Goal: Information Seeking & Learning: Learn about a topic

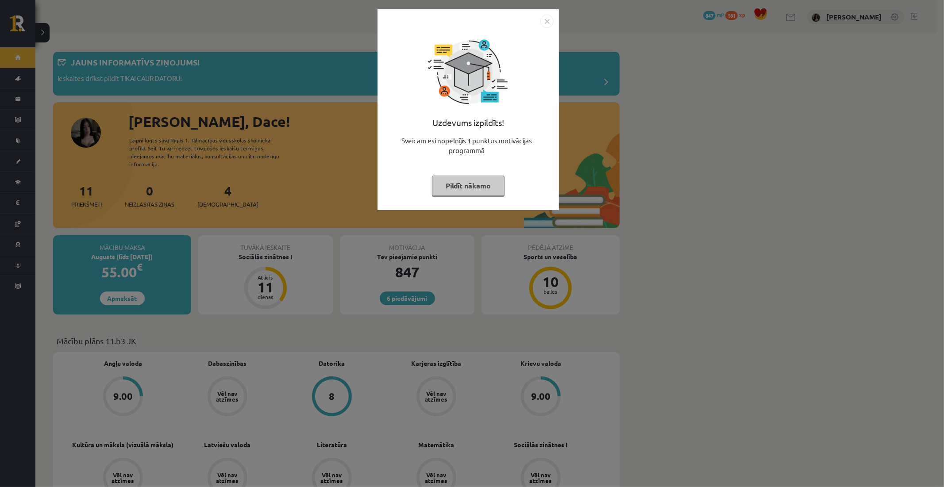
click at [458, 195] on button "Pildīt nākamo" at bounding box center [468, 186] width 73 height 20
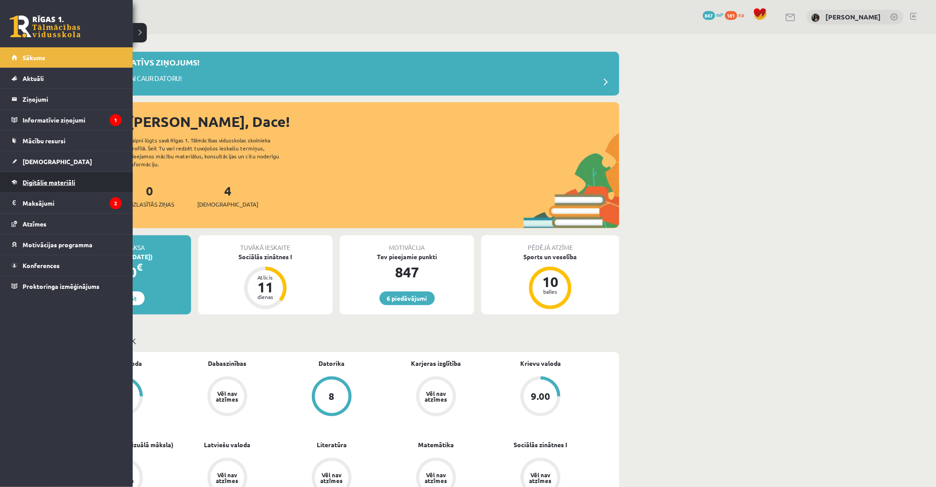
click at [59, 174] on link "Digitālie materiāli" at bounding box center [67, 182] width 110 height 20
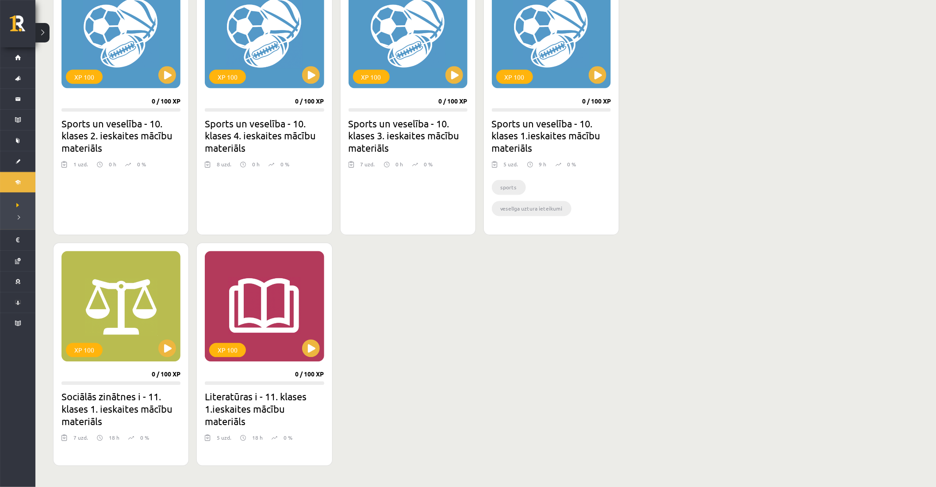
scroll to position [570, 0]
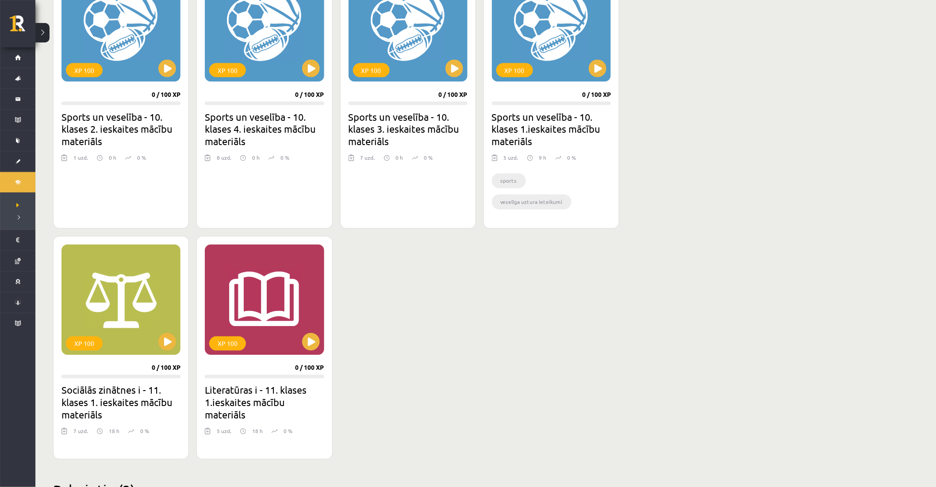
click at [549, 352] on div "XP 100 0 / 100 XP Datorikas - 10. klases 2. ieskaites mācību materiāls 8 uzd. 1…" at bounding box center [336, 70] width 566 height 777
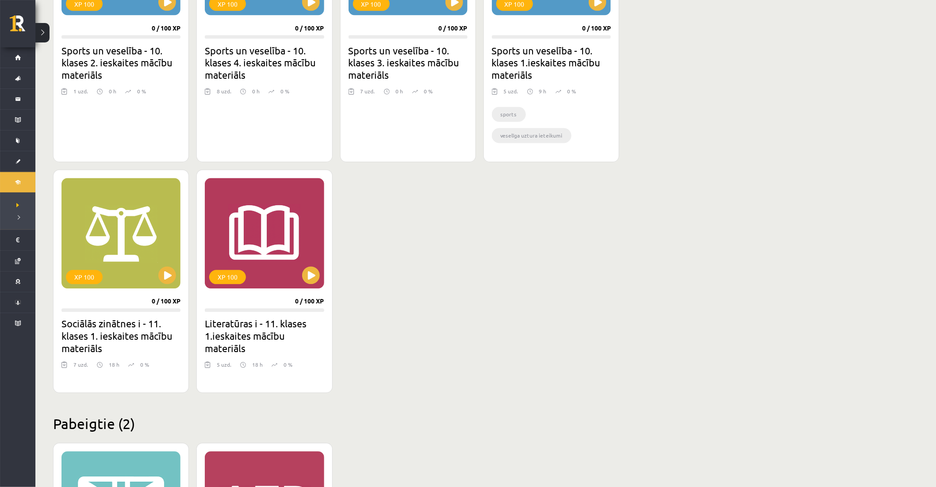
scroll to position [522, 0]
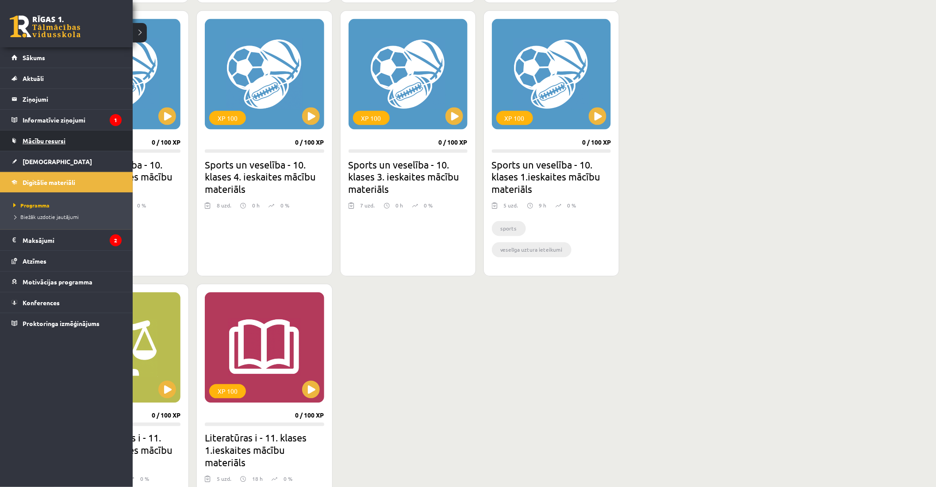
click at [65, 135] on link "Mācību resursi" at bounding box center [67, 141] width 110 height 20
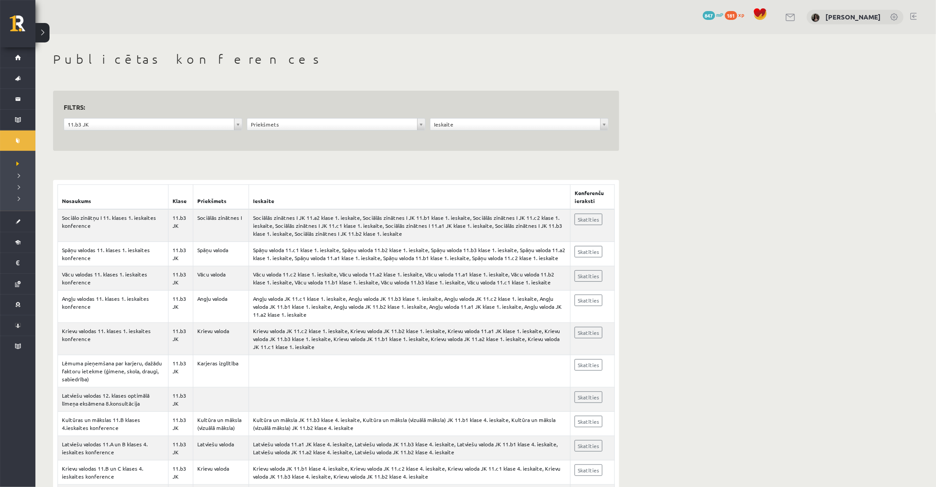
click at [124, 145] on div "**********" at bounding box center [336, 121] width 566 height 61
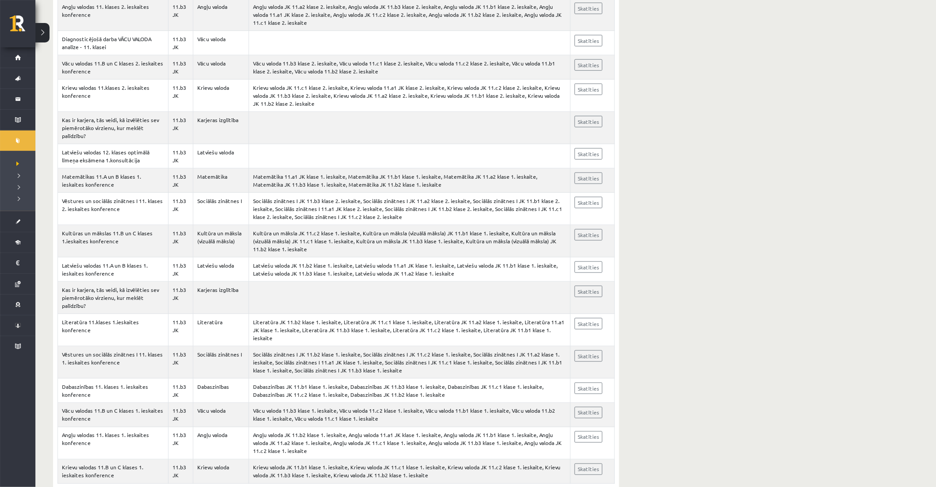
scroll to position [1703, 0]
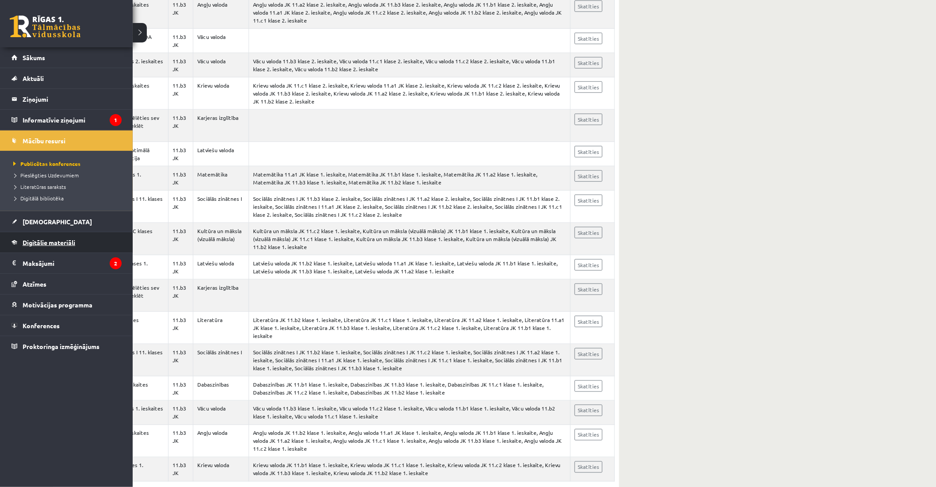
click at [54, 238] on span "Digitālie materiāli" at bounding box center [49, 242] width 53 height 8
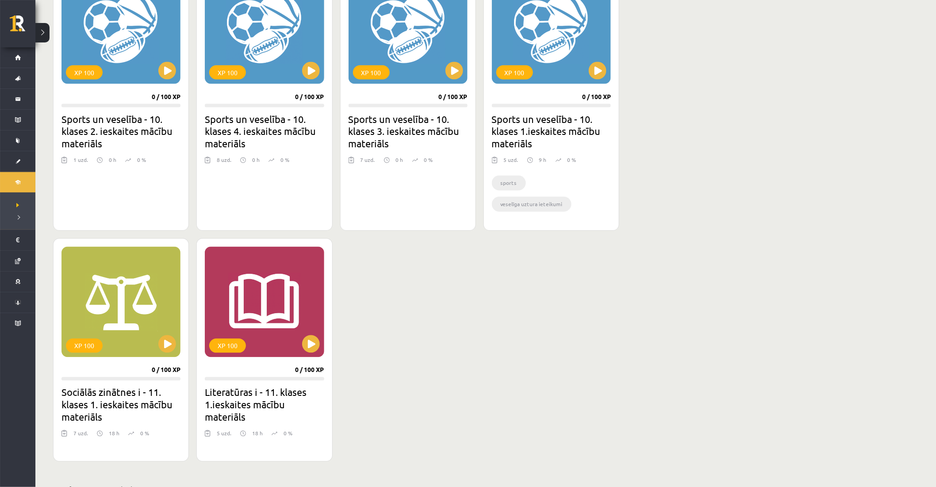
scroll to position [570, 0]
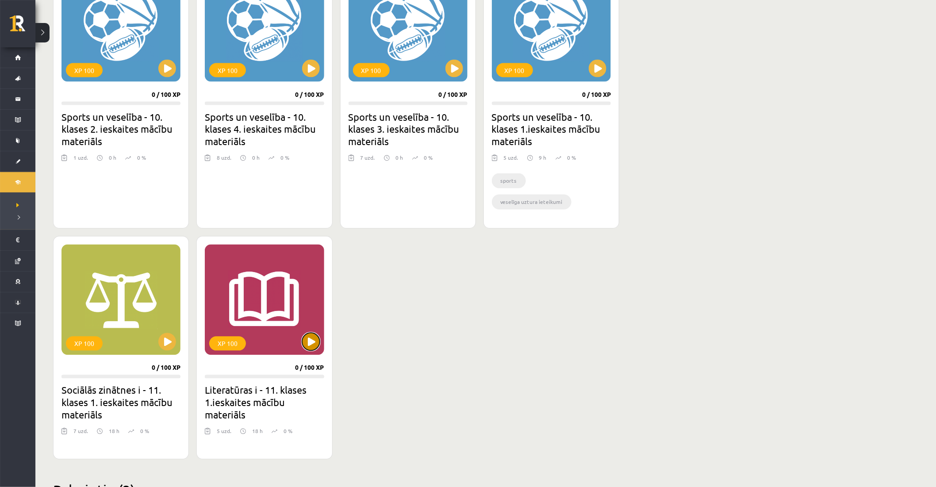
click at [307, 338] on button at bounding box center [311, 342] width 18 height 18
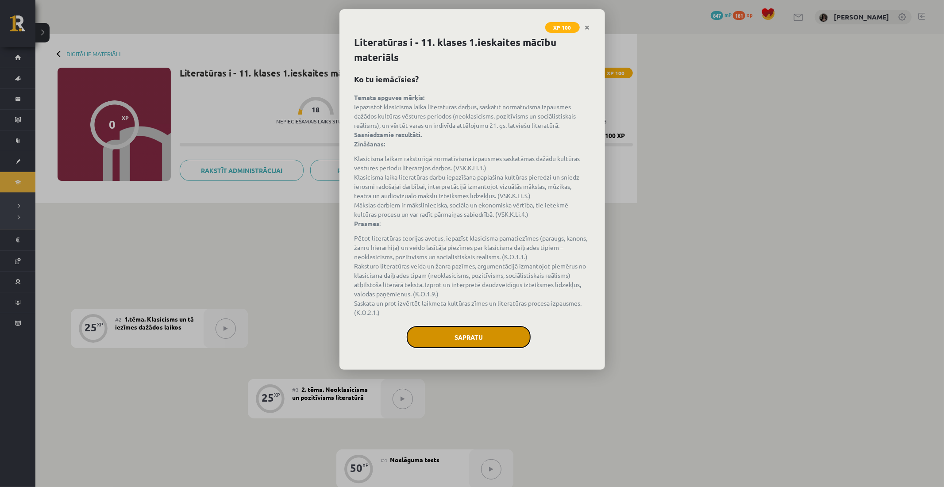
click at [425, 335] on button "Sapratu" at bounding box center [469, 337] width 124 height 22
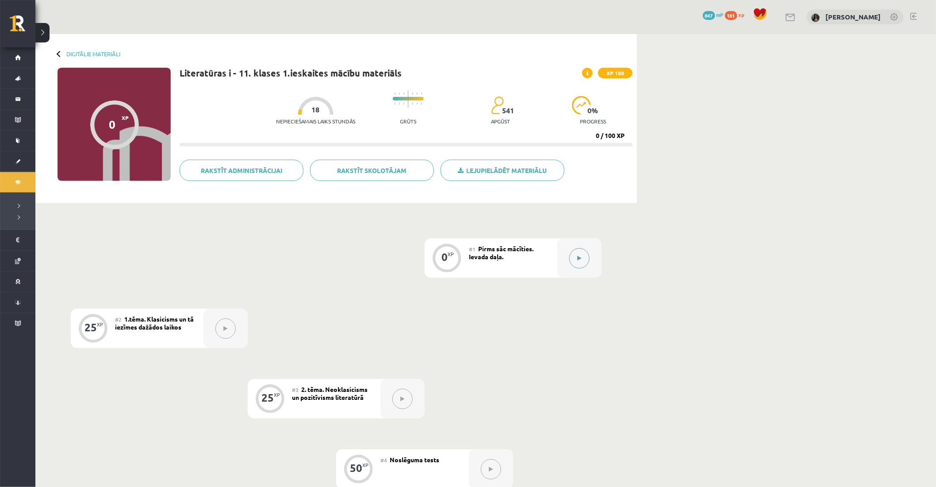
click at [586, 263] on button at bounding box center [579, 258] width 20 height 20
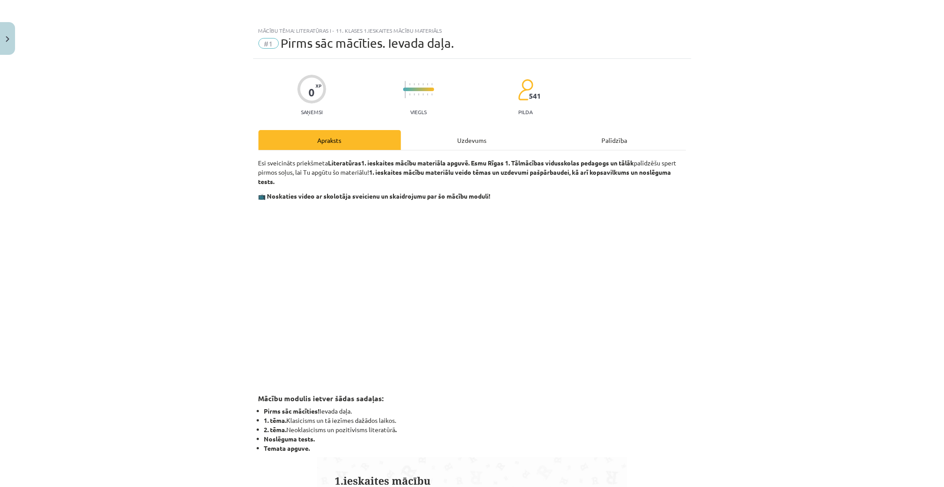
click at [457, 133] on div "Uzdevums" at bounding box center [472, 140] width 142 height 20
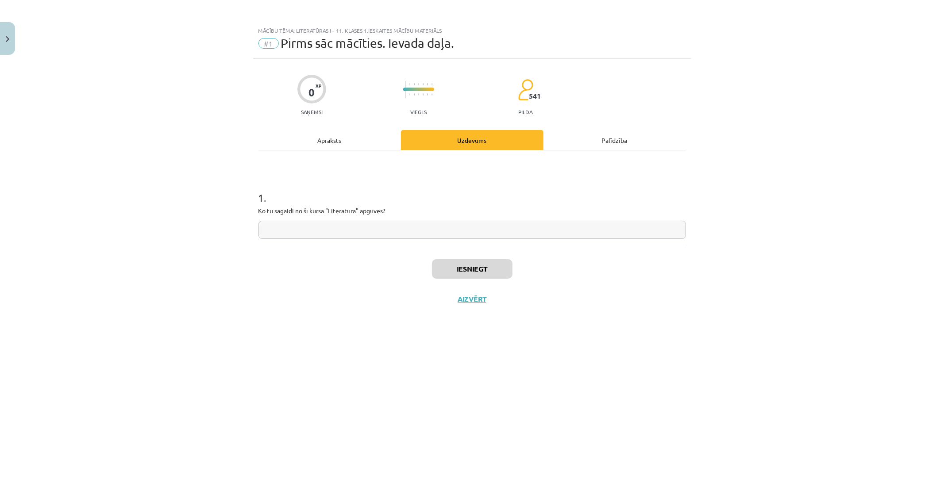
click at [400, 228] on input "text" at bounding box center [471, 230] width 427 height 18
type input "**********"
click at [491, 264] on button "Iesniegt" at bounding box center [472, 268] width 81 height 19
click at [494, 303] on button "Nākamā nodarbība" at bounding box center [472, 305] width 87 height 20
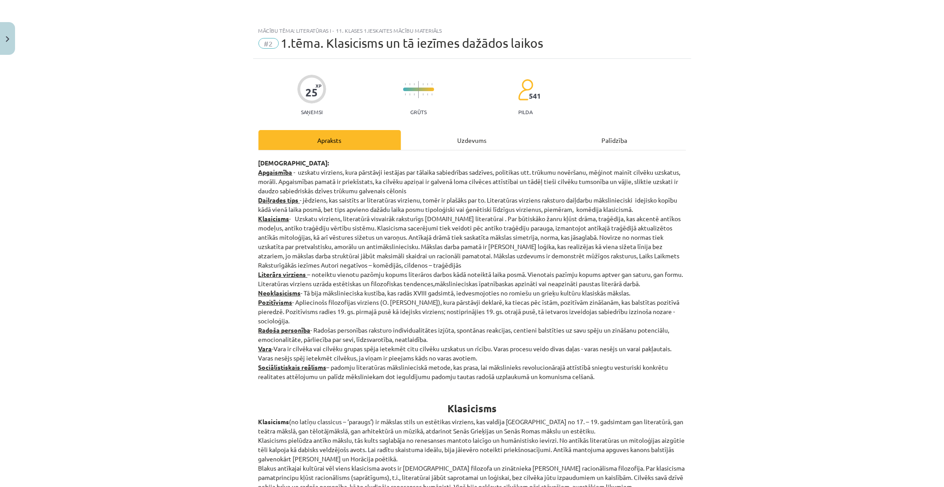
click at [474, 131] on div "Uzdevums" at bounding box center [472, 140] width 142 height 20
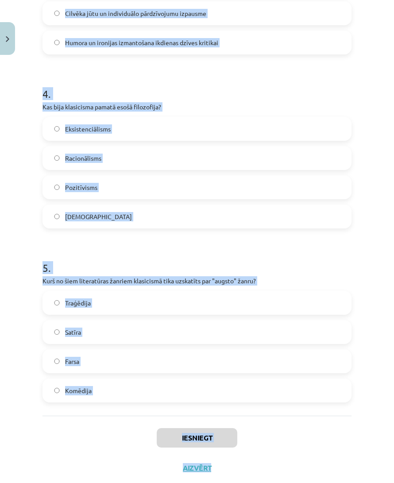
scroll to position [647, 0]
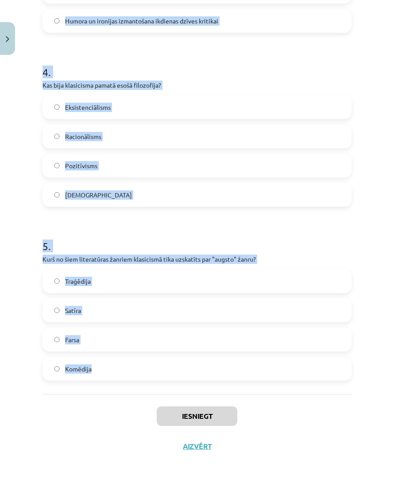
drag, startPoint x: 36, startPoint y: 171, endPoint x: 166, endPoint y: 360, distance: 229.1
click at [166, 360] on div "Mācību tēma: Literatūras i - 11. klases 1.ieskaites mācību materiāls #2 1.tēma.…" at bounding box center [197, 241] width 394 height 483
copy form "1 . Kurš autors ir saistīts ar latviešu literatūras klasicismu? Imants Ziedonis…"
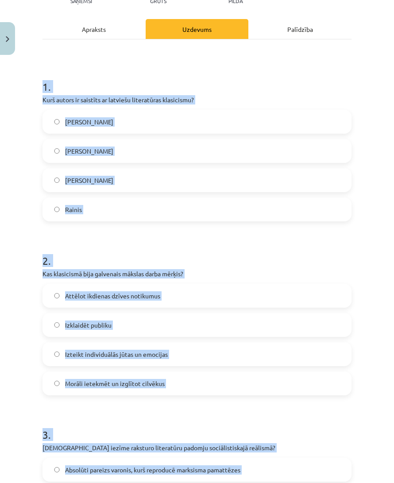
scroll to position [105, 0]
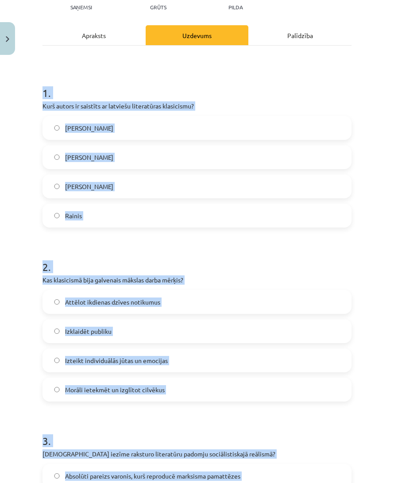
click at [136, 155] on label "Kristofers Fīrekers" at bounding box center [196, 157] width 307 height 22
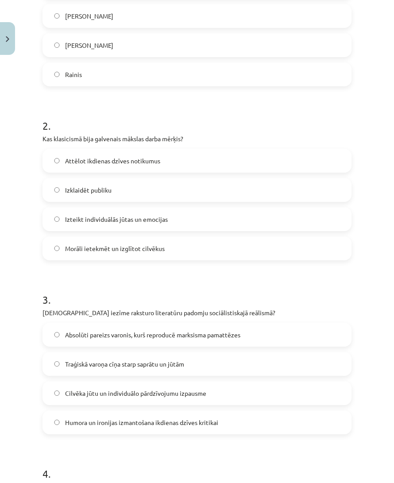
scroll to position [330, 0]
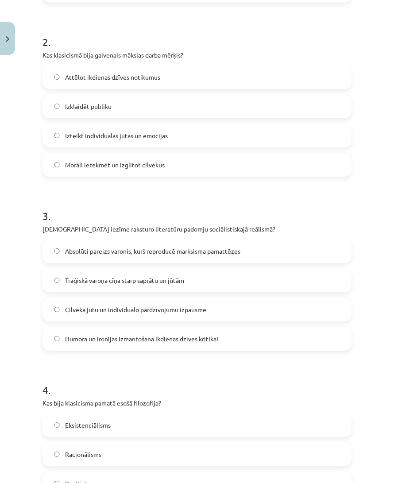
click at [180, 157] on label "Morāli ietekmēt un izglītot cilvēkus" at bounding box center [196, 165] width 307 height 22
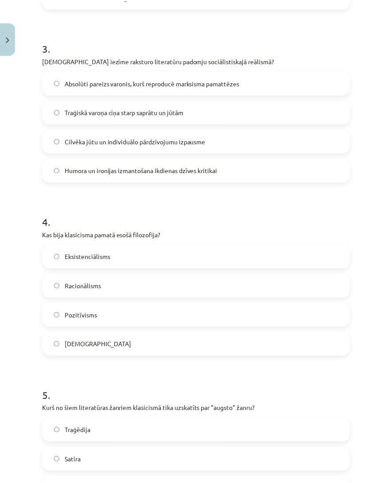
scroll to position [503, 0]
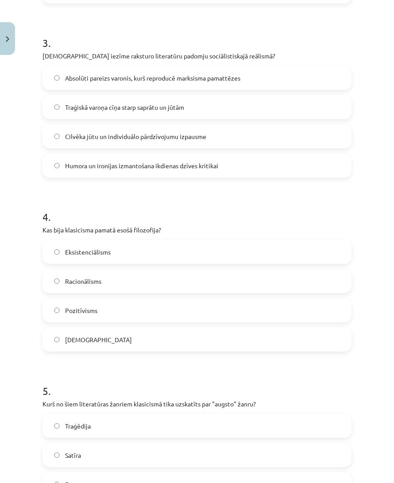
click at [184, 76] on span "Absolūti pareizs varonis, kurš reproducē marksisma pamattēzes" at bounding box center [152, 77] width 175 height 9
click at [147, 273] on label "Racionālisms" at bounding box center [196, 281] width 306 height 22
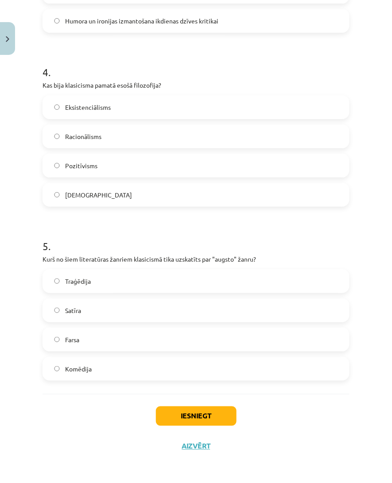
click at [221, 276] on label "Traģēdija" at bounding box center [195, 281] width 305 height 22
click at [195, 410] on button "Iesniegt" at bounding box center [196, 415] width 81 height 19
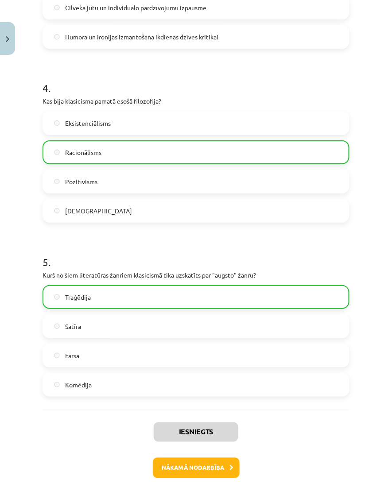
scroll to position [660, 0]
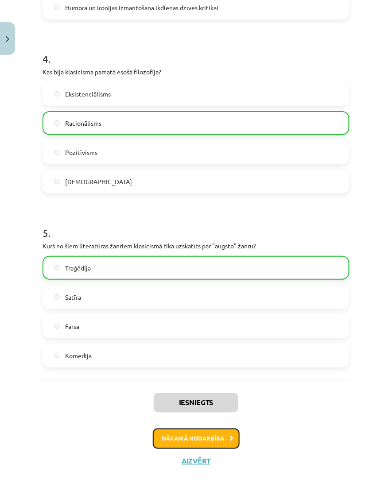
click at [226, 434] on button "Nākamā nodarbība" at bounding box center [196, 438] width 87 height 20
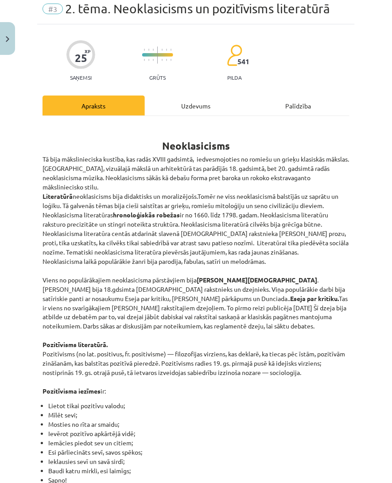
scroll to position [22, 0]
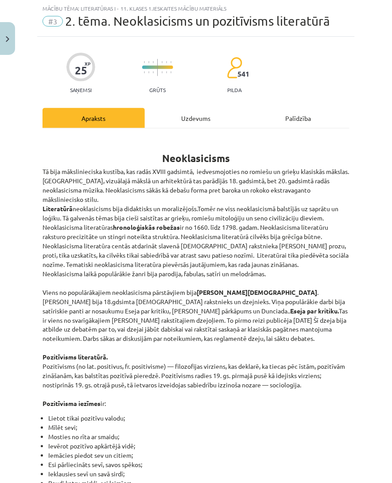
click at [187, 114] on div "Uzdevums" at bounding box center [196, 118] width 102 height 20
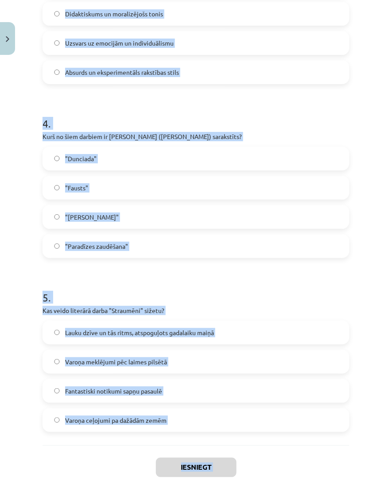
scroll to position [647, 0]
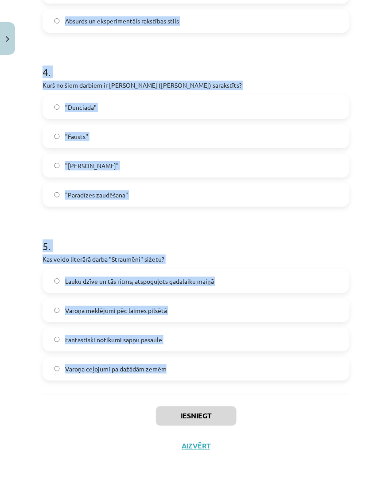
drag, startPoint x: 42, startPoint y: 175, endPoint x: 188, endPoint y: 376, distance: 248.9
copy form "1 . Kāds ir pozitīvisma galvenais princips? Zināšanas jābalsta uz pieredzi un n…"
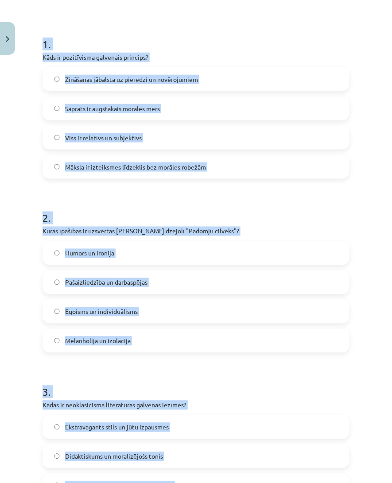
scroll to position [144, 0]
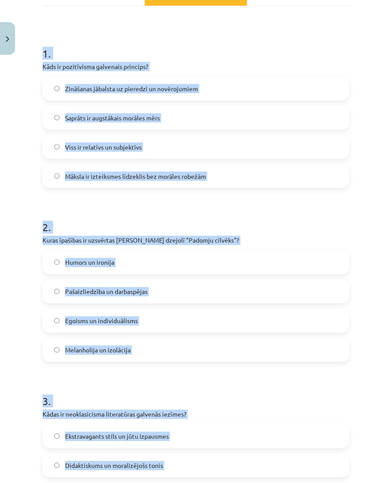
click at [276, 80] on label "Zināšanas jābalsta uz pieredzi un novērojumiem" at bounding box center [195, 88] width 305 height 22
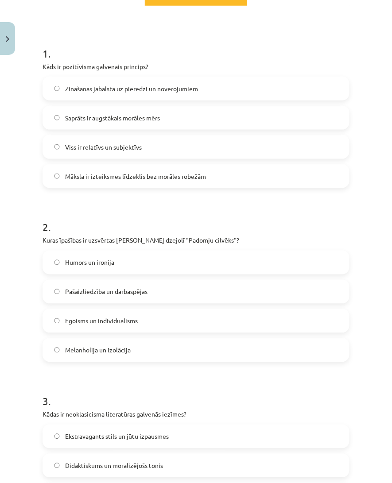
click at [183, 295] on label "Pašaizliedzība un darbaspējas" at bounding box center [195, 291] width 305 height 22
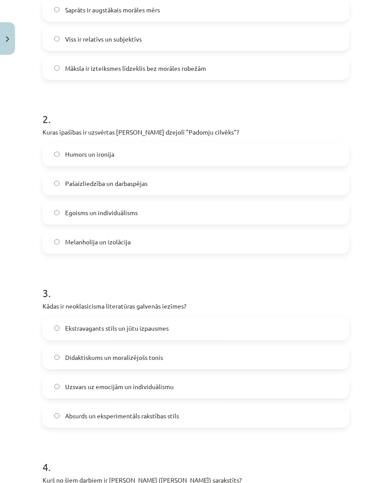
scroll to position [342, 0]
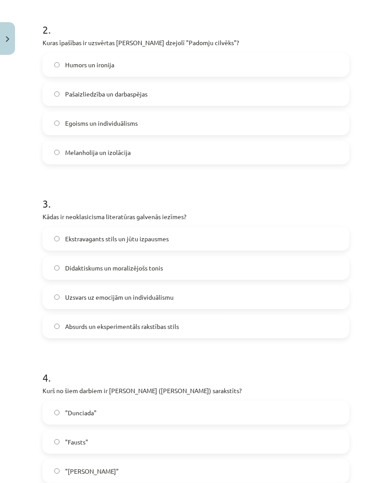
click at [225, 264] on label "Didaktiskums un moralizējošs tonis" at bounding box center [195, 268] width 305 height 22
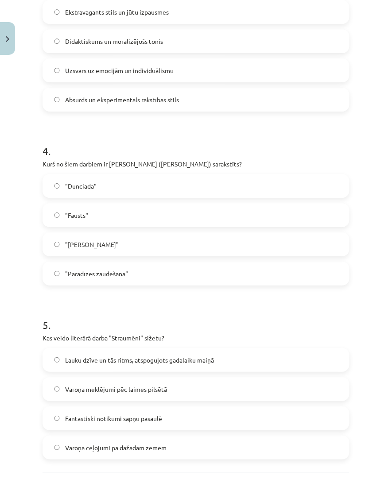
scroll to position [572, 0]
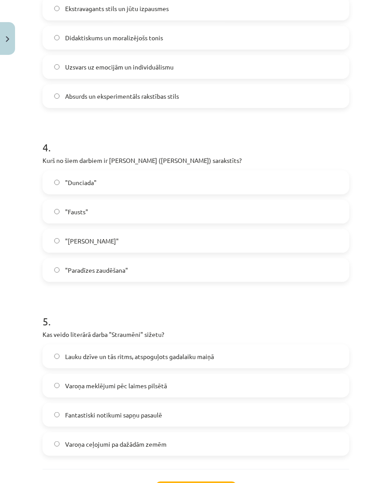
click at [215, 180] on label ""Dunciada"" at bounding box center [195, 182] width 305 height 22
click at [209, 353] on span "Lauku dzīve un tās ritms, atspoguļots gadalaiku maiņā" at bounding box center [139, 356] width 149 height 9
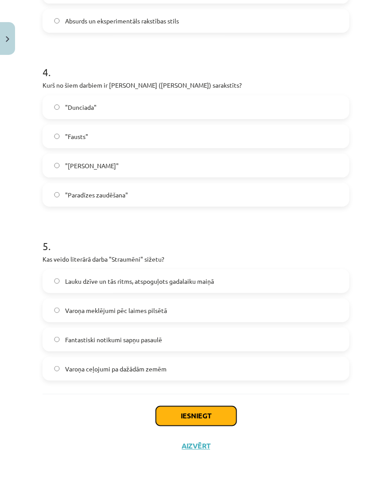
click at [218, 419] on button "Iesniegt" at bounding box center [196, 415] width 81 height 19
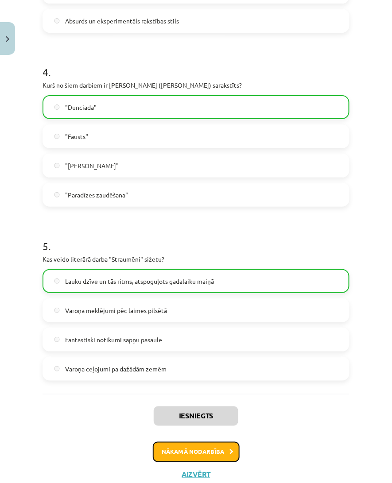
click at [223, 444] on button "Nākamā nodarbība" at bounding box center [196, 452] width 87 height 20
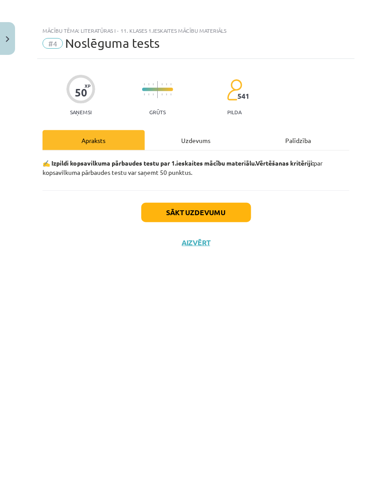
click at [213, 138] on div "Uzdevums" at bounding box center [196, 140] width 102 height 20
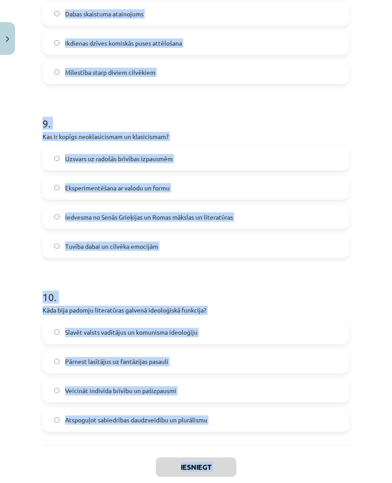
scroll to position [1517, 0]
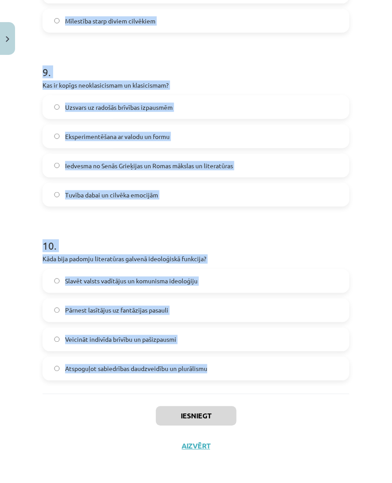
drag, startPoint x: 41, startPoint y: 199, endPoint x: 300, endPoint y: 378, distance: 314.9
copy form "1 . Kurš no šiem virzieniem balstījās uz pozitīvu, pieredzē balstītu zināšanu m…"
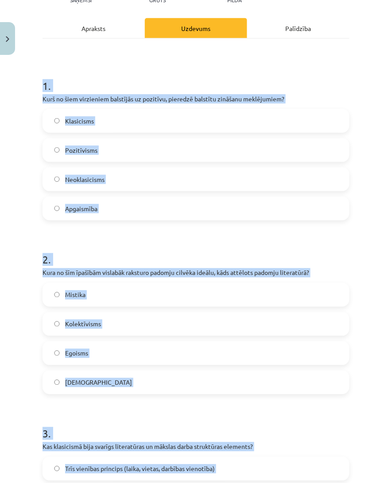
scroll to position [109, 0]
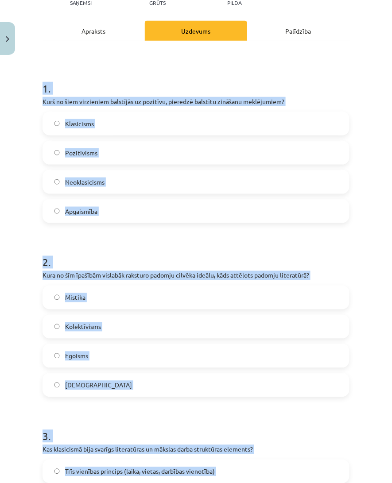
click at [223, 145] on label "Pozitīvisms" at bounding box center [195, 153] width 305 height 22
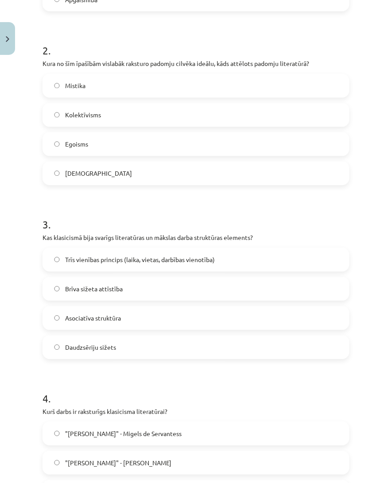
scroll to position [327, 0]
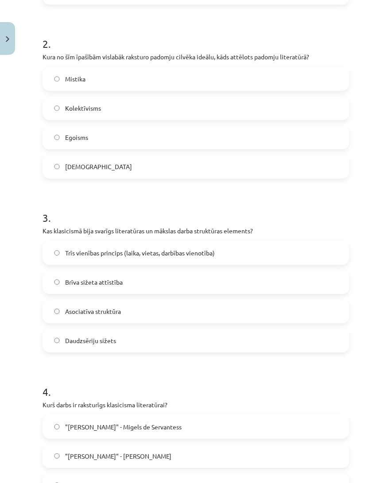
click at [261, 107] on label "Kolektīvisms" at bounding box center [195, 108] width 305 height 22
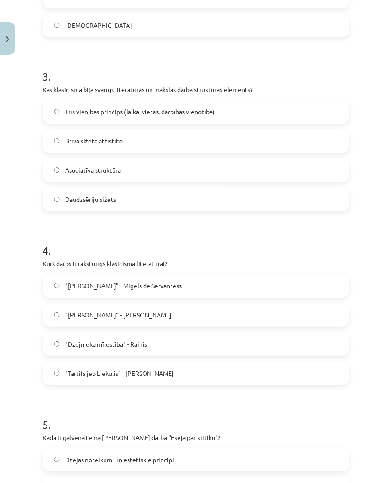
scroll to position [473, 0]
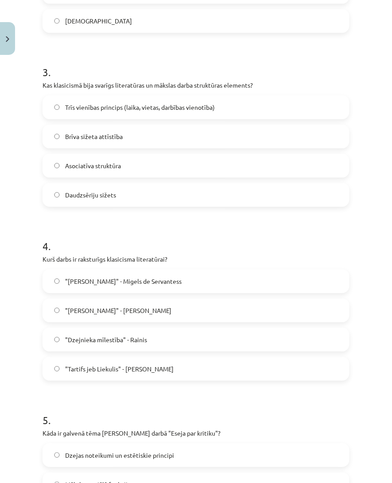
click at [209, 100] on label "Trīs vienības princips (laika, vietas, darbības vienotība)" at bounding box center [195, 107] width 305 height 22
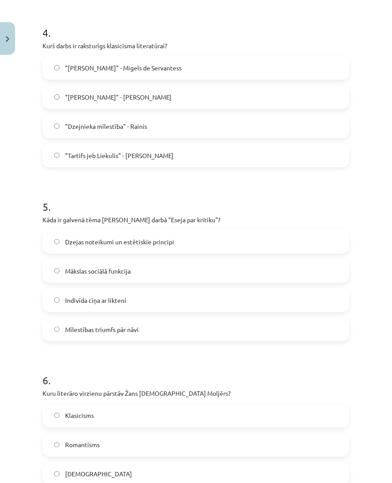
scroll to position [684, 0]
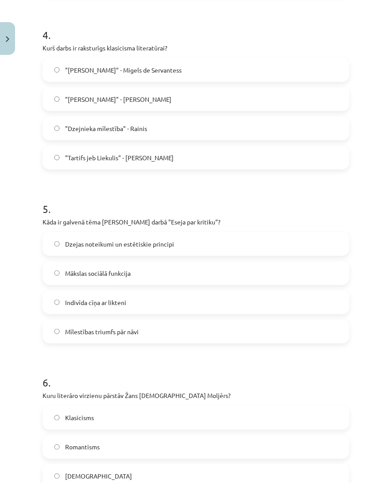
click at [125, 156] on span ""Tartifs jeb Liekulis" - Žans Batists Moljērs" at bounding box center [119, 157] width 108 height 9
click at [118, 237] on label "Dzejas noteikumi un estētiskie principi" at bounding box center [195, 244] width 305 height 22
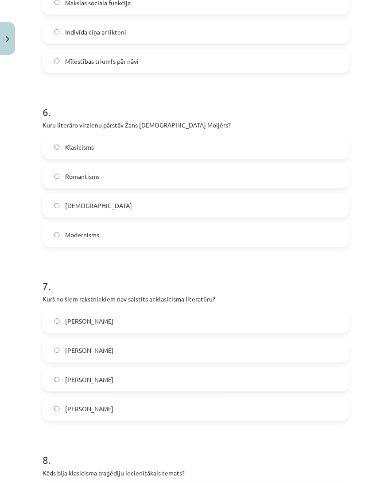
scroll to position [959, 0]
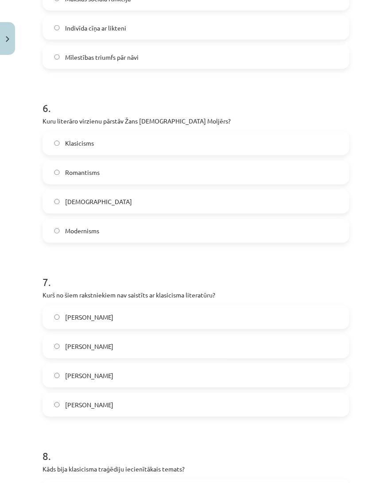
click at [100, 145] on label "Klasicisms" at bounding box center [195, 143] width 305 height 22
click at [103, 373] on label "Vilis Lācis" at bounding box center [195, 376] width 305 height 22
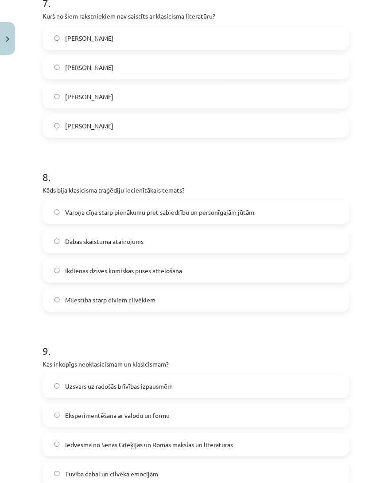
scroll to position [1240, 0]
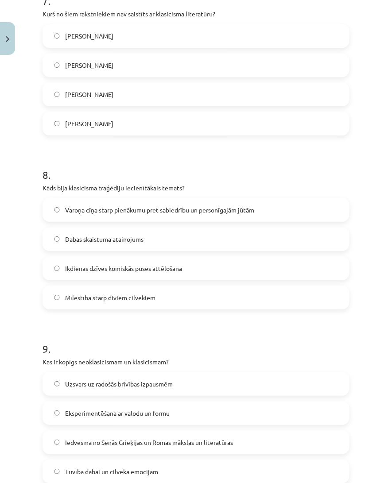
click at [158, 204] on label "Varoņa cīņa starp pienākumu pret sabiedrību un personīgajām jūtām" at bounding box center [195, 210] width 305 height 22
click at [167, 441] on span "Iedvesma no Senās Grieķijas un Romas mākslas un literatūras" at bounding box center [149, 442] width 168 height 9
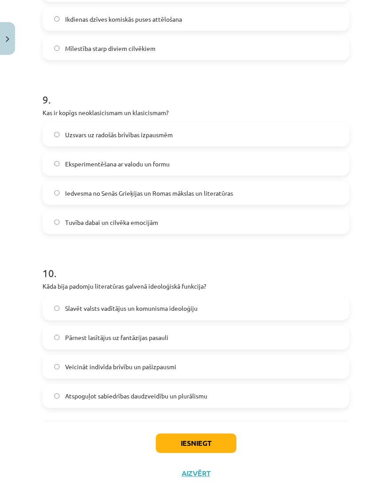
scroll to position [1497, 0]
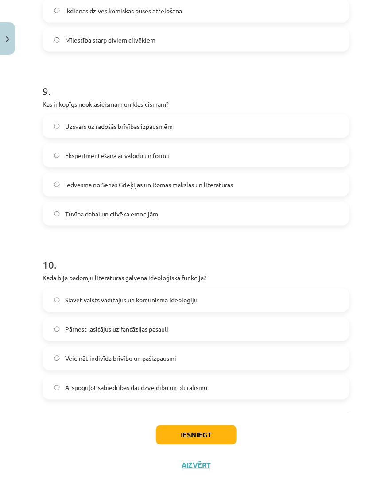
click at [169, 298] on span "Slavēt valsts vadītājus un komunisma ideoloģiju" at bounding box center [131, 300] width 132 height 9
click at [184, 431] on button "Iesniegt" at bounding box center [196, 434] width 81 height 19
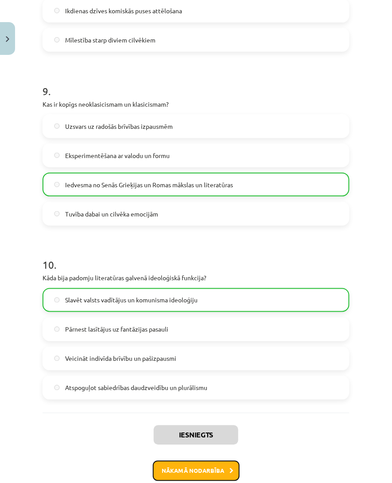
click at [193, 461] on button "Nākamā nodarbība" at bounding box center [196, 471] width 87 height 20
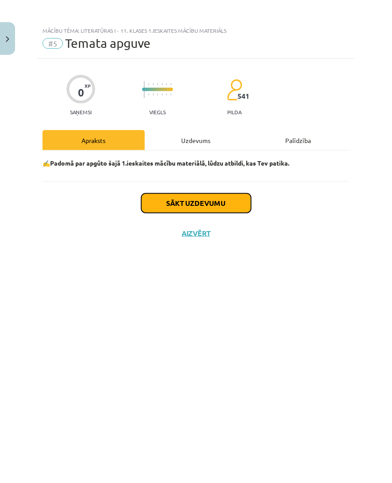
click at [228, 200] on button "Sākt uzdevumu" at bounding box center [196, 202] width 110 height 19
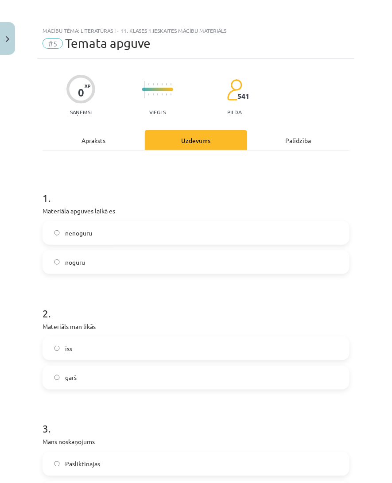
click at [100, 231] on label "nenoguru" at bounding box center [195, 233] width 305 height 22
click at [140, 200] on h1 "1 ." at bounding box center [195, 189] width 307 height 27
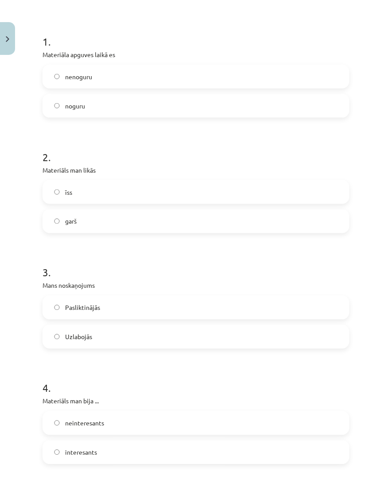
scroll to position [165, 0]
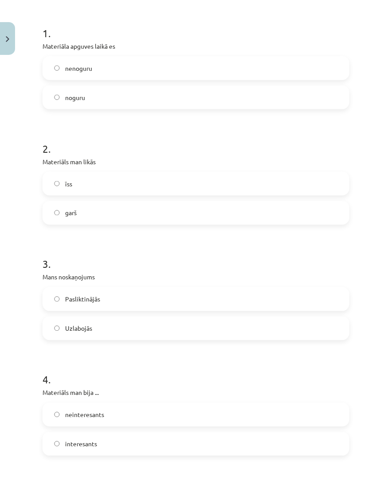
click at [176, 207] on label "garš" at bounding box center [195, 213] width 305 height 22
click at [217, 178] on label "īss" at bounding box center [195, 184] width 305 height 22
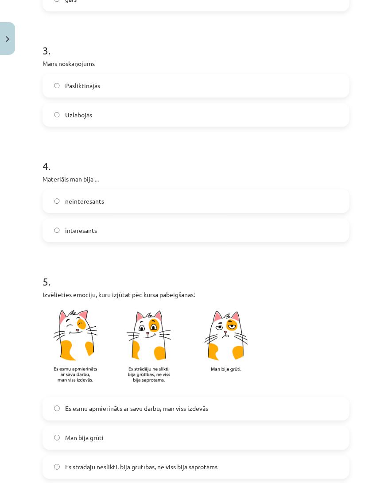
scroll to position [399, 0]
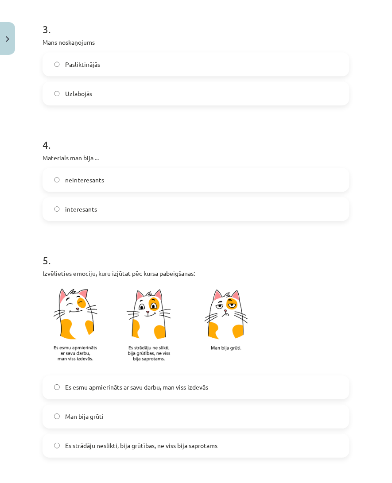
click at [121, 91] on label "Uzlabojās" at bounding box center [195, 93] width 305 height 22
click at [117, 205] on label "interesants" at bounding box center [195, 209] width 305 height 22
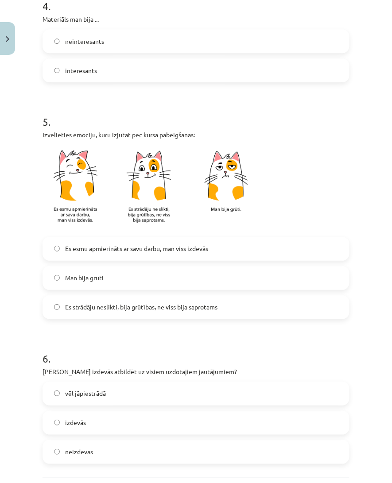
scroll to position [553, 0]
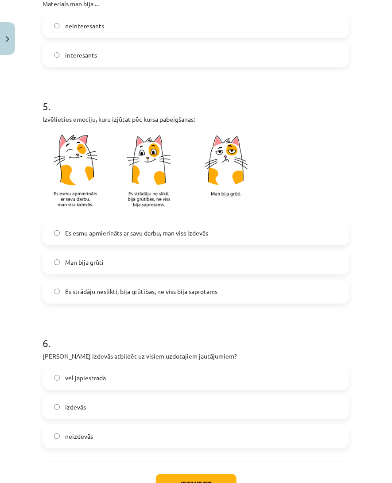
drag, startPoint x: 288, startPoint y: 234, endPoint x: 295, endPoint y: 242, distance: 10.4
click at [288, 236] on label "Es esmu apmierināts ar savu darbu, man viss izdevās" at bounding box center [195, 233] width 305 height 22
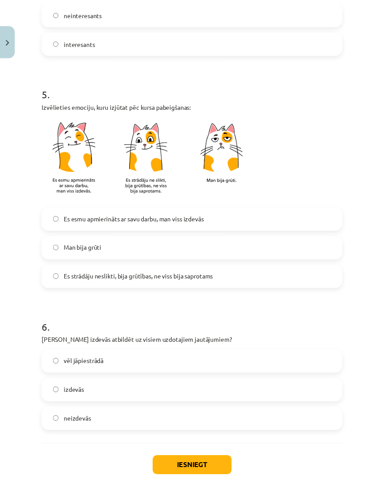
scroll to position [621, 0]
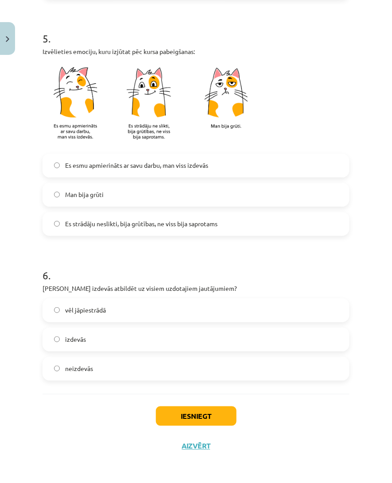
click at [124, 343] on label "izdevās" at bounding box center [195, 339] width 305 height 22
click at [161, 415] on button "Iesniegt" at bounding box center [196, 415] width 81 height 19
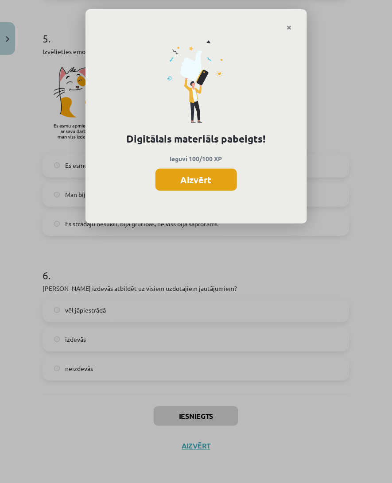
click at [161, 169] on button "Aizvērt" at bounding box center [195, 180] width 81 height 22
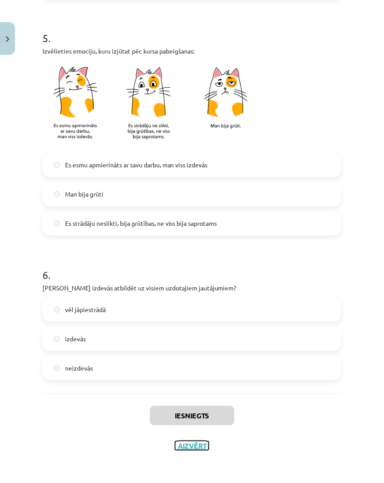
click at [181, 445] on button "Aizvērt" at bounding box center [192, 446] width 34 height 9
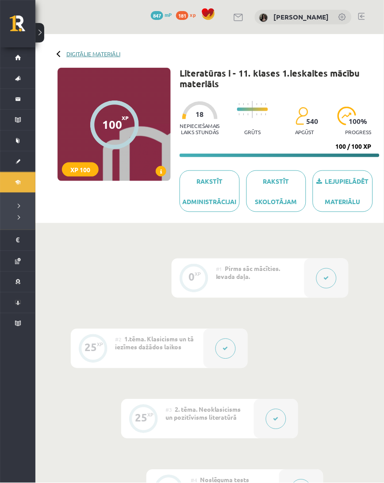
click at [71, 52] on link "Digitālie materiāli" at bounding box center [93, 53] width 54 height 7
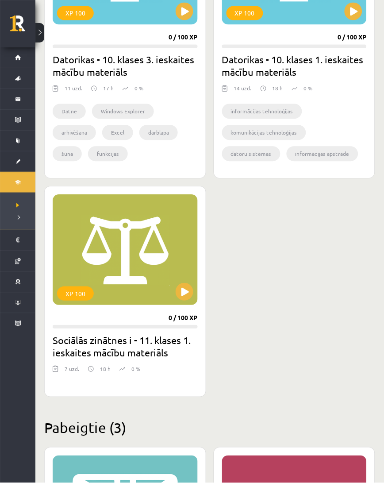
scroll to position [1062, 0]
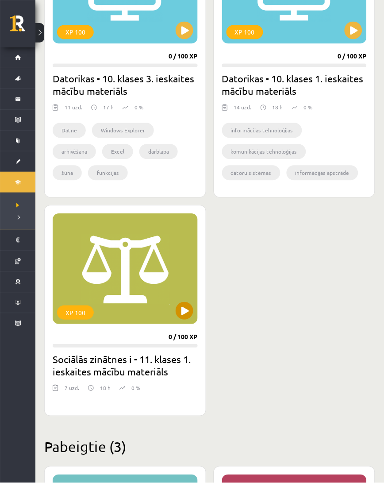
click at [193, 252] on div "XP 100" at bounding box center [125, 269] width 145 height 111
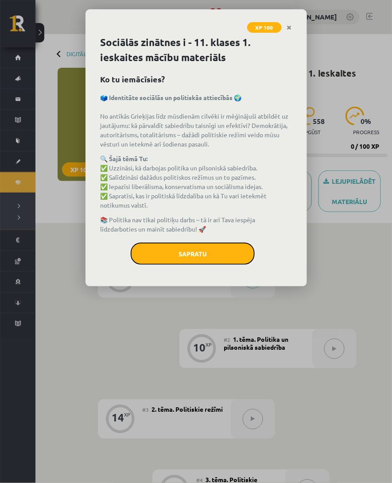
click at [193, 252] on button "Sapratu" at bounding box center [193, 253] width 124 height 22
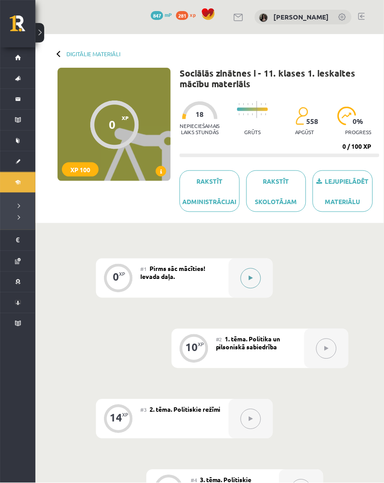
click at [257, 280] on button at bounding box center [251, 278] width 20 height 20
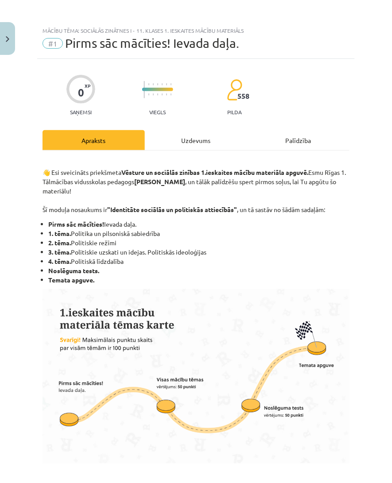
click at [198, 137] on div "Uzdevums" at bounding box center [196, 140] width 102 height 20
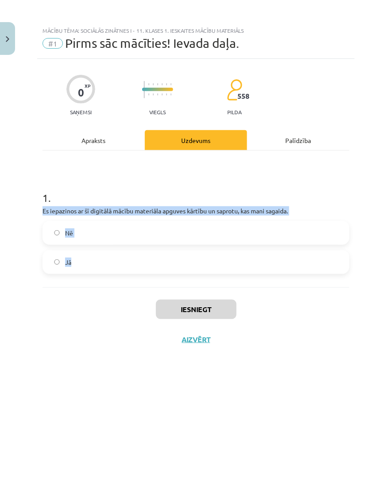
drag, startPoint x: 39, startPoint y: 208, endPoint x: 204, endPoint y: 265, distance: 174.7
click at [204, 265] on div "0 XP Saņemsi Viegls 558 pilda Apraksts Uzdevums Palīdzība 1 . Es iepazinos ar š…" at bounding box center [195, 260] width 317 height 402
click at [207, 236] on label "Nē" at bounding box center [195, 233] width 305 height 22
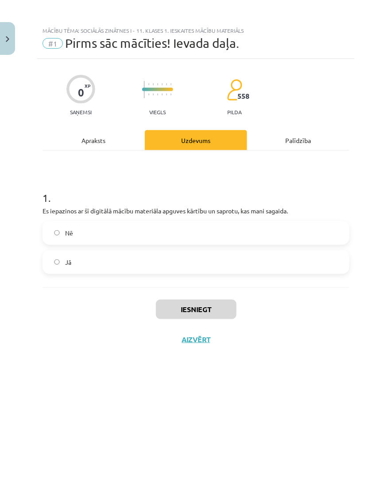
click at [207, 236] on label "Nē" at bounding box center [195, 233] width 305 height 22
click at [182, 261] on label "Jā" at bounding box center [195, 262] width 305 height 22
click at [182, 313] on button "Iesniegt" at bounding box center [196, 308] width 81 height 19
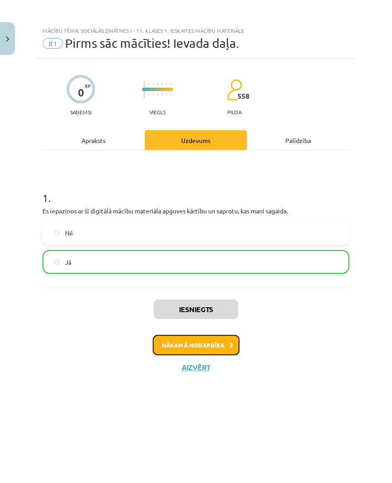
click at [230, 346] on icon at bounding box center [232, 345] width 4 height 6
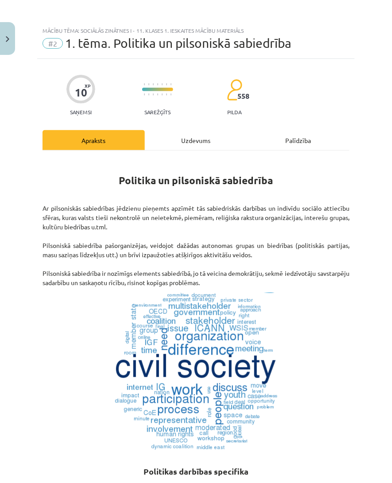
click at [193, 146] on div "Uzdevums" at bounding box center [196, 140] width 102 height 20
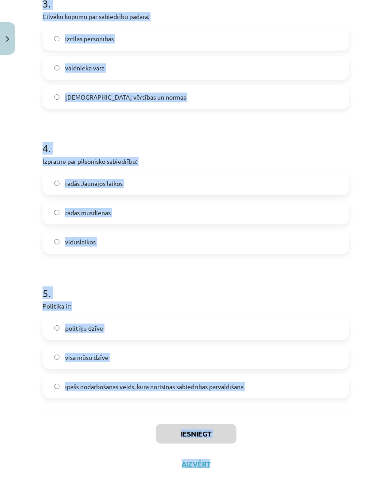
scroll to position [501, 0]
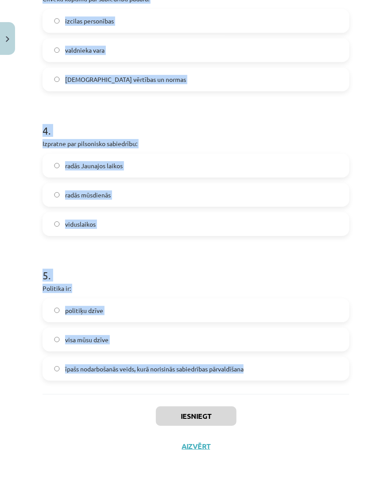
drag, startPoint x: 42, startPoint y: 174, endPoint x: 259, endPoint y: 369, distance: 291.4
click at [259, 369] on form "1 . Politiskā vara ir: politikas līdzeklis politikas mērķis gan politikas mērķi…" at bounding box center [195, 28] width 307 height 706
copy form "1 . Politiskā vara ir: politikas līdzeklis politikas mērķis gan politikas mērķi…"
click at [233, 269] on h1 "5 ." at bounding box center [195, 266] width 307 height 27
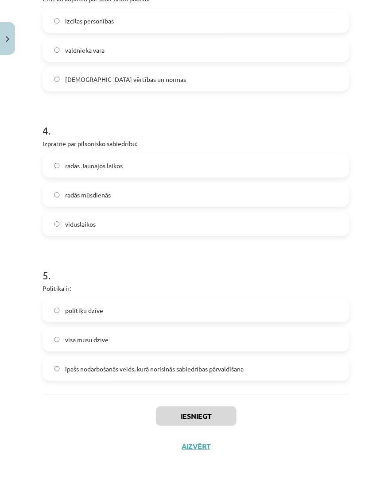
click at [233, 269] on h1 "5 ." at bounding box center [195, 266] width 307 height 27
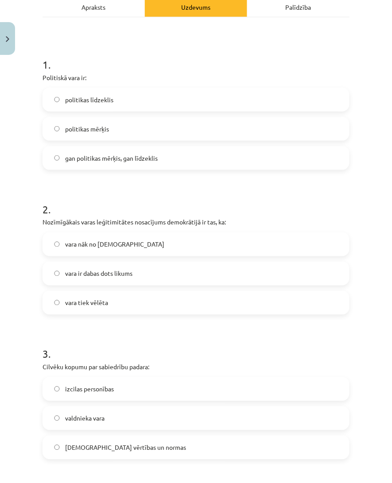
scroll to position [135, 0]
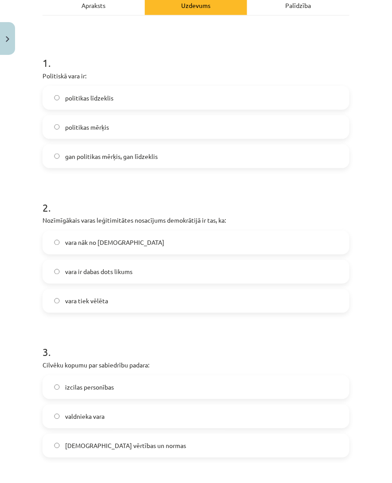
click at [235, 161] on label "gan politikas mērķis, gan līdzeklis" at bounding box center [195, 156] width 305 height 22
click at [233, 204] on h1 "2 ." at bounding box center [195, 199] width 307 height 27
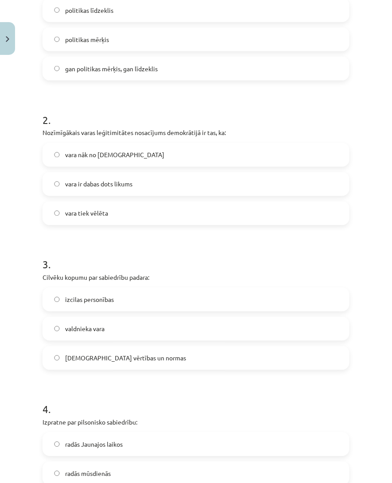
scroll to position [226, 0]
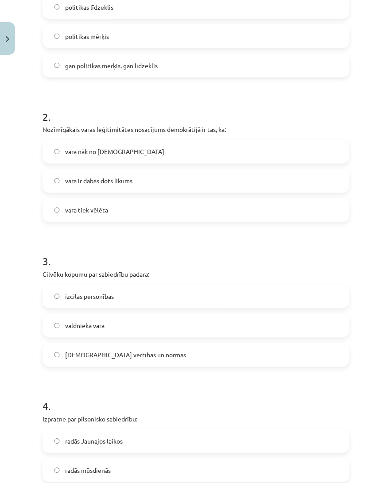
click at [168, 180] on label "vara ir dabas dots likums" at bounding box center [195, 181] width 305 height 22
click at [215, 205] on label "vara tiek vēlēta" at bounding box center [195, 210] width 305 height 22
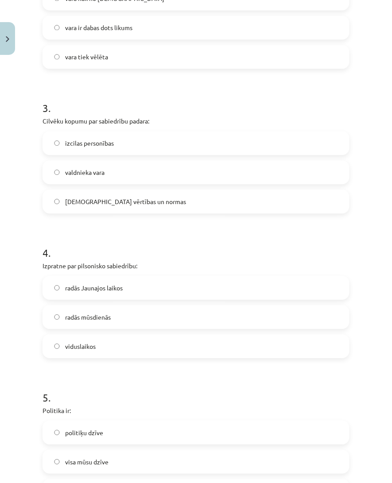
scroll to position [399, 0]
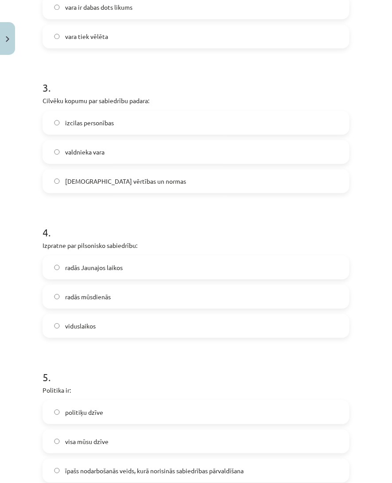
click at [125, 186] on label "kopīgās vērtības un normas" at bounding box center [195, 181] width 305 height 22
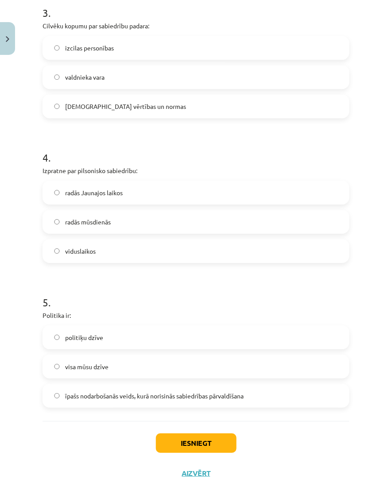
scroll to position [501, 0]
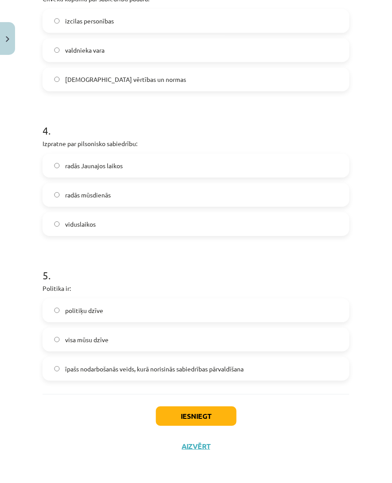
click at [133, 169] on label "radās Jaunajos laikos" at bounding box center [195, 165] width 305 height 22
click at [200, 366] on span "īpašs nodarbošanās veids, kurā norisinās sabiedrības pārvaldīšana" at bounding box center [154, 368] width 178 height 9
click at [223, 420] on button "Iesniegt" at bounding box center [196, 415] width 81 height 19
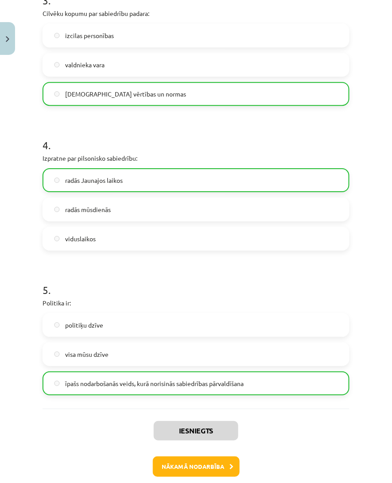
scroll to position [530, 0]
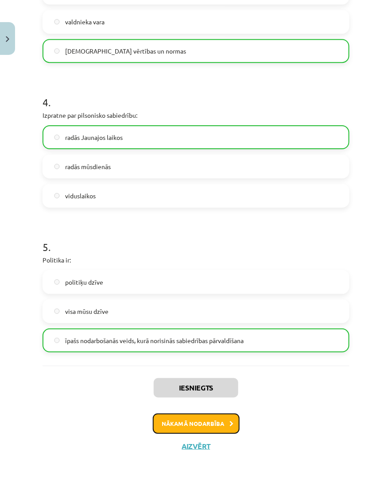
click at [220, 421] on button "Nākamā nodarbība" at bounding box center [196, 423] width 87 height 20
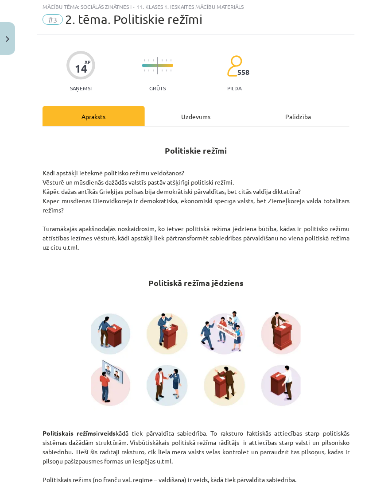
scroll to position [22, 0]
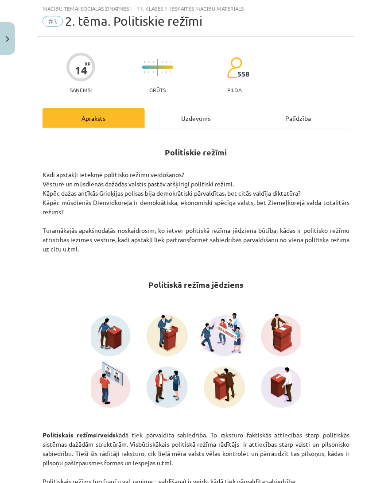
click at [204, 115] on div "Uzdevums" at bounding box center [196, 118] width 102 height 20
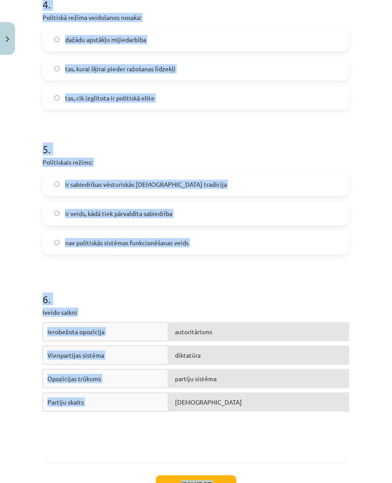
scroll to position [696, 0]
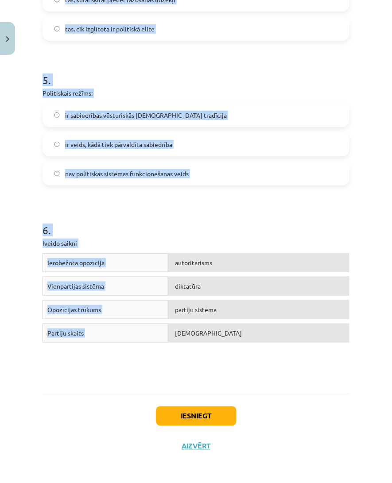
drag, startPoint x: 40, startPoint y: 179, endPoint x: 216, endPoint y: 334, distance: 234.1
copy form "1 . Par vēsturiski klasiskiem totalitāriem režīmiem var uzskatīt: Musolīni, Hit…"
click at [186, 258] on span "autoritārisms" at bounding box center [193, 262] width 37 height 8
click at [224, 228] on h1 "6 ." at bounding box center [195, 221] width 307 height 27
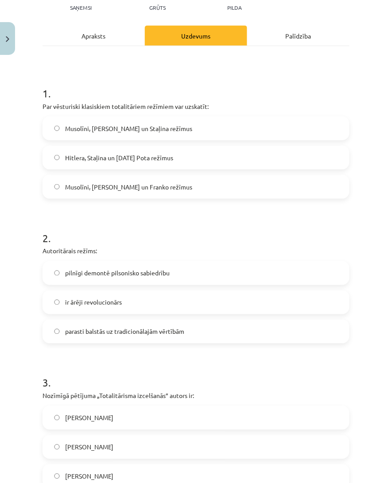
scroll to position [100, 0]
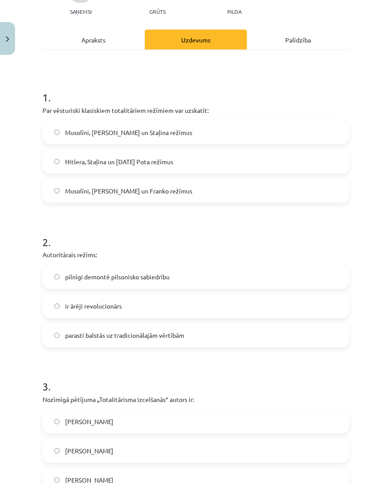
click at [182, 133] on label "Musolīni, Hitlera un Staļina režīmus" at bounding box center [195, 132] width 305 height 22
click at [196, 234] on h1 "2 ." at bounding box center [195, 233] width 307 height 27
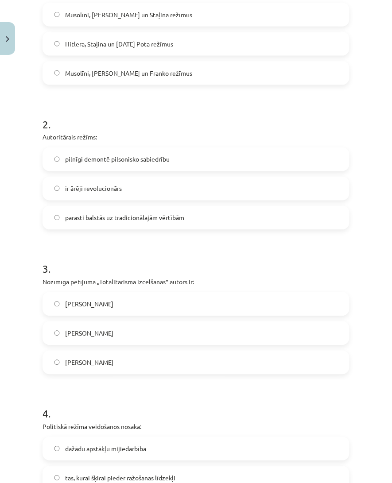
scroll to position [235, 0]
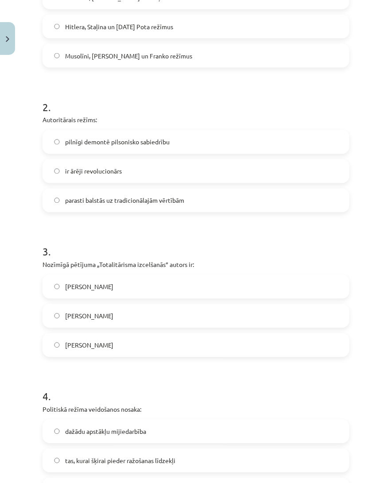
click at [183, 197] on span "parasti balstās uz tradicionālajām vērtībām" at bounding box center [124, 200] width 119 height 9
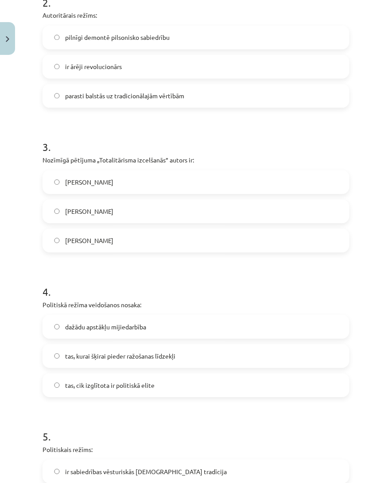
scroll to position [342, 0]
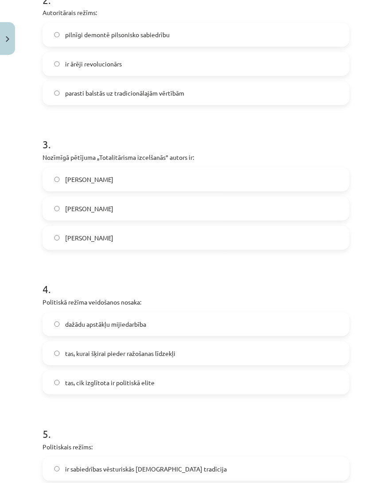
click at [244, 188] on label "Hanna Ārendte" at bounding box center [195, 180] width 305 height 22
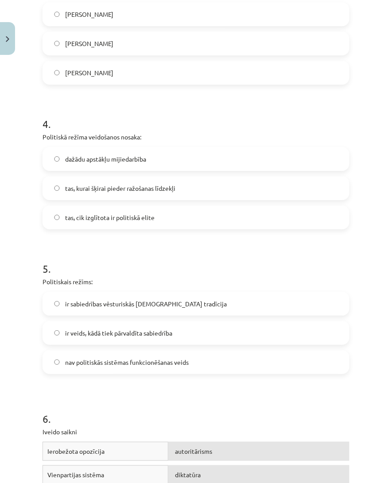
scroll to position [521, 0]
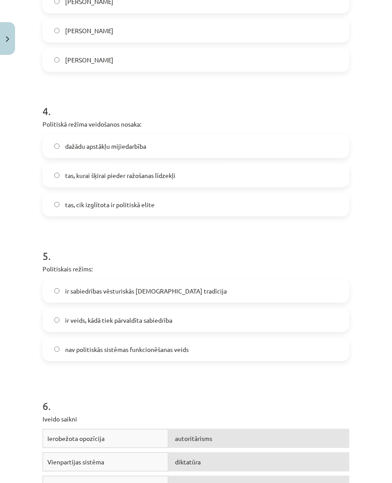
click at [220, 146] on label "dažādu apstākļu mijiedarbība" at bounding box center [195, 146] width 305 height 22
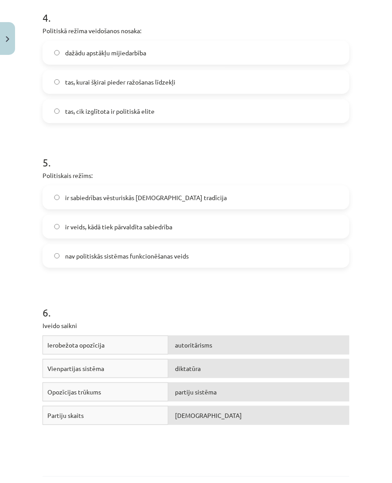
scroll to position [619, 0]
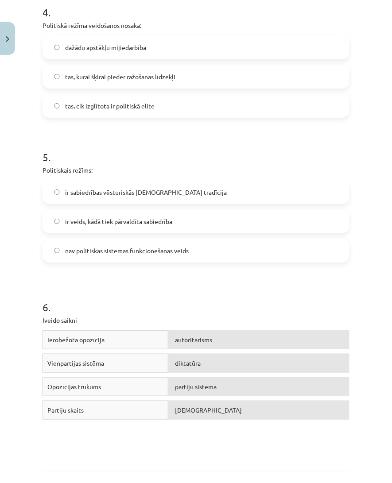
click at [153, 223] on span "ir veids, kādā tiek pārvaldīta sabiedrība" at bounding box center [118, 221] width 107 height 9
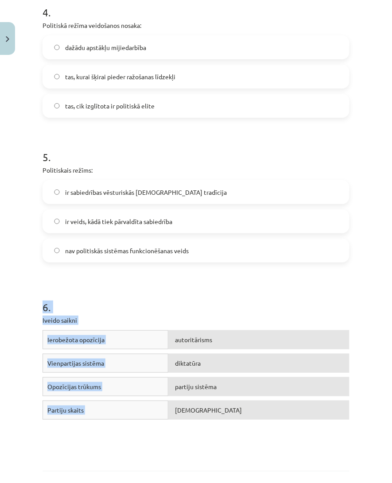
drag, startPoint x: 33, startPoint y: 307, endPoint x: 212, endPoint y: 439, distance: 222.7
click at [212, 439] on div "Mācību tēma: Sociālās zinātnes i - 11. klases 1. ieskaites mācību materiāls #3 …" at bounding box center [196, 241] width 392 height 483
copy div "6 . Iveido saikni Ierobežota opozīcija autoritārisms Vienpartijas sistēma dikta…"
click at [192, 285] on h1 "6 ." at bounding box center [195, 298] width 307 height 27
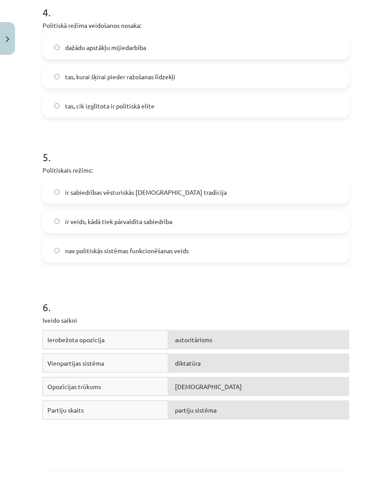
scroll to position [696, 0]
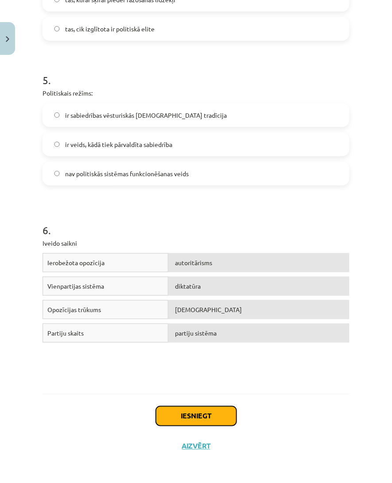
click at [225, 417] on button "Iesniegt" at bounding box center [196, 415] width 81 height 19
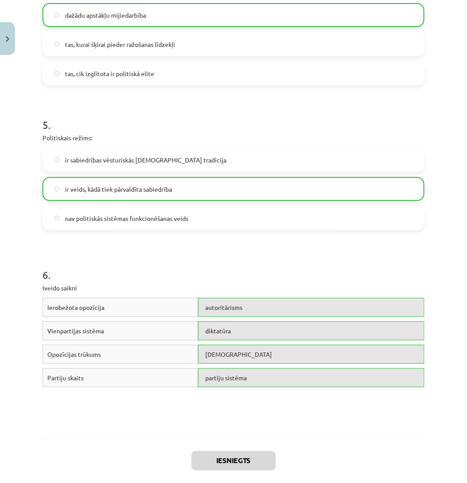
scroll to position [725, 0]
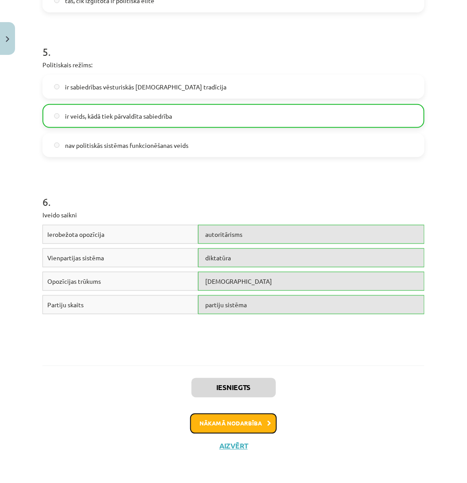
click at [260, 422] on button "Nākamā nodarbība" at bounding box center [233, 423] width 87 height 20
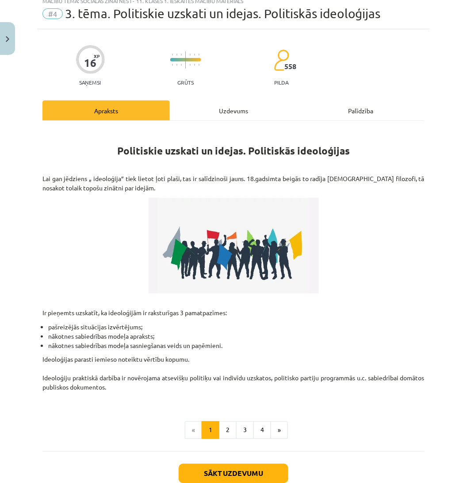
scroll to position [22, 0]
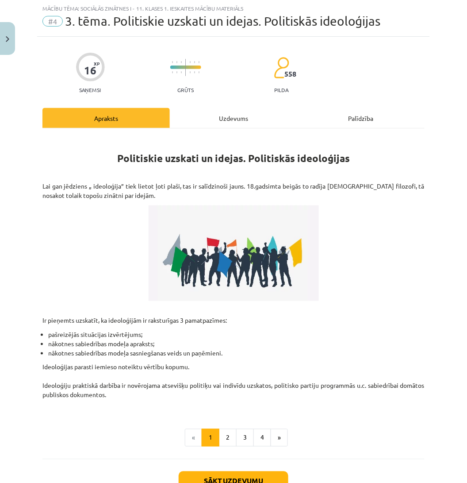
click at [235, 114] on div "Uzdevums" at bounding box center [233, 118] width 127 height 20
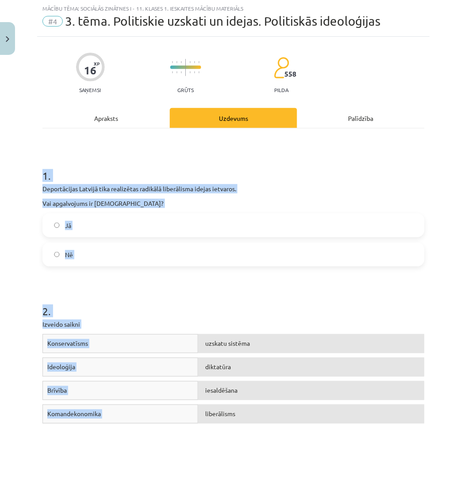
drag, startPoint x: 40, startPoint y: 173, endPoint x: 266, endPoint y: 425, distance: 338.4
copy form "1 . Deportācijas Latvijā tika realizētas radikālā liberālisma idejas ietvaros. …"
click at [196, 187] on p "Deportācijas Latvijā tika realizētas radikālā liberālisma idejas ietvaros." at bounding box center [233, 188] width 382 height 9
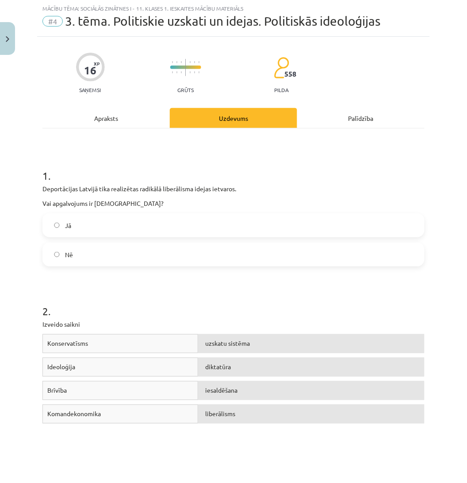
click at [155, 225] on label "Jā" at bounding box center [233, 225] width 380 height 22
click at [157, 254] on label "Nē" at bounding box center [233, 254] width 380 height 22
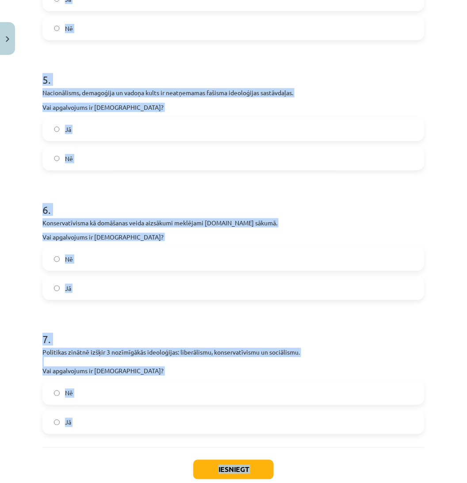
scroll to position [763, 0]
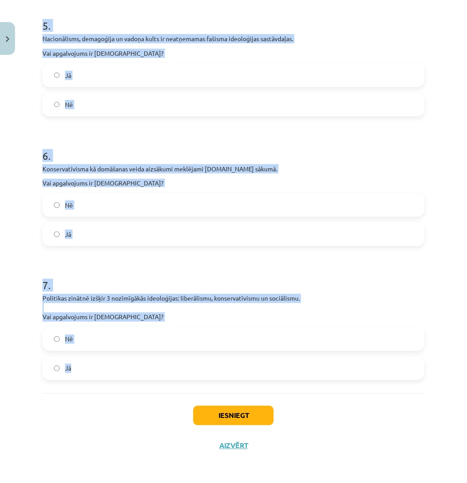
drag, startPoint x: 40, startPoint y: 324, endPoint x: 192, endPoint y: 391, distance: 166.4
copy form "3 . Komunism pamatā ir mācība par bežšķiru sabiedrību. Vai apgalvojums ir parei…"
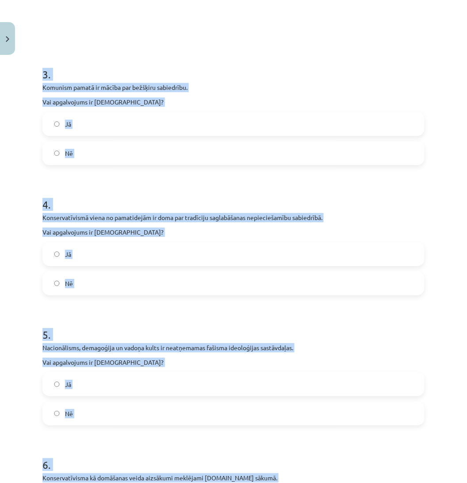
scroll to position [461, 0]
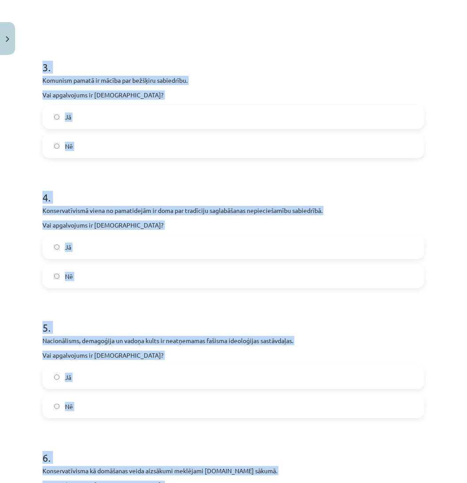
click at [256, 111] on label "Jā" at bounding box center [233, 117] width 380 height 22
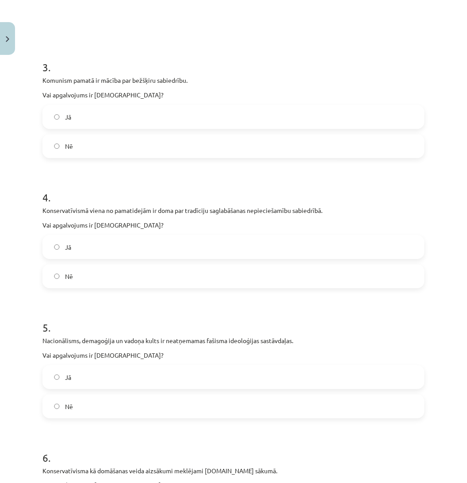
click at [216, 250] on label "Jā" at bounding box center [233, 247] width 380 height 22
click at [204, 375] on label "Jā" at bounding box center [233, 377] width 380 height 22
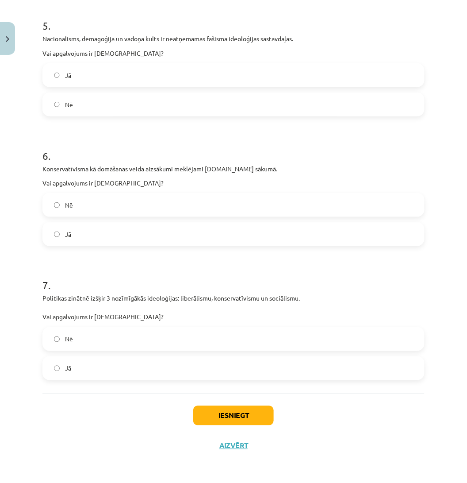
click at [219, 211] on label "Nē" at bounding box center [233, 205] width 380 height 22
click at [209, 372] on label "Jā" at bounding box center [233, 368] width 380 height 22
click at [224, 421] on button "Iesniegt" at bounding box center [233, 415] width 81 height 19
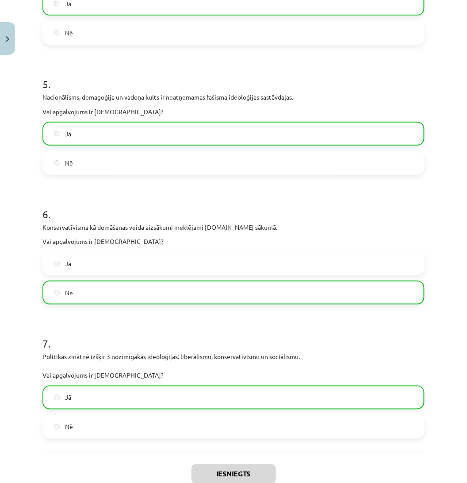
scroll to position [791, 0]
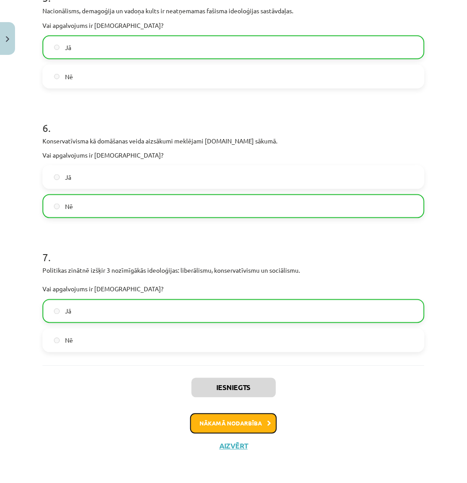
click at [269, 422] on button "Nākamā nodarbība" at bounding box center [233, 423] width 87 height 20
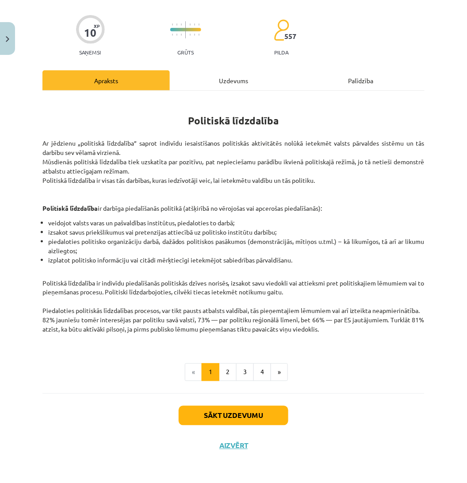
scroll to position [22, 0]
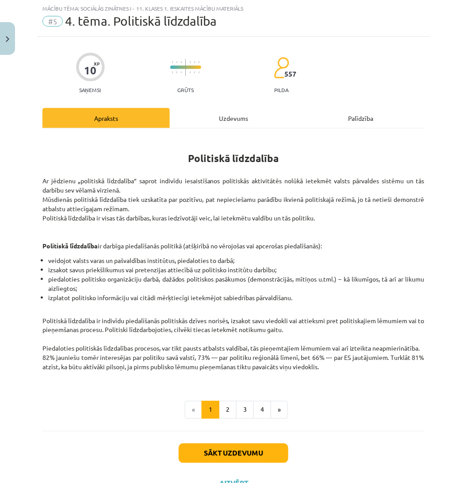
click at [224, 116] on div "Uzdevums" at bounding box center [233, 118] width 127 height 20
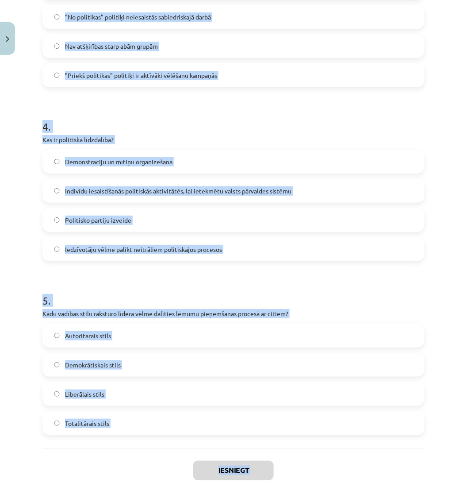
scroll to position [647, 0]
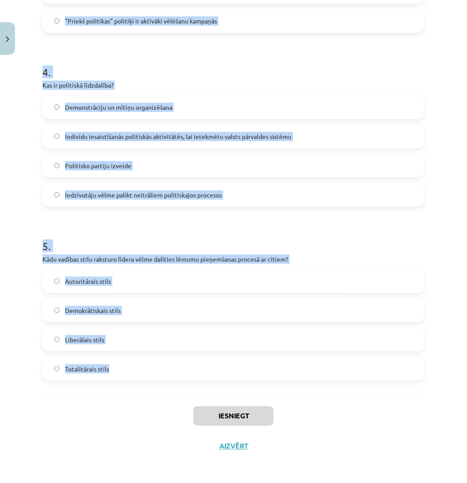
drag, startPoint x: 41, startPoint y: 177, endPoint x: 209, endPoint y: 376, distance: 261.2
copy form "1 . Kāds ir viens no nekonvencionālās politiskās līdzdalības piemēriem? Darbība…"
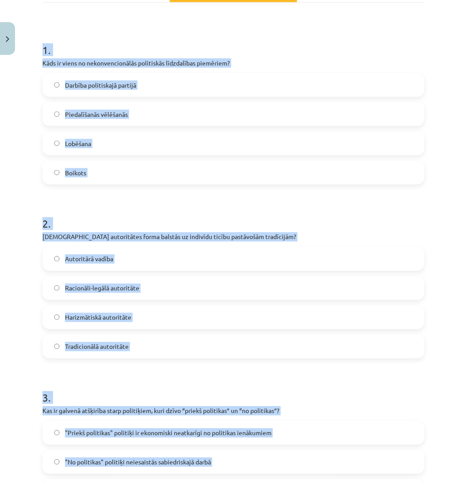
scroll to position [145, 0]
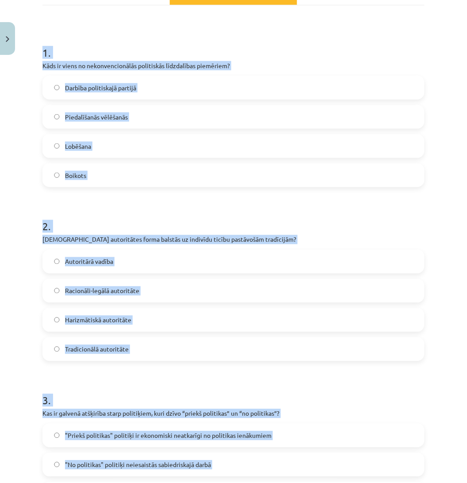
click at [302, 55] on h1 "1 ." at bounding box center [233, 44] width 382 height 27
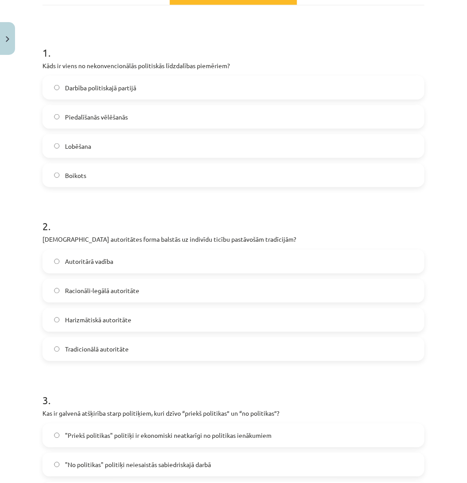
click at [114, 183] on label "Boikots" at bounding box center [233, 175] width 380 height 22
click at [104, 339] on label "Tradicionālā autoritāte" at bounding box center [233, 349] width 380 height 22
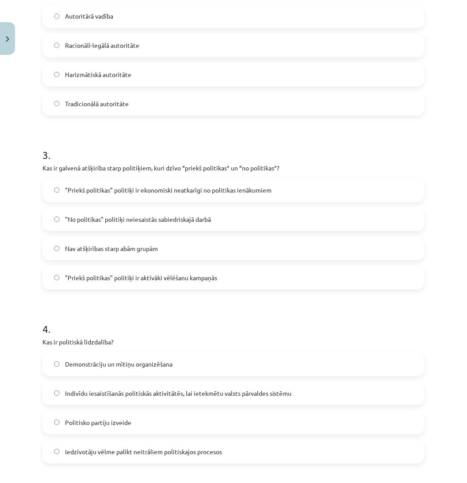
scroll to position [395, 0]
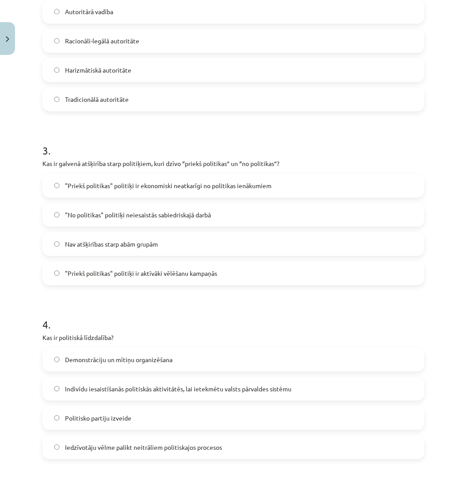
click at [238, 184] on span ""Priekš politikas" politiķi ir ekonomiski neatkarīgi no politikas ienākumiem" at bounding box center [168, 185] width 207 height 9
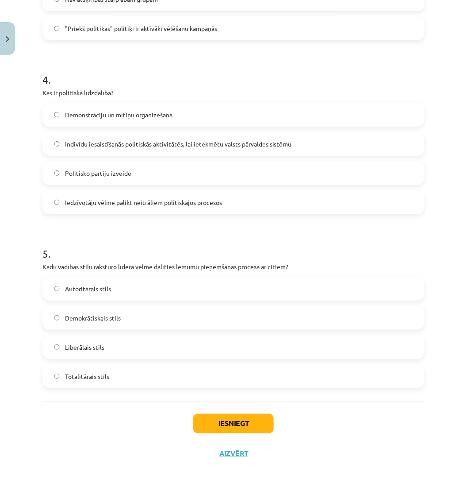
scroll to position [644, 0]
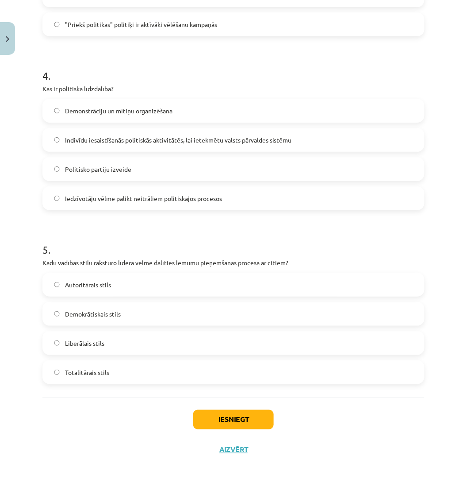
click at [156, 136] on span "Indivīdu iesaistīšanās politiskās aktivitātēs, lai ietekmētu valsts pārvaldes s…" at bounding box center [178, 139] width 227 height 9
click at [135, 322] on label "Demokrātiskais stils" at bounding box center [233, 314] width 380 height 22
click at [208, 419] on button "Iesniegt" at bounding box center [233, 419] width 81 height 19
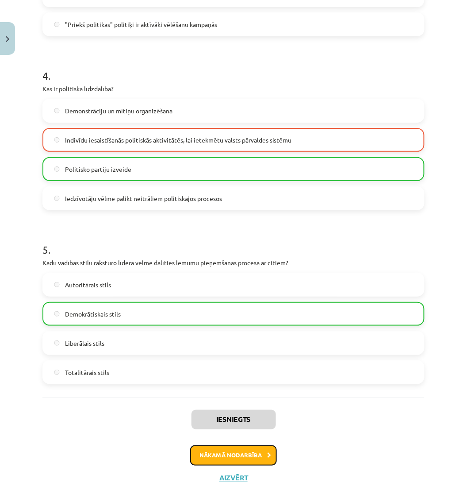
click at [236, 447] on button "Nākamā nodarbība" at bounding box center [233, 455] width 87 height 20
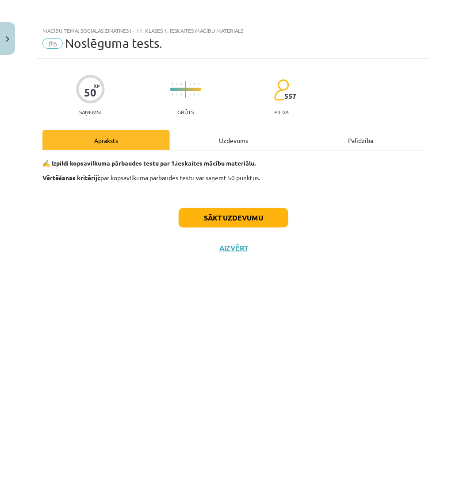
click at [243, 151] on div "✍️ Izpildi kopsavilkuma pārbaudes testu par 1.ieskaites mācību materiālu. Vērtē…" at bounding box center [233, 172] width 382 height 45
click at [241, 146] on div "Uzdevums" at bounding box center [233, 140] width 127 height 20
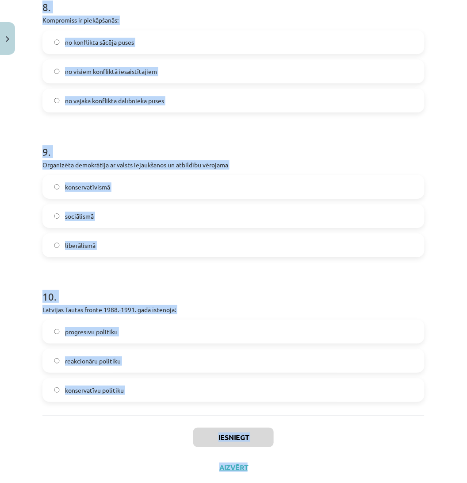
scroll to position [1225, 0]
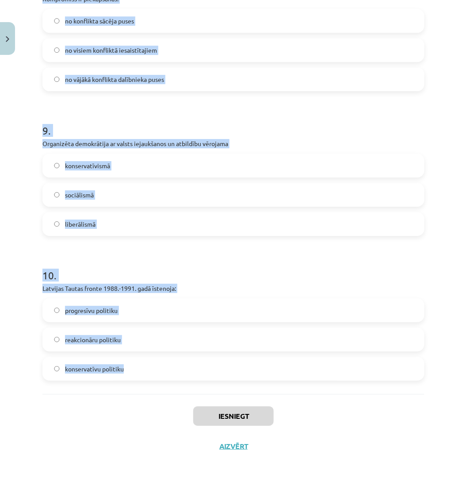
drag, startPoint x: 43, startPoint y: 202, endPoint x: 189, endPoint y: 358, distance: 214.4
copy form "1 . Politiskās partijas pirmsvēlēšanu solījumi pieder pie: garīgajiem politikas…"
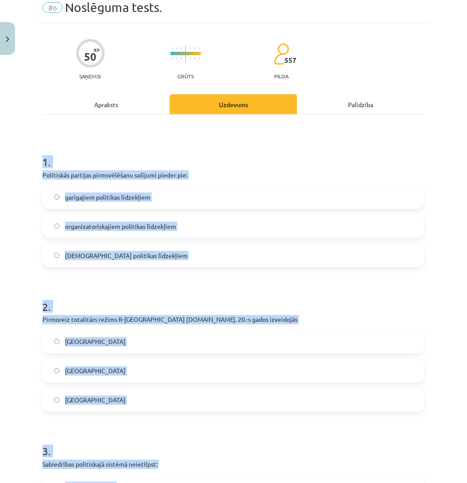
scroll to position [27, 0]
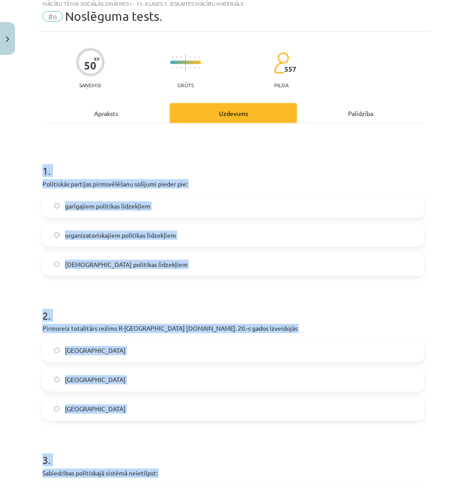
click at [160, 211] on label "garīgajiem politikas līdzekļiem" at bounding box center [233, 206] width 380 height 22
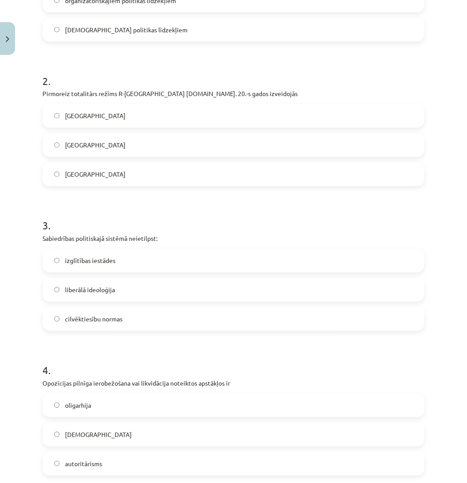
scroll to position [277, 0]
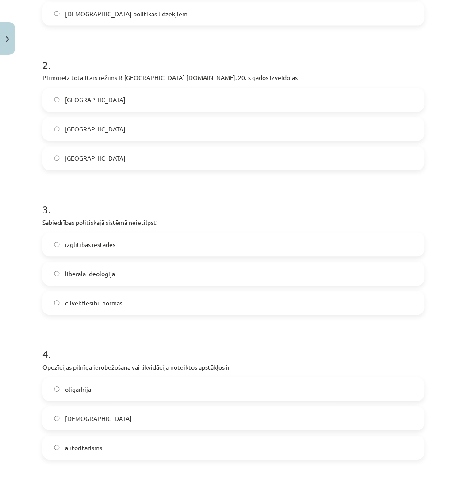
click at [239, 131] on label "Itālijā" at bounding box center [233, 129] width 380 height 22
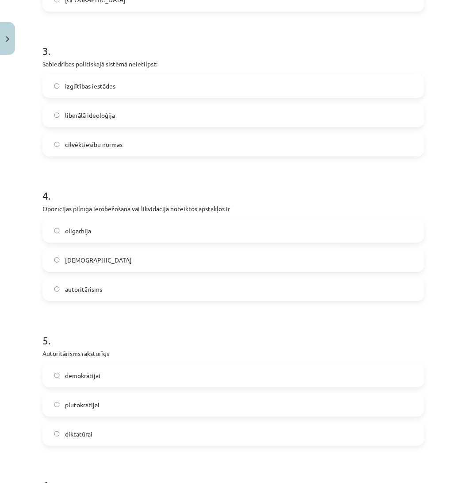
scroll to position [444, 0]
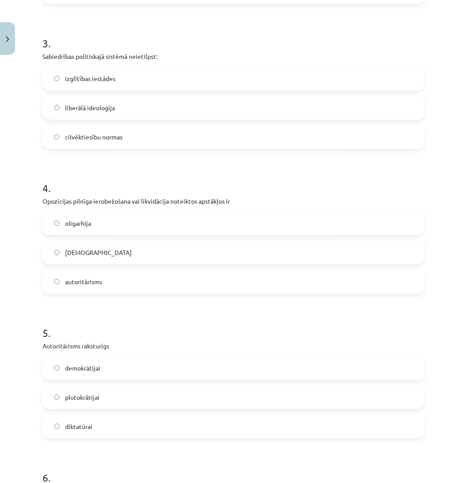
click at [219, 108] on label "liberālā ideoloģija" at bounding box center [233, 107] width 380 height 22
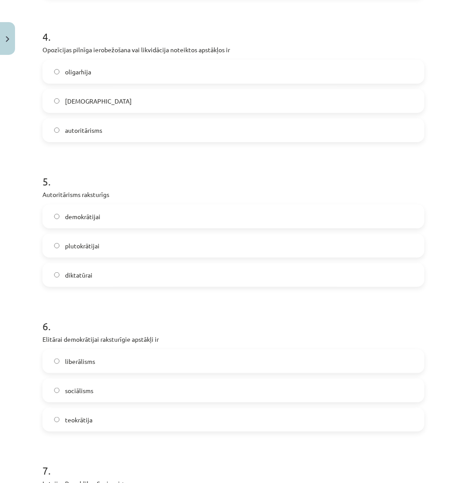
scroll to position [597, 0]
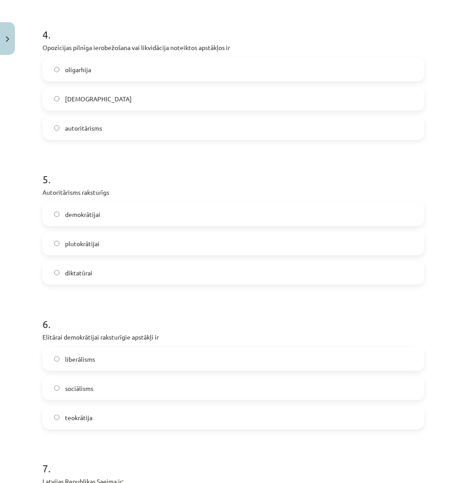
click at [206, 100] on label "totalitārisms" at bounding box center [233, 99] width 380 height 22
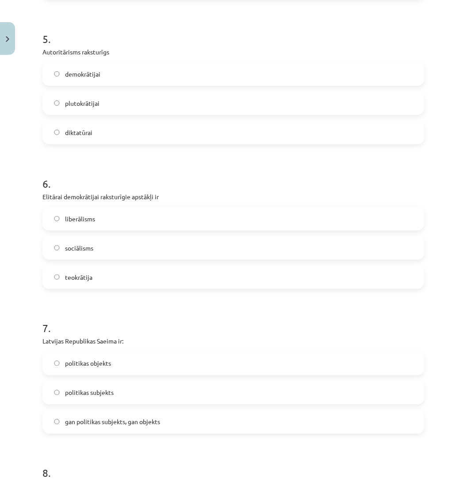
scroll to position [746, 0]
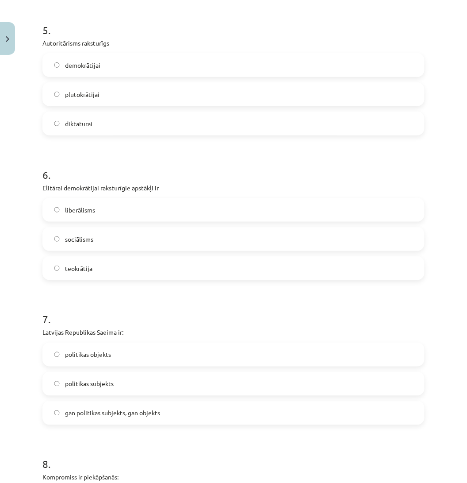
click at [96, 120] on label "diktatūrai" at bounding box center [233, 123] width 380 height 22
click at [106, 207] on label "liberālisms" at bounding box center [233, 210] width 380 height 22
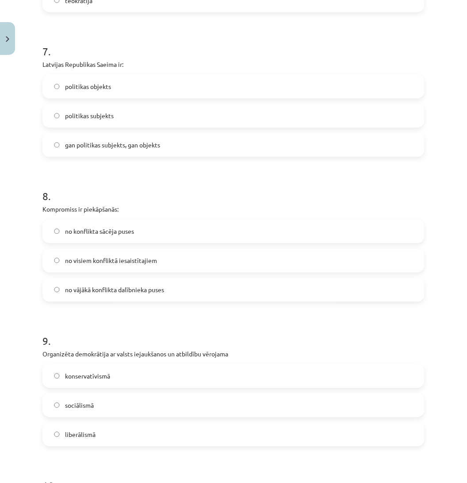
scroll to position [1026, 0]
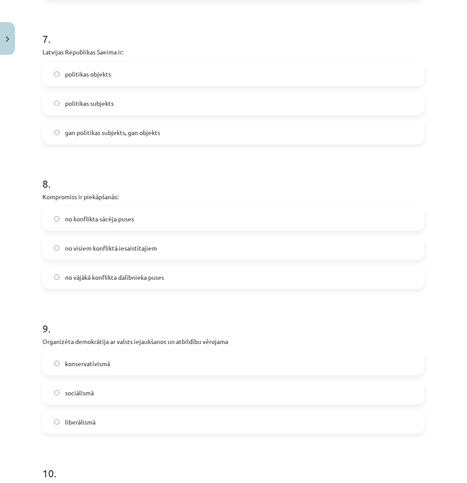
click at [129, 138] on label "gan politikas subjekts, gan objekts" at bounding box center [233, 133] width 380 height 22
click at [123, 242] on label "no visiem konfliktā iesaistītajiem" at bounding box center [233, 248] width 380 height 22
click at [108, 392] on label "sociālismā" at bounding box center [233, 393] width 380 height 22
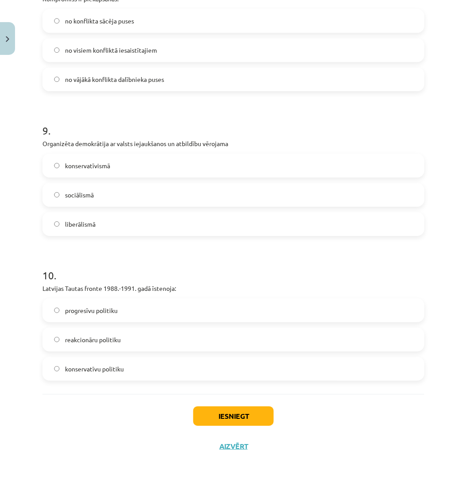
click at [127, 314] on label "progresīvu politiku" at bounding box center [233, 310] width 380 height 22
click at [213, 413] on button "Iesniegt" at bounding box center [233, 415] width 81 height 19
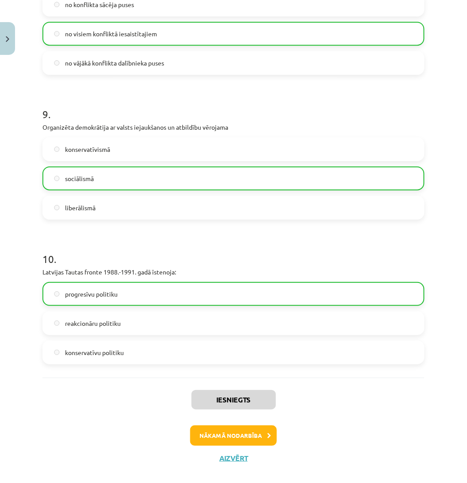
scroll to position [1246, 0]
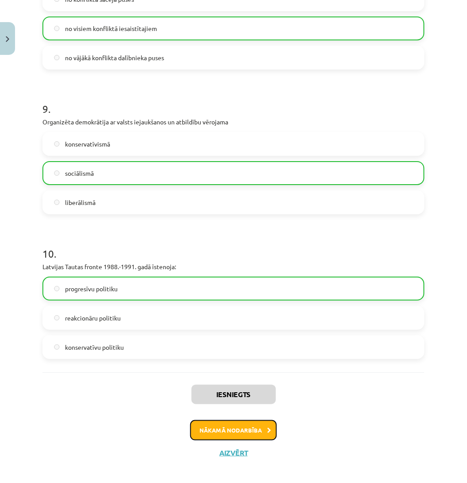
click at [267, 431] on icon at bounding box center [269, 430] width 4 height 6
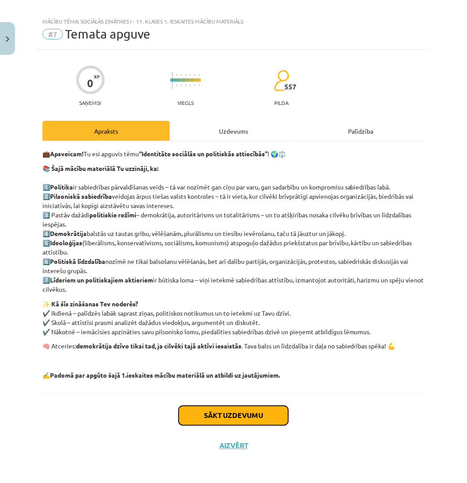
click at [255, 411] on button "Sākt uzdevumu" at bounding box center [234, 415] width 110 height 19
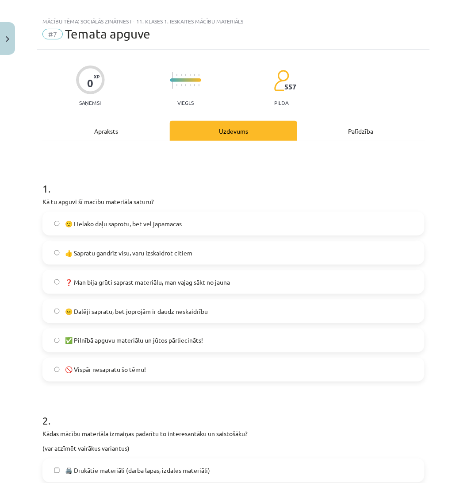
click at [101, 183] on h1 "1 ." at bounding box center [233, 180] width 382 height 27
click at [130, 223] on span "🙂 Lielāko daļu saprotu, bet vēl jāpamācās" at bounding box center [123, 223] width 117 height 9
click at [117, 180] on h1 "1 ." at bounding box center [233, 180] width 382 height 27
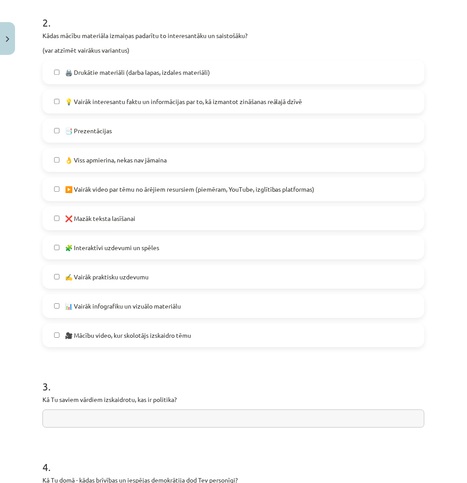
scroll to position [414, 0]
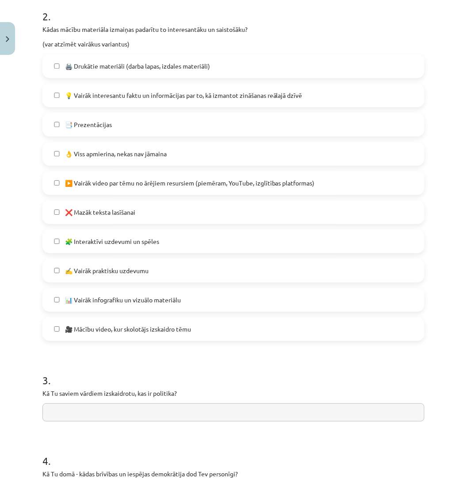
click at [200, 65] on span "🖨️ Drukātie materiāli (darba lapas, izdales materiāli)" at bounding box center [137, 65] width 145 height 9
click at [225, 96] on span "💡 Vairāk interesantu faktu un informācijas par to, kā izmantot zināšanas reālaj…" at bounding box center [184, 95] width 238 height 9
click at [228, 117] on label "📑 Prezentācijas" at bounding box center [233, 124] width 380 height 22
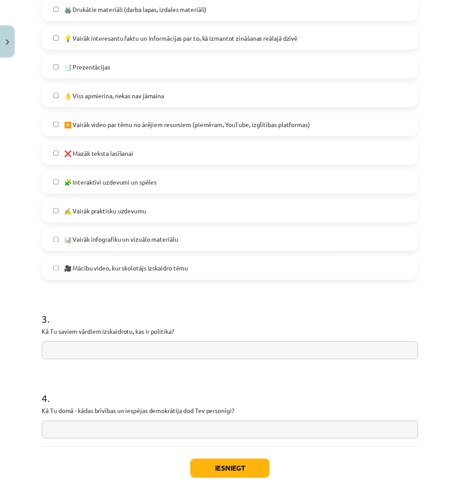
scroll to position [530, 0]
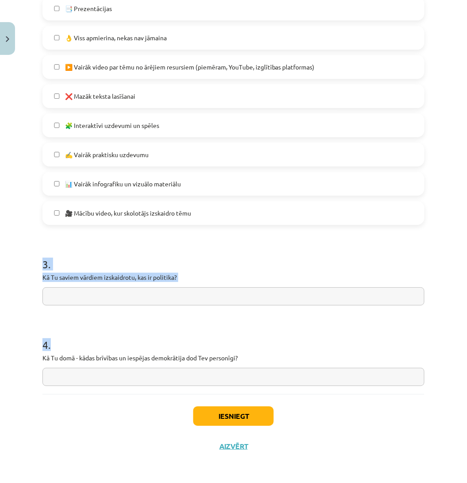
drag, startPoint x: 40, startPoint y: 264, endPoint x: 257, endPoint y: 383, distance: 247.7
copy form "3 . Kā Tu saviem vārdiem izskaidrotu, kas ir politika? 4 ."
click at [105, 299] on input "text" at bounding box center [233, 296] width 382 height 18
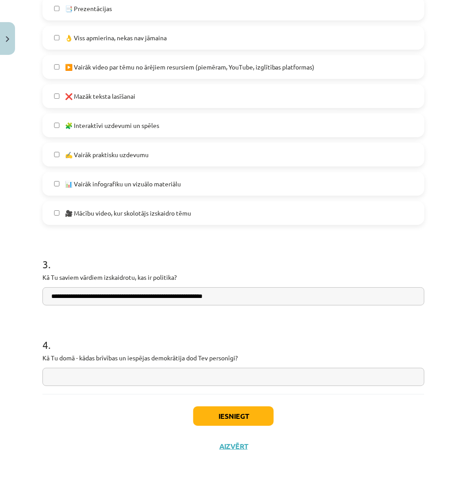
type input "**********"
click at [119, 381] on input "text" at bounding box center [233, 377] width 382 height 18
type input "**********"
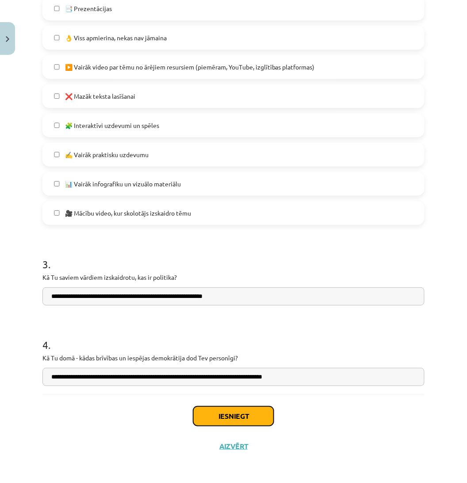
click at [246, 414] on button "Iesniegt" at bounding box center [233, 415] width 81 height 19
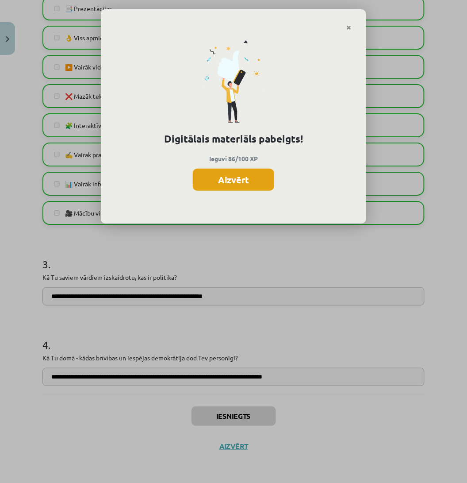
click at [250, 186] on button "Aizvērt" at bounding box center [233, 180] width 81 height 22
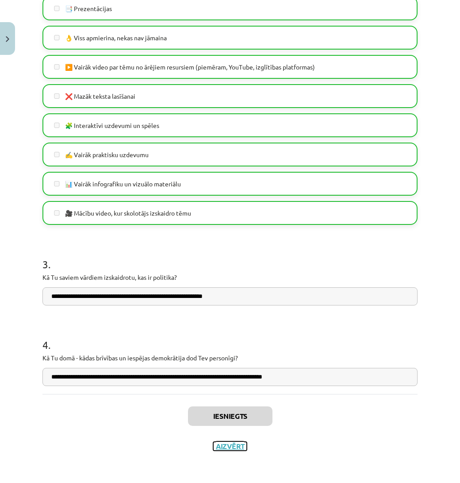
click at [235, 442] on button "Aizvērt" at bounding box center [230, 446] width 34 height 9
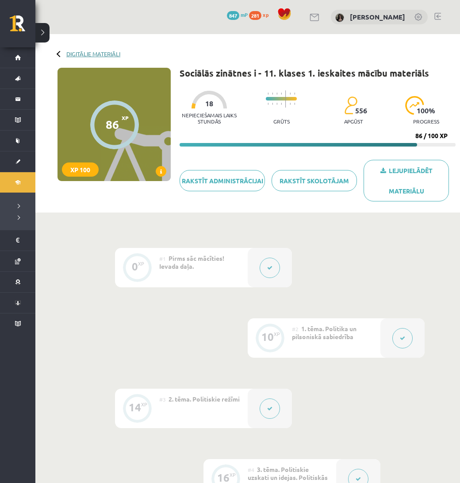
click at [68, 54] on link "Digitālie materiāli" at bounding box center [93, 53] width 54 height 7
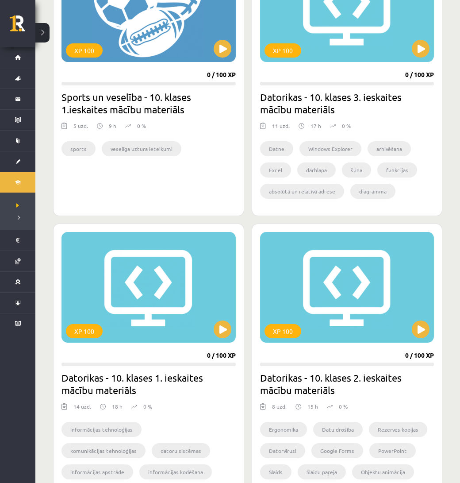
scroll to position [806, 0]
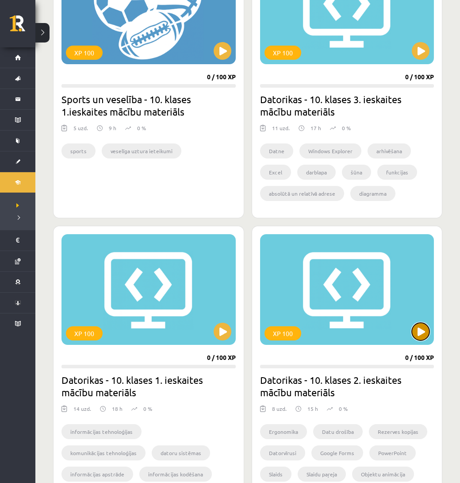
click at [422, 328] on button at bounding box center [421, 332] width 18 height 18
click at [217, 324] on button at bounding box center [223, 332] width 18 height 18
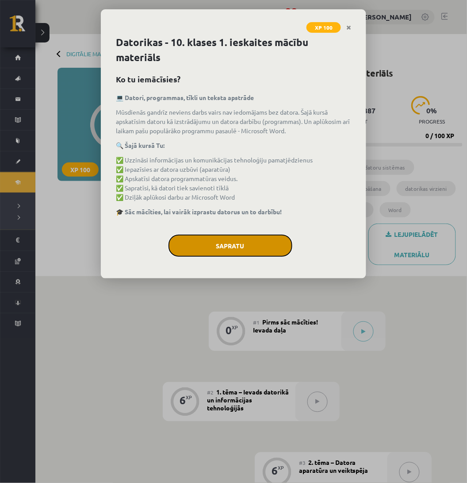
click at [260, 246] on button "Sapratu" at bounding box center [231, 245] width 124 height 22
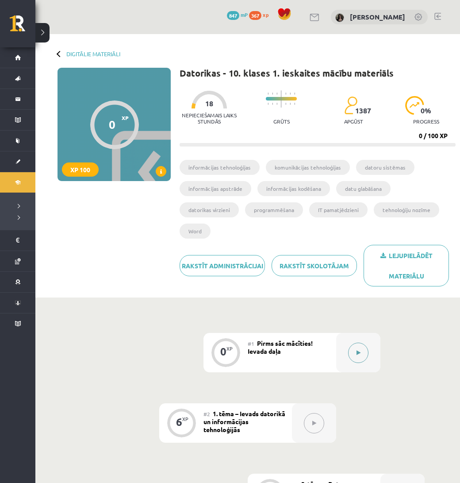
click at [350, 348] on button at bounding box center [358, 352] width 20 height 20
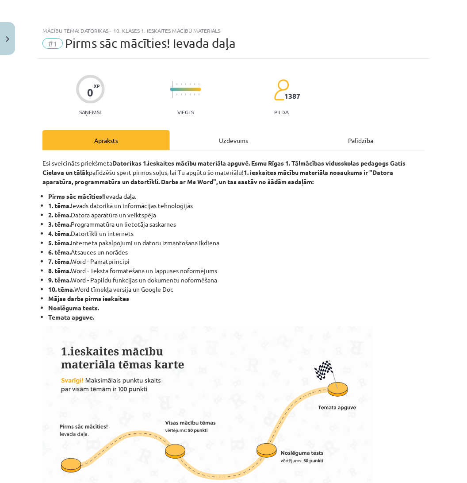
click at [255, 137] on div "Uzdevums" at bounding box center [233, 140] width 127 height 20
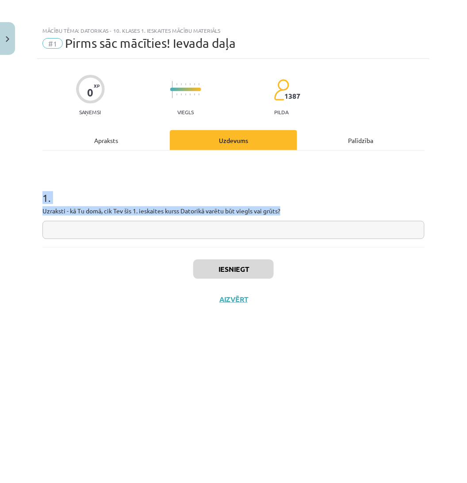
drag, startPoint x: 44, startPoint y: 198, endPoint x: 281, endPoint y: 212, distance: 237.5
click at [281, 212] on div "1 . Uzraksti - kā Tu domā, cik Tev šis 1. ieskaites kurss Datorikā varētu būt v…" at bounding box center [233, 207] width 382 height 63
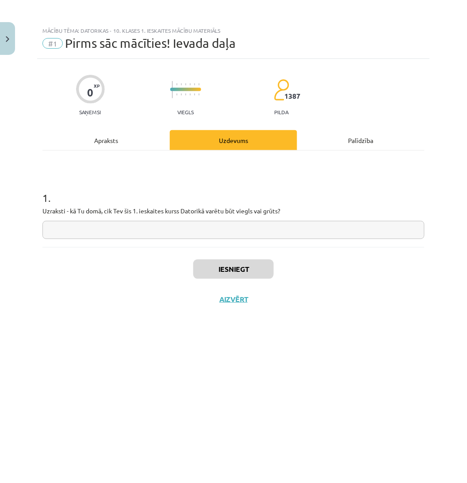
click at [293, 225] on input "text" at bounding box center [233, 230] width 382 height 18
click at [144, 138] on div "Apraksts" at bounding box center [105, 140] width 127 height 20
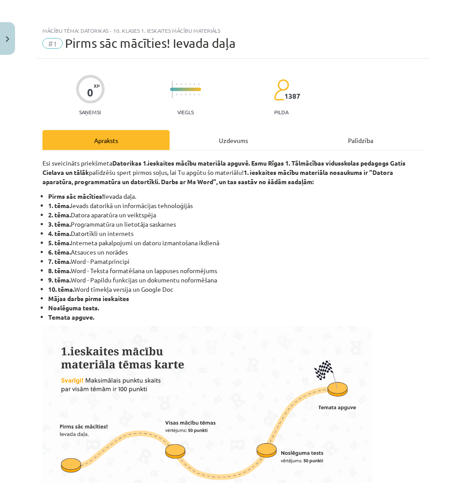
click at [234, 137] on div "Uzdevums" at bounding box center [233, 140] width 127 height 20
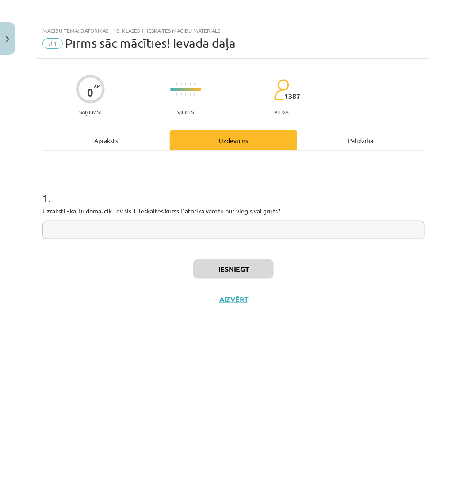
click at [240, 224] on input "text" at bounding box center [233, 230] width 382 height 18
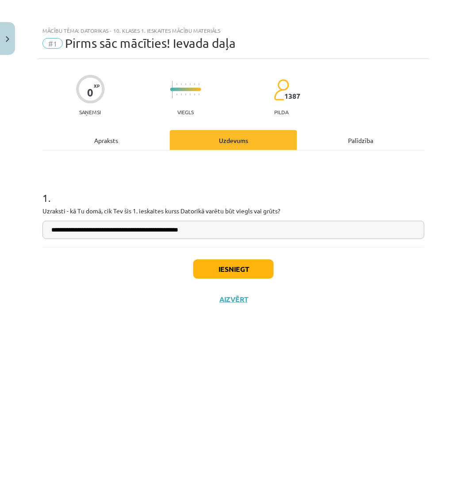
click at [176, 231] on input "**********" at bounding box center [233, 230] width 382 height 18
type input "**********"
click at [228, 263] on button "Iesniegt" at bounding box center [233, 268] width 81 height 19
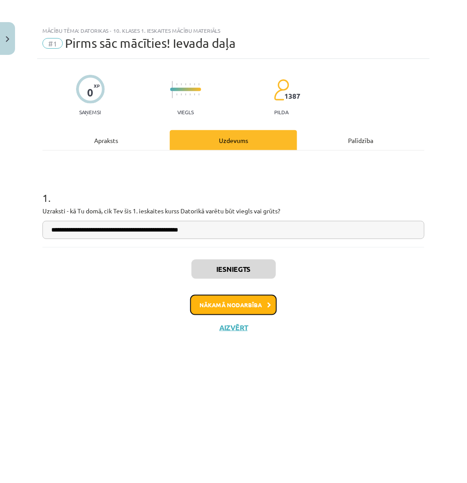
click at [265, 313] on button "Nākamā nodarbība" at bounding box center [233, 305] width 87 height 20
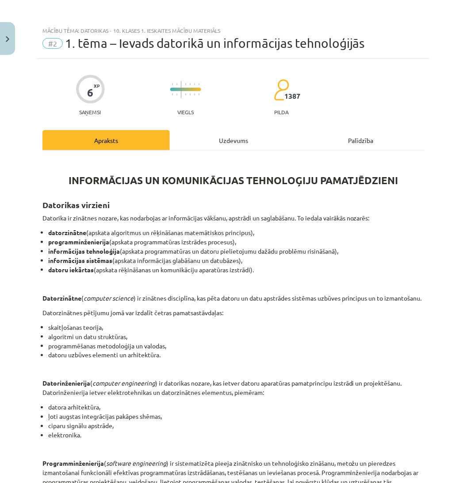
click at [237, 139] on div "Uzdevums" at bounding box center [233, 140] width 127 height 20
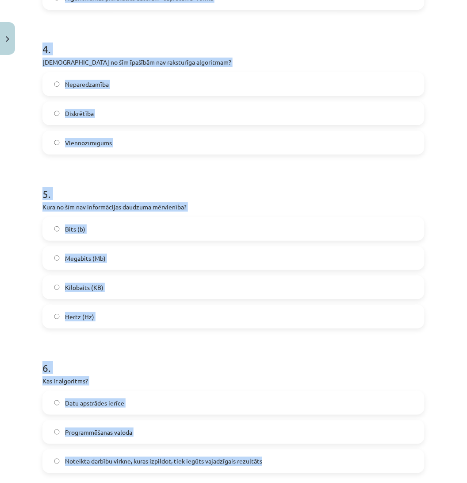
scroll to position [704, 0]
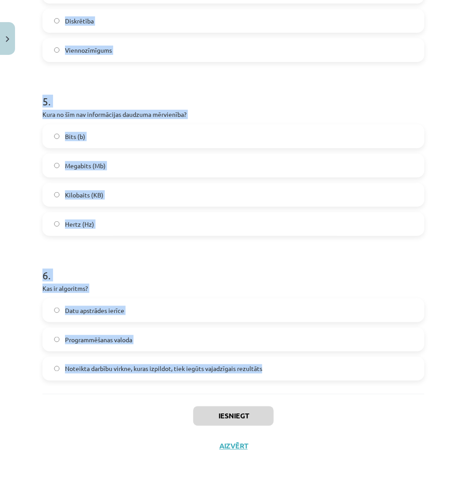
drag, startPoint x: 42, startPoint y: 177, endPoint x: 281, endPoint y: 367, distance: 305.4
copy form "1 . Kas ir bits (bit)? Datu pārraides metode Informācijas koda nosaukums Mazākā…"
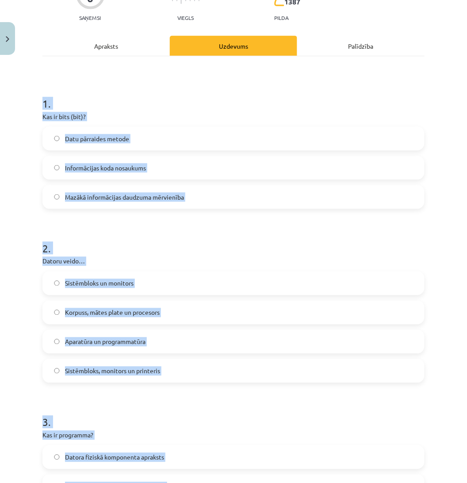
scroll to position [93, 0]
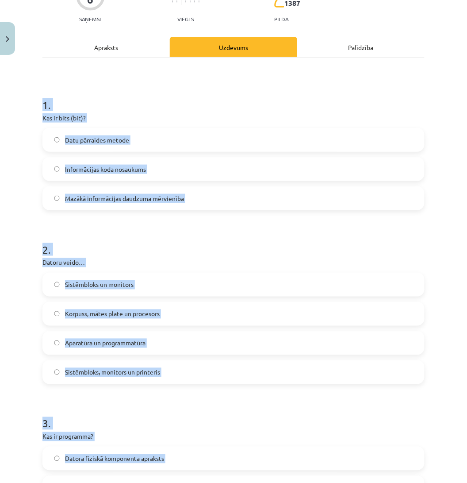
click at [282, 196] on label "Mazākā informācijas daudzuma mērvienība" at bounding box center [233, 198] width 380 height 22
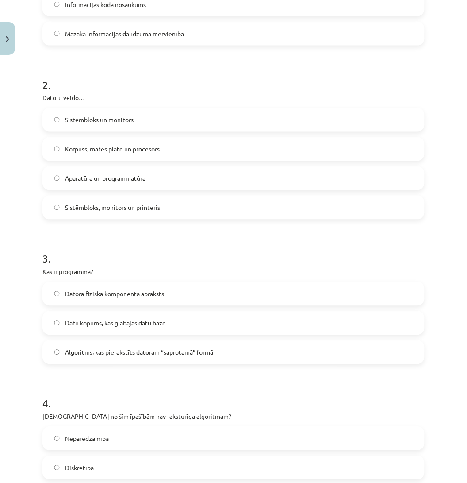
scroll to position [266, 0]
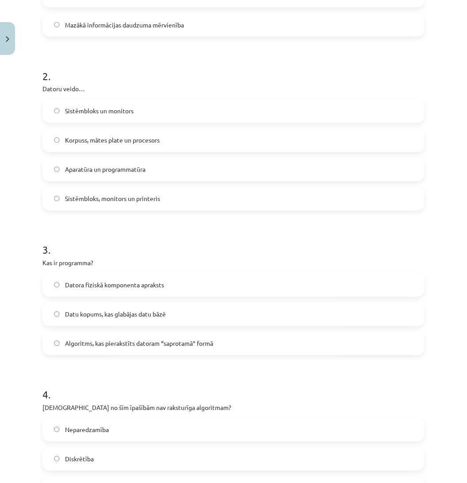
click at [244, 165] on label "Aparatūra un programmatūra" at bounding box center [233, 169] width 380 height 22
click at [184, 348] on label "Algoritms, kas pierakstīts datoram “saprotamā” formā" at bounding box center [233, 343] width 380 height 22
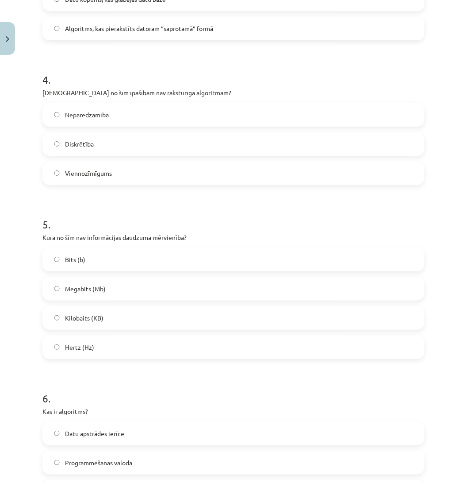
scroll to position [602, 0]
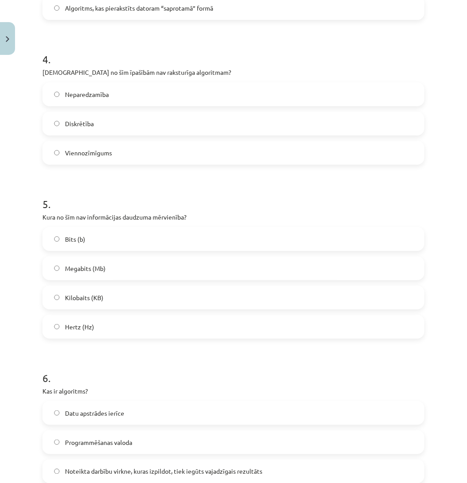
click at [130, 93] on label "Neparedzamība" at bounding box center [233, 94] width 380 height 22
click at [111, 322] on label "Hertz (Hz)" at bounding box center [233, 326] width 380 height 22
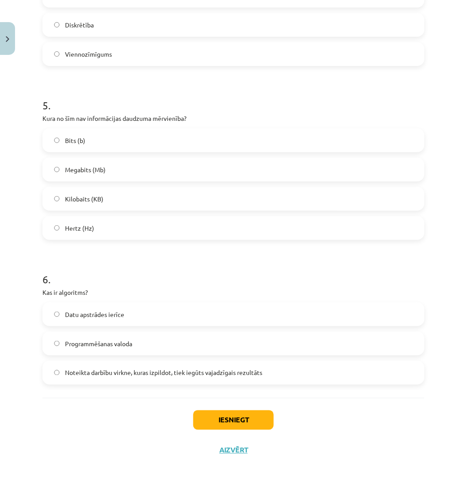
scroll to position [704, 0]
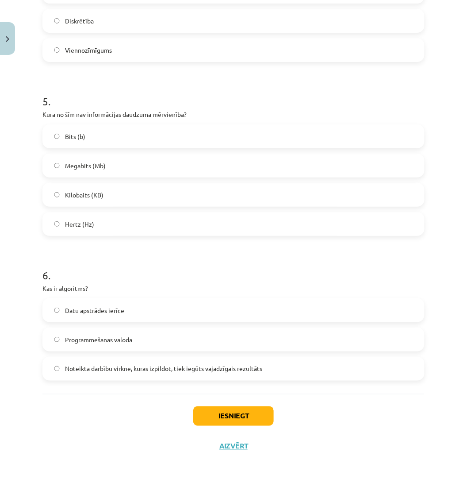
click at [272, 375] on label "Noteikta darbību virkne, kuras izpildot, tiek iegūts vajadzīgais rezultāts" at bounding box center [233, 368] width 380 height 22
click at [238, 406] on button "Iesniegt" at bounding box center [233, 415] width 81 height 19
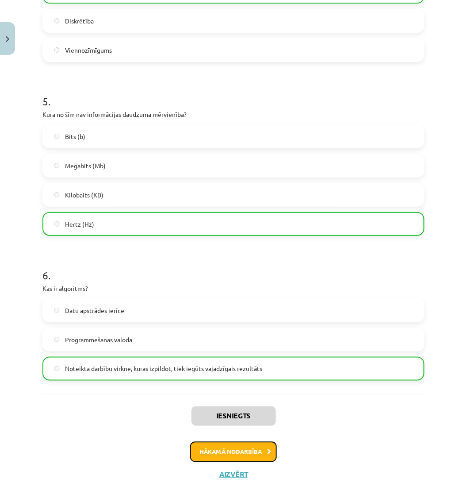
click at [250, 442] on button "Nākamā nodarbība" at bounding box center [233, 452] width 87 height 20
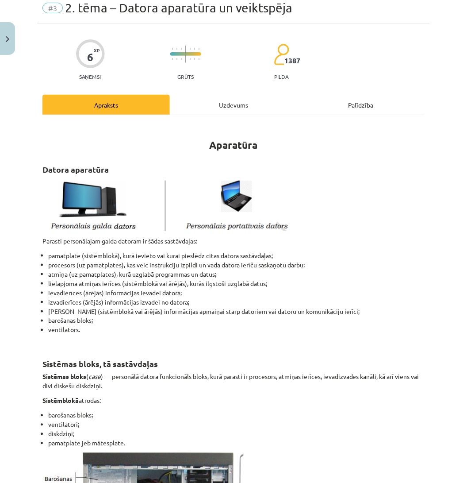
scroll to position [22, 0]
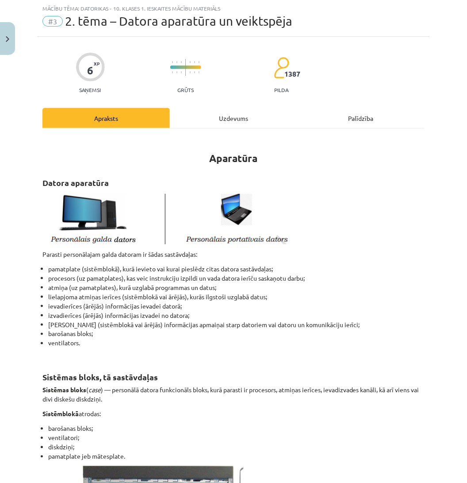
click at [238, 127] on div "Uzdevums" at bounding box center [233, 118] width 127 height 20
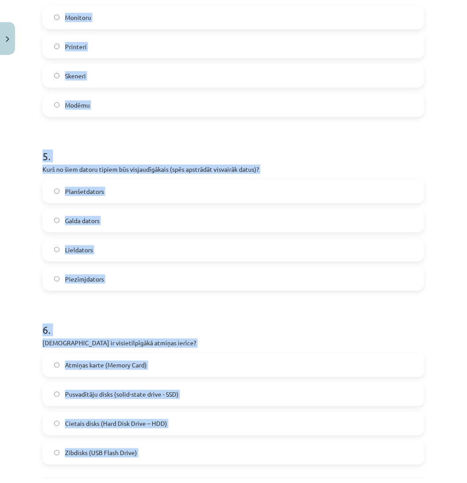
scroll to position [821, 0]
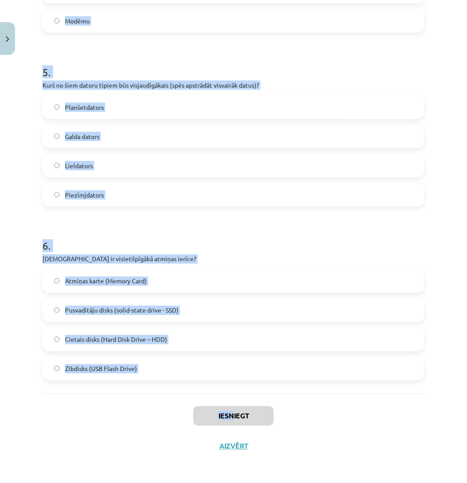
drag, startPoint x: 38, startPoint y: 176, endPoint x: 187, endPoint y: 357, distance: 235.1
copy form "1 . Skārienpalikņa funkcija ir… Līdzīga fotokamerai Līdzīga datora pelei Līdzīg…"
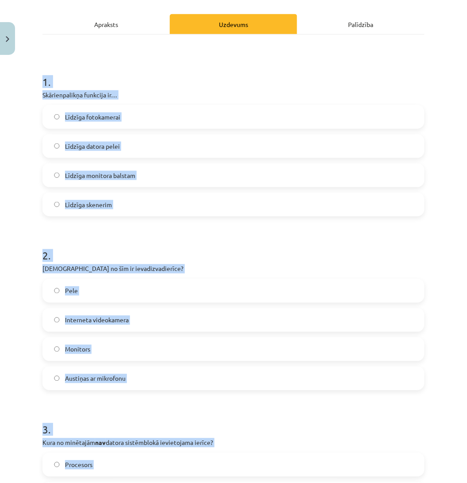
scroll to position [89, 0]
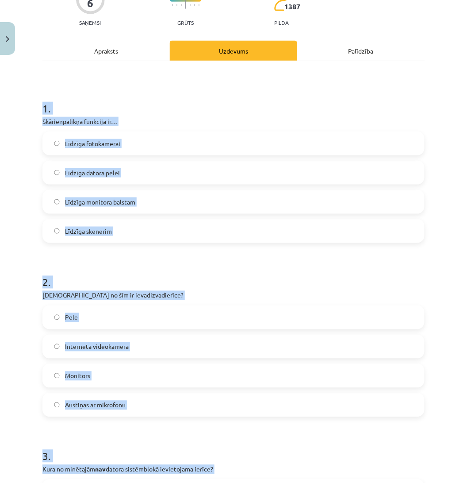
click at [160, 121] on p "Skārienpalikņa funkcija ir…" at bounding box center [233, 121] width 382 height 9
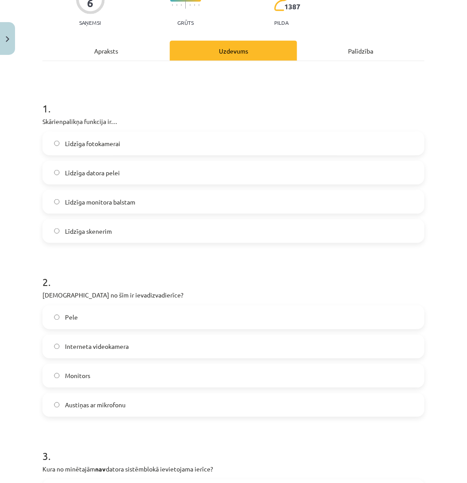
click at [151, 171] on label "Līdzīga datora pelei" at bounding box center [233, 172] width 380 height 22
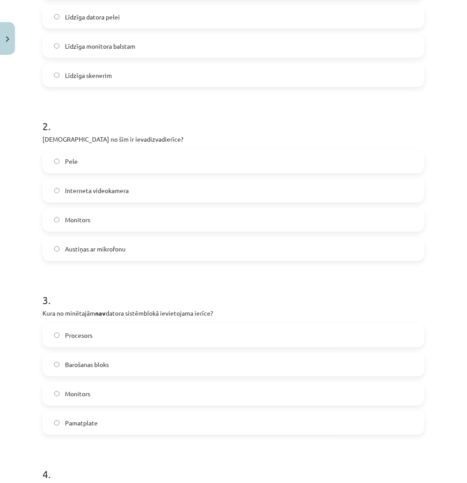
scroll to position [298, 0]
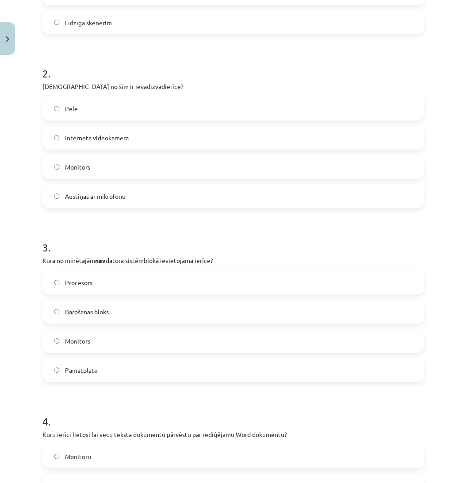
click at [139, 191] on label "Austiņas ar mikrofonu" at bounding box center [233, 196] width 380 height 22
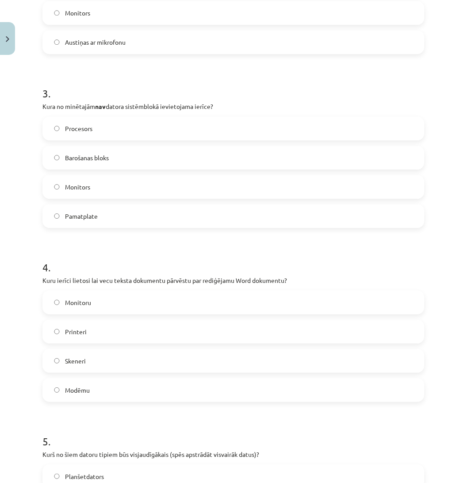
scroll to position [460, 0]
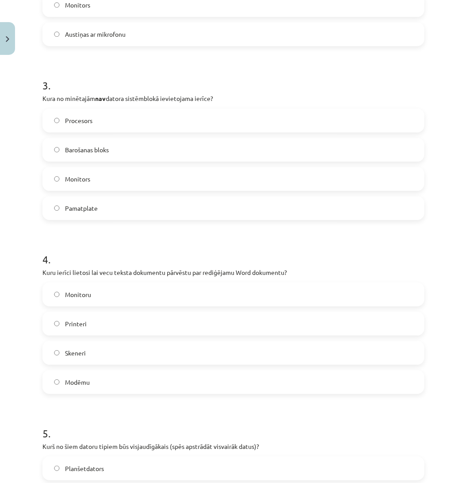
click at [126, 179] on label "Monitors" at bounding box center [233, 179] width 380 height 22
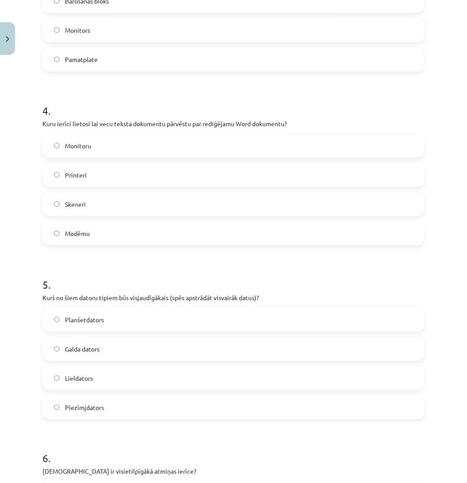
scroll to position [649, 0]
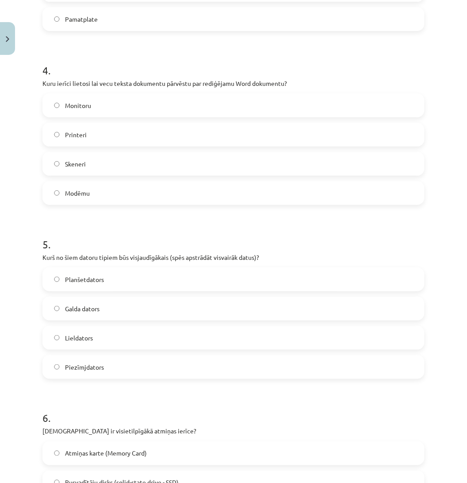
click at [150, 130] on label "Printeri" at bounding box center [233, 134] width 380 height 22
click at [152, 157] on label "Skeneri" at bounding box center [233, 164] width 380 height 22
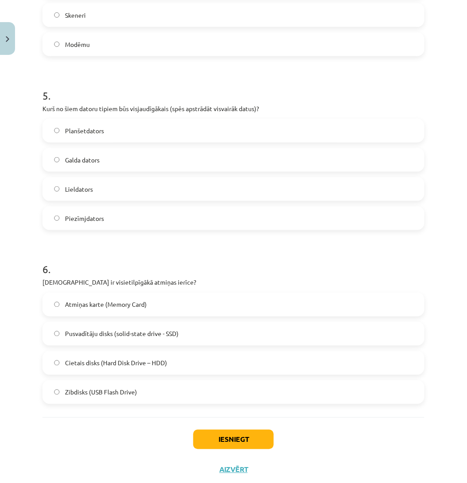
scroll to position [821, 0]
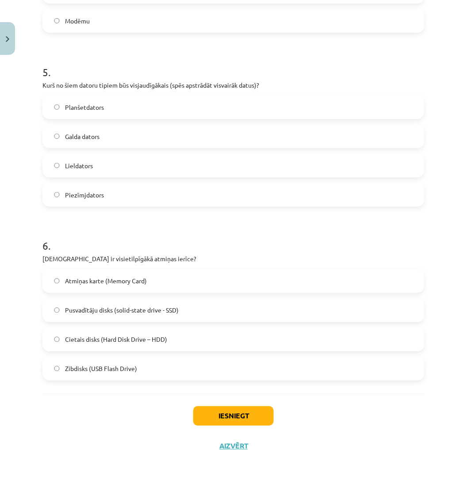
click at [179, 130] on label "Galda dators" at bounding box center [233, 136] width 380 height 22
click at [179, 158] on label "Lieldators" at bounding box center [233, 165] width 380 height 22
click at [211, 281] on label "Atmiņas karte (Memory Card)" at bounding box center [233, 281] width 380 height 22
click at [211, 349] on label "Cietais disks (Hard Disk Drive – HDD)" at bounding box center [233, 339] width 380 height 22
click at [227, 412] on button "Iesniegt" at bounding box center [233, 415] width 81 height 19
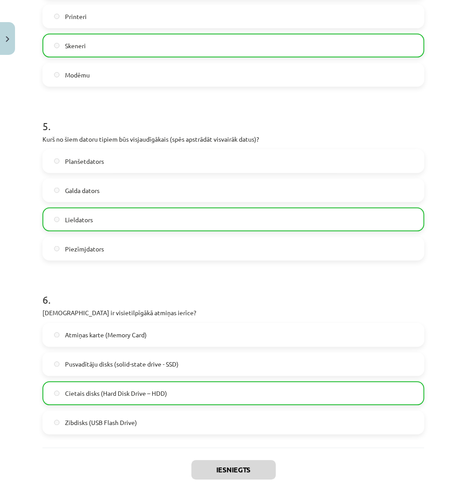
scroll to position [849, 0]
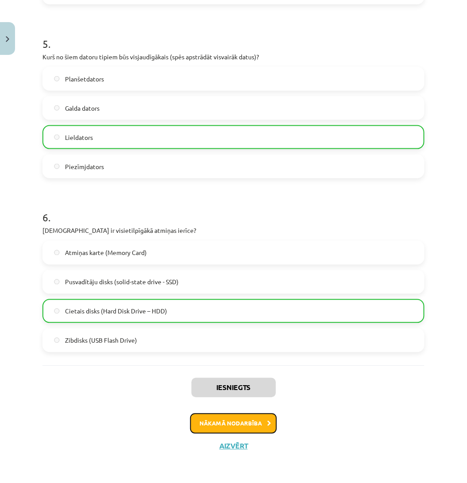
click at [259, 422] on button "Nākamā nodarbība" at bounding box center [233, 423] width 87 height 20
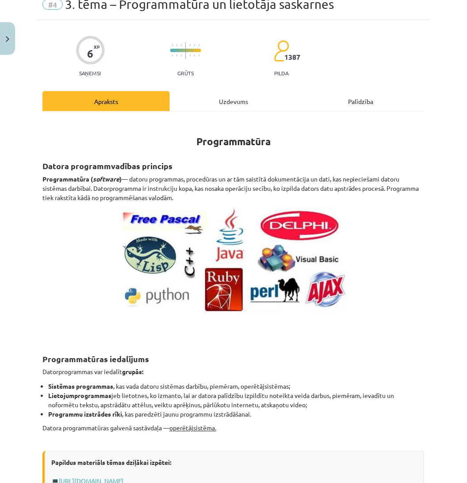
scroll to position [22, 0]
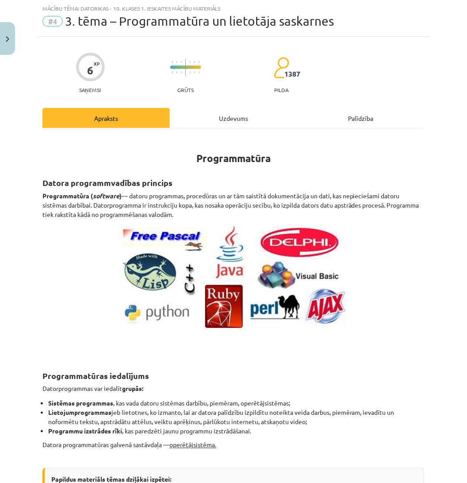
click at [206, 110] on div "Uzdevums" at bounding box center [233, 118] width 127 height 20
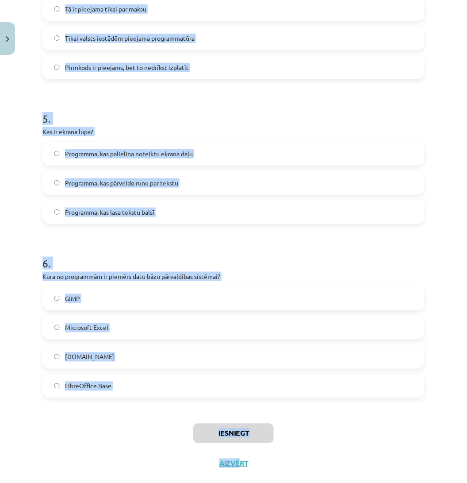
scroll to position [763, 0]
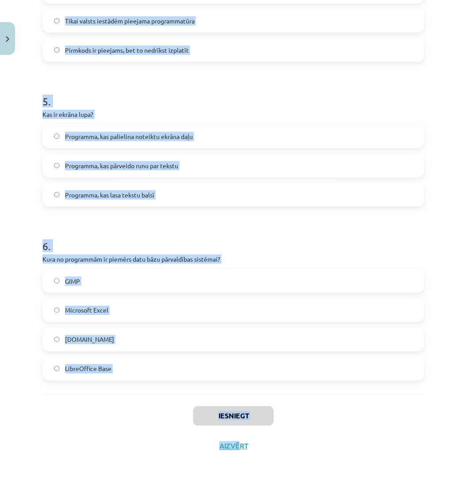
drag, startPoint x: 38, startPoint y: 177, endPoint x: 192, endPoint y: 368, distance: 245.1
copy form "1 . Kura funkcija ir tipiska operētājsistēmai? Interneta pārlūkošana Vizuālo ef…"
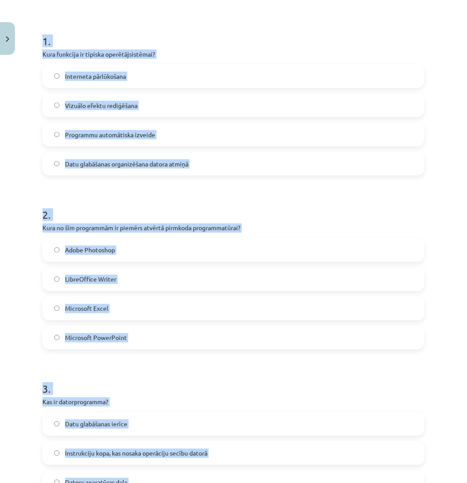
scroll to position [161, 0]
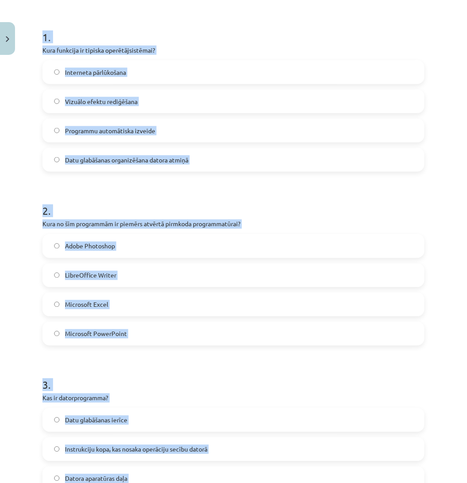
click at [189, 154] on label "Datu glabāšanas organizēšana datora atmiņā" at bounding box center [233, 160] width 380 height 22
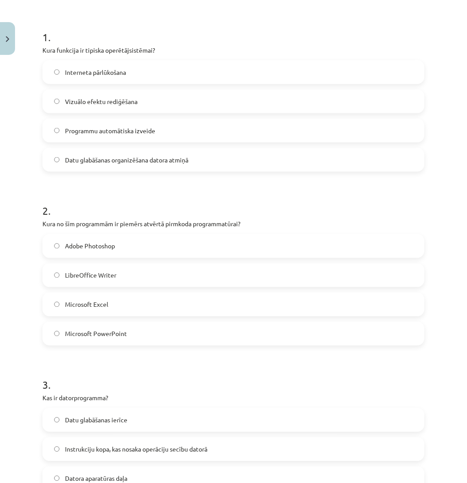
click at [144, 276] on label "LibreOffice Writer" at bounding box center [233, 275] width 380 height 22
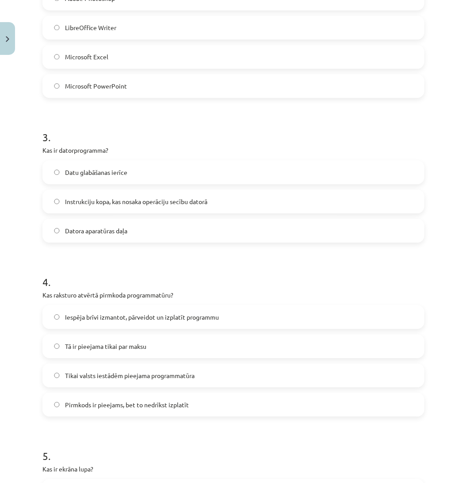
scroll to position [464, 0]
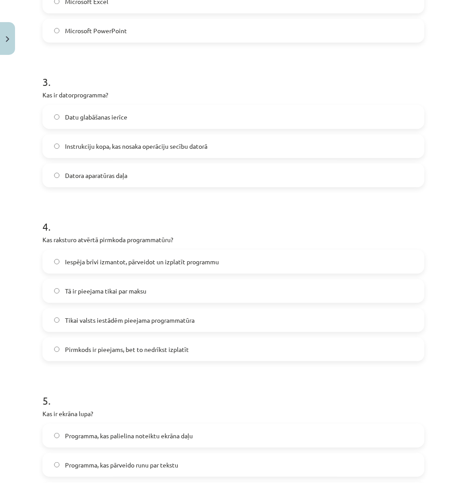
click at [150, 148] on span "Instrukciju kopa, kas nosaka operāciju secību datorā" at bounding box center [136, 146] width 142 height 9
click at [124, 254] on label "Iespēja brīvi izmantot, pārveidot un izplatīt programmu" at bounding box center [233, 261] width 380 height 22
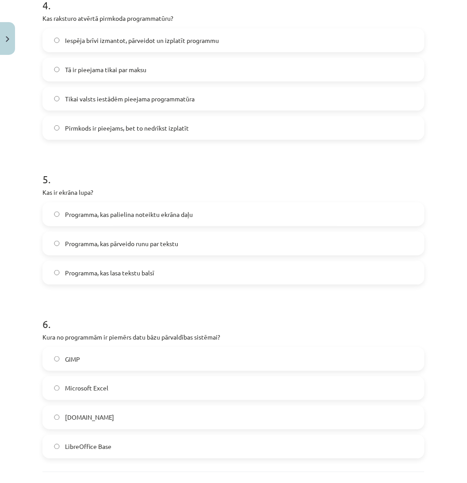
scroll to position [763, 0]
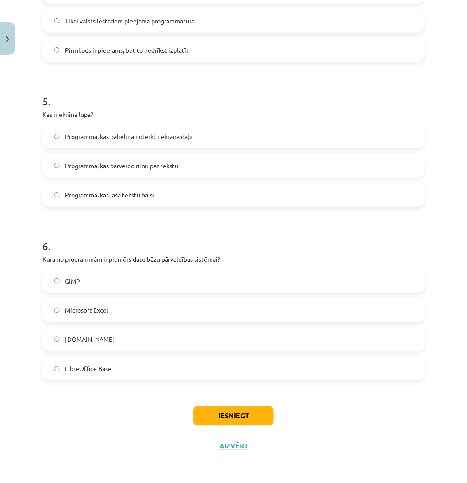
click at [161, 128] on label "Programma, kas palielina noteiktu ekrāna daļu" at bounding box center [233, 136] width 380 height 22
click at [131, 369] on label "LibreOffice Base" at bounding box center [233, 368] width 380 height 22
click at [205, 409] on button "Iesniegt" at bounding box center [233, 415] width 81 height 19
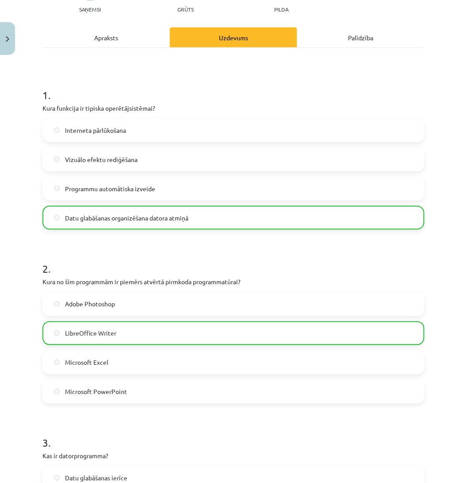
scroll to position [791, 0]
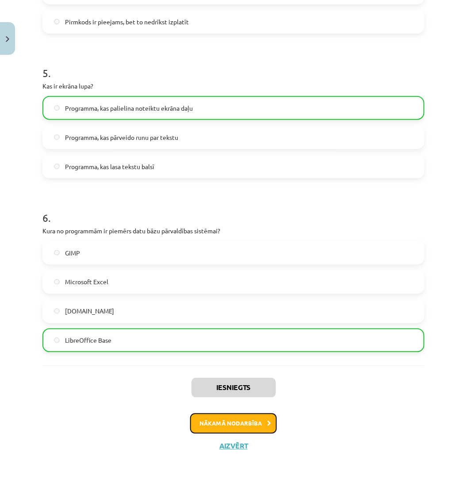
click at [267, 421] on icon at bounding box center [269, 424] width 4 height 6
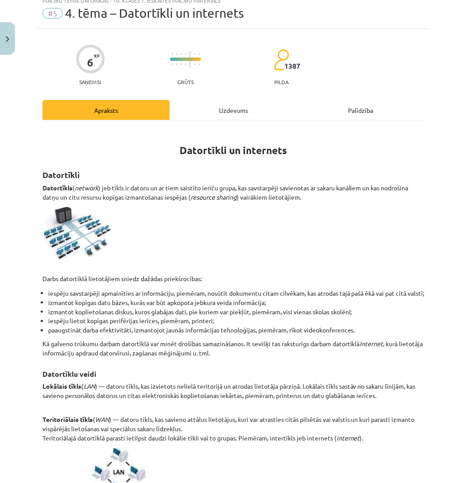
scroll to position [22, 0]
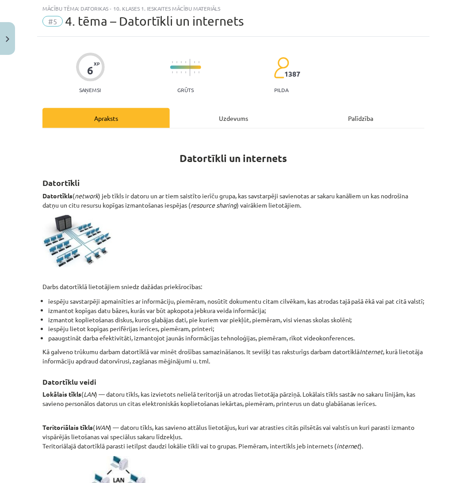
click at [241, 119] on div "Uzdevums" at bounding box center [233, 118] width 127 height 20
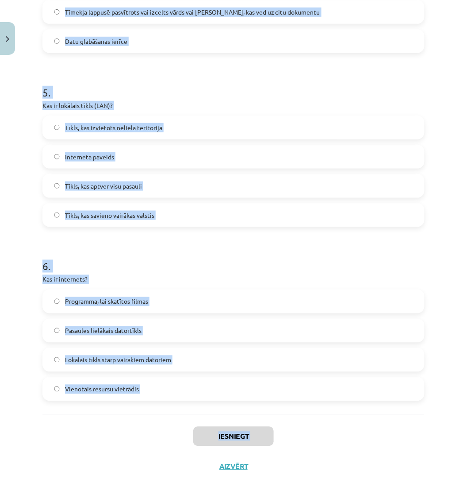
scroll to position [821, 0]
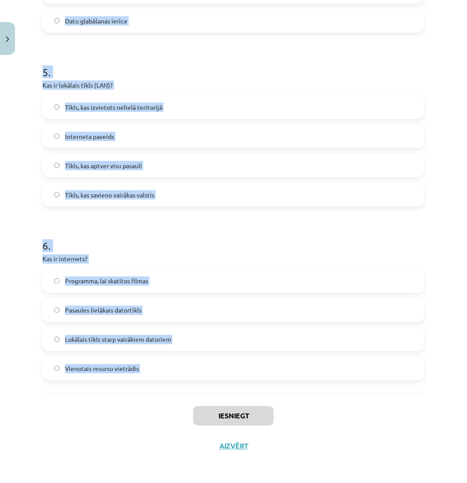
drag, startPoint x: 40, startPoint y: 176, endPoint x: 194, endPoint y: 395, distance: 267.3
copy form "1 . Kas ir datortīkls? Datoru un ar tiem saistīto ierīču grupa, kas savstarpēji…"
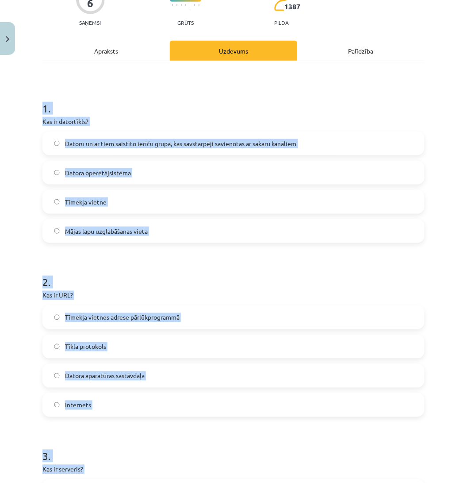
scroll to position [74, 0]
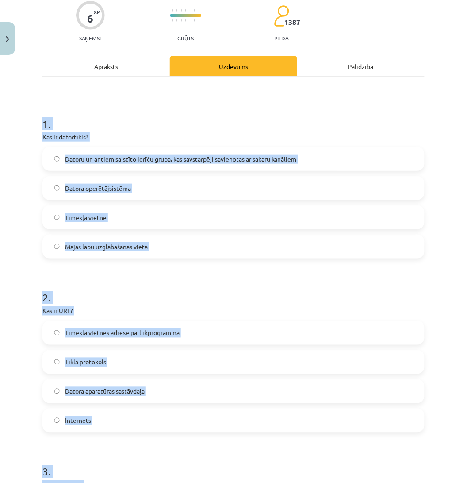
click at [357, 105] on h1 "1 ." at bounding box center [233, 115] width 382 height 27
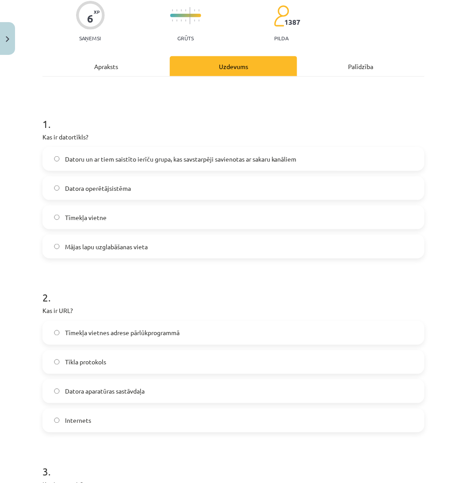
click at [133, 153] on label "Datoru un ar tiem saistīto ierīču grupa, kas savstarpēji savienotas ar sakaru k…" at bounding box center [233, 159] width 380 height 22
click at [119, 310] on p "Kas ir URL?" at bounding box center [233, 310] width 382 height 9
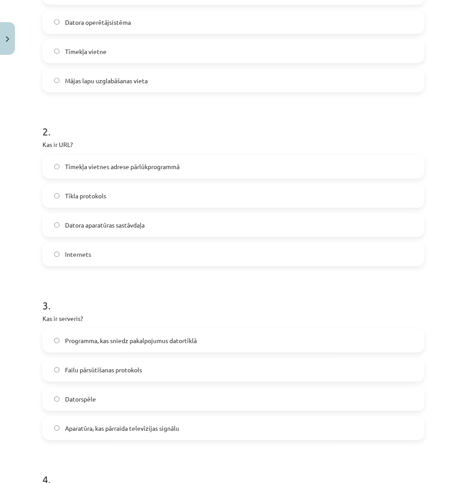
scroll to position [245, 0]
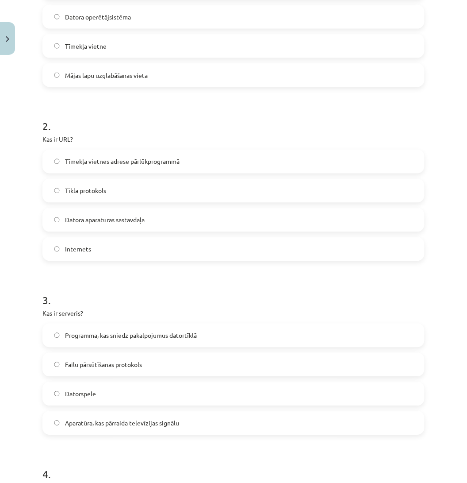
click at [188, 160] on label "Tīmekļa vietnes adrese pārlūkprogrammā" at bounding box center [233, 161] width 380 height 22
click at [181, 338] on span "Programma, kas sniedz pakalpojumus datortīklā" at bounding box center [131, 335] width 132 height 9
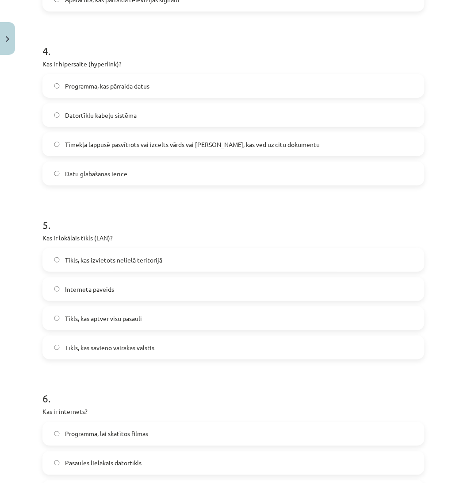
scroll to position [670, 0]
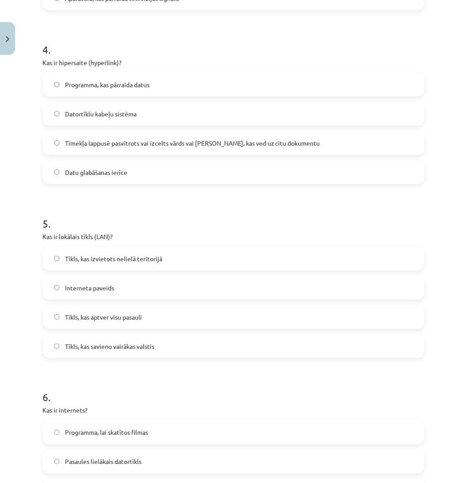
click at [135, 91] on label "Programma, kas pārraida datus" at bounding box center [233, 84] width 380 height 22
click at [145, 134] on label "Tīmekļa lappusē pasvītrots vai izcelts vārds vai frāze, kas ved uz citu dokumen…" at bounding box center [233, 143] width 380 height 22
click at [151, 246] on div "Tīkls, kas izvietots nelielā teritorijā" at bounding box center [233, 258] width 382 height 24
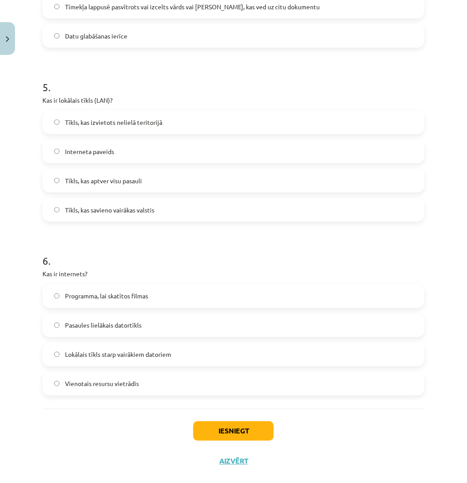
scroll to position [821, 0]
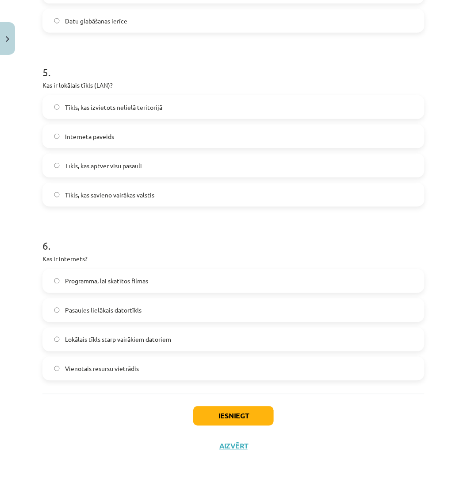
click at [279, 111] on label "Tīkls, kas izvietots nelielā teritorijā" at bounding box center [233, 107] width 380 height 22
click at [171, 311] on label "Pasaules lielākais datortīkls" at bounding box center [233, 310] width 380 height 22
click at [198, 412] on button "Iesniegt" at bounding box center [233, 415] width 81 height 19
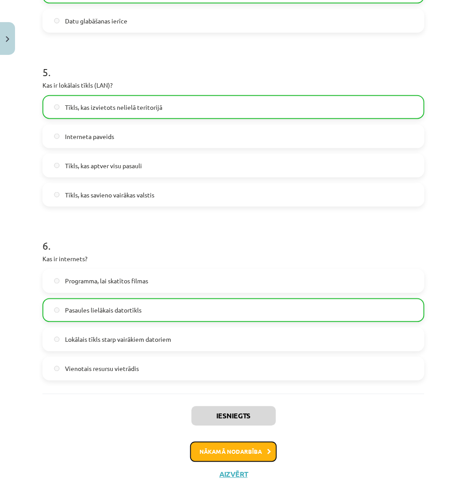
click at [229, 444] on button "Nākamā nodarbība" at bounding box center [233, 452] width 87 height 20
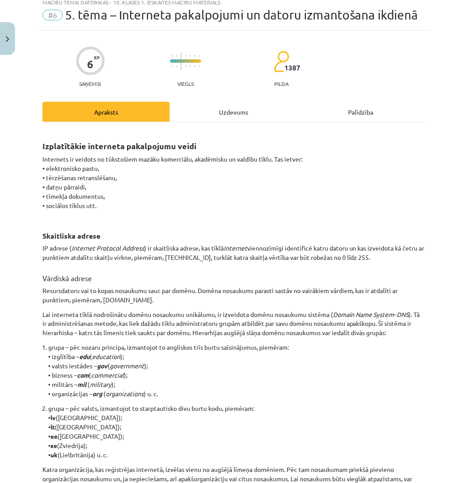
scroll to position [22, 0]
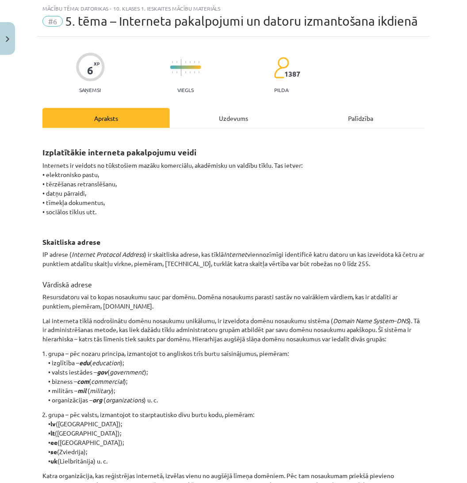
click at [231, 118] on div "Uzdevums" at bounding box center [233, 118] width 127 height 20
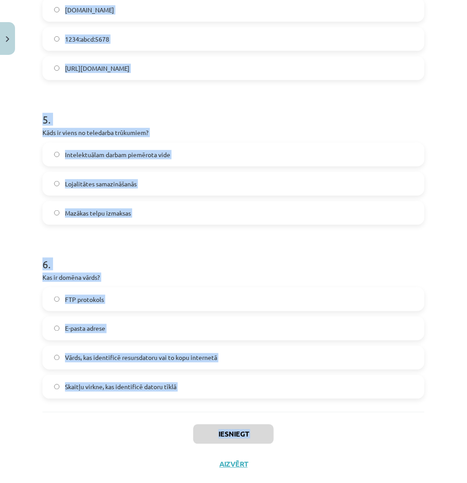
scroll to position [763, 0]
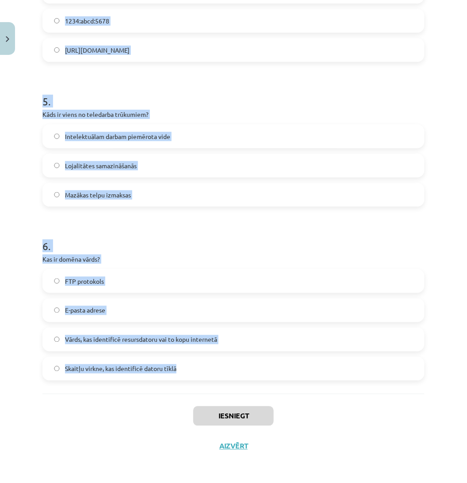
drag, startPoint x: 42, startPoint y: 173, endPoint x: 217, endPoint y: 384, distance: 273.4
copy form "1 . Kas ir WWW (World Wide Web)? Globāla hiperteksta sistēma, kas izmanto inter…"
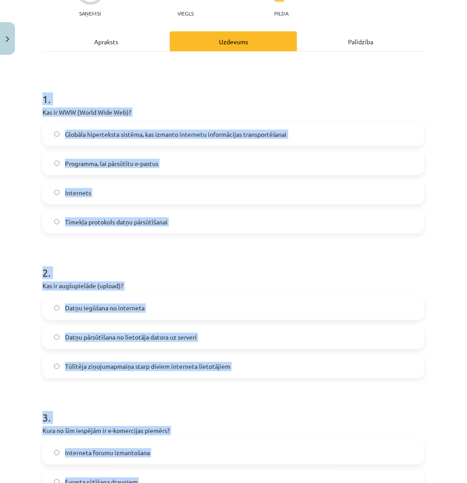
scroll to position [97, 0]
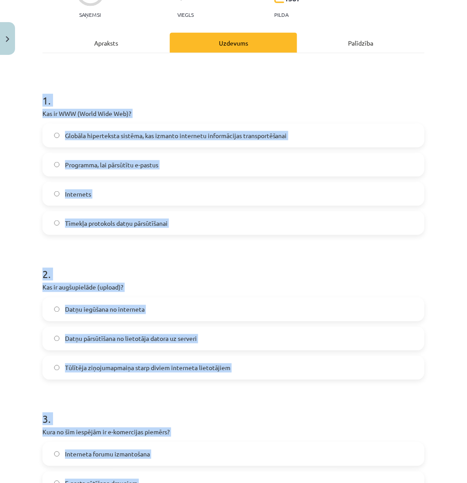
click at [312, 122] on div "1 . Kas ir WWW (World Wide Web)? Globāla hiperteksta sistēma, kas izmanto inter…" at bounding box center [233, 157] width 382 height 156
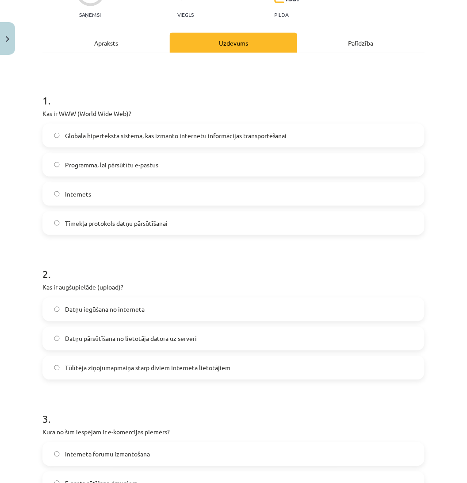
click at [313, 134] on label "Globāla hiperteksta sistēma, kas izmanto internetu informācijas transportēšanai" at bounding box center [233, 135] width 380 height 22
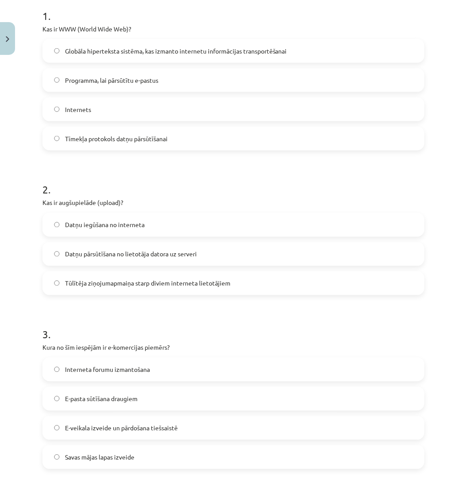
scroll to position [304, 0]
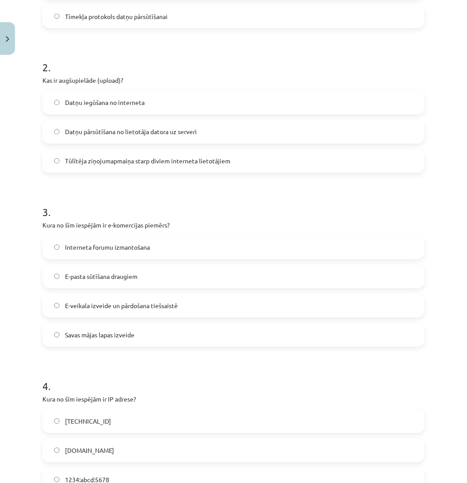
click at [160, 99] on label "Datņu iegūšana no interneta" at bounding box center [233, 103] width 380 height 22
click at [176, 133] on span "Datņu pārsūtīšana no lietotāja datora uz serveri" at bounding box center [131, 131] width 132 height 9
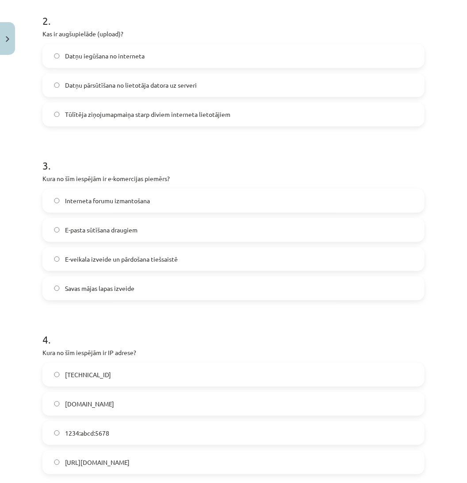
scroll to position [365, 0]
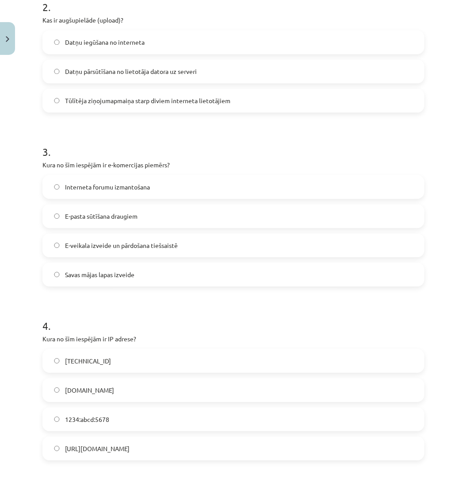
click at [251, 49] on label "Datņu iegūšana no interneta" at bounding box center [233, 42] width 380 height 22
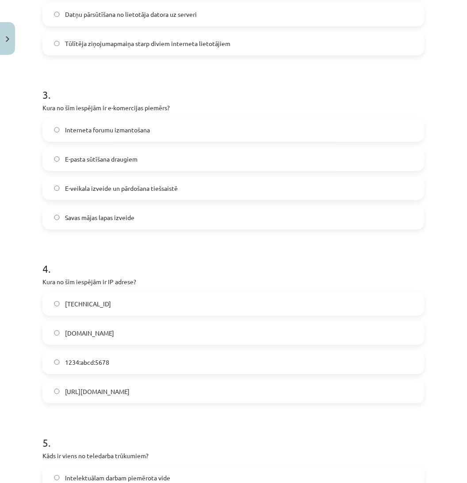
scroll to position [422, 0]
click at [139, 183] on span "E-veikala izveide un pārdošana tiešsaistē" at bounding box center [121, 187] width 113 height 9
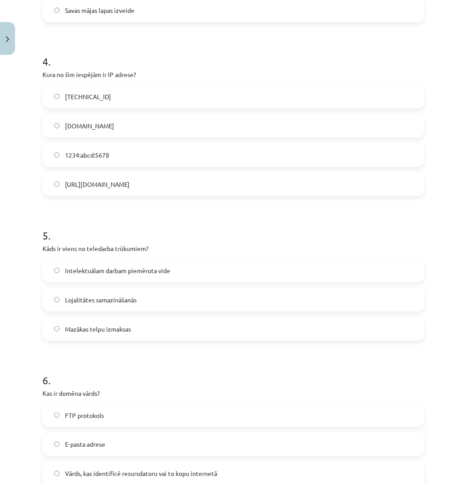
scroll to position [637, 0]
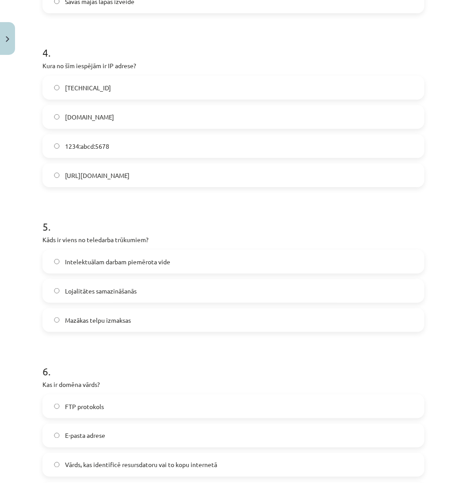
click at [134, 84] on label "192.100.81.101" at bounding box center [233, 88] width 380 height 22
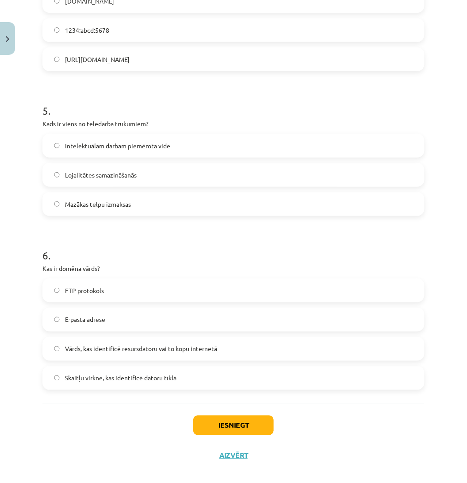
scroll to position [763, 0]
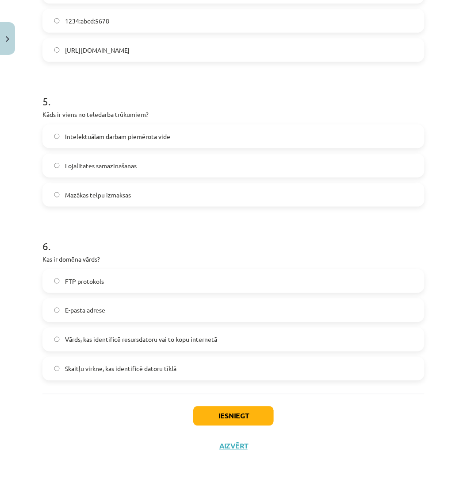
click at [137, 169] on label "Lojalitātes samazināšanās" at bounding box center [233, 165] width 380 height 22
click at [138, 340] on span "Vārds, kas identificē resursdatoru vai to kopu internetā" at bounding box center [141, 339] width 152 height 9
click at [217, 412] on button "Iesniegt" at bounding box center [233, 415] width 81 height 19
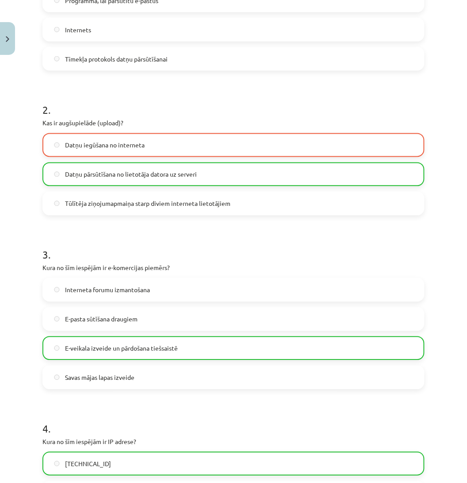
scroll to position [791, 0]
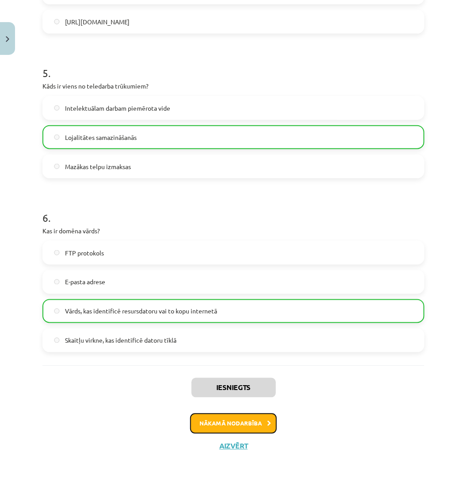
click at [260, 419] on button "Nākamā nodarbība" at bounding box center [233, 423] width 87 height 20
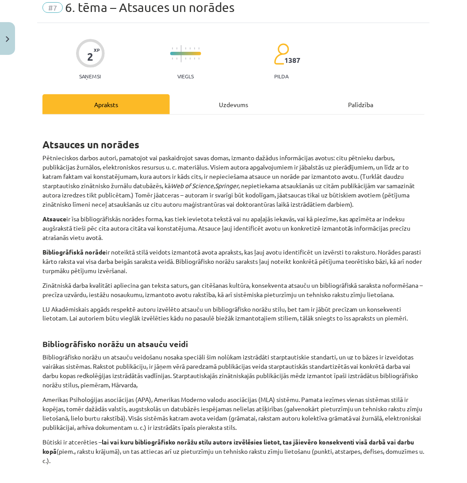
scroll to position [22, 0]
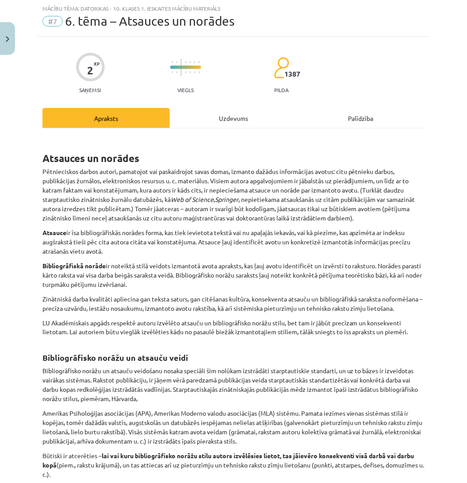
click at [217, 121] on div "Uzdevums" at bounding box center [233, 118] width 127 height 20
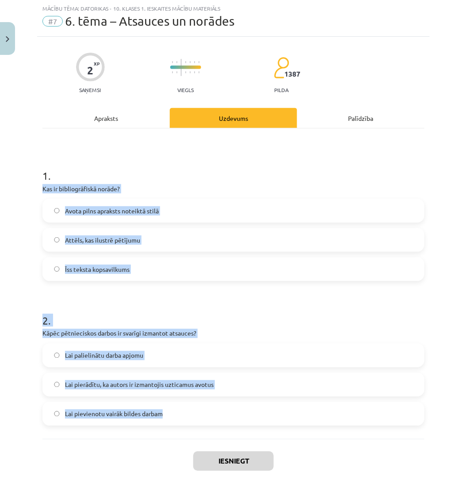
drag, startPoint x: 38, startPoint y: 183, endPoint x: 261, endPoint y: 420, distance: 326.1
click at [261, 420] on div "2 XP Saņemsi Viegls 1387 pilda Apraksts Uzdevums Palīdzība 1 . Kas ir bibliogrā…" at bounding box center [233, 271] width 393 height 469
copy form "Kas ir bibliogrāfiskā norāde? Avota pilns apraksts noteiktā stilā Attēls, kas i…"
click at [200, 211] on label "Avota pilns apraksts noteiktā stilā" at bounding box center [233, 211] width 380 height 22
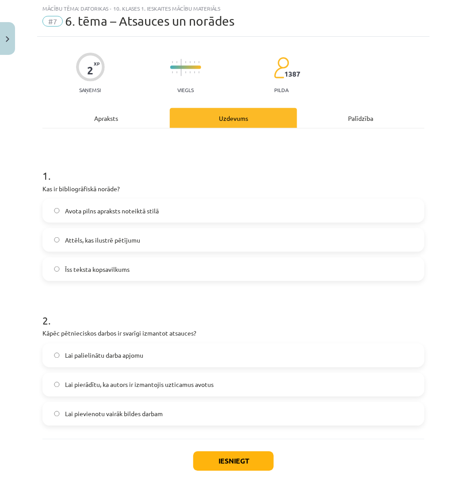
click at [181, 391] on label "Lai pierādītu, ka autors ir izmantojis uzticamus avotus" at bounding box center [233, 384] width 380 height 22
click at [204, 452] on button "Iesniegt" at bounding box center [233, 460] width 81 height 19
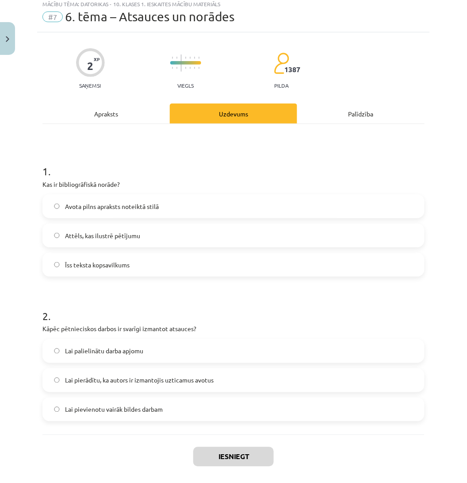
scroll to position [68, 0]
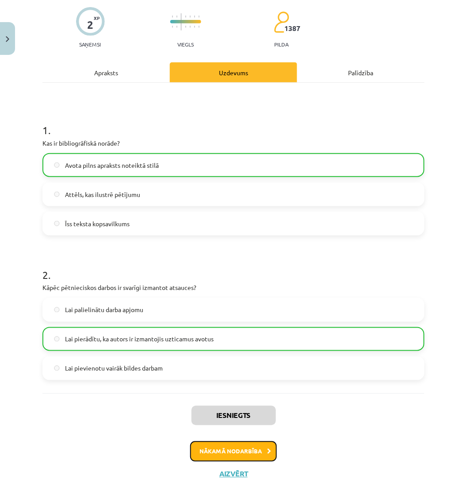
click at [259, 446] on button "Nākamā nodarbība" at bounding box center [233, 451] width 87 height 20
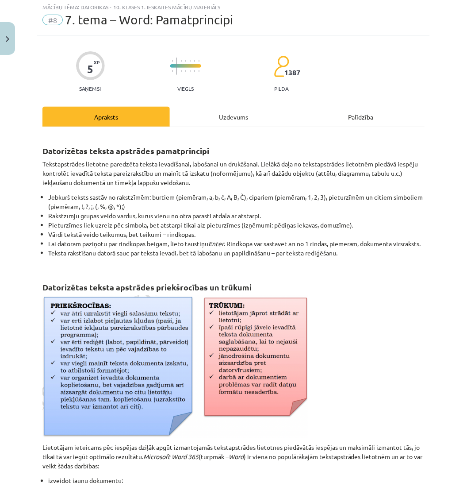
scroll to position [22, 0]
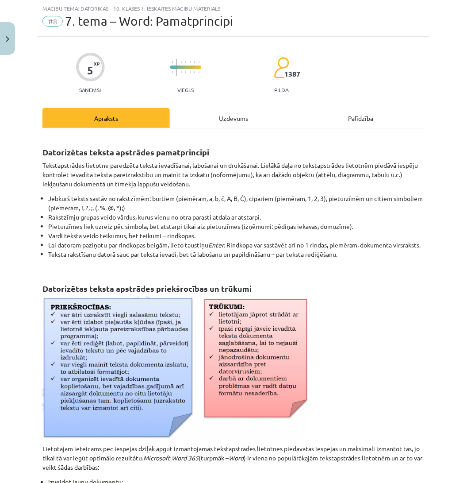
click at [239, 113] on div "Uzdevums" at bounding box center [233, 118] width 127 height 20
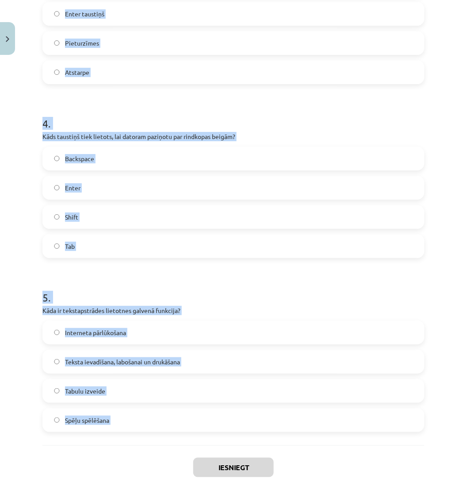
scroll to position [618, 0]
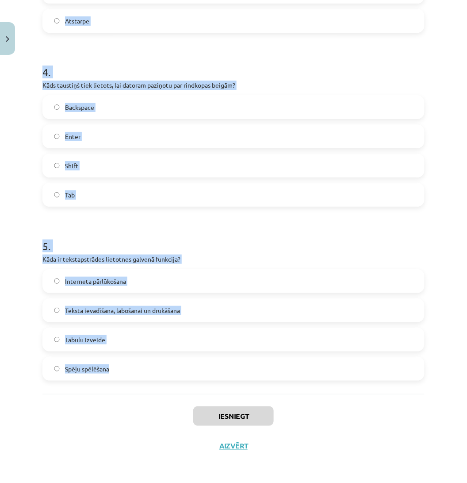
drag, startPoint x: 37, startPoint y: 170, endPoint x: 196, endPoint y: 389, distance: 270.8
click at [196, 389] on div "Mācību tēma: Datorikas - 10. klases 1. ieskaites mācību materiāls #8 7. tema – …" at bounding box center [233, 241] width 467 height 483
copy form "1 . Ko tekstapstrādes lietotnes parasti piedāvā papildus teksta ievadei? Video …"
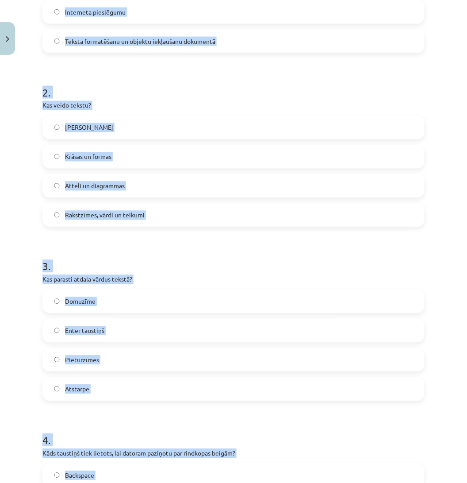
scroll to position [152, 0]
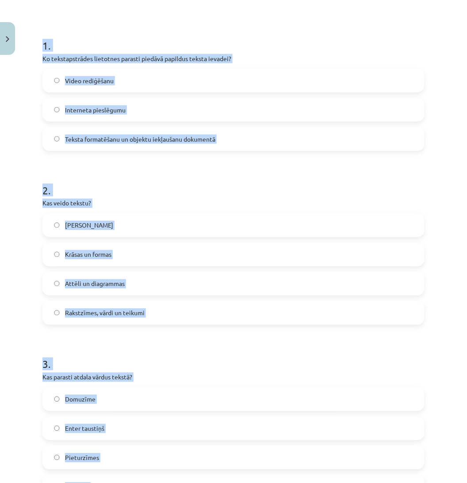
click at [272, 133] on label "Teksta formatēšanu un objektu iekļaušanu dokumentā" at bounding box center [233, 139] width 380 height 22
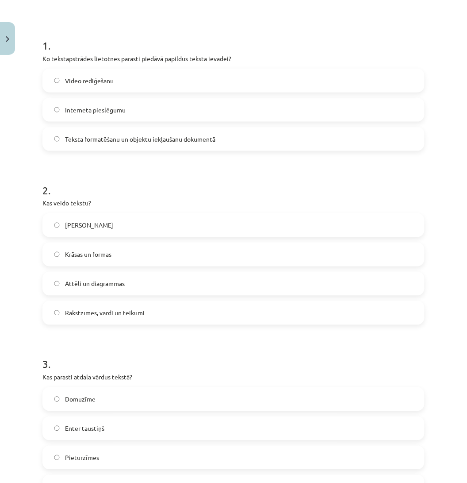
click at [197, 303] on label "Rakstzīmes, vārdi un teikumi" at bounding box center [233, 313] width 380 height 22
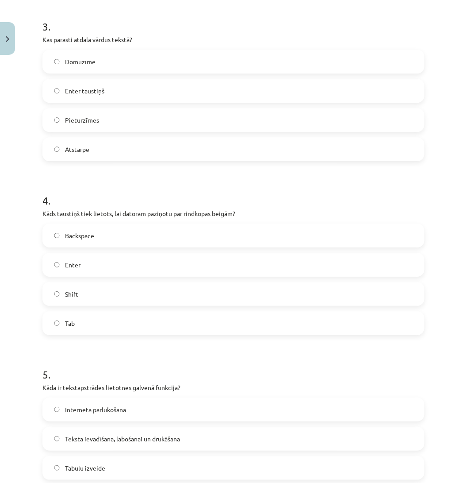
scroll to position [498, 0]
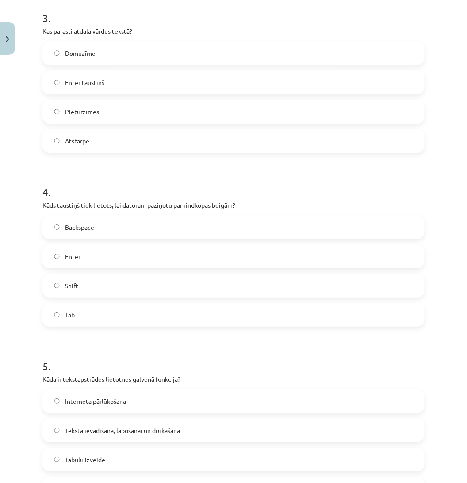
click at [194, 134] on label "Atstarpe" at bounding box center [233, 141] width 380 height 22
click at [120, 254] on label "Enter" at bounding box center [233, 256] width 380 height 22
click at [139, 436] on label "Teksta ievadīšana, labošanai un drukāšana" at bounding box center [233, 430] width 380 height 22
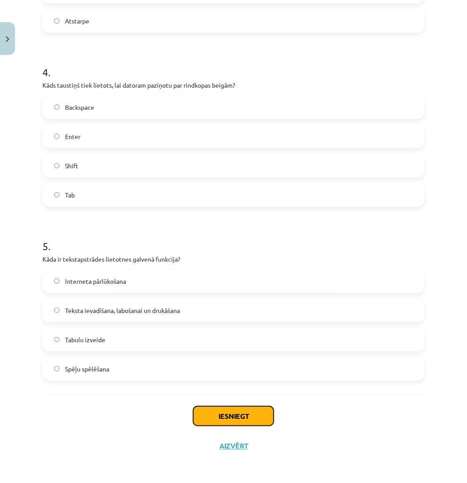
click at [258, 414] on button "Iesniegt" at bounding box center [233, 415] width 81 height 19
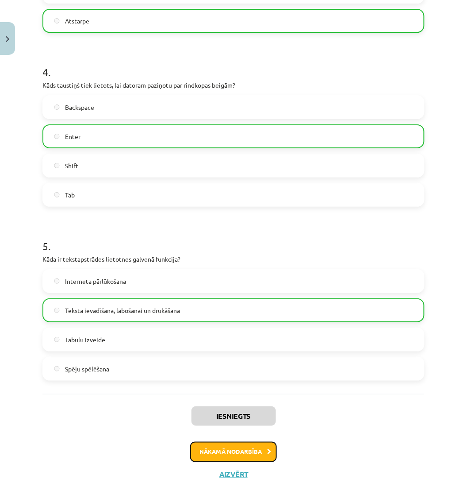
click at [255, 449] on button "Nākamā nodarbība" at bounding box center [233, 452] width 87 height 20
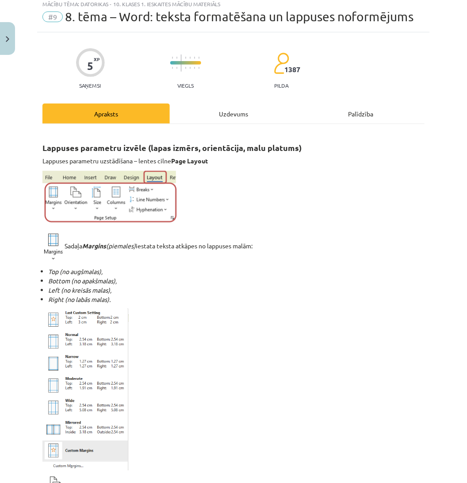
scroll to position [22, 0]
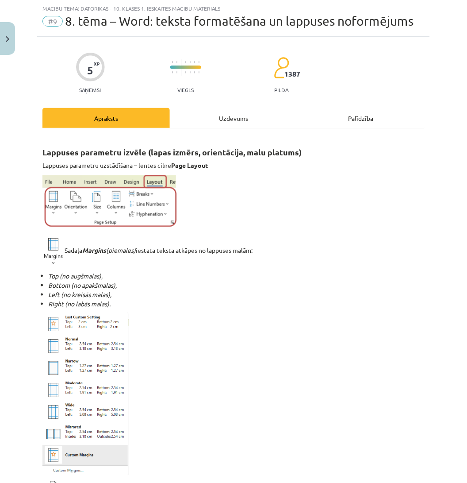
click at [229, 121] on div "Uzdevums" at bounding box center [233, 118] width 127 height 20
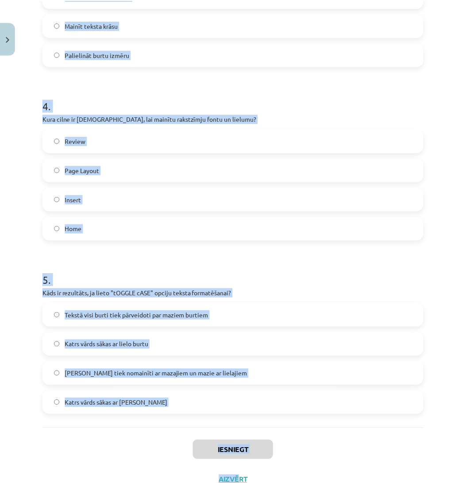
scroll to position [656, 0]
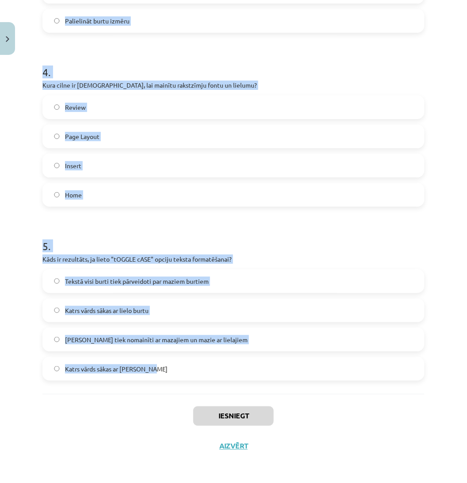
drag, startPoint x: 42, startPoint y: 173, endPoint x: 200, endPoint y: 355, distance: 239.9
copy form "1 . Kas ir apakšraksts (Subscript) rakstzīmju formatēšanā? Rakstzīmes ir noviet…"
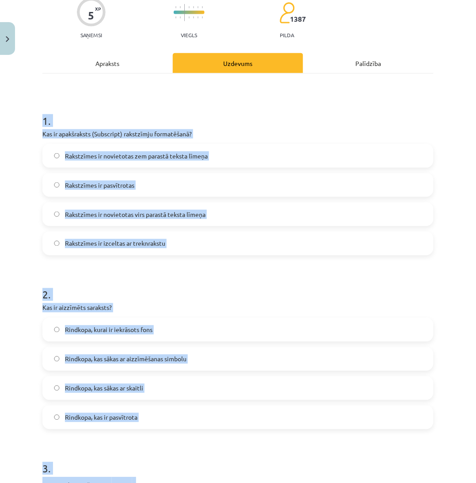
scroll to position [73, 0]
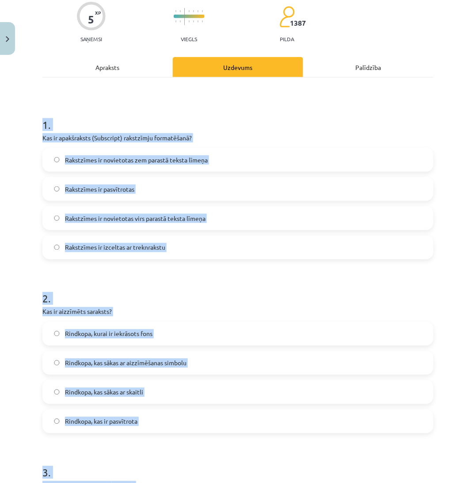
click at [226, 211] on label "Rakstzīmes ir novietotas virs parastā teksta līmeņa" at bounding box center [238, 218] width 390 height 22
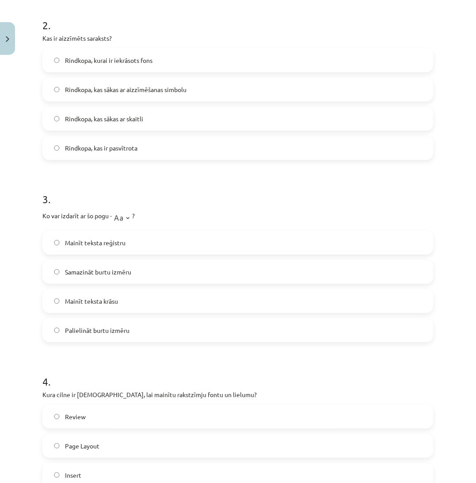
scroll to position [354, 0]
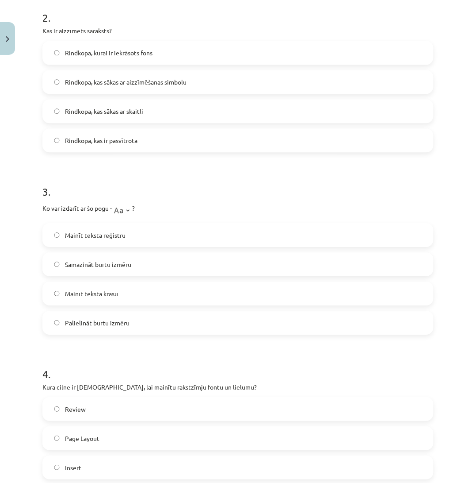
click at [204, 78] on label "Rindkopa, kas sākas ar aizzīmēšanas simbolu" at bounding box center [238, 82] width 390 height 22
click at [155, 230] on label "Mainīt teksta reģistru" at bounding box center [238, 235] width 390 height 22
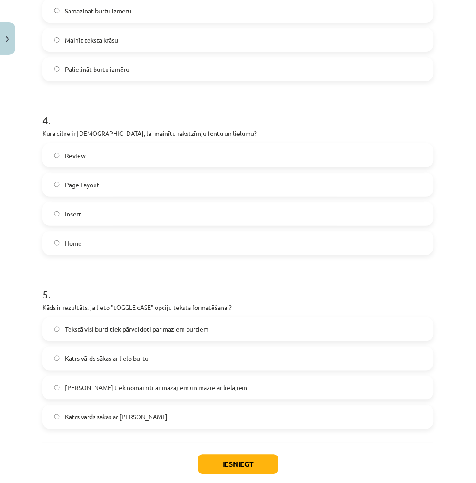
scroll to position [639, 0]
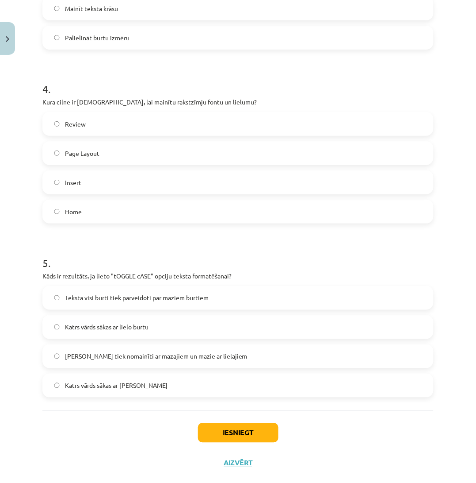
click at [236, 208] on label "Home" at bounding box center [238, 211] width 390 height 22
click at [215, 346] on label "Lielie burti tiek nomainīti ar mazajiem un mazie ar lielajiem" at bounding box center [238, 356] width 390 height 22
click at [224, 428] on button "Iesniegt" at bounding box center [238, 432] width 81 height 19
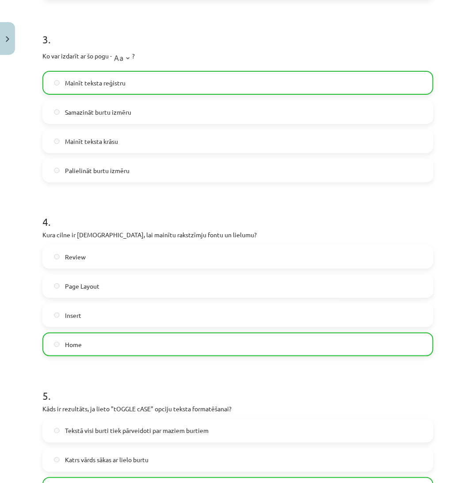
scroll to position [684, 0]
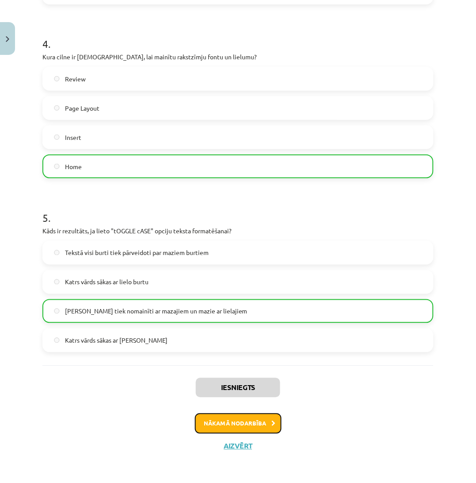
click at [268, 427] on button "Nākamā nodarbība" at bounding box center [238, 423] width 87 height 20
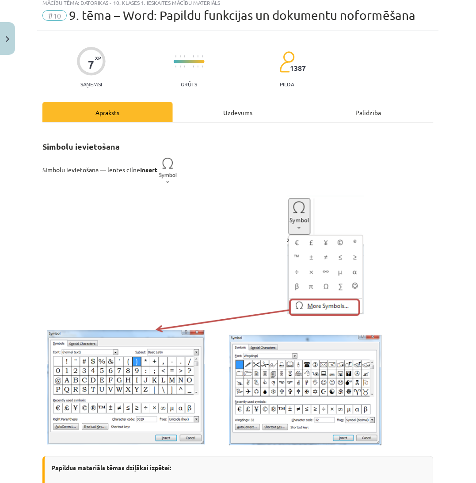
scroll to position [22, 0]
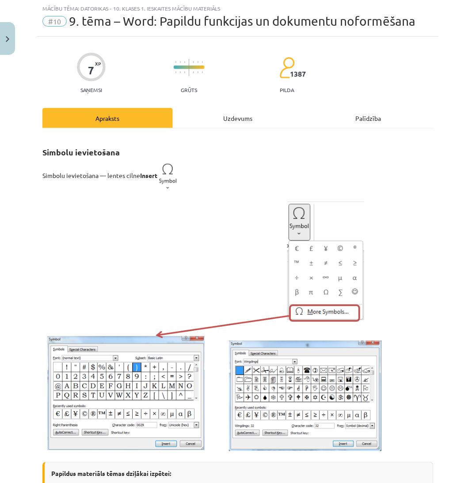
click at [231, 113] on div "Uzdevums" at bounding box center [238, 118] width 131 height 20
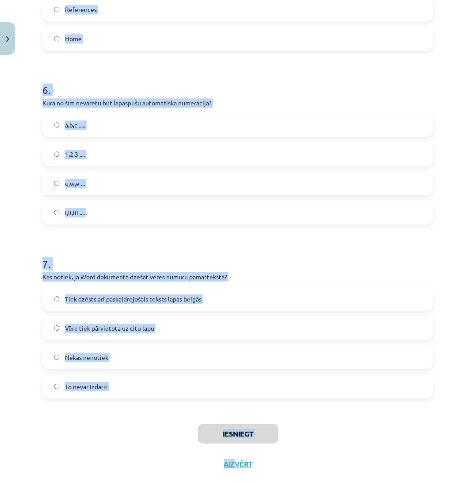
scroll to position [937, 0]
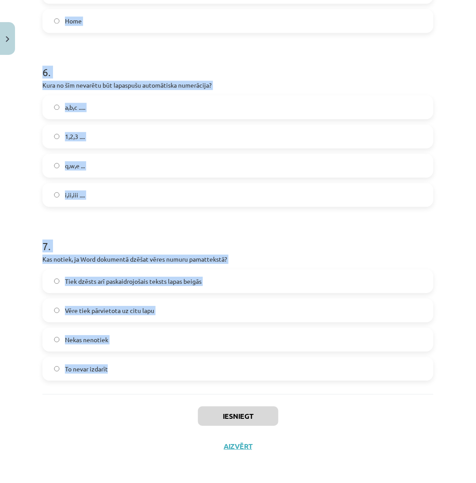
drag, startPoint x: 42, startPoint y: 175, endPoint x: 184, endPoint y: 388, distance: 256.8
copy form "1 . Kura komanda tiek izmantota, lai kopētu teksta formatējumu citā vietā? Form…"
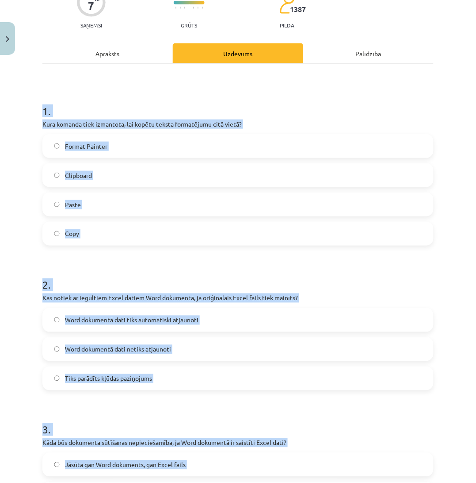
scroll to position [88, 0]
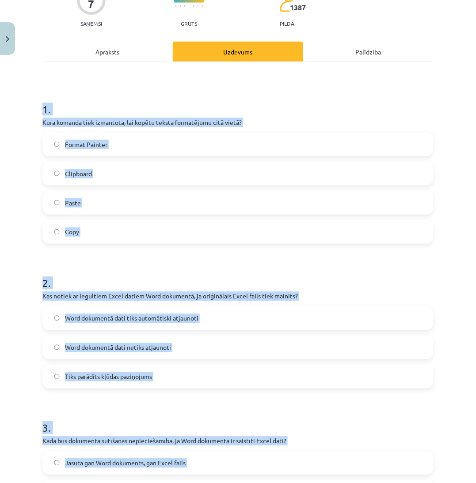
click at [373, 138] on label "Format Painter" at bounding box center [238, 144] width 390 height 22
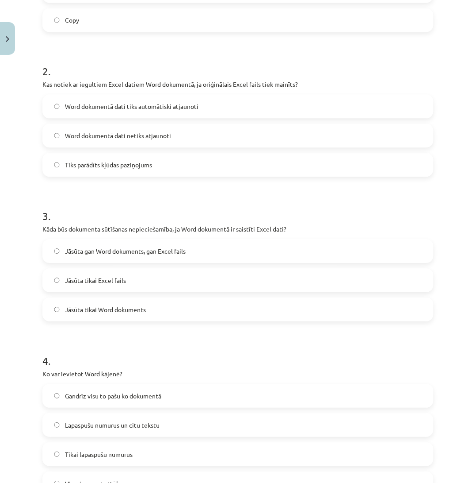
scroll to position [302, 0]
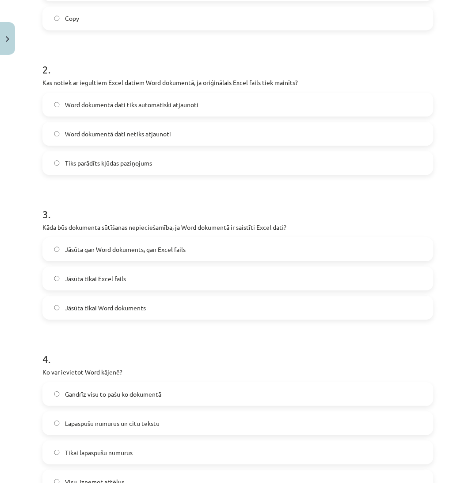
click at [218, 104] on label "Word dokumentā dati tiks automātiski atjaunoti" at bounding box center [238, 105] width 390 height 22
click at [369, 131] on label "Word dokumentā dati netiks atjaunoti" at bounding box center [238, 134] width 390 height 22
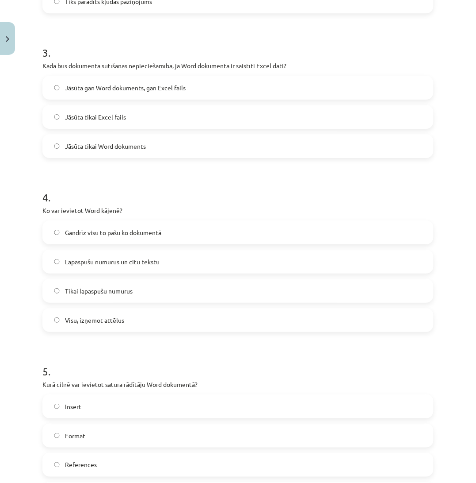
scroll to position [491, 0]
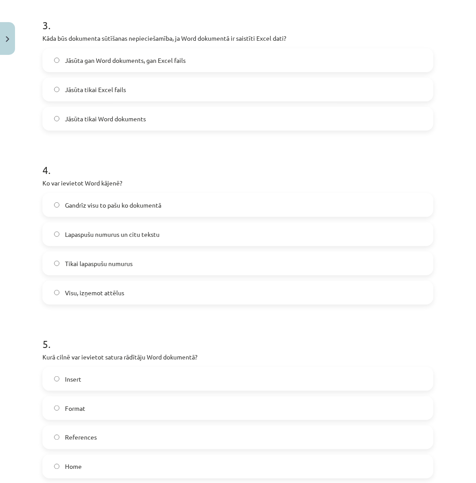
click at [225, 111] on label "Jāsūta tikai Word dokuments" at bounding box center [238, 119] width 390 height 22
click at [222, 235] on label "Lapaspušu numurus un citu tekstu" at bounding box center [238, 234] width 390 height 22
click at [192, 435] on label "References" at bounding box center [238, 437] width 390 height 22
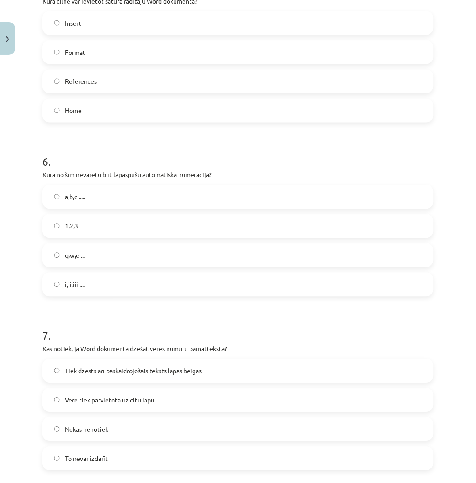
scroll to position [896, 0]
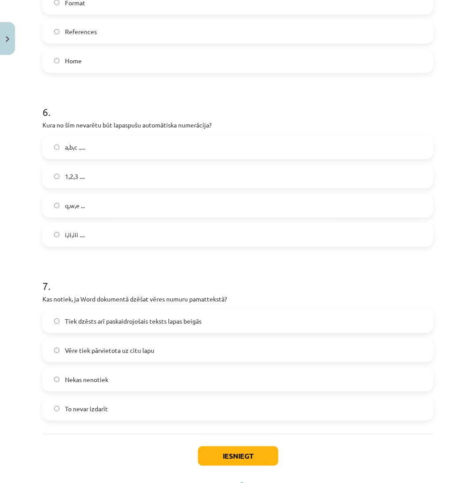
click at [299, 197] on label "q,w,e ..." at bounding box center [238, 206] width 390 height 22
click at [281, 179] on label "1,2,3 ...." at bounding box center [238, 176] width 390 height 22
click at [233, 323] on label "Tiek dzēsts arī paskaidrojošais teksts lapas beigās" at bounding box center [238, 321] width 390 height 22
click at [233, 457] on button "Iesniegt" at bounding box center [238, 455] width 81 height 19
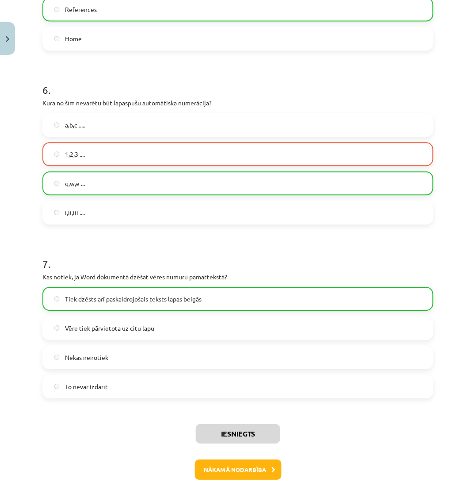
scroll to position [965, 0]
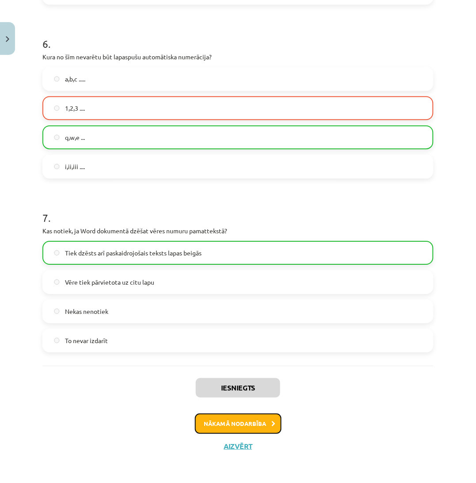
click at [266, 419] on button "Nākamā nodarbība" at bounding box center [238, 423] width 87 height 20
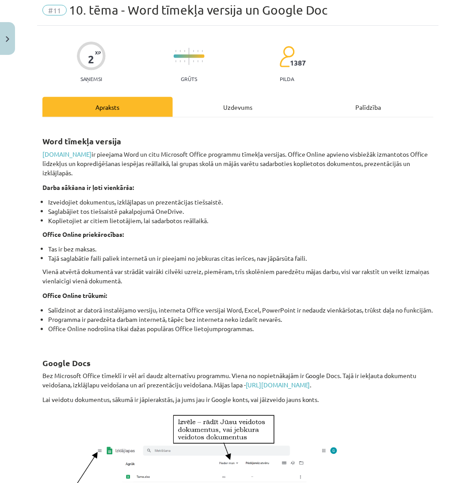
scroll to position [22, 0]
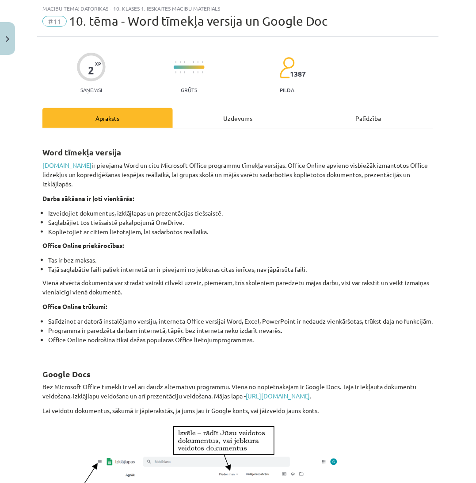
click at [232, 121] on div "Uzdevums" at bounding box center [238, 118] width 131 height 20
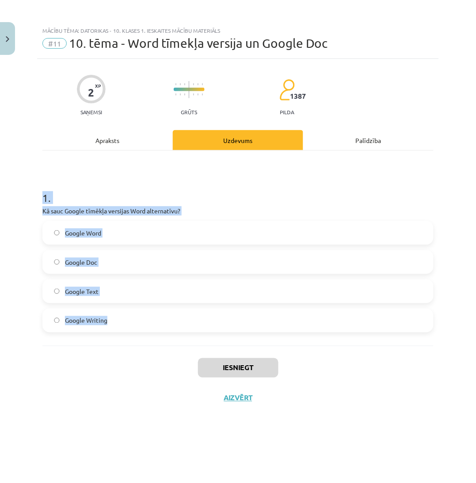
drag, startPoint x: 36, startPoint y: 201, endPoint x: 196, endPoint y: 334, distance: 208.3
click at [196, 334] on div "Mācību tēma: Datorikas - 10. klases 1. ieskaites mācību materiāls #11 10. tēma …" at bounding box center [238, 241] width 476 height 483
copy div "1 . Kā sauc Google tīmēkļa versijas Word alternatīvu? Google Word Google Doc Go…"
click at [134, 254] on label "Google Doc" at bounding box center [238, 262] width 390 height 22
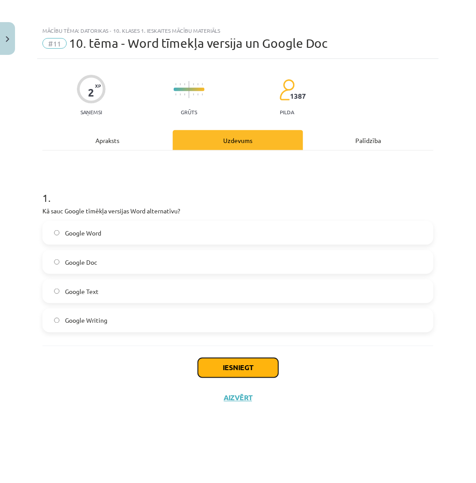
click at [232, 363] on button "Iesniegt" at bounding box center [238, 367] width 81 height 19
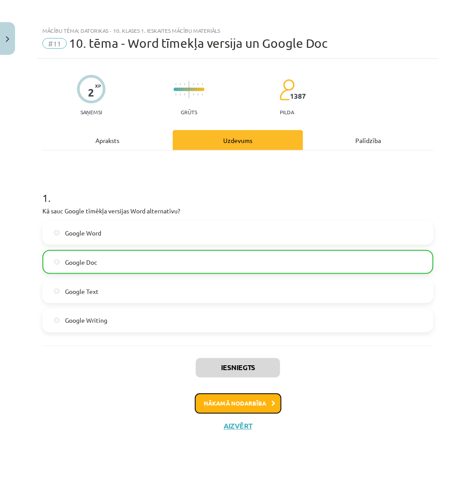
click at [254, 401] on button "Nākamā nodarbība" at bounding box center [238, 403] width 87 height 20
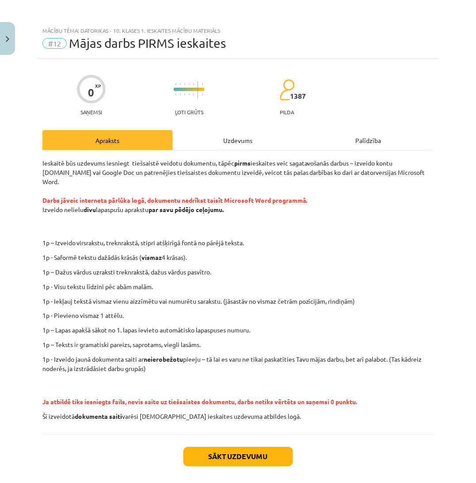
click at [236, 131] on div "Uzdevums" at bounding box center [238, 140] width 131 height 20
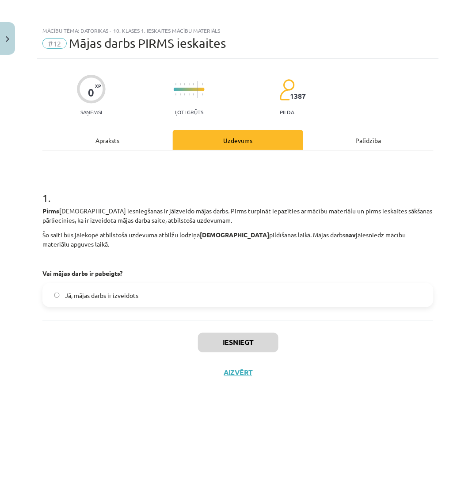
click at [104, 294] on span "Jā, mājas darbs ir izveidots" at bounding box center [101, 295] width 73 height 9
click at [223, 336] on button "Iesniegt" at bounding box center [238, 342] width 81 height 19
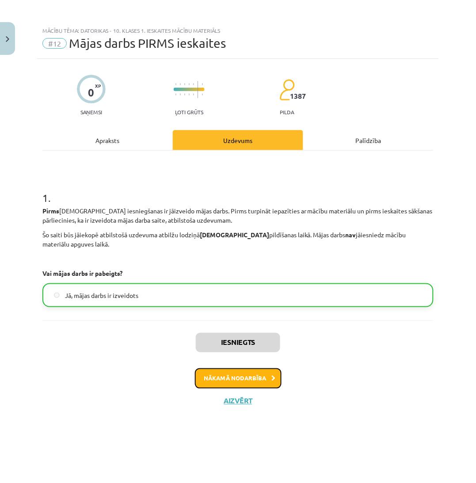
click at [223, 379] on button "Nākamā nodarbība" at bounding box center [238, 378] width 87 height 20
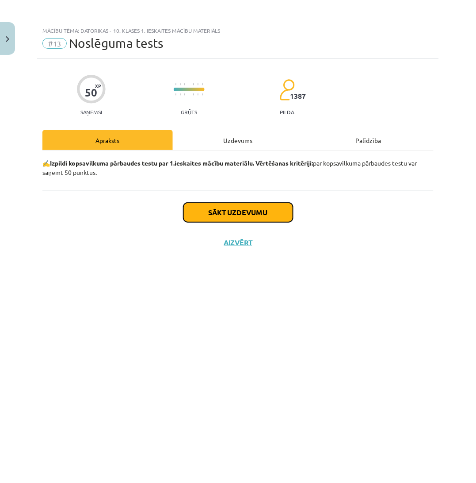
click at [212, 215] on button "Sākt uzdevumu" at bounding box center [239, 212] width 110 height 19
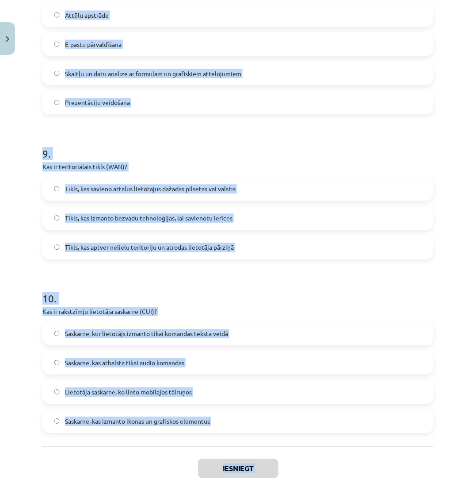
scroll to position [1500, 0]
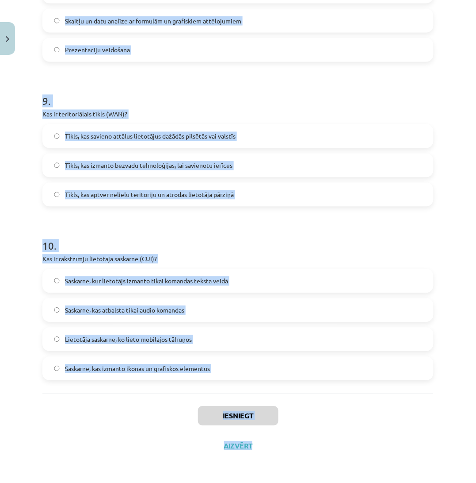
drag, startPoint x: 40, startPoint y: 195, endPoint x: 250, endPoint y: 382, distance: 280.8
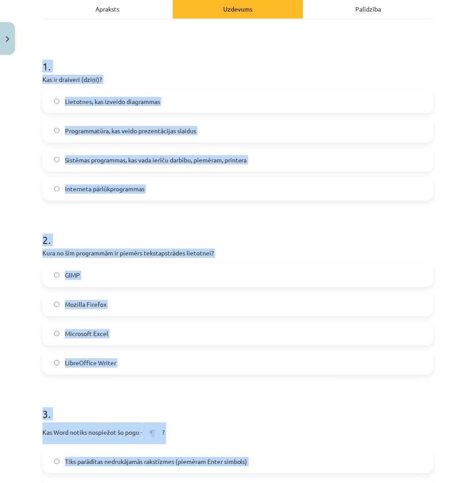
scroll to position [134, 0]
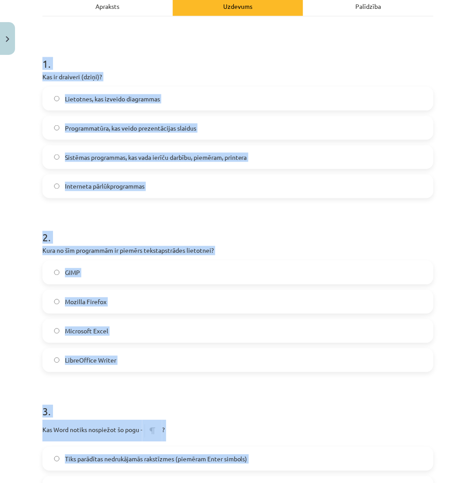
click at [311, 149] on label "Sistēmas programmas, kas vada ierīču darbību, piemēram, printera" at bounding box center [238, 157] width 390 height 22
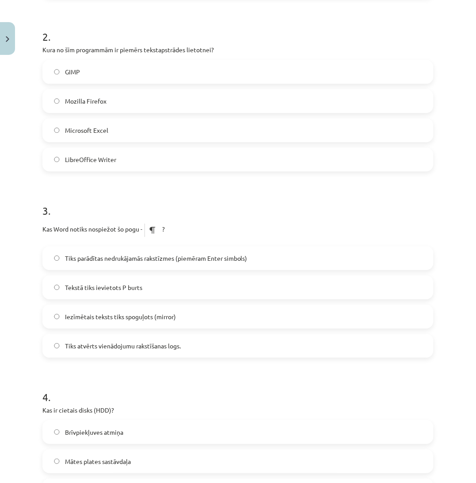
scroll to position [295, 0]
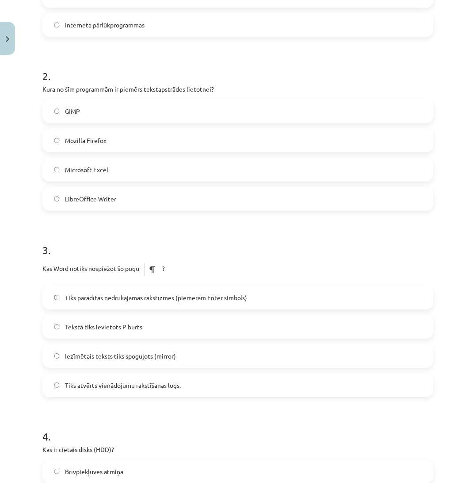
click at [188, 198] on label "LibreOffice Writer" at bounding box center [238, 199] width 390 height 22
click at [220, 231] on h1 "3 ." at bounding box center [238, 242] width 392 height 27
click at [256, 296] on label "Tiks parādītas nedrukājamās rakstīzmes (piemēram Enter simbols)" at bounding box center [238, 298] width 390 height 22
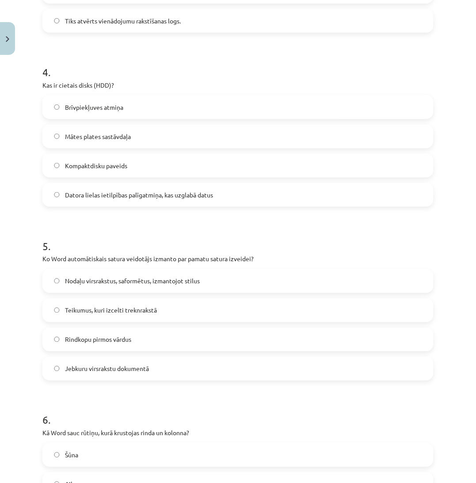
scroll to position [670, 0]
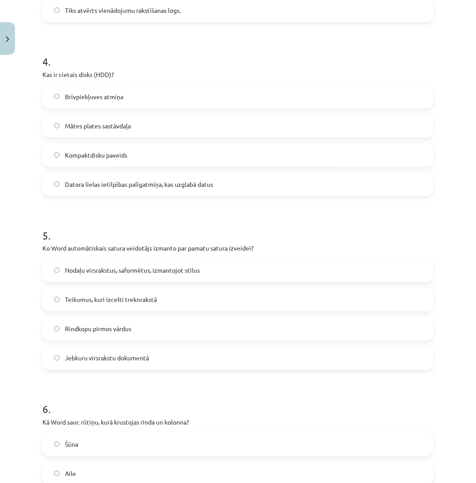
click at [199, 180] on span "Datora lielas ietilpības palīgatmiņa, kas uzglabā datus" at bounding box center [139, 184] width 148 height 9
click at [202, 269] on label "Nodaļu virsrakstus, saformētus, izmantojot stilus" at bounding box center [238, 270] width 390 height 22
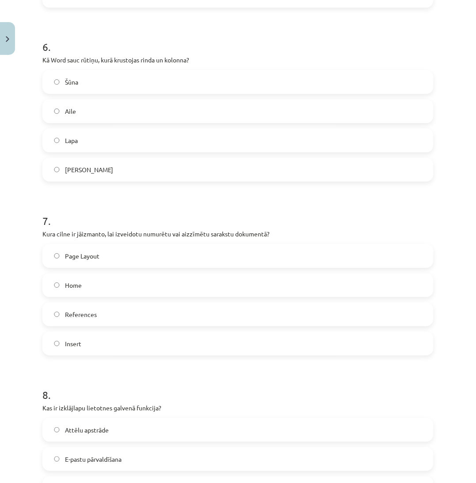
scroll to position [1037, 0]
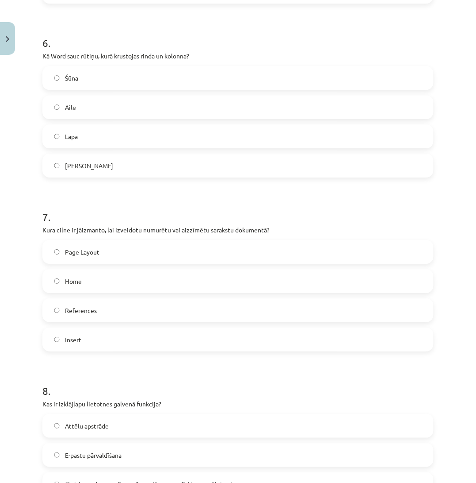
click at [319, 78] on label "Šūna" at bounding box center [238, 78] width 390 height 22
click at [233, 279] on label "Home" at bounding box center [238, 281] width 390 height 22
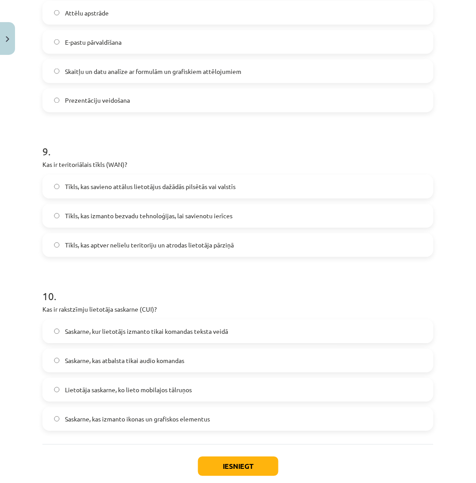
scroll to position [1460, 0]
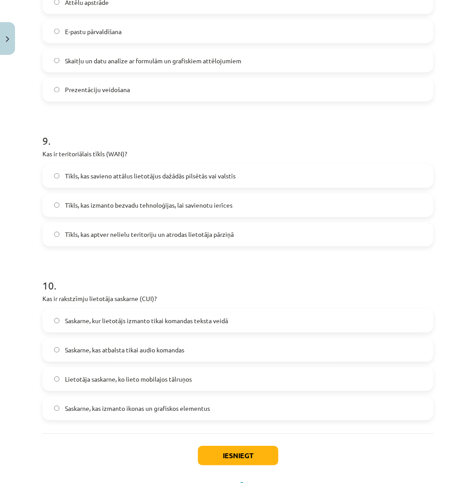
click at [260, 59] on label "Skaitļu un datu analīze ar formulām un grafiskiem attēlojumiem" at bounding box center [238, 61] width 390 height 22
click at [196, 177] on span "Tīkls, kas savieno attālus lietotājus dažādās pilsētās vai valstīs" at bounding box center [150, 176] width 171 height 9
click at [212, 317] on span "Saskarne, kur lietotājs izmanto tikai komandas teksta veidā" at bounding box center [146, 320] width 163 height 9
click at [227, 453] on button "Iesniegt" at bounding box center [238, 455] width 81 height 19
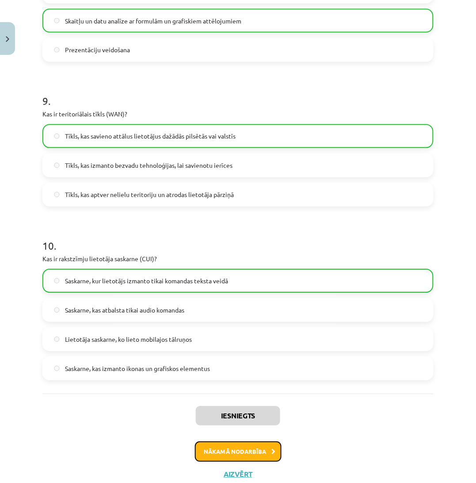
click at [270, 445] on button "Nākamā nodarbība" at bounding box center [238, 452] width 87 height 20
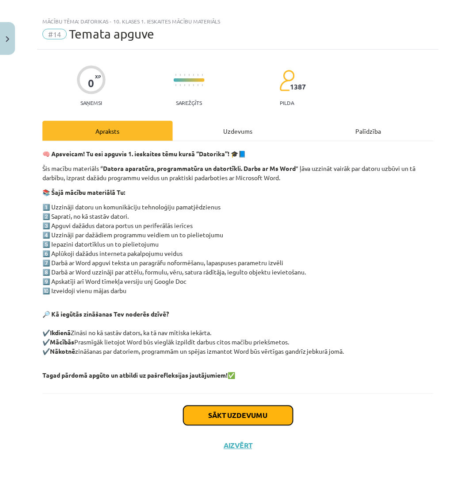
click at [279, 414] on button "Sākt uzdevumu" at bounding box center [239, 415] width 110 height 19
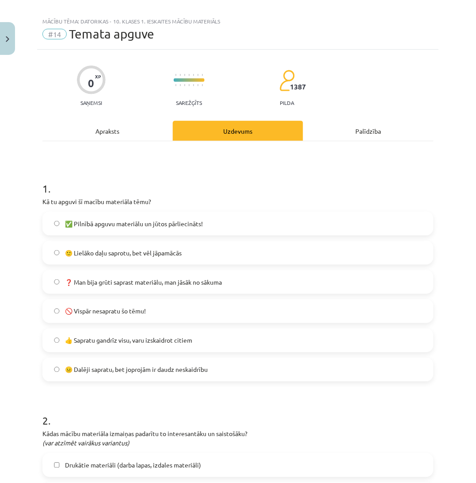
click at [238, 249] on label "🙂 Lielāko daļu saprotu, bet vēl jāpamācās" at bounding box center [238, 253] width 390 height 22
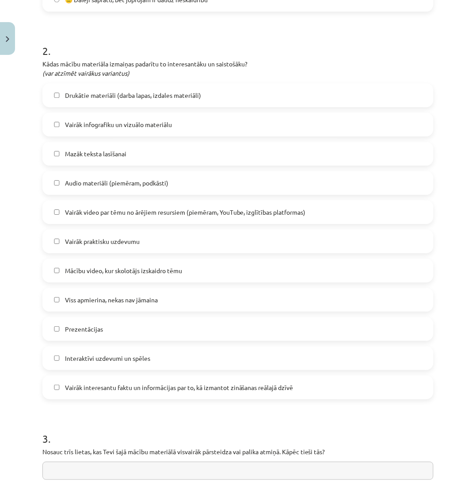
scroll to position [380, 0]
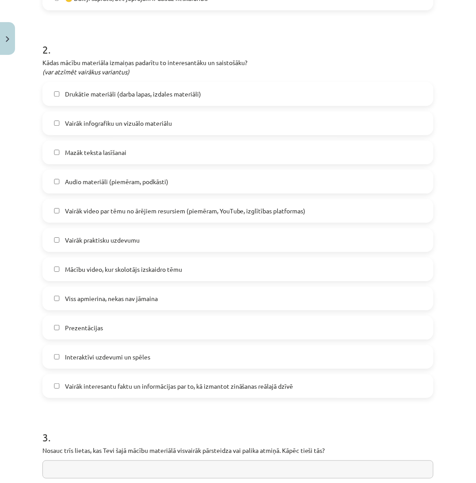
click at [310, 90] on label "Drukātie materiāli (darba lapas, izdales materiāli)" at bounding box center [238, 94] width 390 height 22
click at [232, 230] on label "Vairāk praktisku uzdevumu" at bounding box center [238, 240] width 390 height 22
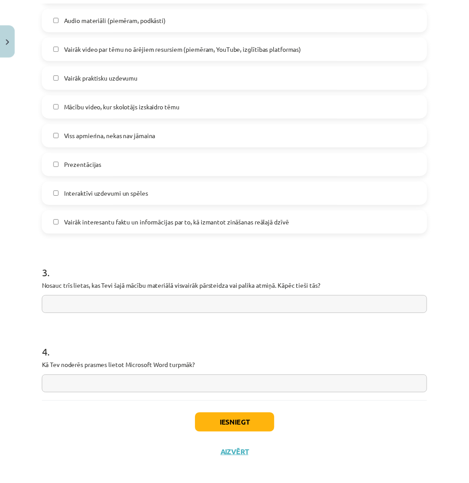
scroll to position [554, 0]
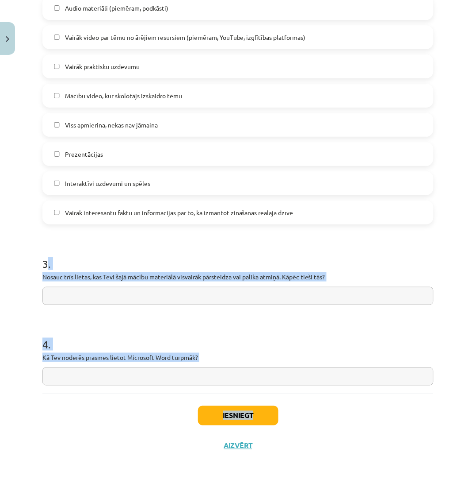
drag, startPoint x: 46, startPoint y: 266, endPoint x: 296, endPoint y: 395, distance: 281.2
click at [101, 298] on input "text" at bounding box center [238, 296] width 392 height 18
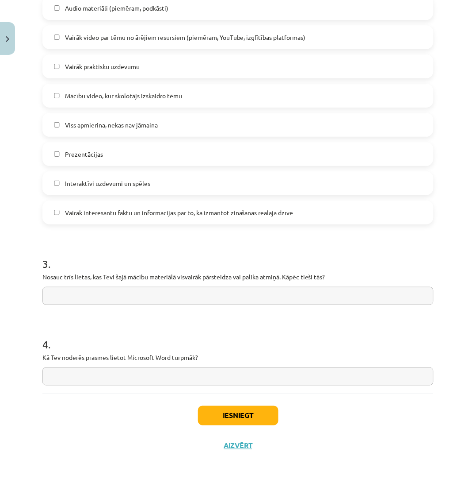
click at [151, 377] on input "text" at bounding box center [238, 376] width 392 height 18
type input "**********"
click at [155, 297] on input "text" at bounding box center [238, 296] width 392 height 18
type input "**********"
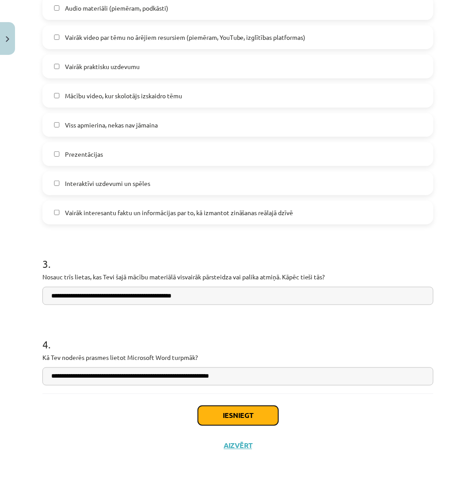
click at [253, 410] on button "Iesniegt" at bounding box center [238, 415] width 81 height 19
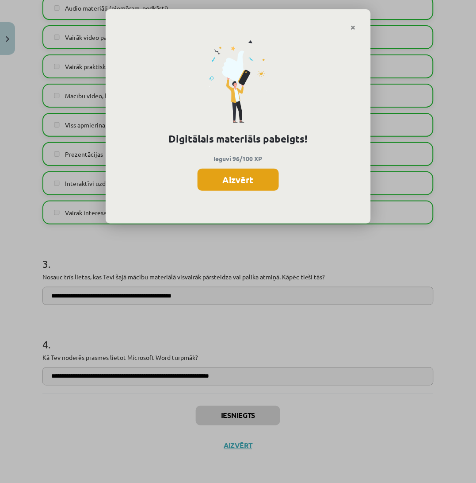
click at [249, 181] on button "Aizvērt" at bounding box center [238, 180] width 81 height 22
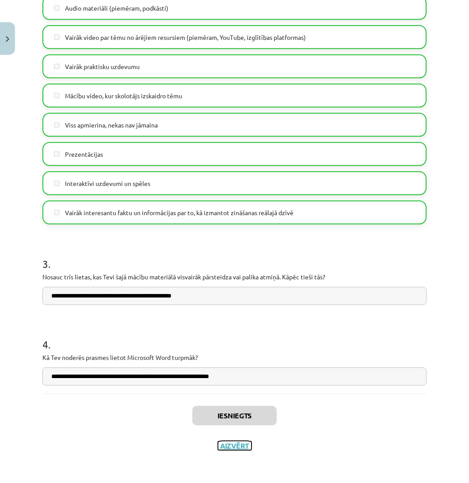
click at [241, 444] on button "Aizvērt" at bounding box center [235, 445] width 34 height 9
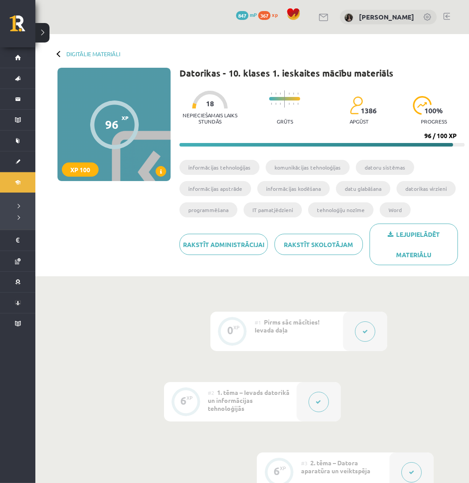
click at [97, 49] on div "Digitālie materiāli 96 XP XP 100 96 / 100 XP Datorikas - 10. klases 1. ieskaite…" at bounding box center [252, 155] width 434 height 242
click at [100, 52] on link "Digitālie materiāli" at bounding box center [93, 53] width 54 height 7
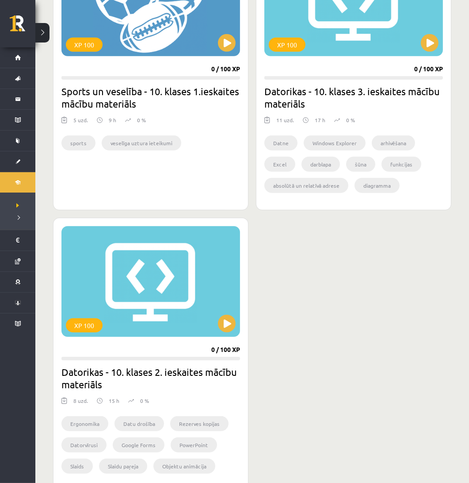
scroll to position [839, 0]
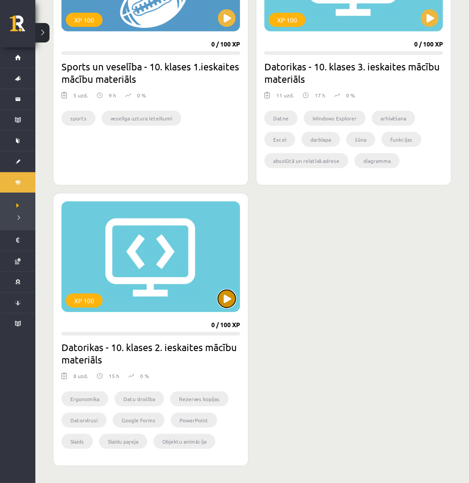
click at [229, 303] on button at bounding box center [227, 299] width 18 height 18
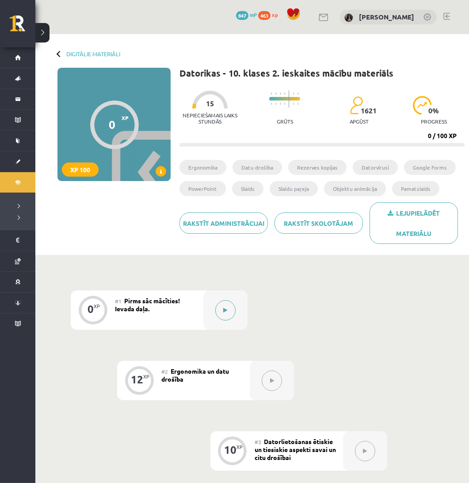
click at [228, 312] on button at bounding box center [225, 310] width 20 height 20
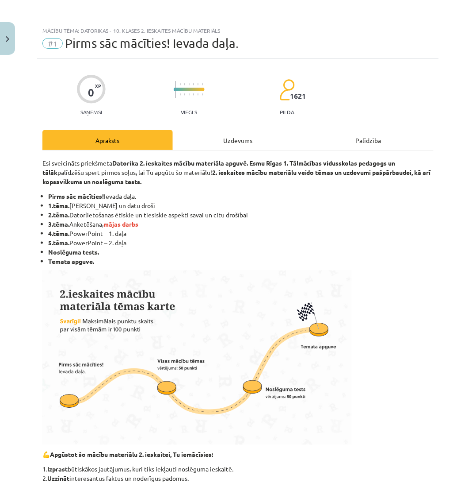
click at [240, 130] on div "Uzdevums" at bounding box center [238, 140] width 131 height 20
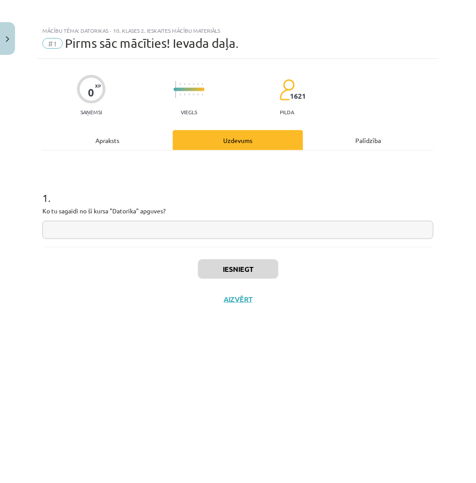
click at [215, 224] on input "text" at bounding box center [238, 230] width 392 height 18
type input "**********"
click at [226, 269] on button "Iesniegt" at bounding box center [238, 268] width 81 height 19
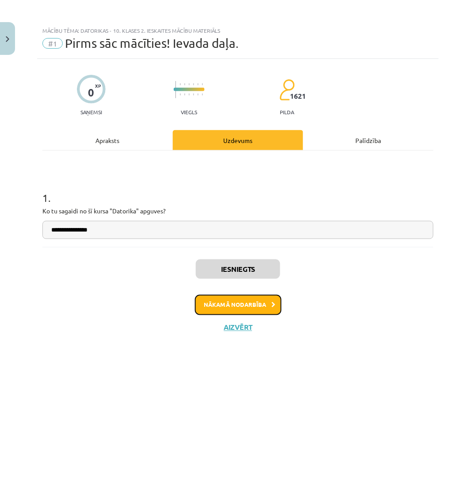
click at [232, 301] on button "Nākamā nodarbība" at bounding box center [238, 305] width 87 height 20
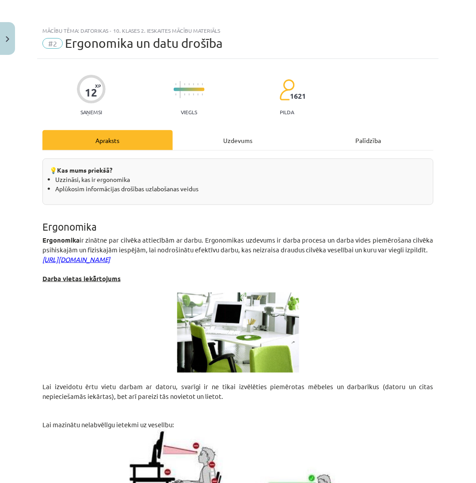
click at [211, 144] on div "Uzdevums" at bounding box center [238, 140] width 131 height 20
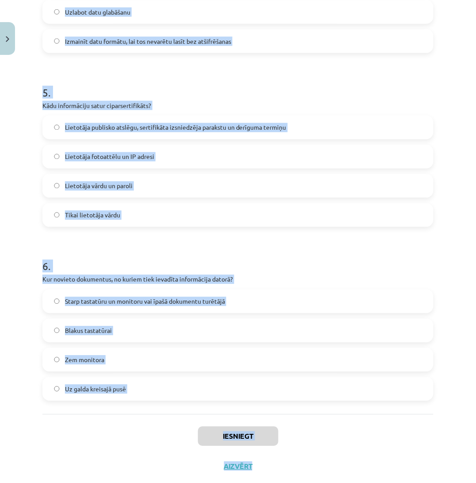
scroll to position [821, 0]
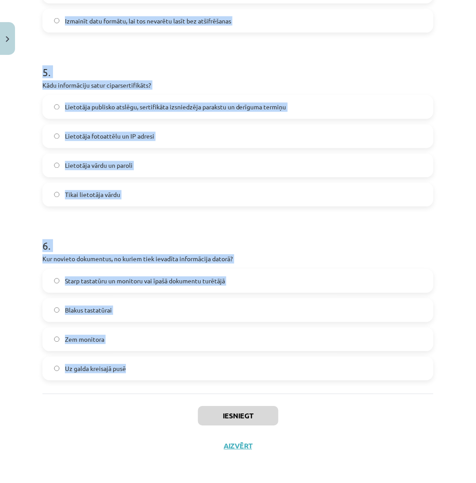
drag, startPoint x: 42, startPoint y: 177, endPoint x: 220, endPoint y: 379, distance: 269.6
copy form "9 . Lor ip dolorsitamet, con adipisci elitseddoe temporinc? Utlab etdolorem ali…"
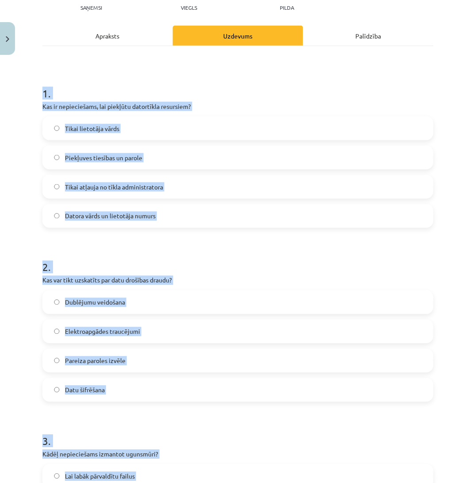
scroll to position [111, 0]
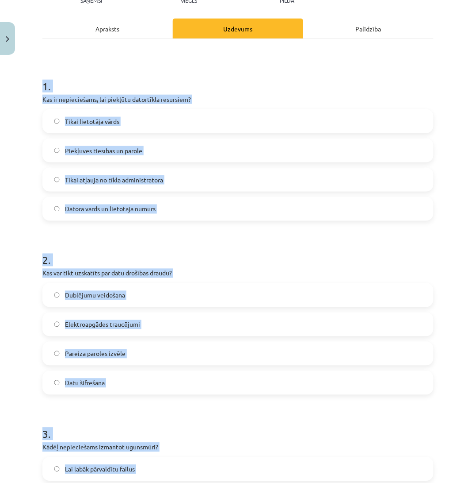
click at [338, 140] on label "Piekļuves tiesības un parole" at bounding box center [238, 150] width 390 height 22
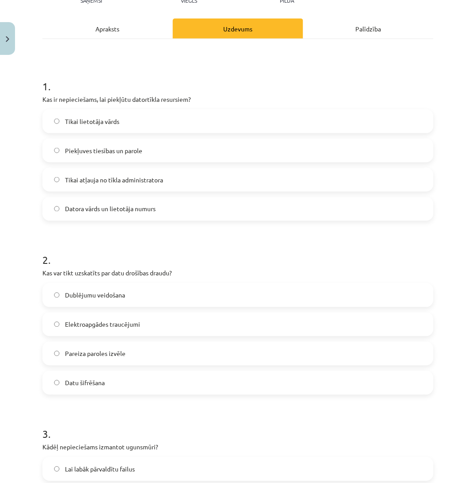
click at [250, 320] on label "Elektroapgādes traucējumi" at bounding box center [238, 324] width 390 height 22
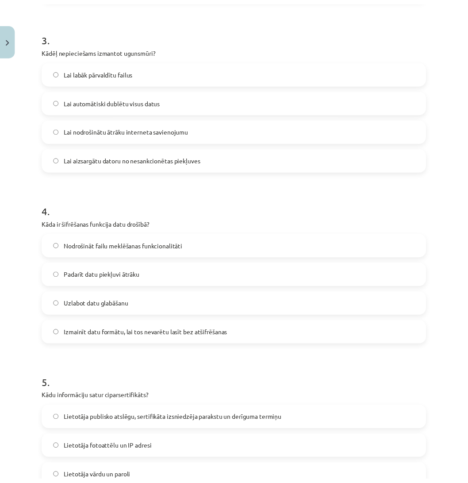
scroll to position [522, 0]
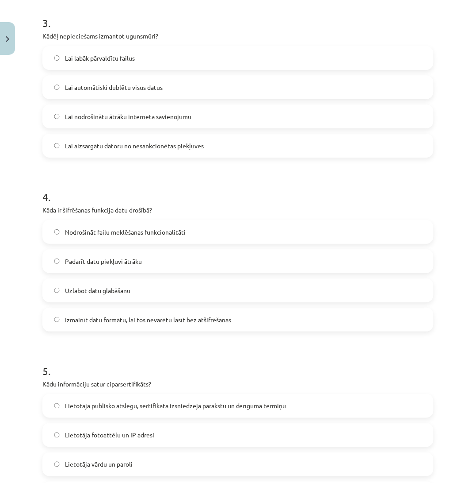
click at [227, 134] on label "Lai aizsargātu datoru no nesankcionētas piekļuves" at bounding box center [238, 145] width 390 height 22
click at [178, 318] on span "Izmainīt datu formātu, lai tos nevarētu lasīt bez atšifrēšanas" at bounding box center [148, 319] width 166 height 9
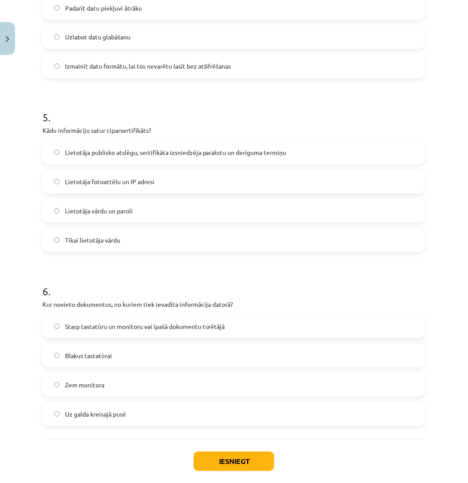
scroll to position [809, 0]
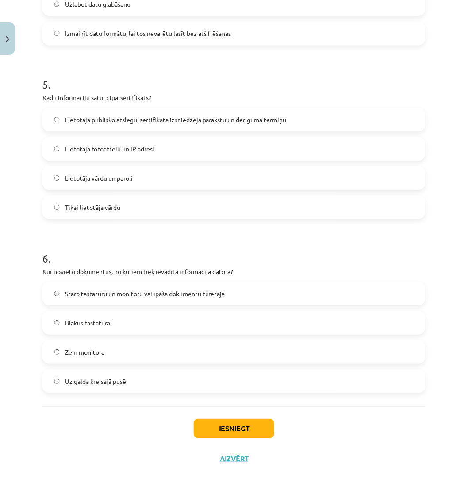
click at [227, 115] on span "Lietotāja publisko atslēgu, sertifikāta izsniedzēja parakstu un derīguma termiņu" at bounding box center [176, 119] width 222 height 9
click at [221, 301] on label "Starp tastatūru un monitoru vai īpašā dokumentu turētājā" at bounding box center [233, 293] width 381 height 22
click at [230, 425] on button "Iesniegt" at bounding box center [234, 428] width 81 height 19
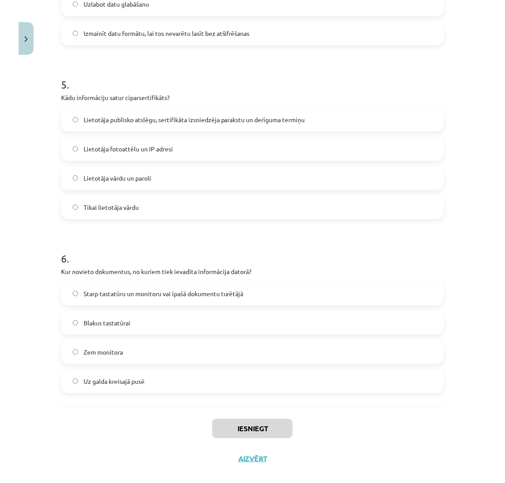
scroll to position [821, 0]
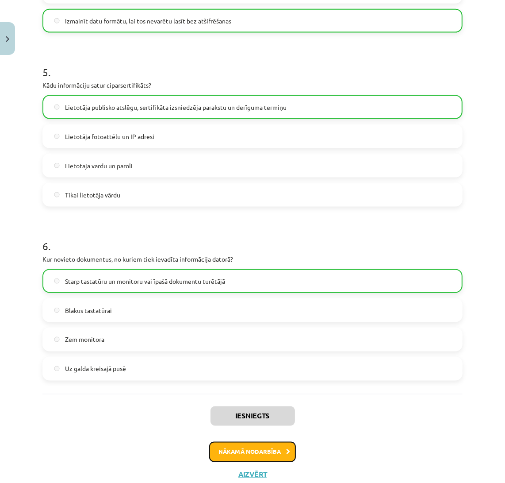
click at [246, 446] on button "Nākamā nodarbība" at bounding box center [252, 452] width 87 height 20
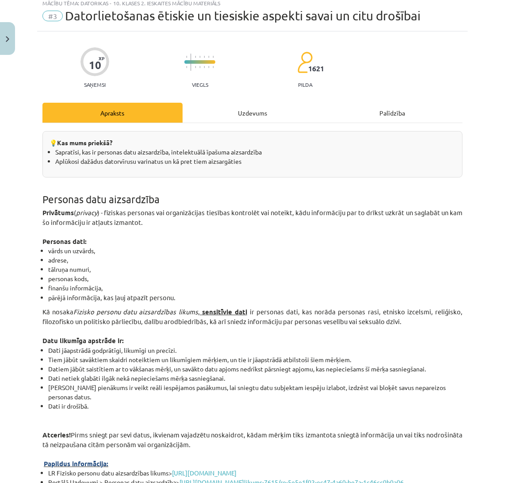
scroll to position [22, 0]
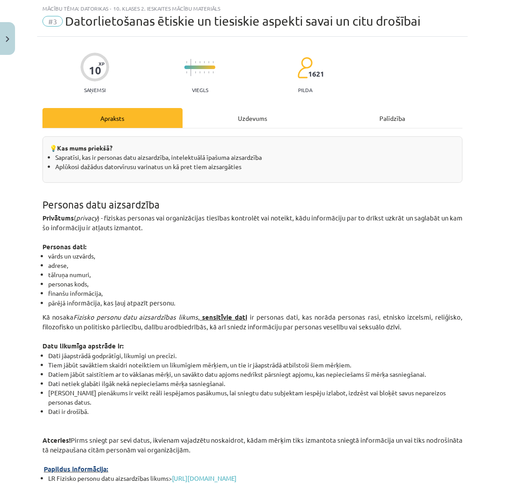
click at [269, 115] on div "Uzdevums" at bounding box center [253, 118] width 140 height 20
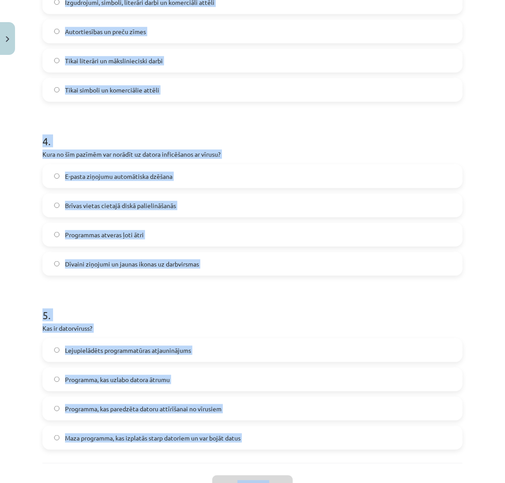
scroll to position [647, 0]
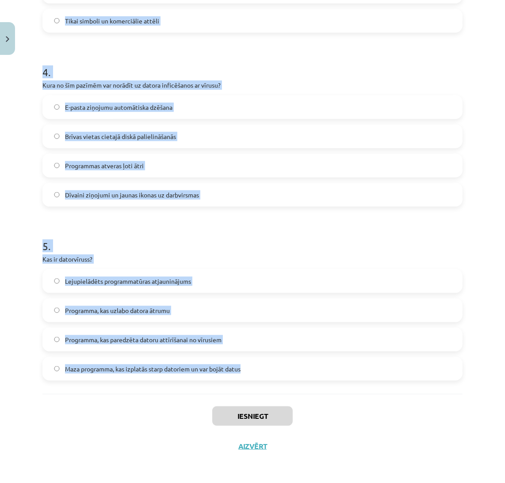
drag, startPoint x: 36, startPoint y: 174, endPoint x: 257, endPoint y: 366, distance: 292.6
click at [257, 366] on div "Mācību tēma: Datorikas - 10. klases 2. ieskaites mācību materiāls #3 Datorlieto…" at bounding box center [252, 241] width 505 height 483
copy form "1 . Kura atzīme uz norāda, ka autors pieprasa īpašumtiesības uz savu darbu? Sim…"
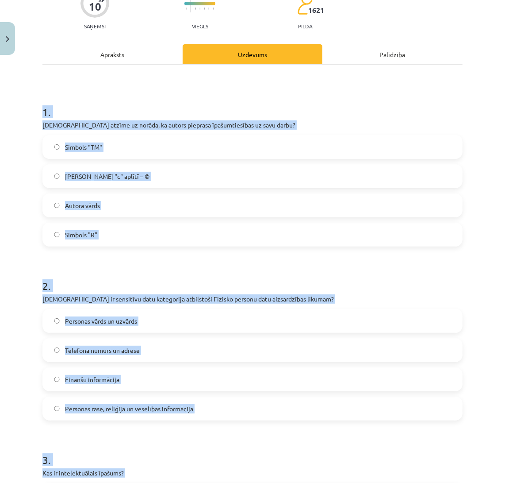
scroll to position [78, 0]
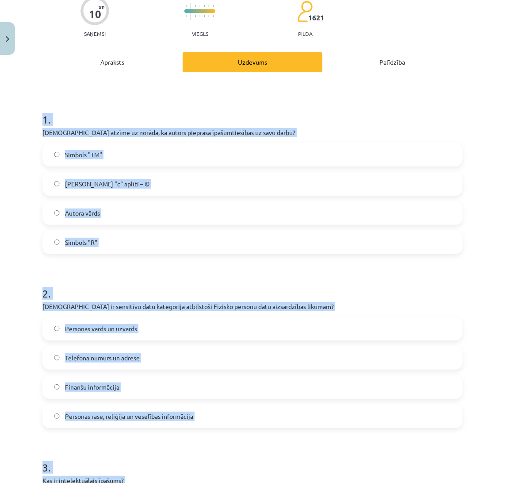
click at [248, 186] on label "Burts "c" aplītī – ©" at bounding box center [252, 184] width 419 height 22
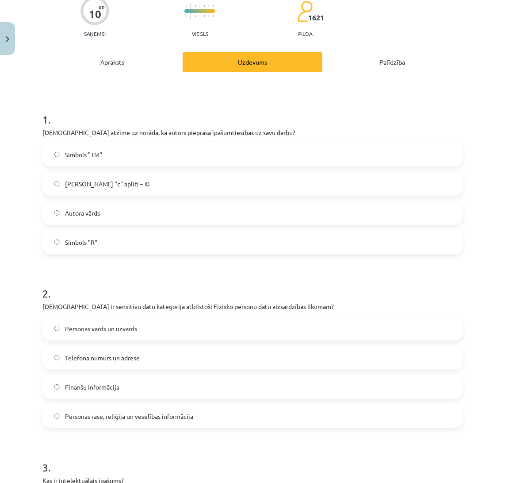
click at [218, 329] on label "Personas vārds un uzvārds" at bounding box center [252, 328] width 419 height 22
click at [303, 423] on label "Personas rase, reliģija un veselības informācija" at bounding box center [252, 416] width 419 height 22
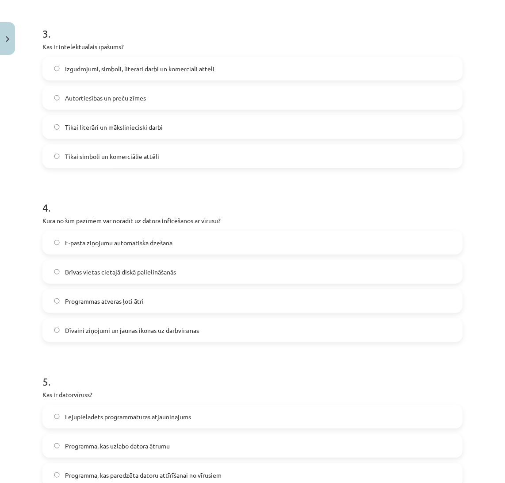
scroll to position [528, 0]
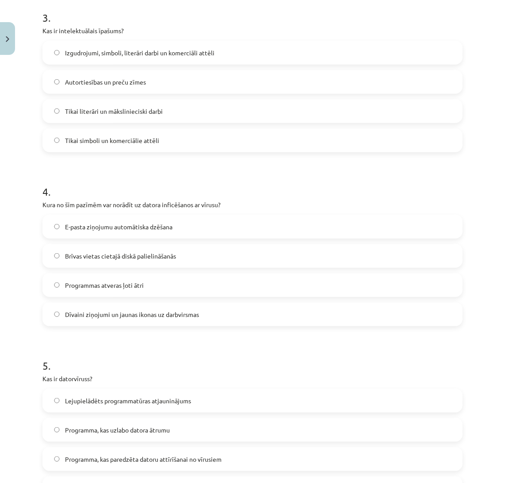
click at [111, 52] on span "Izgudrojumi, simboli, literāri darbi un komerciāli attēli" at bounding box center [140, 52] width 150 height 9
click at [135, 314] on span "Dīvaini ziņojumi un jaunas ikonas uz darbvirsmas" at bounding box center [132, 314] width 134 height 9
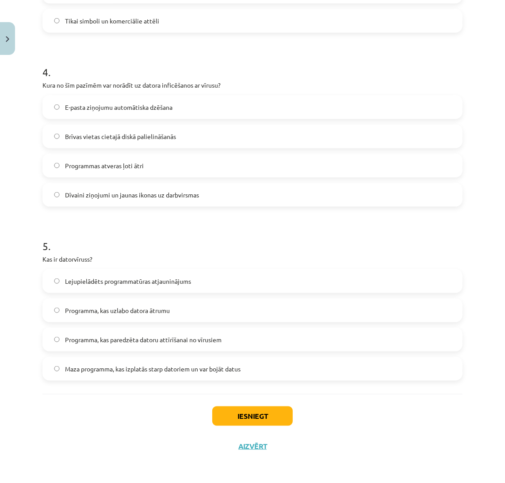
click at [276, 373] on label "Maza programma, kas izplatās starp datoriem un var bojāt datus" at bounding box center [252, 368] width 419 height 22
click at [249, 414] on button "Iesniegt" at bounding box center [252, 415] width 81 height 19
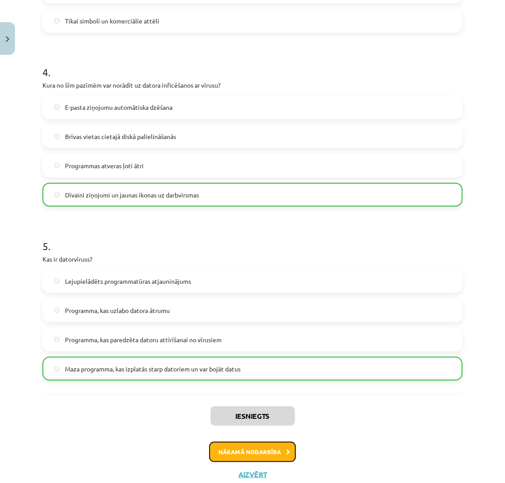
click at [238, 453] on button "Nākamā nodarbība" at bounding box center [252, 452] width 87 height 20
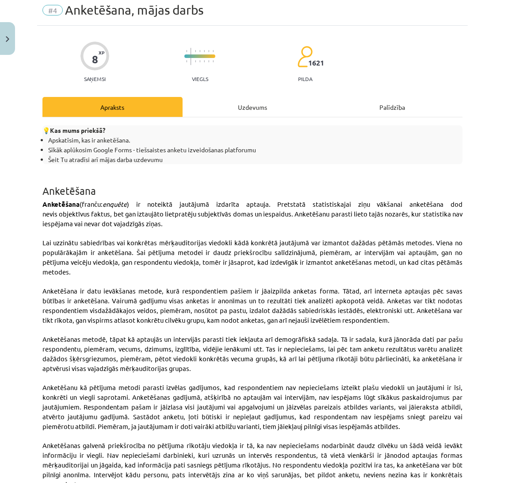
scroll to position [22, 0]
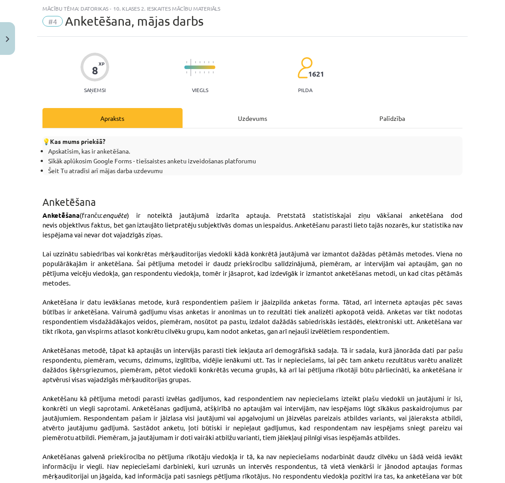
click at [222, 125] on div "Uzdevums" at bounding box center [253, 118] width 140 height 20
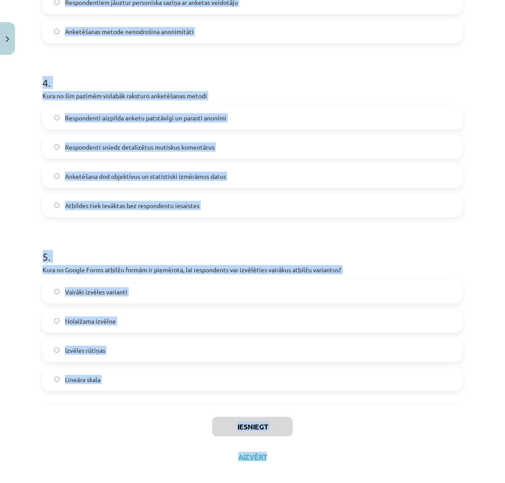
scroll to position [583, 0]
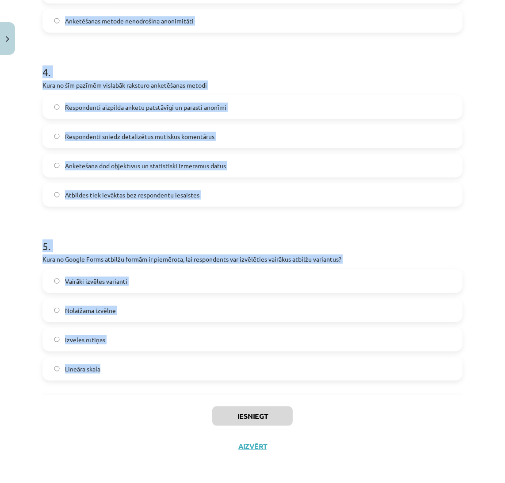
drag, startPoint x: 44, startPoint y: 176, endPoint x: 255, endPoint y: 386, distance: 298.1
copy form "1 . Kādas ir anketēšanas metodes galvenās priekšrocības no pētījuma rīkotāja sk…"
click at [199, 228] on h1 "5 ." at bounding box center [252, 237] width 420 height 27
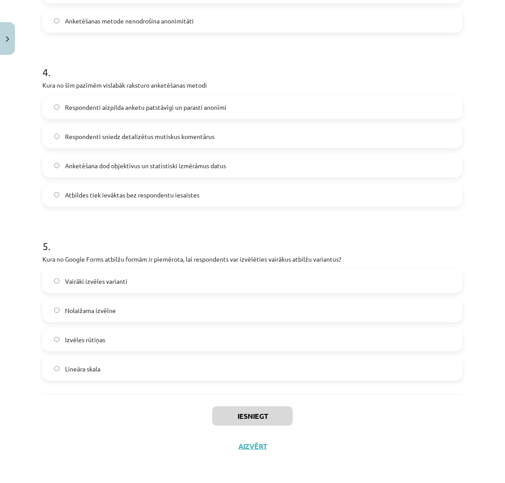
click at [199, 228] on h1 "5 ." at bounding box center [252, 237] width 420 height 27
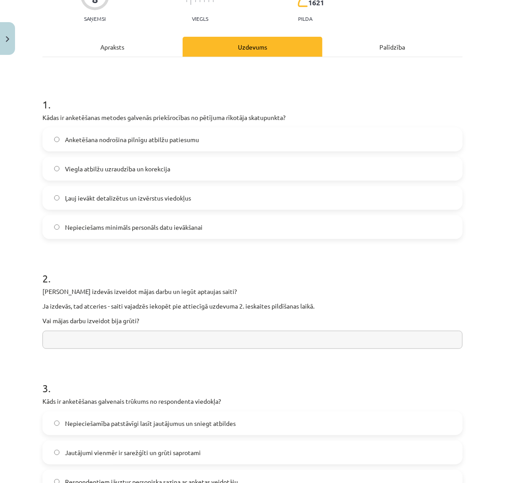
scroll to position [92, 0]
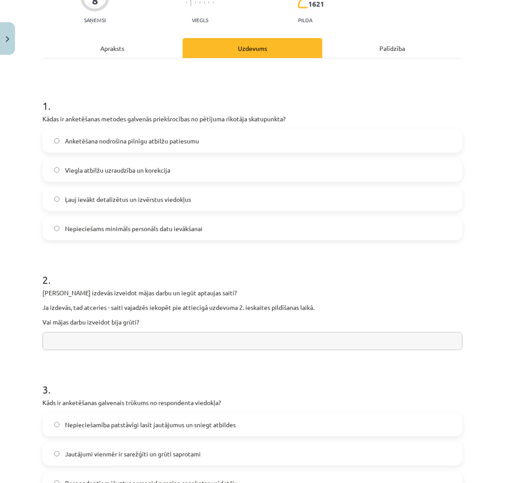
click at [200, 224] on span "Nepieciešams minimāls personāls datu ievākšanai" at bounding box center [134, 228] width 138 height 9
click at [215, 263] on h1 "2 ." at bounding box center [252, 271] width 420 height 27
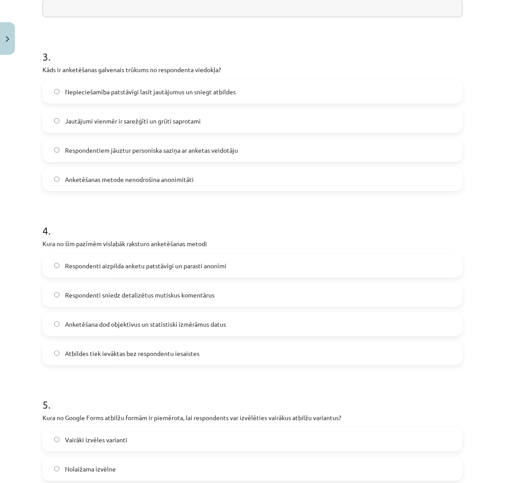
scroll to position [450, 0]
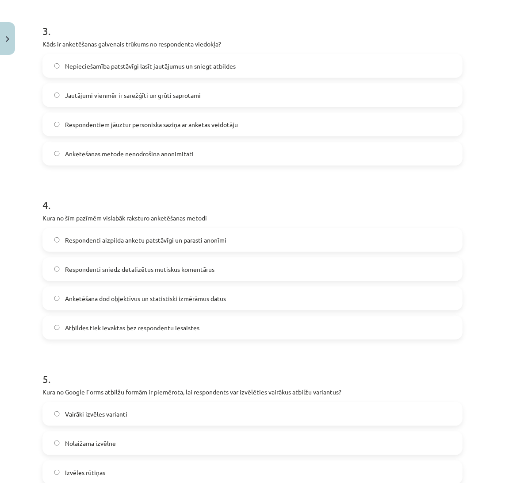
click at [225, 57] on label "Nepieciešamība patstāvīgi lasīt jautājumus un sniegt atbildes" at bounding box center [252, 66] width 419 height 22
click at [177, 239] on span "Respondenti aizpilda anketu patstāvīgi un parasti anonīmi" at bounding box center [145, 239] width 161 height 9
click at [164, 470] on label "Izvēles rūtiņas" at bounding box center [252, 472] width 419 height 22
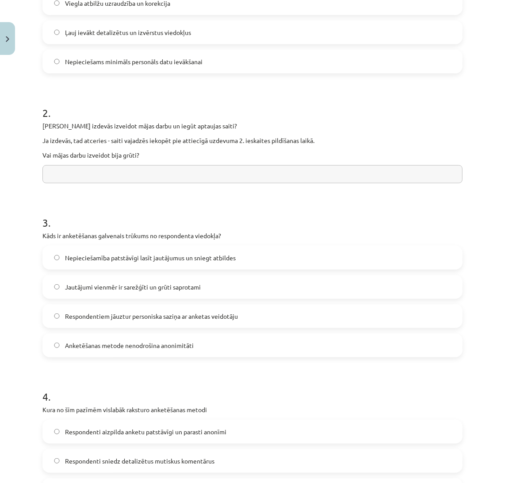
scroll to position [240, 0]
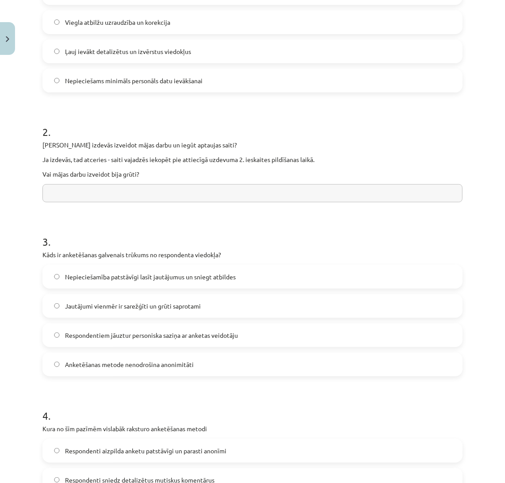
click at [355, 191] on input "text" at bounding box center [252, 193] width 420 height 18
type input "********"
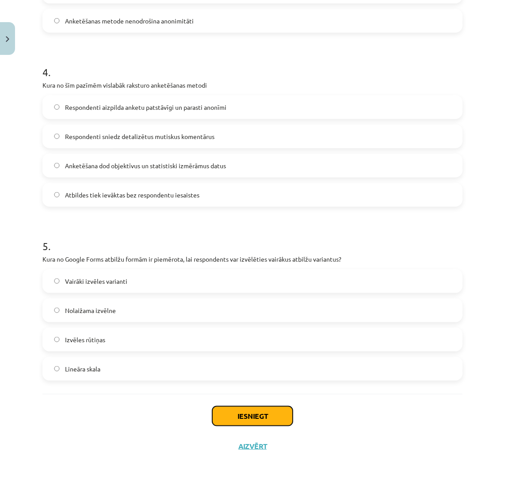
click at [255, 419] on button "Iesniegt" at bounding box center [252, 415] width 81 height 19
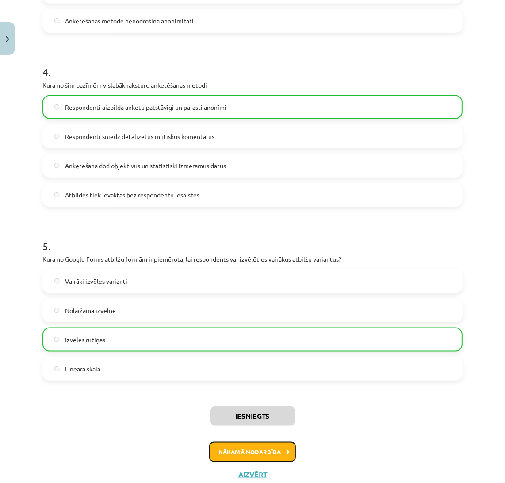
click at [248, 447] on button "Nākamā nodarbība" at bounding box center [252, 452] width 87 height 20
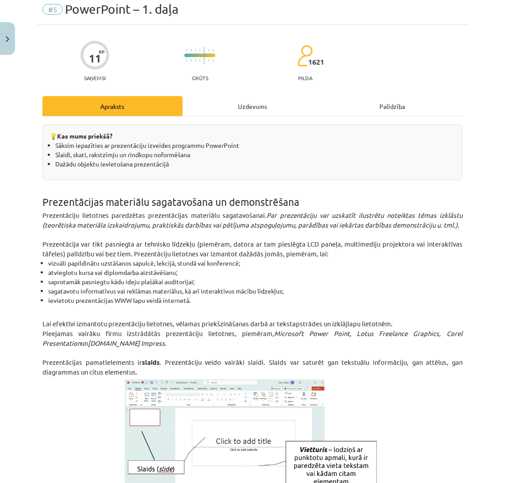
scroll to position [22, 0]
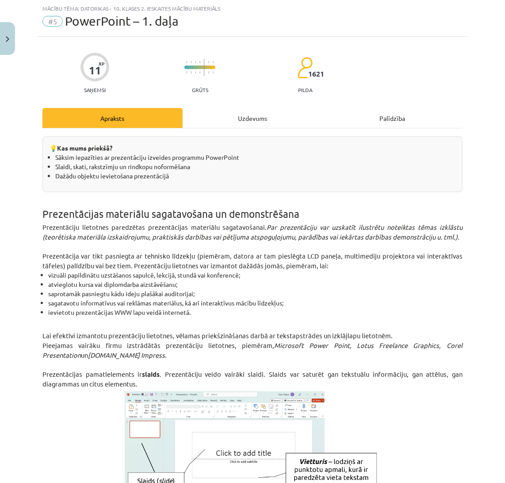
click at [267, 123] on div "Uzdevums" at bounding box center [253, 118] width 140 height 20
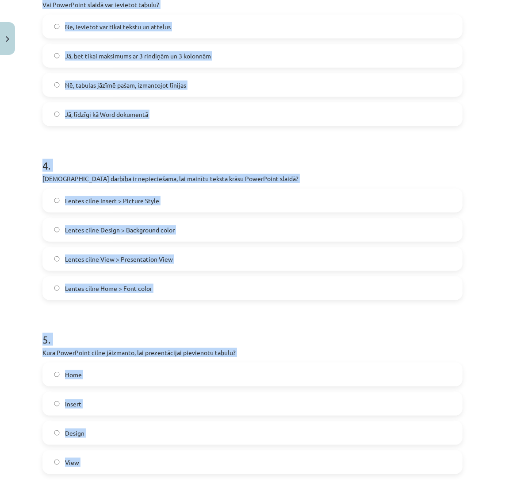
scroll to position [647, 0]
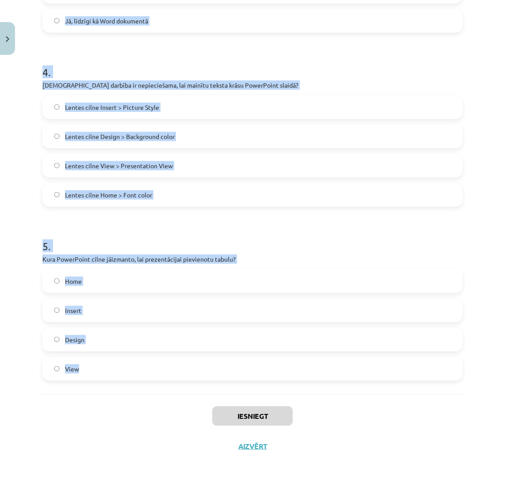
drag, startPoint x: 38, startPoint y: 176, endPoint x: 244, endPoint y: 393, distance: 298.5
copy form "1 . Kura no šīm teksta formatēšanas iespējām ļauj mainīt lielos burtus uz mazaj…"
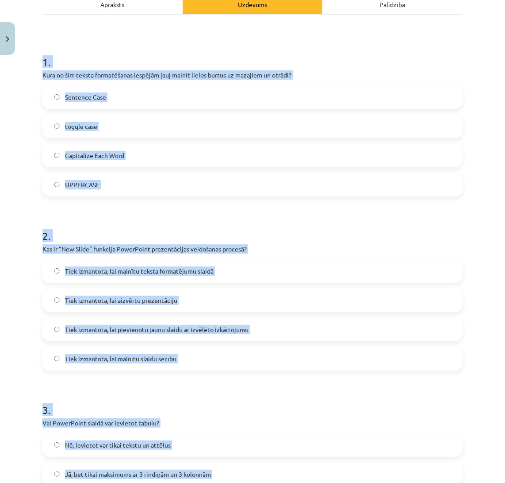
scroll to position [192, 0]
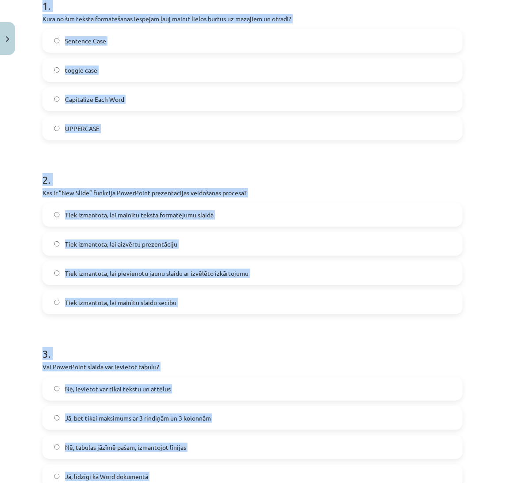
click at [253, 67] on label "toggle case" at bounding box center [252, 70] width 419 height 22
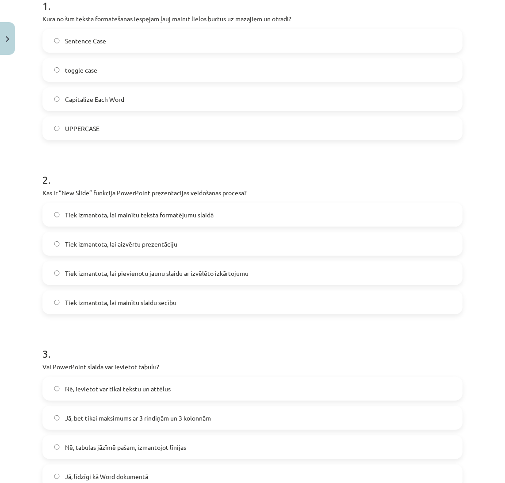
click at [207, 277] on span "Tiek izmantota, lai pievienotu jaunu slaidu ar izvēlēto izkārtojumu" at bounding box center [157, 273] width 184 height 9
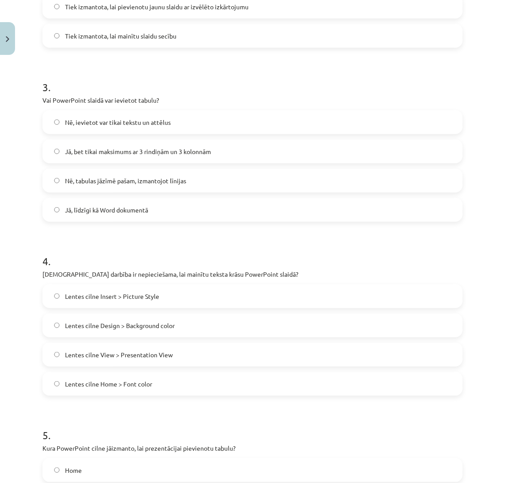
scroll to position [491, 0]
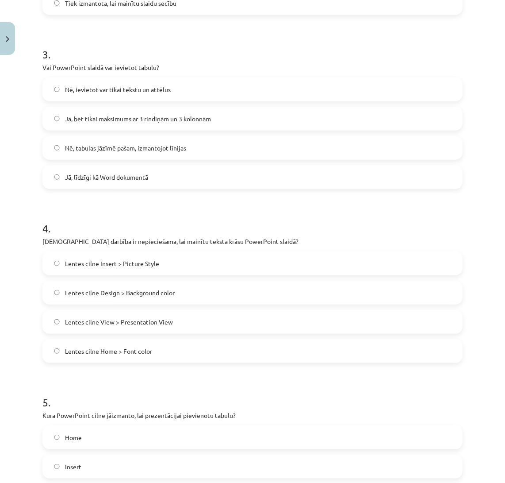
click at [154, 162] on div "Nē, ievietot var tikai tekstu un attēlus Jā, bet tikai maksimums ar 3 rindiņām …" at bounding box center [252, 132] width 420 height 111
click at [165, 184] on label "Jā, līdzīgi kā Word dokumentā" at bounding box center [252, 177] width 419 height 22
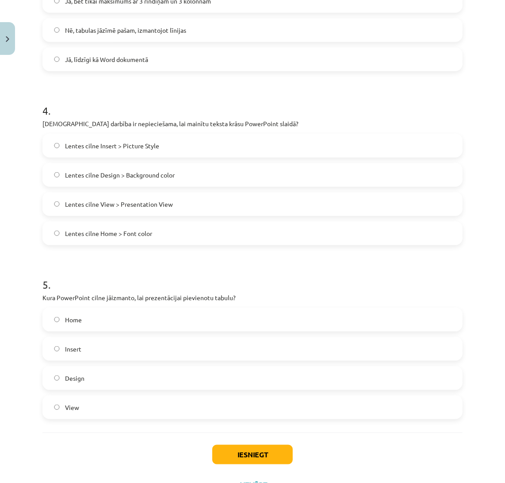
scroll to position [647, 0]
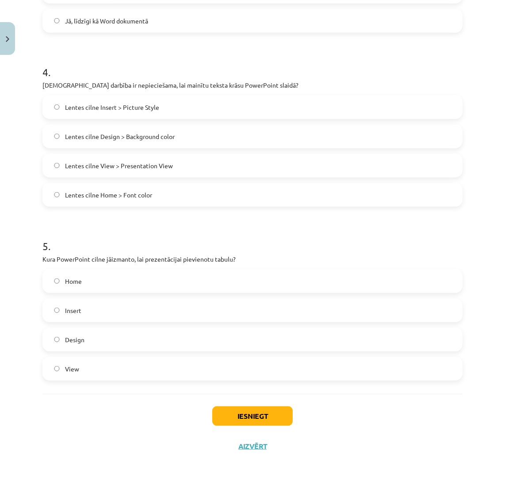
click at [148, 191] on span "Lentes cilne Home > Font color" at bounding box center [108, 194] width 87 height 9
click at [149, 313] on label "Insert" at bounding box center [252, 310] width 419 height 22
click at [218, 417] on button "Iesniegt" at bounding box center [252, 415] width 81 height 19
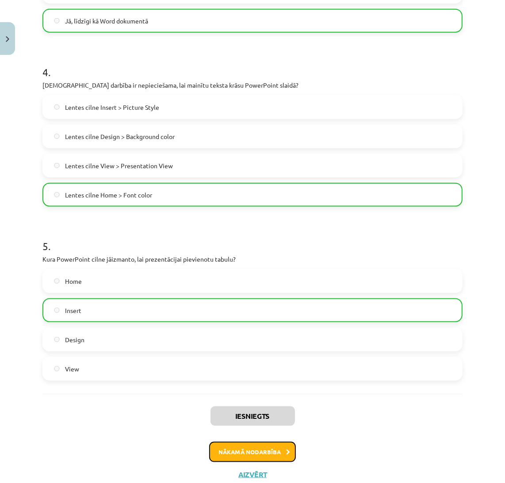
click at [272, 445] on button "Nākamā nodarbība" at bounding box center [252, 452] width 87 height 20
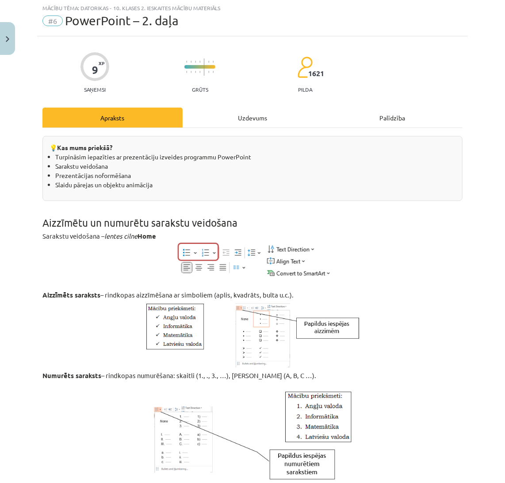
scroll to position [22, 0]
click at [271, 117] on div "Uzdevums" at bounding box center [253, 118] width 140 height 20
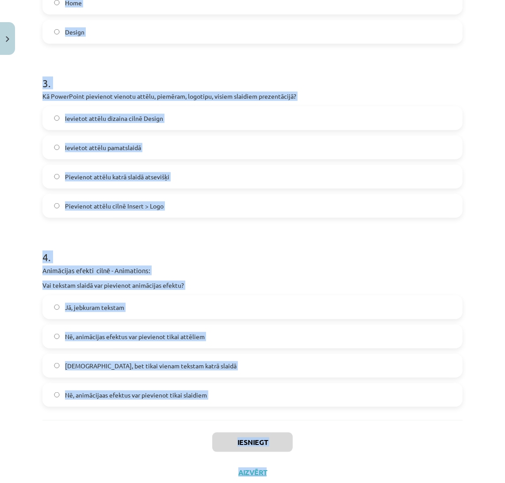
scroll to position [488, 0]
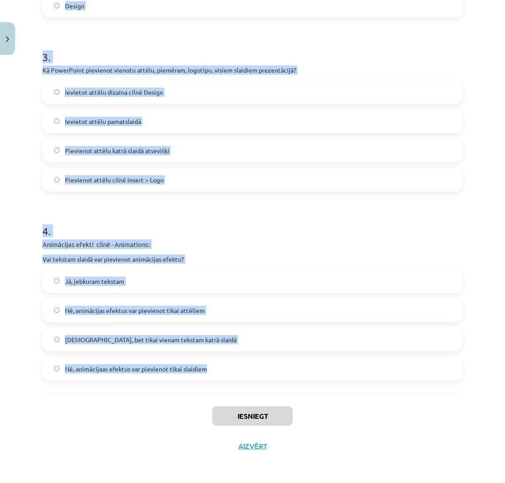
drag, startPoint x: 42, startPoint y: 176, endPoint x: 255, endPoint y: 374, distance: 290.2
click at [255, 374] on form "1 . Kādu darbību var veikt cilnē Design, lai mainītu visas prezentācijas vizuāl…" at bounding box center [252, 34] width 420 height 693
copy form "1 . Kādu darbību var veikt cilnē Design, lai mainītu visas prezentācijas vizuāl…"
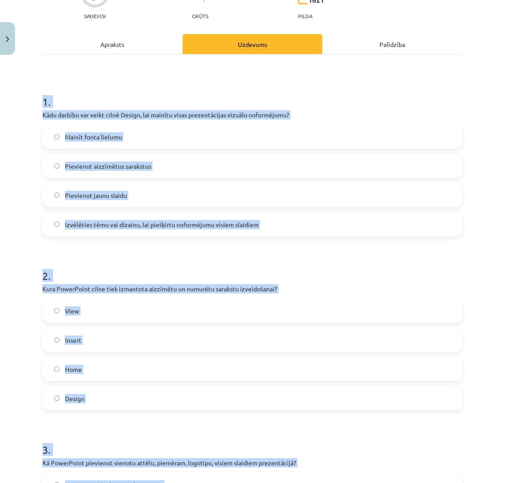
scroll to position [108, 0]
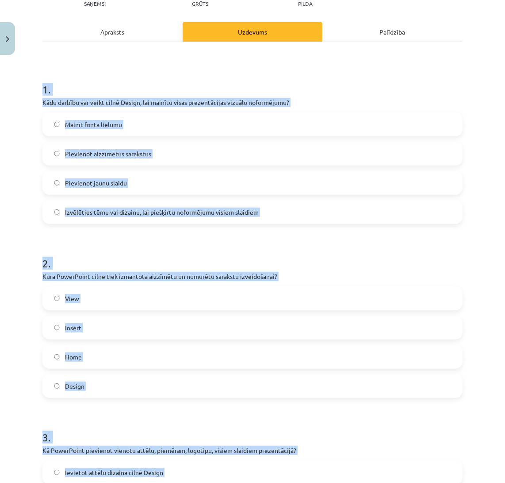
click at [354, 207] on label "Izvēlēties tēmu vai dizainu, lai piešķirtu noformējumu visiem slaidiem" at bounding box center [252, 212] width 419 height 22
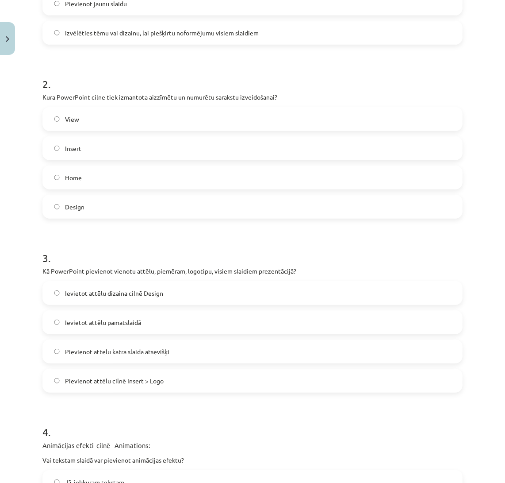
scroll to position [306, 0]
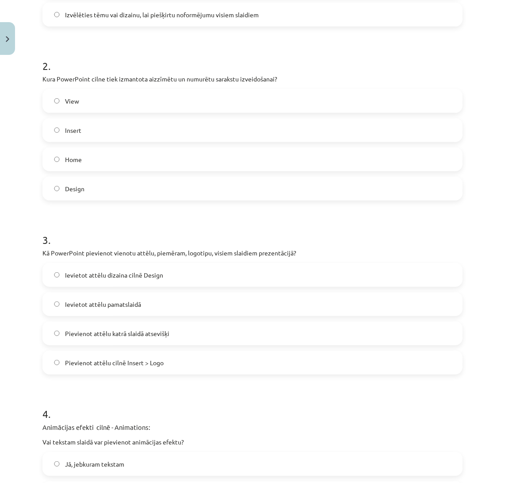
click at [329, 168] on label "Home" at bounding box center [252, 159] width 419 height 22
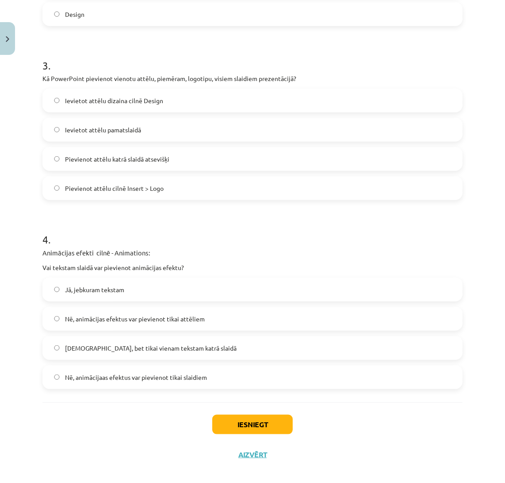
scroll to position [481, 0]
click at [253, 121] on label "Ievietot attēlu pamatslaidā" at bounding box center [252, 129] width 419 height 22
click at [229, 290] on label "Jā, jebkuram tekstam" at bounding box center [252, 288] width 419 height 22
click at [226, 419] on button "Iesniegt" at bounding box center [252, 423] width 81 height 19
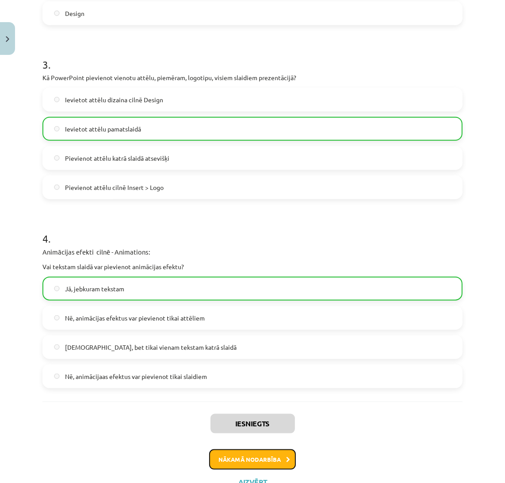
click at [233, 462] on button "Nākamā nodarbība" at bounding box center [252, 459] width 87 height 20
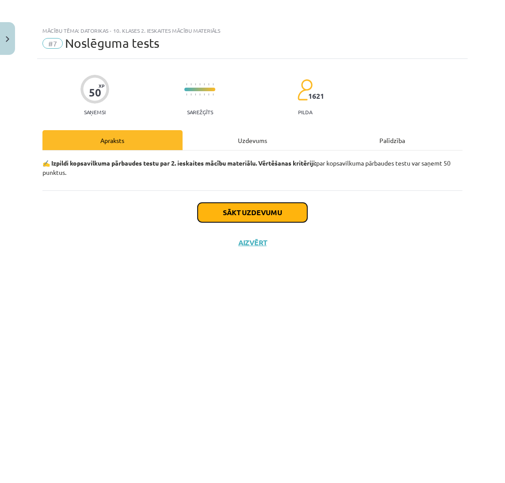
click at [284, 208] on button "Sākt uzdevumu" at bounding box center [253, 212] width 110 height 19
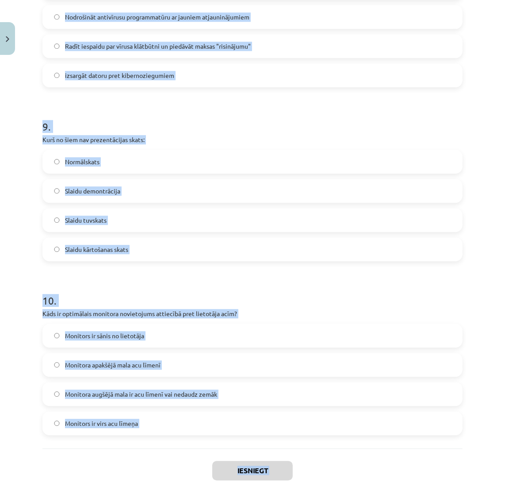
scroll to position [1517, 0]
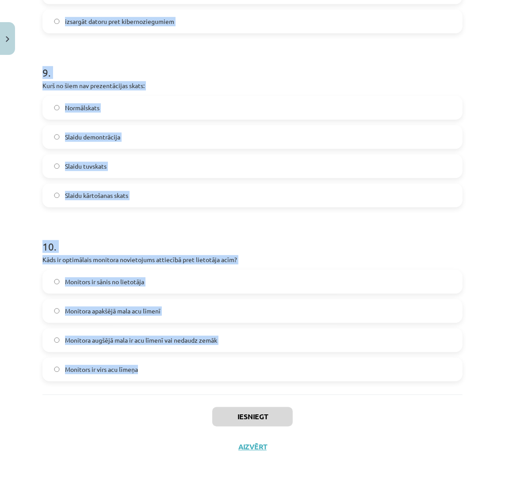
drag, startPoint x: 42, startPoint y: 194, endPoint x: 257, endPoint y: 377, distance: 283.1
copy form "1 . Kāds ir viens no galvenajiem pasākumiem datu aizsardzībai? Ekrānsaudzētāju …"
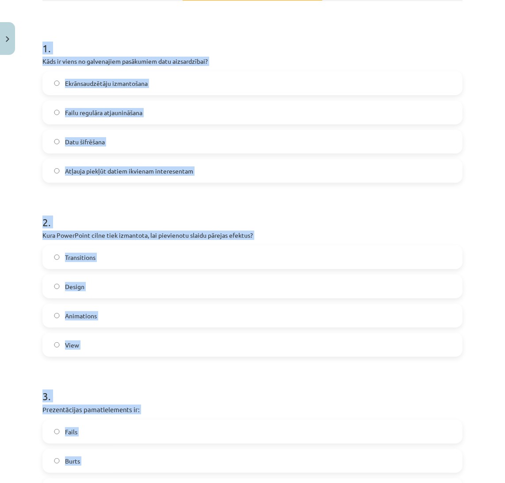
scroll to position [148, 0]
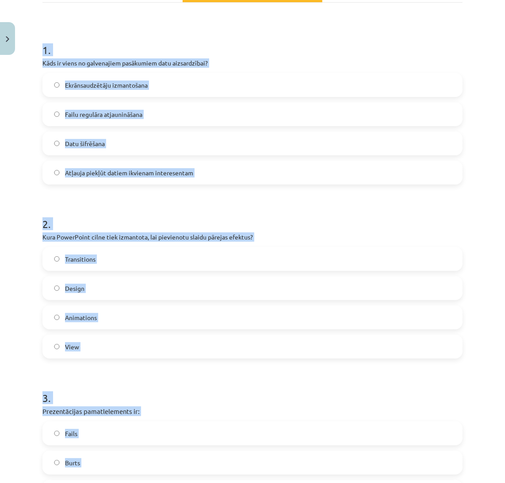
click at [315, 144] on label "Datu šifrēšana" at bounding box center [252, 143] width 419 height 22
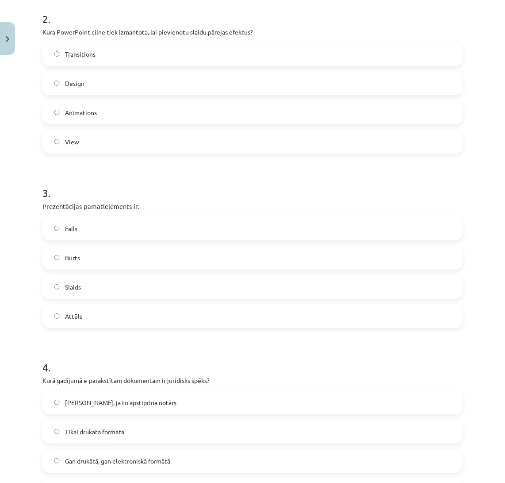
scroll to position [346, 0]
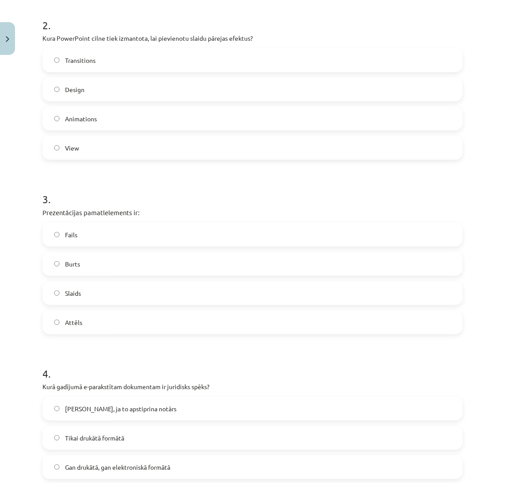
click at [387, 60] on label "Transitions" at bounding box center [252, 60] width 419 height 22
click at [223, 288] on label "Slaids" at bounding box center [252, 293] width 419 height 22
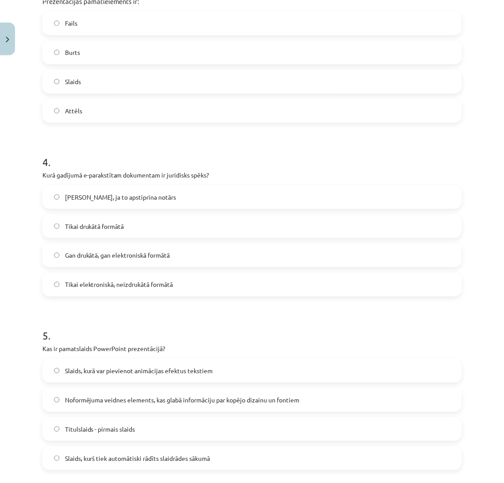
scroll to position [708, 0]
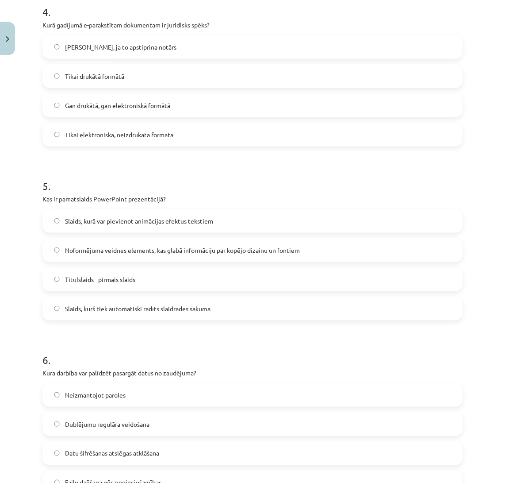
click at [260, 104] on label "Gan drukātā, gan elektroniskā formātā" at bounding box center [252, 105] width 419 height 22
click at [193, 250] on span "Noformējuma veidnes elements, kas glabā informāciju par kopējo dizainu un fonti…" at bounding box center [182, 250] width 235 height 9
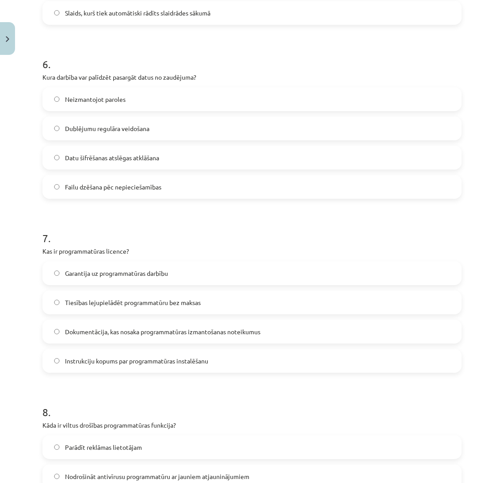
scroll to position [1010, 0]
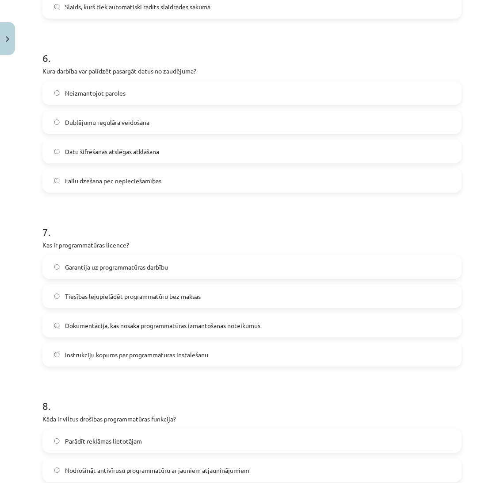
click at [164, 125] on label "Dublējumu regulāra veidošana" at bounding box center [252, 122] width 418 height 22
click at [246, 327] on span "Dokumentācija, kas nosaka programmatūras izmantošanas noteikumus" at bounding box center [163, 325] width 196 height 9
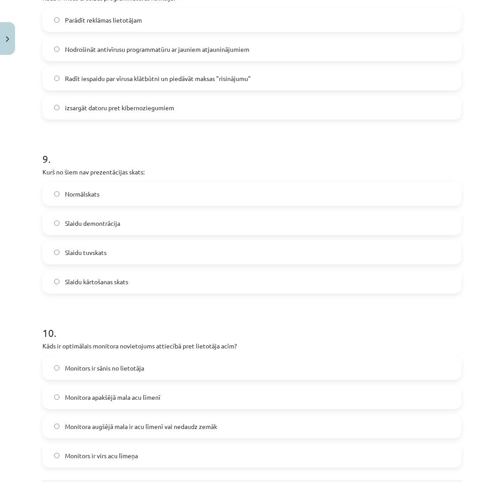
scroll to position [1407, 0]
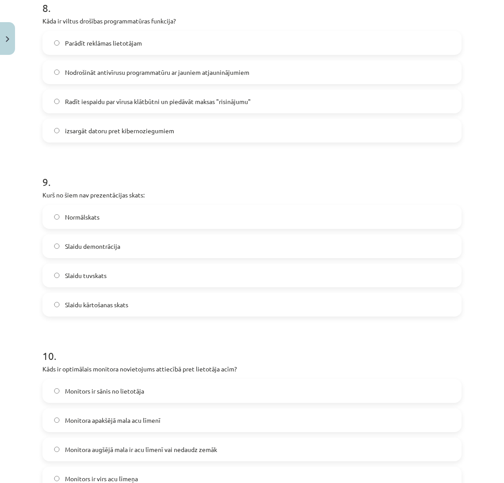
click at [148, 102] on span "Radīt iespaidu par vīrusa klātbūtni un piedāvāt maksas "risinājumu"" at bounding box center [158, 101] width 186 height 9
click at [133, 245] on label "Slaidu demontrācija" at bounding box center [252, 246] width 418 height 22
click at [226, 278] on label "Slaidu tuvskats" at bounding box center [252, 275] width 418 height 22
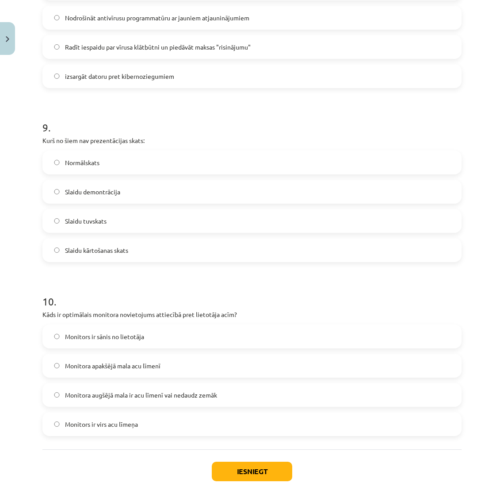
scroll to position [1517, 0]
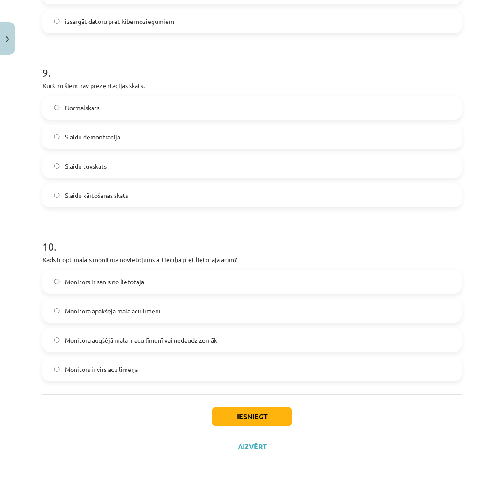
click at [219, 338] on label "Monitora augšējā mala ir acu līmenī vai nedaudz zemāk" at bounding box center [252, 340] width 418 height 22
click at [241, 408] on button "Iesniegt" at bounding box center [252, 416] width 81 height 19
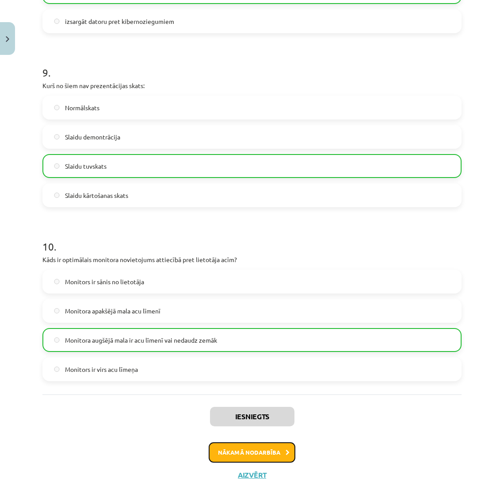
click at [250, 449] on button "Nākamā nodarbība" at bounding box center [252, 452] width 87 height 20
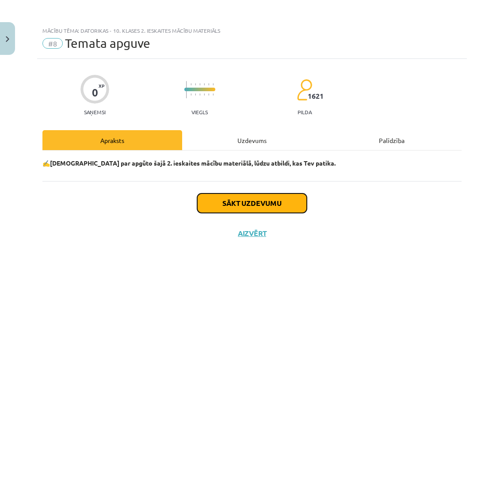
click at [280, 205] on button "Sākt uzdevumu" at bounding box center [252, 202] width 110 height 19
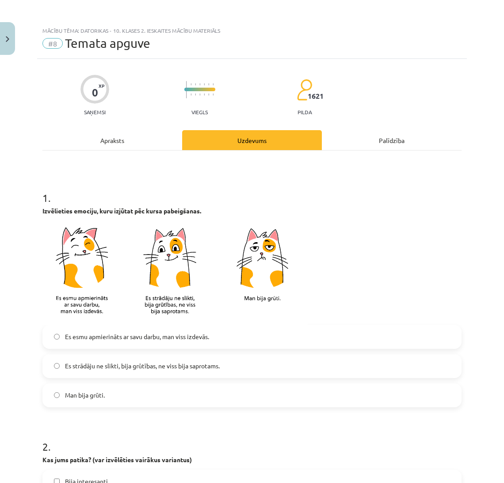
click at [187, 366] on span "Es strādāju ne slikti, bija grūtības, ne viss bija saprotams." at bounding box center [142, 365] width 155 height 9
click at [411, 295] on p at bounding box center [251, 273] width 419 height 104
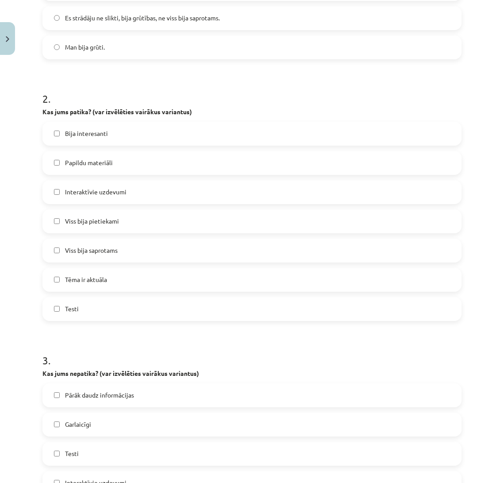
scroll to position [414, 0]
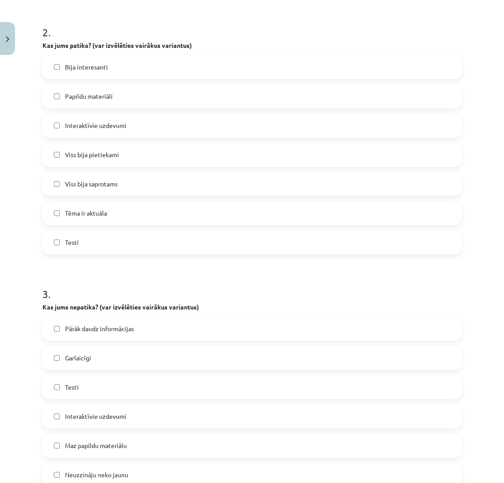
click at [157, 206] on label "Tēma ir aktuāla" at bounding box center [252, 213] width 418 height 22
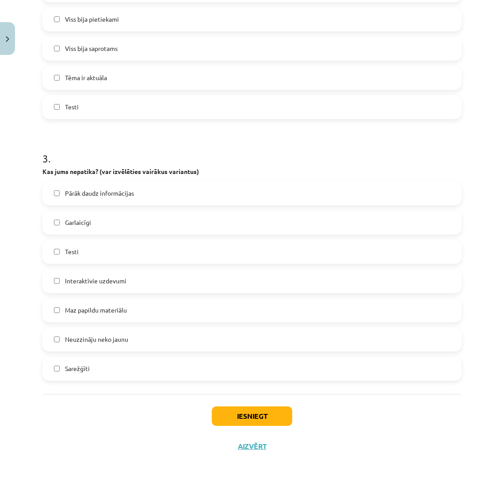
click at [218, 227] on label "Garlaicīgi" at bounding box center [252, 222] width 418 height 22
click at [227, 412] on button "Iesniegt" at bounding box center [252, 415] width 81 height 19
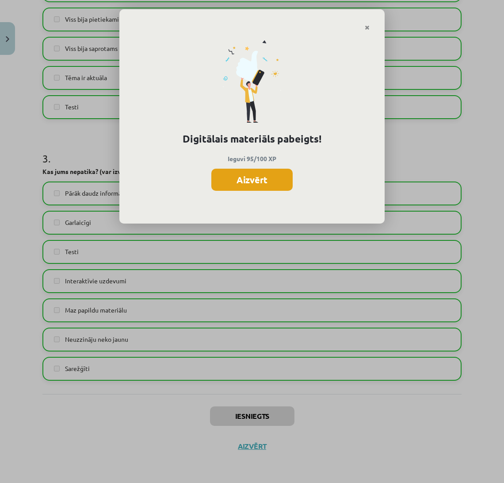
click at [281, 177] on button "Aizvērt" at bounding box center [251, 180] width 81 height 22
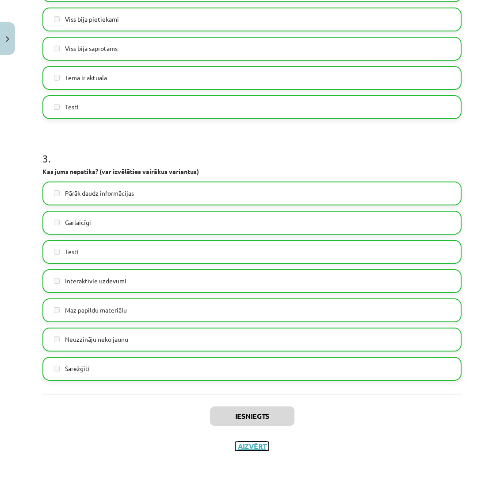
click at [236, 445] on button "Aizvērt" at bounding box center [252, 446] width 34 height 9
click at [236, 445] on div "Iesniegts Aizvērt" at bounding box center [251, 425] width 419 height 62
click at [236, 445] on div "Mācību tēma: Datorikas - 10. klases 2. ieskaites mācību materiāls #8 Temata apg…" at bounding box center [252, 241] width 504 height 483
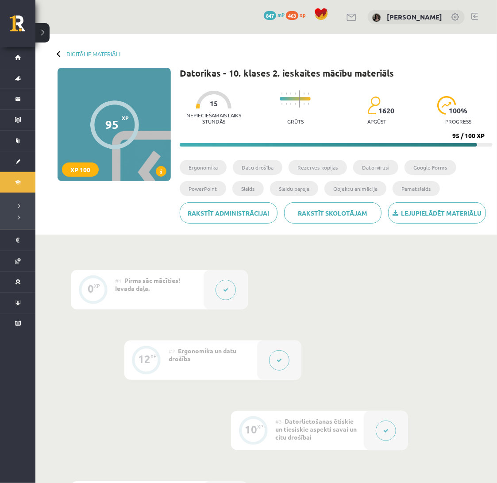
click at [93, 50] on div "Digitālie materiāli 95 XP XP 100 95 / 100 XP Datorikas - 10. klases 2. ieskaite…" at bounding box center [265, 134] width 461 height 200
click at [93, 54] on link "Digitālie materiāli" at bounding box center [93, 53] width 54 height 7
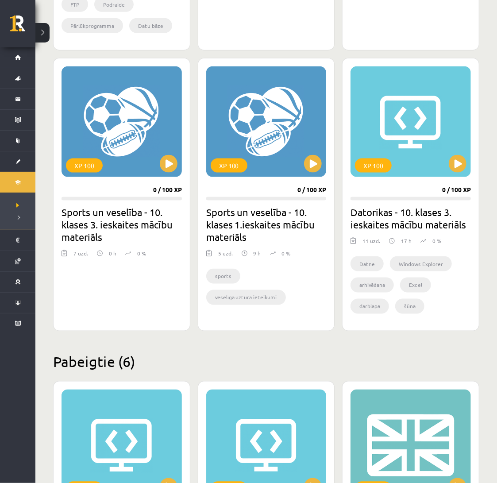
scroll to position [511, 0]
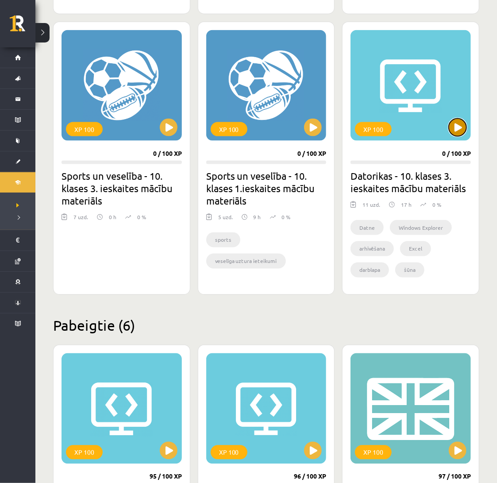
click at [453, 130] on button at bounding box center [458, 128] width 18 height 18
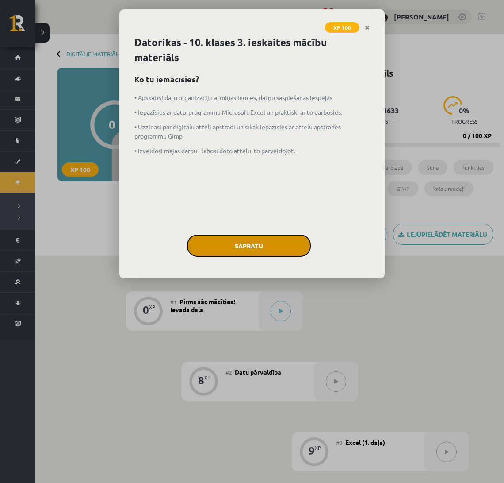
click at [254, 242] on button "Sapratu" at bounding box center [249, 245] width 124 height 22
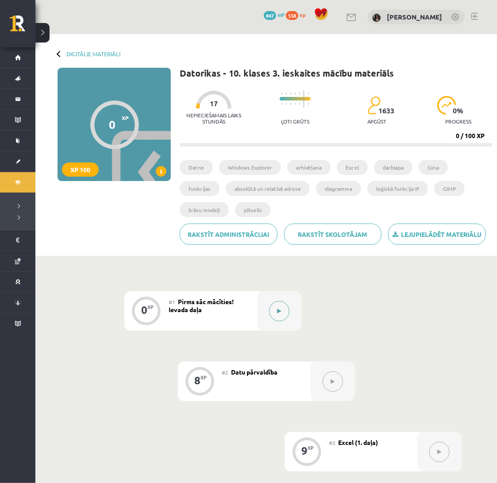
click at [271, 303] on div at bounding box center [279, 310] width 44 height 39
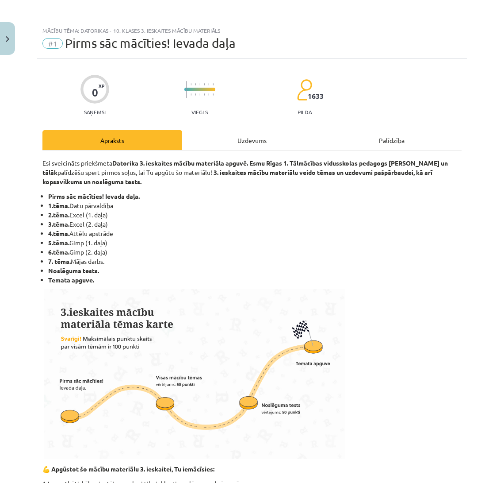
click at [280, 135] on div "Uzdevums" at bounding box center [252, 140] width 140 height 20
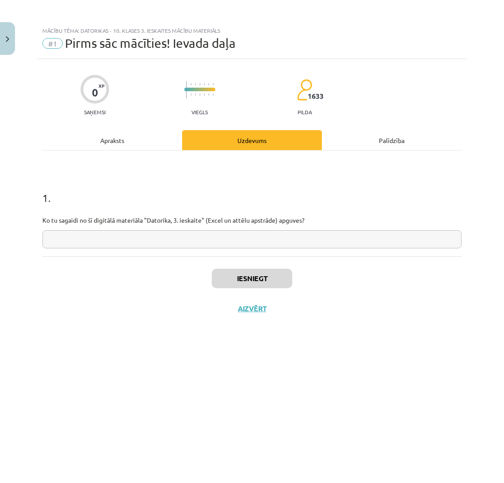
click at [86, 242] on input "text" at bounding box center [251, 239] width 419 height 18
type input "**********"
click at [242, 278] on button "Iesniegt" at bounding box center [252, 278] width 81 height 19
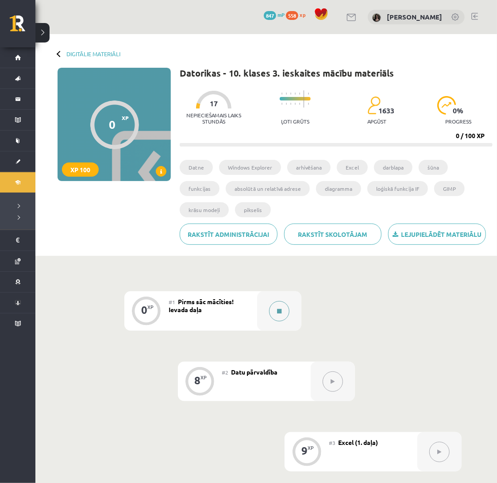
click at [288, 302] on div at bounding box center [279, 310] width 44 height 39
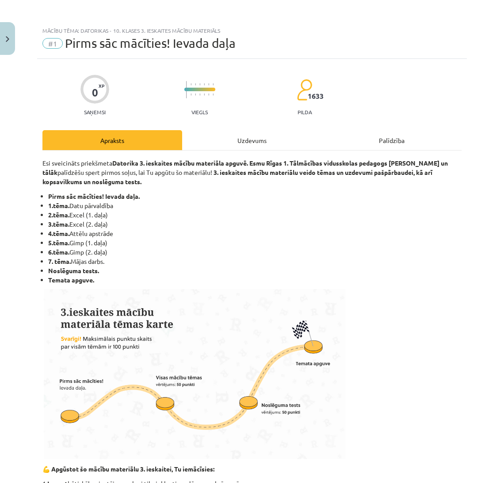
click at [251, 136] on div "Uzdevums" at bounding box center [252, 140] width 140 height 20
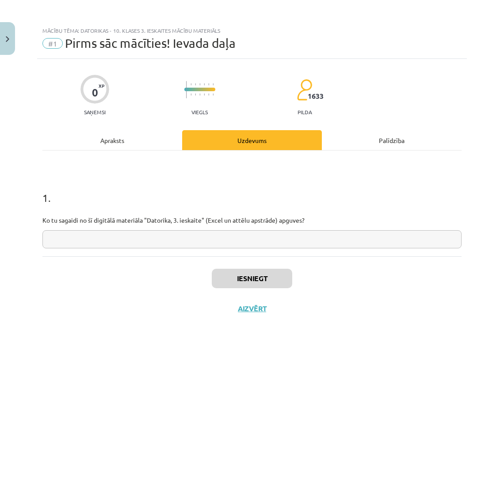
click at [219, 239] on input "text" at bounding box center [251, 239] width 419 height 18
type input "**********"
click at [233, 270] on button "Iesniegt" at bounding box center [252, 278] width 81 height 19
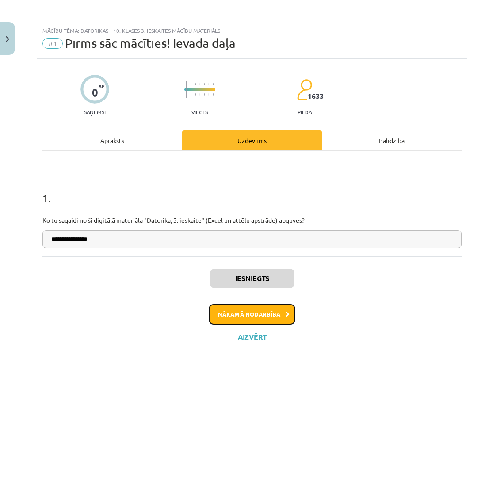
click at [257, 321] on button "Nākamā nodarbība" at bounding box center [252, 314] width 87 height 20
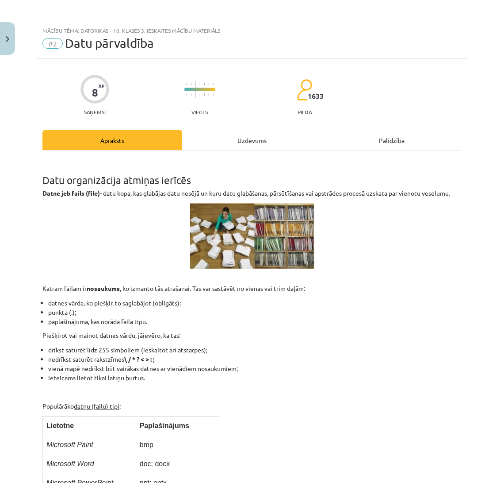
click at [232, 135] on div "Uzdevums" at bounding box center [252, 140] width 140 height 20
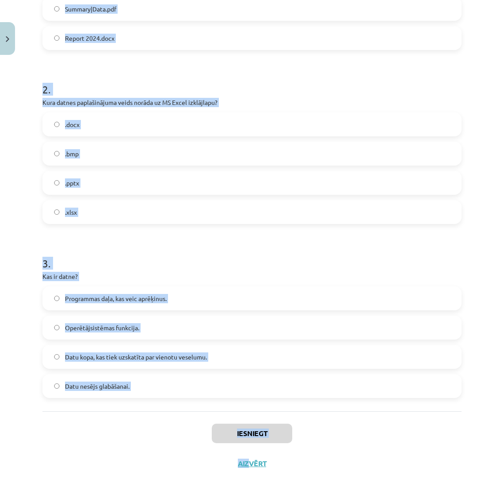
scroll to position [299, 0]
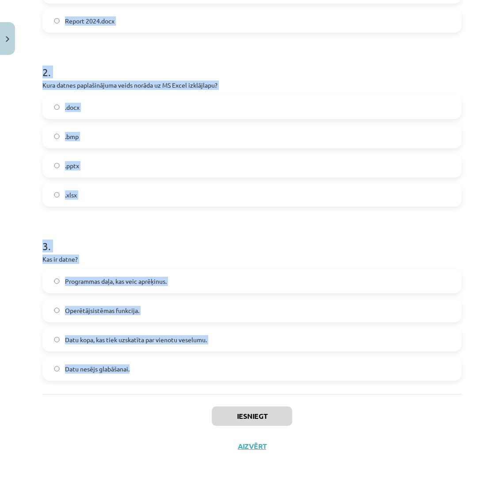
drag, startPoint x: 42, startPoint y: 174, endPoint x: 208, endPoint y: 384, distance: 267.7
click at [208, 384] on div "8 XP Saņemsi Viegls 1633 pilda Apraksts Uzdevums Palīdzība 1 . Kurš no šiem rak…" at bounding box center [252, 110] width 430 height 702
copy form "1 . Kurš no šiem rakstzīmju komplektiem ir derīgs faila nosaukumam? Data*File.d…"
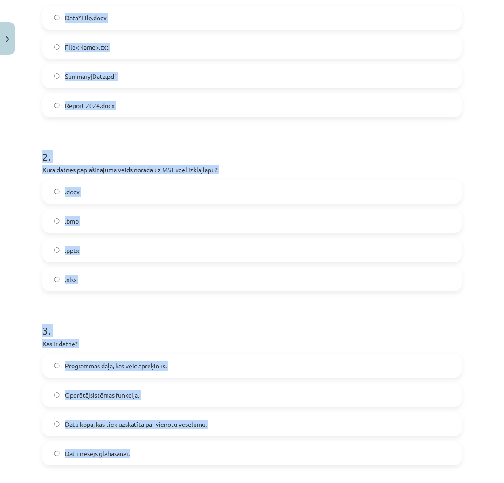
scroll to position [207, 0]
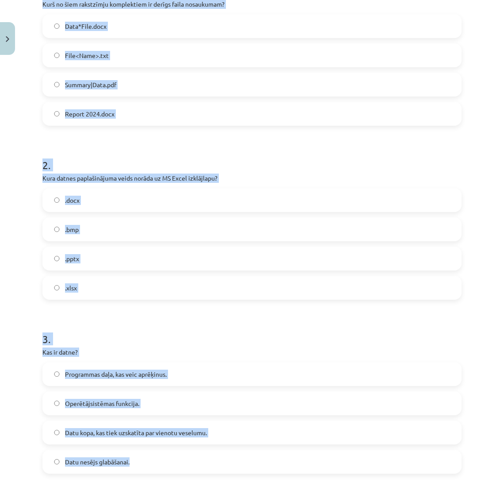
click at [140, 114] on label "Report 2024.docx" at bounding box center [252, 114] width 418 height 22
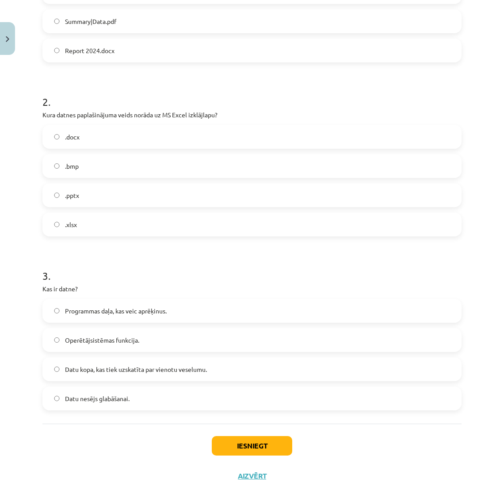
scroll to position [285, 0]
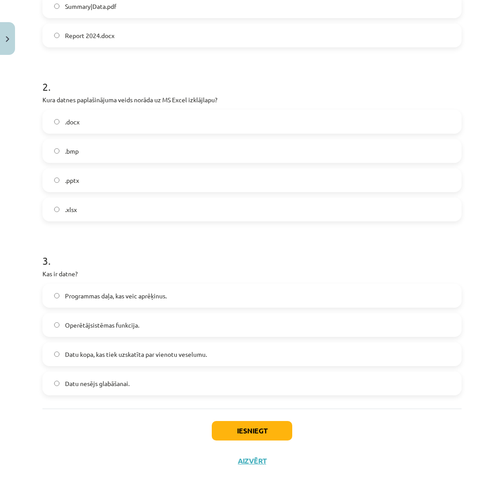
click at [241, 211] on label ".xlsx" at bounding box center [252, 209] width 418 height 22
click at [182, 357] on span "Datu kopa, kas tiek uzskatīta par vienotu veselumu." at bounding box center [136, 353] width 142 height 9
click at [218, 432] on button "Iesniegt" at bounding box center [252, 430] width 81 height 19
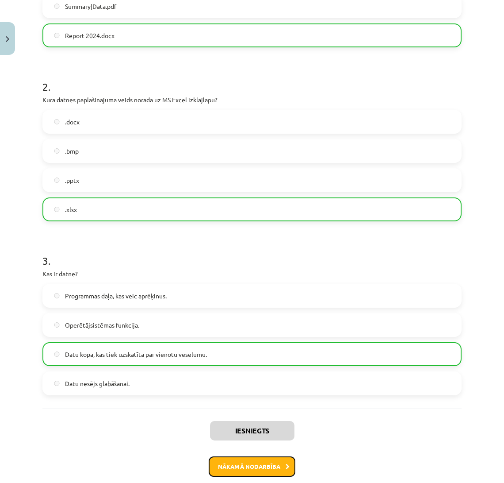
click at [233, 457] on button "Nākamā nodarbība" at bounding box center [252, 466] width 87 height 20
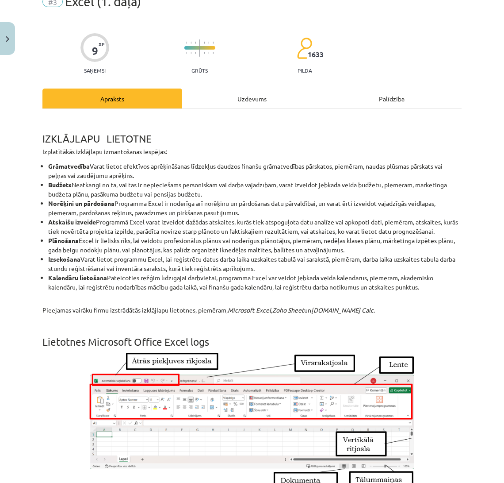
scroll to position [22, 0]
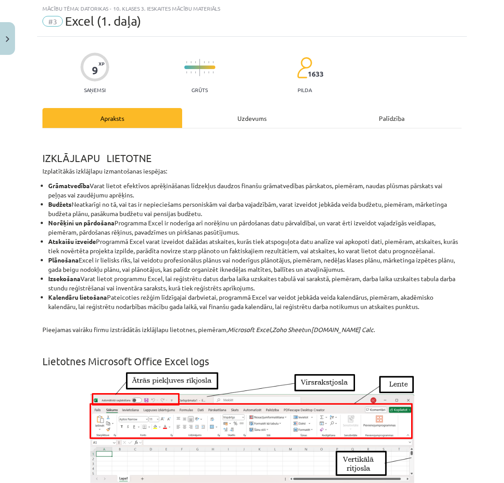
click at [280, 118] on div "Uzdevums" at bounding box center [252, 118] width 140 height 20
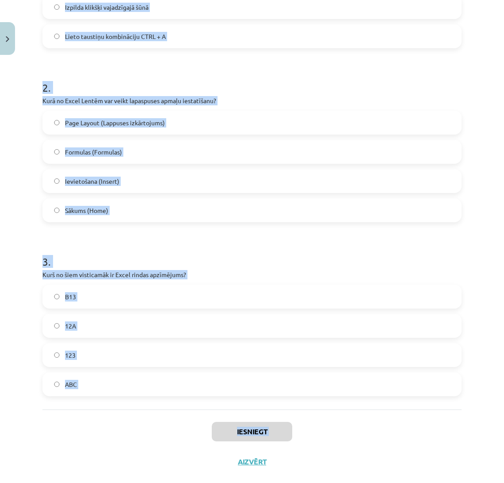
scroll to position [299, 0]
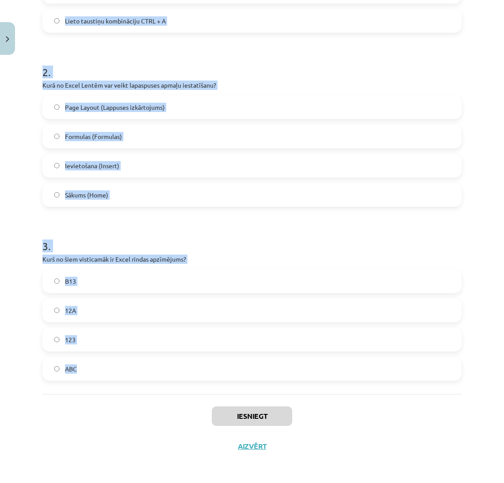
drag, startPoint x: 44, startPoint y: 175, endPoint x: 197, endPoint y: 384, distance: 258.5
click at [197, 384] on div "Mācību tēma: Datorikas - 10. klases 3. ieskaites mācību materiāls #3 Excel (1. …" at bounding box center [252, 241] width 504 height 483
copy form "1 . Kā Excel var atlasīt (iezīmēt) 1 konkrētu šūnu? Izpilda klikšķi uz rindas n…"
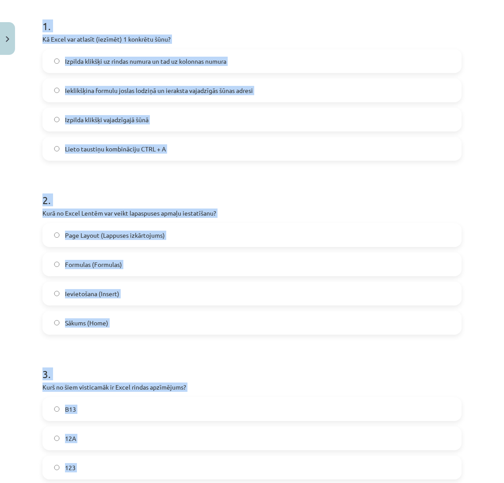
scroll to position [116, 0]
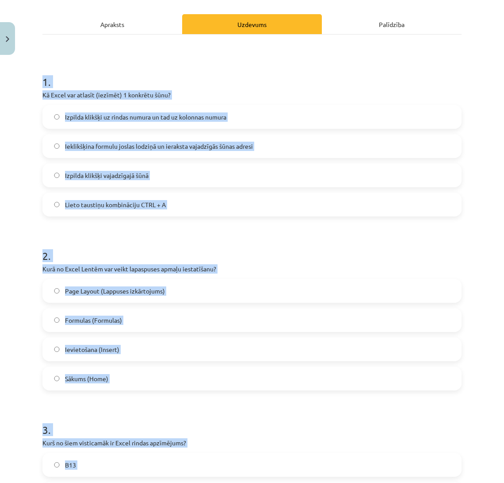
click at [148, 178] on span "Izpilda klikšķi vajadzīgajā šūnā" at bounding box center [107, 175] width 84 height 9
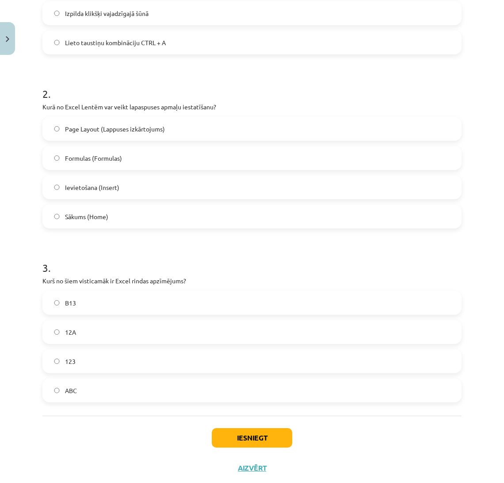
scroll to position [299, 0]
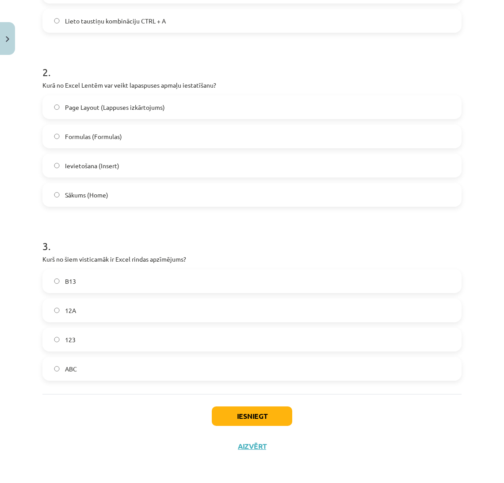
click at [180, 105] on label "Page Layout (Lappuses izkārtojums)" at bounding box center [252, 107] width 418 height 22
click at [103, 280] on label "B13" at bounding box center [252, 281] width 418 height 22
click at [231, 414] on button "Iesniegt" at bounding box center [252, 415] width 81 height 19
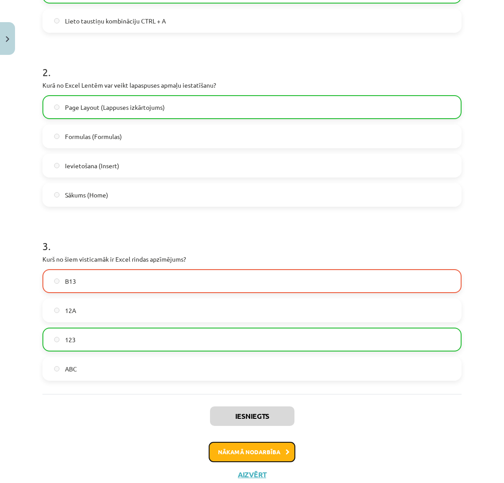
click at [275, 445] on button "Nākamā nodarbība" at bounding box center [252, 452] width 87 height 20
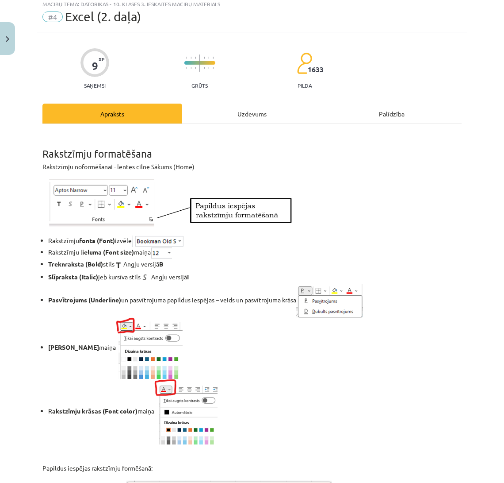
scroll to position [22, 0]
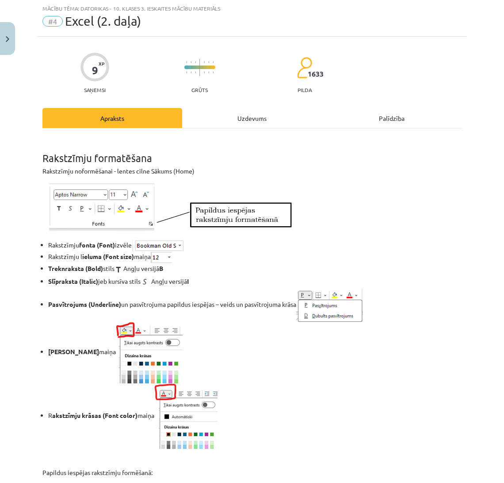
click at [255, 108] on div "Uzdevums" at bounding box center [252, 118] width 140 height 20
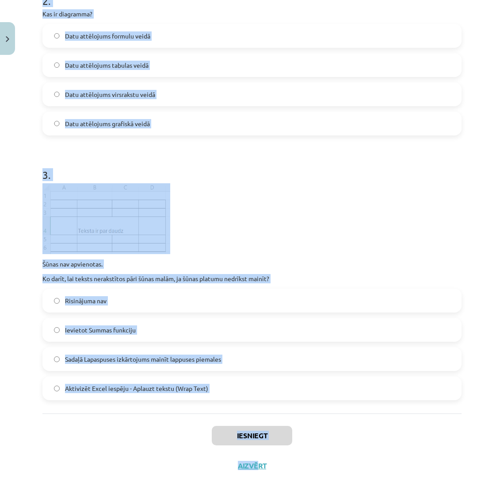
scroll to position [406, 0]
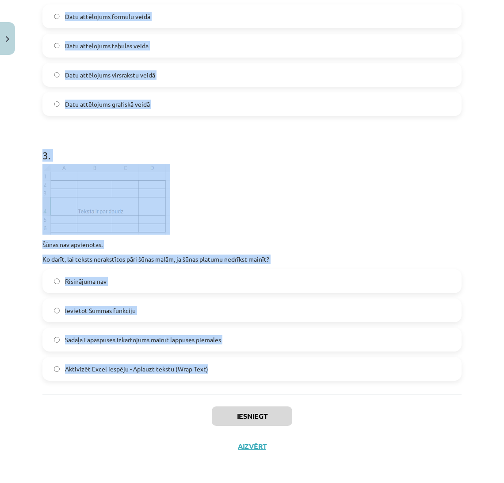
drag, startPoint x: 41, startPoint y: 179, endPoint x: 239, endPoint y: 380, distance: 282.2
click at [239, 380] on div "9 XP Saņemsi Grūts 1633 pilda Apraksts Uzdevums Palīdzība 1 . Ko norāda šis Exc…" at bounding box center [252, 57] width 430 height 808
copy form "1 . Ko norāda šis Excel kļūdas paziņojums? ### nepareizi norādīts funkcijas arg…"
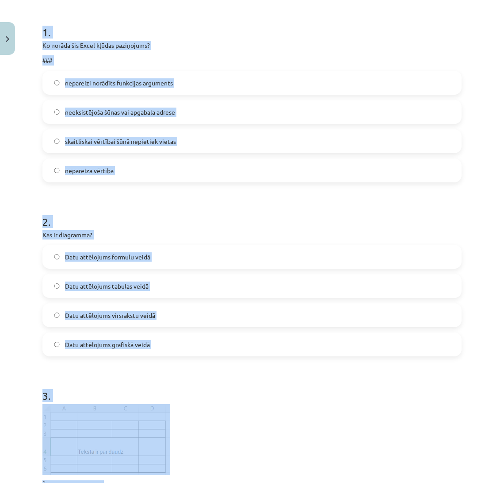
scroll to position [84, 0]
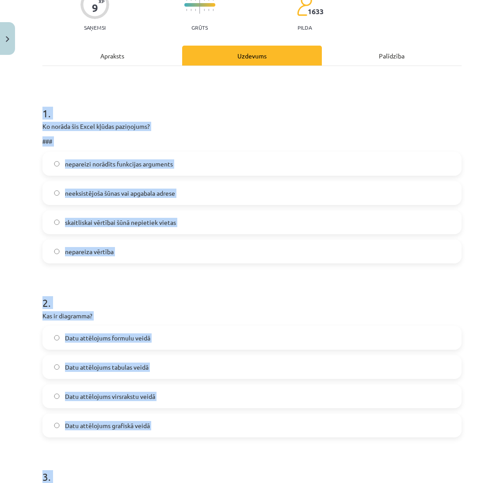
click at [191, 215] on label "skaitliskai vērtībai šūnā nepietiek vietas" at bounding box center [252, 222] width 418 height 22
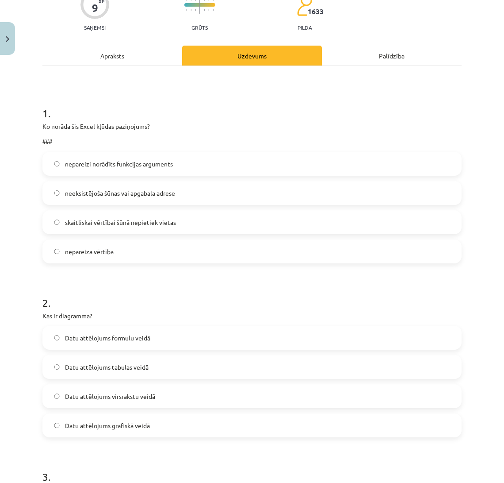
click at [200, 295] on h1 "2 ." at bounding box center [251, 294] width 419 height 27
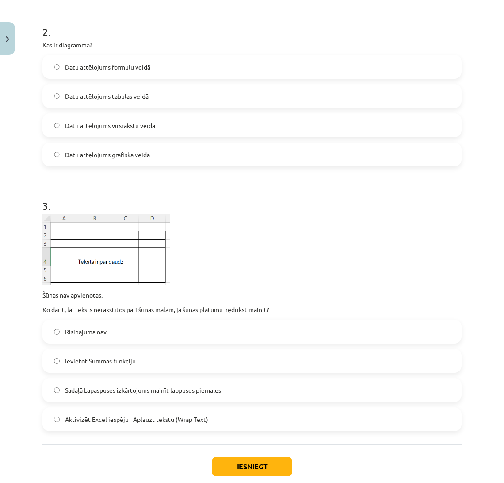
scroll to position [372, 0]
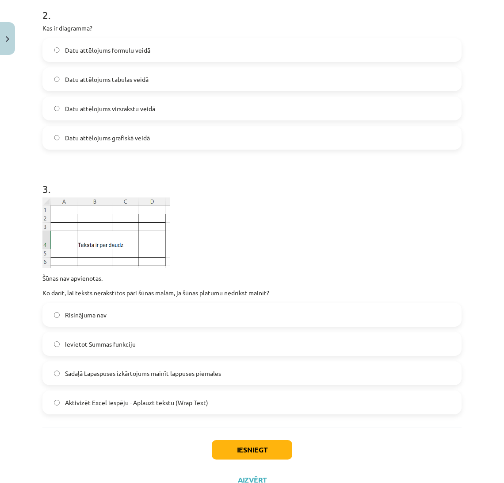
click at [138, 140] on span "Datu attēlojums grafiskā veidā" at bounding box center [107, 137] width 85 height 9
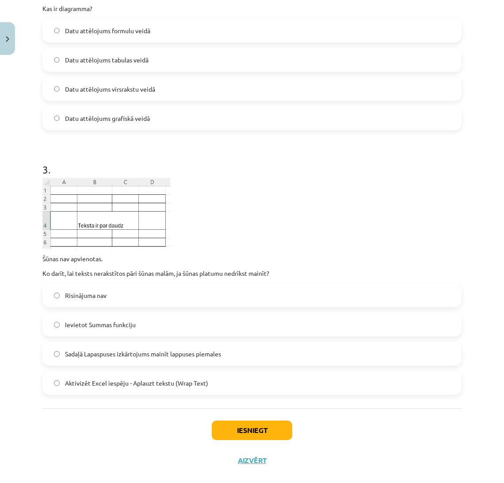
scroll to position [406, 0]
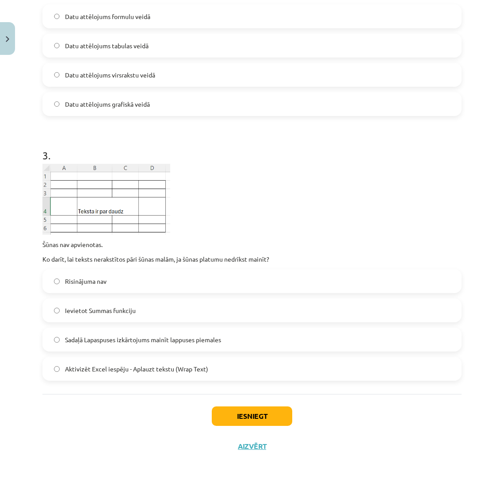
click at [254, 362] on label "Aktivizēt Excel iespēju - Aplauzt tekstu (Wrap Text)" at bounding box center [252, 368] width 418 height 22
click at [253, 415] on button "Iesniegt" at bounding box center [252, 415] width 81 height 19
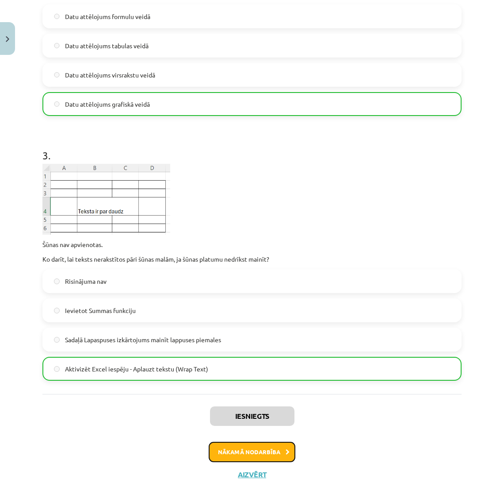
click at [261, 452] on button "Nākamā nodarbība" at bounding box center [252, 452] width 87 height 20
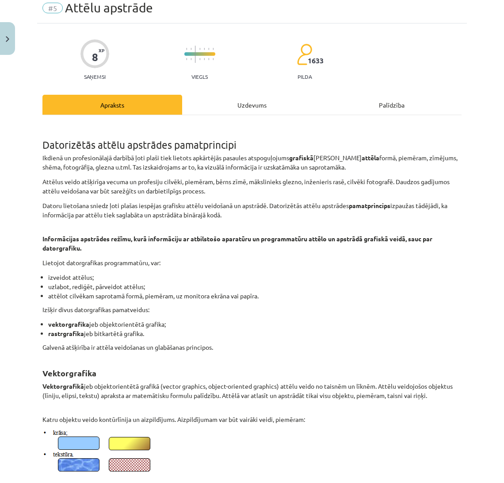
scroll to position [22, 0]
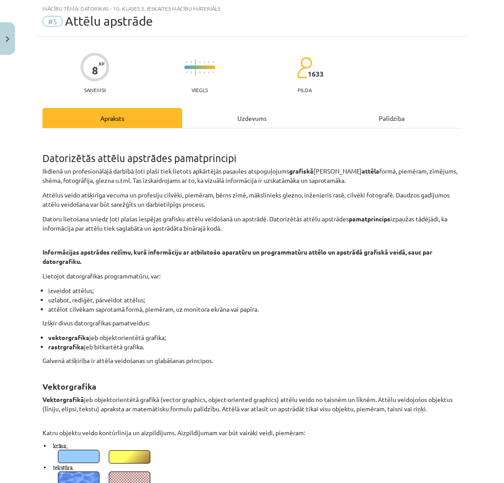
click at [253, 118] on div "Uzdevums" at bounding box center [252, 118] width 140 height 20
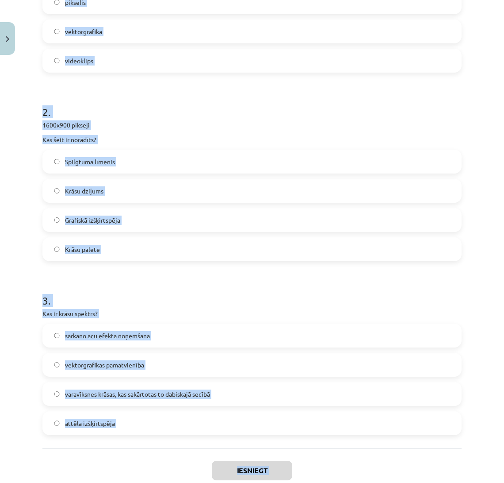
scroll to position [315, 0]
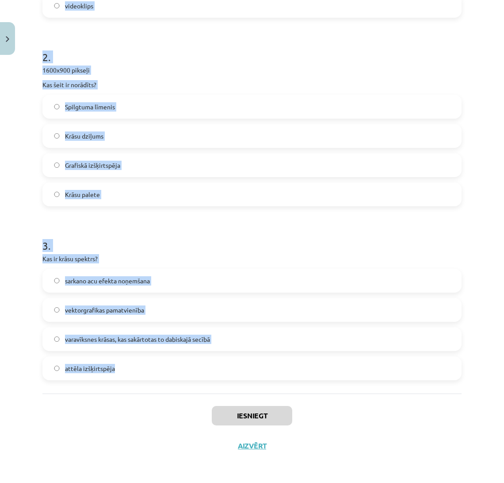
drag, startPoint x: 41, startPoint y: 171, endPoint x: 186, endPoint y: 392, distance: 264.9
click at [186, 392] on div "8 XP Saņemsi Viegls 1633 pilda Apraksts Uzdevums Palīdzība 1 . Kurš no šiem ir …" at bounding box center [252, 102] width 430 height 716
copy form "1 . Kurš no šiem ir datorgrafikas pamatveids? gamma pikselis vektorgrafika vide…"
click at [343, 45] on h1 "2 ." at bounding box center [251, 48] width 419 height 27
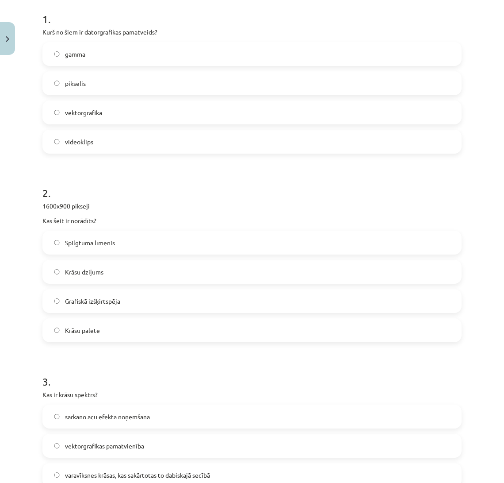
scroll to position [142, 0]
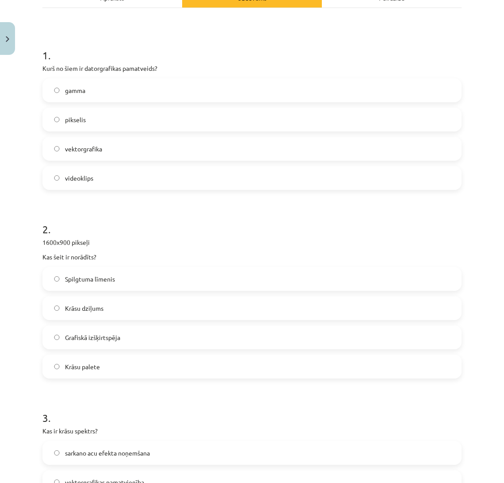
click at [330, 150] on label "vektorgrafika" at bounding box center [252, 149] width 418 height 22
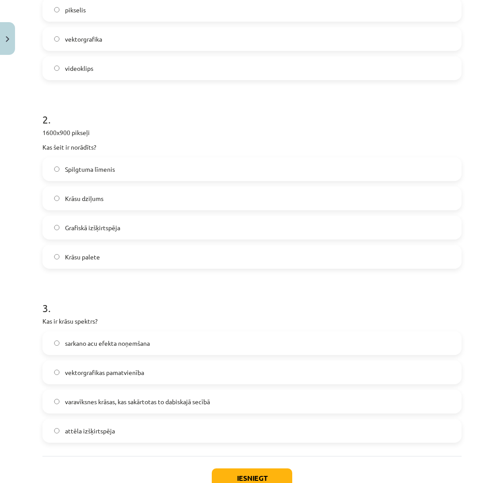
scroll to position [315, 0]
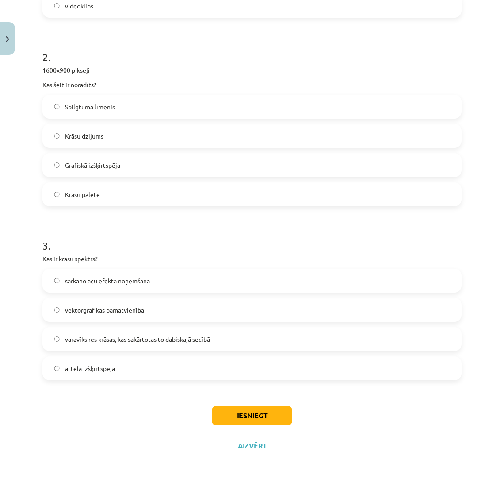
click at [280, 172] on label "Grafiskā izšķirtspēja" at bounding box center [252, 165] width 418 height 22
click at [174, 334] on span "varavīksnes krāsas, kas sakārtotas to dabiskajā secībā" at bounding box center [137, 338] width 145 height 9
click at [230, 417] on button "Iesniegt" at bounding box center [252, 415] width 81 height 19
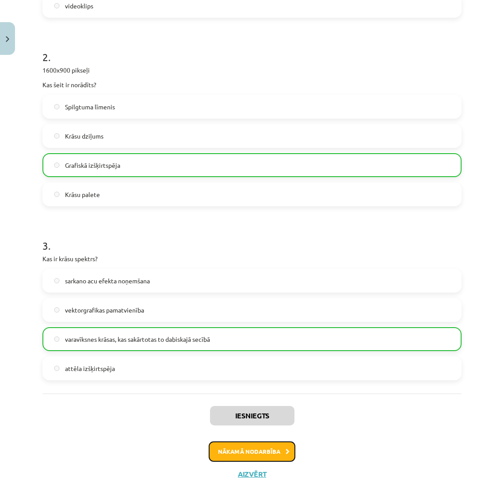
click at [246, 449] on button "Nākamā nodarbība" at bounding box center [252, 451] width 87 height 20
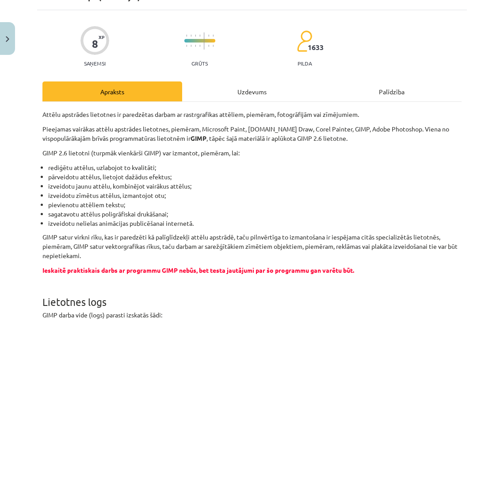
scroll to position [22, 0]
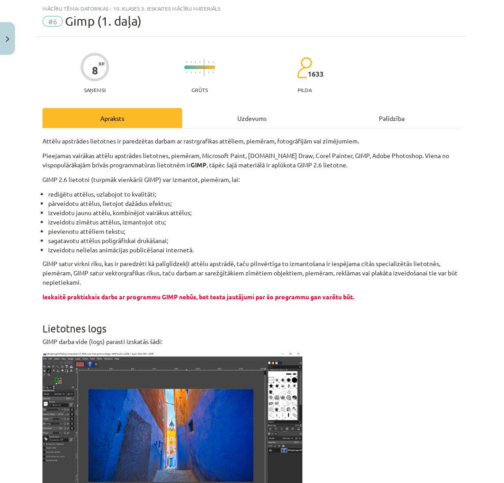
click at [241, 117] on div "Uzdevums" at bounding box center [252, 118] width 140 height 20
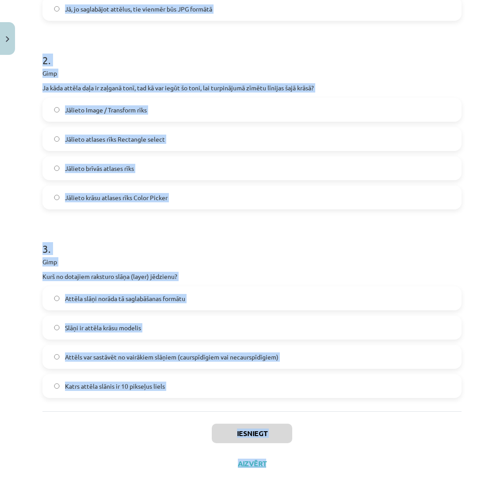
scroll to position [343, 0]
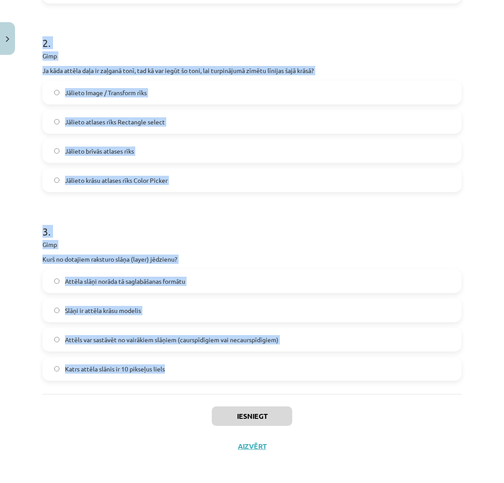
drag, startPoint x: 40, startPoint y: 177, endPoint x: 290, endPoint y: 375, distance: 318.4
click at [290, 375] on div "8 XP Saņemsi Grūts 1633 pilda Apraksts Uzdevums Palīdzība 1 . Gimp Vai ar Save …" at bounding box center [252, 88] width 430 height 745
copy form "1 . Gimp Vai ar Save as var attēlu saglabāt JPG formātā, ja tas pirms tam bija …"
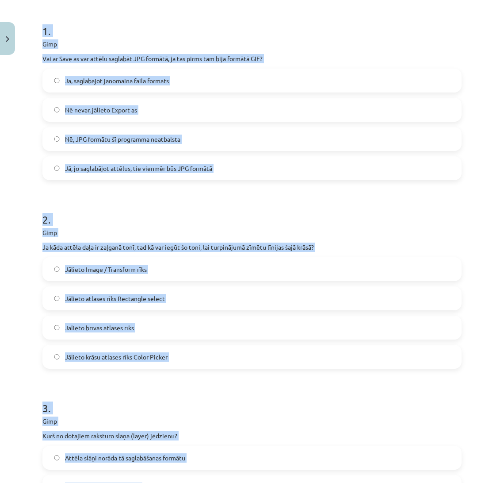
scroll to position [167, 0]
click at [165, 106] on label "Nē nevar, jālieto Export as" at bounding box center [252, 109] width 418 height 22
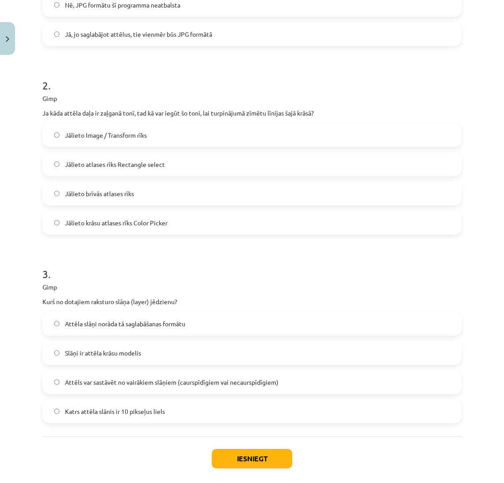
scroll to position [343, 0]
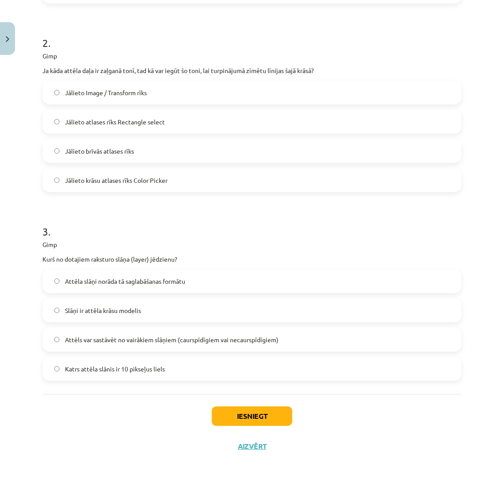
click at [177, 172] on label "Jālieto krāsu atlases rīks Color Picker" at bounding box center [252, 180] width 418 height 22
click at [195, 342] on span "Attēls var sastāvēt no vairākiem slāņiem (caurspīdīgiem vai necaurspīdīgiem)" at bounding box center [172, 339] width 214 height 9
click at [230, 417] on button "Iesniegt" at bounding box center [252, 415] width 81 height 19
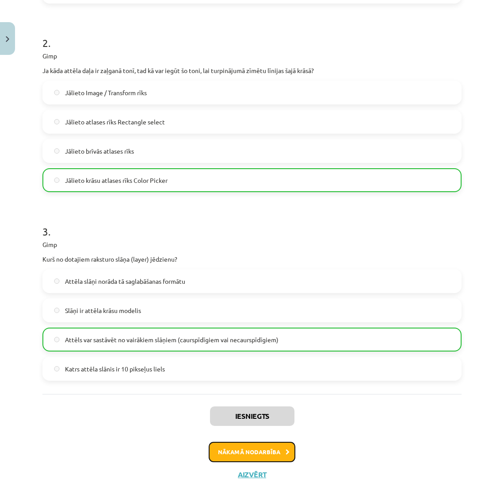
click at [245, 444] on button "Nākamā nodarbība" at bounding box center [252, 452] width 87 height 20
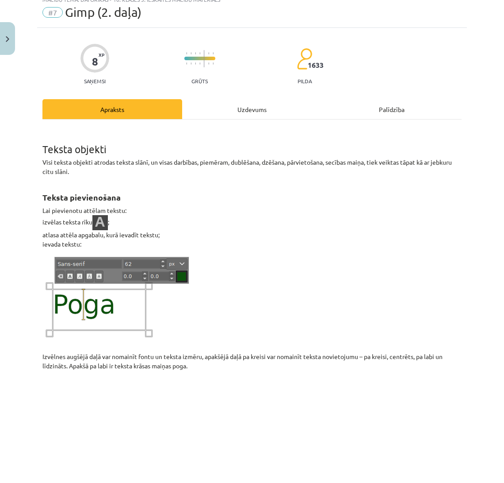
scroll to position [22, 0]
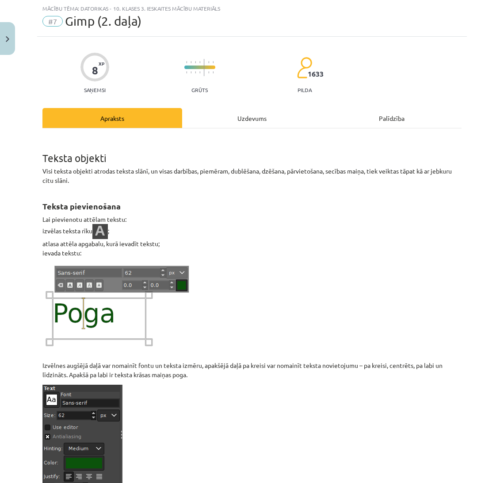
click at [242, 113] on div "Uzdevums" at bounding box center [252, 118] width 140 height 20
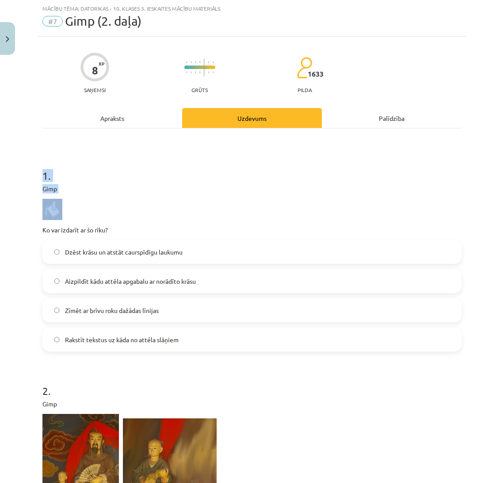
drag, startPoint x: 37, startPoint y: 179, endPoint x: 98, endPoint y: 219, distance: 73.4
click at [98, 219] on div "8 XP Saņemsi Grūts 1633 pilda Apraksts Uzdevums Palīdzība 1 . Gimp Ko var izdar…" at bounding box center [252, 482] width 430 height 891
click at [142, 213] on p at bounding box center [251, 209] width 419 height 21
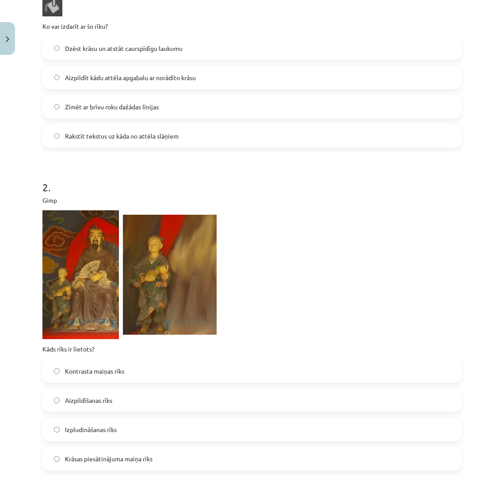
scroll to position [232, 0]
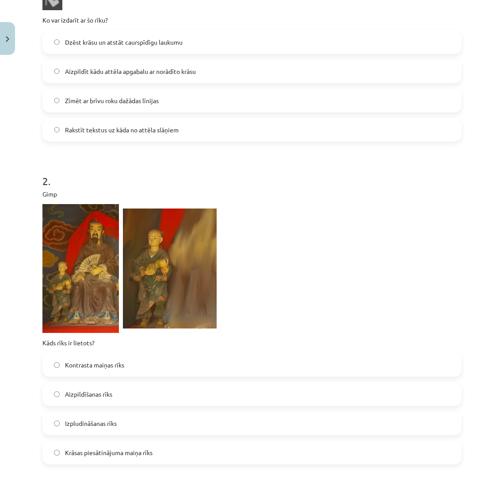
click at [268, 74] on label "Aizpildīt kādu attēla apgabalu ar norādīto krāsu" at bounding box center [252, 71] width 418 height 22
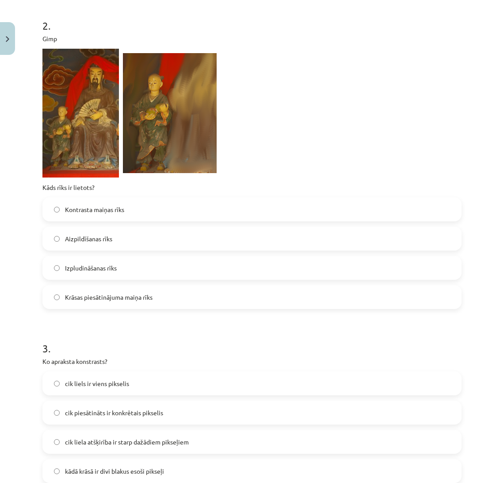
scroll to position [421, 0]
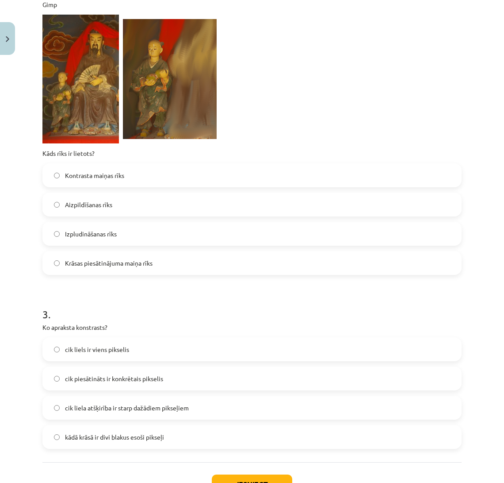
click at [157, 241] on label "Izpludināšanas rīks" at bounding box center [252, 234] width 418 height 22
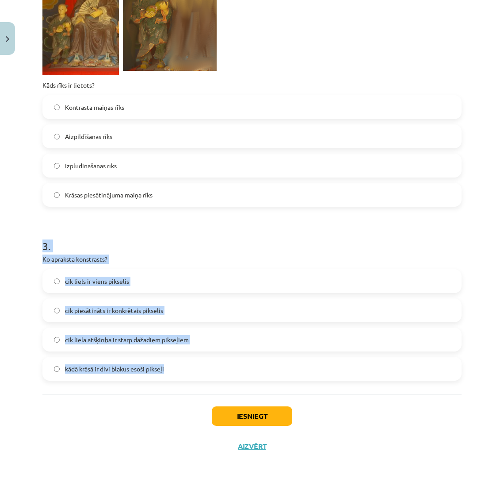
drag, startPoint x: 41, startPoint y: 249, endPoint x: 232, endPoint y: 388, distance: 236.3
click at [232, 388] on div "8 XP Saņemsi Grūts 1633 pilda Apraksts Uzdevums Palīdzība 1 . Gimp Ko var izdar…" at bounding box center [252, 15] width 430 height 891
copy div "3 . Ko apraksta konstrasts? cik liels ir viens pikselis cik piesātināts ir konk…"
click at [209, 334] on label "cik liela atšķirība ir starp dažādiem pikseļiem" at bounding box center [252, 339] width 418 height 22
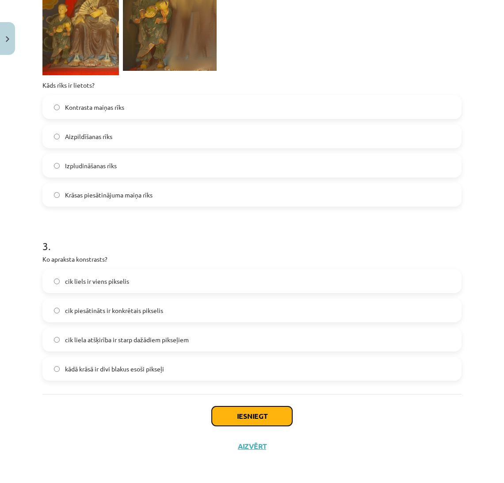
click at [226, 408] on button "Iesniegt" at bounding box center [252, 415] width 81 height 19
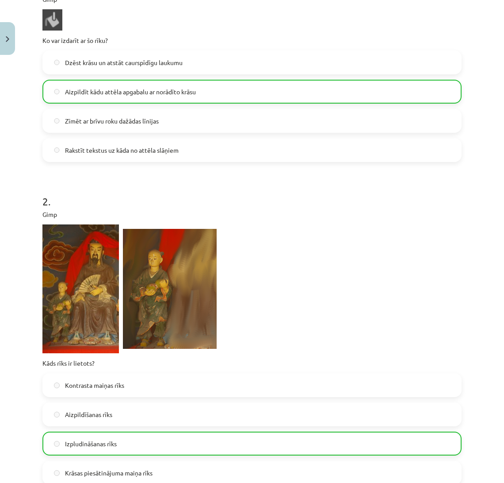
scroll to position [518, 0]
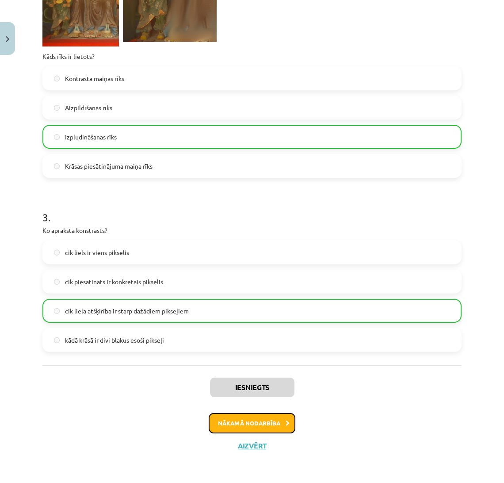
click at [286, 422] on icon at bounding box center [288, 423] width 4 height 6
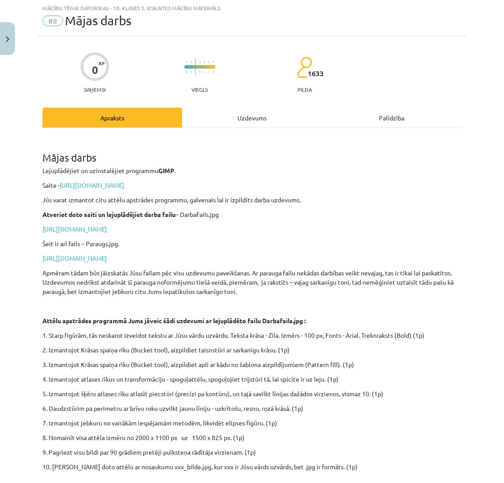
scroll to position [22, 0]
click at [246, 115] on div "Uzdevums" at bounding box center [252, 118] width 140 height 20
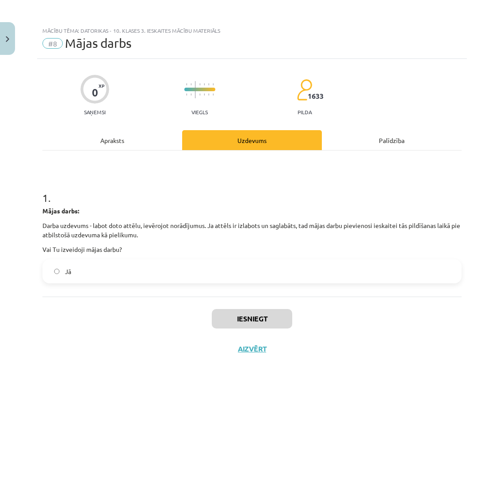
scroll to position [0, 0]
click at [115, 269] on label "Jā" at bounding box center [252, 271] width 418 height 22
click at [246, 313] on button "Iesniegt" at bounding box center [252, 318] width 81 height 19
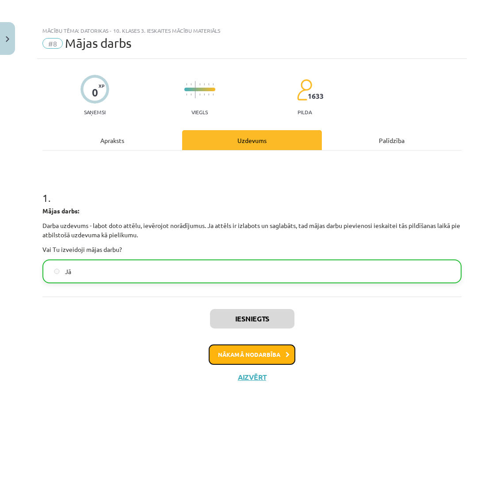
click at [263, 350] on button "Nākamā nodarbība" at bounding box center [252, 354] width 87 height 20
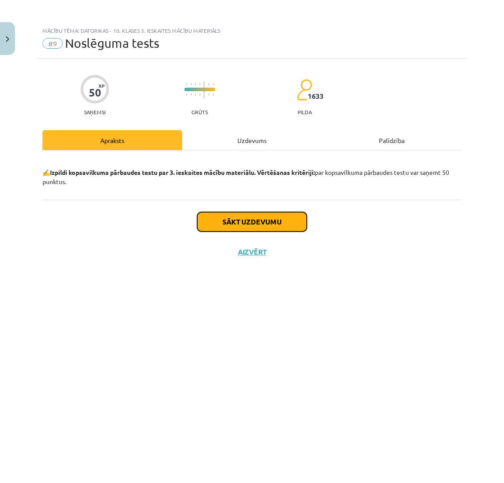
click at [237, 220] on button "Sākt uzdevumu" at bounding box center [252, 221] width 110 height 19
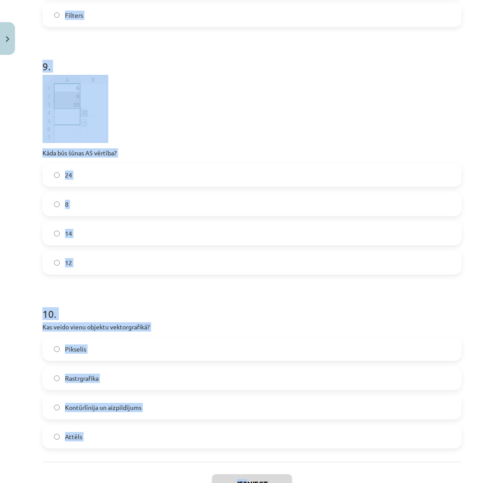
scroll to position [1688, 0]
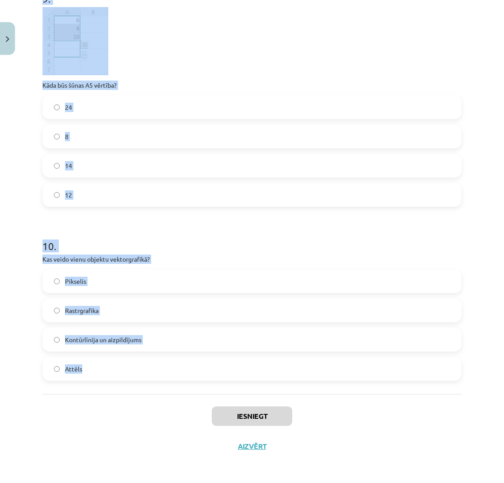
drag, startPoint x: 43, startPoint y: 195, endPoint x: 229, endPoint y: 384, distance: 264.3
copy form "1 . Kāda ir maksimālā faila nosaukuma simbolu skaita robeža? 128 simboli 255 si…"
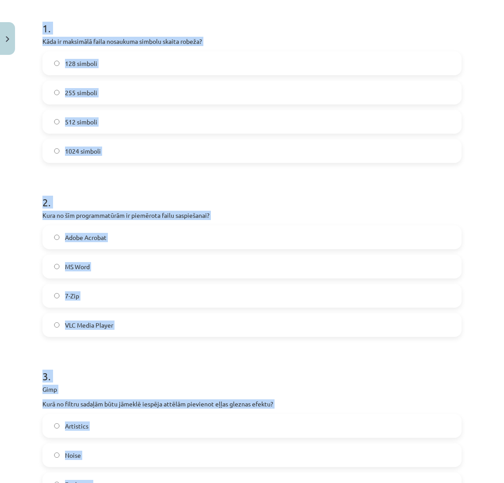
scroll to position [165, 0]
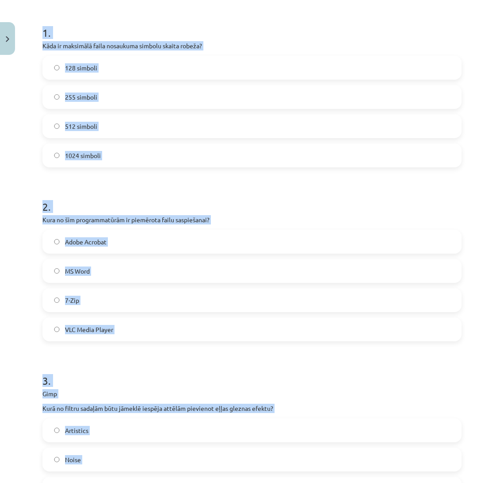
click at [272, 102] on label "255 simboli" at bounding box center [252, 97] width 418 height 22
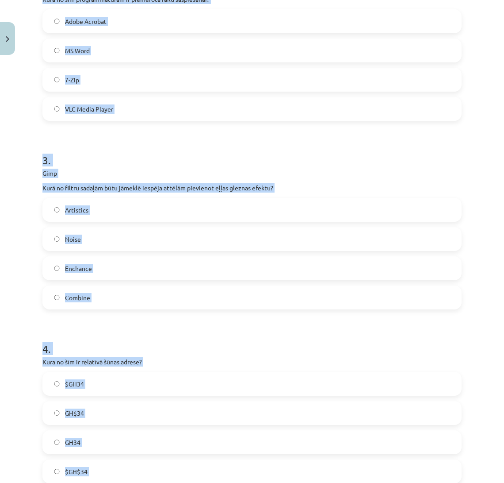
scroll to position [399, 0]
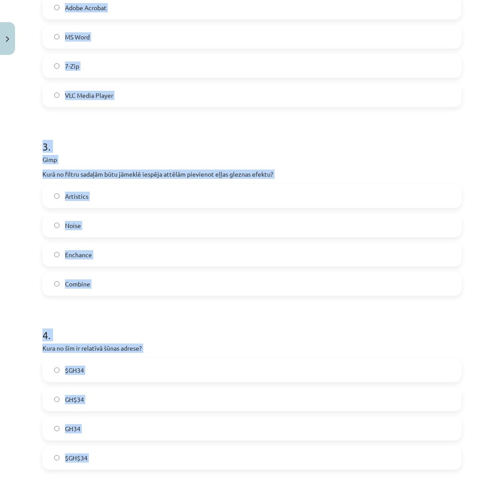
click at [286, 70] on label "7-Zip" at bounding box center [252, 66] width 418 height 22
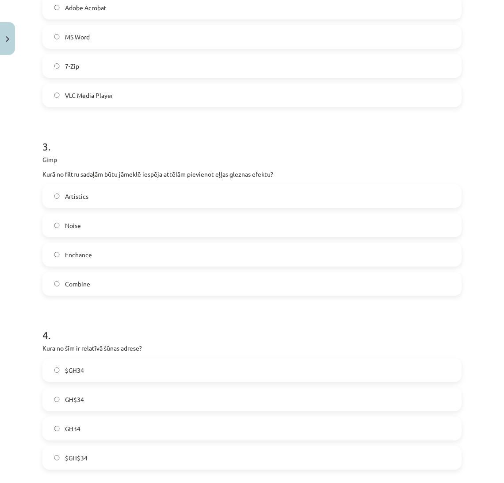
click at [161, 196] on label "Artistics" at bounding box center [252, 196] width 418 height 22
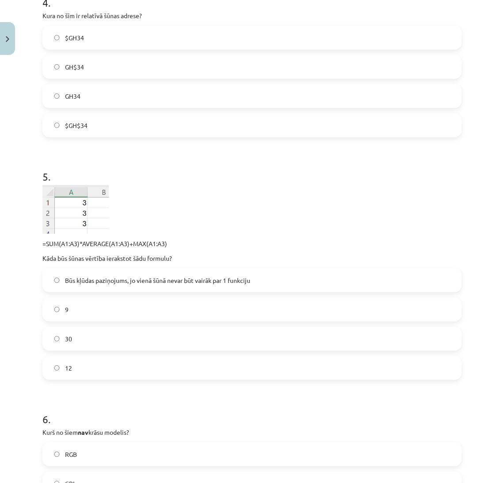
scroll to position [736, 0]
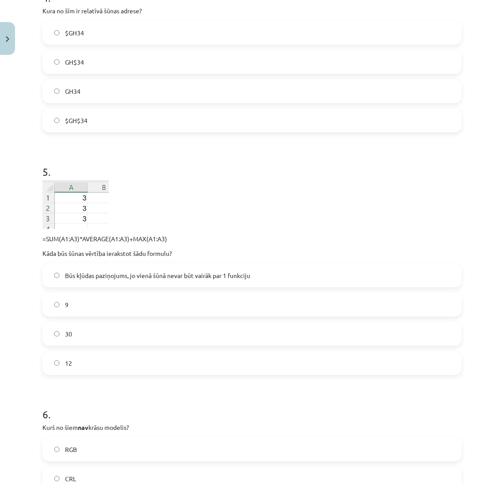
click at [102, 85] on label "GH34" at bounding box center [252, 91] width 418 height 22
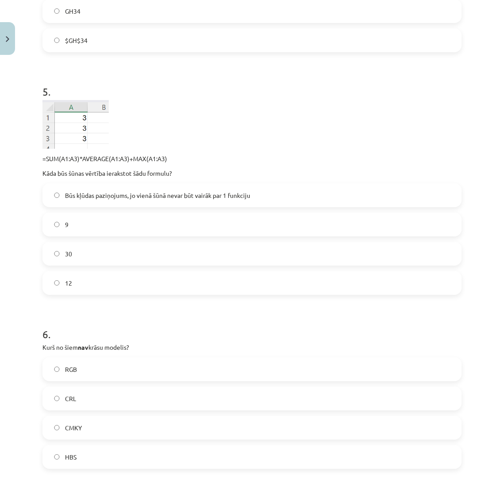
scroll to position [837, 0]
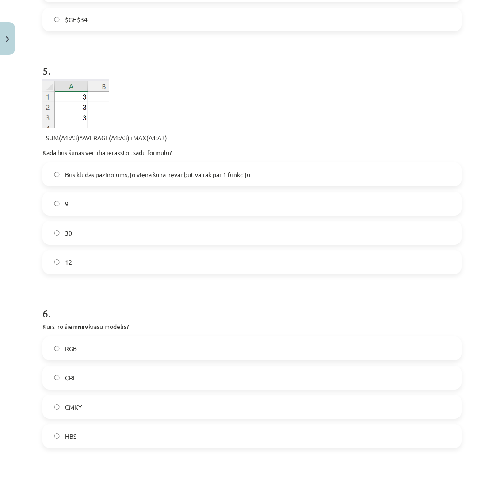
click at [352, 227] on label "30" at bounding box center [252, 233] width 418 height 22
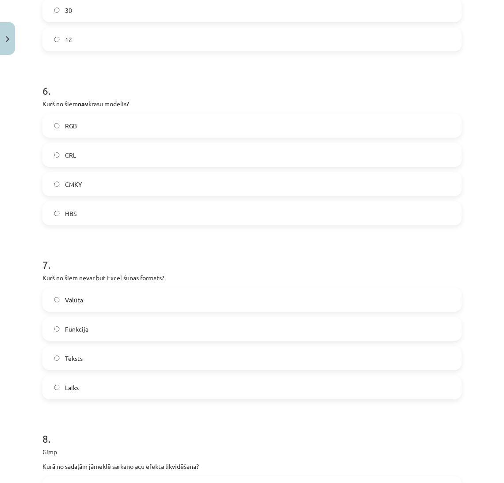
scroll to position [1130, 0]
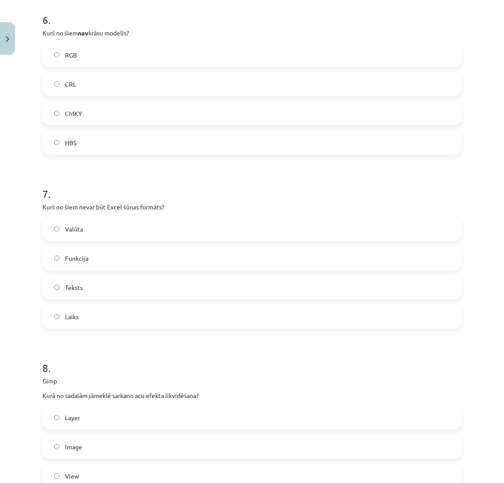
click at [92, 86] on label "CRL" at bounding box center [252, 84] width 418 height 22
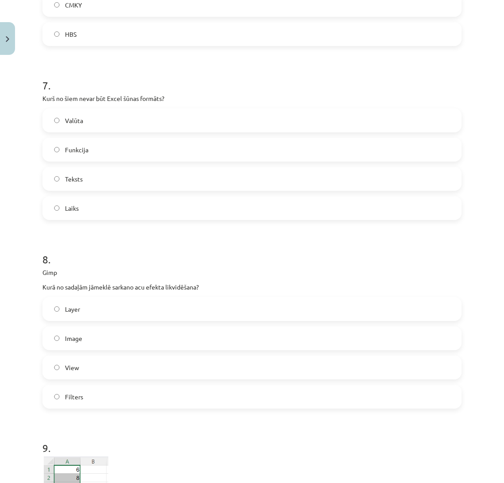
scroll to position [1300, 0]
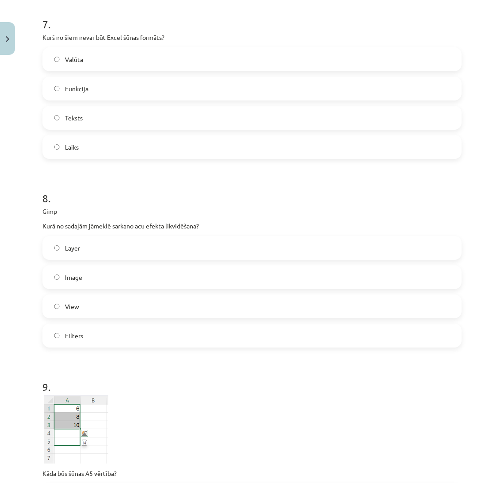
click at [265, 79] on label "Funkcija" at bounding box center [252, 88] width 418 height 22
click at [130, 343] on label "Filters" at bounding box center [252, 335] width 418 height 22
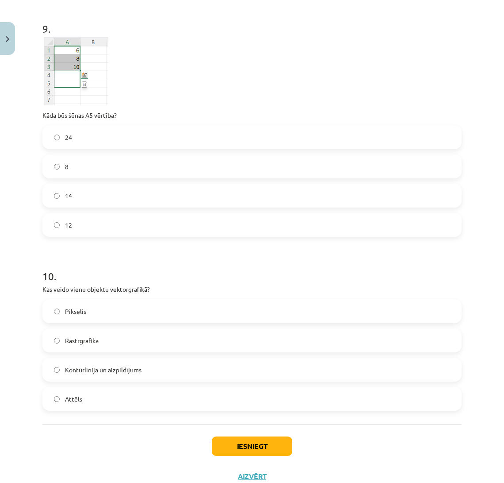
scroll to position [1677, 0]
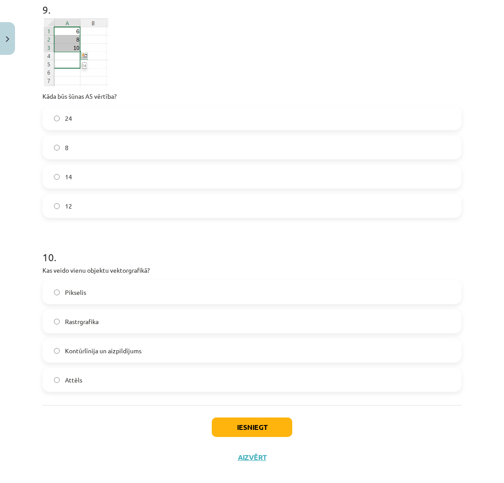
click at [117, 115] on label "24" at bounding box center [252, 118] width 418 height 22
click at [154, 348] on label "Kontūrlīnija un aizpildījums" at bounding box center [252, 350] width 418 height 22
click at [219, 422] on button "Iesniegt" at bounding box center [252, 426] width 81 height 19
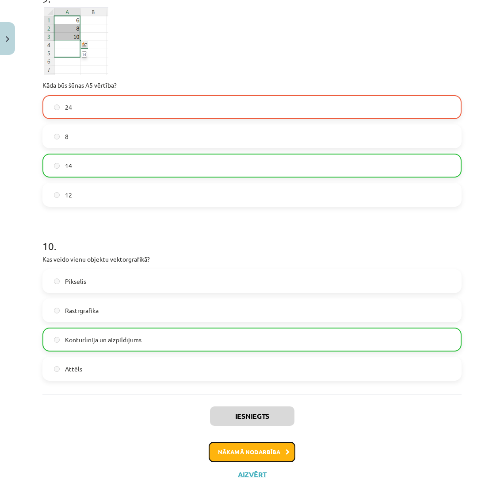
click at [272, 452] on button "Nākamā nodarbība" at bounding box center [252, 452] width 87 height 20
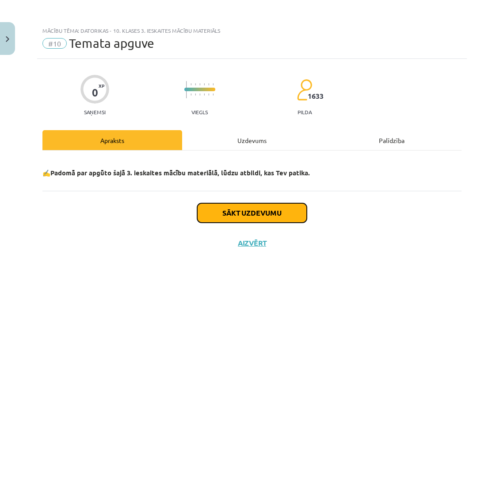
click at [302, 219] on button "Sākt uzdevumu" at bounding box center [252, 212] width 110 height 19
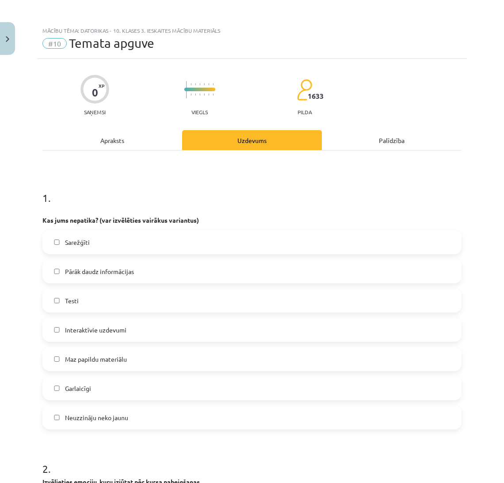
click at [225, 220] on p "Kas jums nepatika? (var izvēlēties vairākus variantus)" at bounding box center [251, 215] width 419 height 19
click at [202, 242] on label "Sarežģīti" at bounding box center [252, 242] width 418 height 22
click at [210, 268] on label "Pārāk daudz informācijas" at bounding box center [252, 271] width 418 height 22
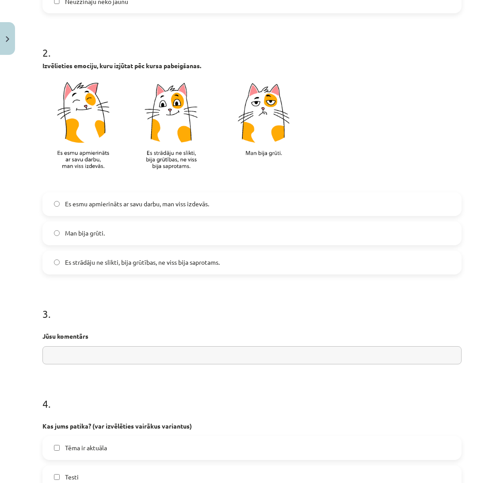
scroll to position [454, 0]
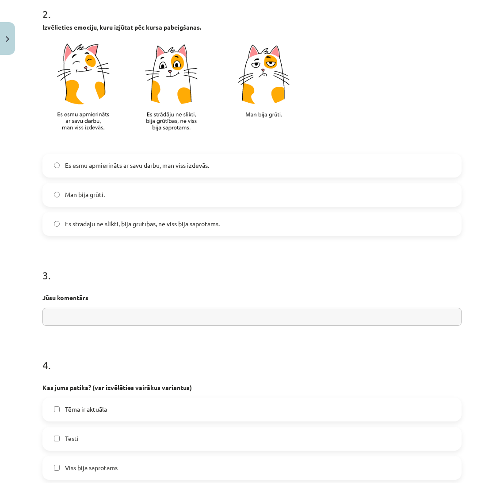
click at [152, 172] on label "Es esmu apmierināts ar savu darbu, man viss izdevās." at bounding box center [252, 165] width 418 height 22
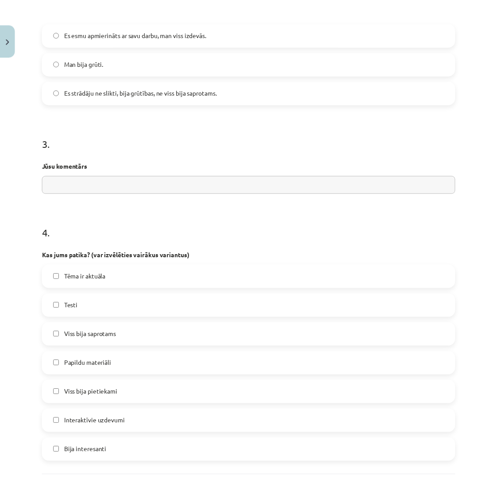
scroll to position [670, 0]
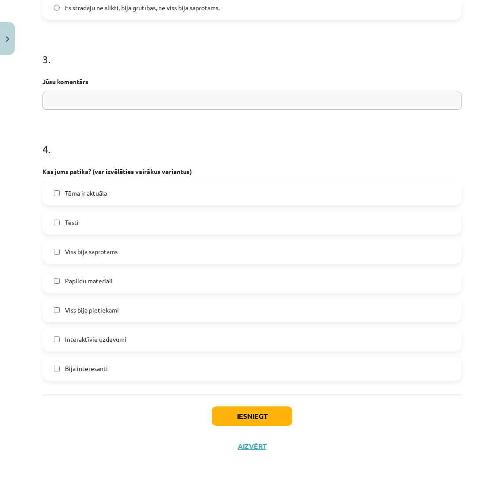
click at [109, 192] on label "Tēma ir aktuāla" at bounding box center [252, 193] width 418 height 22
click at [217, 419] on button "Iesniegt" at bounding box center [252, 415] width 81 height 19
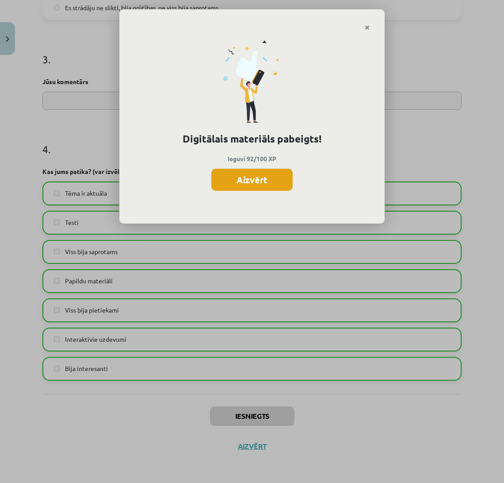
click at [251, 170] on button "Aizvērt" at bounding box center [251, 180] width 81 height 22
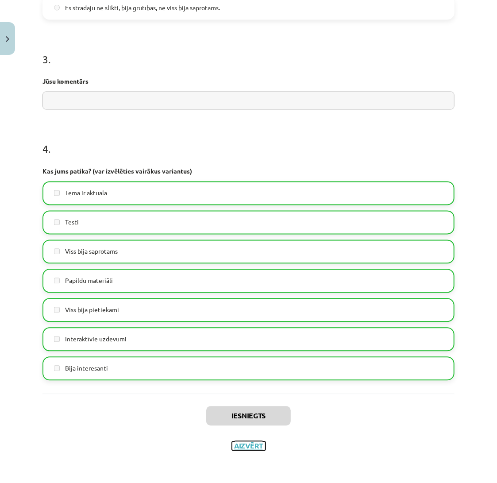
click at [256, 443] on button "Aizvērt" at bounding box center [249, 446] width 34 height 9
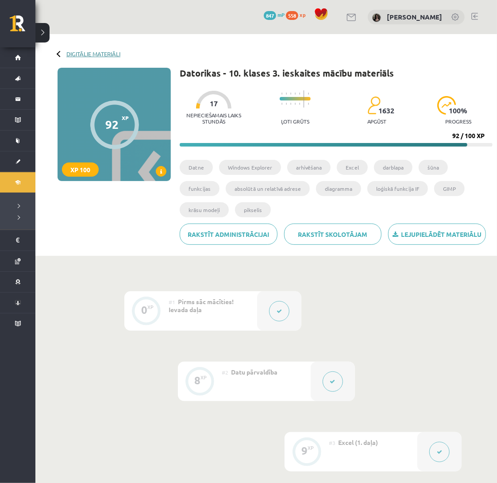
click at [87, 50] on link "Digitālie materiāli" at bounding box center [93, 53] width 54 height 7
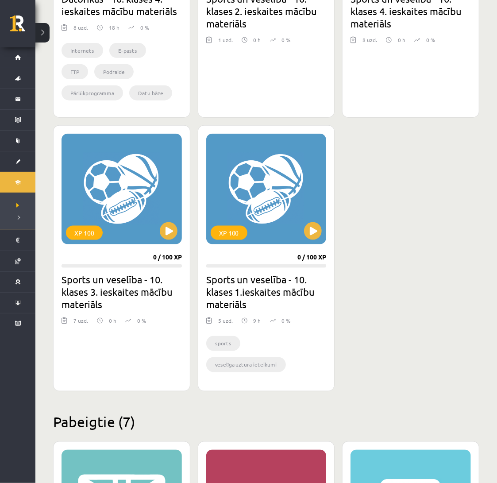
scroll to position [413, 0]
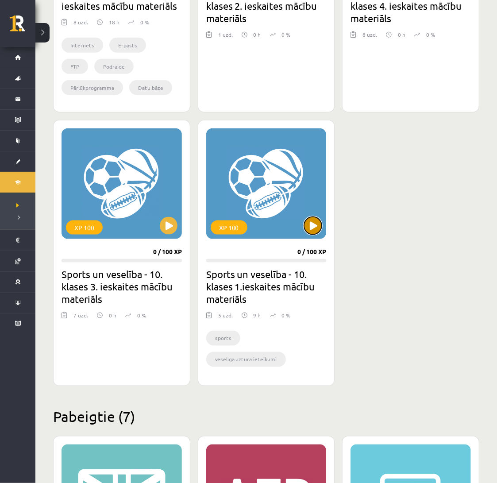
click at [315, 226] on button at bounding box center [313, 226] width 18 height 18
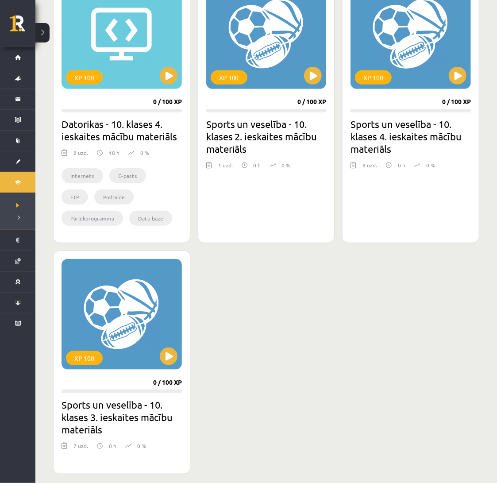
scroll to position [327, 0]
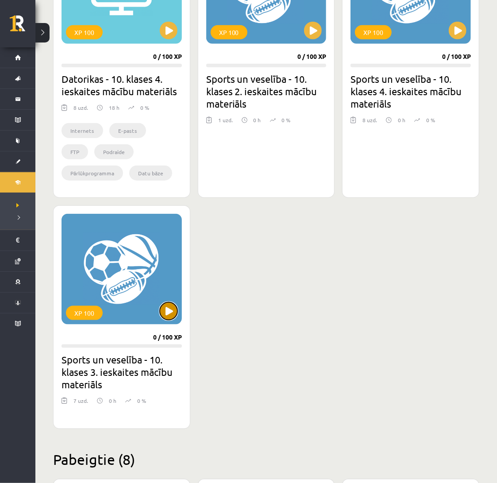
click at [162, 310] on button at bounding box center [169, 311] width 18 height 18
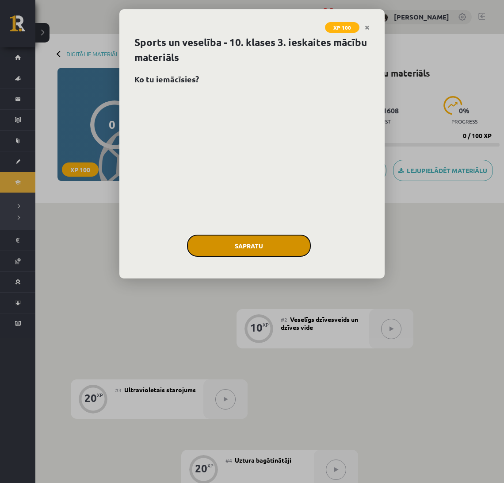
click at [229, 241] on button "Sapratu" at bounding box center [249, 245] width 124 height 22
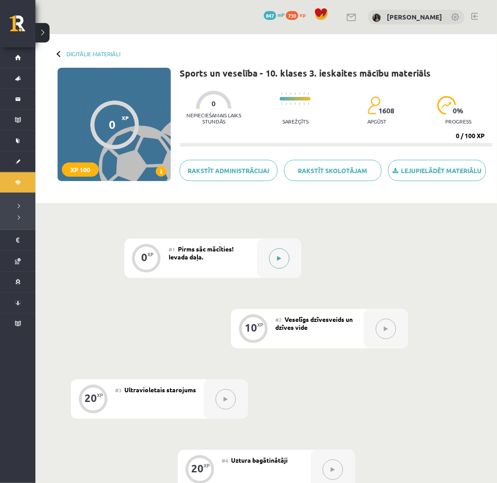
click at [284, 253] on button at bounding box center [279, 258] width 20 height 20
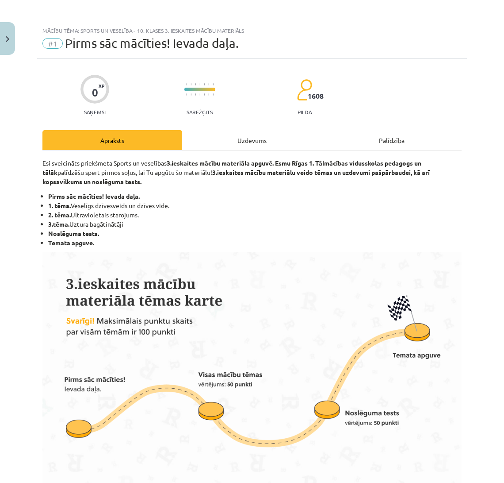
click at [229, 147] on div "Uzdevums" at bounding box center [252, 140] width 140 height 20
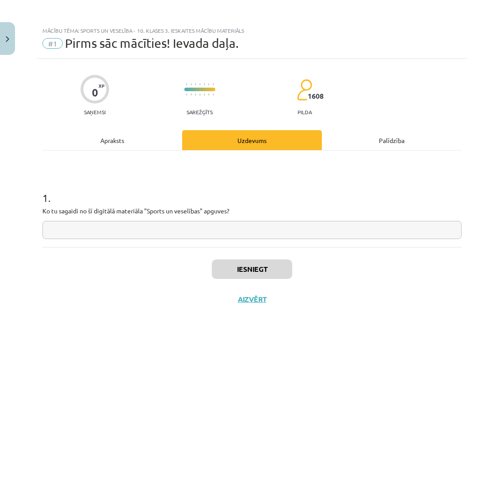
click at [226, 232] on input "text" at bounding box center [251, 230] width 419 height 18
type input "*"
click at [234, 261] on button "Iesniegt" at bounding box center [252, 268] width 81 height 19
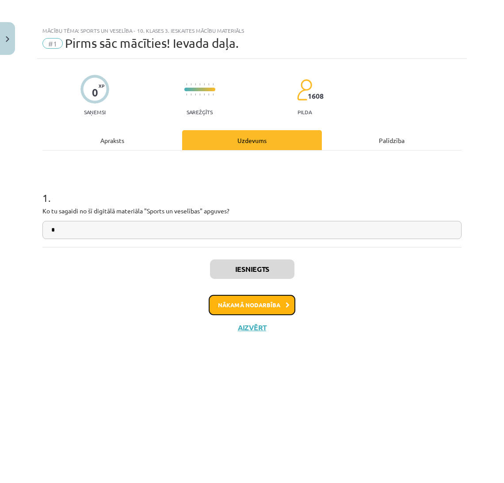
click at [242, 299] on button "Nākamā nodarbība" at bounding box center [252, 305] width 87 height 20
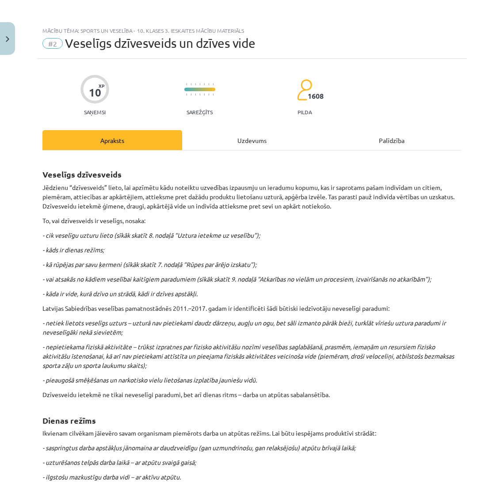
click at [251, 134] on div "Uzdevums" at bounding box center [252, 140] width 140 height 20
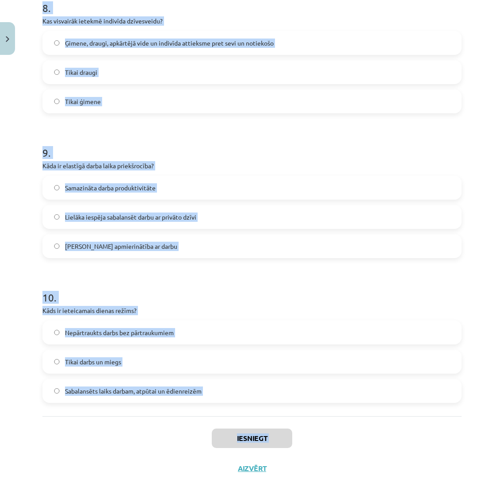
scroll to position [1225, 0]
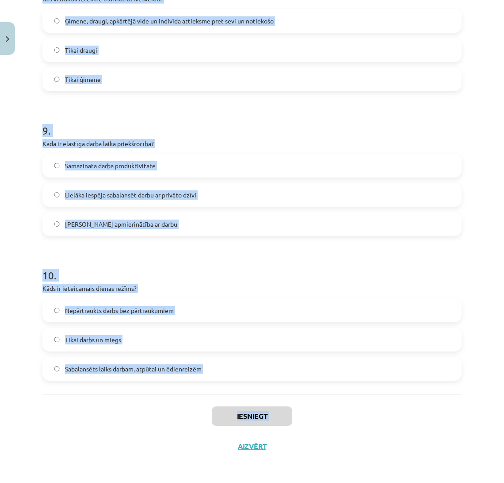
drag, startPoint x: 42, startPoint y: 176, endPoint x: 215, endPoint y: 480, distance: 349.7
click at [215, 480] on div "Mācību tēma: Sports un veselība - 10. klases 3. ieskaites mācību materiāls #2 V…" at bounding box center [252, 241] width 504 height 483
copy div "1 . Kāda ir viena no smēķēšanas negatīvajām sekām? Uzlabo plaušu darbību Paliel…"
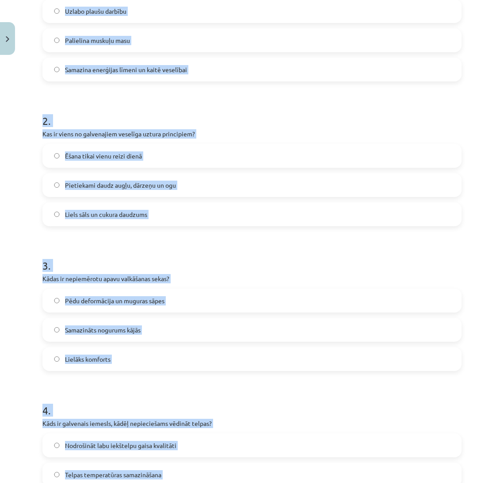
scroll to position [226, 0]
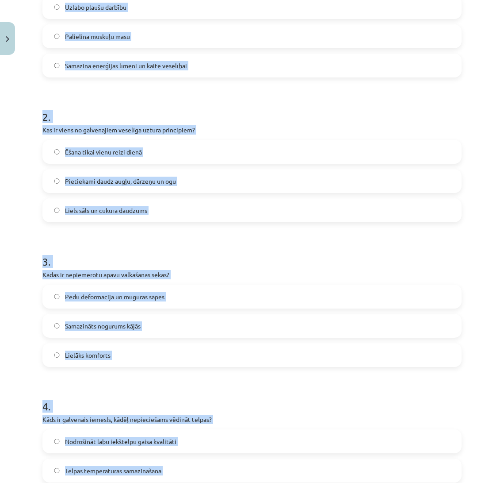
click at [343, 62] on label "Samazina enerģijas līmeni un kaitē veselībai" at bounding box center [252, 65] width 418 height 22
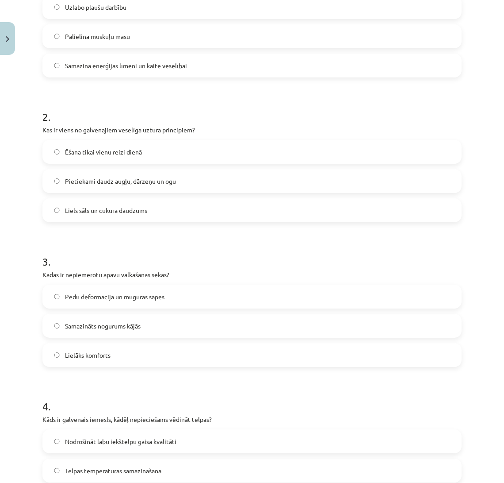
click at [189, 183] on label "Pietiekami daudz augļu, dārzeņu un ogu" at bounding box center [252, 181] width 418 height 22
click at [124, 296] on span "Pēdu deformācija un muguras sāpes" at bounding box center [115, 296] width 100 height 9
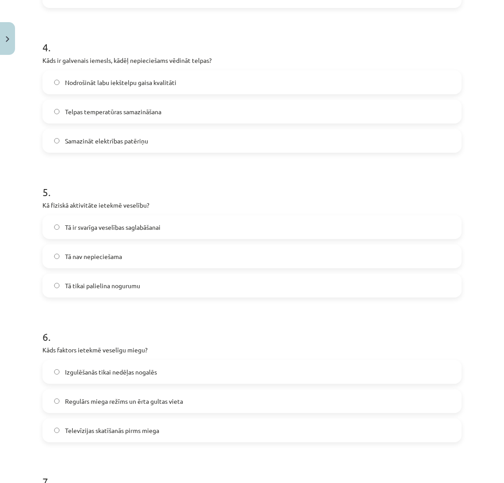
scroll to position [600, 0]
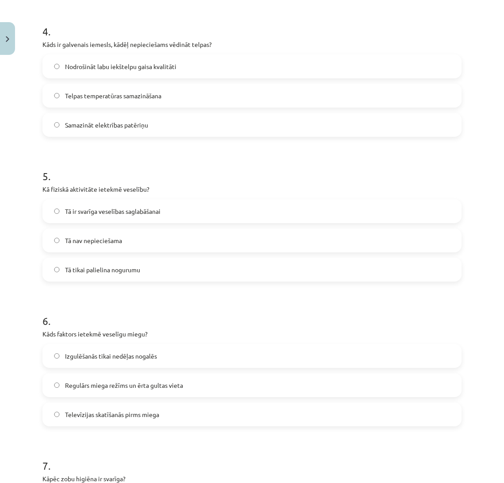
click at [104, 63] on span "Nodrošināt labu iekštelpu gaisa kvalitāti" at bounding box center [120, 66] width 111 height 9
click at [106, 215] on label "Tā ir svarīga veselības saglabāšanai" at bounding box center [252, 211] width 418 height 22
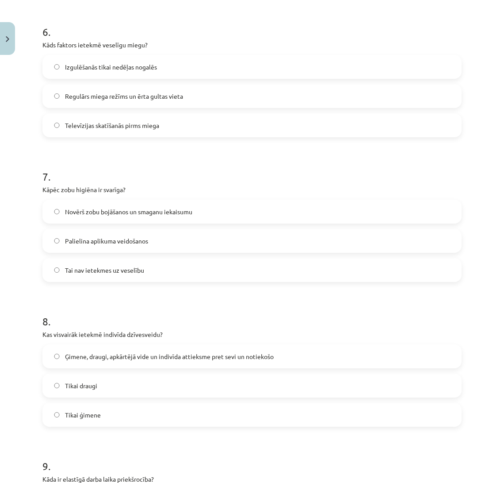
scroll to position [904, 0]
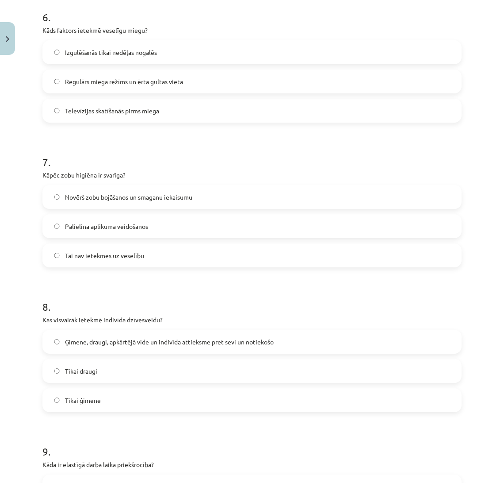
click at [127, 81] on span "Regulārs miega režīms un ērta gultas vieta" at bounding box center [124, 81] width 118 height 9
click at [140, 206] on label "Novērš zobu bojāšanos un smaganu iekaisumu" at bounding box center [252, 197] width 418 height 22
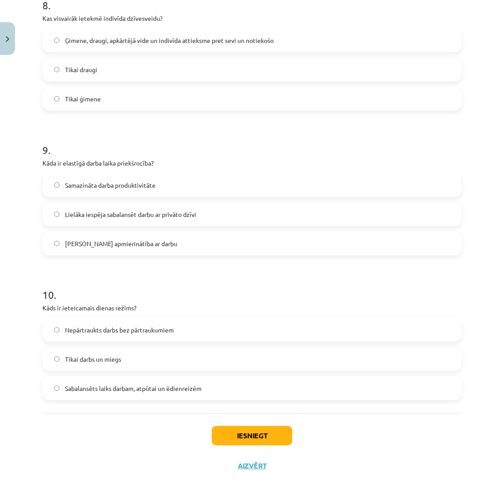
scroll to position [1203, 0]
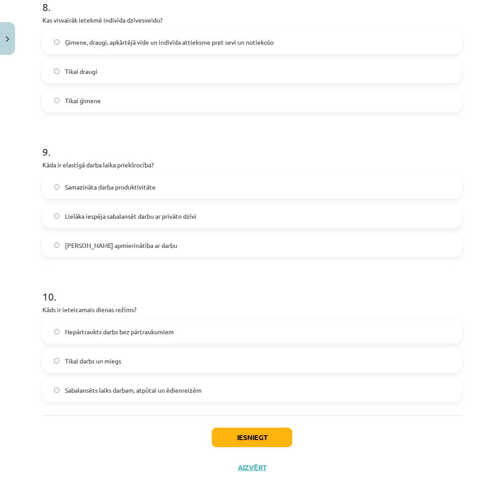
click at [86, 38] on span "Ģimene, draugi, apkārtējā vide un indivīda attieksme pret sevi un notiekošo" at bounding box center [169, 42] width 209 height 9
click at [100, 212] on span "Lielāka iespēja sabalansēt darbu ar privāto dzīvi" at bounding box center [130, 215] width 131 height 9
click at [118, 386] on span "Sabalansēts laiks darbam, atpūtai un ēdienreizēm" at bounding box center [133, 389] width 137 height 9
click at [219, 437] on button "Iesniegt" at bounding box center [252, 436] width 81 height 19
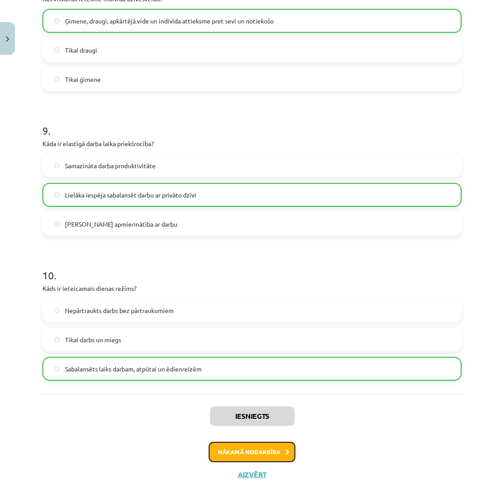
click at [286, 450] on icon at bounding box center [288, 452] width 4 height 6
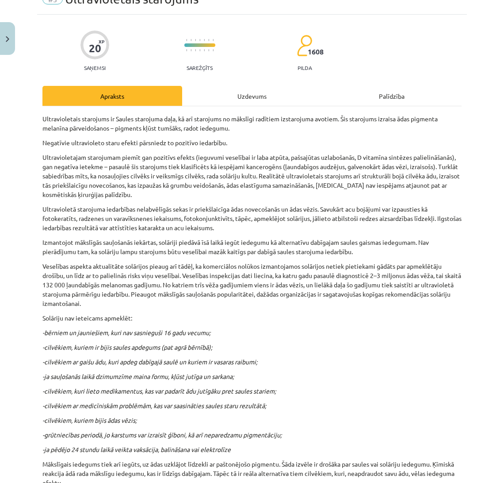
scroll to position [22, 0]
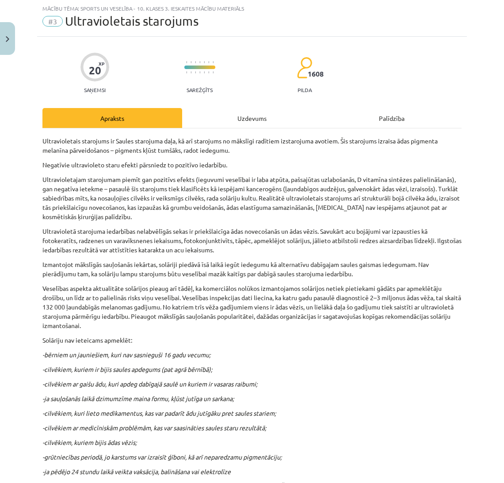
click at [262, 116] on div "Uzdevums" at bounding box center [252, 118] width 140 height 20
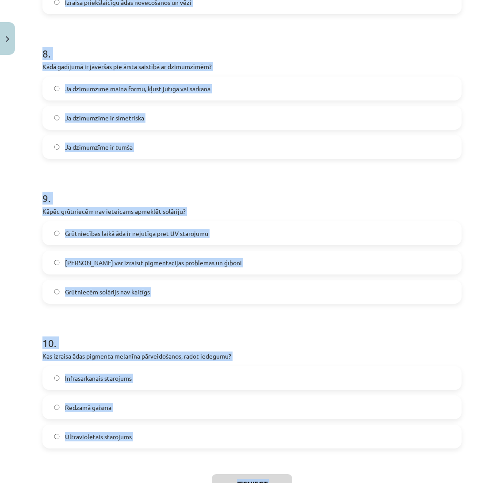
scroll to position [1225, 0]
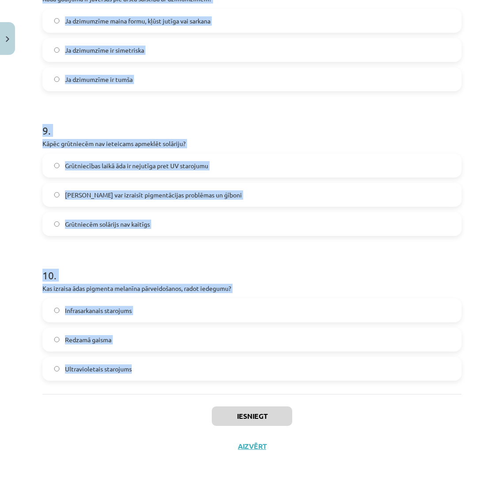
drag, startPoint x: 42, startPoint y: 170, endPoint x: 222, endPoint y: 363, distance: 263.3
copy form "1 . Kāda ir galvenā ieteikuma mērķauditorija, kas nedrīkst apmeklēt solāriju? C…"
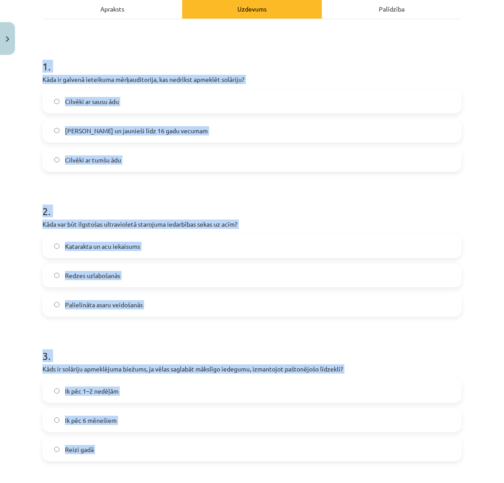
scroll to position [126, 0]
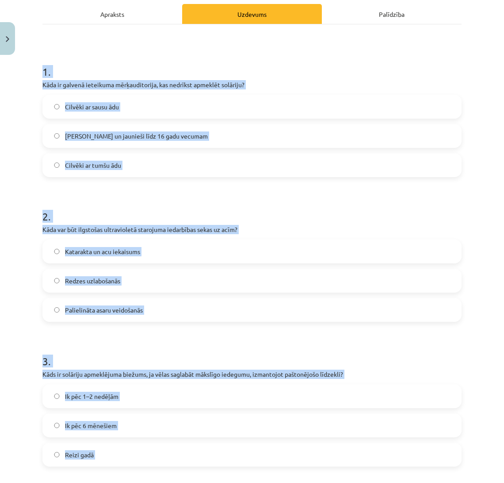
click at [273, 139] on label "Bērni un jaunieši līdz 16 gadu vecumam" at bounding box center [252, 136] width 418 height 22
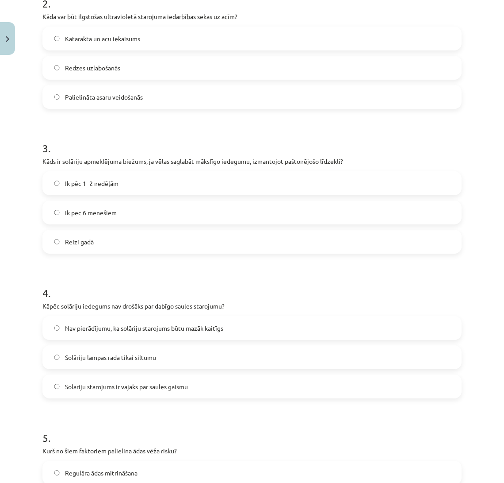
scroll to position [342, 0]
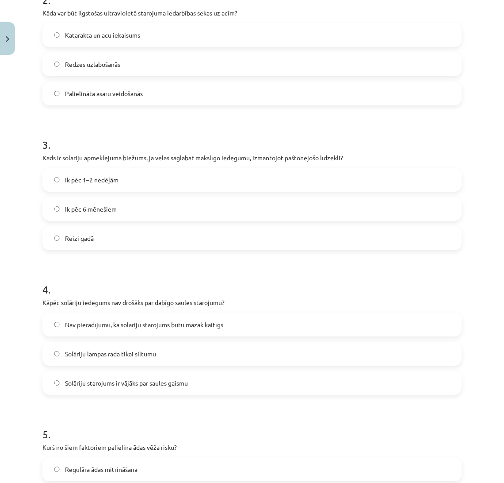
click at [244, 26] on label "Katarakta un acu iekaisums" at bounding box center [252, 35] width 418 height 22
click at [196, 177] on label "Ik pēc 1–2 nedēļām" at bounding box center [252, 180] width 418 height 22
click at [152, 323] on span "Nav pierādījumu, ka solāriju starojums būtu mazāk kaitīgs" at bounding box center [144, 324] width 158 height 9
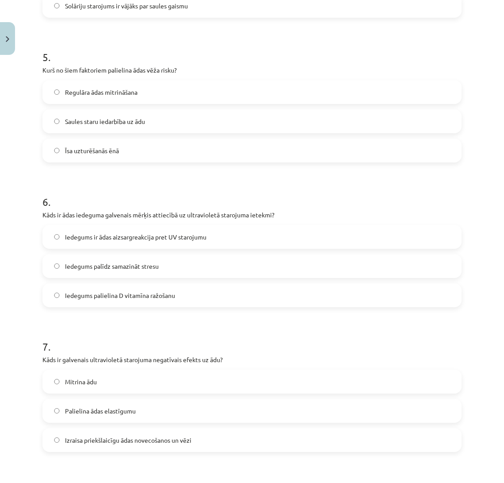
scroll to position [737, 0]
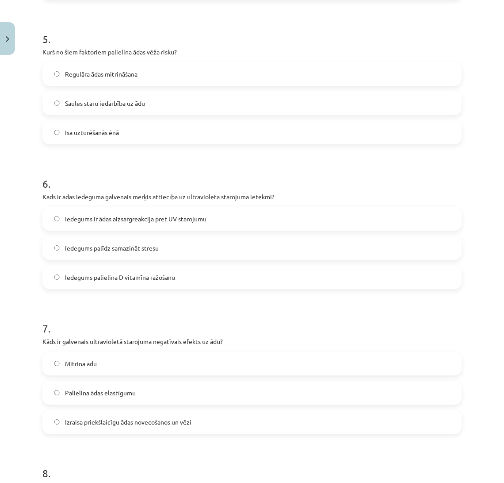
click at [100, 96] on label "Saules staru iedarbība uz ādu" at bounding box center [252, 103] width 418 height 22
click at [149, 223] on label "Iedegums ir ādas aizsargreakcija pret UV starojumu" at bounding box center [252, 218] width 418 height 22
click at [197, 418] on label "Izraisa priekšlaicīgu ādas novecošanos un vēzi" at bounding box center [252, 422] width 418 height 22
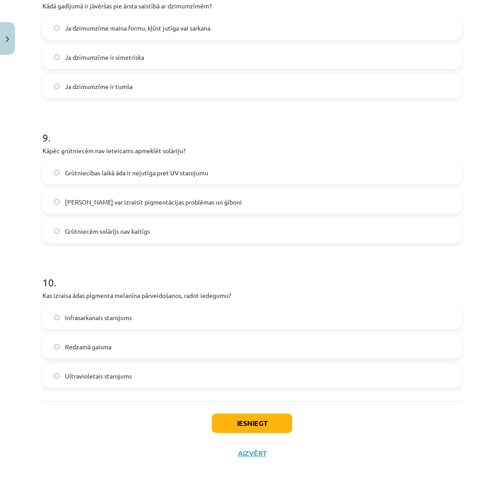
scroll to position [1189, 0]
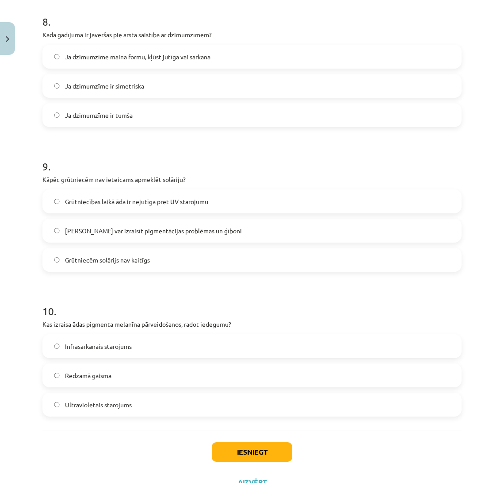
click at [138, 57] on span "Ja dzimumzīme maina formu, kļūst jutīga vai sarkana" at bounding box center [138, 56] width 146 height 9
click at [149, 226] on span "Solārijs var izraisīt pigmentācijas problēmas un ģīboni" at bounding box center [153, 230] width 177 height 9
click at [145, 345] on label "Infrasarkanais starojums" at bounding box center [252, 346] width 418 height 22
click at [186, 406] on label "Ultravioletais starojums" at bounding box center [252, 404] width 418 height 22
click at [225, 454] on button "Iesniegt" at bounding box center [252, 451] width 81 height 19
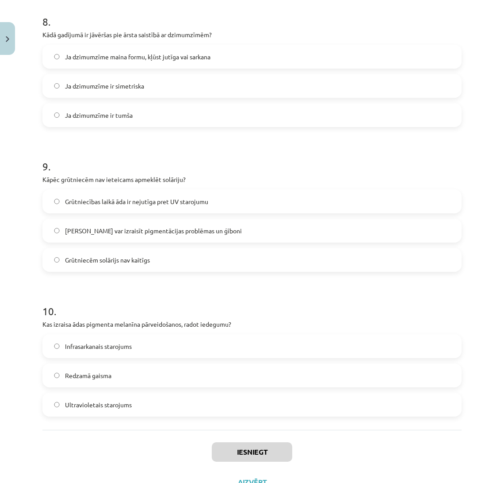
scroll to position [1225, 0]
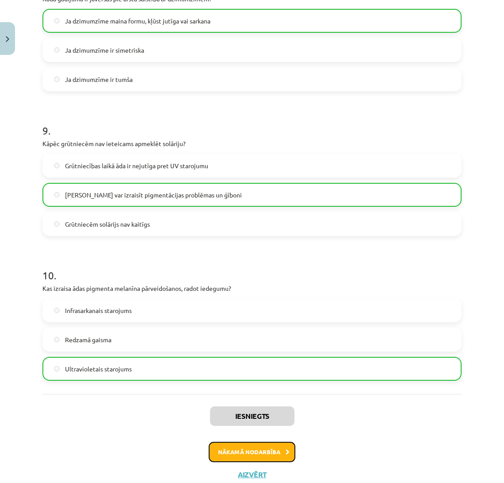
click at [286, 449] on button "Nākamā nodarbība" at bounding box center [252, 452] width 87 height 20
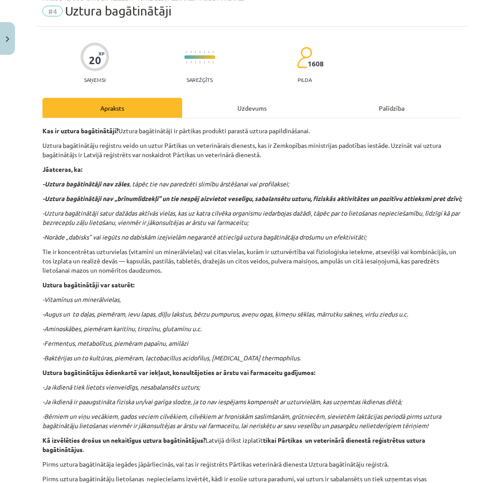
scroll to position [22, 0]
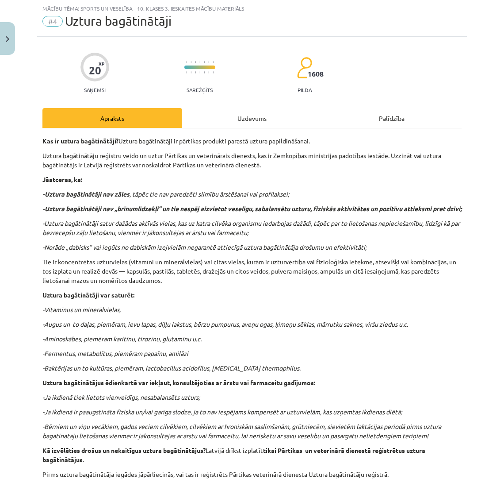
click at [260, 117] on div "Uzdevums" at bounding box center [252, 118] width 140 height 20
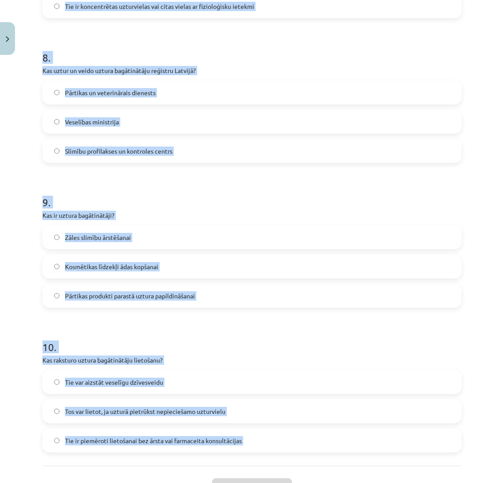
scroll to position [1225, 0]
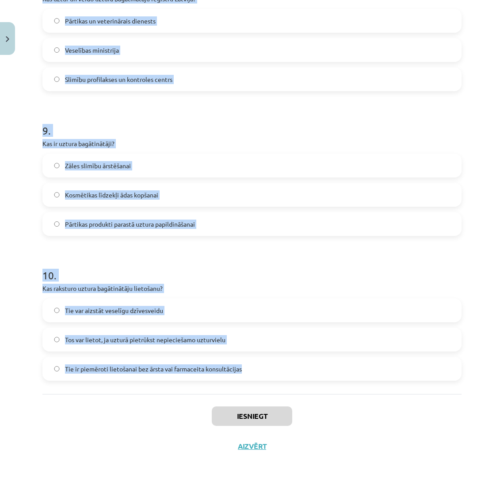
drag, startPoint x: 41, startPoint y: 170, endPoint x: 286, endPoint y: 373, distance: 318.6
copy form "1 . Kāds ir galvenais iemesls, kāpēc cilvēkiem jālieto uztura bagātinātāji? Lai…"
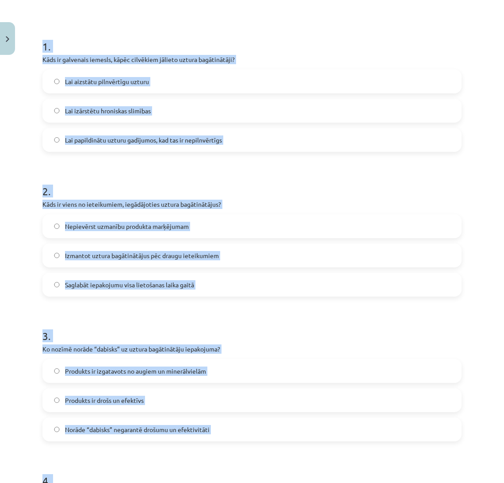
scroll to position [166, 0]
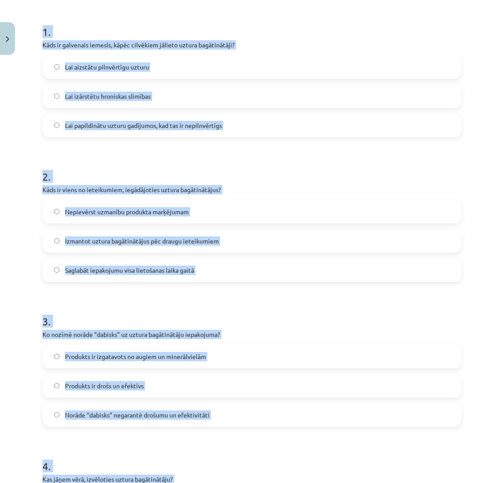
click at [225, 119] on label "Lai papildinātu uzturu gadījumos, kad tas ir nepilnvērtīgs" at bounding box center [252, 125] width 418 height 22
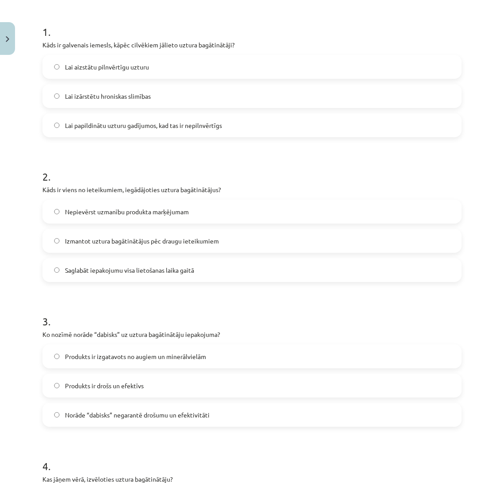
click at [166, 259] on label "Saglabāt iepakojumu visa lietošanas laika gaitā" at bounding box center [252, 270] width 418 height 22
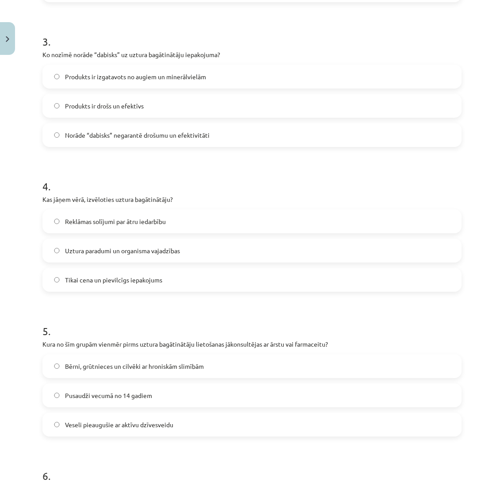
scroll to position [465, 0]
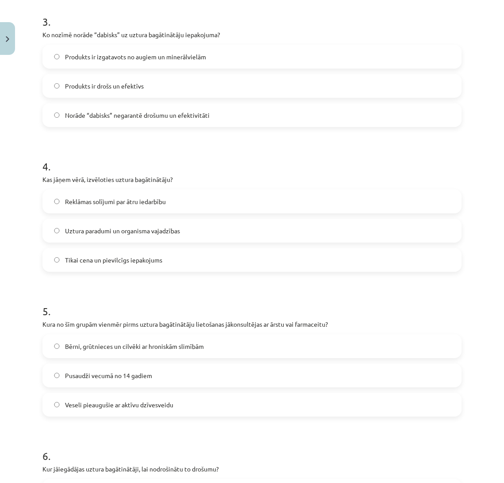
click at [144, 113] on span "Norāde “dabisks” negarantē drošumu un efektivitāti" at bounding box center [137, 115] width 145 height 9
click at [144, 227] on span "Uztura paradumi un organisma vajadzības" at bounding box center [122, 230] width 115 height 9
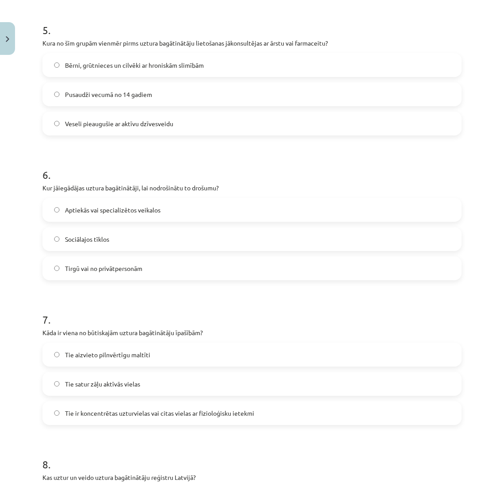
scroll to position [750, 0]
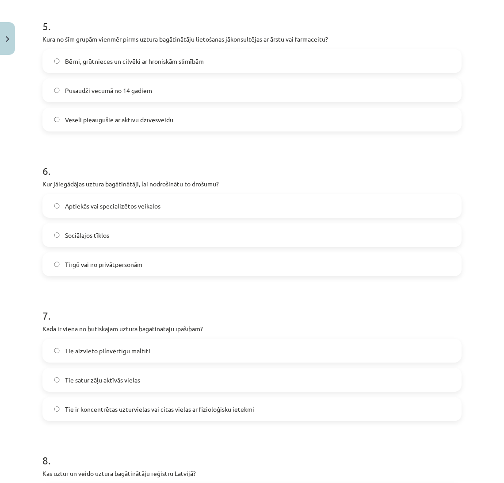
click at [246, 56] on label "Bērni, grūtnieces un cilvēki ar hroniskām slimībām" at bounding box center [252, 61] width 418 height 22
click at [189, 218] on div "Aptiekās vai specializētos veikalos Sociālajos tīklos Tirgū vai no privātperson…" at bounding box center [251, 235] width 419 height 82
click at [207, 215] on label "Aptiekās vai specializētos veikalos" at bounding box center [252, 206] width 418 height 22
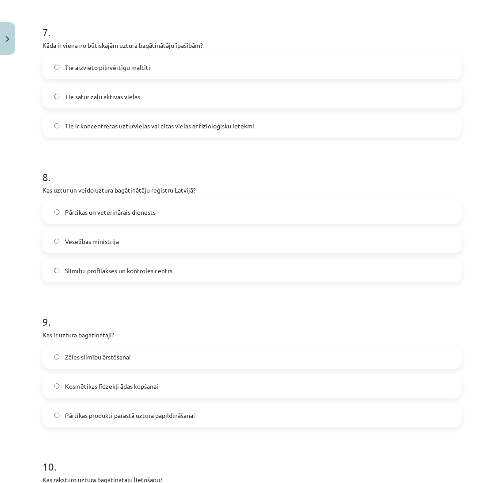
scroll to position [1044, 0]
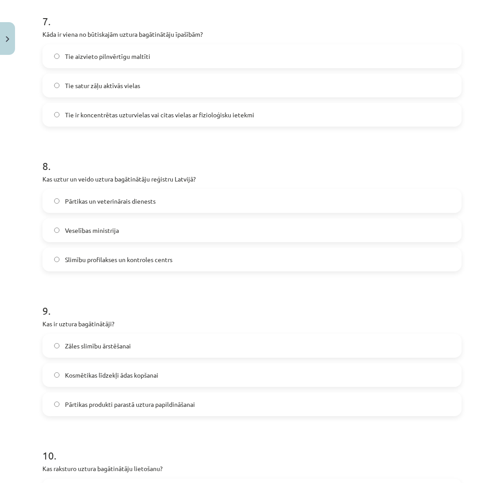
click at [105, 123] on label "Tie ir koncentrētas uzturvielas vai citas vielas ar fizioloģisku ietekmi" at bounding box center [252, 115] width 418 height 22
click at [109, 201] on span "Pārtikas un veterinārais dienests" at bounding box center [110, 200] width 91 height 9
click at [121, 403] on span "Pārtikas produkti parastā uztura papildināšanai" at bounding box center [130, 403] width 130 height 9
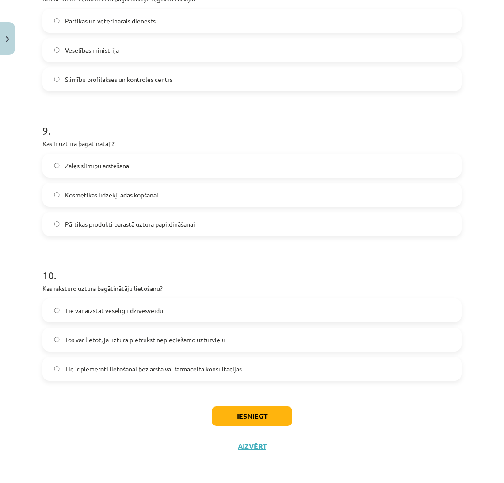
click at [151, 342] on span "Tos var lietot, ja uzturā pietrūkst nepieciešamo uzturvielu" at bounding box center [145, 339] width 161 height 9
click at [219, 411] on button "Iesniegt" at bounding box center [252, 415] width 81 height 19
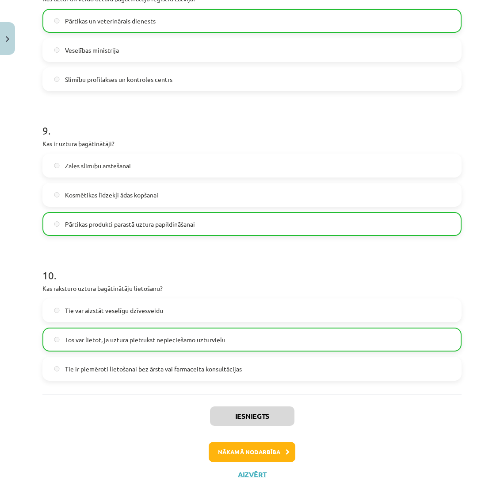
click at [232, 438] on div "Iesniegts Nākamā nodarbība Aizvērt" at bounding box center [251, 439] width 419 height 90
click at [236, 449] on button "Nākamā nodarbība" at bounding box center [252, 452] width 87 height 20
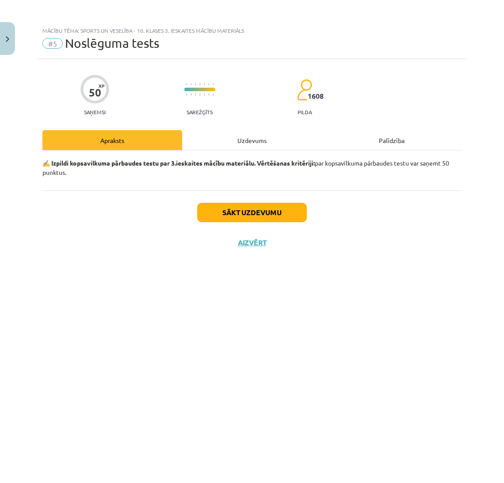
scroll to position [0, 0]
click at [239, 213] on button "Sākt uzdevumu" at bounding box center [252, 212] width 110 height 19
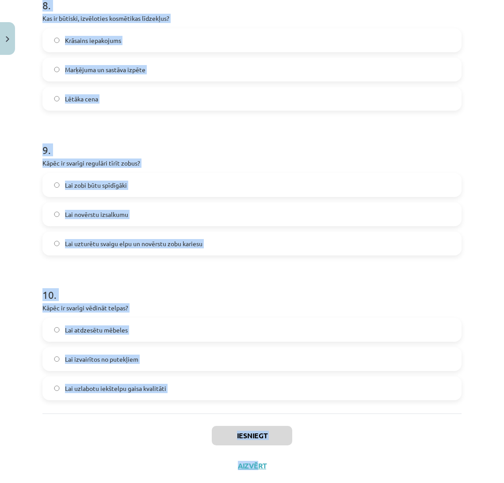
scroll to position [1225, 0]
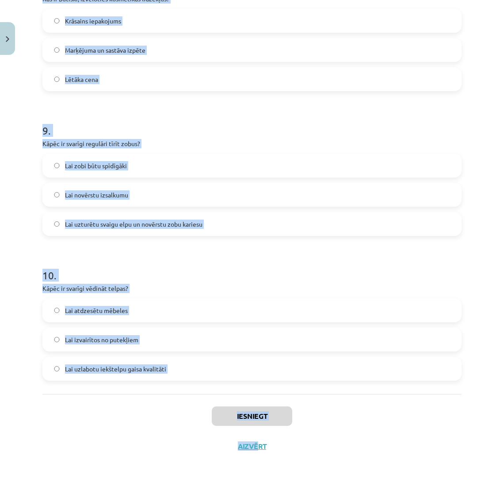
drag, startPoint x: 40, startPoint y: 195, endPoint x: 254, endPoint y: 480, distance: 356.4
click at [254, 480] on div "Mācību tēma: Sports un veselība - 10. klases 3. ieskaites mācību materiāls #5 N…" at bounding box center [252, 241] width 504 height 483
copy div "1 . Kāda ir viena no galvenajām briesmām, lietojot uztura bagātinātājus bez kon…"
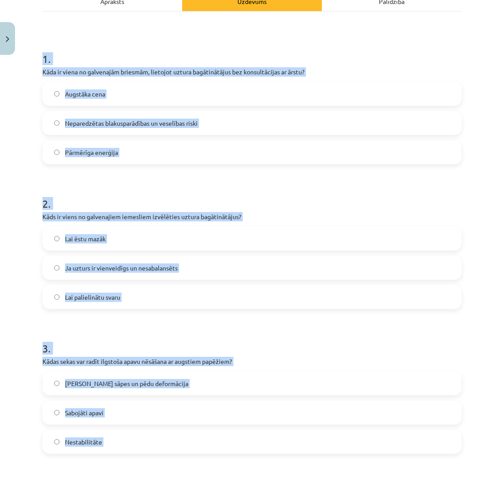
scroll to position [142, 0]
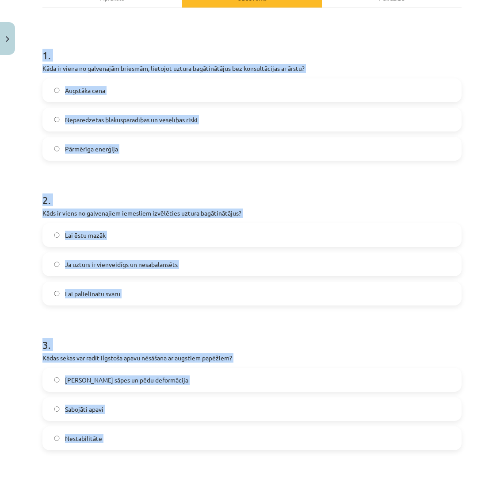
click at [232, 121] on label "Neparedzētas blakusparādības un veselības riski" at bounding box center [252, 119] width 418 height 22
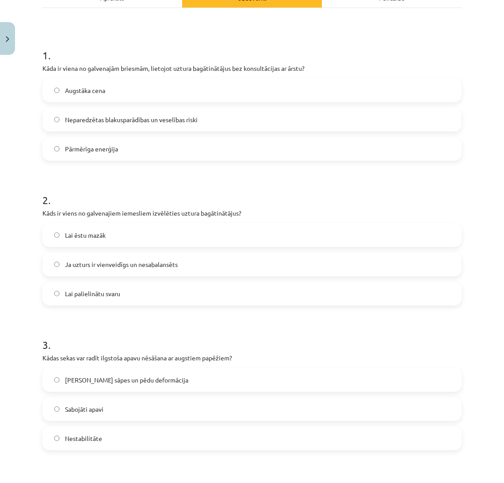
click at [175, 269] on label "Ja uzturs ir vienveidīgs un nesabalansēts" at bounding box center [252, 264] width 418 height 22
click at [155, 388] on label "Muguras sāpes un pēdu deformācija" at bounding box center [252, 380] width 418 height 22
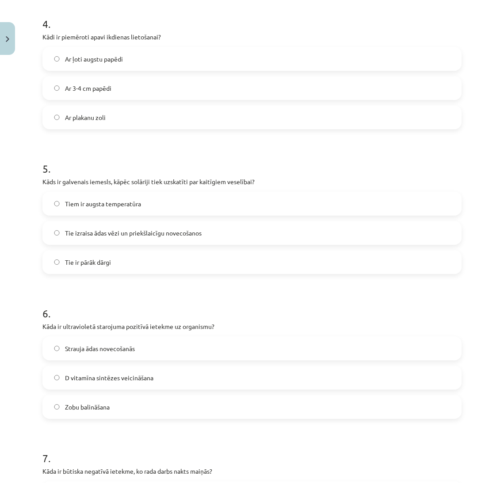
scroll to position [611, 0]
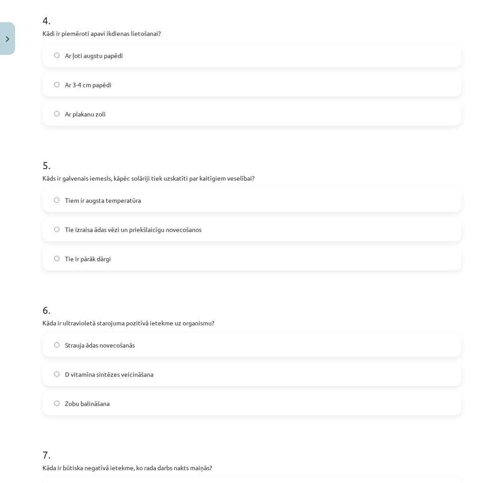
click at [148, 116] on label "Ar plakanu zoli" at bounding box center [252, 114] width 418 height 22
click at [136, 225] on span "Tie izraisa ādas vēzi un priekšlaicīgu novecošanos" at bounding box center [133, 229] width 137 height 9
click at [116, 377] on span "D vitamīna sintēzes veicināšana" at bounding box center [109, 373] width 88 height 9
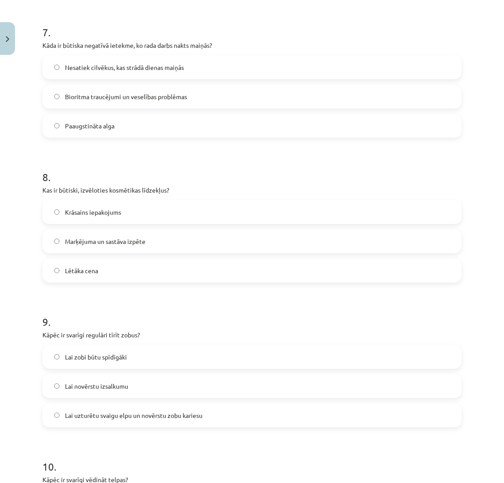
scroll to position [1046, 0]
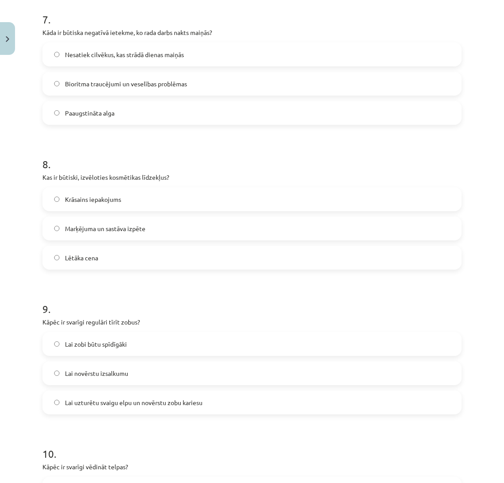
click at [98, 81] on span "Bioritma traucējumi un veselības problēmas" at bounding box center [126, 83] width 122 height 9
click at [99, 228] on span "Marķējuma un sastāva izpēte" at bounding box center [105, 228] width 81 height 9
click at [104, 395] on label "Lai uzturētu svaigu elpu un novērstu zobu kariesu" at bounding box center [252, 402] width 418 height 22
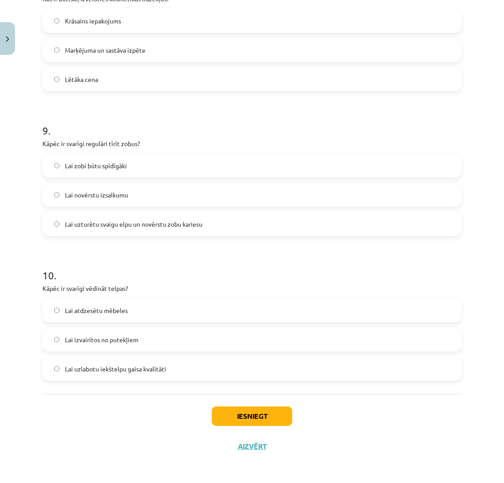
click at [124, 376] on label "Lai uzlabotu iekštelpu gaisa kvalitāti" at bounding box center [252, 368] width 418 height 22
click at [215, 421] on button "Iesniegt" at bounding box center [252, 415] width 81 height 19
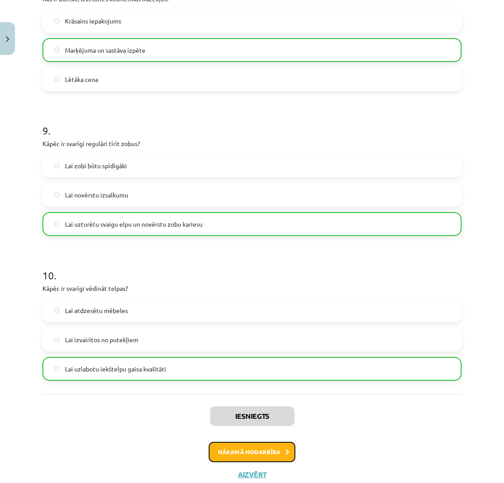
click at [227, 444] on button "Nākamā nodarbība" at bounding box center [252, 452] width 87 height 20
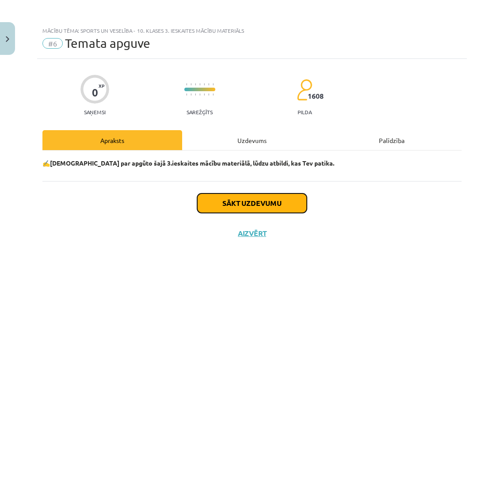
click at [262, 206] on button "Sākt uzdevumu" at bounding box center [252, 202] width 110 height 19
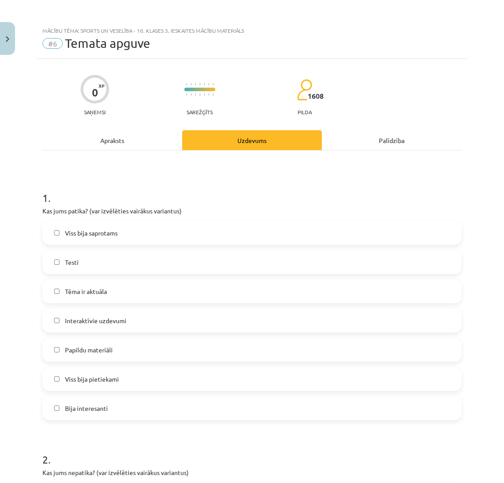
click at [171, 231] on label "Viss bija saprotams" at bounding box center [252, 233] width 418 height 22
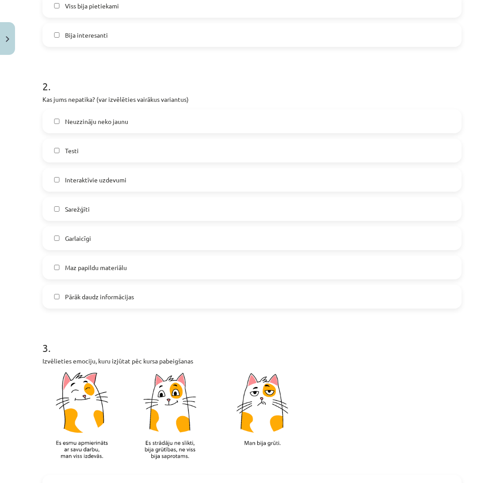
scroll to position [382, 0]
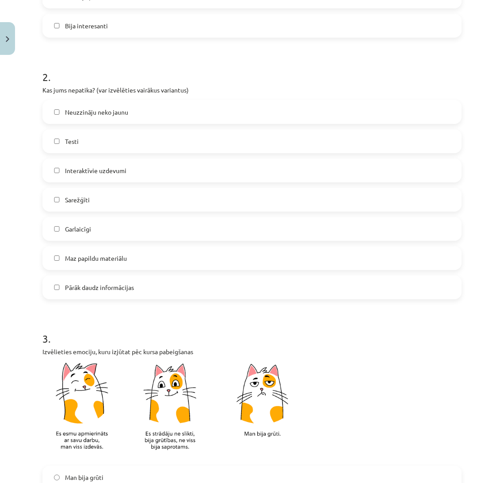
click at [154, 111] on label "Neuzzināju neko jaunu" at bounding box center [252, 112] width 418 height 22
click at [253, 101] on label "Neuzzināju neko jaunu" at bounding box center [252, 112] width 418 height 22
click at [231, 236] on label "Garlaicīgi" at bounding box center [252, 229] width 418 height 22
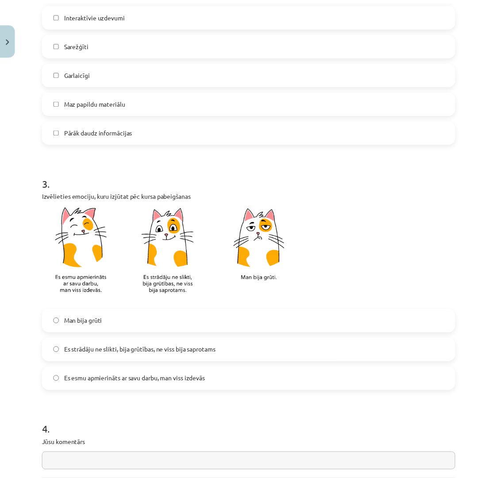
scroll to position [625, 0]
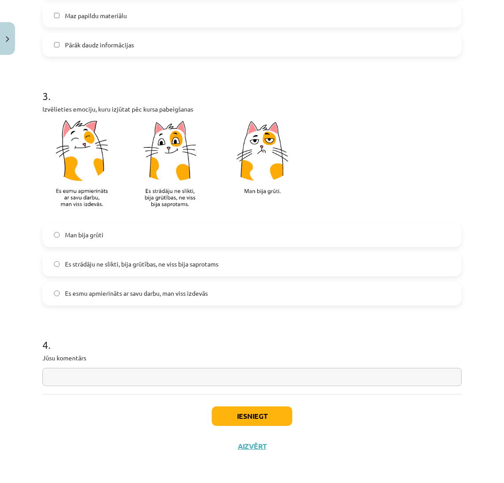
click at [297, 268] on label "Es strādāju ne slikti, bija grūtības, ne viss bija saprotams" at bounding box center [252, 264] width 418 height 22
click at [219, 284] on label "Es esmu apmierināts ar savu darbu, man viss izdevās" at bounding box center [252, 293] width 418 height 22
click at [258, 416] on button "Iesniegt" at bounding box center [252, 415] width 81 height 19
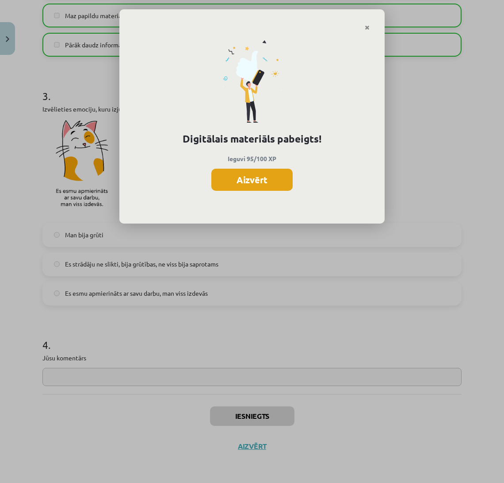
click at [251, 187] on button "Aizvērt" at bounding box center [251, 180] width 81 height 22
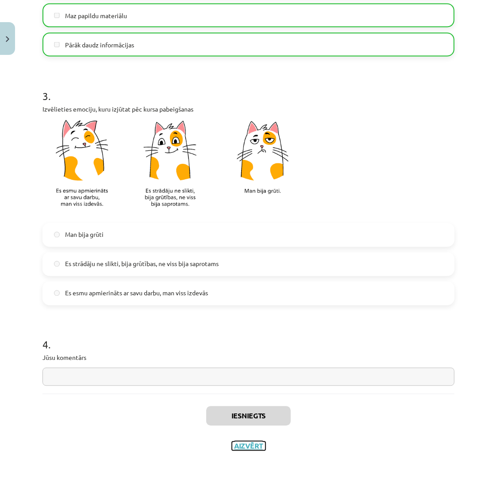
click at [254, 444] on button "Aizvērt" at bounding box center [249, 446] width 34 height 9
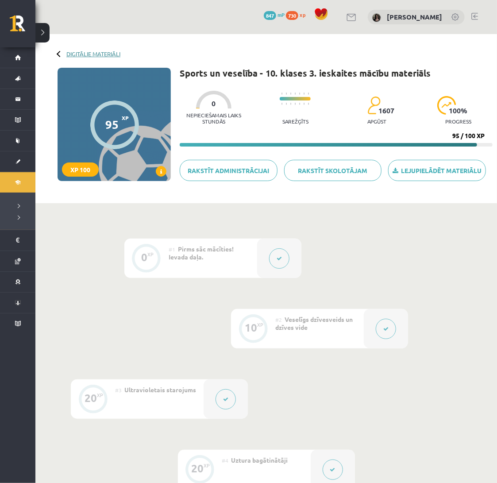
click at [92, 54] on link "Digitālie materiāli" at bounding box center [93, 53] width 54 height 7
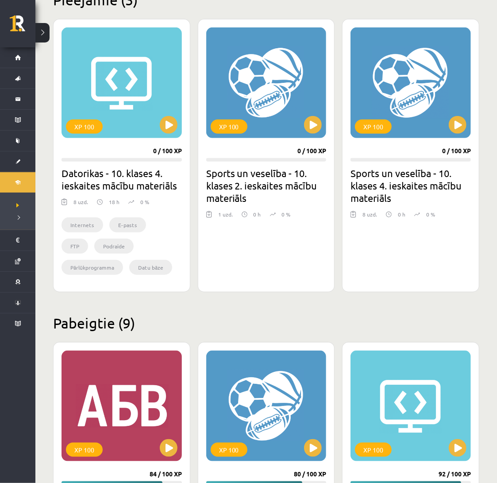
scroll to position [227, 0]
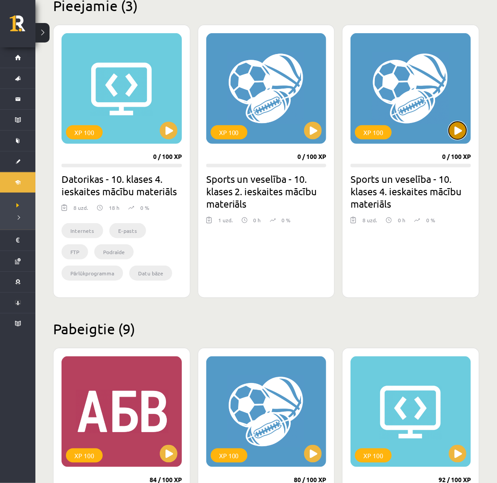
click at [457, 131] on button at bounding box center [458, 131] width 18 height 18
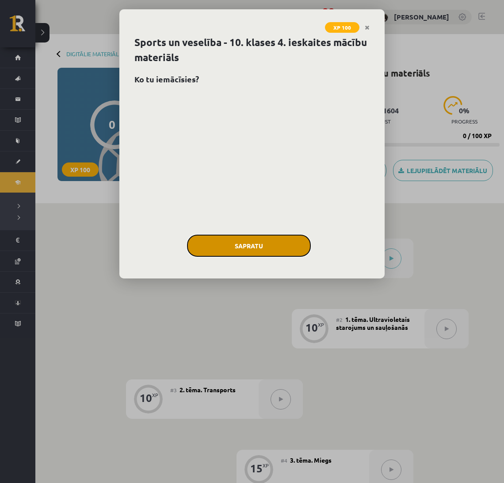
click at [280, 244] on button "Sapratu" at bounding box center [249, 245] width 124 height 22
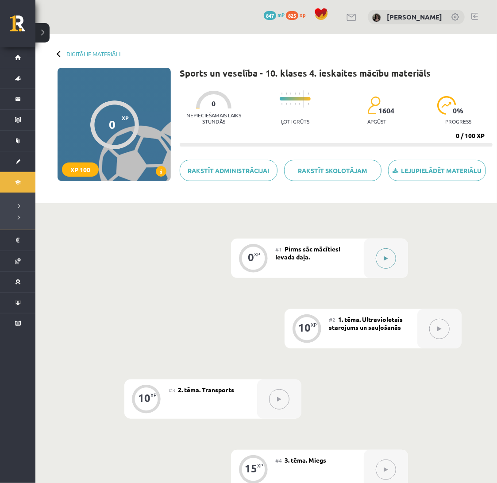
click at [384, 261] on button at bounding box center [386, 258] width 20 height 20
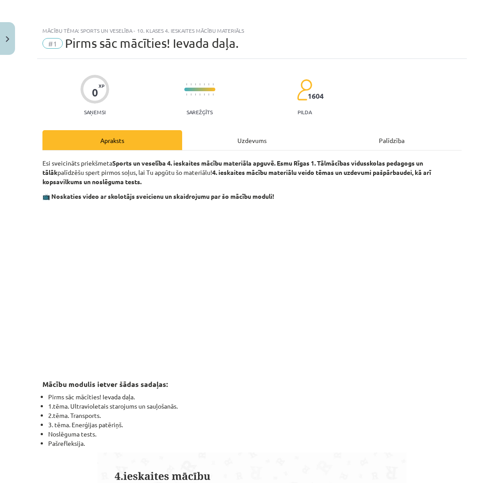
click at [270, 133] on div "Uzdevums" at bounding box center [252, 140] width 140 height 20
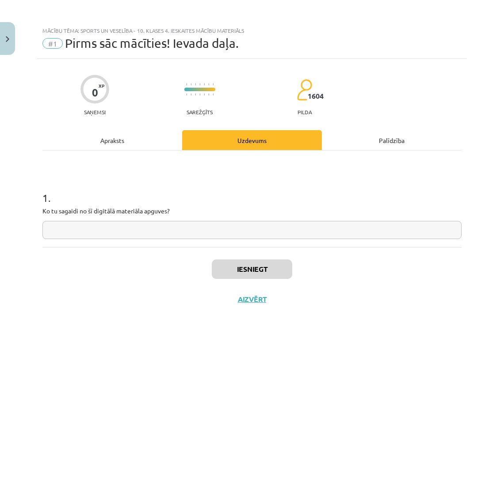
click at [185, 234] on input "text" at bounding box center [251, 230] width 419 height 18
type input "*"
click at [214, 257] on div "Iesniegt Aizvērt" at bounding box center [251, 278] width 419 height 62
click at [222, 266] on button "Iesniegt" at bounding box center [252, 268] width 81 height 19
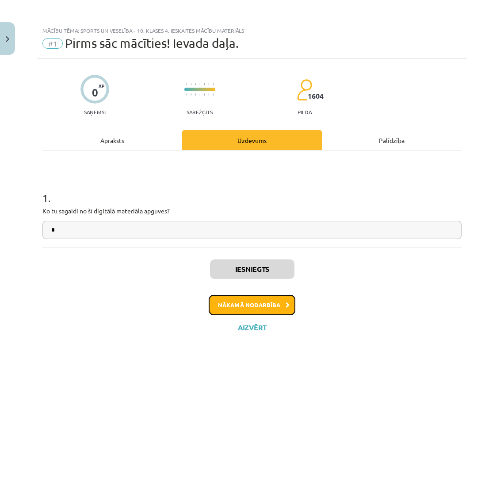
click at [238, 299] on button "Nākamā nodarbība" at bounding box center [252, 305] width 87 height 20
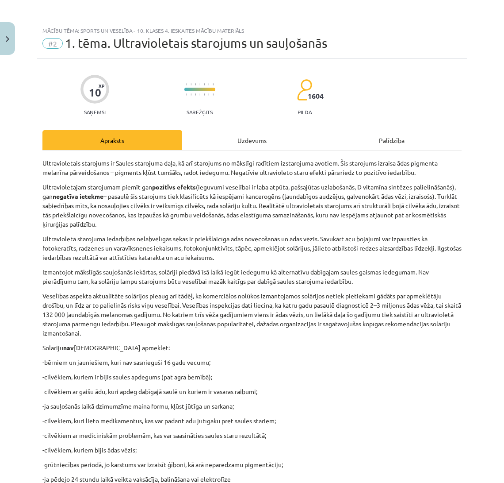
click at [262, 141] on div "Uzdevums" at bounding box center [252, 140] width 140 height 20
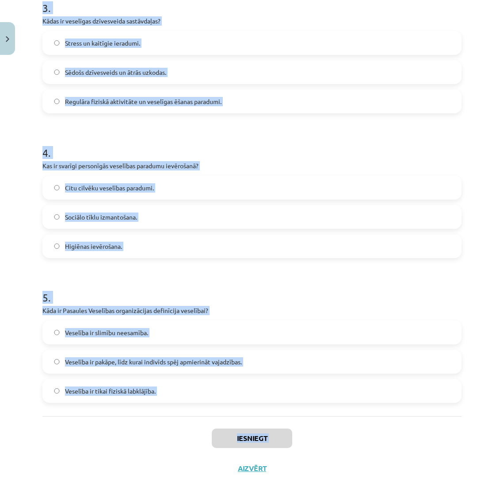
scroll to position [501, 0]
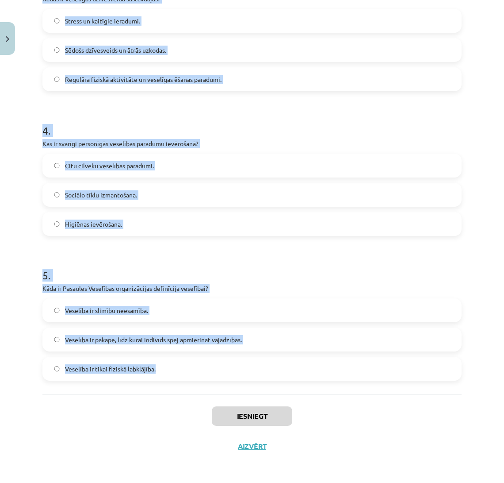
drag, startPoint x: 36, startPoint y: 175, endPoint x: 173, endPoint y: 385, distance: 250.4
click at [173, 385] on div "Mācību tēma: Sports un veselība - 10. klases 4. ieskaites mācību materiāls #2 1…" at bounding box center [252, 241] width 504 height 483
copy form "1 . Kādā veidā var pārvarēt stresu? Izvairīšanās no problēmām. Palielināta kafi…"
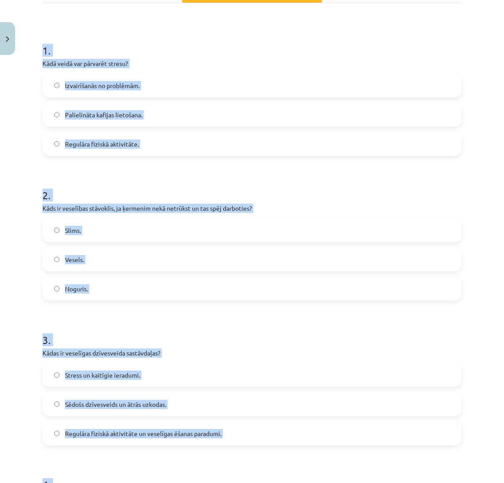
scroll to position [158, 0]
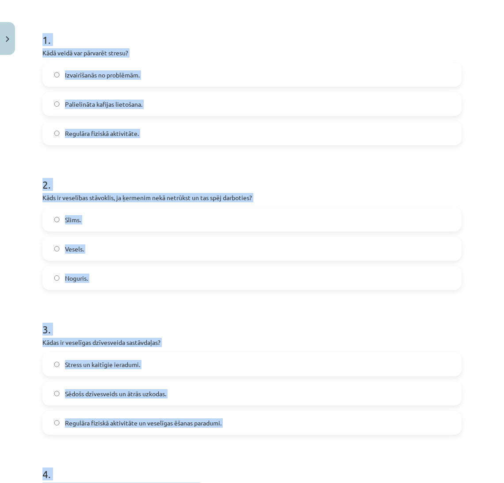
click at [164, 135] on label "Regulāra fiziskā aktivitāte." at bounding box center [252, 133] width 418 height 22
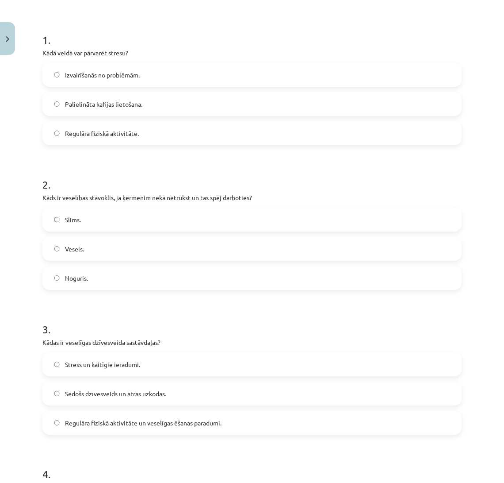
click at [139, 246] on label "Vesels." at bounding box center [252, 249] width 418 height 22
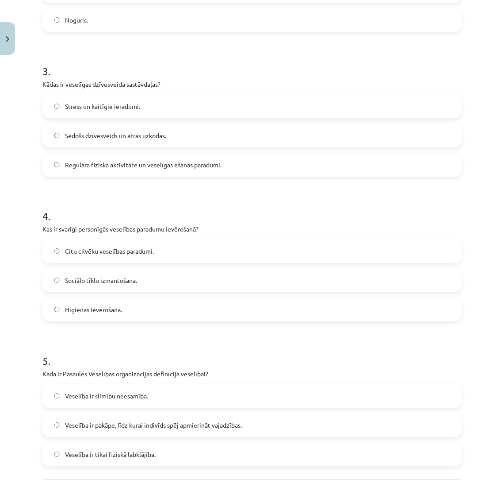
scroll to position [428, 0]
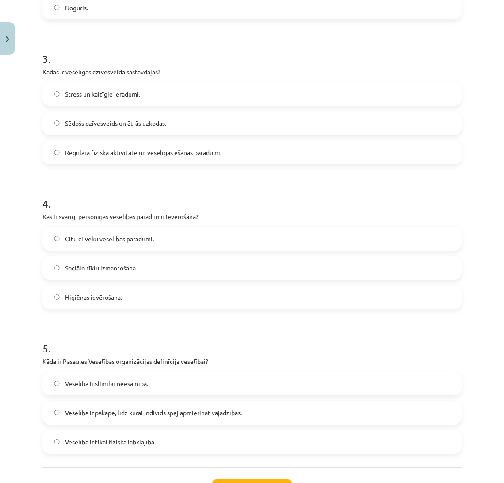
click at [164, 152] on span "Regulāra fiziskā aktivitāte un veselīgas ēšanas paradumi." at bounding box center [143, 152] width 157 height 9
click at [164, 294] on label "Higiēnas ievērošana." at bounding box center [252, 297] width 418 height 22
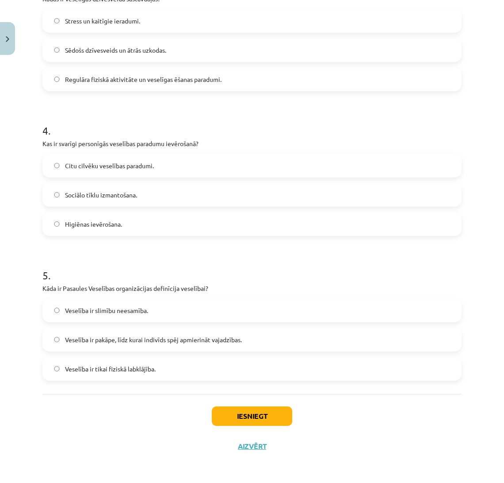
click at [257, 342] on label "Veselība ir pakāpe, līdz kurai indivīds spēj apmierināt vajadzības." at bounding box center [252, 339] width 418 height 22
click at [270, 410] on button "Iesniegt" at bounding box center [252, 415] width 81 height 19
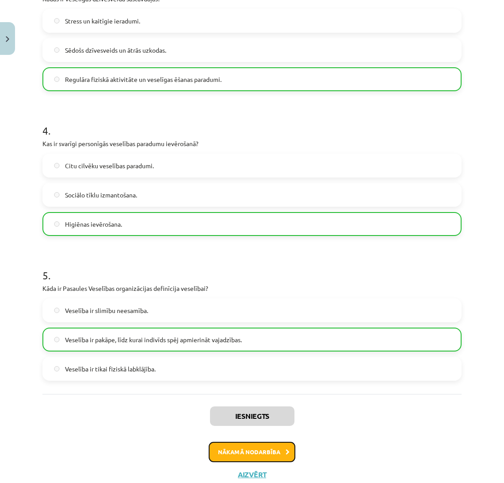
click at [273, 442] on button "Nākamā nodarbība" at bounding box center [252, 452] width 87 height 20
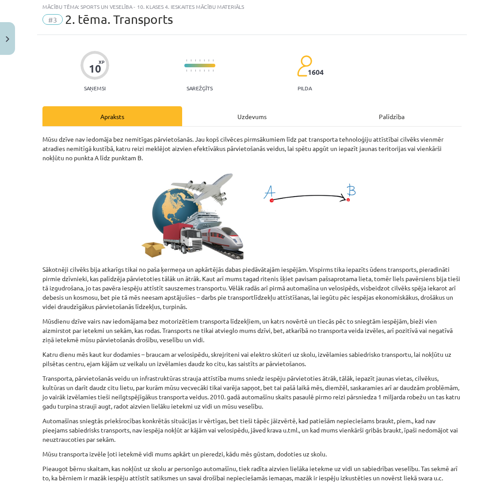
scroll to position [22, 0]
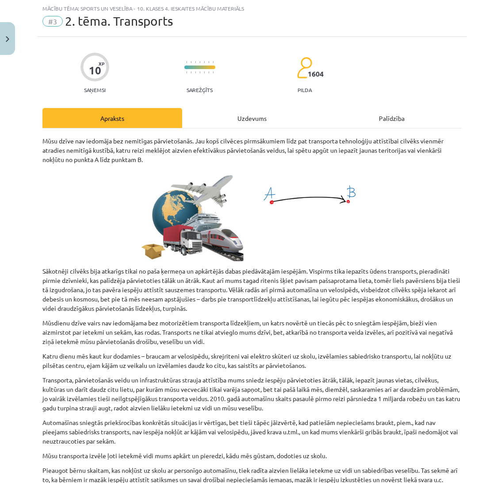
click at [251, 124] on div "Uzdevums" at bounding box center [252, 118] width 140 height 20
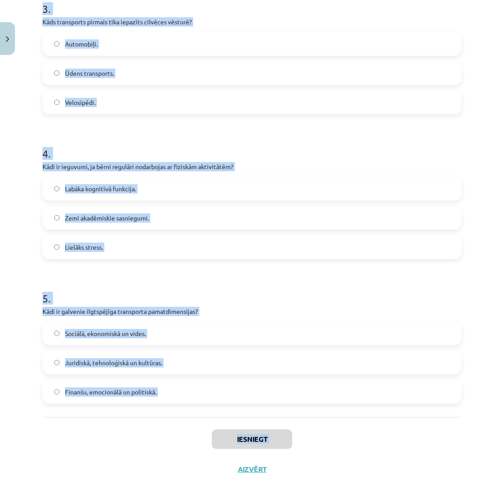
scroll to position [501, 0]
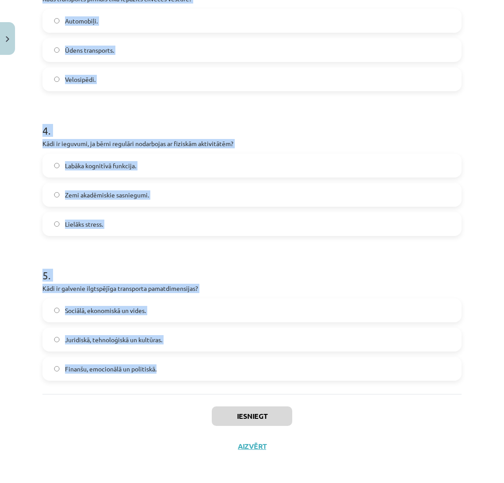
drag, startPoint x: 38, startPoint y: 178, endPoint x: 181, endPoint y: 364, distance: 234.9
click at [181, 364] on div "10 XP Saņemsi Sarežģīts 1604 pilda Apraksts Uzdevums Palīdzība 1 . Kāda ir galv…" at bounding box center [252, 9] width 430 height 903
copy form "1 . Kāda ir galvenā cilvēka mūžīgās kustības iemesls? Tehnoloģiju attīstība. Ja…"
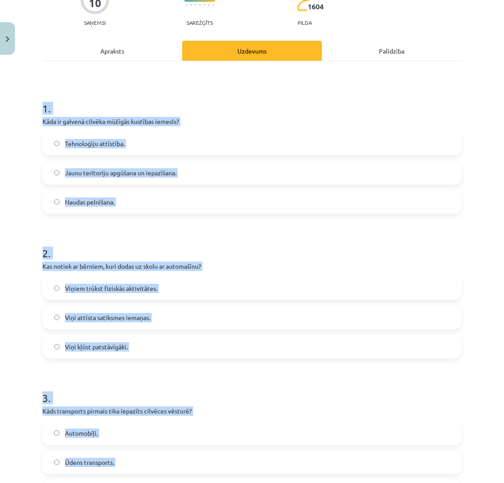
scroll to position [99, 0]
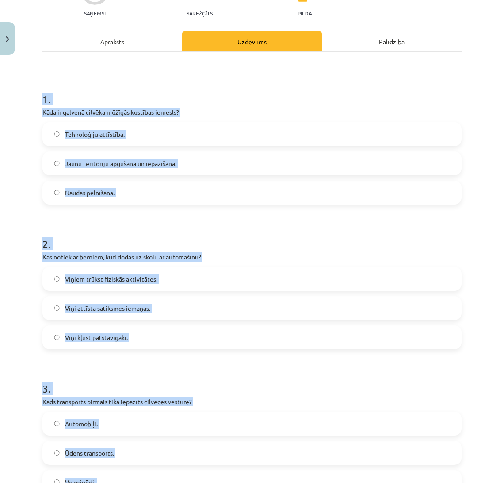
click at [223, 163] on label "Jaunu teritoriju apgūšana un iepazīšana." at bounding box center [252, 163] width 418 height 22
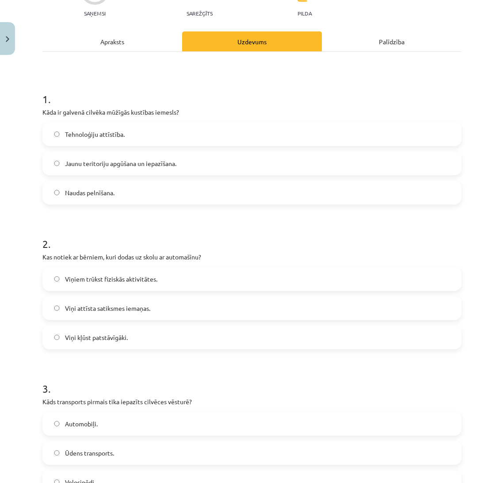
click at [178, 280] on label "Viņiem trūkst fiziskās aktivitātes." at bounding box center [252, 279] width 418 height 22
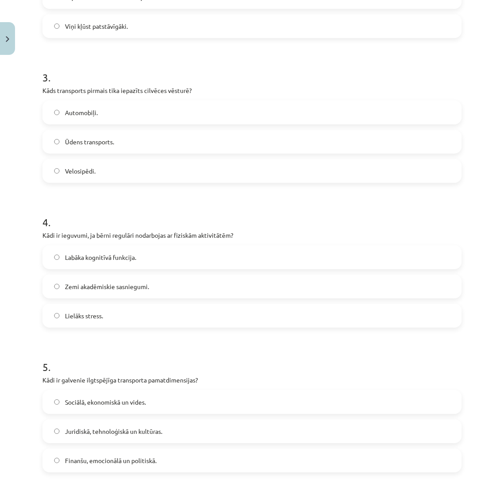
scroll to position [424, 0]
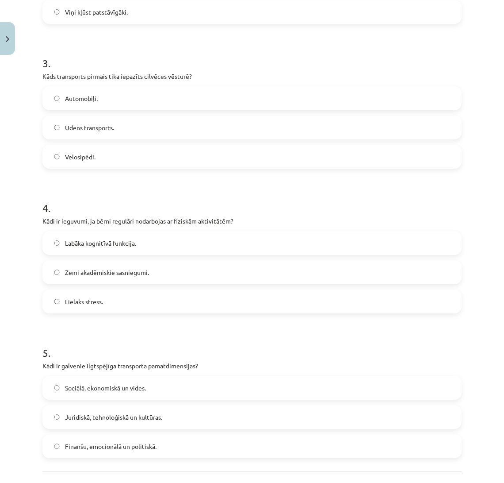
click at [104, 120] on label "Ūdens transports." at bounding box center [252, 127] width 418 height 22
click at [114, 246] on label "Labāka kognitīvā funkcija." at bounding box center [252, 243] width 418 height 22
click at [141, 391] on span "Sociālā, ekonomiskā un vides." at bounding box center [105, 387] width 81 height 9
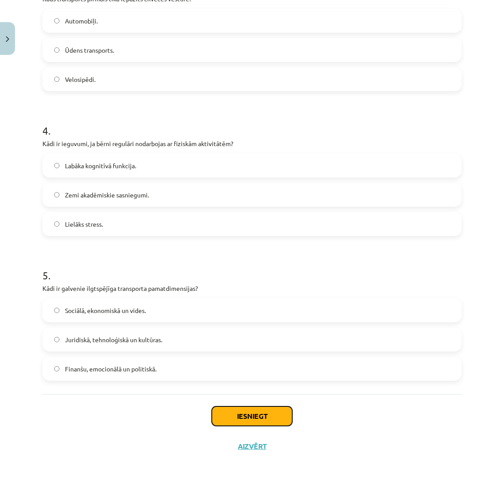
click at [244, 417] on button "Iesniegt" at bounding box center [252, 415] width 81 height 19
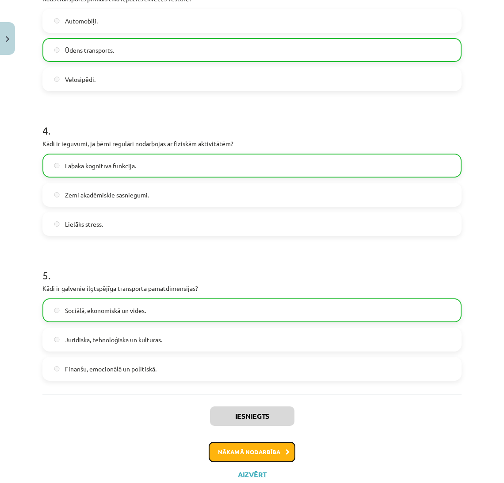
click at [257, 448] on button "Nākamā nodarbība" at bounding box center [252, 452] width 87 height 20
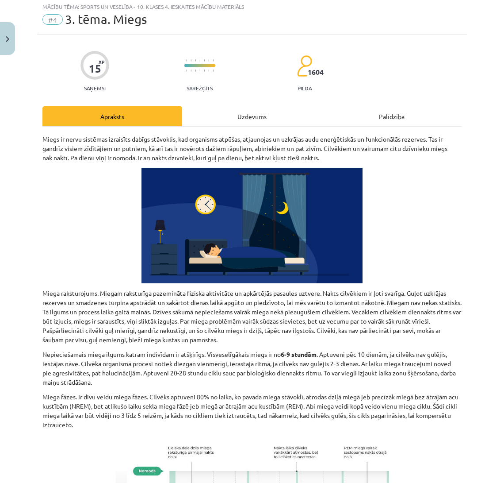
scroll to position [22, 0]
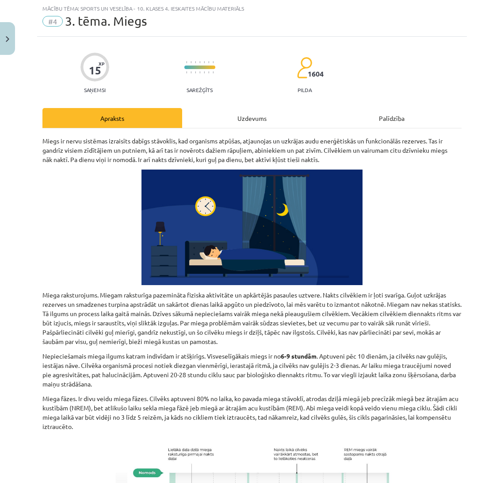
click at [262, 117] on div "Uzdevums" at bounding box center [252, 118] width 140 height 20
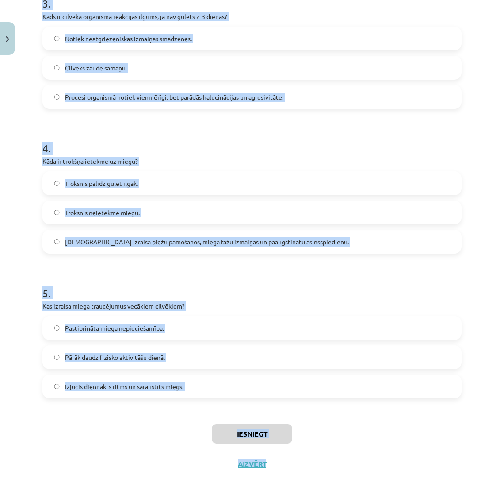
scroll to position [501, 0]
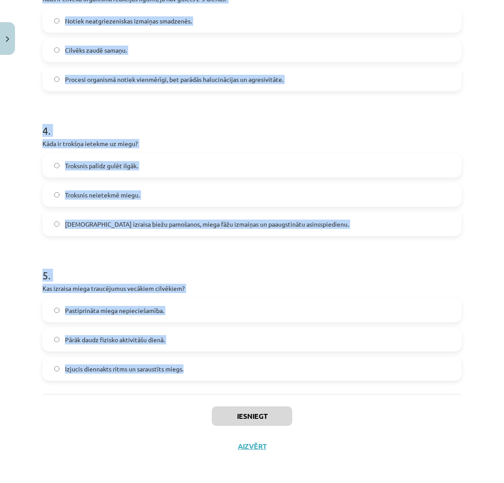
drag, startPoint x: 40, startPoint y: 170, endPoint x: 239, endPoint y: 372, distance: 283.1
click at [239, 372] on div "15 XP Saņemsi Sarežģīts 1604 pilda Apraksts Uzdevums Palīdzība 1 . Kas raksturo…" at bounding box center [252, 9] width 430 height 903
copy form "1 . Kas raksturo miegu? Pastiprināta uzmanība pret apkārtni. Palielināta fizisk…"
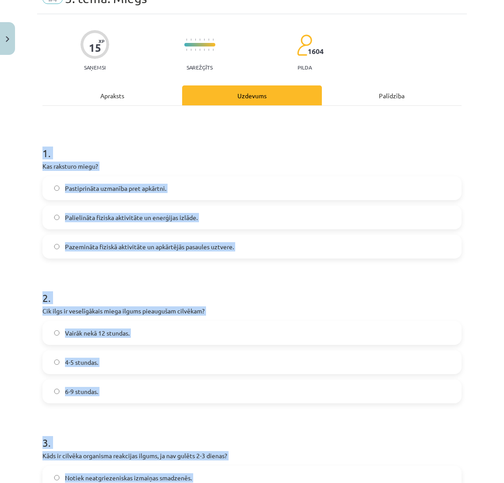
scroll to position [0, 0]
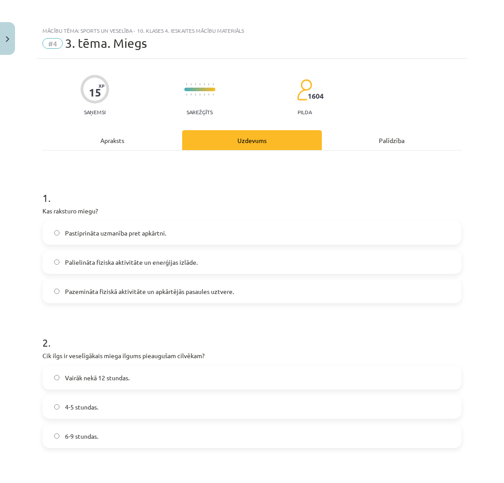
click at [241, 291] on label "Pazemināta fiziskā aktivitāte un apkārtējās pasaules uztvere." at bounding box center [252, 291] width 418 height 22
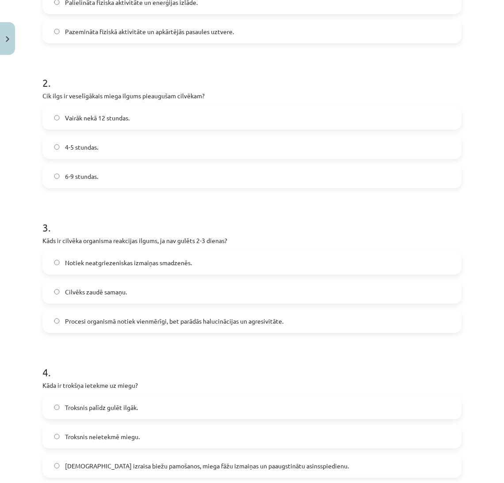
scroll to position [271, 0]
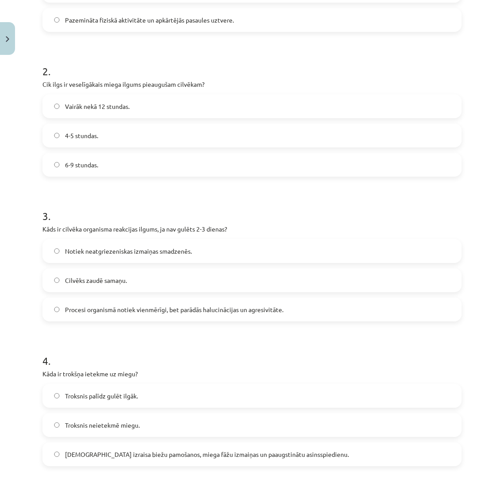
click at [262, 166] on label "6-9 stundas." at bounding box center [252, 165] width 418 height 22
click at [236, 305] on span "Procesi organismā notiek vienmērīgi, bet parādās halucinācijas un agresivitāte." at bounding box center [174, 309] width 219 height 9
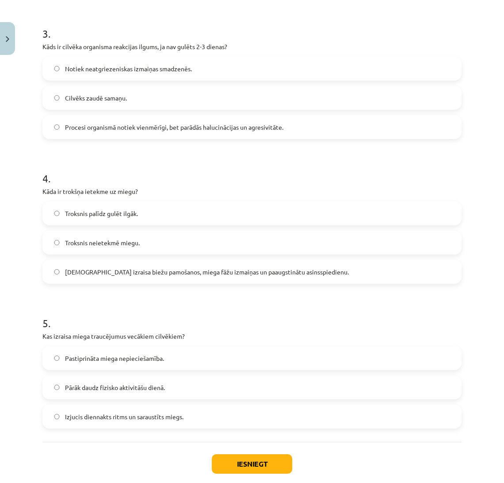
scroll to position [501, 0]
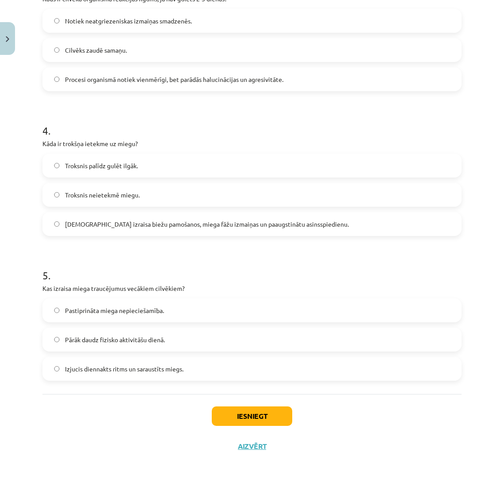
click at [126, 225] on span "Troksnis izraisa biežu pamošanos, miega fāžu izmaiņas un paaugstinātu asinsspie…" at bounding box center [207, 223] width 284 height 9
click at [134, 373] on label "Izjucis diennakts ritms un saraustīts miegs." at bounding box center [252, 368] width 418 height 22
click at [217, 413] on button "Iesniegt" at bounding box center [252, 415] width 81 height 19
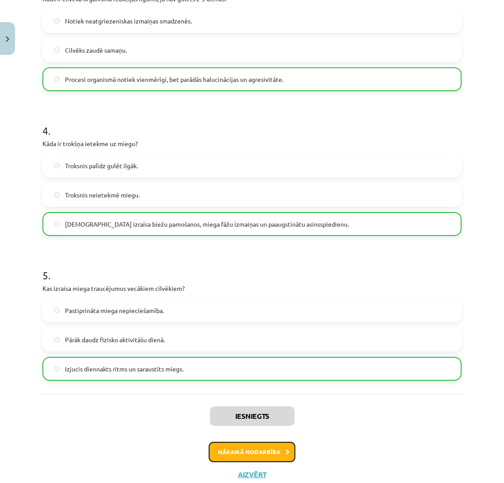
click at [277, 455] on button "Nākamā nodarbība" at bounding box center [252, 452] width 87 height 20
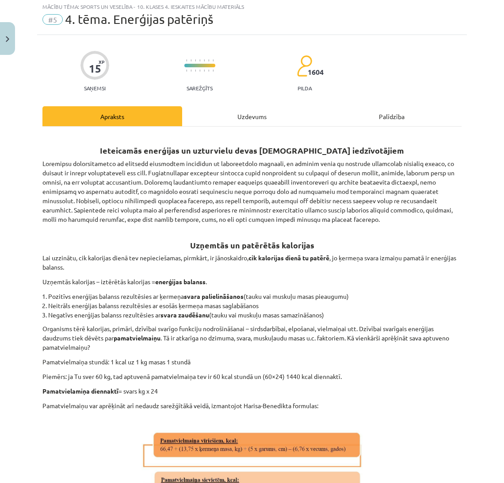
scroll to position [22, 0]
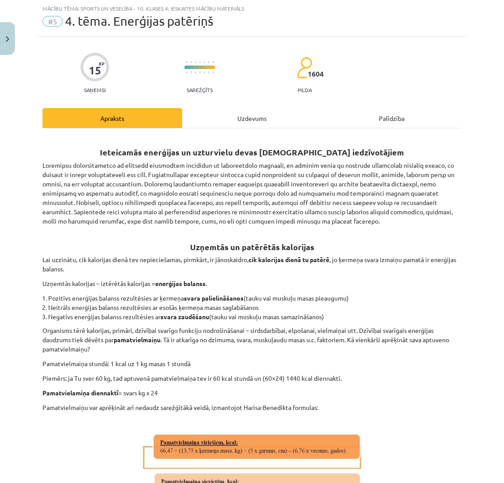
click at [268, 124] on div "Uzdevums" at bounding box center [252, 118] width 140 height 20
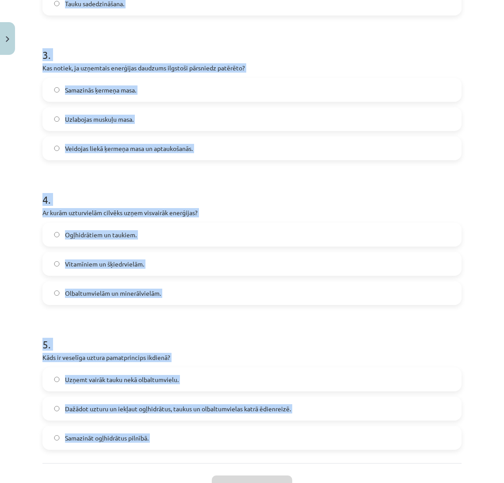
scroll to position [501, 0]
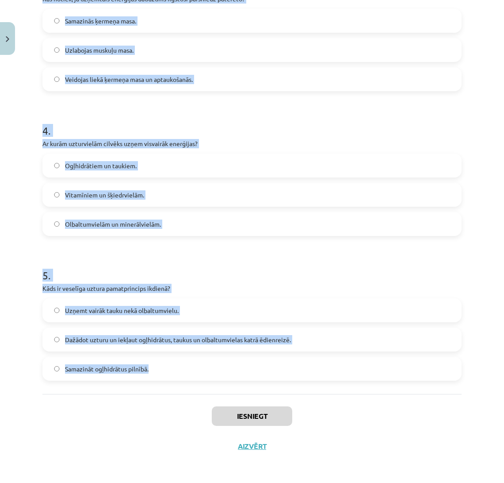
drag, startPoint x: 40, startPoint y: 174, endPoint x: 227, endPoint y: 382, distance: 279.4
click at [227, 382] on div "15 XP Saņemsi Sarežģīts 1604 pilda Apraksts Uzdevums Palīdzība 1 . Kas galvenok…" at bounding box center [252, 9] width 430 height 903
copy form "1 . Kas galvenokārt nosaka nepieciešamo enerģijas daudzumu dienā? Tikai vecums …"
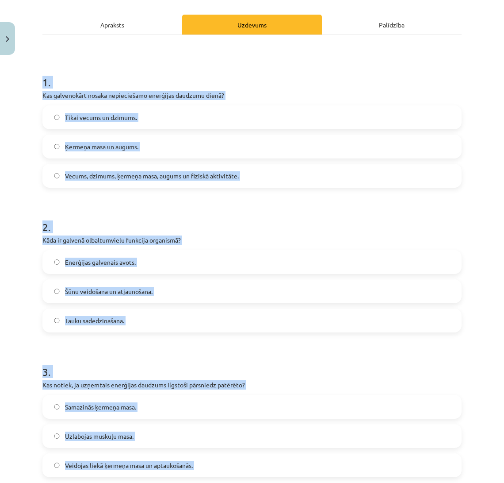
scroll to position [152, 0]
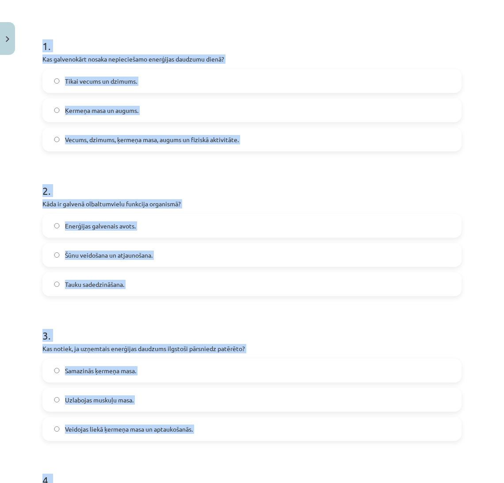
click at [246, 139] on label "Vecums, dzimums, ķermeņa masa, augums un fiziskā aktivitāte." at bounding box center [252, 139] width 418 height 22
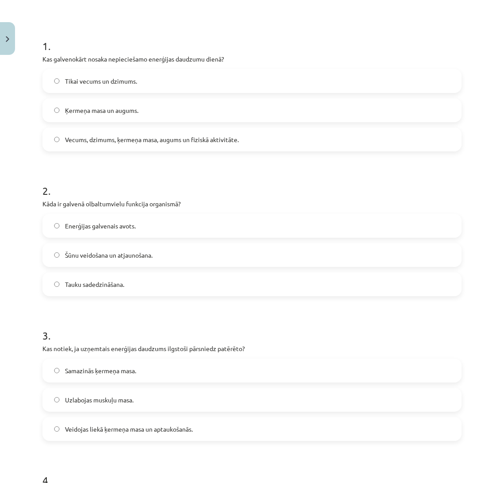
click at [192, 254] on label "Šūnu veidošana un atjaunošana." at bounding box center [252, 255] width 418 height 22
click at [166, 419] on label "Veidojas liekā ķermeņa masa un aptaukošanās." at bounding box center [252, 429] width 418 height 22
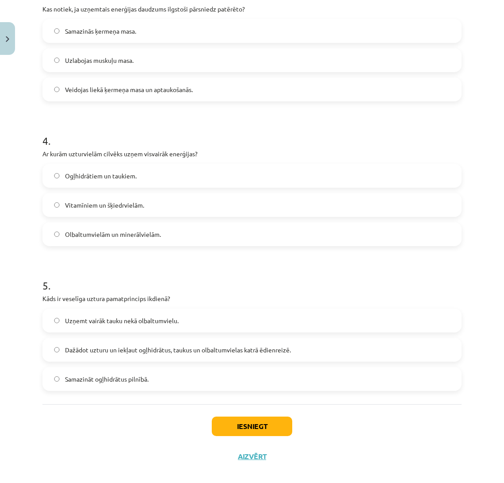
scroll to position [501, 0]
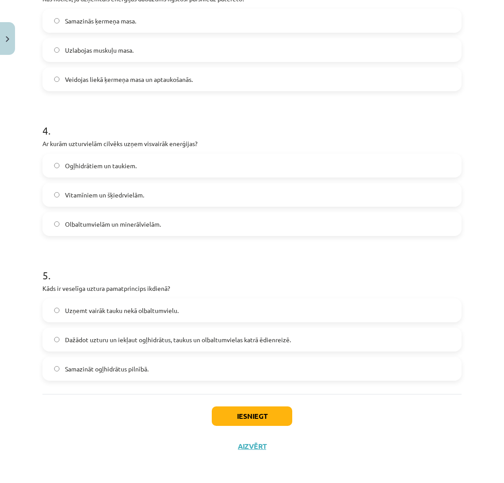
click at [123, 156] on label "Ogļhidrātiem un taukiem." at bounding box center [252, 165] width 418 height 22
click at [156, 329] on label "Dažādot uzturu un iekļaut ogļhidrātus, taukus un olbaltumvielas katrā ēdienreiz…" at bounding box center [252, 339] width 418 height 22
click at [223, 413] on button "Iesniegt" at bounding box center [252, 415] width 81 height 19
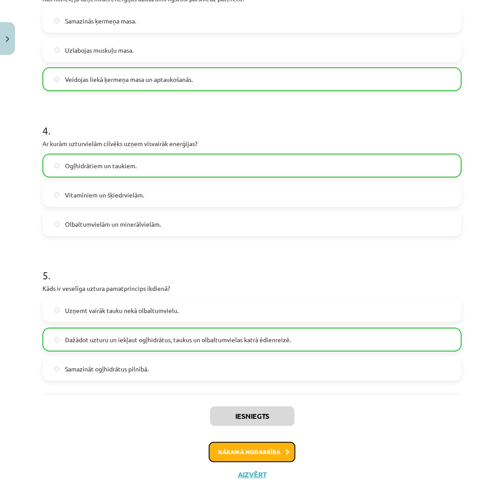
click at [279, 447] on button "Nākamā nodarbība" at bounding box center [252, 452] width 87 height 20
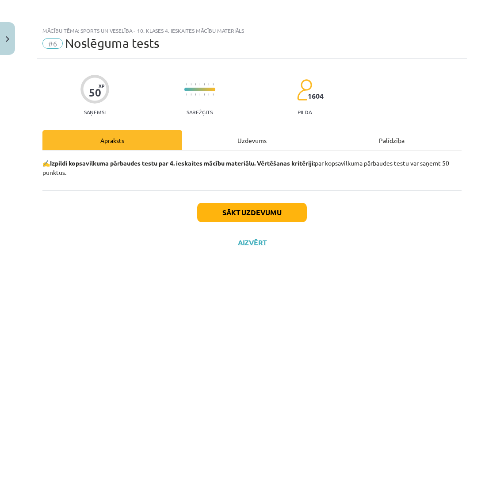
scroll to position [0, 0]
click at [272, 203] on button "Sākt uzdevumu" at bounding box center [252, 212] width 110 height 19
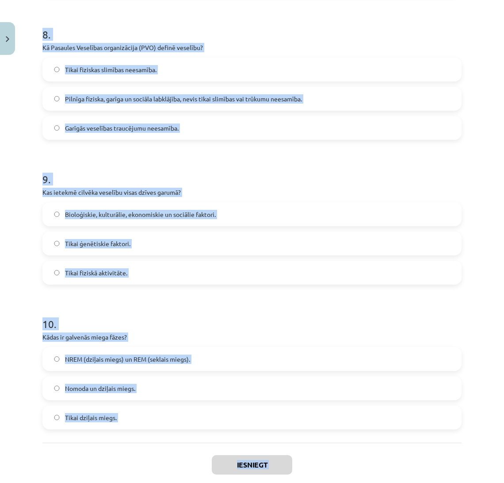
scroll to position [1225, 0]
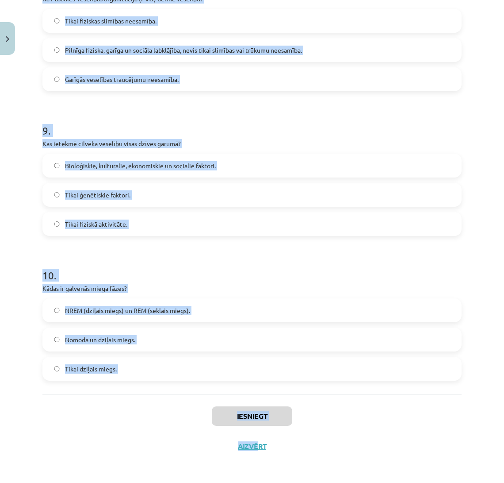
drag, startPoint x: 41, startPoint y: 201, endPoint x: 255, endPoint y: 480, distance: 351.5
click at [255, 480] on div "Mācību tēma: Sports un veselība - 10. klases 4. ieskaites mācību materiāls #6 N…" at bounding box center [252, 241] width 504 height 483
copy div "1 . Kas ir galvenie veselības riska faktori, kas izraisa hroniskas slimības? Pā…"
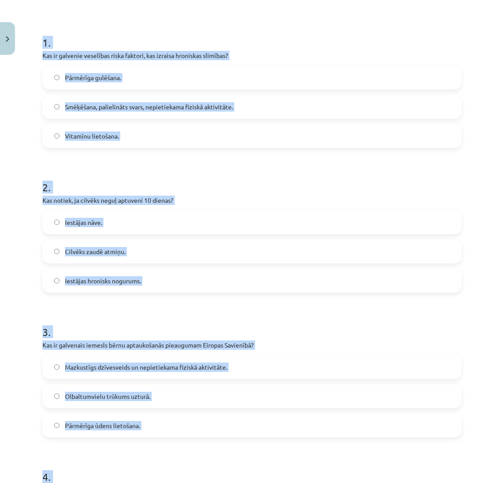
scroll to position [108, 0]
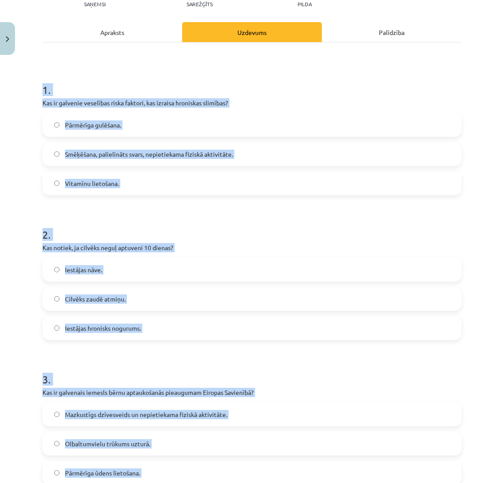
click at [344, 152] on label "Smēķēšana, palielināts svars, nepietiekama fiziskā aktivitāte." at bounding box center [252, 154] width 418 height 22
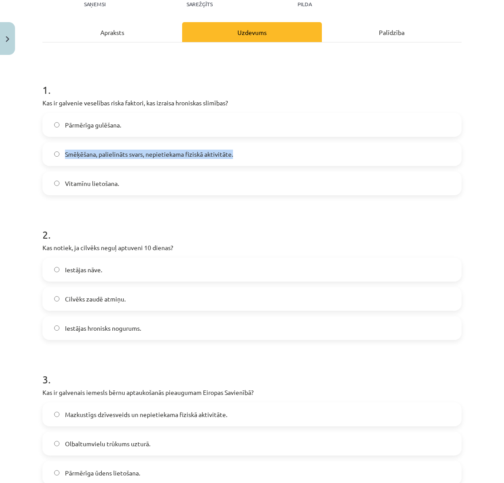
click at [344, 152] on label "Smēķēšana, palielināts svars, nepietiekama fiziskā aktivitāte." at bounding box center [252, 154] width 418 height 22
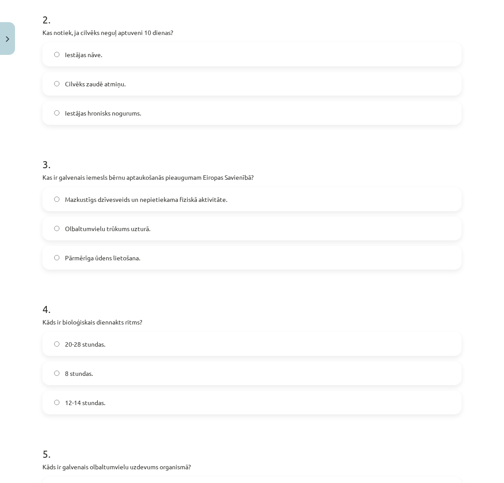
scroll to position [342, 0]
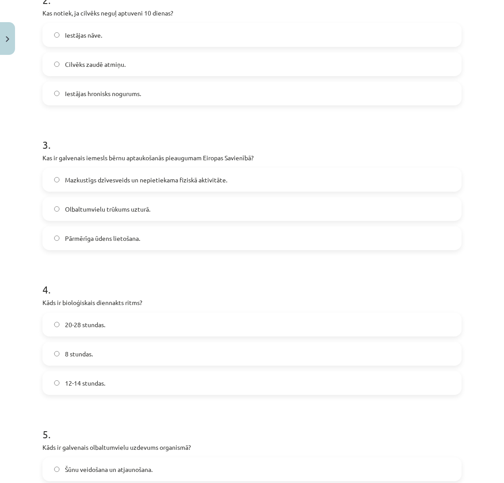
click at [175, 36] on label "Iestājas nāve." at bounding box center [252, 35] width 418 height 22
click at [164, 173] on label "Mazkustīgs dzīvesveids un nepietiekama fiziskā aktivitāte." at bounding box center [252, 180] width 418 height 22
click at [155, 327] on label "20-28 stundas." at bounding box center [252, 324] width 418 height 22
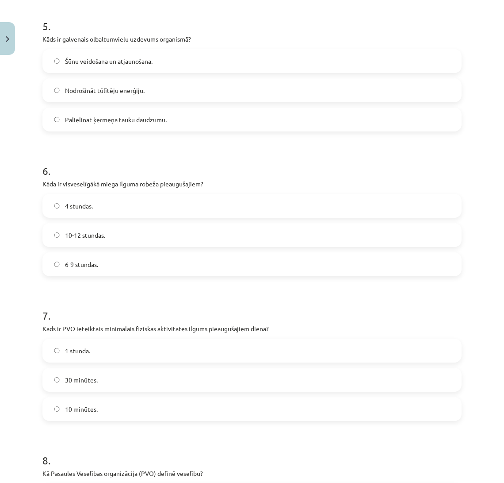
scroll to position [768, 0]
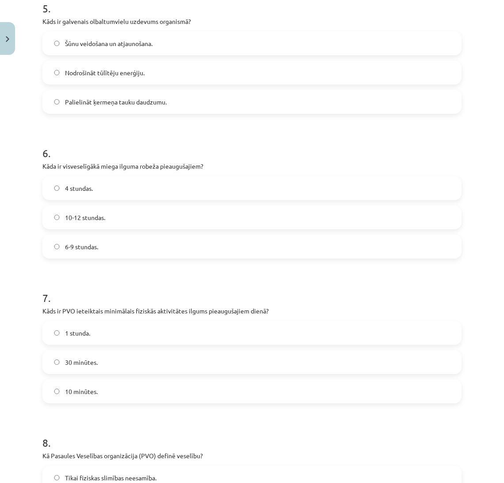
click at [108, 45] on span "Šūnu veidošana un atjaunošana." at bounding box center [109, 43] width 88 height 9
click at [127, 250] on label "6-9 stundas." at bounding box center [252, 246] width 418 height 22
click at [114, 365] on label "30 minūtes." at bounding box center [252, 362] width 418 height 22
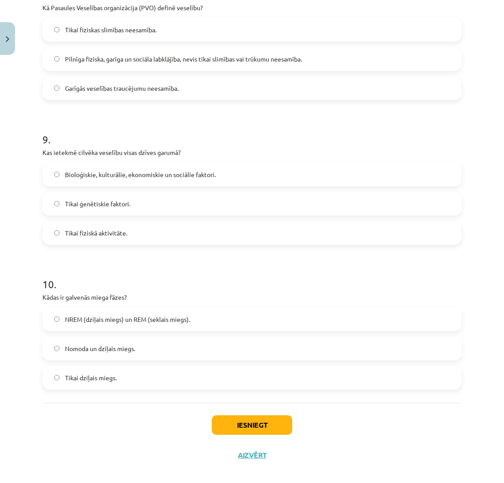
scroll to position [1210, 0]
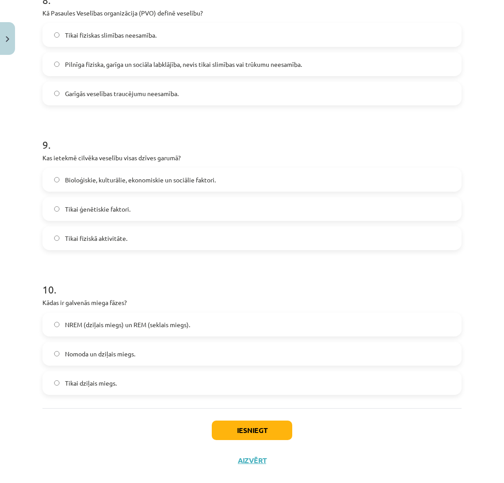
click at [104, 53] on label "Pilnīga fiziska, garīga un sociāla labklājība, nevis tikai slimības vai trūkumu…" at bounding box center [252, 64] width 418 height 22
click at [99, 187] on label "Bioloģiskie, kulturālie, ekonomiskie un sociālie faktori." at bounding box center [252, 180] width 418 height 22
click at [120, 328] on span "NREM (dziļais miegs) un REM (seklais miegs)." at bounding box center [127, 324] width 125 height 9
click at [223, 427] on button "Iesniegt" at bounding box center [252, 429] width 81 height 19
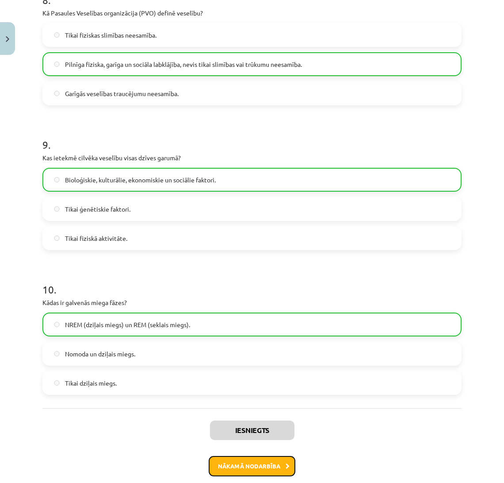
click at [235, 463] on button "Nākamā nodarbība" at bounding box center [252, 466] width 87 height 20
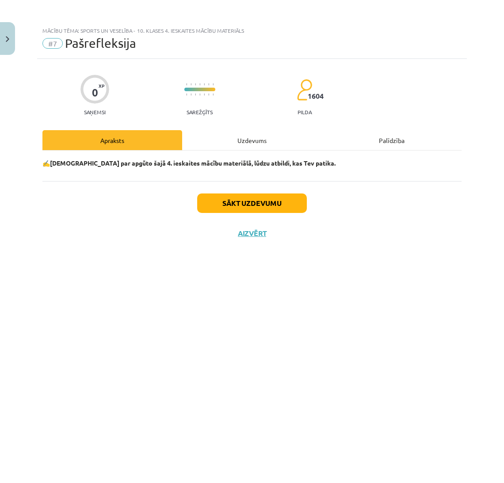
scroll to position [0, 0]
click at [247, 192] on div "Sākt uzdevumu Aizvērt" at bounding box center [251, 212] width 419 height 62
click at [253, 202] on button "Sākt uzdevumu" at bounding box center [252, 202] width 110 height 19
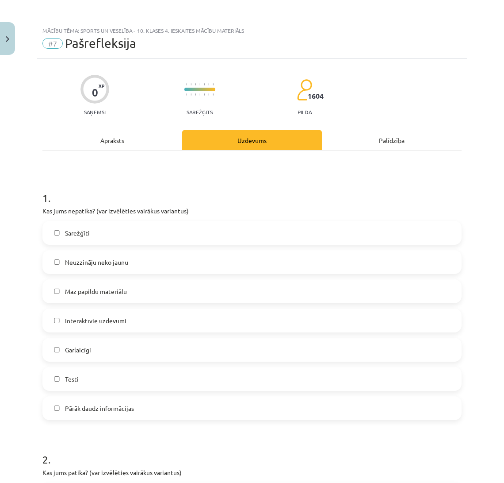
click at [170, 263] on label "Neuzzināju neko jaunu" at bounding box center [252, 262] width 418 height 22
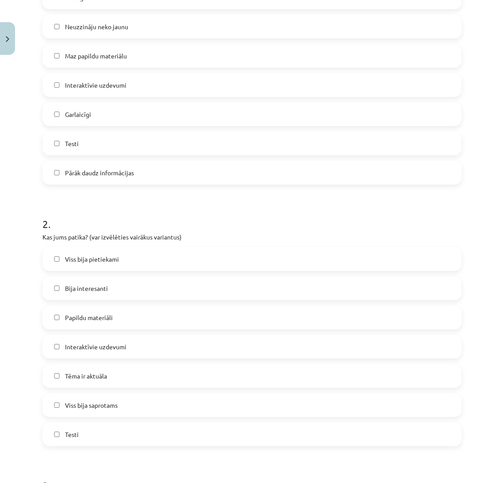
scroll to position [357, 0]
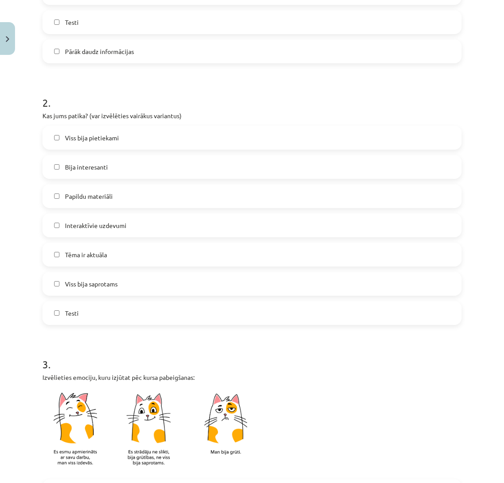
click at [147, 143] on label "Viss bija pietiekami" at bounding box center [252, 138] width 418 height 22
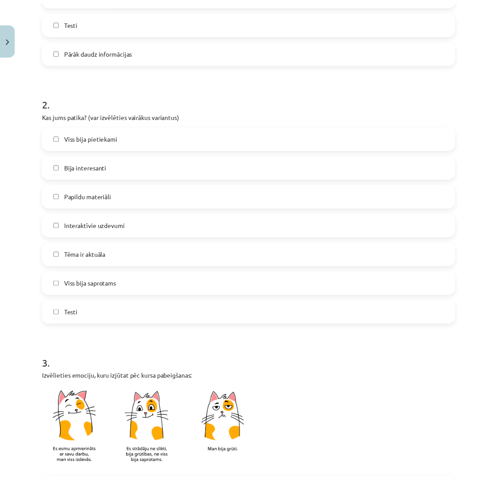
scroll to position [613, 0]
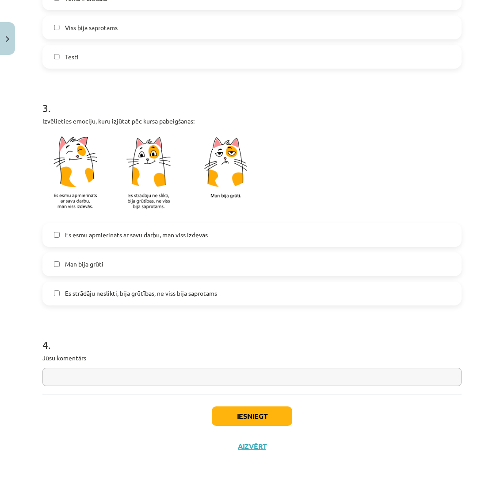
click at [223, 237] on label "Es esmu apmierināts ar savu darbu, man viss izdevās" at bounding box center [252, 235] width 418 height 22
click at [232, 416] on button "Iesniegt" at bounding box center [252, 415] width 81 height 19
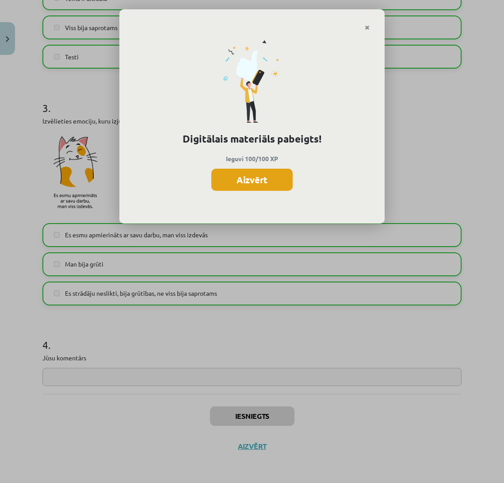
click at [279, 183] on button "Aizvērt" at bounding box center [251, 180] width 81 height 22
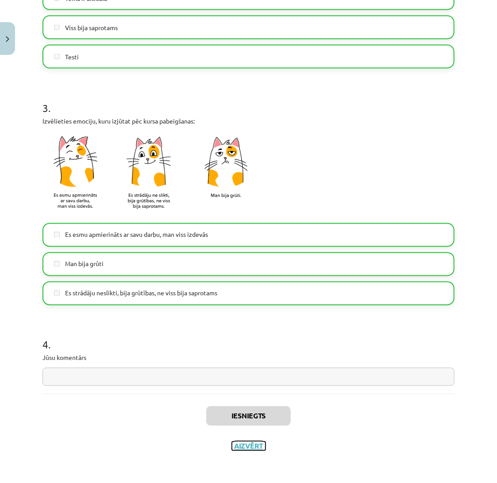
click at [253, 446] on button "Aizvērt" at bounding box center [249, 446] width 34 height 9
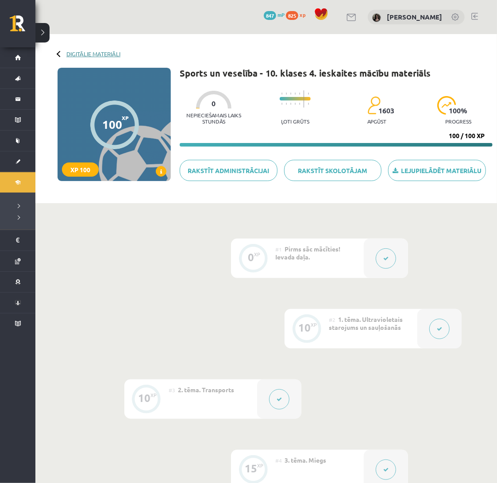
click at [111, 53] on link "Digitālie materiāli" at bounding box center [93, 53] width 54 height 7
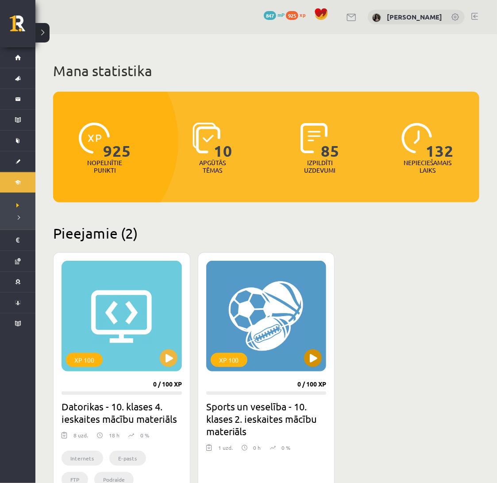
click at [312, 347] on div "XP 100" at bounding box center [266, 316] width 120 height 111
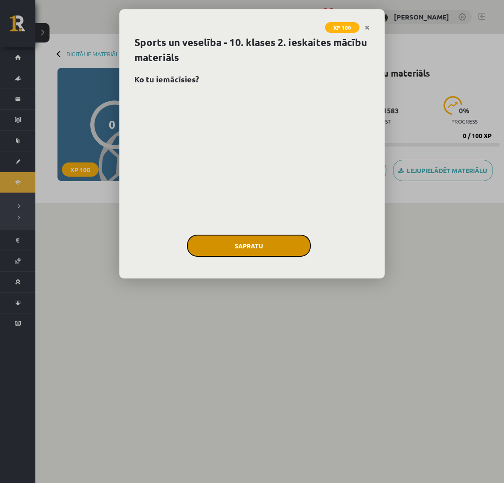
click at [217, 241] on button "Sapratu" at bounding box center [249, 245] width 124 height 22
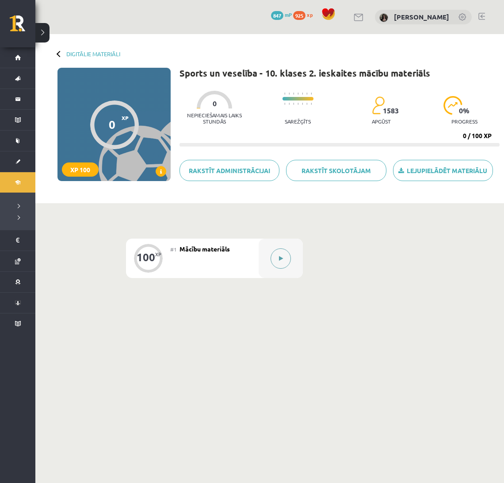
click at [284, 253] on button at bounding box center [281, 258] width 20 height 20
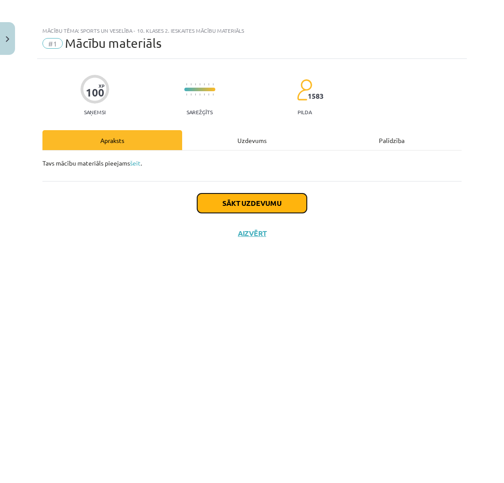
click at [250, 202] on button "Sākt uzdevumu" at bounding box center [252, 202] width 110 height 19
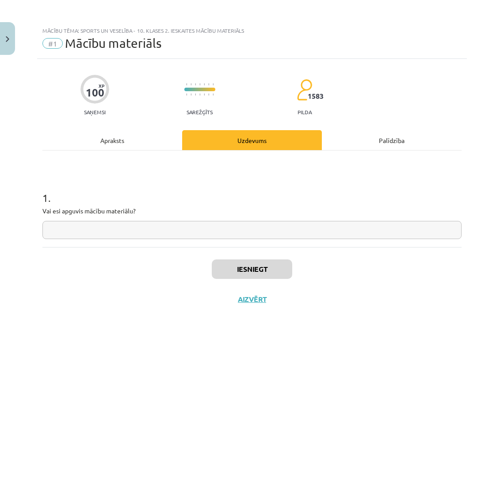
click at [101, 228] on input "text" at bounding box center [251, 230] width 419 height 18
type input "**"
click at [229, 273] on button "Iesniegt" at bounding box center [252, 268] width 81 height 19
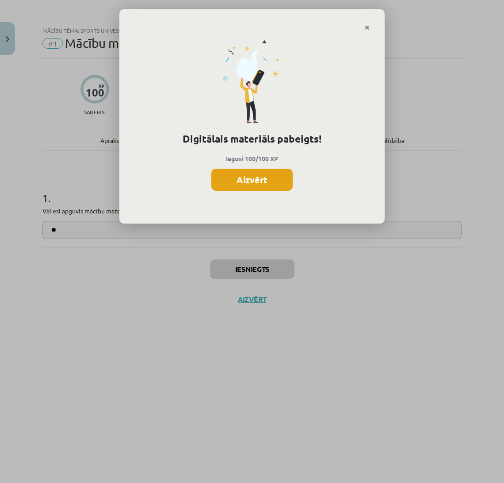
click at [273, 176] on button "Aizvērt" at bounding box center [251, 180] width 81 height 22
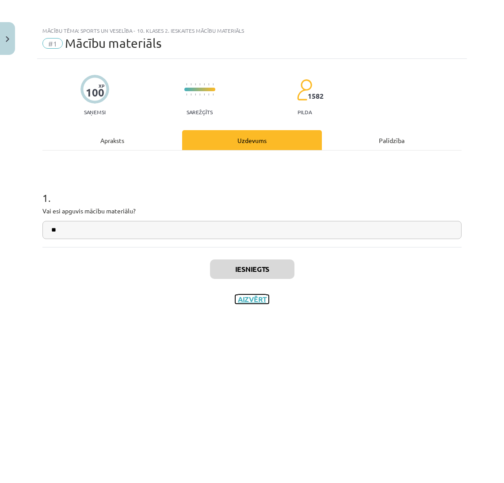
click at [249, 299] on button "Aizvērt" at bounding box center [252, 299] width 34 height 9
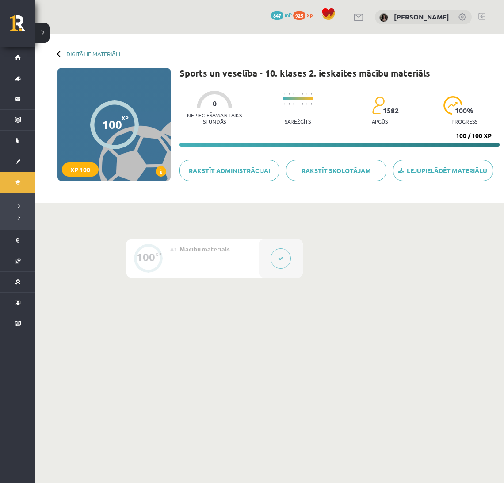
click at [74, 52] on link "Digitālie materiāli" at bounding box center [93, 53] width 54 height 7
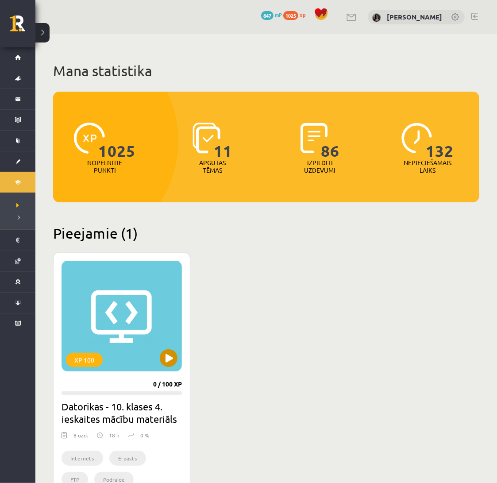
click at [158, 346] on div "XP 100" at bounding box center [121, 316] width 120 height 111
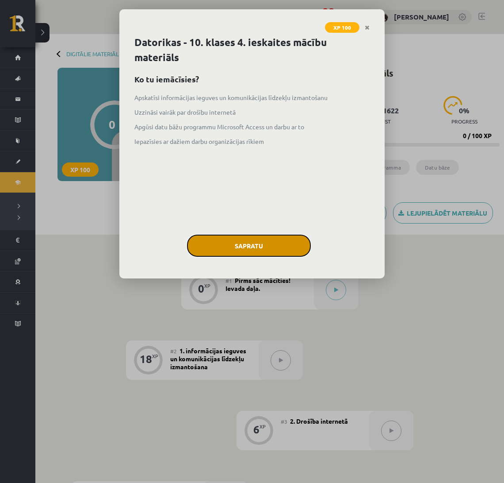
click at [239, 242] on button "Sapratu" at bounding box center [249, 245] width 124 height 22
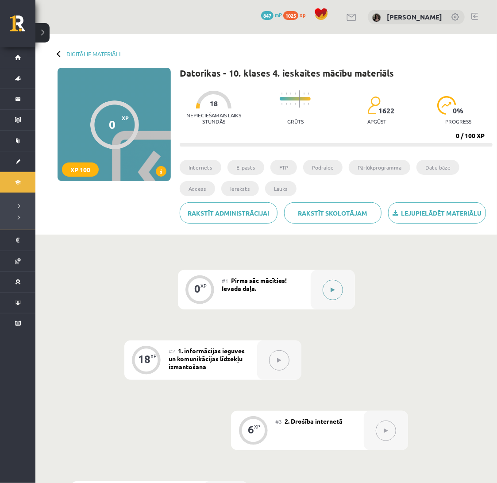
click at [326, 288] on button at bounding box center [333, 290] width 20 height 20
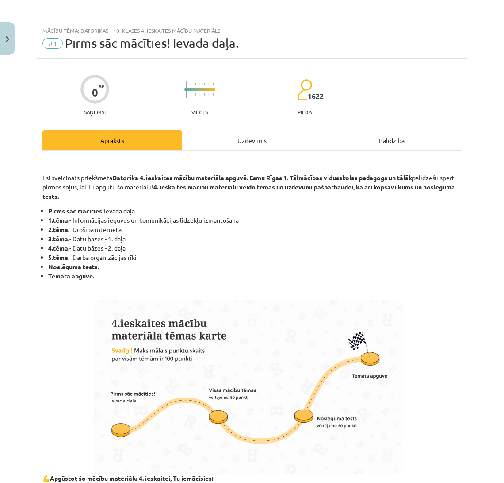
click at [236, 150] on div "Uzdevums" at bounding box center [252, 140] width 140 height 20
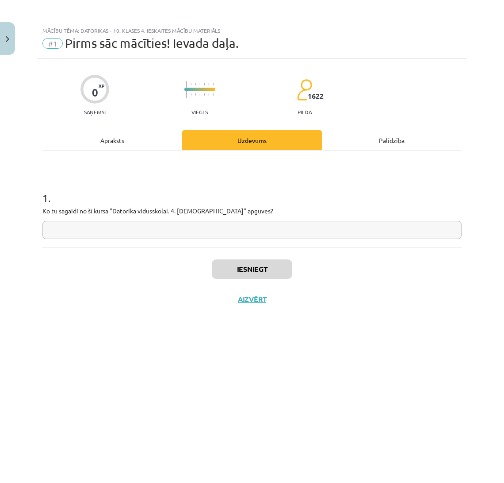
click at [116, 230] on input "text" at bounding box center [251, 230] width 419 height 18
type input "*"
click at [223, 268] on button "Iesniegt" at bounding box center [252, 268] width 81 height 19
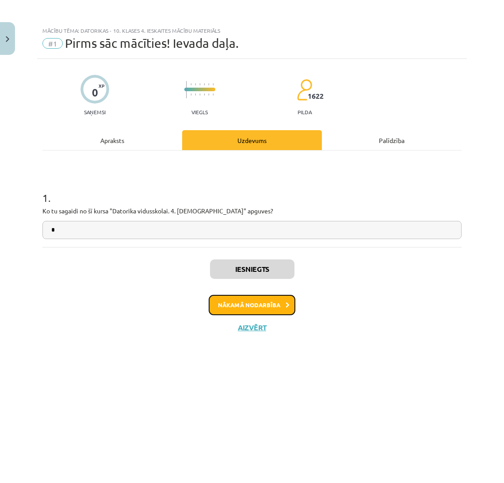
click at [233, 299] on button "Nākamā nodarbība" at bounding box center [252, 305] width 87 height 20
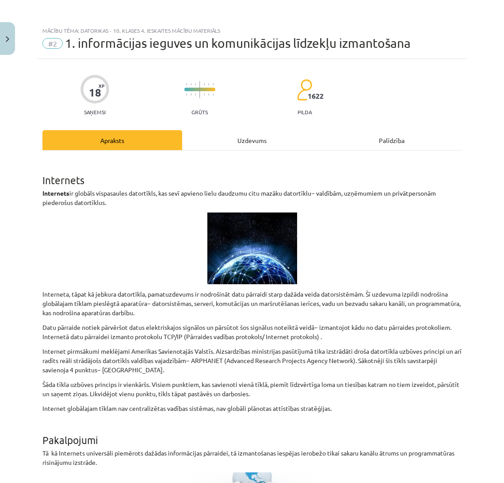
click at [249, 131] on div "Uzdevums" at bounding box center [252, 140] width 140 height 20
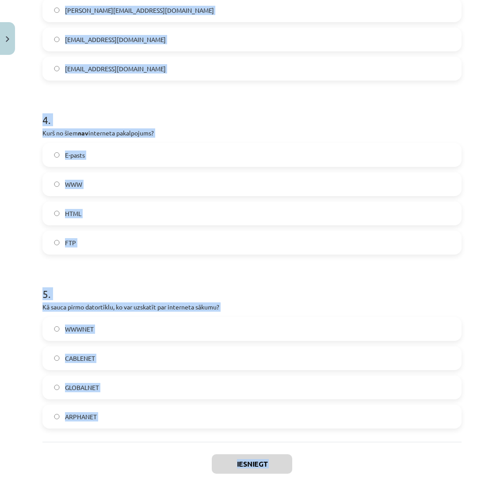
scroll to position [647, 0]
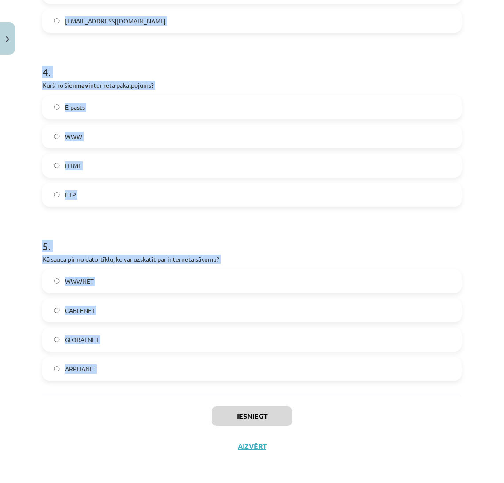
drag, startPoint x: 41, startPoint y: 177, endPoint x: 217, endPoint y: 377, distance: 266.7
copy form "1 . FTP ir: E-pastu pārsūtīšanas protokols Diagrammu pārsūtīšanas protokols Dat…"
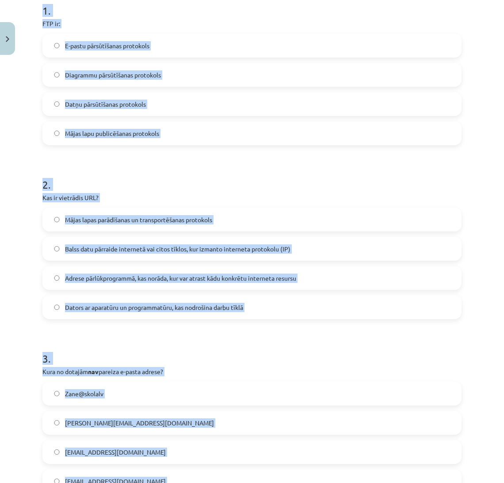
scroll to position [185, 0]
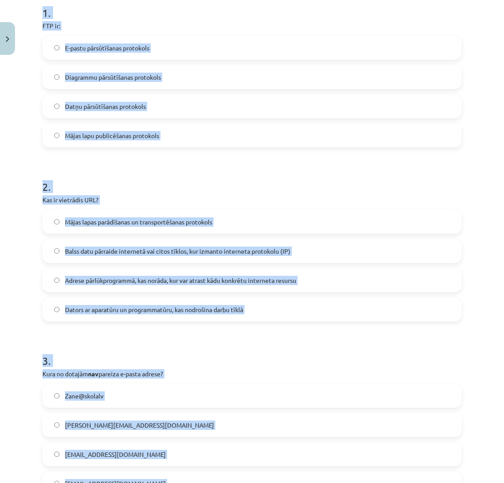
click at [213, 107] on label "Datņu pārsūtīšanas protokols" at bounding box center [252, 106] width 418 height 22
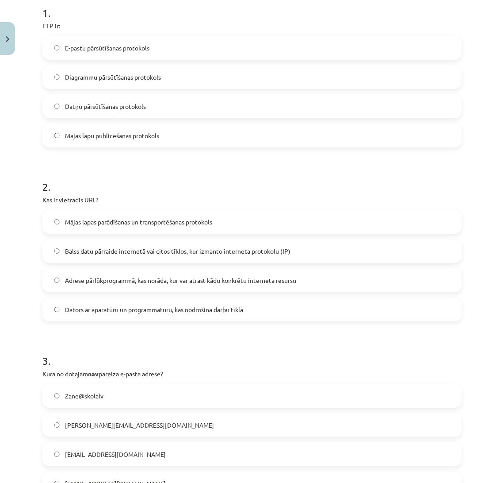
click at [140, 280] on span "Adrese pārlūkprogrammā, kas norāda, kur var atrast kādu konkrētu interneta resu…" at bounding box center [180, 280] width 231 height 9
click at [137, 391] on label "Zane@skolalv" at bounding box center [252, 395] width 418 height 22
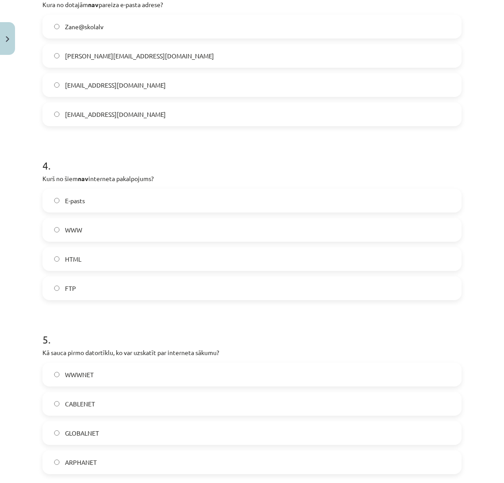
scroll to position [615, 0]
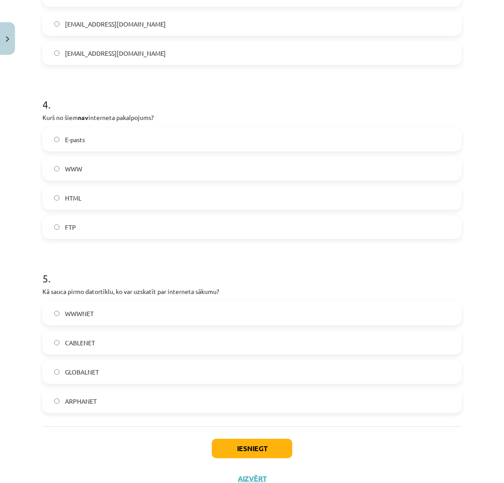
click at [63, 200] on label "HTML" at bounding box center [252, 198] width 418 height 22
click at [104, 396] on label "ARPHANET" at bounding box center [252, 401] width 418 height 22
click at [223, 449] on button "Iesniegt" at bounding box center [252, 447] width 81 height 19
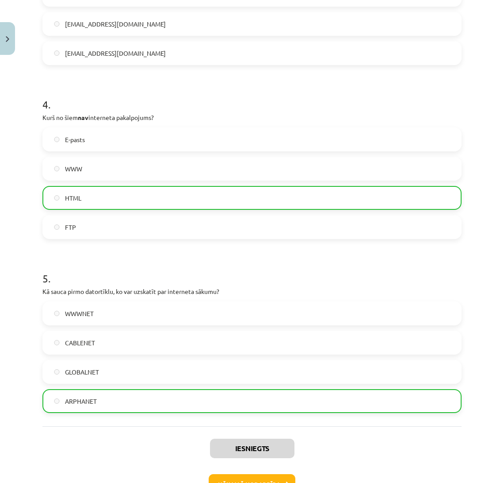
scroll to position [676, 0]
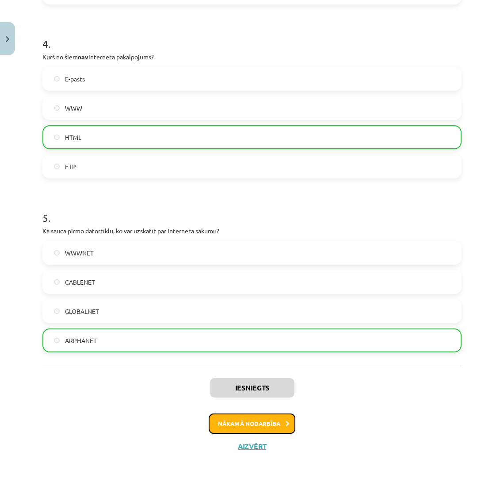
click at [279, 422] on button "Nākamā nodarbība" at bounding box center [252, 423] width 87 height 20
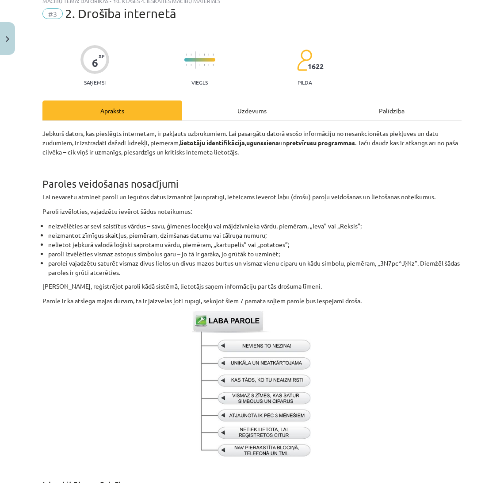
scroll to position [22, 0]
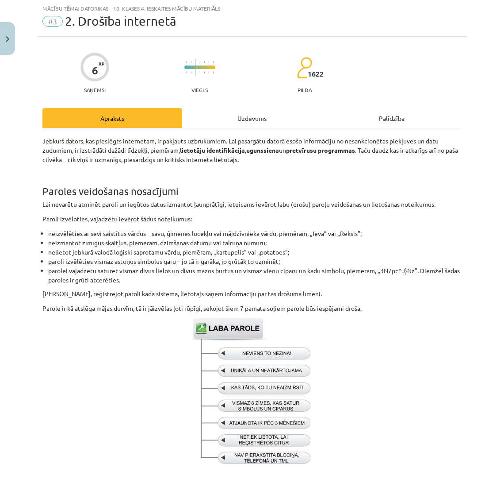
click at [229, 124] on div "Uzdevums" at bounding box center [252, 118] width 140 height 20
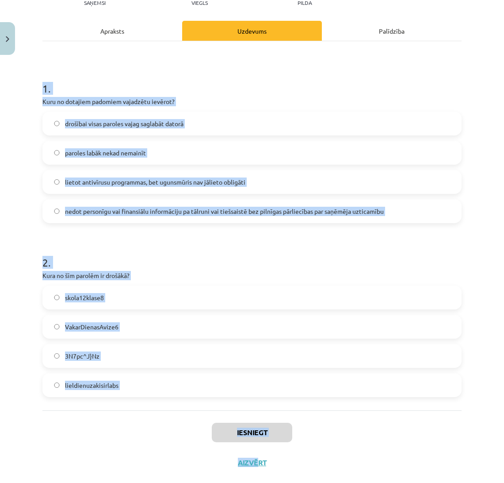
scroll to position [126, 0]
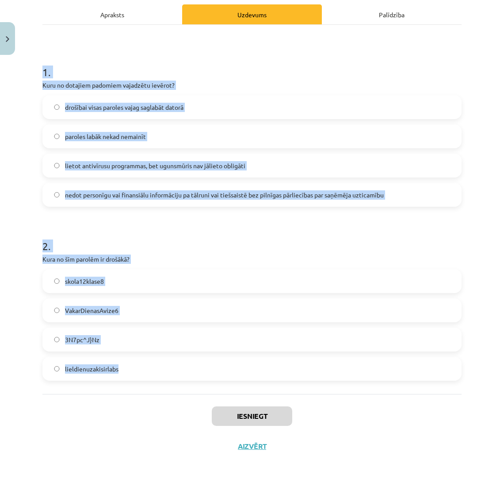
drag, startPoint x: 38, startPoint y: 177, endPoint x: 219, endPoint y: 369, distance: 263.2
click at [219, 369] on div "6 XP Saņemsi Viegls 1622 pilda Apraksts Uzdevums Palīdzība 1 . Kuru no dotajiem…" at bounding box center [252, 197] width 430 height 528
copy form "1 . Kuru no dotajiem padomiem vajadzētu ievērot? drošībai visas paroles vajag s…"
click at [234, 191] on span "nedot personīgu vai finansiālu informāciju pa tālruni vai tiešsaistē bez pilnīg…" at bounding box center [224, 194] width 319 height 9
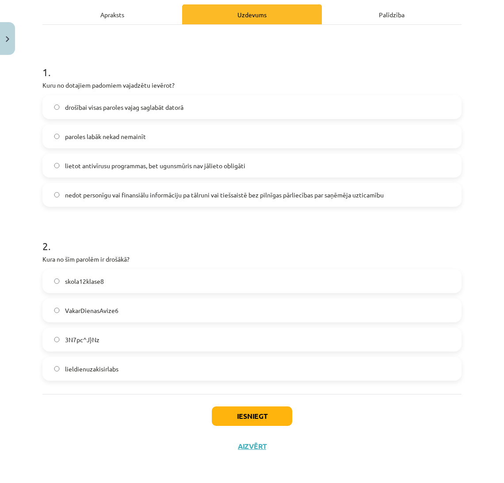
click at [120, 341] on label "3N7pc^J}Nz" at bounding box center [252, 339] width 418 height 22
click at [219, 414] on button "Iesniegt" at bounding box center [252, 415] width 81 height 19
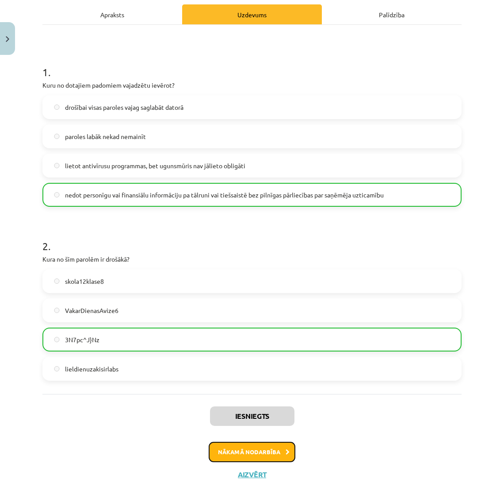
click at [232, 447] on button "Nākamā nodarbība" at bounding box center [252, 452] width 87 height 20
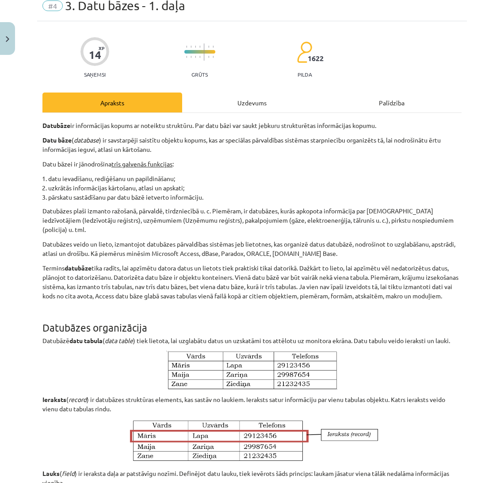
scroll to position [22, 0]
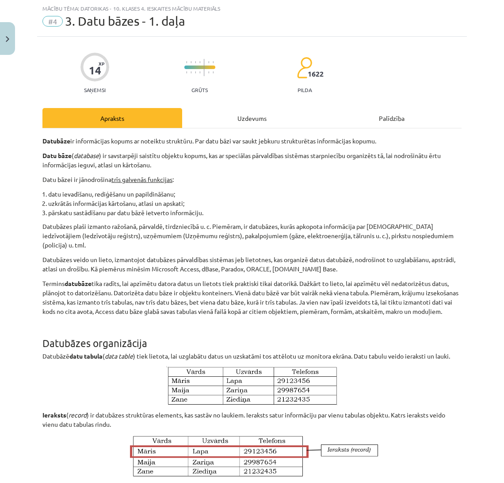
click at [229, 127] on div "Uzdevums" at bounding box center [252, 118] width 140 height 20
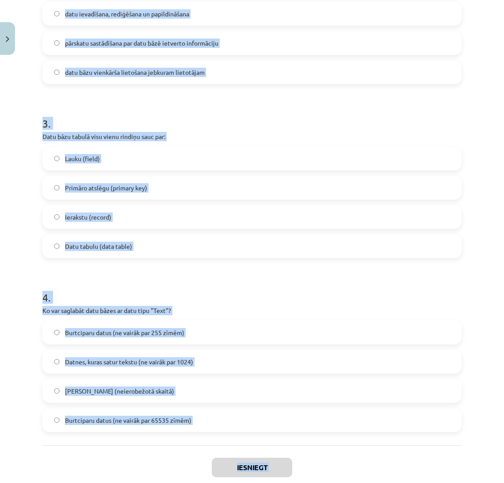
scroll to position [474, 0]
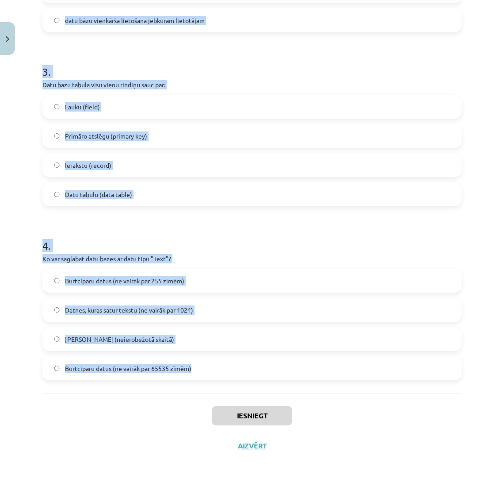
drag, startPoint x: 39, startPoint y: 170, endPoint x: 264, endPoint y: 373, distance: 302.9
click at [264, 373] on div "14 XP Saņemsi Grūts 1622 pilda Apraksts Uzdevums Palīdzība 1 . Kurš saišu veids…" at bounding box center [252, 22] width 430 height 875
copy form "1 . Kurš saišu veids starp tabulām nav iespējams? viens pret daudziem (one-to-m…"
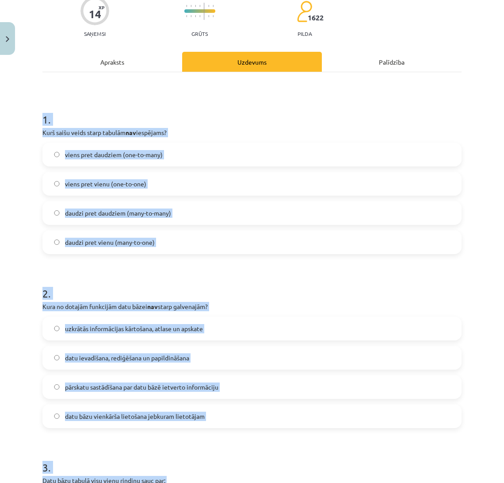
scroll to position [77, 0]
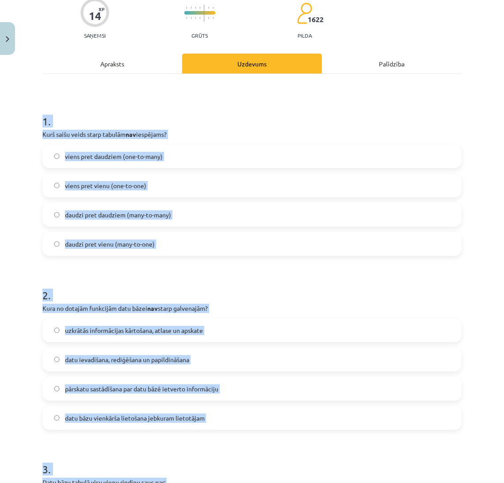
click at [220, 218] on label "daudzi pret daudziem (many-to-many)" at bounding box center [252, 215] width 418 height 22
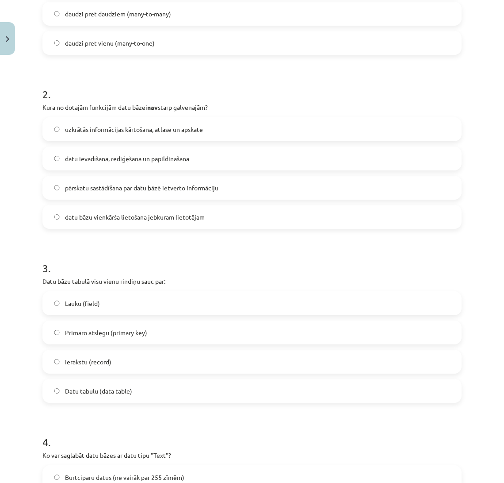
scroll to position [295, 0]
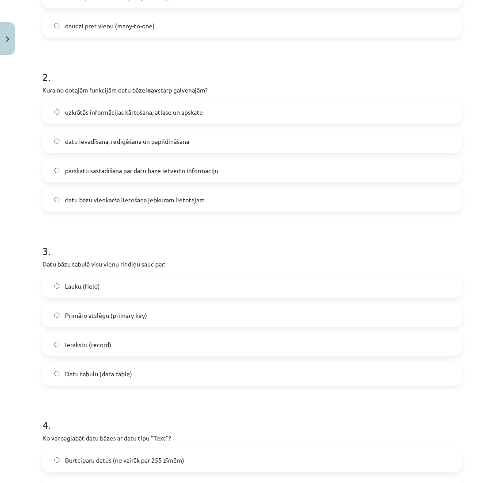
click at [188, 202] on span "datu bāzu vienkārša lietošana jebkuram lietotājam" at bounding box center [135, 199] width 140 height 9
click at [171, 341] on label "Ierakstu (record)" at bounding box center [252, 344] width 418 height 22
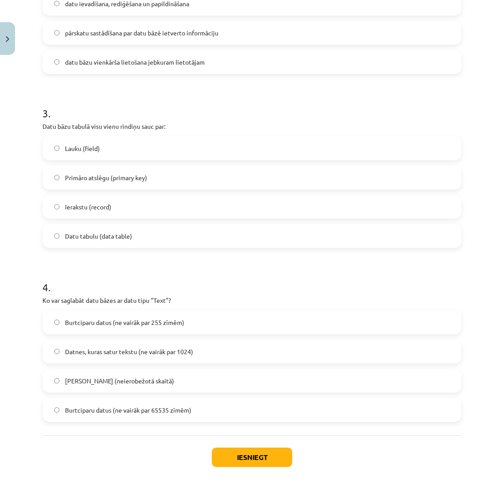
scroll to position [474, 0]
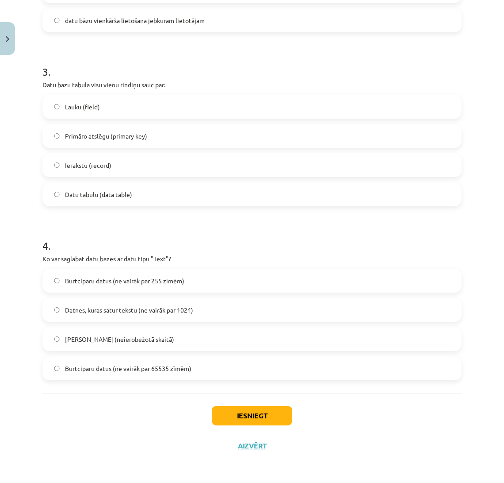
click at [219, 279] on label "Burtciparu datus (ne vairāk par 255 zīmēm)" at bounding box center [252, 280] width 418 height 22
click at [219, 412] on button "Iesniegt" at bounding box center [252, 415] width 81 height 19
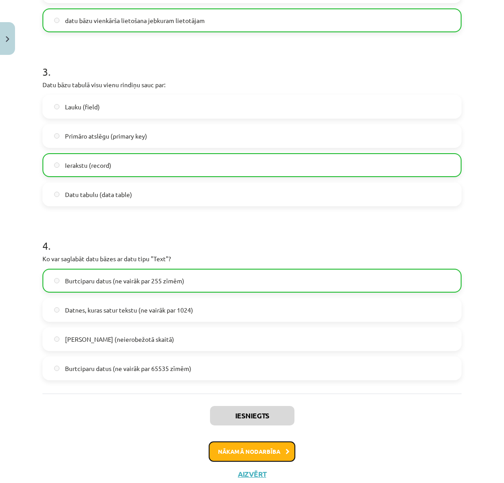
click at [230, 445] on button "Nākamā nodarbība" at bounding box center [252, 451] width 87 height 20
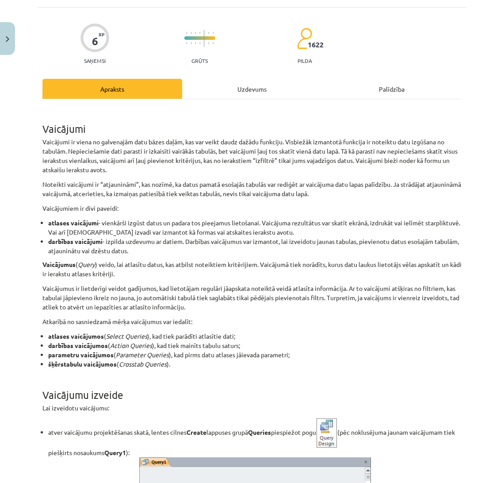
scroll to position [22, 0]
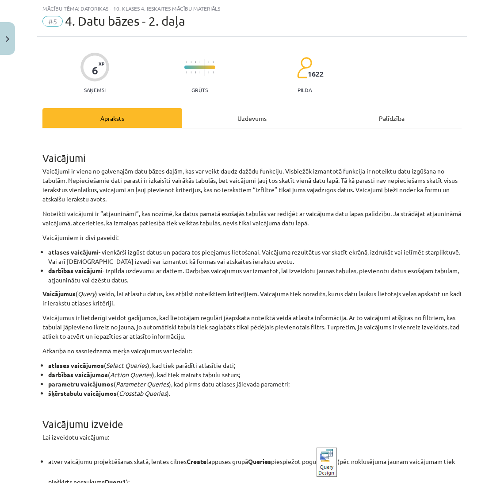
click at [236, 123] on div "Uzdevums" at bounding box center [252, 118] width 140 height 20
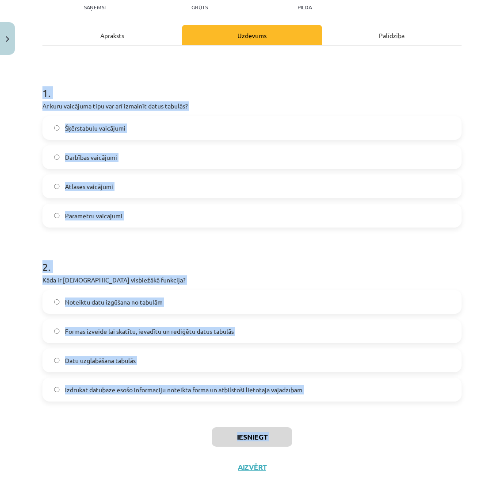
scroll to position [126, 0]
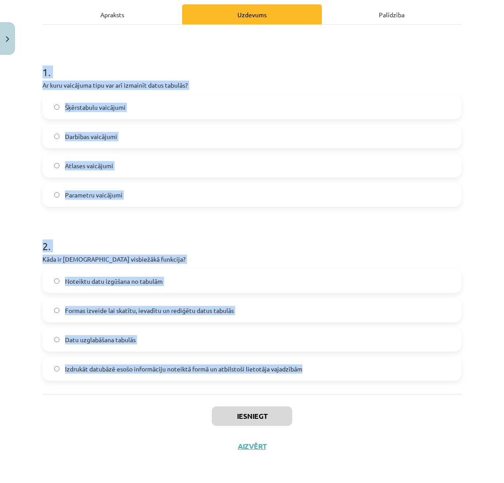
drag, startPoint x: 40, startPoint y: 175, endPoint x: 335, endPoint y: 376, distance: 357.3
click at [335, 376] on div "6 XP Saņemsi Grūts 1622 pilda Apraksts Uzdevums Palīdzība 1 . Ar kuru vaicājuma…" at bounding box center [252, 197] width 430 height 528
copy form "1 . Ar kuru vaicājuma tipu var arī izmainīt datus tabulās? Šķērstabulu vaicājum…"
click at [111, 273] on label "Noteiktu datu izgūšana no tabulām" at bounding box center [252, 281] width 418 height 22
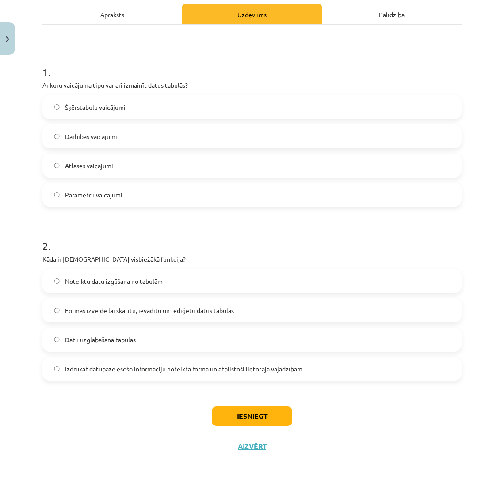
click at [105, 129] on label "Darbības vaicājumi" at bounding box center [252, 136] width 418 height 22
click at [224, 406] on button "Iesniegt" at bounding box center [252, 415] width 81 height 19
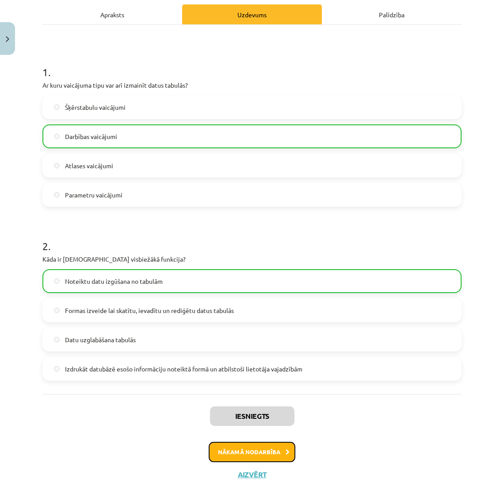
click at [235, 453] on button "Nākamā nodarbība" at bounding box center [252, 452] width 87 height 20
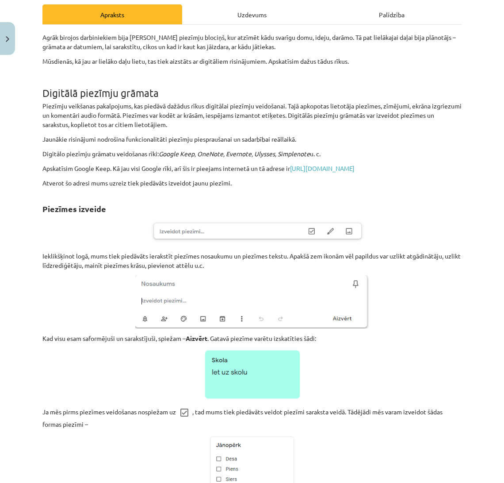
scroll to position [22, 0]
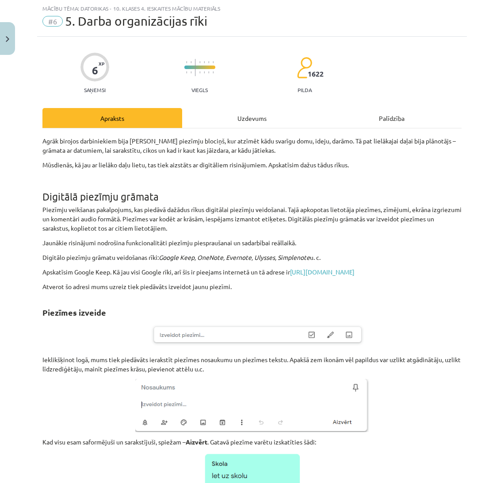
click at [247, 119] on div "Uzdevums" at bounding box center [252, 118] width 140 height 20
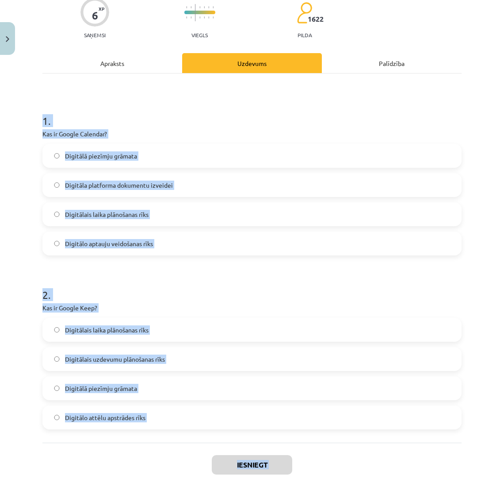
scroll to position [126, 0]
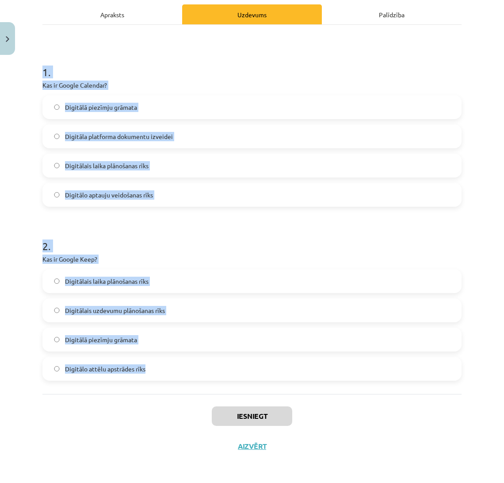
drag, startPoint x: 41, startPoint y: 169, endPoint x: 215, endPoint y: 392, distance: 282.4
click at [215, 392] on div "6 XP Saņemsi Viegls 1622 pilda Apraksts Uzdevums Palīdzība 1 . Kas ir Google Ca…" at bounding box center [252, 197] width 430 height 528
copy form "1 . Kas ir Google Calendar? Digitālā piezīmju grāmata Digitāla platforma dokume…"
click at [187, 170] on label "Digitālais laika plānošanas rīks" at bounding box center [252, 165] width 418 height 22
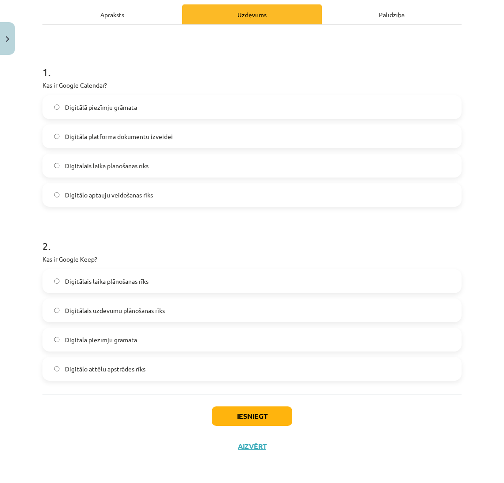
click at [154, 343] on label "Digitālā piezīmju grāmata" at bounding box center [252, 339] width 418 height 22
click at [227, 419] on button "Iesniegt" at bounding box center [252, 415] width 81 height 19
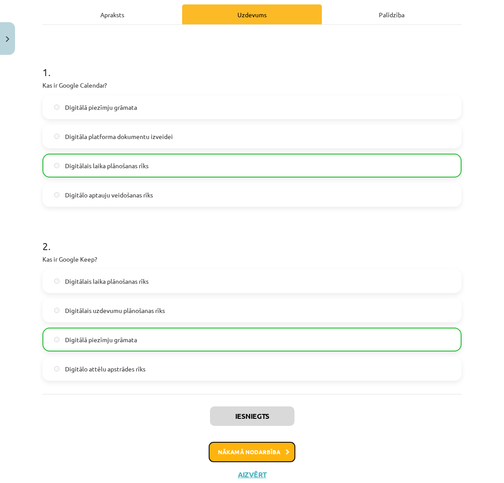
click at [227, 445] on button "Nākamā nodarbība" at bounding box center [252, 452] width 87 height 20
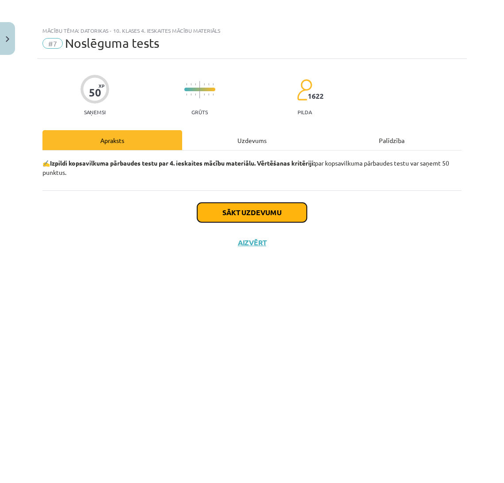
click at [224, 216] on button "Sākt uzdevumu" at bounding box center [252, 212] width 110 height 19
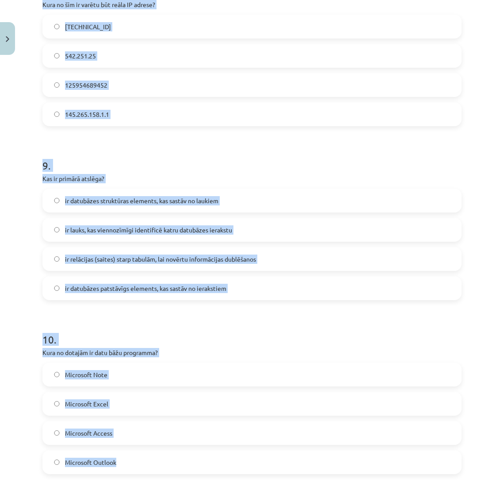
scroll to position [1517, 0]
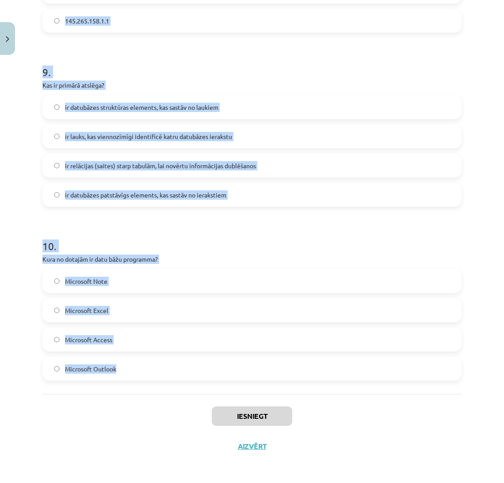
drag, startPoint x: 40, startPoint y: 193, endPoint x: 197, endPoint y: 370, distance: 236.6
copy form "2 . Lore ipsumd sitame consectet? Adipiscingeli Sedd Eiusmo TEM 0 . Inci ut lab…"
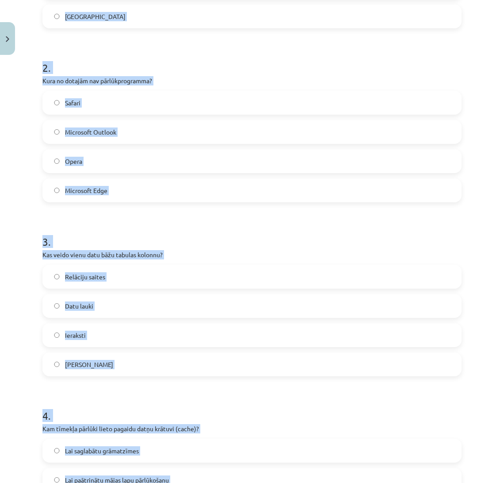
scroll to position [289, 0]
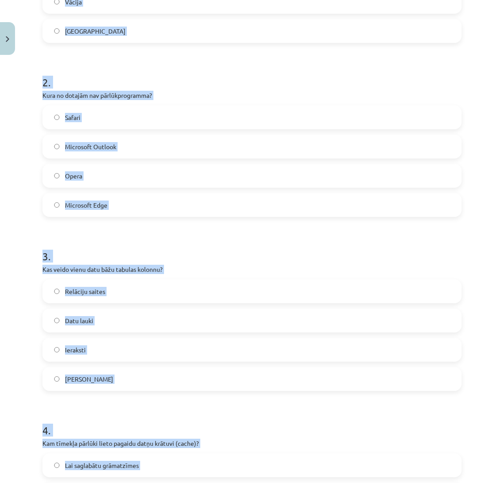
click at [476, 83] on div "Mācību tēma: Datorikas - 10. klases 4. ieskaites mācību materiāls #7 Noslēguma …" at bounding box center [252, 241] width 504 height 483
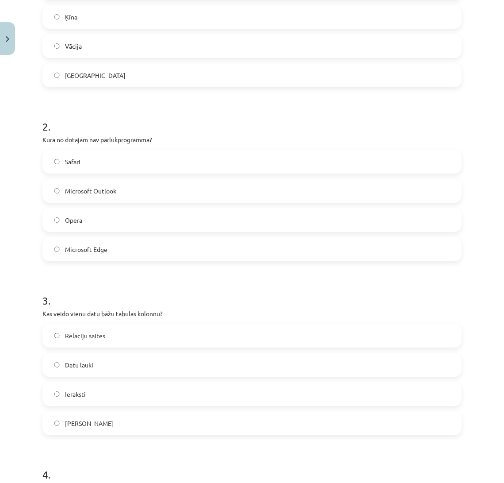
scroll to position [242, 0]
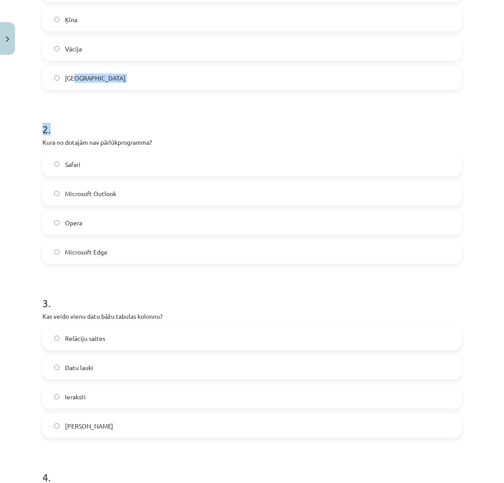
click at [431, 86] on label "[GEOGRAPHIC_DATA]" at bounding box center [252, 78] width 418 height 22
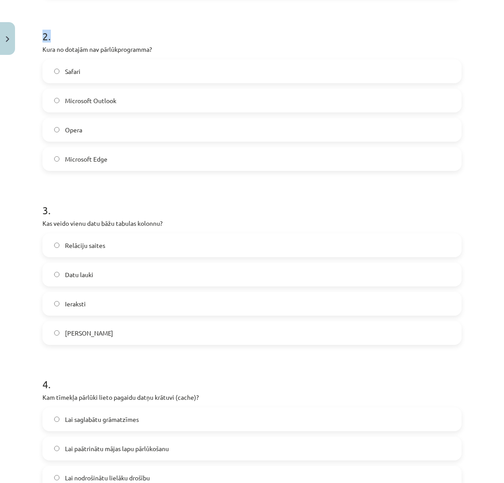
scroll to position [338, 0]
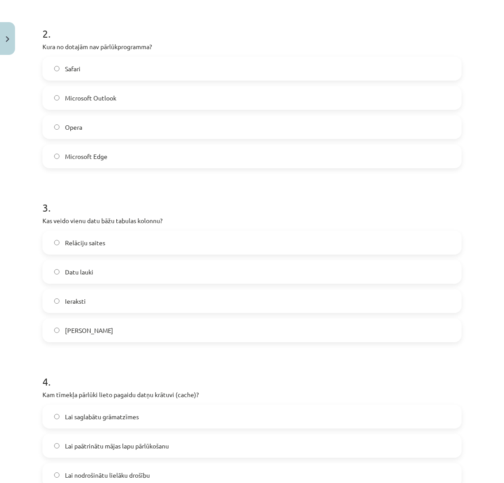
click at [251, 100] on label "Microsoft Outlook" at bounding box center [252, 98] width 418 height 22
click at [187, 275] on label "Datu lauki" at bounding box center [252, 272] width 418 height 22
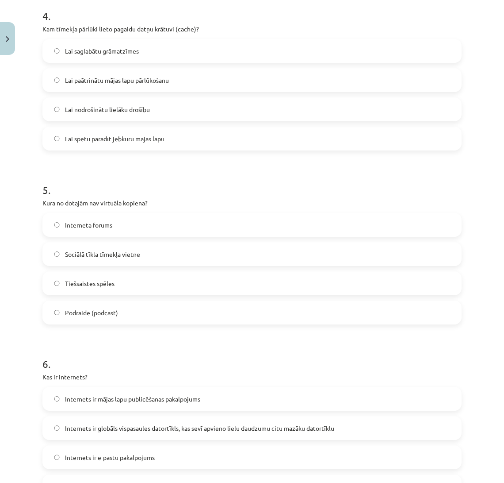
scroll to position [706, 0]
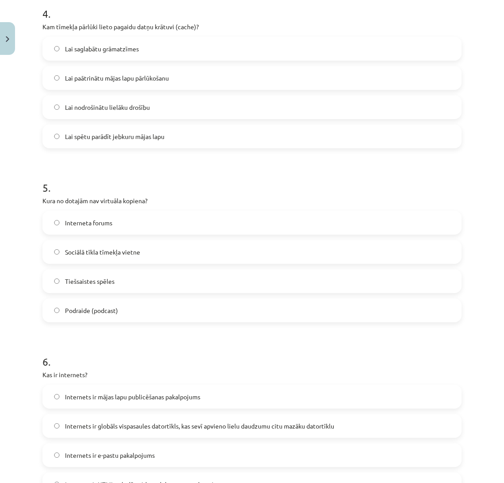
click at [113, 77] on span "Lai paātrinātu mājas lapu pārlūkošanu" at bounding box center [117, 77] width 104 height 9
click at [109, 306] on span "Podraide (podcast)" at bounding box center [91, 310] width 53 height 9
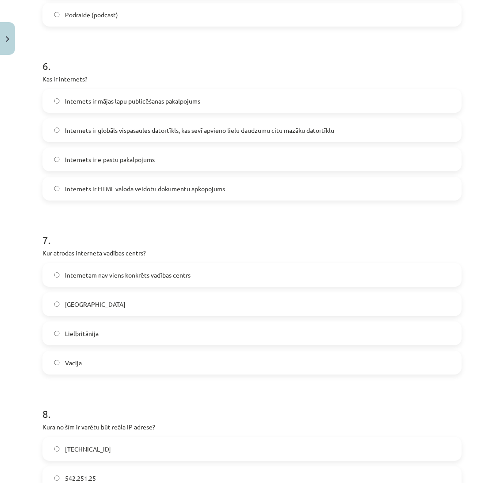
scroll to position [1052, 0]
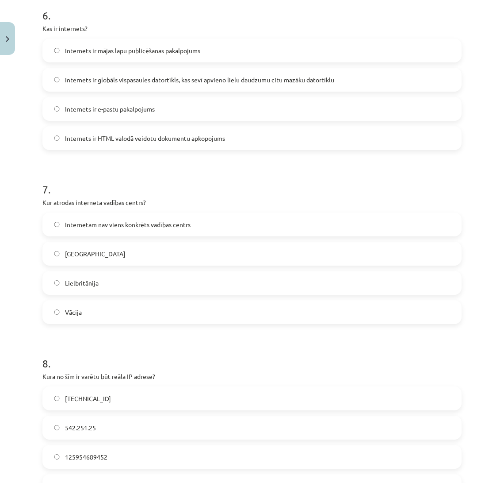
click at [165, 77] on span "Internets ir globāls vispasaules datortīkls, kas sevī apvieno lielu daudzumu ci…" at bounding box center [199, 79] width 269 height 9
click at [174, 217] on label "Internetam nav viens konkrēts vadības centrs" at bounding box center [252, 224] width 418 height 22
click at [497, 266] on div "Mācību tēma: Datorikas - 10. klases 4. ieskaites mācību materiāls #7 Noslēguma …" at bounding box center [252, 241] width 504 height 483
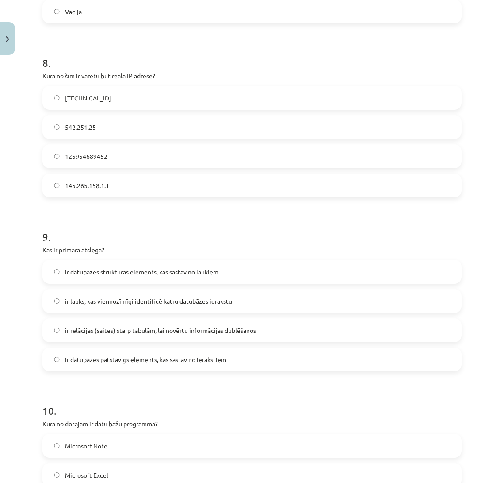
scroll to position [1363, 0]
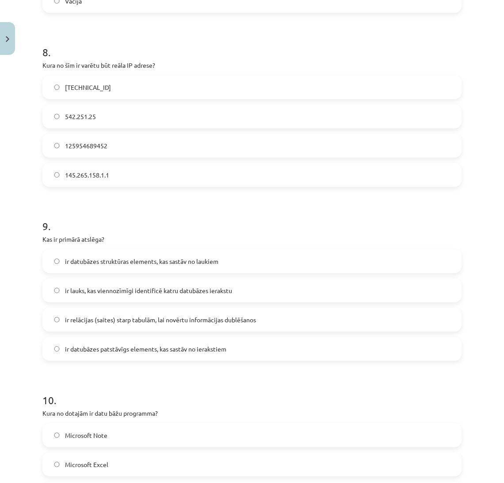
click at [142, 89] on label "[TECHNICAL_ID]" at bounding box center [252, 87] width 418 height 22
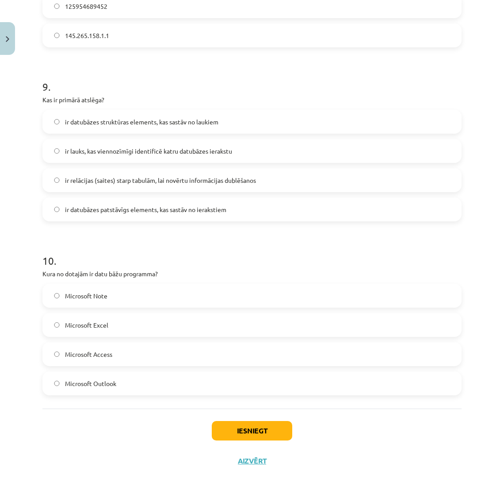
scroll to position [1517, 0]
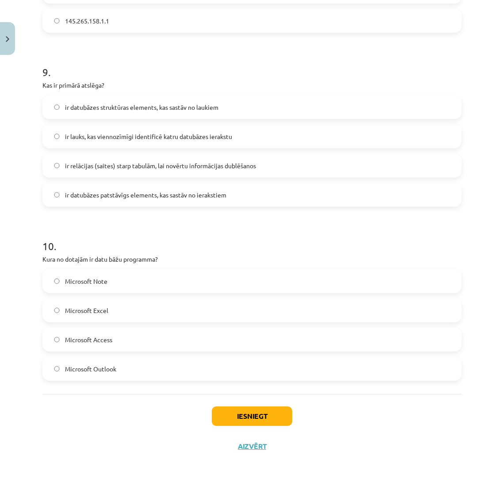
click at [272, 142] on label "ir lauks, kas viennozīmīgi identificē katru datubāzes ierakstu" at bounding box center [252, 136] width 418 height 22
click at [122, 342] on label "Microsoft Access" at bounding box center [252, 339] width 418 height 22
click at [242, 416] on button "Iesniegt" at bounding box center [252, 415] width 81 height 19
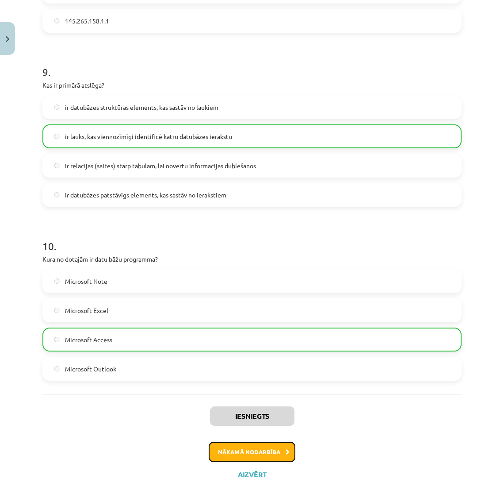
click at [277, 442] on button "Nākamā nodarbība" at bounding box center [252, 452] width 87 height 20
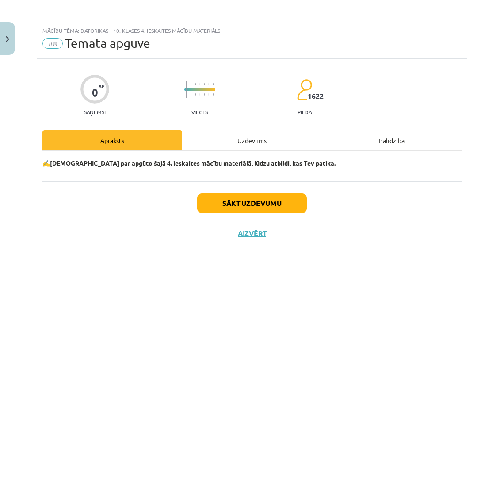
scroll to position [0, 0]
click at [282, 204] on button "Sākt uzdevumu" at bounding box center [252, 202] width 110 height 19
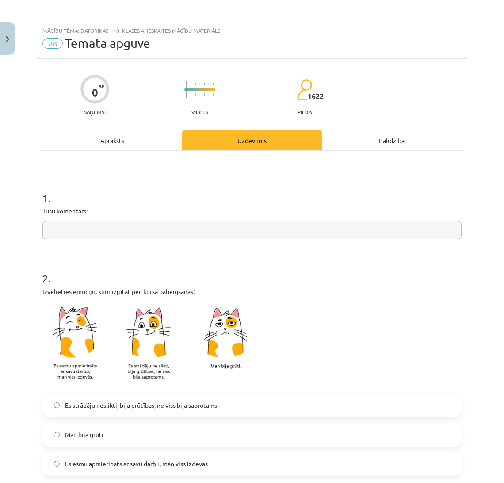
click at [168, 298] on div "Izvēlieties emociju, kuru izjūtat pēc kursa pabeigšanas:" at bounding box center [251, 337] width 419 height 101
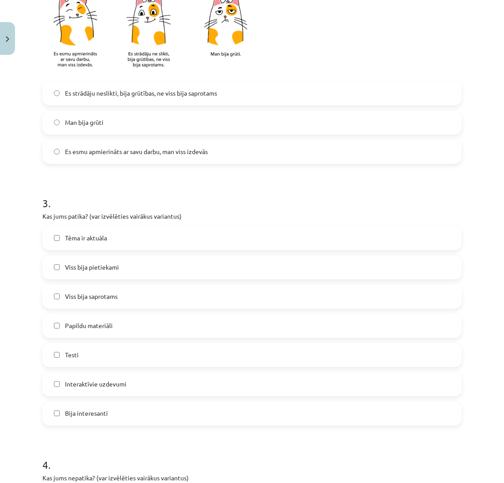
scroll to position [350, 0]
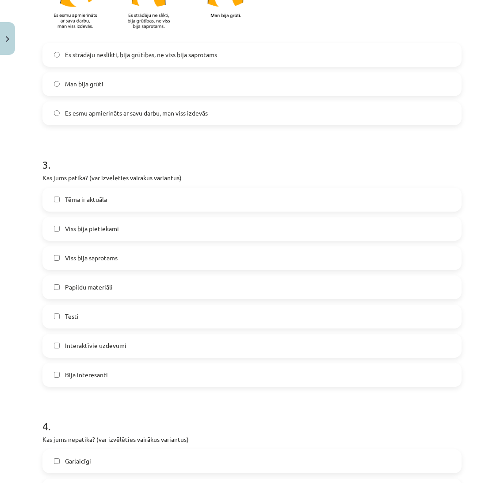
click at [311, 111] on label "Es esmu apmierināts ar savu darbu, man viss izdevās" at bounding box center [252, 113] width 418 height 22
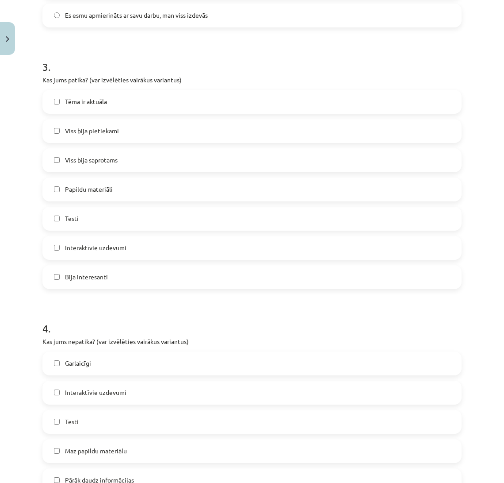
scroll to position [485, 0]
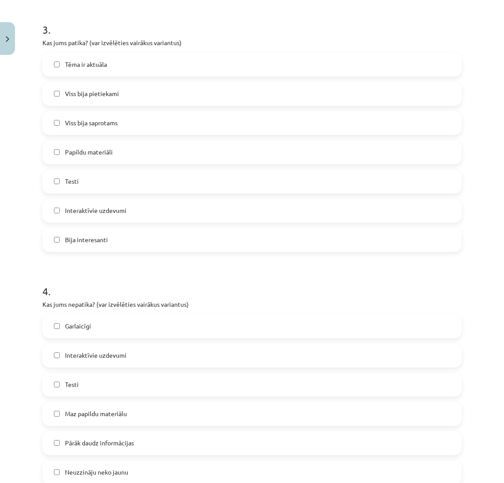
click at [338, 62] on label "Tēma ir aktuāla" at bounding box center [252, 65] width 418 height 22
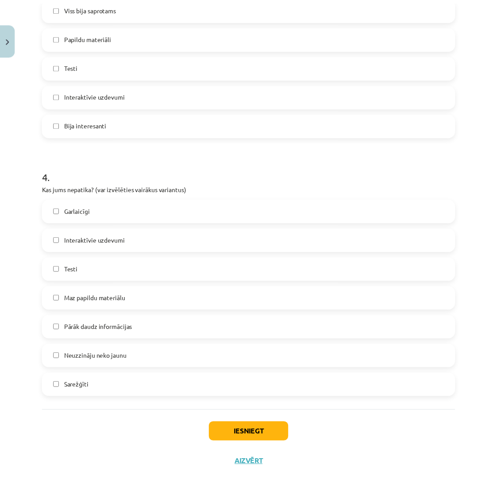
scroll to position [618, 0]
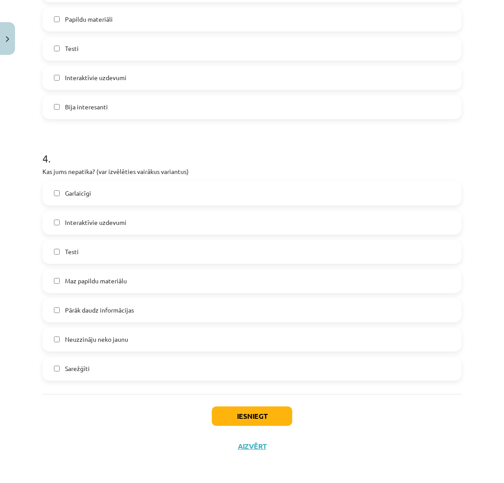
click at [139, 196] on label "Garlaicīgi" at bounding box center [252, 193] width 418 height 22
click at [227, 422] on button "Iesniegt" at bounding box center [252, 415] width 81 height 19
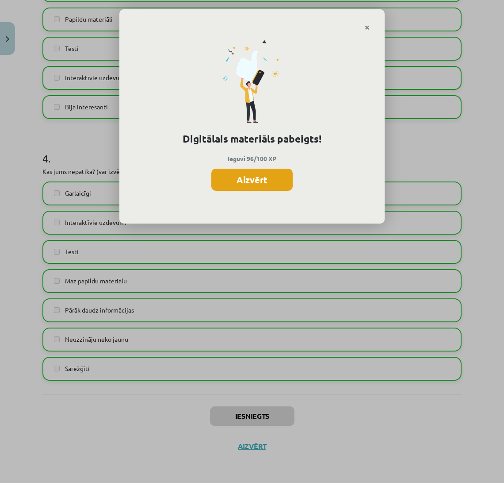
click at [262, 172] on button "Aizvērt" at bounding box center [251, 180] width 81 height 22
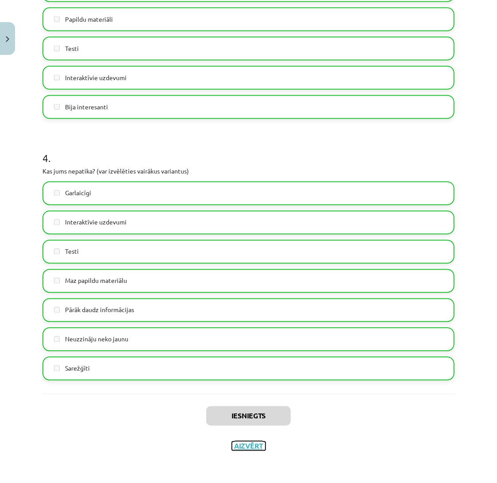
click at [246, 449] on button "Aizvērt" at bounding box center [249, 446] width 34 height 9
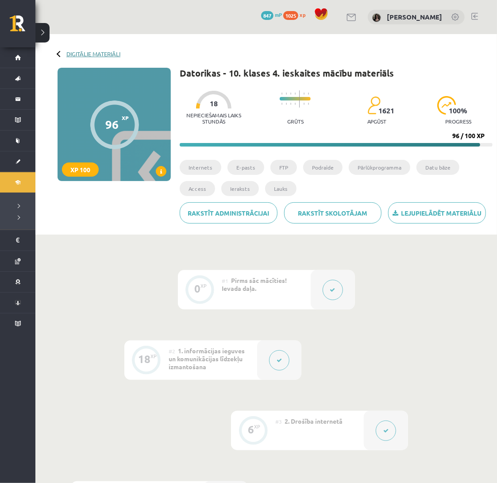
click at [72, 54] on link "Digitālie materiāli" at bounding box center [93, 53] width 54 height 7
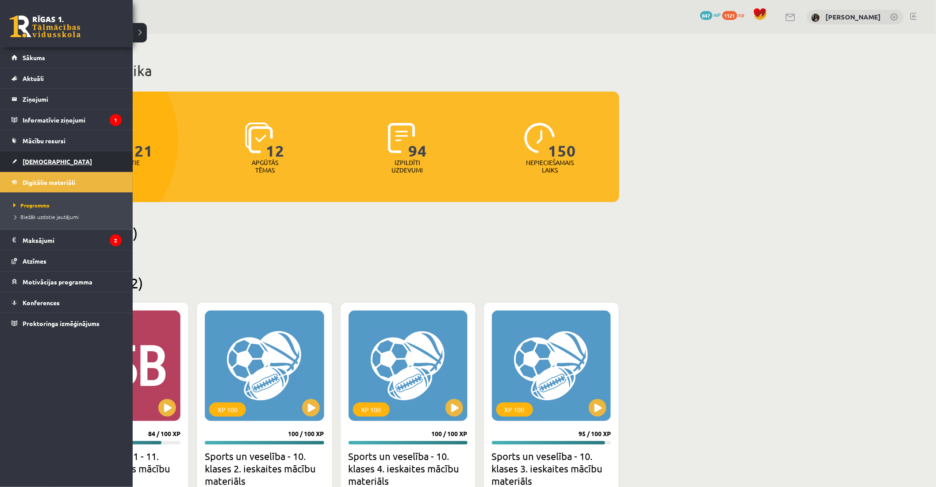
click at [23, 163] on span "[DEMOGRAPHIC_DATA]" at bounding box center [57, 161] width 69 height 8
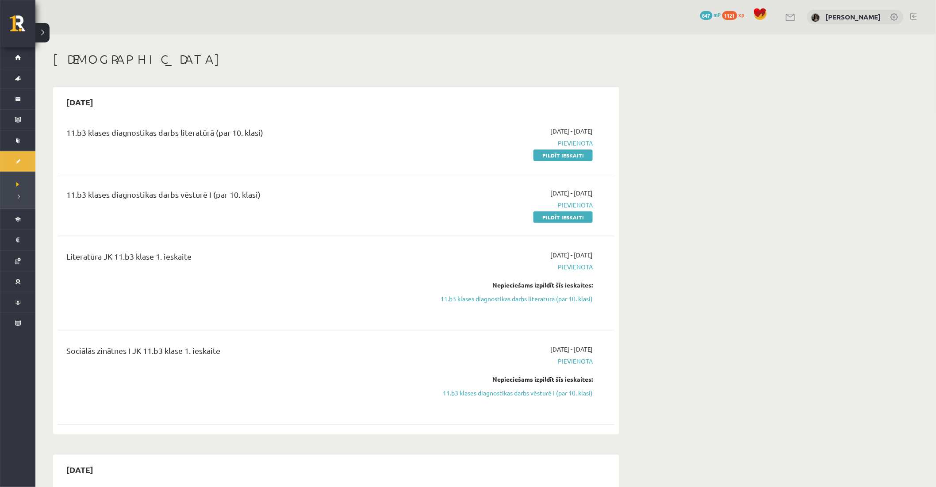
click at [272, 56] on h1 "[DEMOGRAPHIC_DATA]" at bounding box center [336, 59] width 566 height 15
click at [496, 296] on link "11.b3 klases diagnostikas darbs literatūrā (par 10. klasi)" at bounding box center [509, 298] width 167 height 9
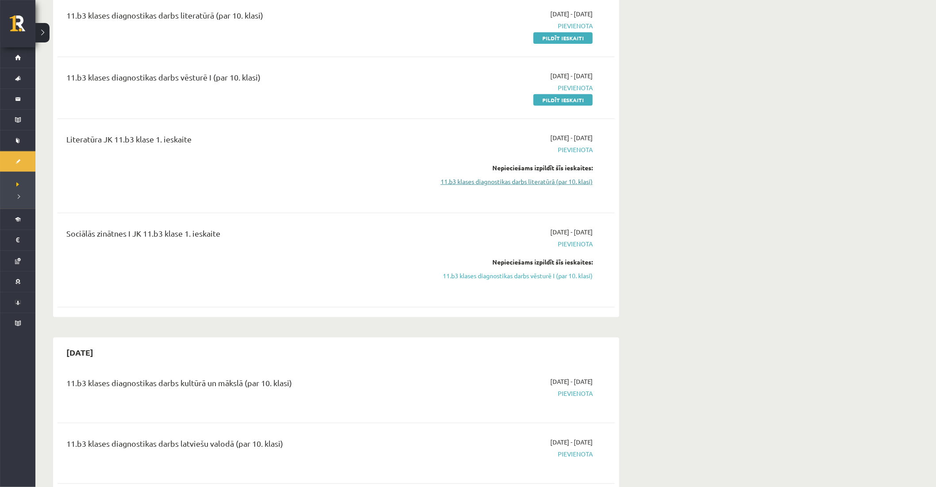
click at [496, 179] on link "11.b3 klases diagnostikas darbs literatūrā (par 10. klasi)" at bounding box center [509, 181] width 167 height 9
click at [437, 85] on span "Pievienota" at bounding box center [509, 87] width 167 height 9
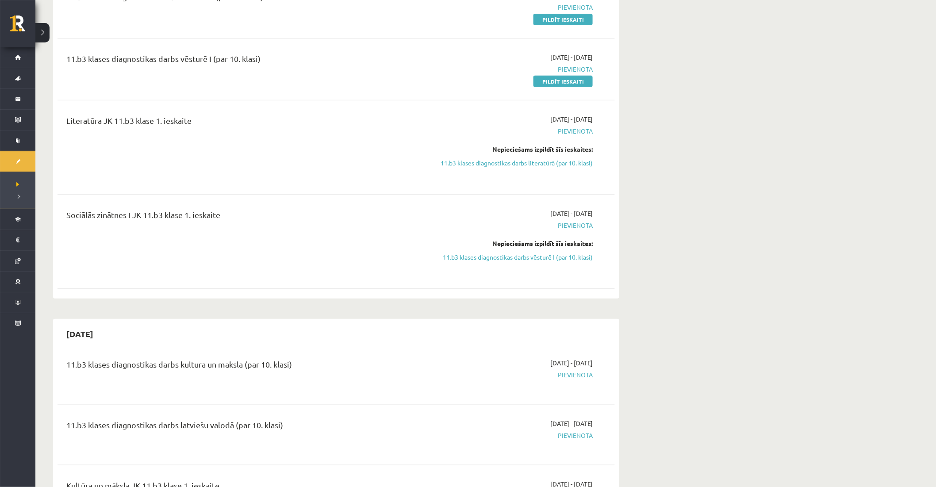
scroll to position [137, 0]
click at [392, 217] on div "Sociālās zinātnes I JK 11.b3 klase 1. ieskaite" at bounding box center [239, 215] width 346 height 16
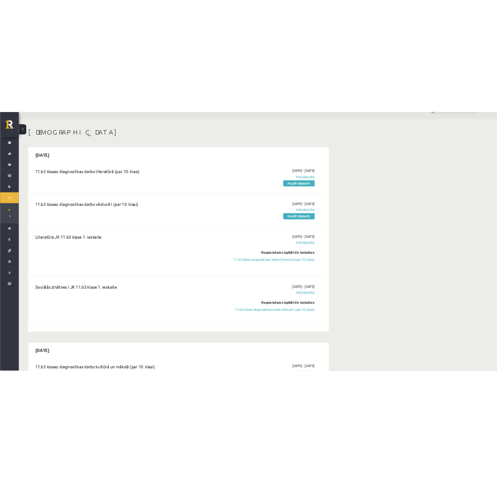
scroll to position [0, 0]
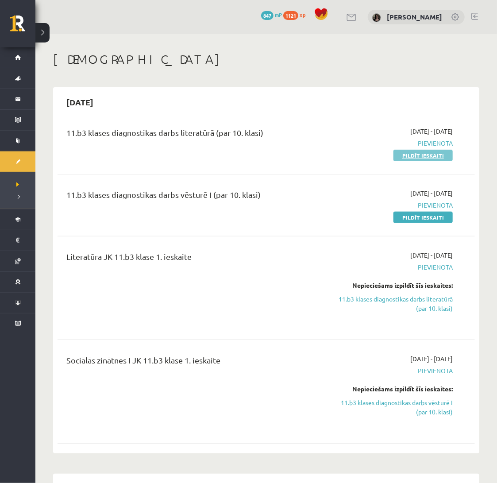
click at [395, 157] on link "Pildīt ieskaiti" at bounding box center [422, 156] width 59 height 12
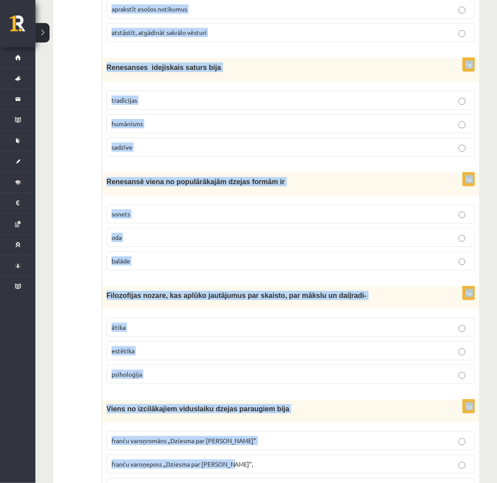
scroll to position [3222, 0]
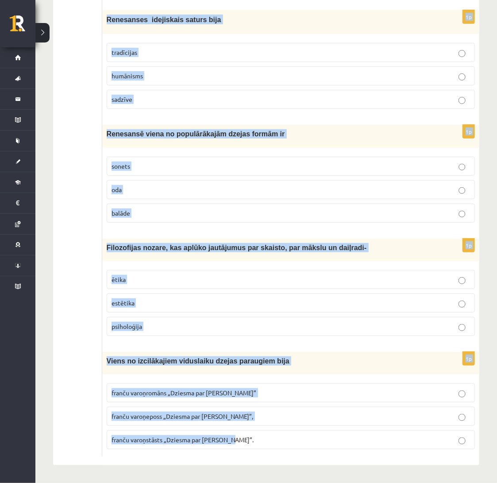
drag, startPoint x: 106, startPoint y: 175, endPoint x: 270, endPoint y: 441, distance: 312.2
copy form "Renesanses noveles pārstāvis latviešu literatūrā ir Rūdolfs Blaumanis Kārlis Sk…"
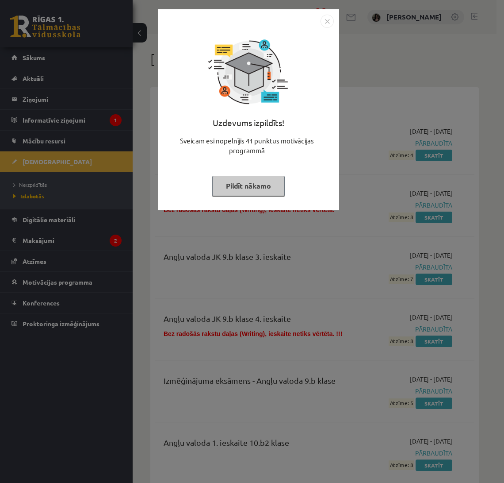
click at [260, 184] on button "Pildīt nākamo" at bounding box center [248, 186] width 73 height 20
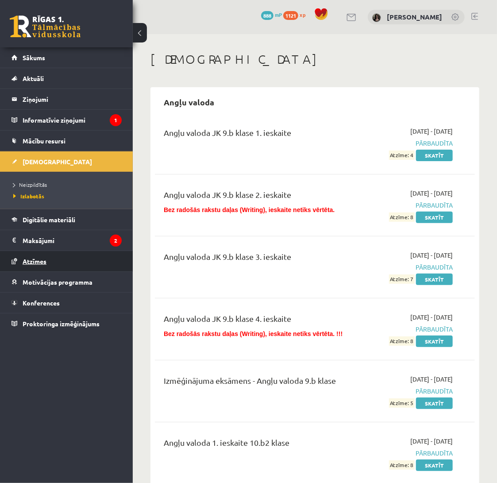
click at [83, 259] on link "Atzīmes" at bounding box center [67, 261] width 110 height 20
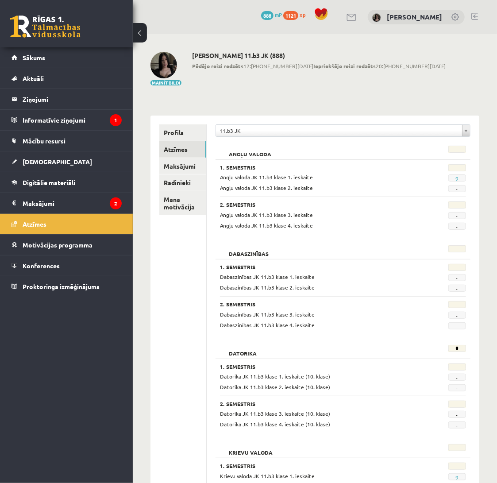
click at [303, 177] on span "Angļu valoda JK 11.b3 klase 1. ieskaite" at bounding box center [266, 176] width 93 height 7
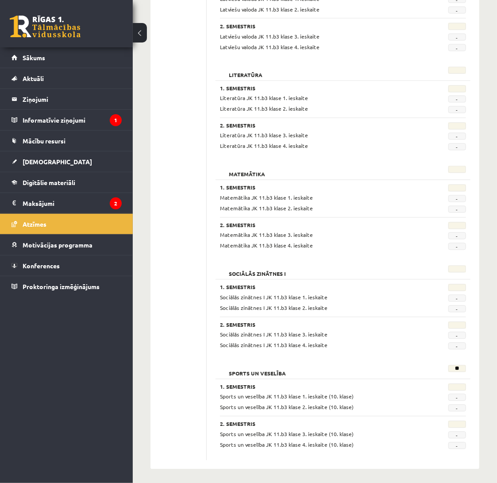
scroll to position [680, 0]
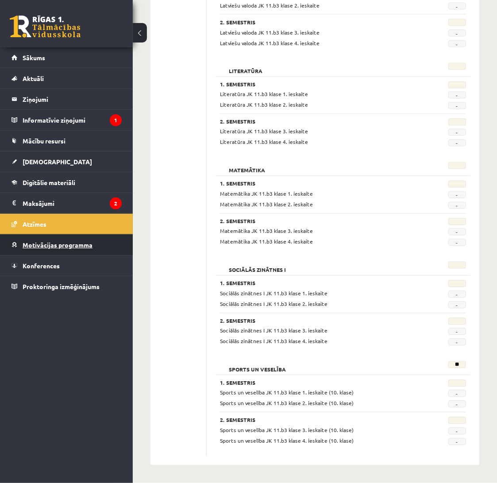
click at [93, 246] on link "Motivācijas programma" at bounding box center [67, 244] width 110 height 20
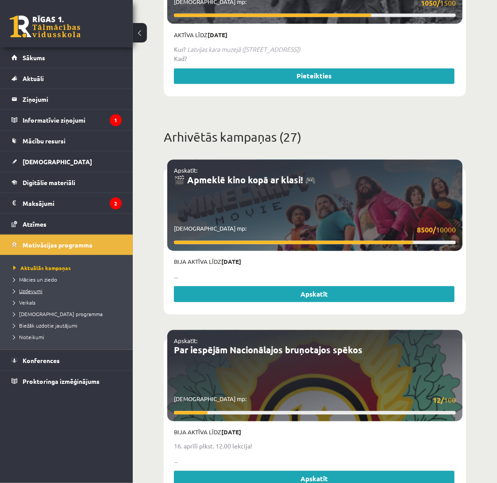
click at [39, 289] on span "Uzdevumi" at bounding box center [27, 290] width 29 height 7
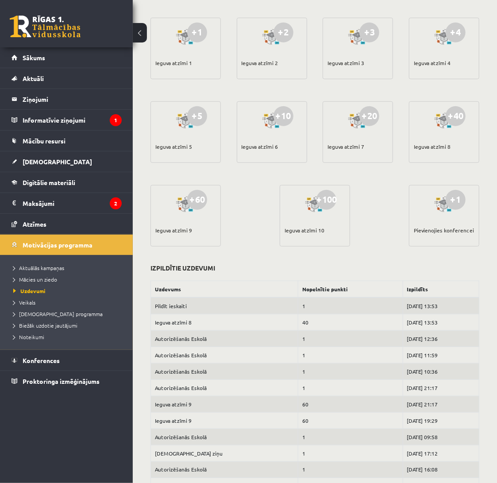
scroll to position [267, 0]
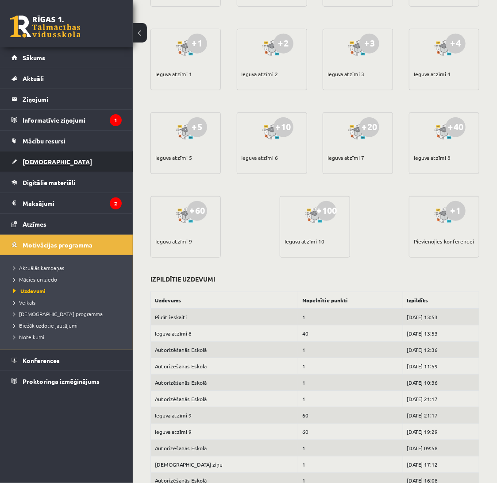
click at [61, 164] on link "[DEMOGRAPHIC_DATA]" at bounding box center [67, 161] width 110 height 20
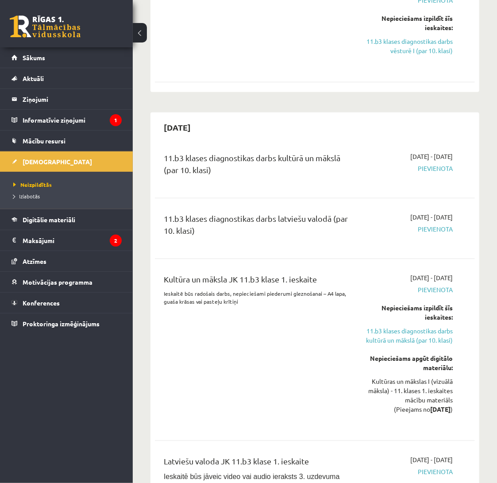
click at [287, 136] on div "[DATE]" at bounding box center [315, 127] width 320 height 21
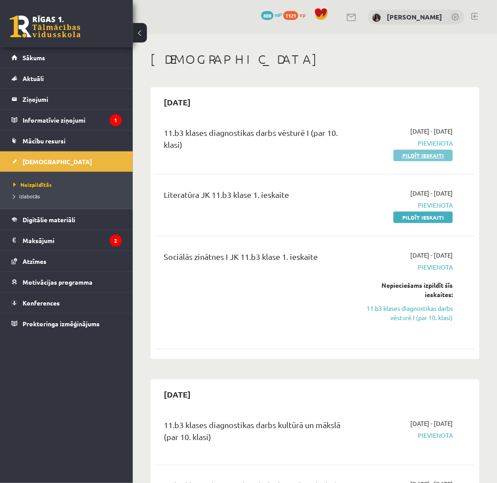
click at [415, 150] on link "Pildīt ieskaiti" at bounding box center [422, 156] width 59 height 12
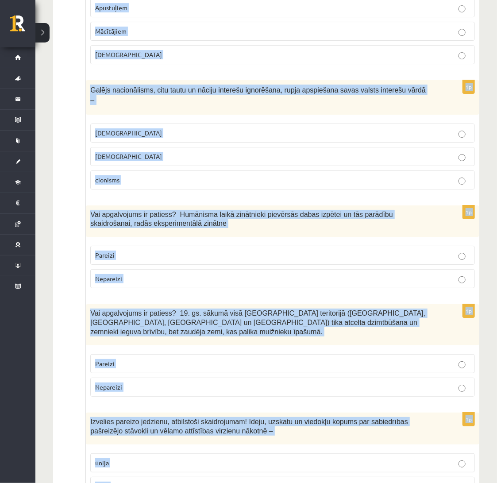
scroll to position [2887, 0]
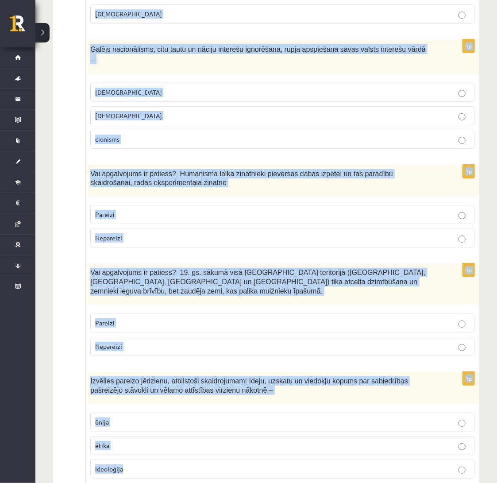
drag, startPoint x: 89, startPoint y: 176, endPoint x: 351, endPoint y: 438, distance: 371.3
copy form "Lor ipsumdolors am consect? Adipiscinge seddoeius, te inc UT laboreet dolo Magn…"
click at [223, 464] on p "ideoloģija" at bounding box center [282, 468] width 375 height 9
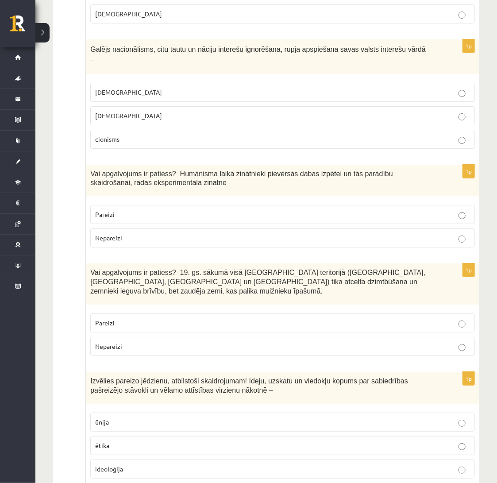
click at [164, 318] on p "Pareizi" at bounding box center [282, 322] width 375 height 9
click at [161, 210] on p "Pareizi" at bounding box center [282, 214] width 375 height 9
click at [184, 88] on p "[DEMOGRAPHIC_DATA]" at bounding box center [282, 92] width 375 height 9
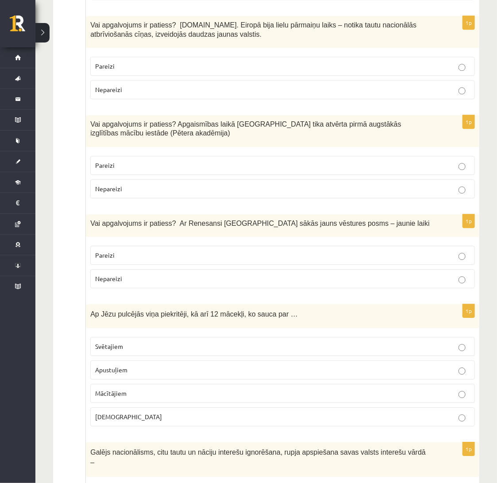
scroll to position [2482, 0]
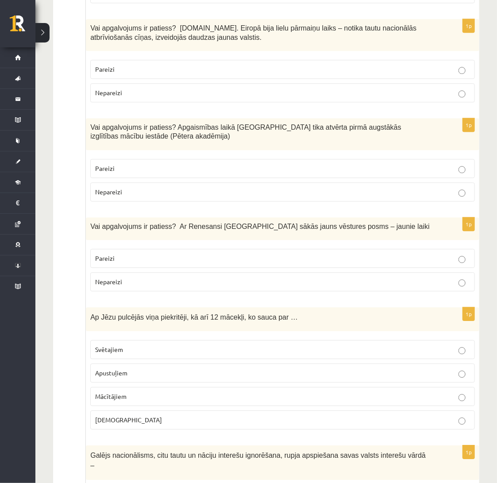
click at [233, 368] on p "Apustuļiem" at bounding box center [282, 372] width 375 height 9
click at [243, 253] on p "Pareizi" at bounding box center [282, 257] width 375 height 9
click at [228, 164] on p "Pareizi" at bounding box center [282, 168] width 375 height 9
click at [223, 65] on p "Pareizi" at bounding box center [282, 69] width 375 height 9
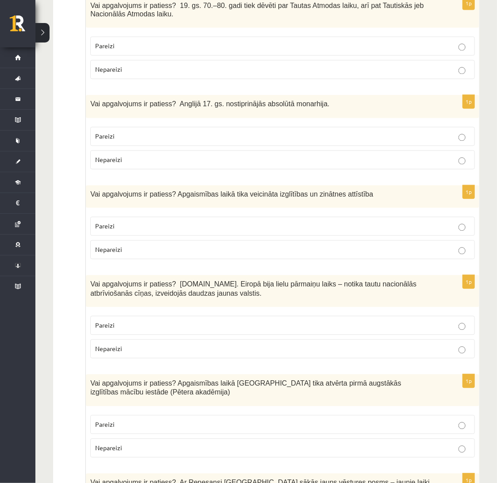
scroll to position [2197, 0]
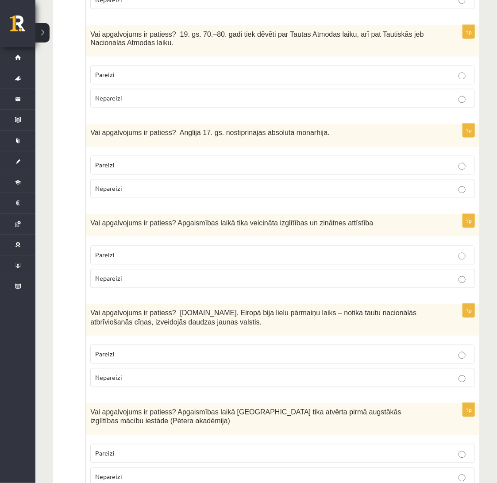
click at [445, 250] on p "Pareizi" at bounding box center [282, 254] width 375 height 9
click at [437, 184] on p "Nepareizi" at bounding box center [282, 188] width 375 height 9
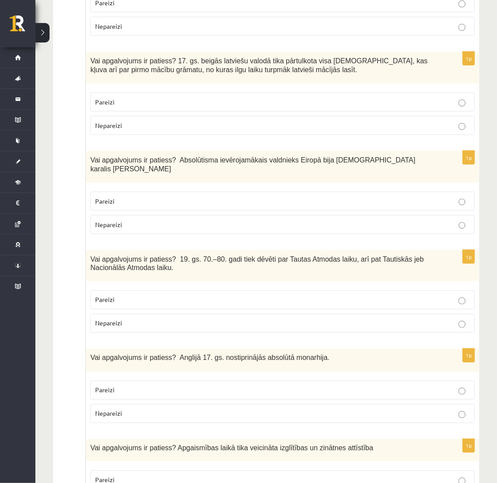
scroll to position [1969, 0]
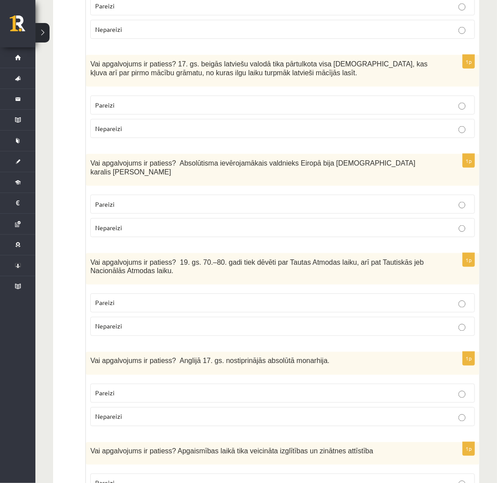
click at [439, 195] on label "Pareizi" at bounding box center [282, 204] width 384 height 19
click at [434, 103] on p "Pareizi" at bounding box center [282, 104] width 375 height 9
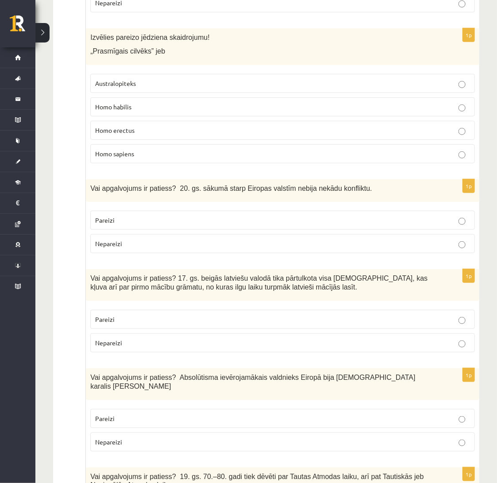
scroll to position [1727, 0]
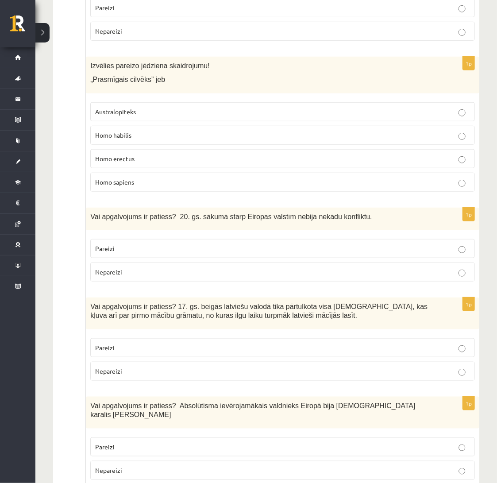
click at [467, 262] on label "Nepareizi" at bounding box center [282, 271] width 384 height 19
click at [333, 126] on label "Homo habilis" at bounding box center [282, 135] width 384 height 19
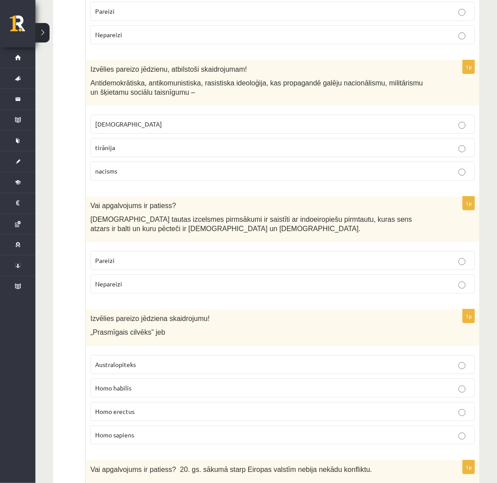
scroll to position [1467, 0]
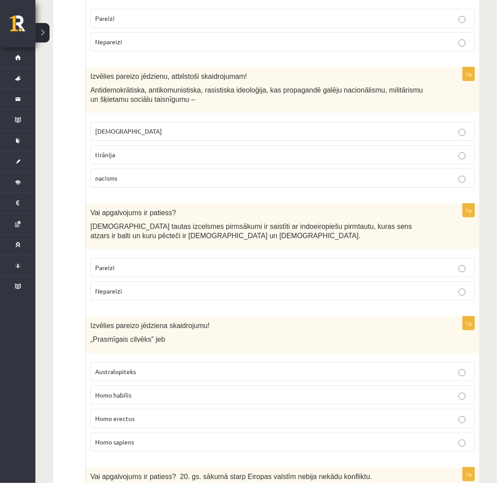
click at [350, 263] on p "Pareizi" at bounding box center [282, 267] width 375 height 9
click at [280, 173] on p "nacisms" at bounding box center [282, 177] width 375 height 9
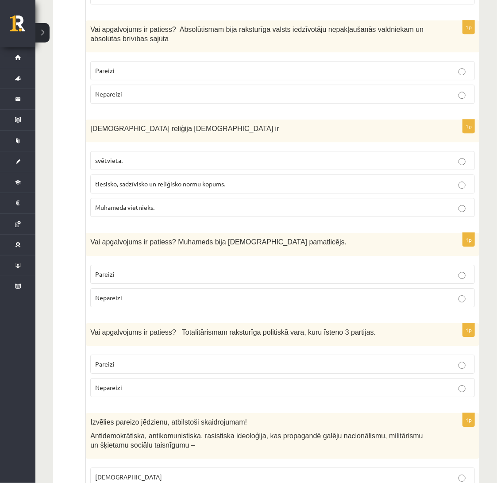
scroll to position [1118, 0]
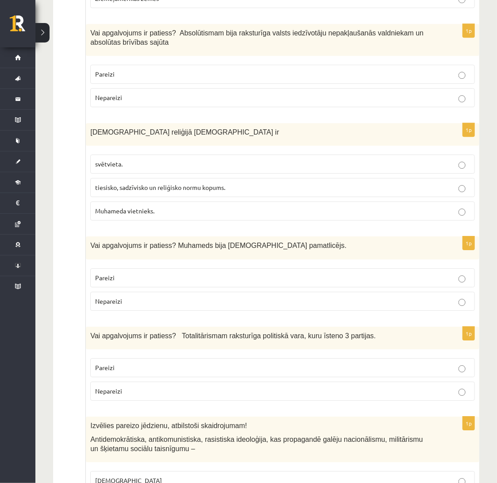
click at [384, 365] on p "Pareizi" at bounding box center [282, 367] width 375 height 9
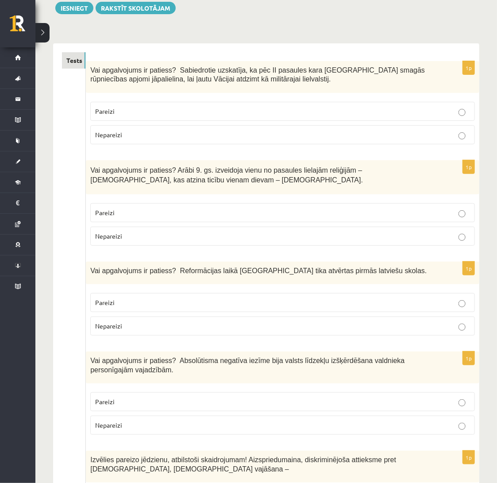
scroll to position [111, 0]
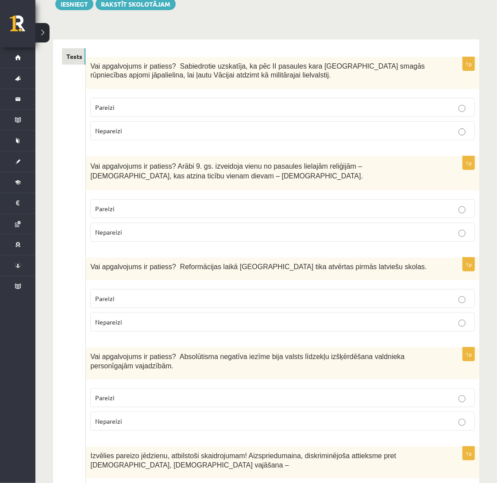
click at [158, 134] on p "Nepareizi" at bounding box center [282, 130] width 375 height 9
click at [161, 236] on p "Nepareizi" at bounding box center [282, 231] width 375 height 9
click at [141, 293] on label "Pareizi" at bounding box center [282, 298] width 384 height 19
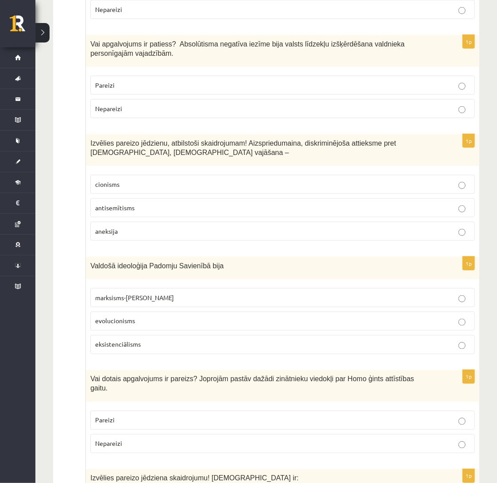
scroll to position [425, 0]
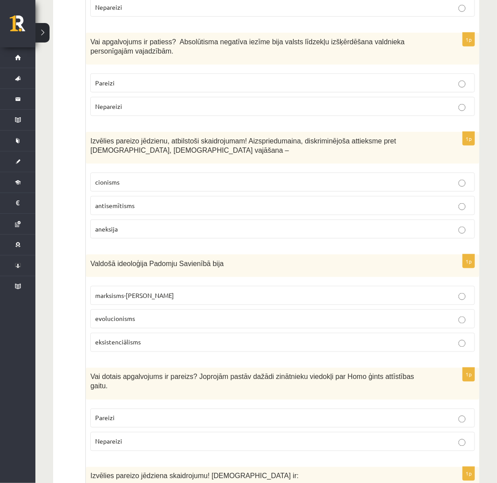
click at [220, 86] on p "Pareizi" at bounding box center [282, 82] width 375 height 9
click at [179, 202] on p "antisemītisms" at bounding box center [282, 205] width 375 height 9
click at [149, 293] on span "marksisms-ļeņinisms" at bounding box center [134, 295] width 79 height 8
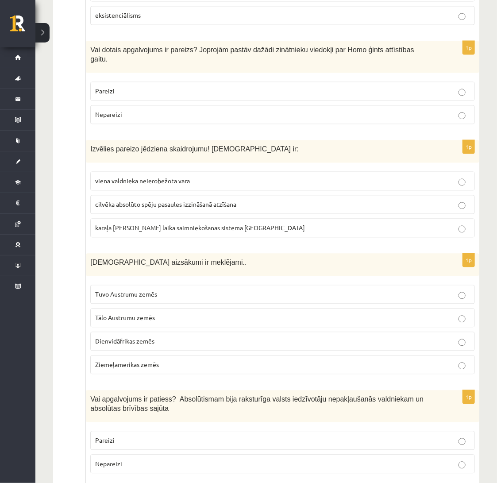
scroll to position [779, 0]
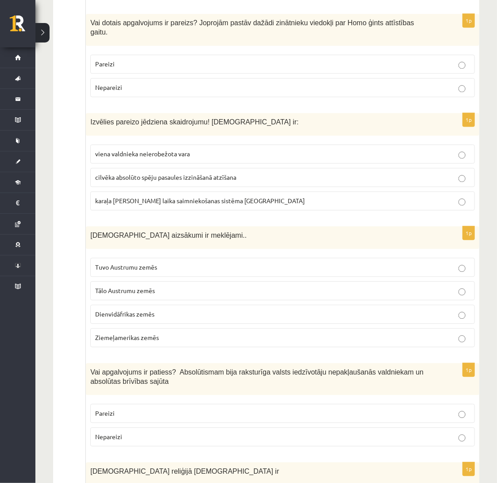
click at [218, 59] on p "Pareizi" at bounding box center [282, 63] width 375 height 9
click at [196, 144] on label "viena valdnieka neierobežota vara" at bounding box center [282, 153] width 384 height 19
click at [86, 257] on div "1p Kristietības aizsākumi ir meklējami.. Tuvo Austrumu zemēs Tālo Austrumu zemē…" at bounding box center [282, 290] width 393 height 128
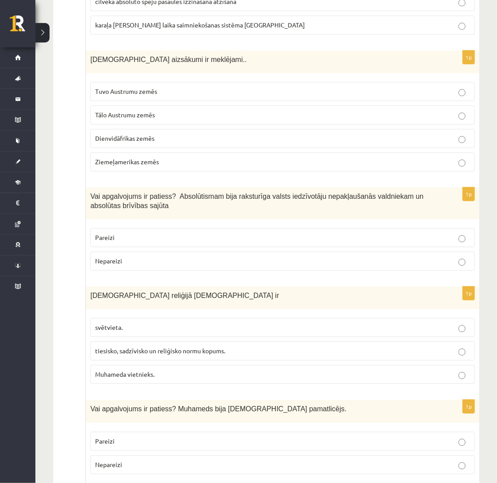
scroll to position [956, 0]
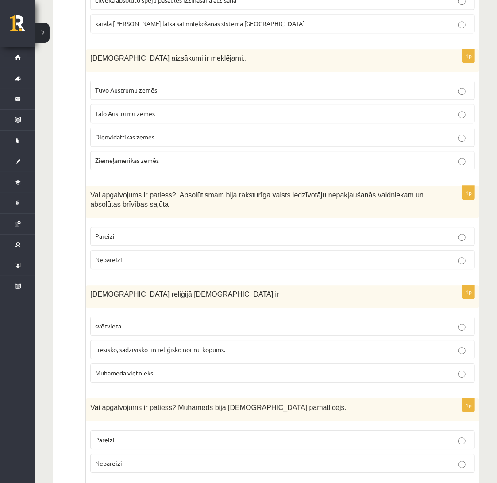
click at [178, 85] on p "Tuvo Austrumu zemēs" at bounding box center [282, 89] width 375 height 9
click at [162, 255] on p "Nepareizi" at bounding box center [282, 259] width 375 height 9
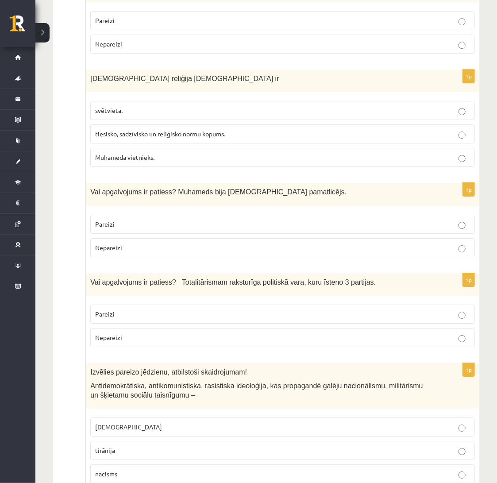
scroll to position [1172, 0]
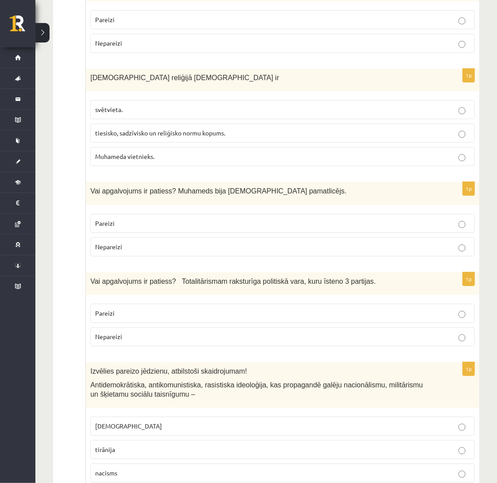
click at [193, 130] on span "tiesisko, sadzīvisko un reliģisko normu kopums." at bounding box center [160, 133] width 130 height 8
click at [192, 222] on p "Pareizi" at bounding box center [282, 223] width 375 height 9
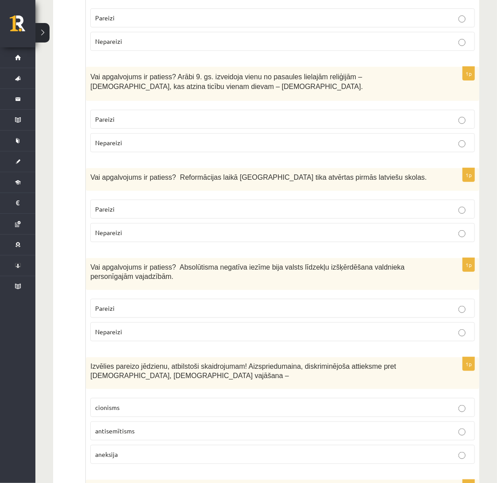
scroll to position [0, 0]
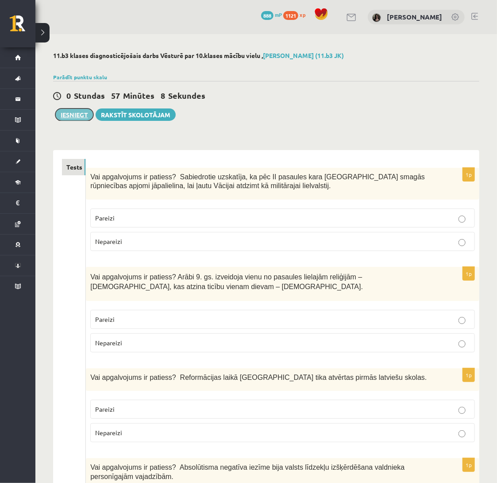
click at [78, 115] on button "Iesniegt" at bounding box center [74, 114] width 38 height 12
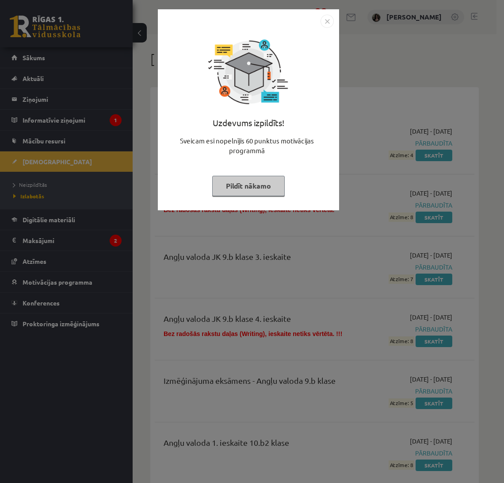
click at [259, 186] on button "Pildīt nākamo" at bounding box center [248, 186] width 73 height 20
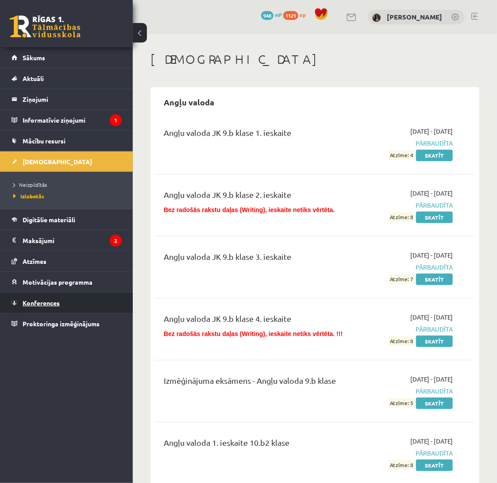
click at [84, 295] on link "Konferences" at bounding box center [67, 302] width 110 height 20
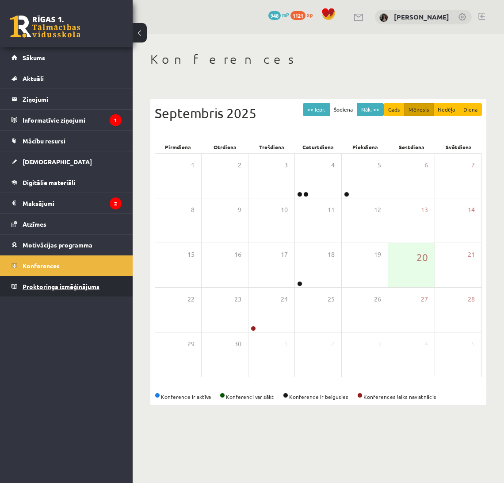
click at [58, 284] on span "Proktoringa izmēģinājums" at bounding box center [61, 286] width 77 height 8
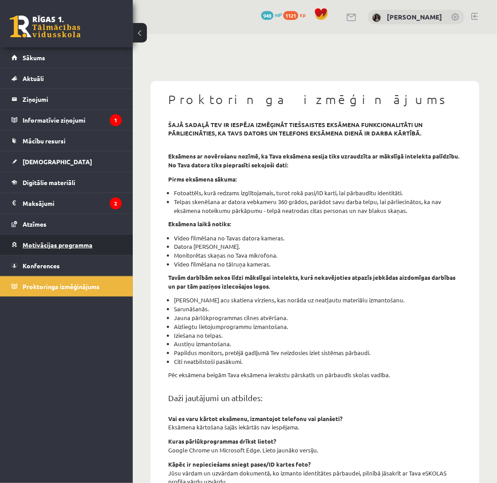
click at [58, 248] on link "Motivācijas programma" at bounding box center [67, 244] width 110 height 20
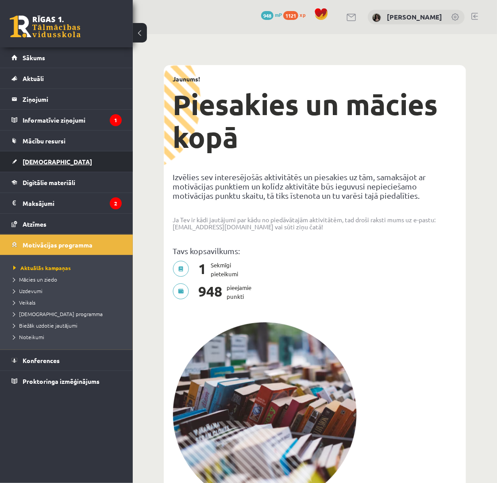
click at [58, 165] on link "[DEMOGRAPHIC_DATA]" at bounding box center [67, 161] width 110 height 20
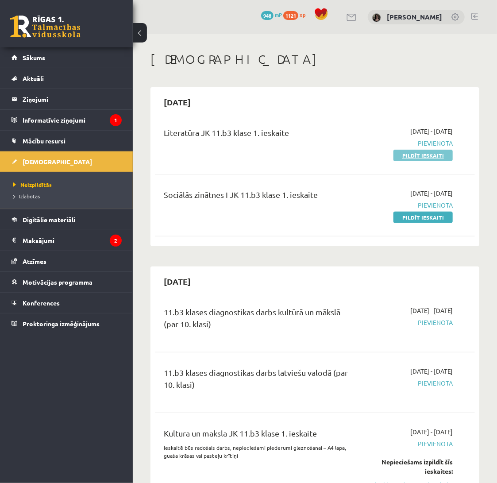
click at [413, 154] on link "Pildīt ieskaiti" at bounding box center [422, 156] width 59 height 12
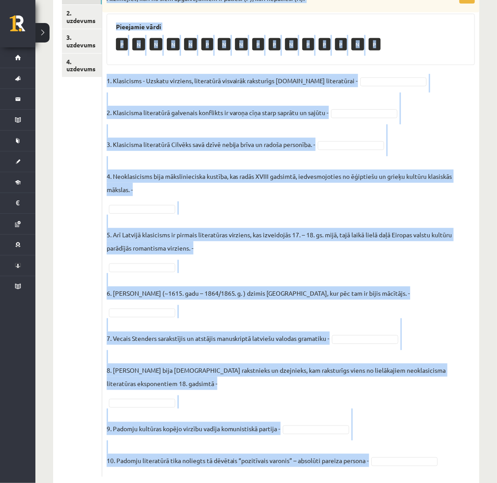
scroll to position [185, 0]
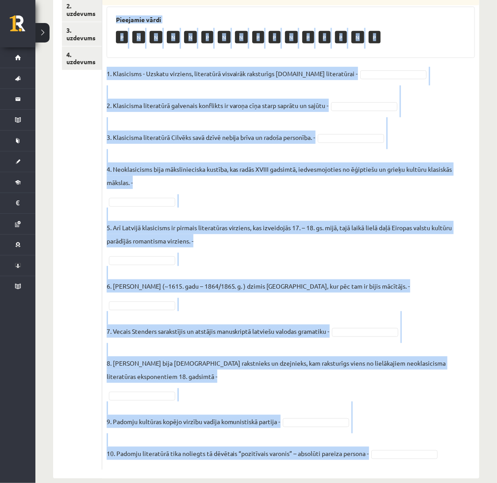
drag, startPoint x: 105, startPoint y: 174, endPoint x: 423, endPoint y: 449, distance: 420.3
click at [423, 449] on div "10p Atzīmējiet, kuri no šiem apgalvojumiem ir patiesi (P), kuri nepatiesi (N)! …" at bounding box center [290, 226] width 377 height 487
copy div "Loremipsum, dolo si amet consecteturad el seddoei (T), inci utlaboree (D)! Magn…"
click at [83, 14] on link "2. uzdevums" at bounding box center [82, 10] width 40 height 24
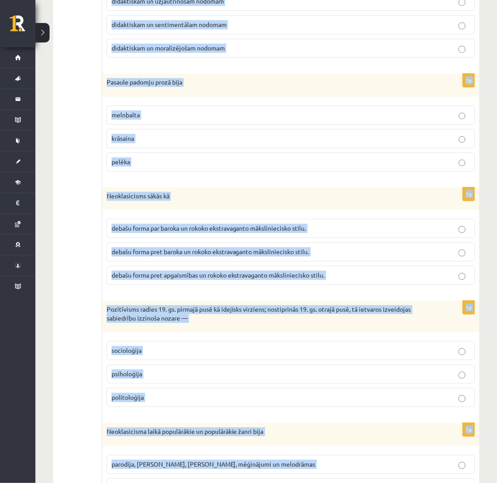
scroll to position [857, 0]
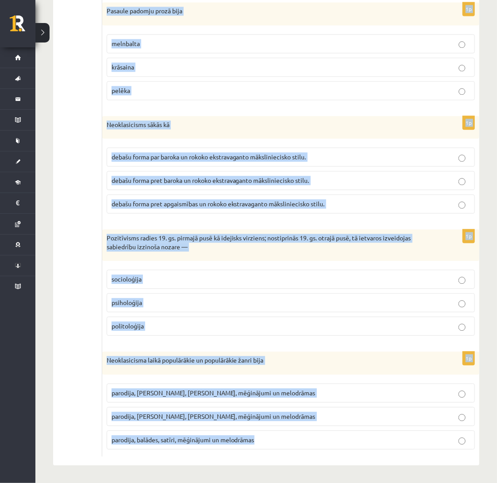
drag, startPoint x: 105, startPoint y: 82, endPoint x: 369, endPoint y: 453, distance: 454.6
copy form "Loremipsu dolorsitame cons adip elits do eiusmodtemp incididu utlabore, etdolor…"
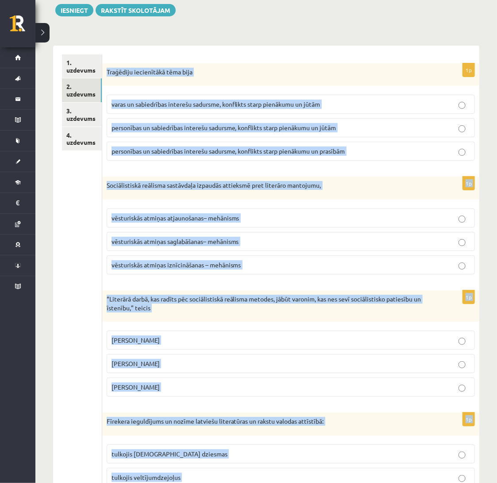
scroll to position [106, 0]
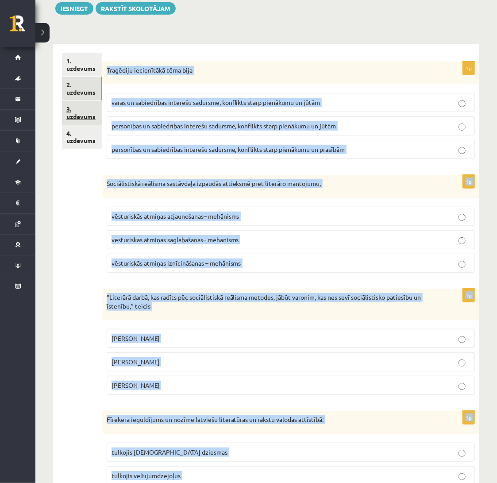
click at [81, 120] on link "3. uzdevums" at bounding box center [82, 113] width 40 height 24
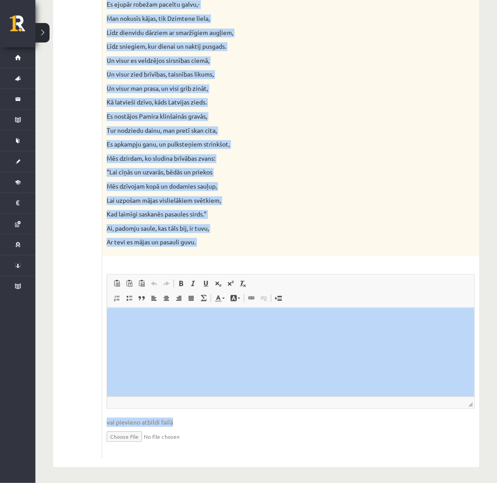
scroll to position [763, 0]
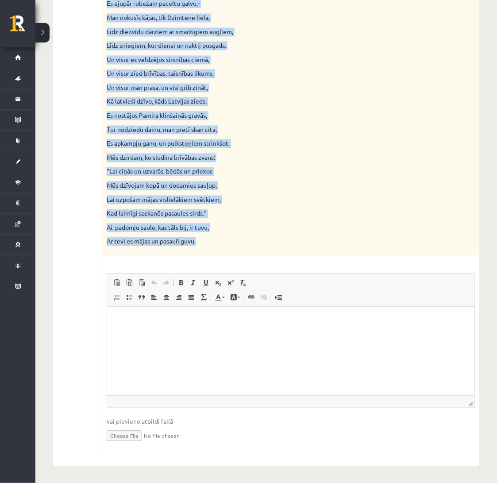
drag, startPoint x: 106, startPoint y: 69, endPoint x: 269, endPoint y: 253, distance: 245.7
copy div "Loremips Dolo Sitametcons adipisc “Elitsedd”! Eiusm temporinci ut laboreetdolo …"
click at [321, 200] on p "Lai uzpošam mājas vislielākiem svētkiem," at bounding box center [269, 199] width 324 height 9
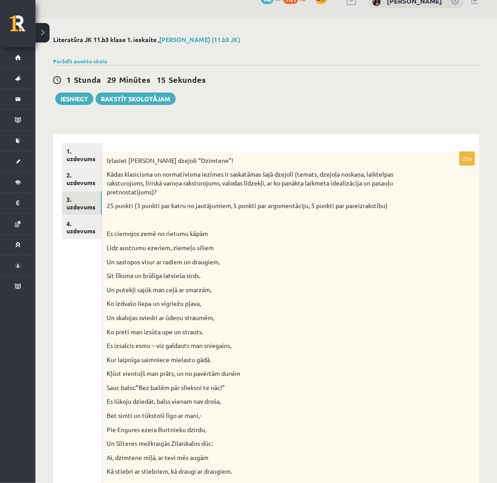
scroll to position [0, 0]
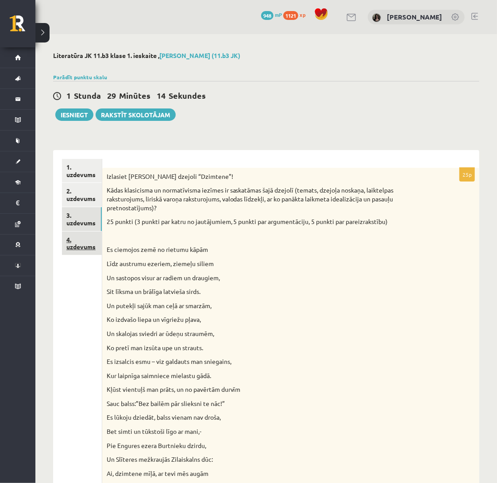
click at [81, 248] on link "4. uzdevums" at bounding box center [82, 243] width 40 height 24
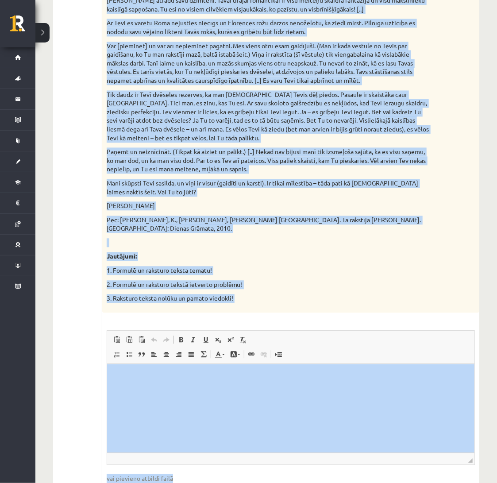
scroll to position [828, 0]
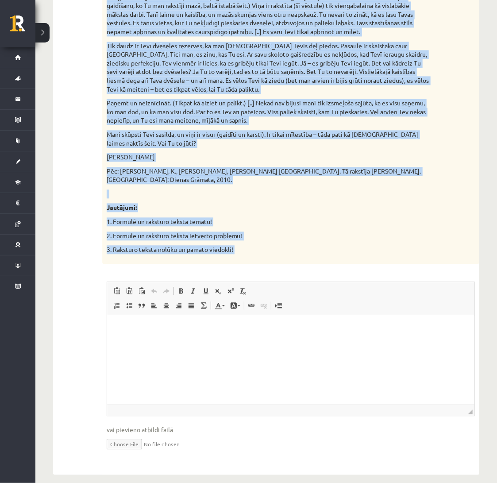
drag, startPoint x: 105, startPoint y: 178, endPoint x: 394, endPoint y: 262, distance: 300.4
copy div "Loremips dolor si ametconsectet adipisci! Elitsedd eiusm te incididuntutl etdol…"
click at [336, 189] on p at bounding box center [269, 193] width 324 height 9
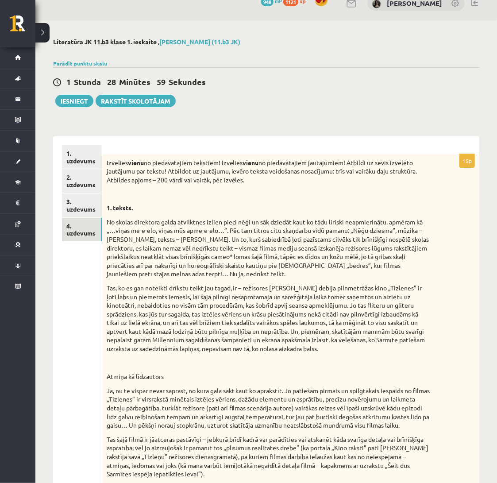
scroll to position [0, 0]
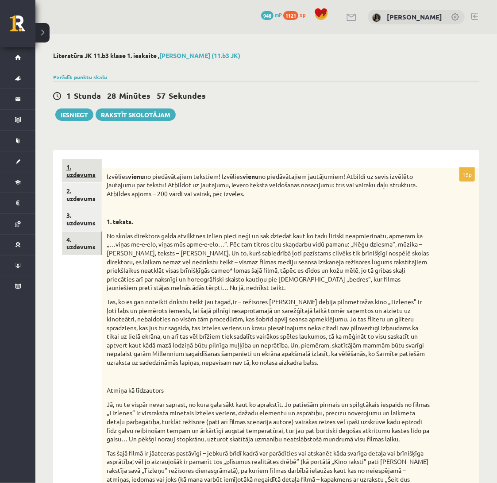
click at [80, 181] on link "1. uzdevums" at bounding box center [82, 171] width 40 height 24
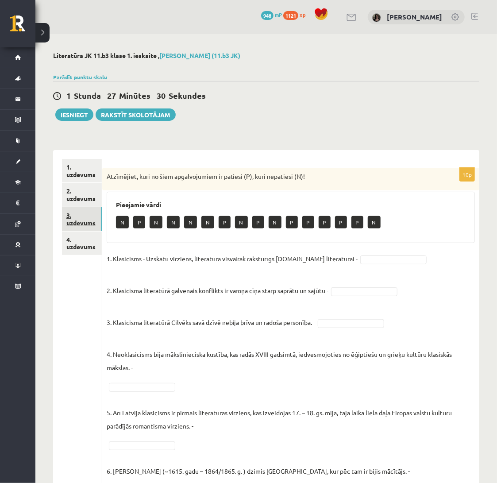
click at [84, 223] on link "3. uzdevums" at bounding box center [82, 219] width 40 height 24
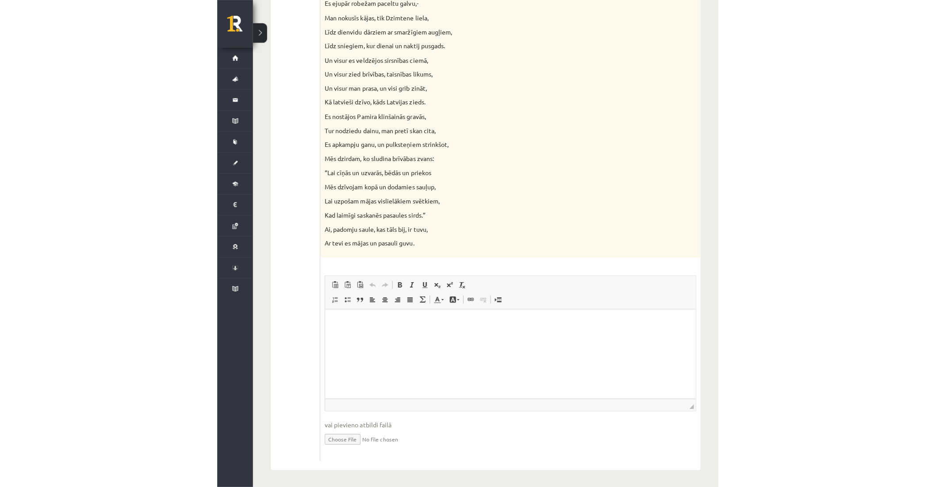
scroll to position [750, 0]
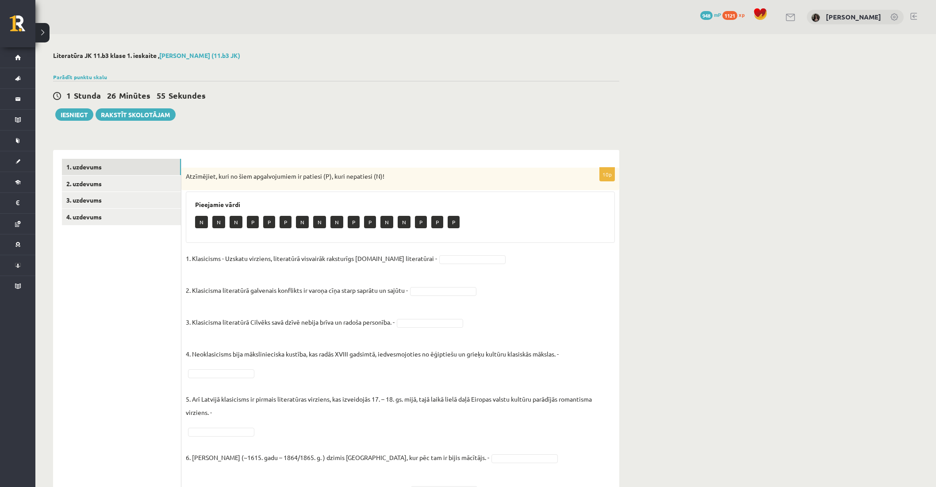
scroll to position [154, 0]
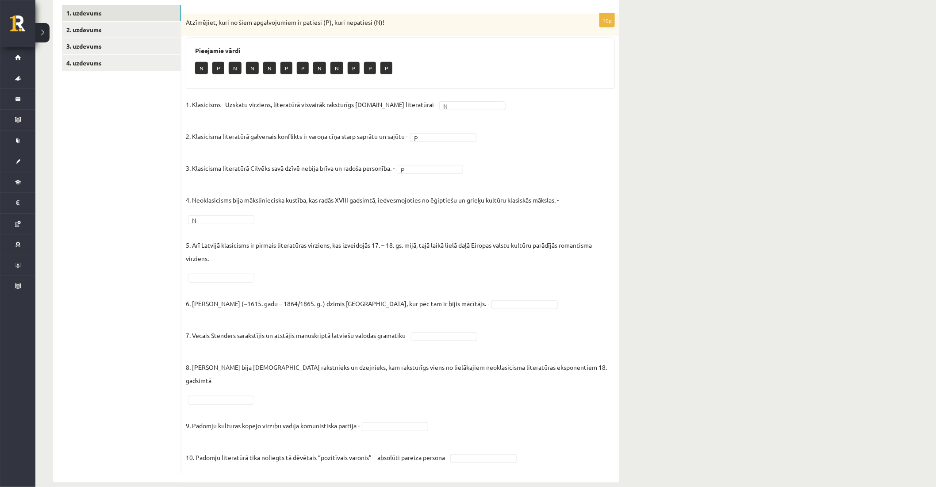
click at [407, 384] on fieldset "1. Klasicisms - Uzskatu virziens, literatūrā visvairāk raksturīgs [DOMAIN_NAME]…" at bounding box center [400, 284] width 429 height 372
click at [125, 273] on ul "1. uzdevums 2. uzdevums 3. uzdevums 4. uzdevums" at bounding box center [121, 239] width 119 height 469
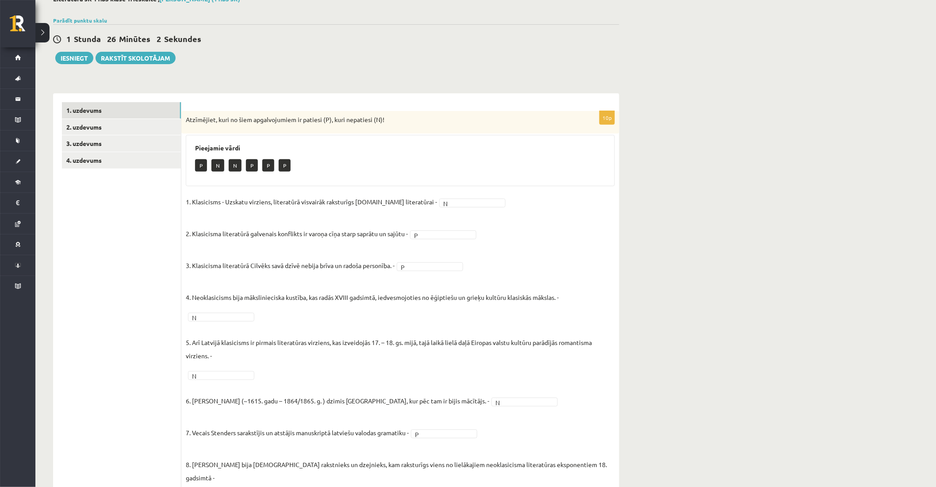
scroll to position [56, 0]
click at [127, 131] on link "2. uzdevums" at bounding box center [121, 128] width 119 height 16
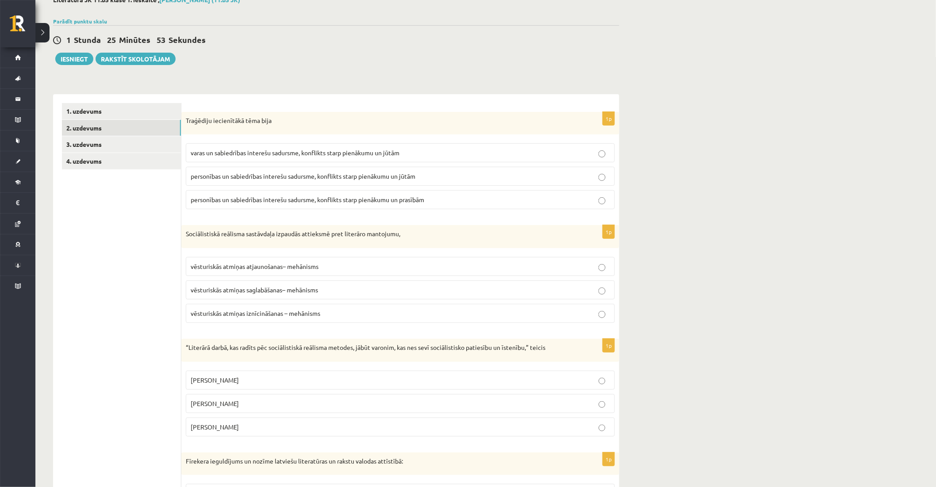
click at [301, 174] on span "personības un sabiedrības interešu sadursme, konflikts starp pienākumu un jūtām" at bounding box center [303, 176] width 225 height 8
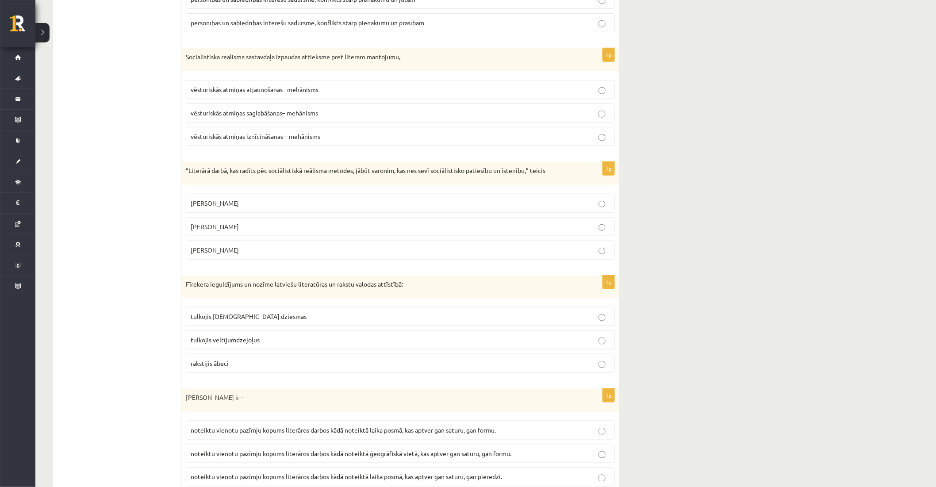
scroll to position [253, 0]
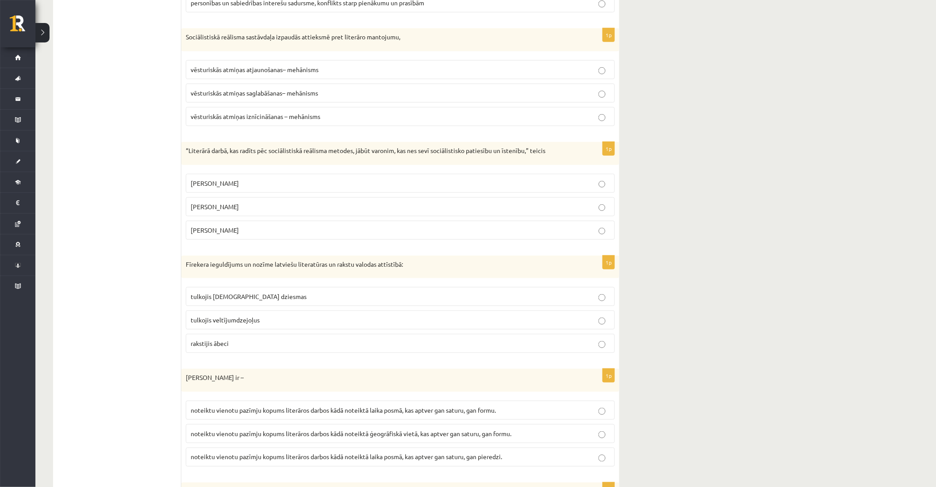
click at [350, 97] on p "vēsturiskās atmiņas saglabāšanas– mehānisms" at bounding box center [400, 92] width 419 height 9
click at [742, 67] on div "**********" at bounding box center [485, 428] width 901 height 1295
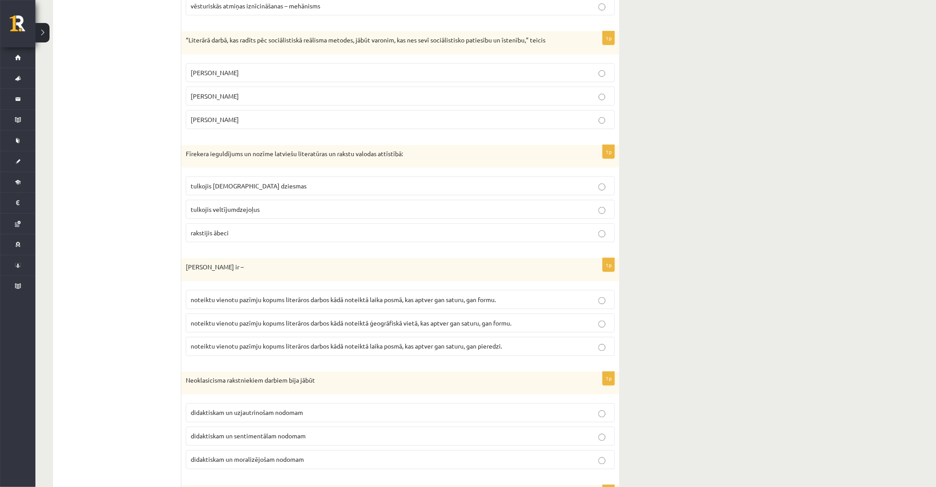
scroll to position [370, 0]
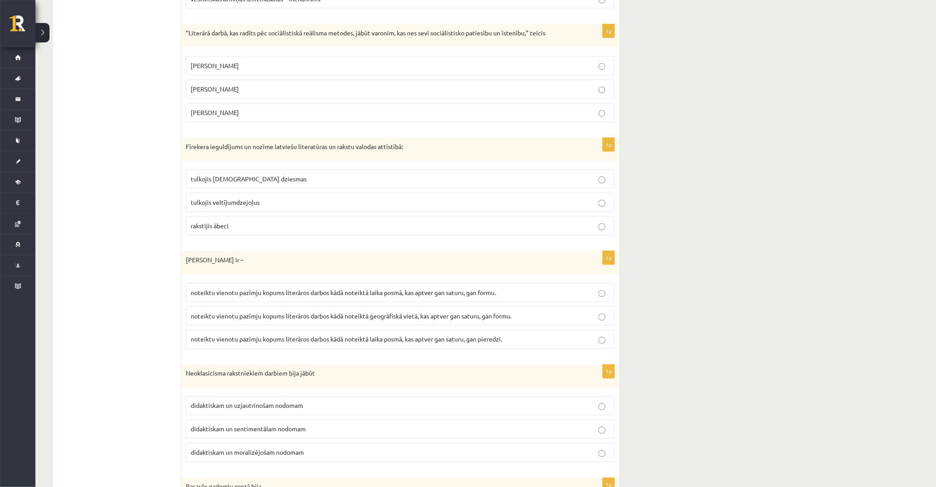
drag, startPoint x: 439, startPoint y: 84, endPoint x: 756, endPoint y: 80, distance: 316.3
click at [756, 80] on div "**********" at bounding box center [485, 311] width 901 height 1295
click at [608, 89] on p "[PERSON_NAME]" at bounding box center [400, 88] width 419 height 9
click at [679, 105] on div "**********" at bounding box center [485, 311] width 901 height 1295
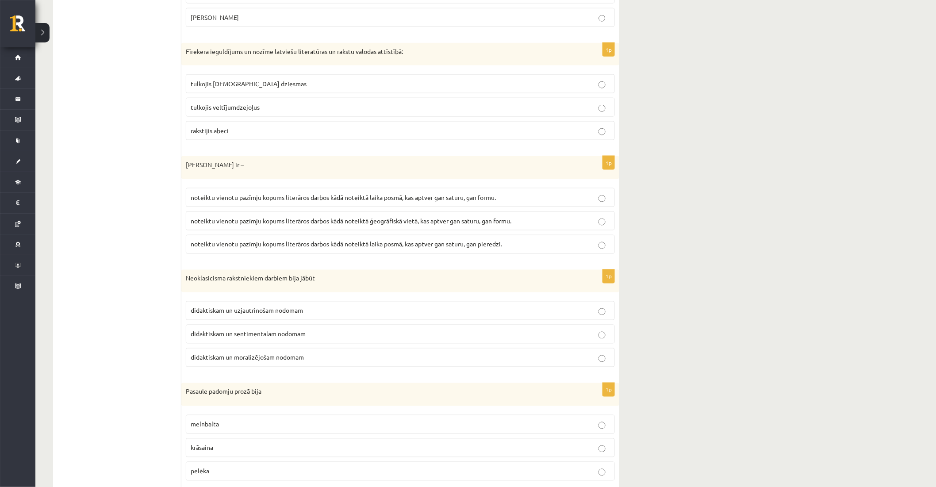
scroll to position [488, 0]
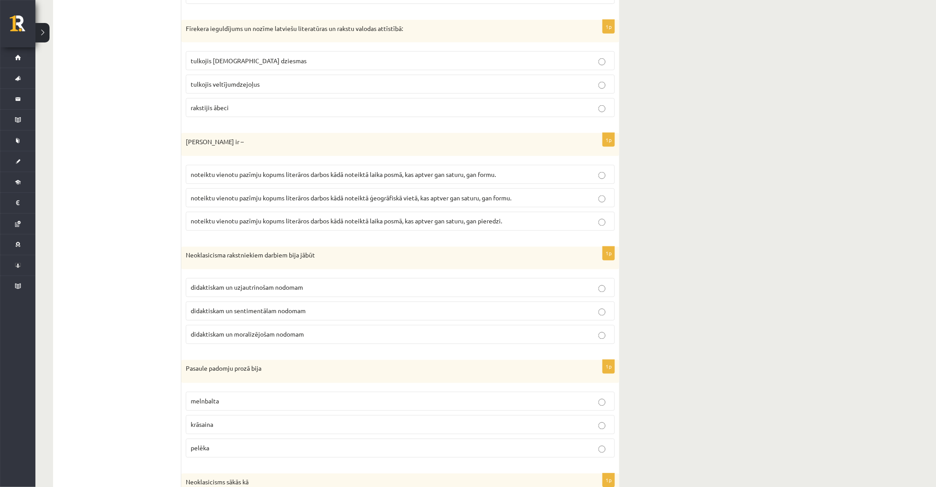
click at [423, 62] on p "tulkojis [DEMOGRAPHIC_DATA] dziesmas" at bounding box center [400, 60] width 419 height 9
click at [660, 104] on div "**********" at bounding box center [485, 193] width 901 height 1295
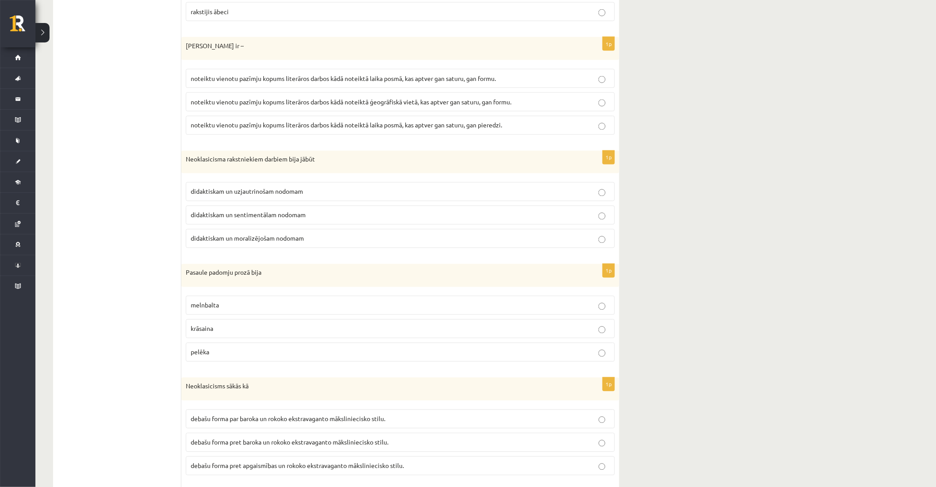
scroll to position [626, 0]
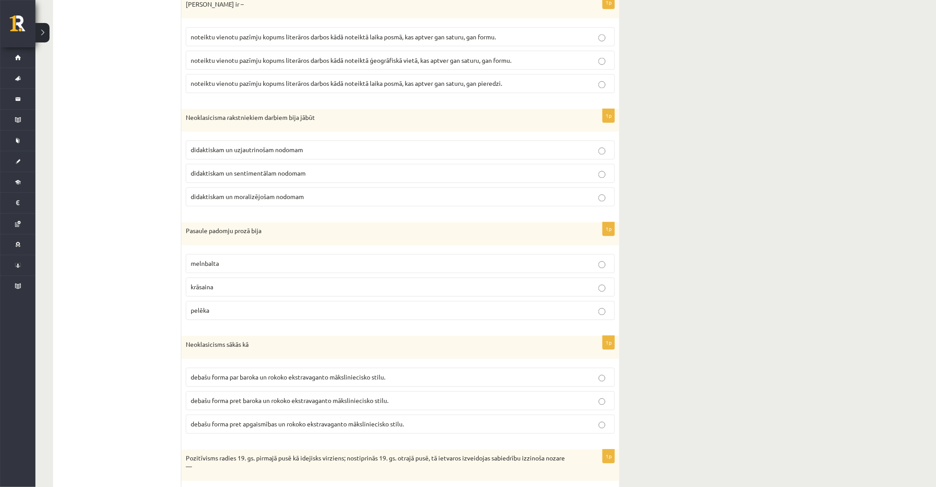
click at [527, 65] on p "noteiktu vienotu pazīmju kopums literāros darbos kādā noteiktā ģeogrāfiskā viet…" at bounding box center [400, 60] width 419 height 9
click at [550, 40] on p "noteiktu vienotu pazīmju kopums literāros darbos kādā noteiktā laika posmā, kas…" at bounding box center [400, 36] width 419 height 9
click at [670, 45] on div "**********" at bounding box center [485, 55] width 901 height 1295
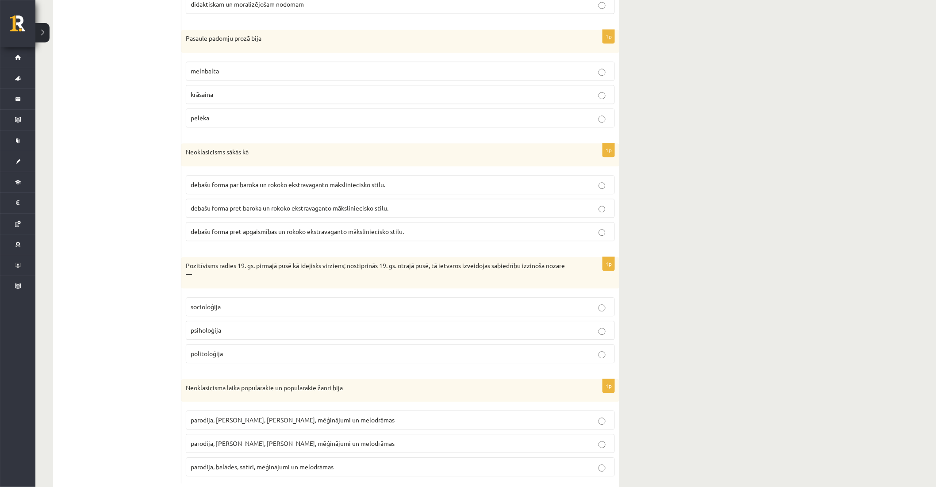
scroll to position [845, 0]
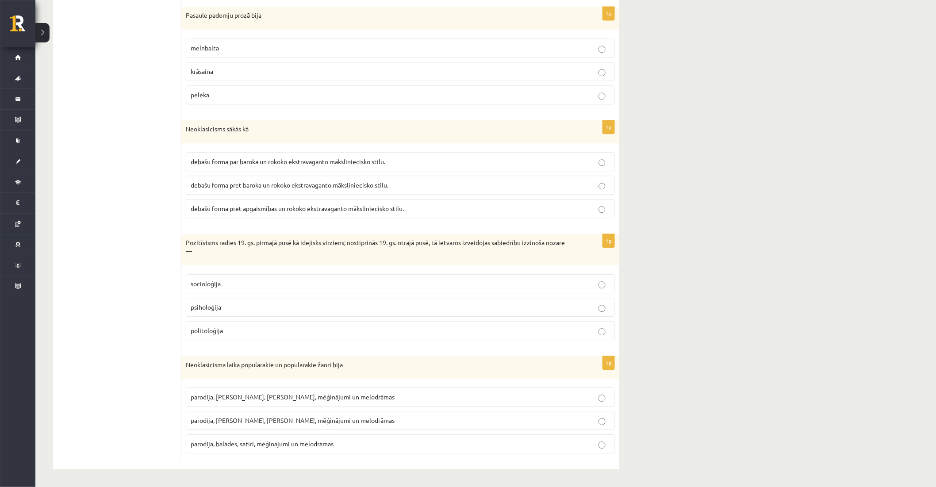
click at [351, 416] on p "parodija, [PERSON_NAME], [PERSON_NAME], mēģinājumi un melodrāmas" at bounding box center [400, 420] width 419 height 9
click at [333, 284] on p "socioloģija" at bounding box center [400, 283] width 419 height 9
click at [363, 181] on span "debašu forma pret baroka un rokoko ekstravaganto māksliniecisko stilu." at bounding box center [290, 185] width 198 height 8
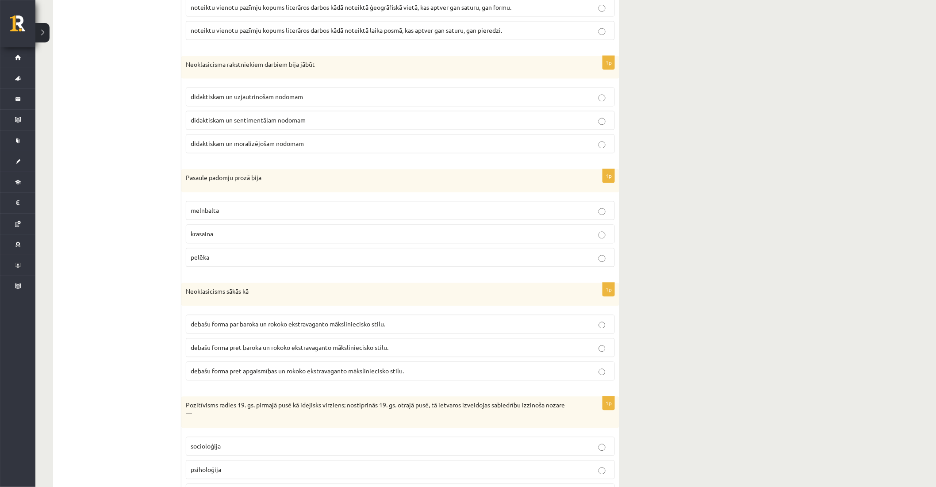
scroll to position [668, 0]
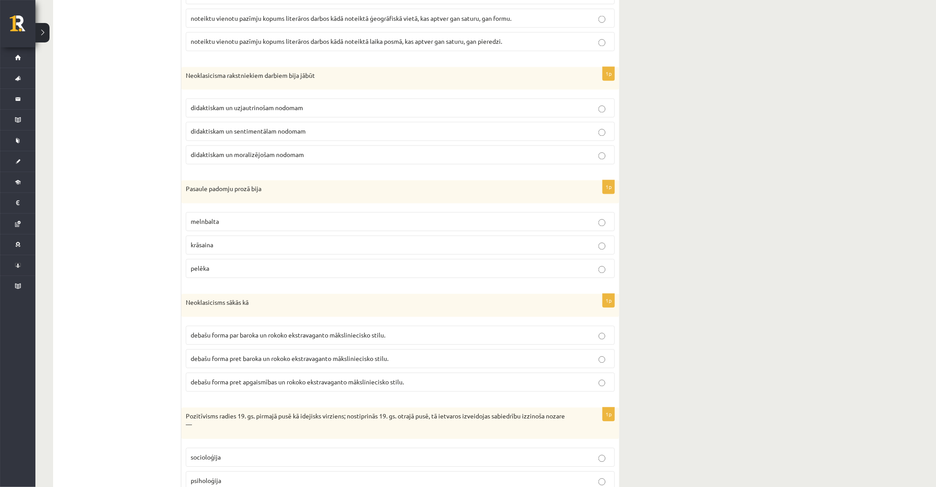
click at [561, 218] on label "melnbalta" at bounding box center [400, 221] width 429 height 19
click at [729, 131] on div "**********" at bounding box center [485, 13] width 901 height 1295
click at [512, 152] on p "didaktiskam un moralizējošam nodomam" at bounding box center [400, 154] width 419 height 9
click at [653, 122] on div "**********" at bounding box center [485, 13] width 901 height 1295
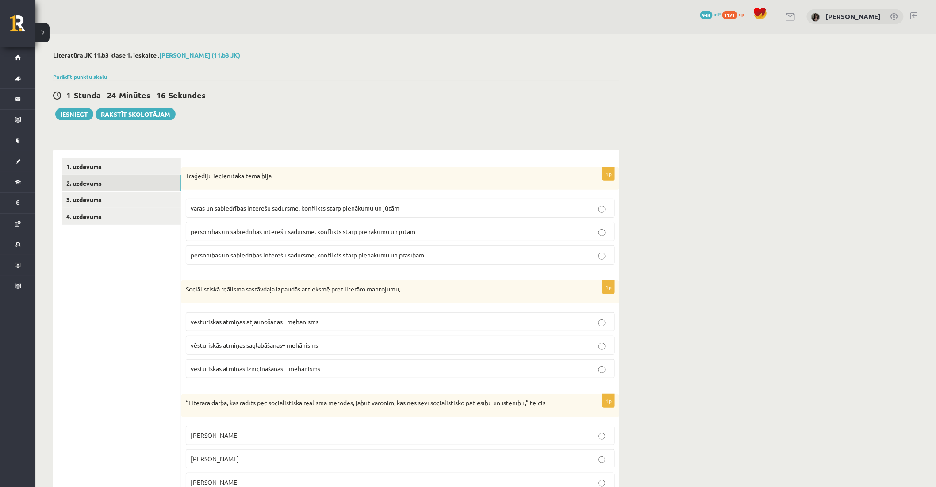
scroll to position [0, 0]
click at [144, 204] on link "3. uzdevums" at bounding box center [121, 200] width 119 height 16
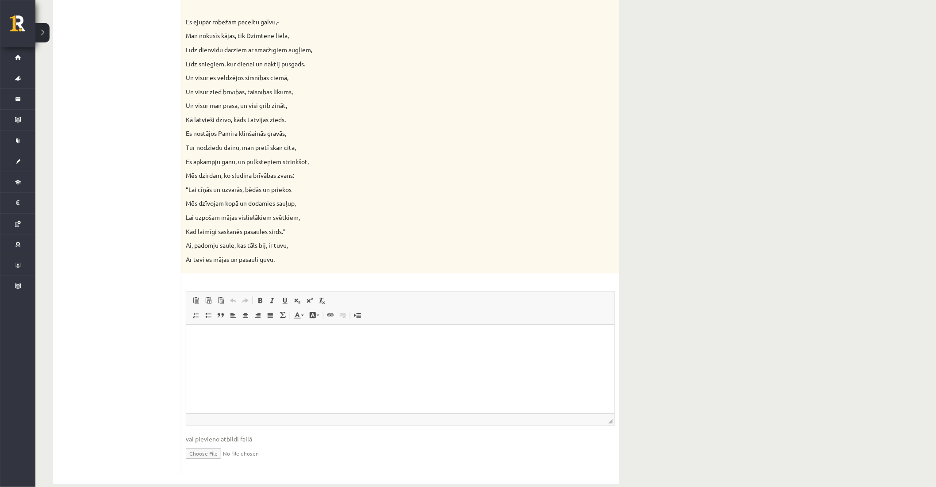
scroll to position [750, 0]
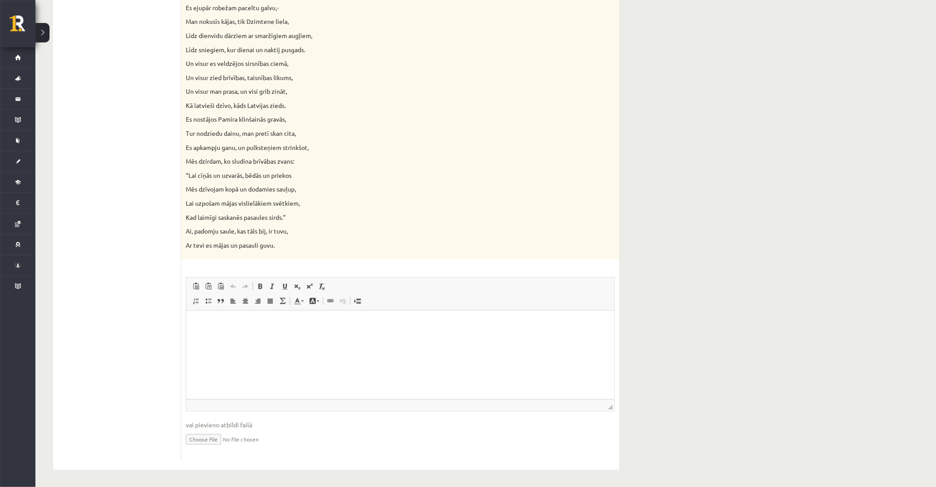
click at [209, 338] on html at bounding box center [400, 324] width 428 height 27
click at [330, 324] on p "Editor, wiswyg-editor-user-answer-47433952336080" at bounding box center [400, 323] width 411 height 9
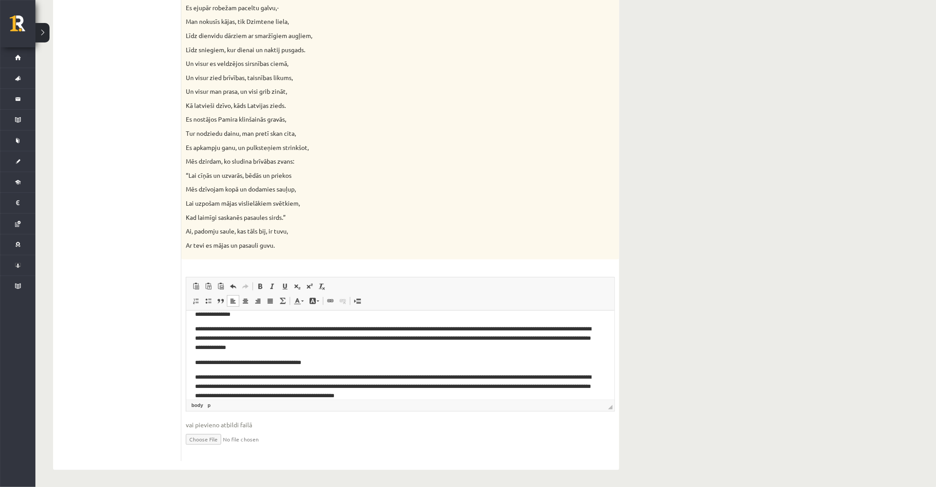
scroll to position [64, 0]
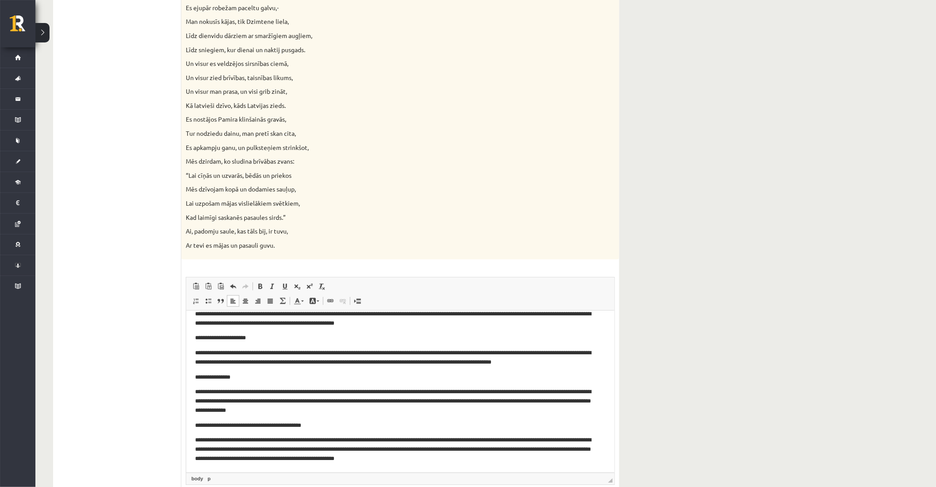
drag, startPoint x: 609, startPoint y: 406, endPoint x: 634, endPoint y: 488, distance: 85.6
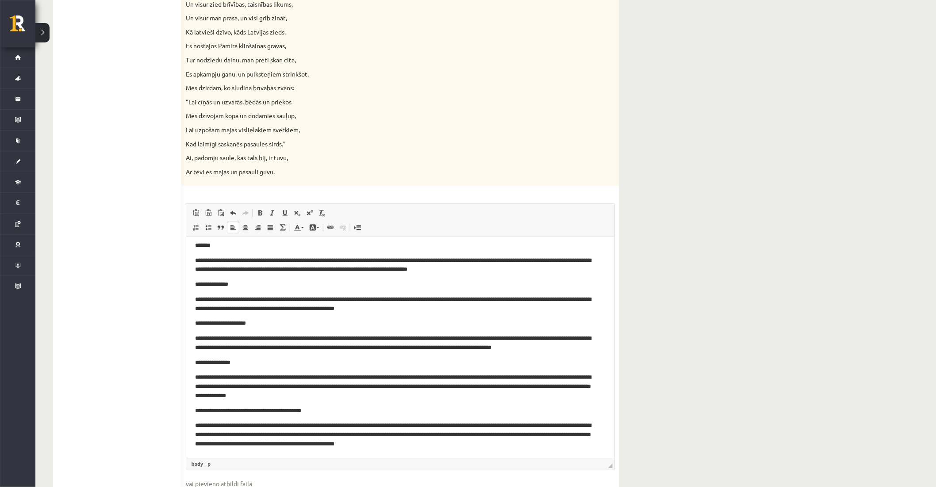
scroll to position [2, 0]
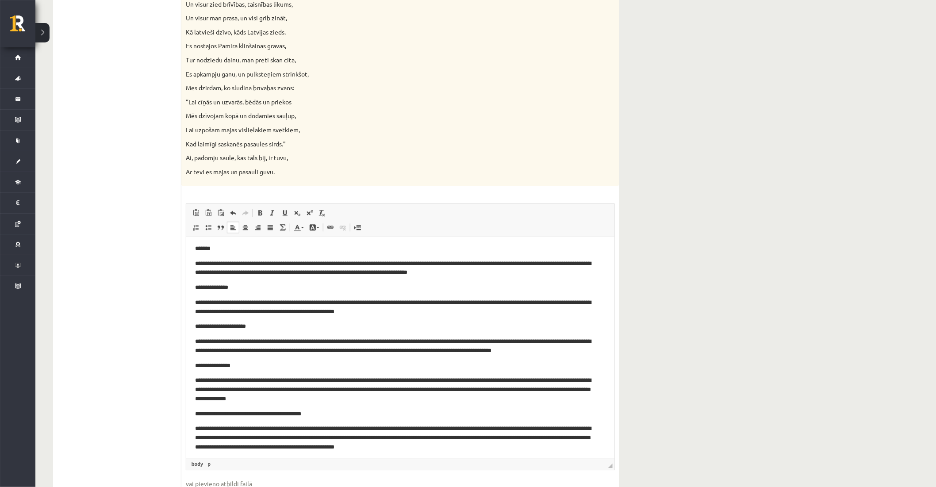
drag, startPoint x: 612, startPoint y: 408, endPoint x: 617, endPoint y: 479, distance: 71.0
click at [227, 260] on p "**********" at bounding box center [396, 268] width 403 height 19
click at [270, 264] on p "**********" at bounding box center [396, 268] width 403 height 19
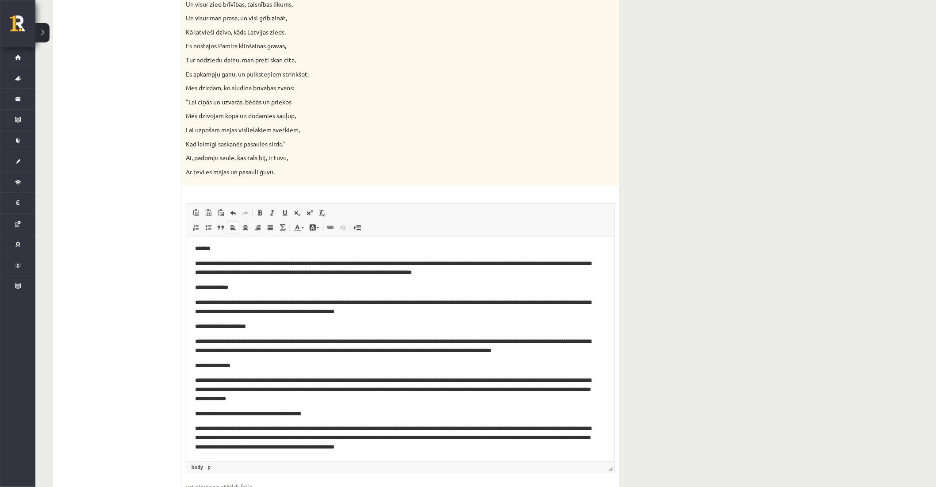
click at [428, 266] on p "**********" at bounding box center [396, 268] width 403 height 19
click at [359, 288] on p "**********" at bounding box center [396, 287] width 403 height 9
click at [273, 301] on p "**********" at bounding box center [396, 307] width 403 height 19
click at [348, 321] on body "**********" at bounding box center [400, 348] width 411 height 208
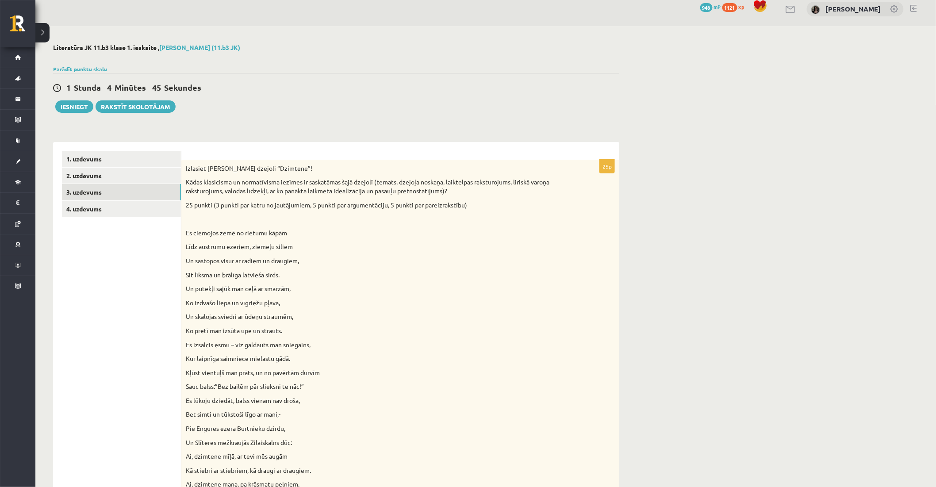
scroll to position [0, 0]
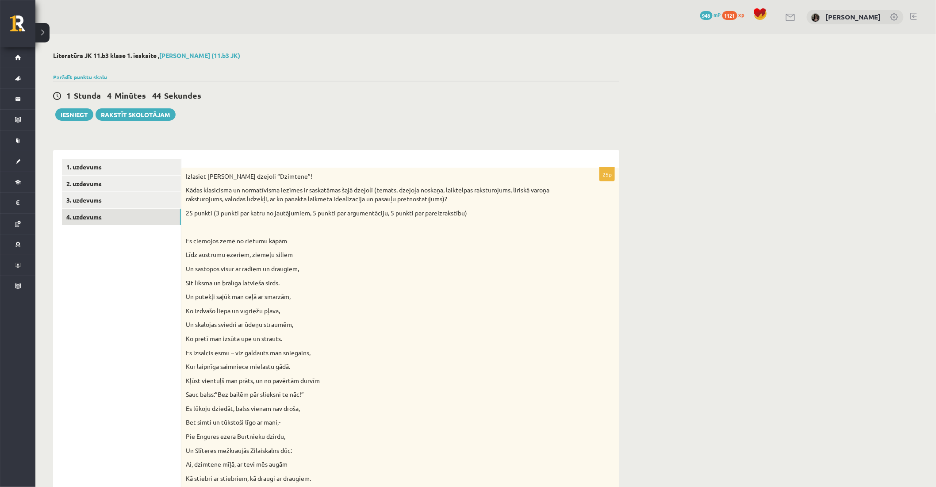
click at [134, 222] on link "4. uzdevums" at bounding box center [121, 217] width 119 height 16
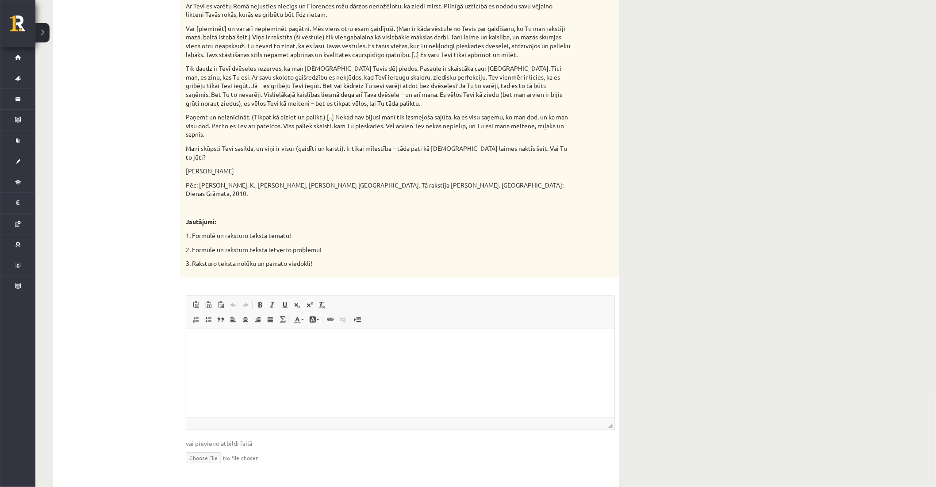
scroll to position [728, 0]
click at [260, 353] on html at bounding box center [400, 341] width 428 height 27
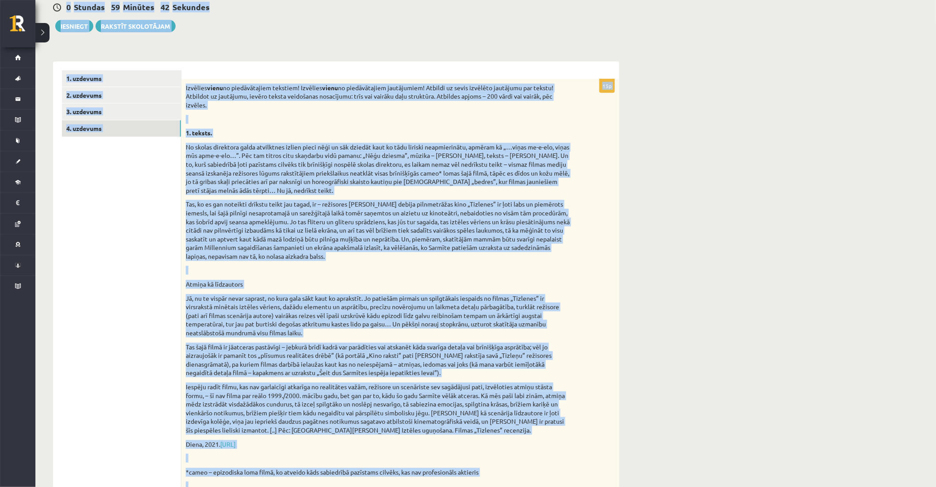
scroll to position [0, 0]
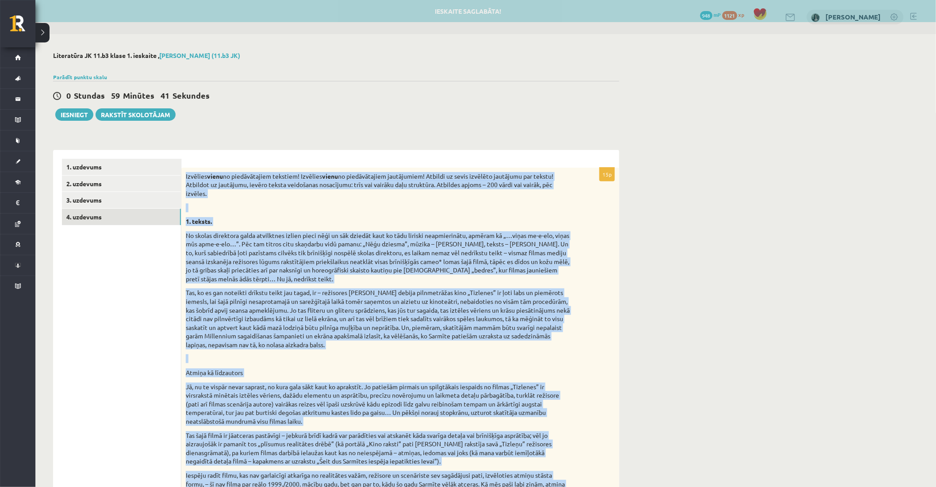
drag, startPoint x: 314, startPoint y: 246, endPoint x: 186, endPoint y: 177, distance: 145.7
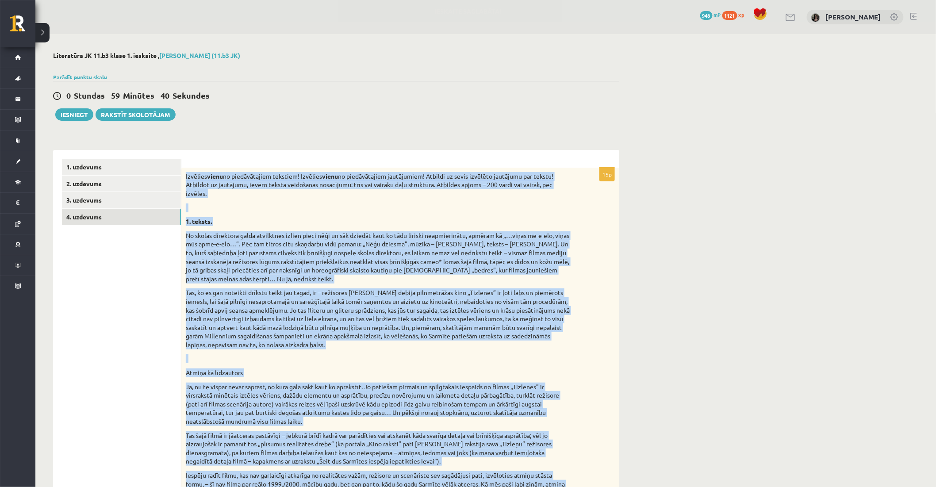
copy div "Loremips dolor si ametconsectet adipisci! Elitsedd eiusm te incididuntutl etdol…"
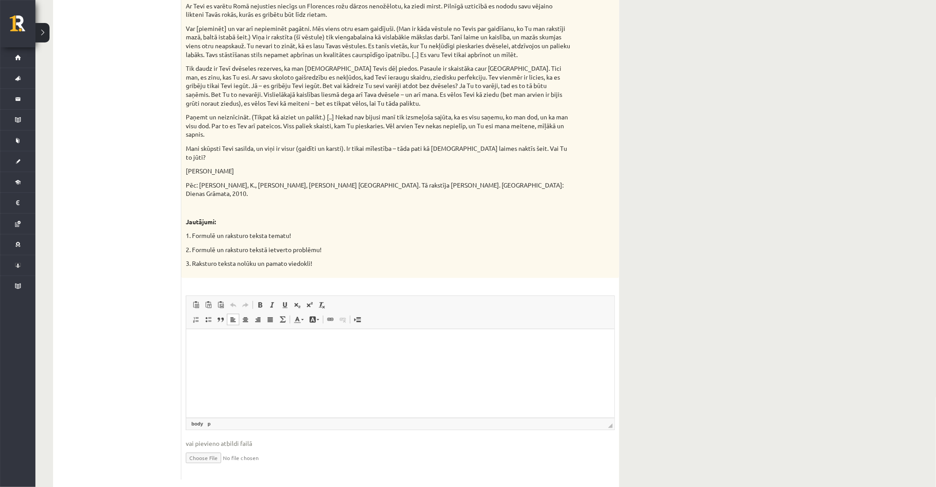
scroll to position [728, 0]
click at [388, 355] on html at bounding box center [400, 341] width 428 height 27
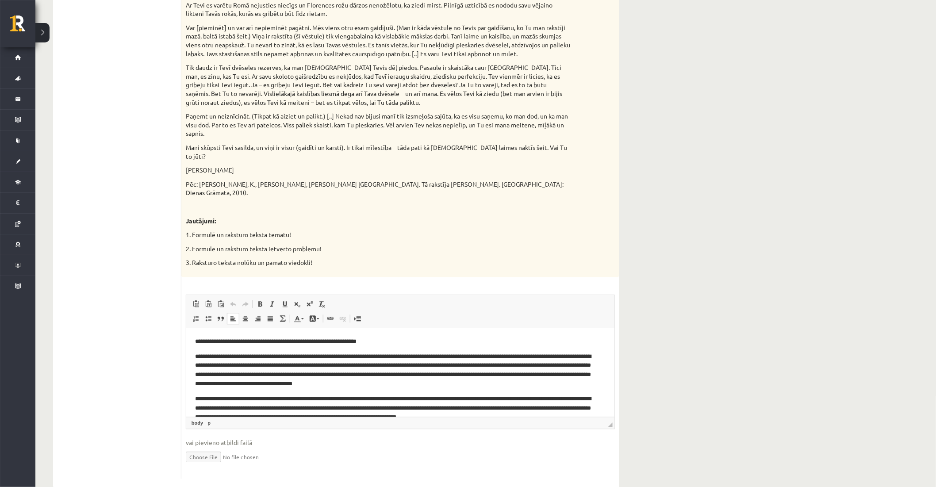
scroll to position [51, 0]
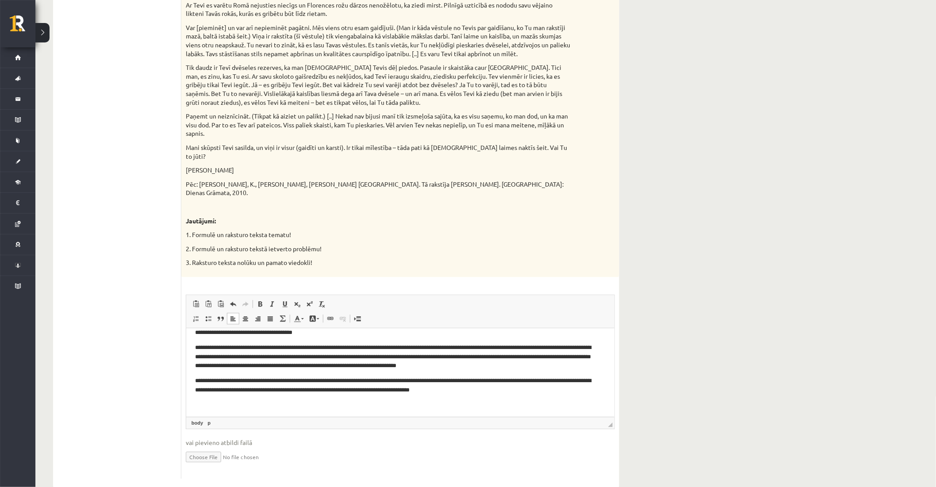
click at [388, 359] on p "**********" at bounding box center [396, 356] width 403 height 27
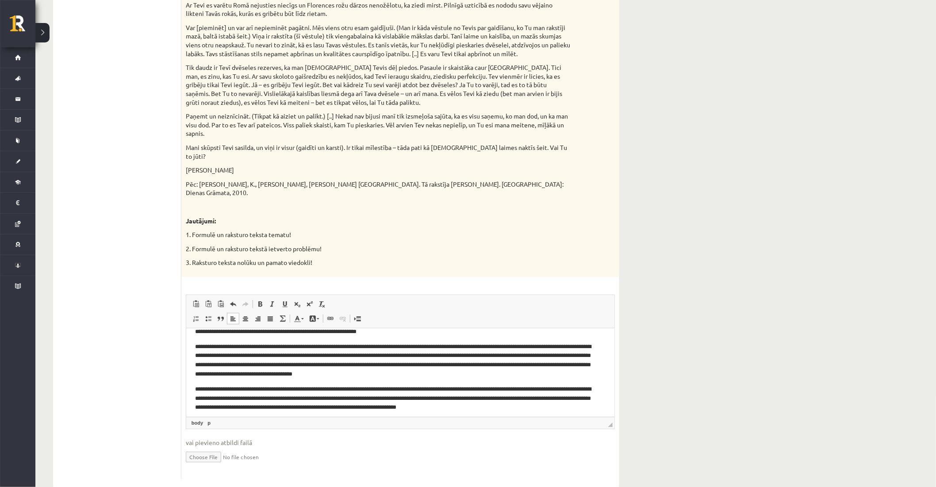
click at [338, 180] on p "Pēc: [PERSON_NAME], K., [PERSON_NAME], [PERSON_NAME] [GEOGRAPHIC_DATA]. Tā raks…" at bounding box center [378, 188] width 385 height 17
click at [394, 366] on p "**********" at bounding box center [396, 360] width 403 height 37
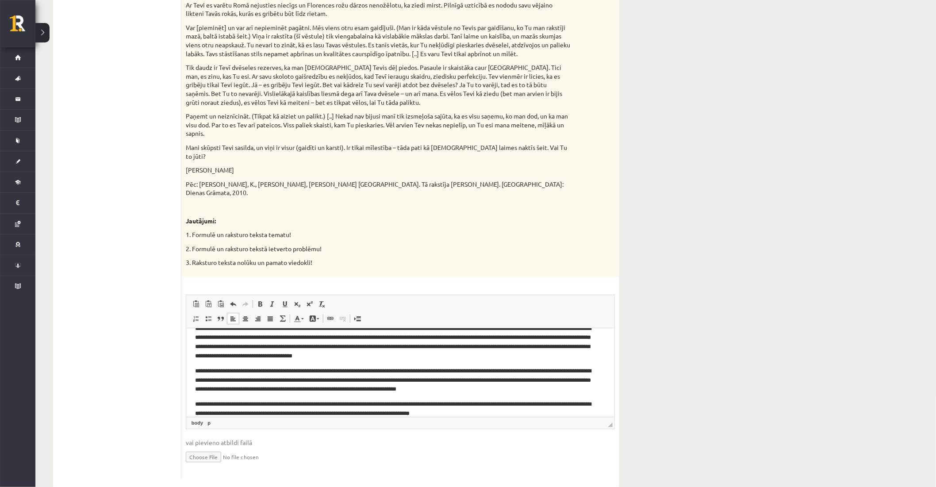
scroll to position [42, 0]
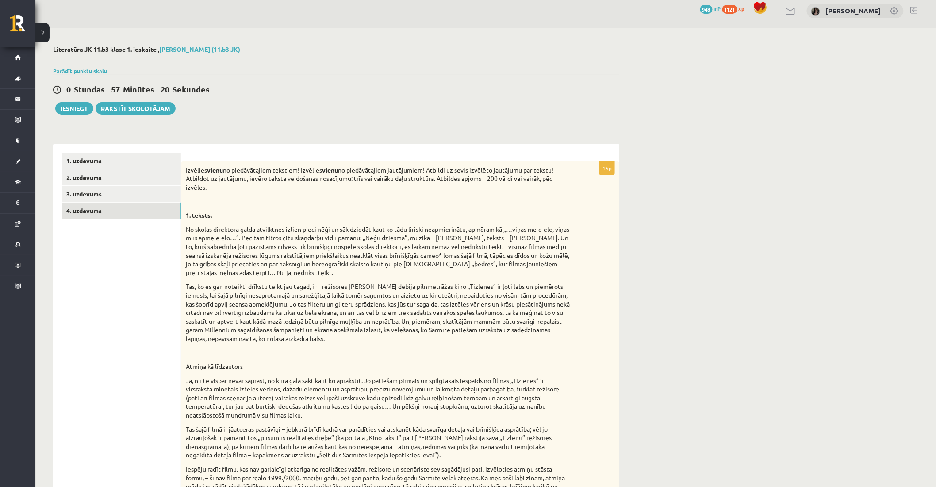
scroll to position [0, 0]
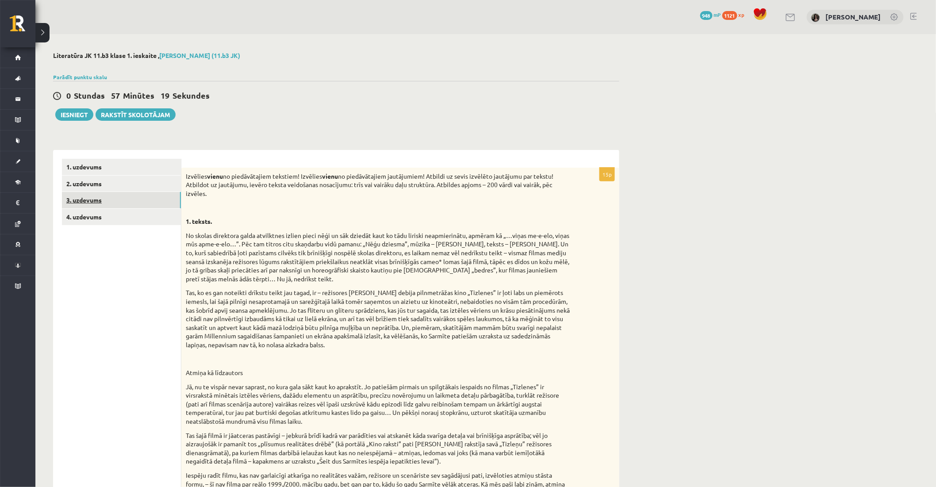
click at [126, 197] on link "3. uzdevums" at bounding box center [121, 200] width 119 height 16
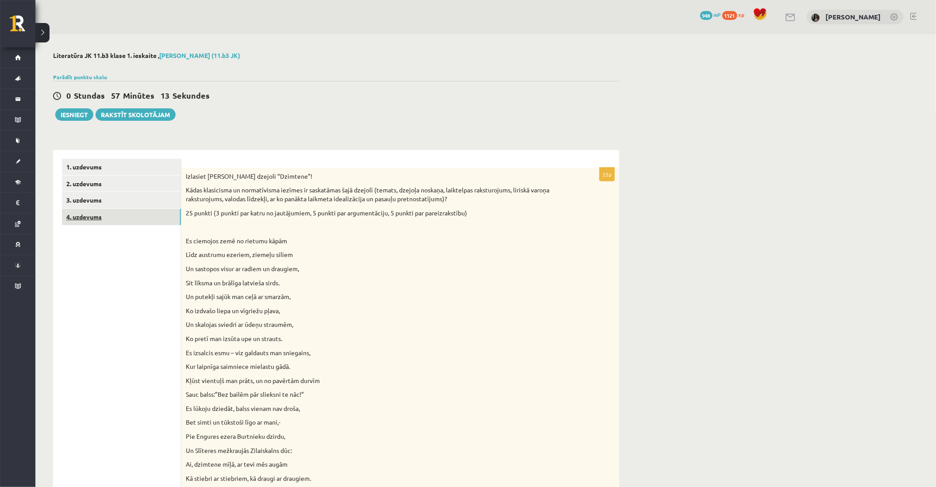
click at [136, 223] on link "4. uzdevums" at bounding box center [121, 217] width 119 height 16
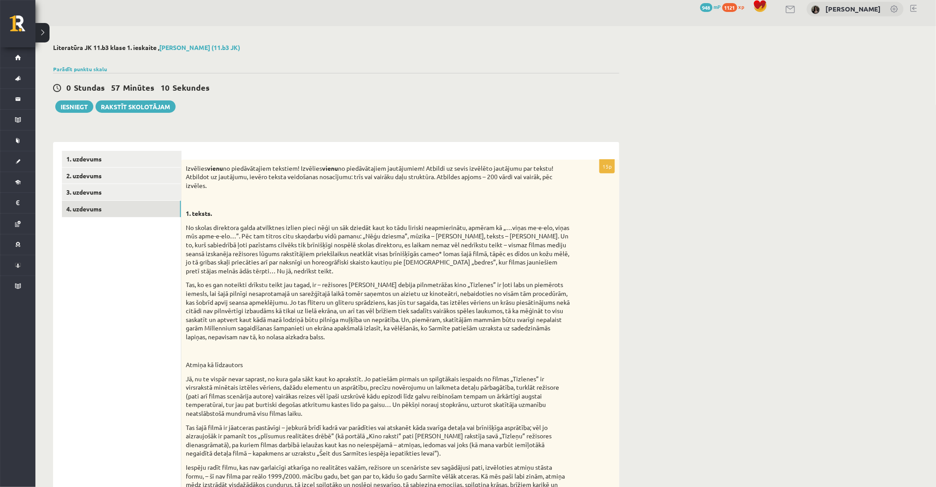
scroll to position [7, 0]
click at [153, 179] on link "2. uzdevums" at bounding box center [121, 177] width 119 height 16
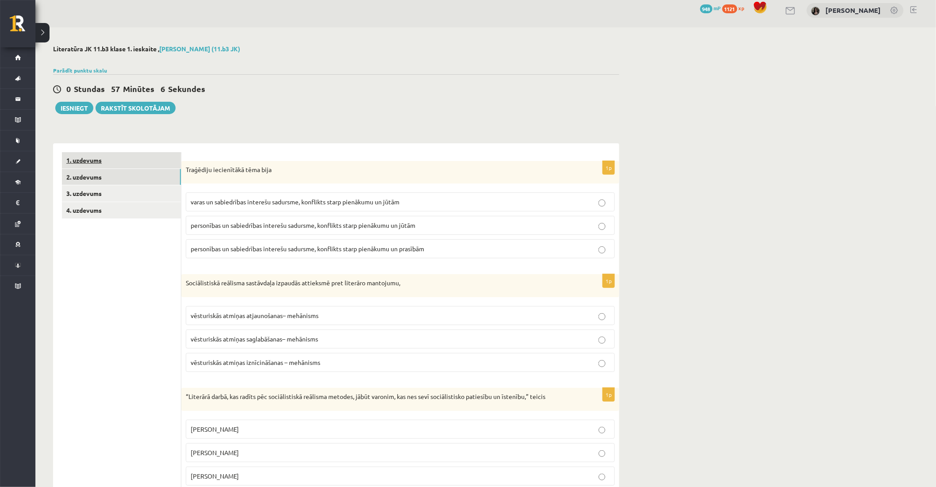
click at [156, 162] on link "1. uzdevums" at bounding box center [121, 160] width 119 height 16
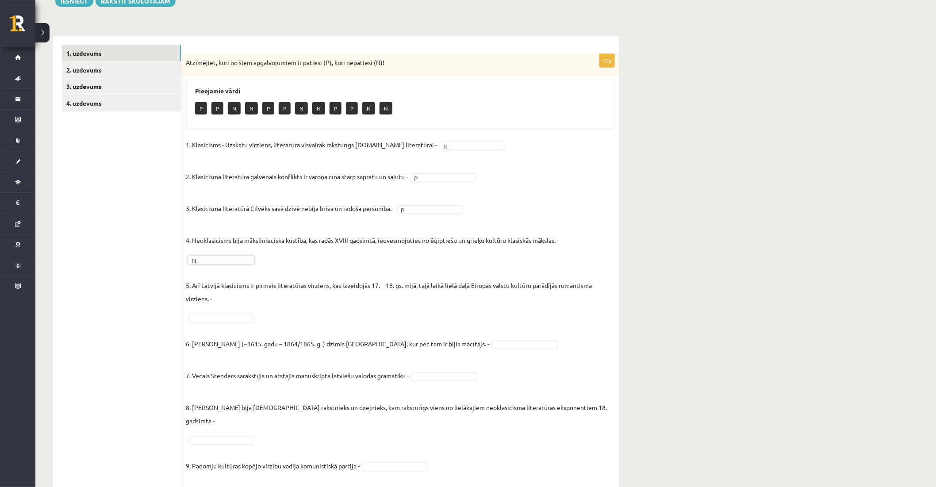
scroll to position [114, 0]
click at [323, 431] on fieldset "1. Klasicisms - Uzskatu virziens, literatūrā visvairāk raksturīgs 14.gs literat…" at bounding box center [400, 324] width 429 height 372
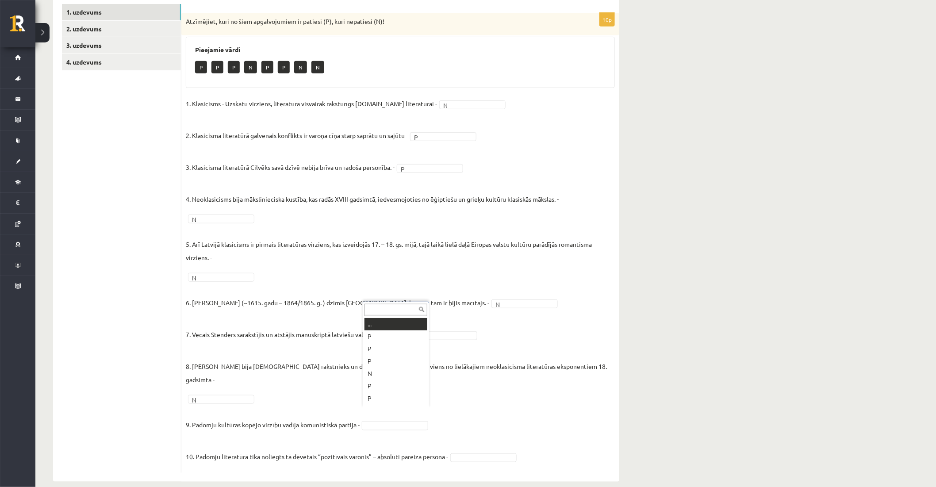
scroll to position [10, 0]
click at [123, 12] on link "1. uzdevums" at bounding box center [121, 12] width 119 height 16
click at [124, 23] on link "2. uzdevums" at bounding box center [121, 29] width 119 height 16
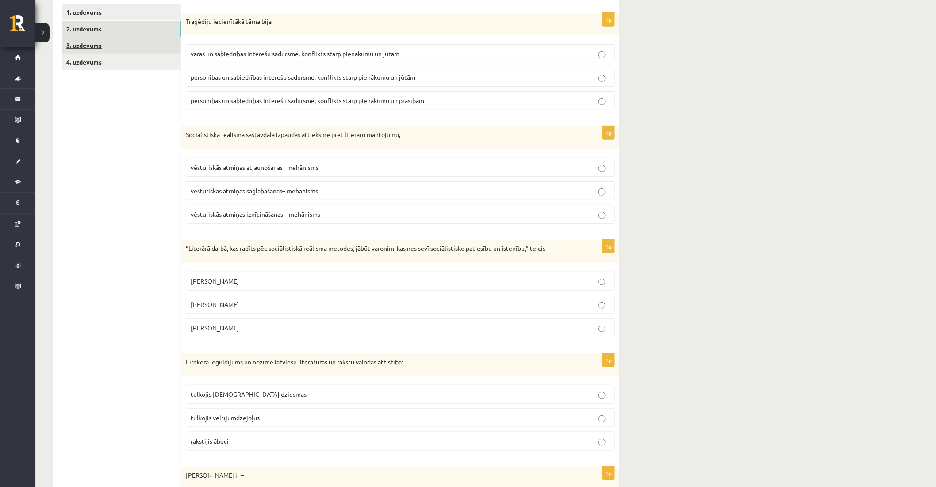
click at [126, 42] on link "3. uzdevums" at bounding box center [121, 45] width 119 height 16
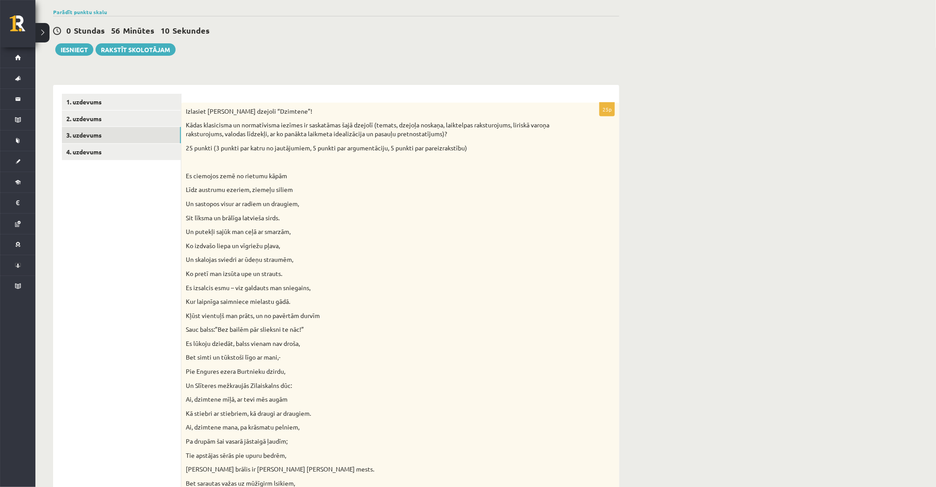
scroll to position [60, 0]
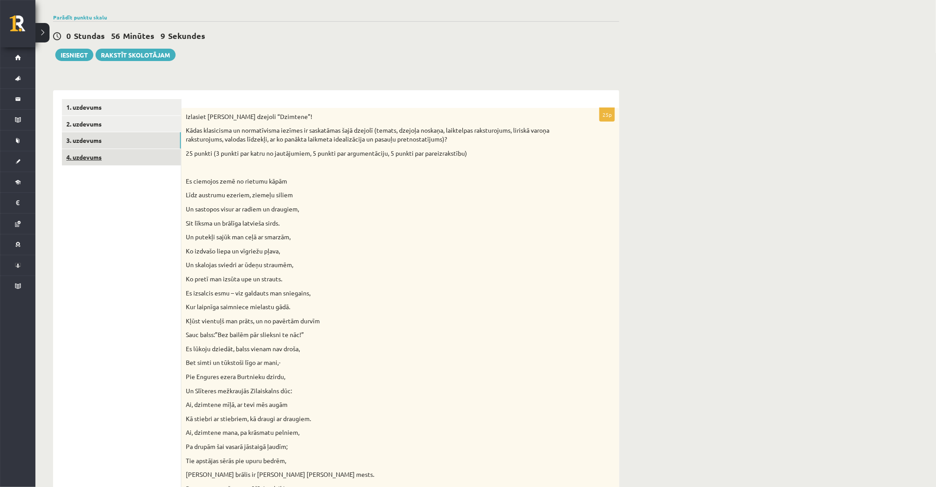
click at [174, 157] on link "4. uzdevums" at bounding box center [121, 157] width 119 height 16
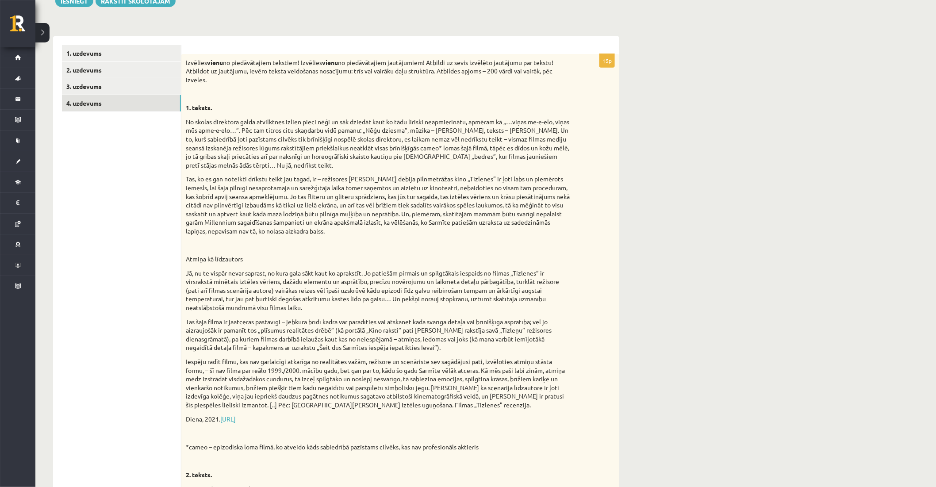
scroll to position [105, 0]
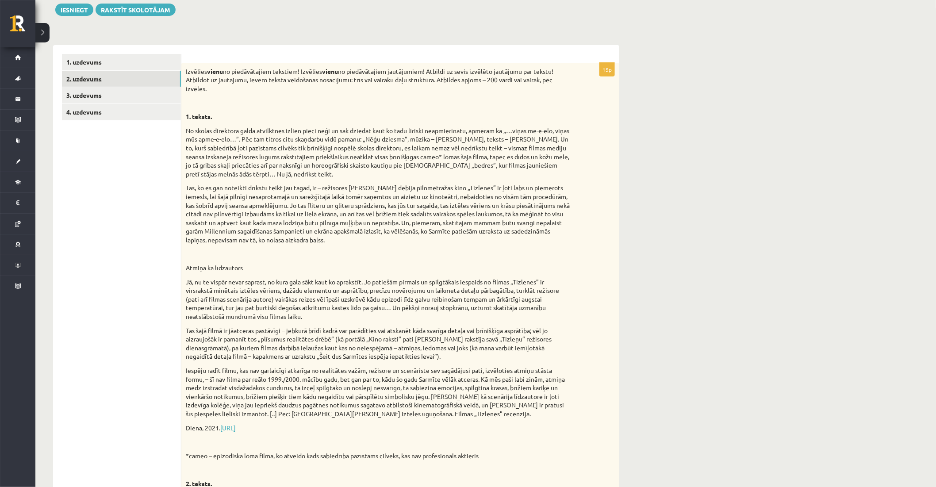
click at [155, 82] on link "2. uzdevums" at bounding box center [121, 79] width 119 height 16
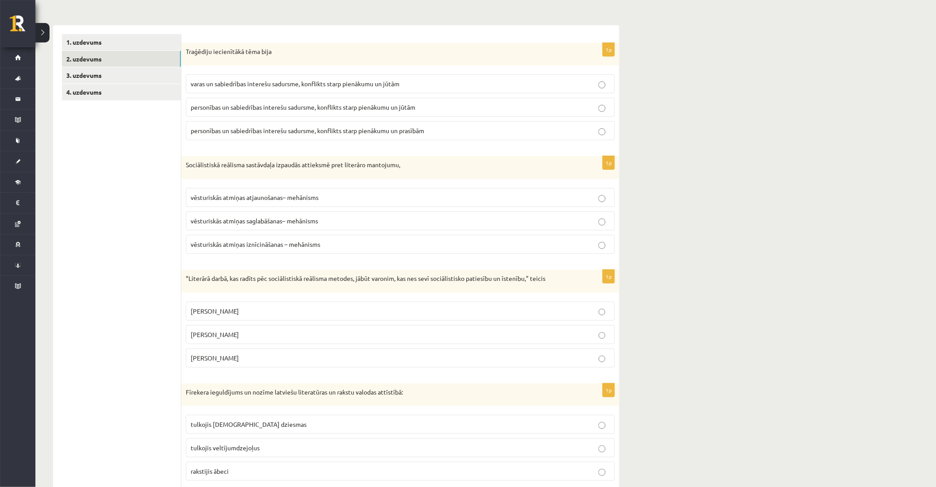
scroll to position [23, 0]
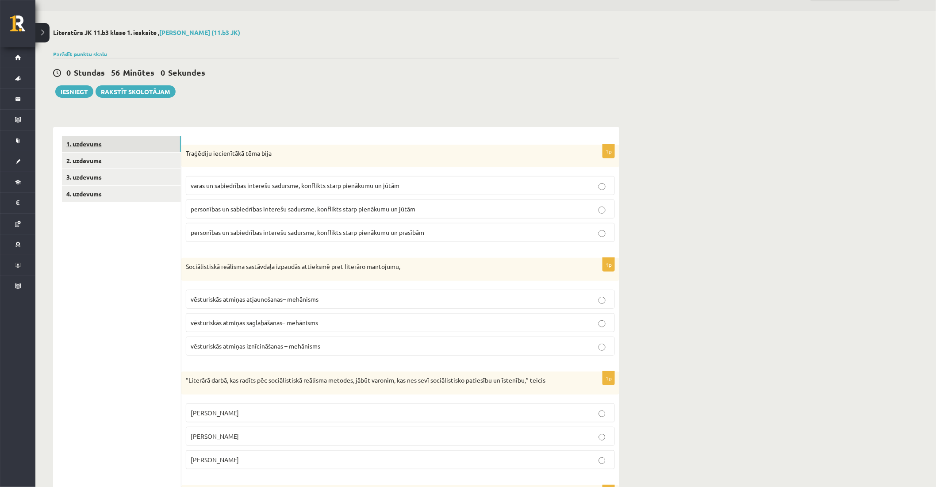
click at [156, 137] on link "1. uzdevums" at bounding box center [121, 144] width 119 height 16
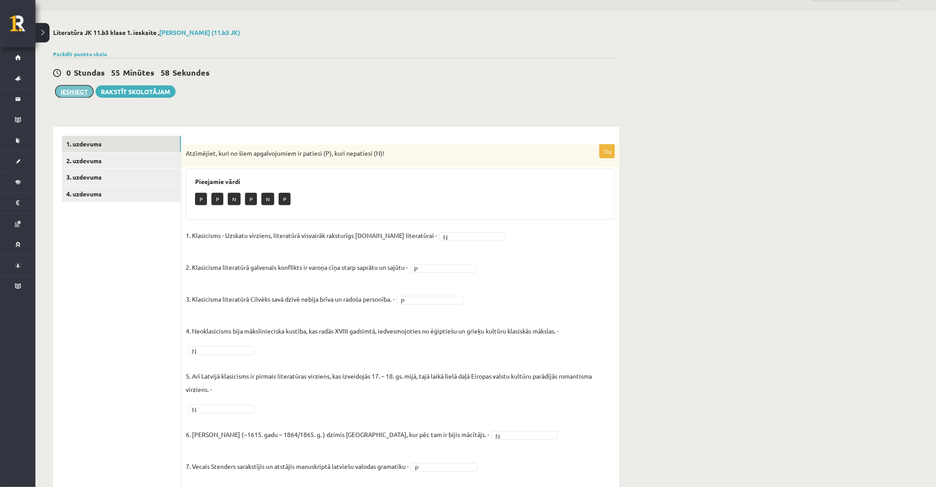
click at [74, 88] on button "Iesniegt" at bounding box center [74, 91] width 38 height 12
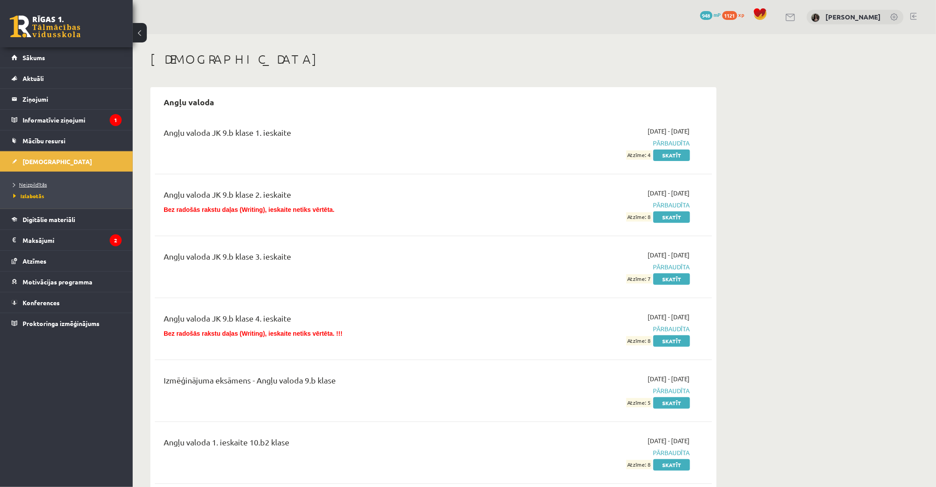
click at [43, 186] on span "Neizpildītās" at bounding box center [30, 184] width 34 height 7
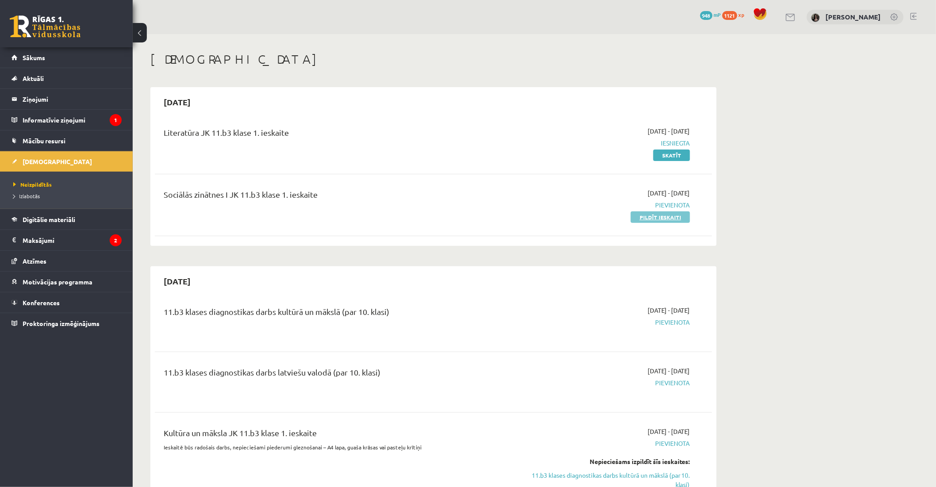
click at [639, 220] on link "Pildīt ieskaiti" at bounding box center [660, 217] width 59 height 12
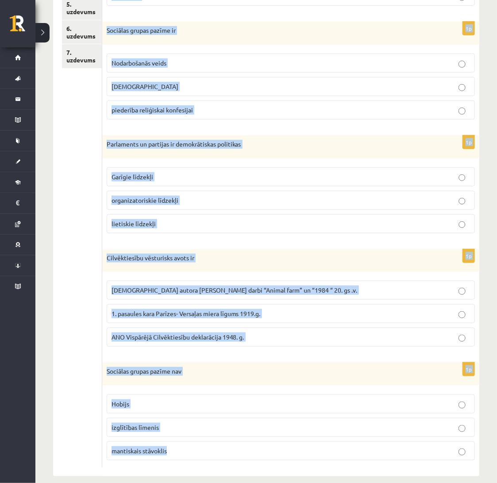
scroll to position [272, 0]
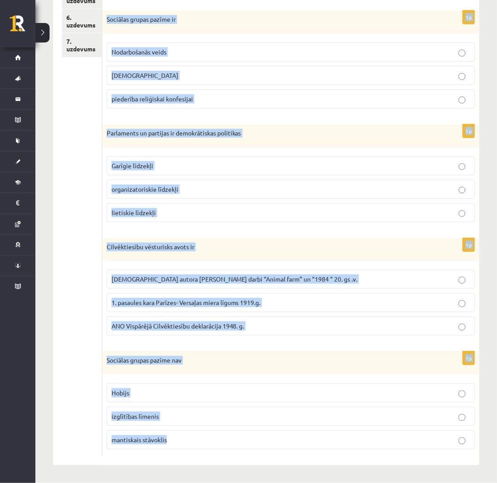
drag, startPoint x: 104, startPoint y: 176, endPoint x: 364, endPoint y: 441, distance: 371.3
click at [364, 441] on form "1p Darba “Politika” autors ir antīkais domātājs Sokrāts [PERSON_NAME] 1p Sociāl…" at bounding box center [290, 173] width 359 height 568
copy form "Darba “Politika” autors ir antīkais domātājs Sokrāts [PERSON_NAME] 1p Sociālas …"
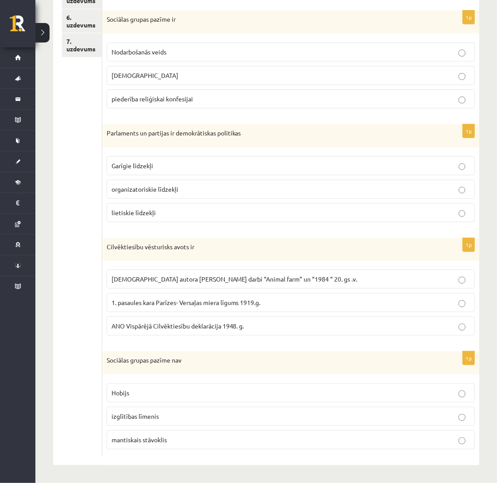
click at [91, 104] on ul "1. uzdevums 2. uzdevums 3. uzdevums 4. uzdevums 5. uzdevums 6. uzdevums 7. uzde…" at bounding box center [82, 173] width 40 height 568
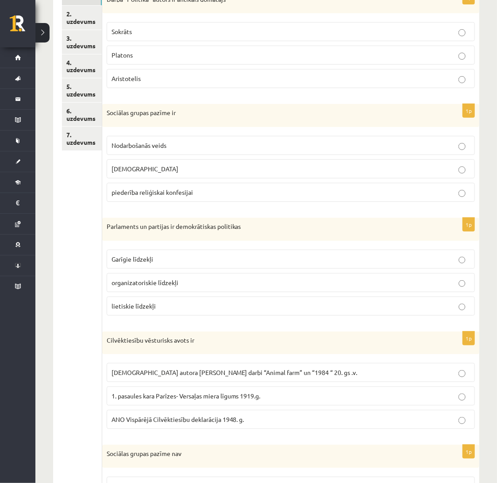
scroll to position [154, 0]
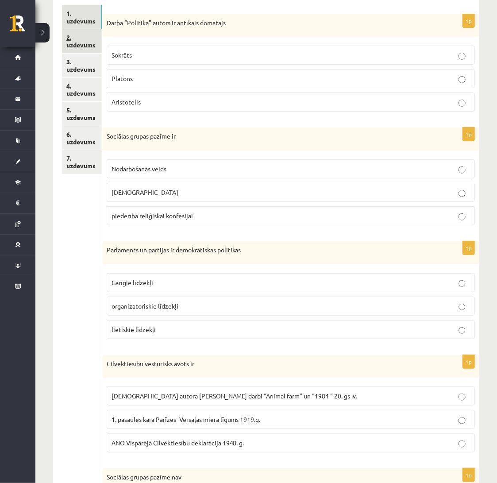
click at [89, 49] on link "2. uzdevums" at bounding box center [82, 41] width 40 height 24
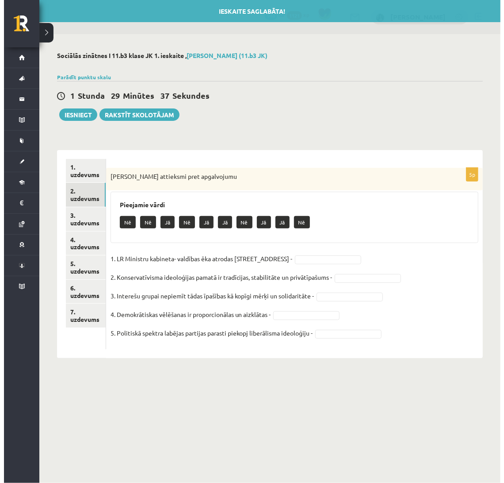
scroll to position [0, 0]
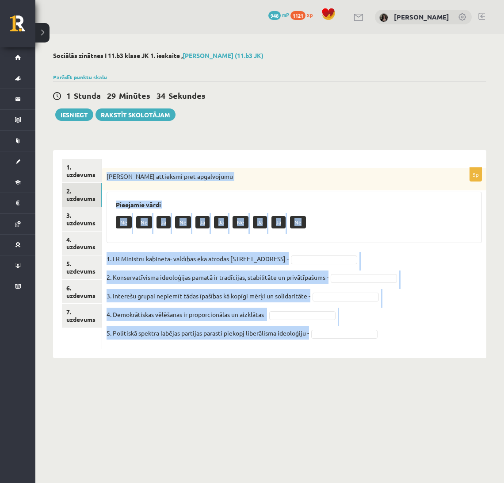
drag, startPoint x: 107, startPoint y: 175, endPoint x: 379, endPoint y: 347, distance: 322.1
click at [379, 347] on div "5p Izsaki attieksmi pret apgalvojumu Pieejamie vārdi Nē Nē Jā Nē Jā Jā Nē Jā Jā…" at bounding box center [294, 258] width 384 height 181
copy div "Izsaki attieksmi pret apgalvojumu Pieejamie vārdi Nē Nē Jā Nē Jā Jā Nē Jā Jā Nē…"
click at [96, 223] on link "3. uzdevums" at bounding box center [82, 219] width 40 height 24
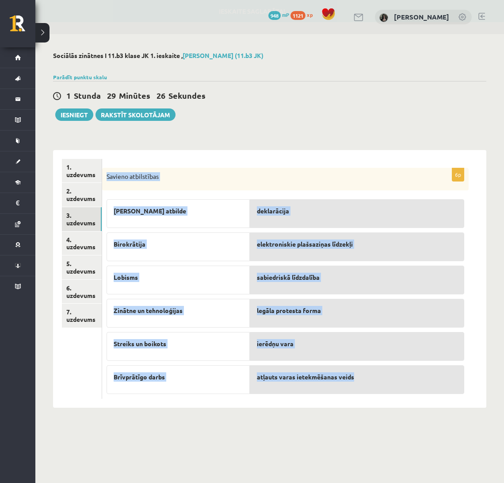
drag, startPoint x: 106, startPoint y: 177, endPoint x: 440, endPoint y: 387, distance: 394.2
click at [440, 387] on div "6p Savieno atbilstības Lieka atbilde Birokrātija Lobisms Zinātne un tehnoloģija…" at bounding box center [285, 283] width 367 height 231
copy div "Savieno atbilstības Lieka atbilde Birokrātija Lobisms Zinātne un tehnoloģijas S…"
click at [82, 245] on link "4. uzdevums" at bounding box center [82, 243] width 40 height 24
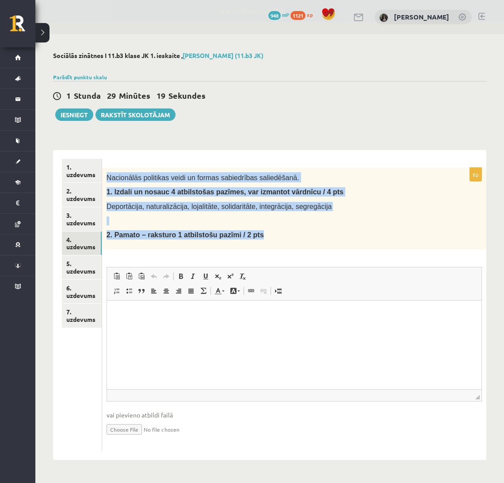
drag, startPoint x: 107, startPoint y: 175, endPoint x: 287, endPoint y: 243, distance: 192.1
click at [287, 243] on div "Nacionālās politikas veidi un formas sabiedrības saliedēšanā. 1. Izdali un nosa…" at bounding box center [294, 208] width 384 height 81
copy div "Nacionālās politikas veidi un formas sabiedrības saliedēšanā. 1. Izdali un nosa…"
click at [86, 267] on link "5. uzdevums" at bounding box center [82, 267] width 40 height 24
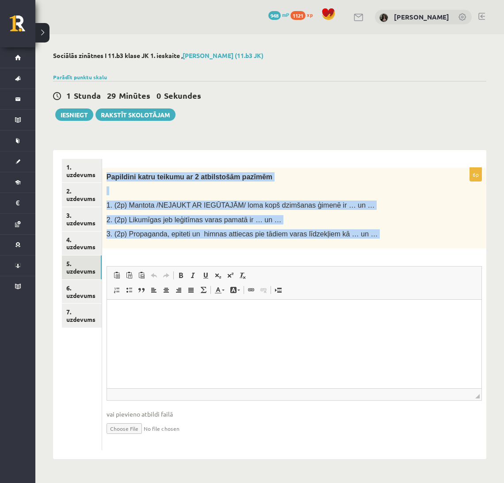
drag, startPoint x: 107, startPoint y: 176, endPoint x: 395, endPoint y: 250, distance: 297.0
click at [395, 250] on div "6p Papildini katru teikumu ar 2 atbilstošām pazīmēm 1. (2p) Mantota /NEJAUKT AR…" at bounding box center [294, 309] width 384 height 282
copy div "Papildini katru teikumu ar 2 atbilstošām pazīmēm 1. (2p) Mantota /NEJAUKT AR IE…"
click at [89, 280] on link "6. uzdevums" at bounding box center [82, 292] width 40 height 24
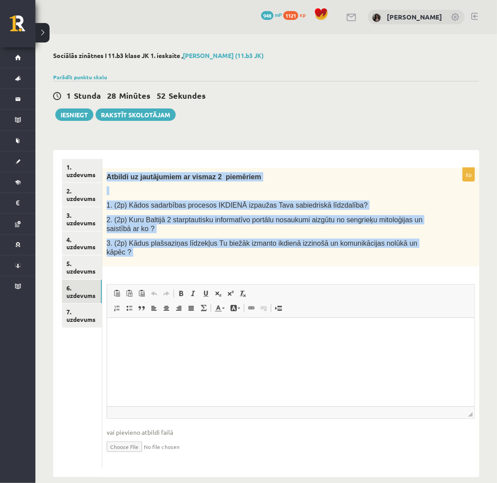
drag, startPoint x: 104, startPoint y: 177, endPoint x: 439, endPoint y: 264, distance: 345.5
click at [439, 264] on div "6p Atbildi uz jautājumiem ar vismaz 2 piemēriem 1. (2p) Kādos sadarbības proces…" at bounding box center [290, 318] width 377 height 300
copy div "Atbildi uz jautājumiem ar vismaz 2 piemēriem 1. (2p) Kādos sadarbības procesos …"
click at [80, 303] on link "7. uzdevums" at bounding box center [82, 315] width 40 height 24
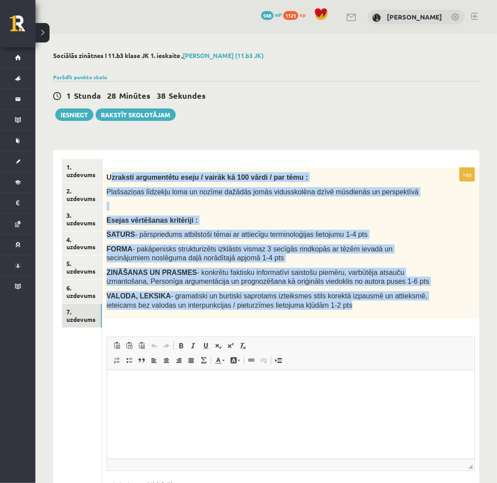
drag, startPoint x: 109, startPoint y: 178, endPoint x: 347, endPoint y: 311, distance: 272.5
click at [347, 311] on div "Uzraksti argumentētu eseju / vairāk kā 100 vārdi / par tēmu : Plašsaziņas līdze…" at bounding box center [290, 243] width 377 height 151
copy div "zraksti argumentētu eseju / vairāk kā 100 vārdi / par tēmu : Plašsaziņas līdzek…"
click at [91, 161] on link "1. uzdevums" at bounding box center [82, 171] width 40 height 24
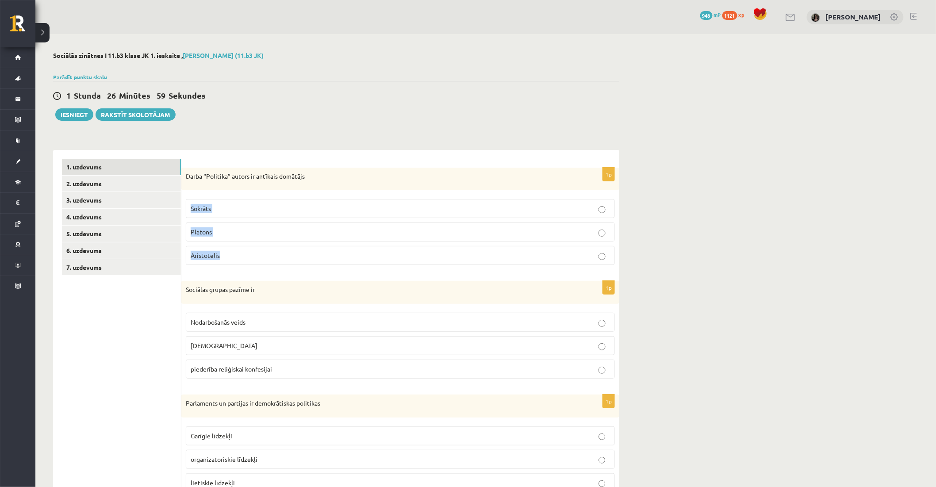
drag, startPoint x: 249, startPoint y: 250, endPoint x: 400, endPoint y: 142, distance: 185.5
click at [400, 142] on div "**********" at bounding box center [336, 438] width 566 height 594
click at [642, 174] on div "**********" at bounding box center [485, 393] width 901 height 719
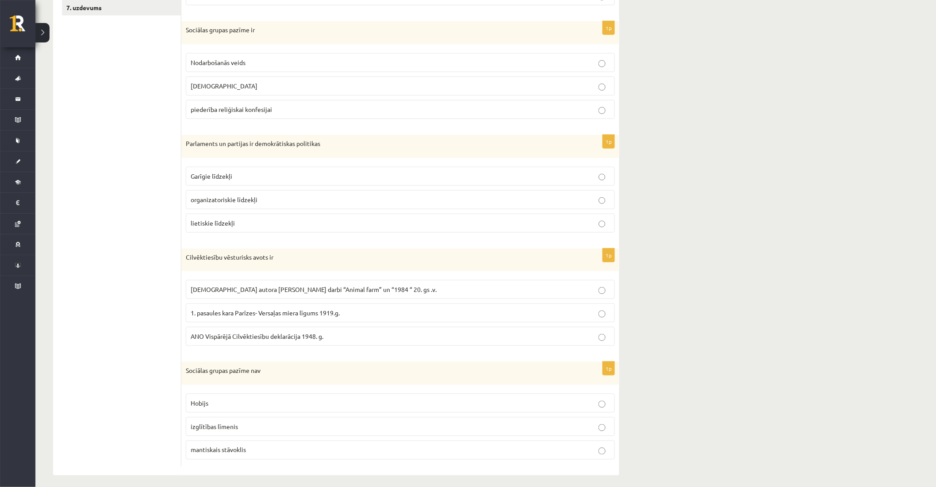
scroll to position [267, 0]
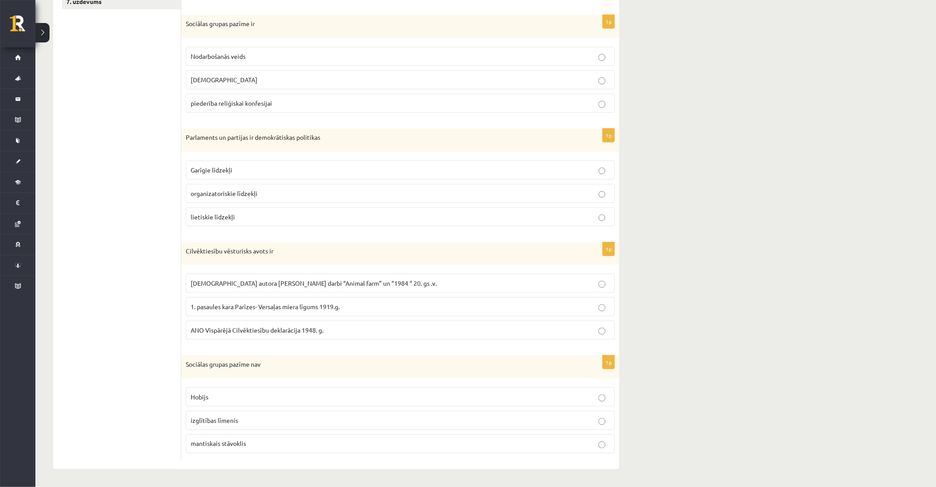
click at [534, 388] on label "Hobijs" at bounding box center [400, 397] width 429 height 19
click at [471, 332] on p "ANO Vispārējā Cilvēktiesību deklarācija 1948. g." at bounding box center [400, 330] width 419 height 9
click at [437, 187] on label "organizatoriskie līdzekļi" at bounding box center [400, 193] width 429 height 19
click at [315, 47] on label "Nodarbošanās veids" at bounding box center [400, 56] width 429 height 19
click at [714, 86] on div "**********" at bounding box center [485, 127] width 901 height 719
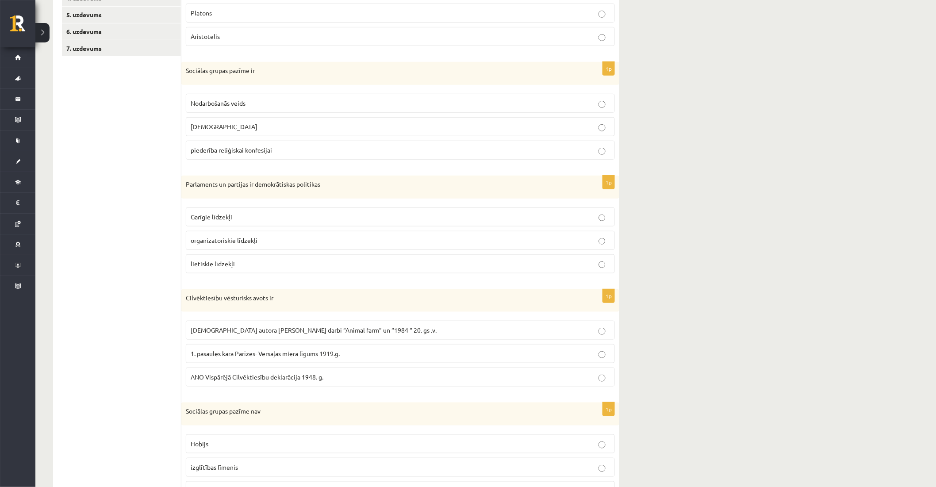
scroll to position [130, 0]
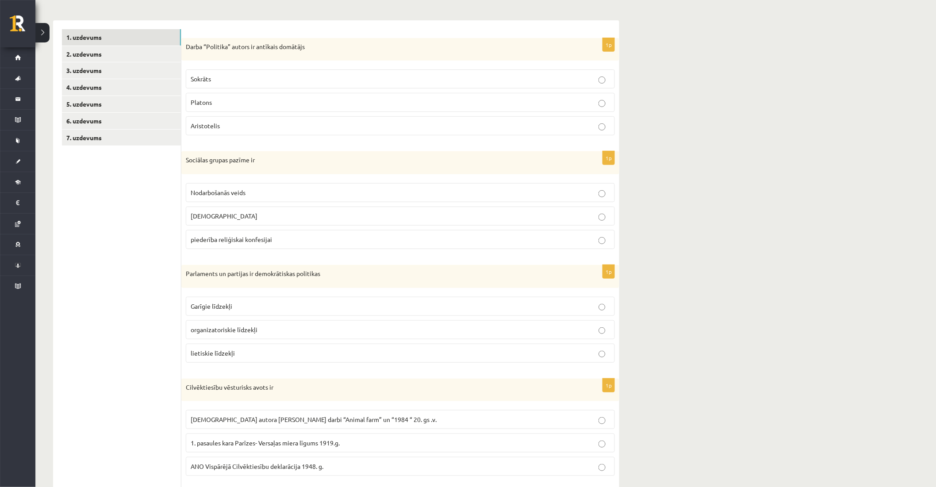
click at [421, 127] on p "Aristotelis" at bounding box center [400, 125] width 419 height 9
click at [139, 57] on link "2. uzdevums" at bounding box center [121, 54] width 119 height 16
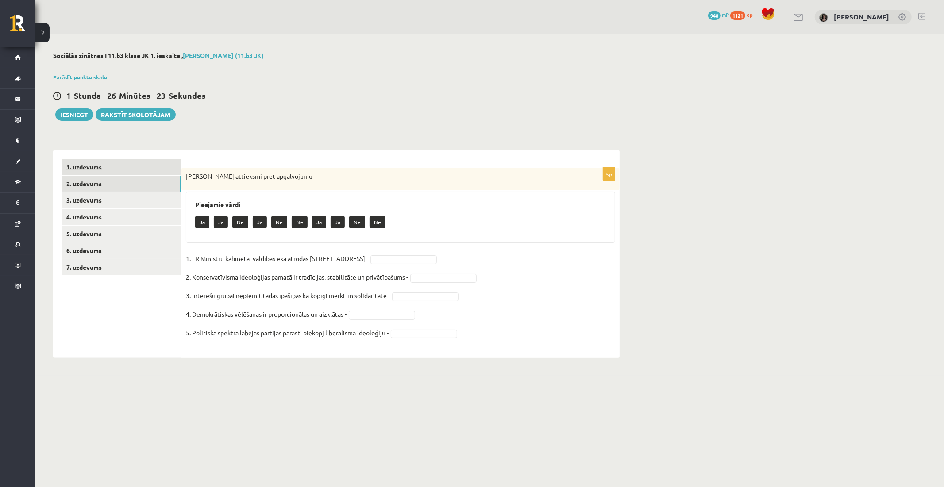
click at [121, 167] on link "1. uzdevums" at bounding box center [121, 167] width 119 height 16
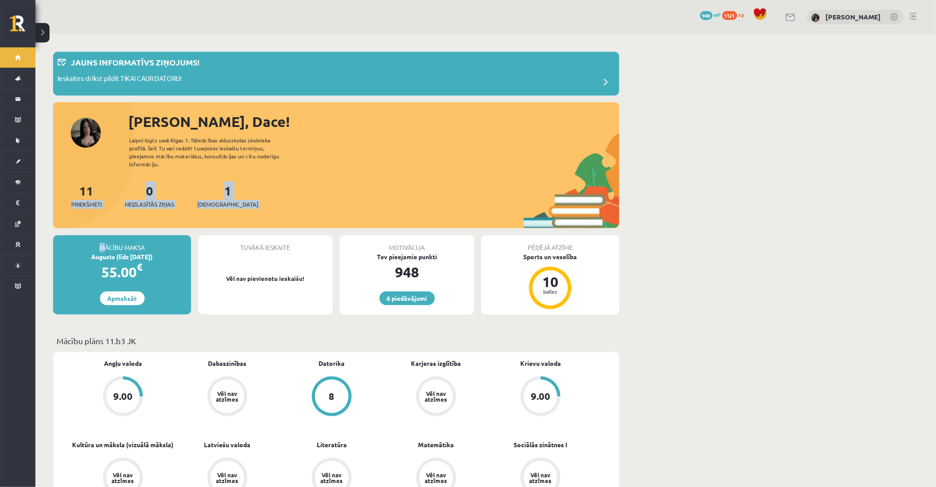
drag, startPoint x: 106, startPoint y: 230, endPoint x: 44, endPoint y: 206, distance: 66.5
click at [53, 207] on div "11 Priekšmeti 0 Neizlasītās ziņas 1 Ieskaites" at bounding box center [336, 204] width 566 height 47
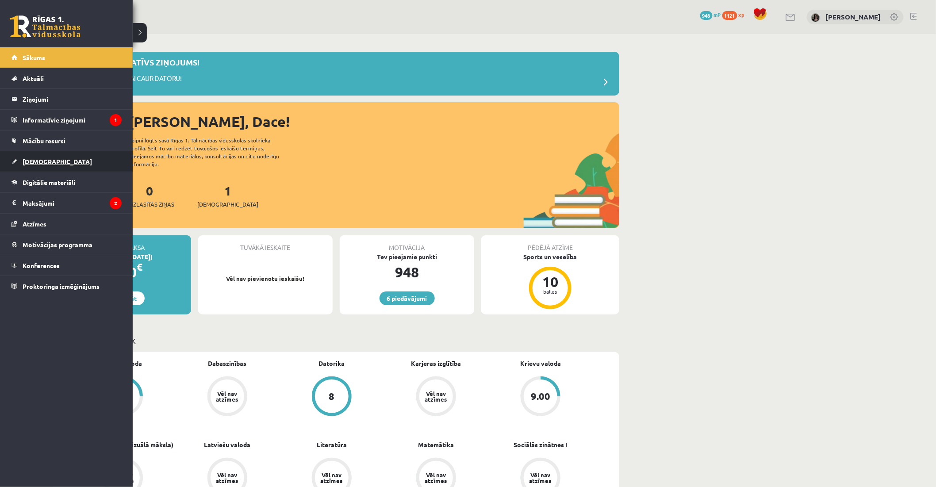
click at [43, 155] on link "[DEMOGRAPHIC_DATA]" at bounding box center [67, 161] width 110 height 20
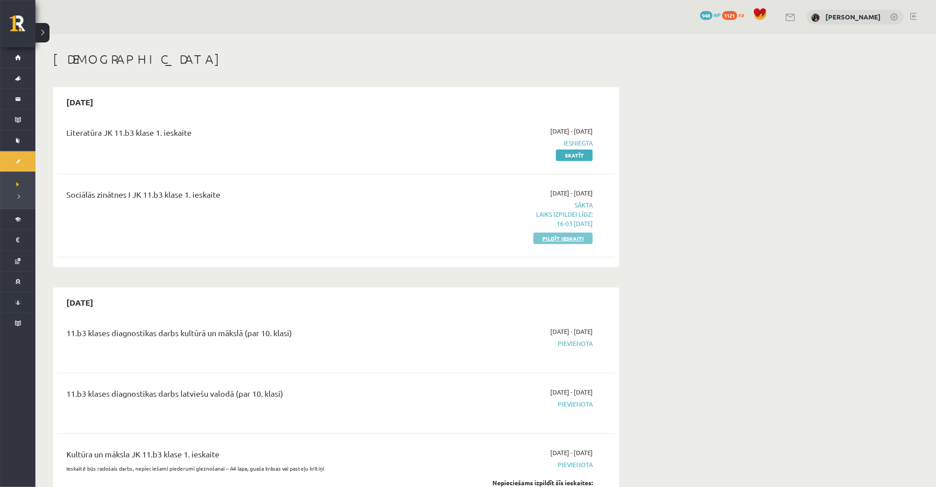
click at [559, 235] on link "Pildīt ieskaiti" at bounding box center [563, 239] width 59 height 12
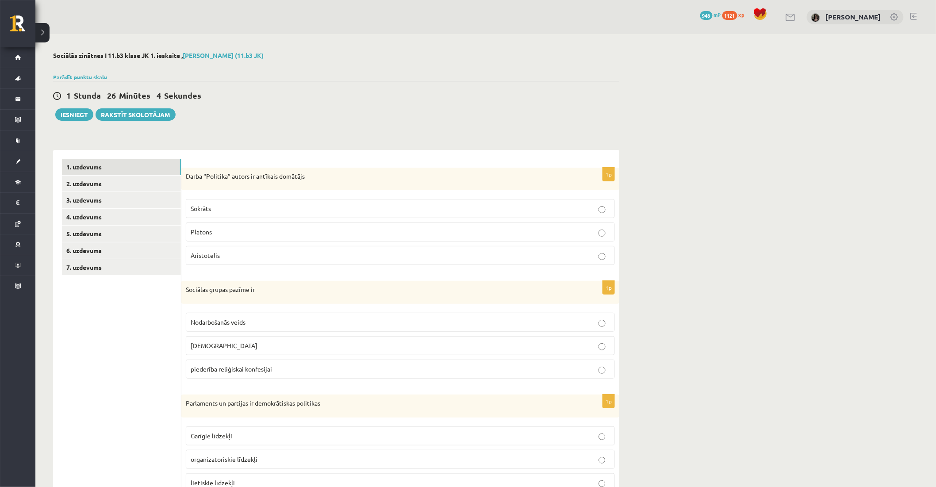
click at [237, 250] on label "Aristotelis" at bounding box center [400, 255] width 429 height 19
click at [341, 134] on div "**********" at bounding box center [336, 393] width 602 height 719
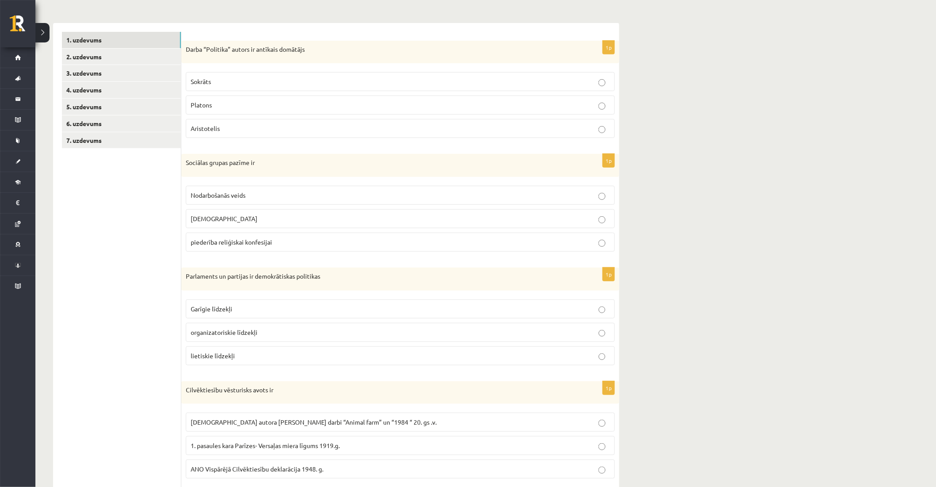
scroll to position [157, 0]
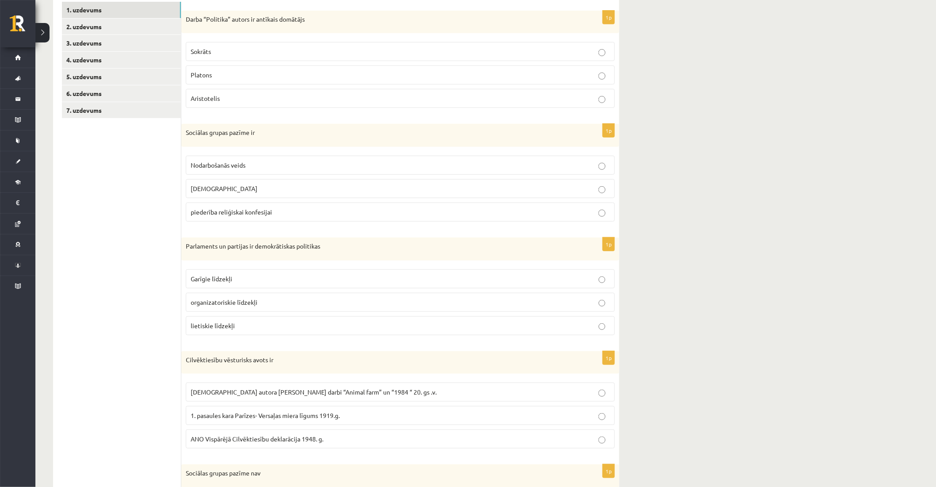
click at [329, 173] on label "Nodarbošanās veids" at bounding box center [400, 165] width 429 height 19
click at [289, 300] on p "organizatoriskie līdzekļi" at bounding box center [400, 302] width 419 height 9
click at [285, 346] on form "1p Darba “Politika” autors ir antīkais domātājs Sokrāts [PERSON_NAME] 1p Sociāl…" at bounding box center [400, 286] width 420 height 568
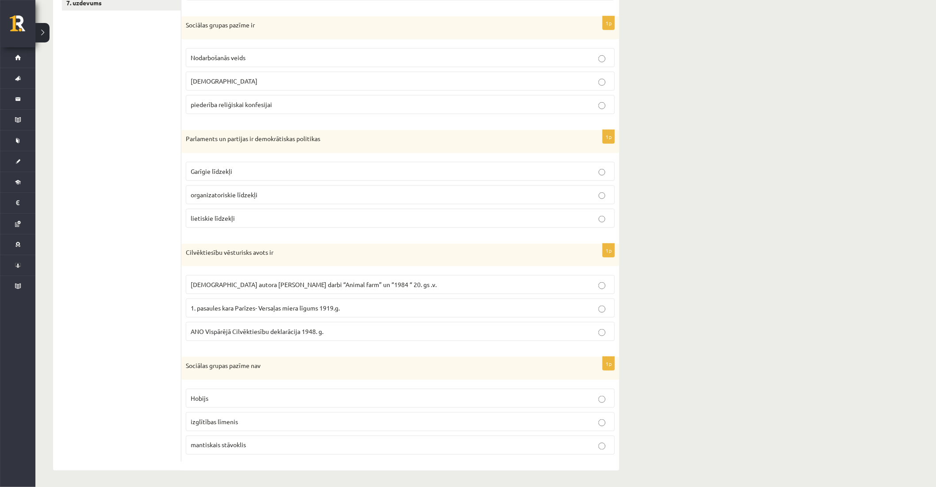
scroll to position [267, 0]
click at [299, 321] on label "ANO Vispārējā Cilvēktiesību deklarācija 1948. g." at bounding box center [400, 330] width 429 height 19
click at [270, 395] on p "Hobijs" at bounding box center [400, 396] width 419 height 9
click at [148, 372] on ul "1. uzdevums 2. uzdevums 3. uzdevums 4. uzdevums 5. uzdevums 6. uzdevums 7. uzde…" at bounding box center [121, 177] width 119 height 568
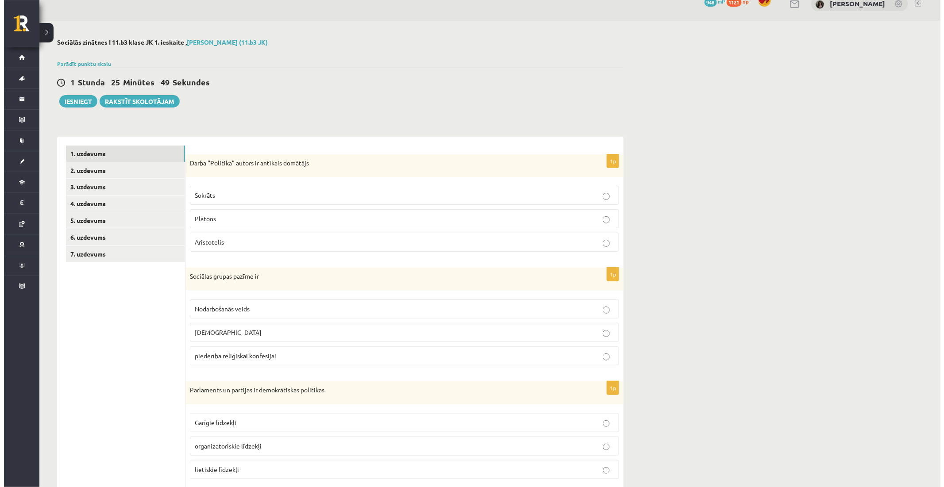
scroll to position [0, 0]
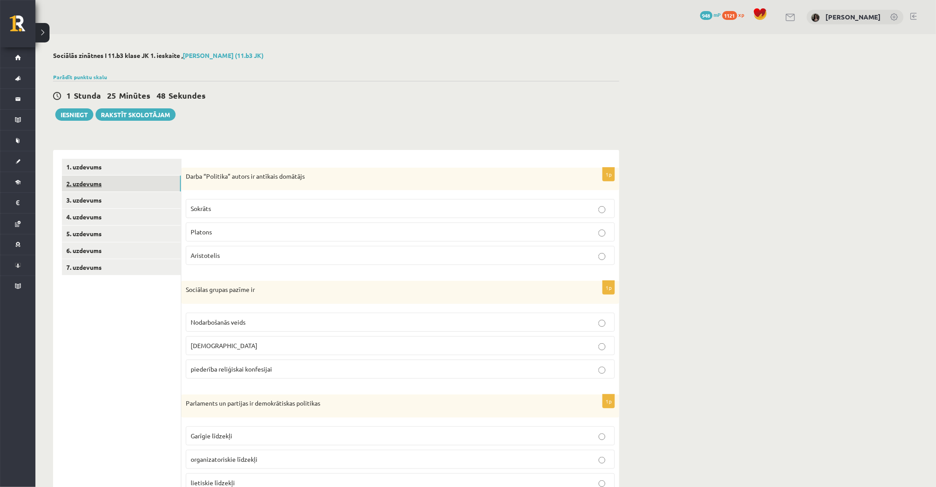
click at [127, 188] on link "2. uzdevums" at bounding box center [121, 184] width 119 height 16
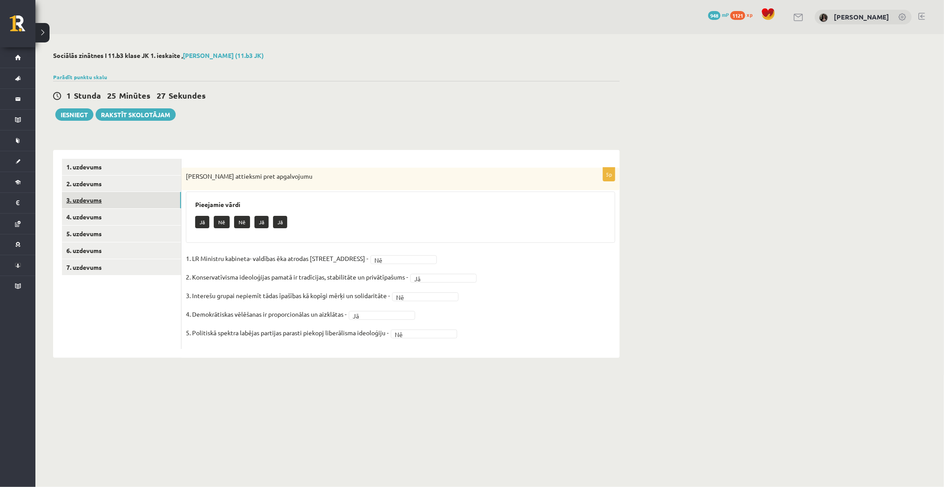
click at [127, 197] on link "3. uzdevums" at bounding box center [121, 200] width 119 height 16
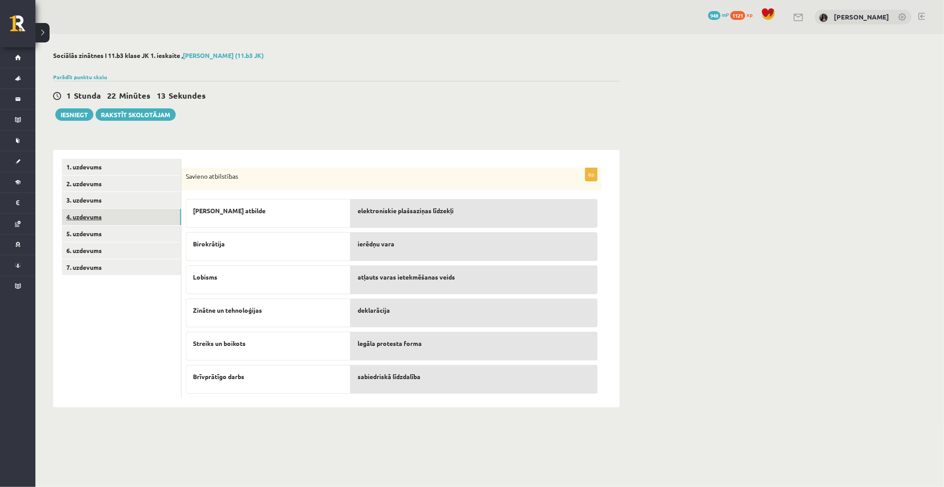
click at [131, 224] on link "4. uzdevums" at bounding box center [121, 217] width 119 height 16
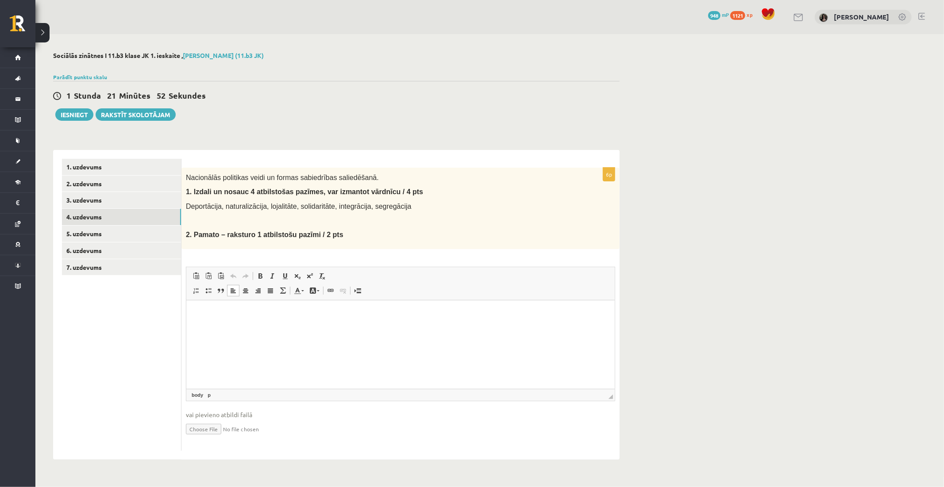
click at [306, 327] on html at bounding box center [400, 313] width 428 height 27
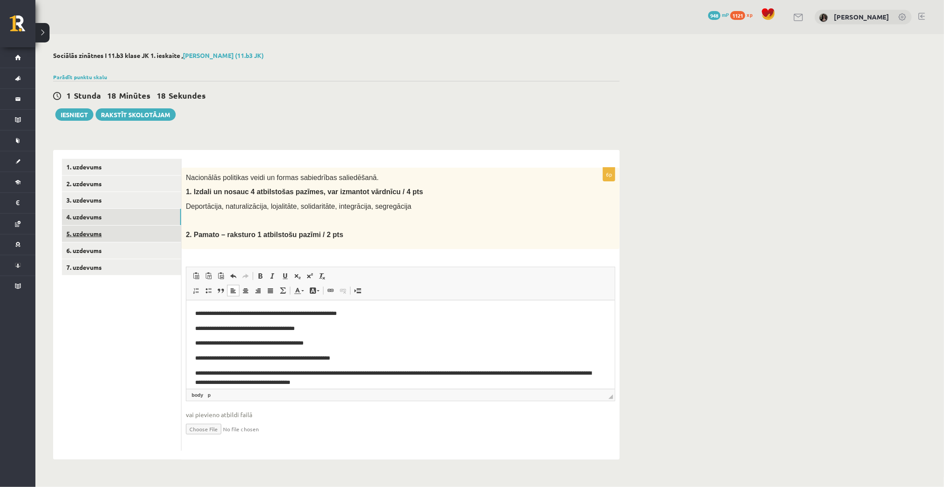
click at [153, 233] on link "5. uzdevums" at bounding box center [121, 234] width 119 height 16
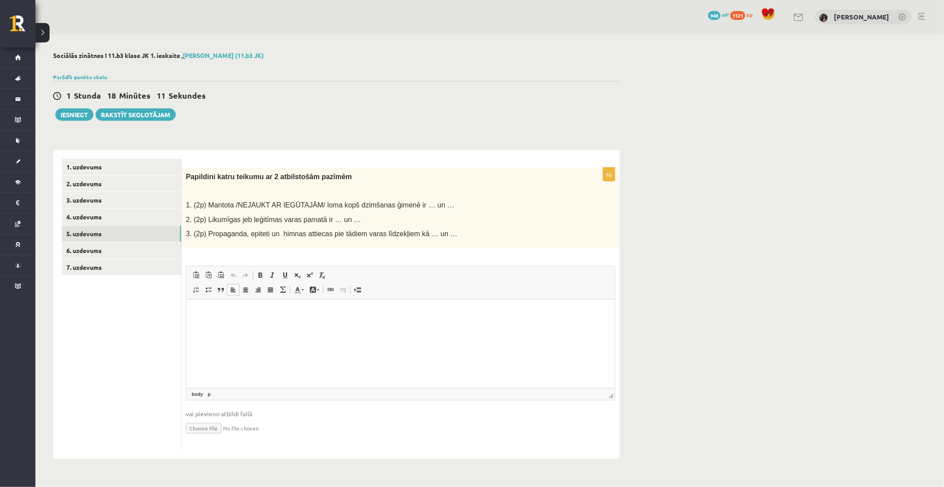
click at [277, 323] on html at bounding box center [400, 312] width 428 height 27
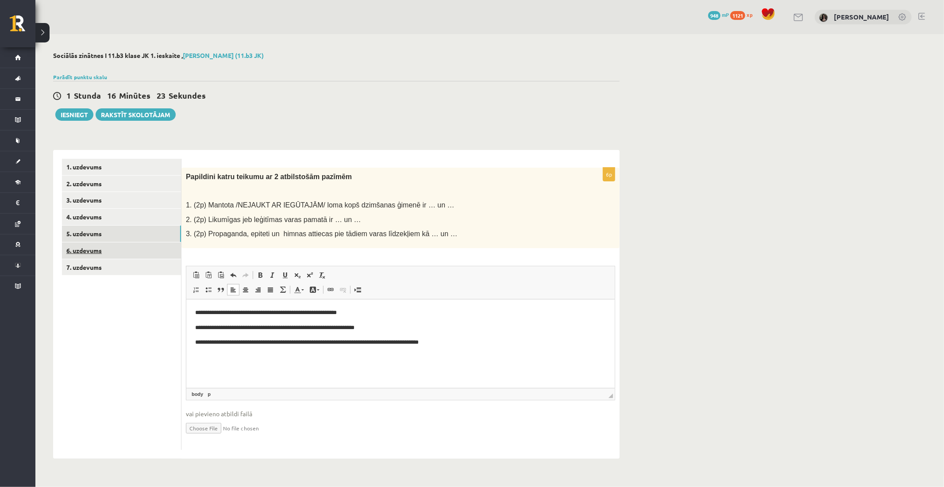
click at [151, 250] on link "6. uzdevums" at bounding box center [121, 250] width 119 height 16
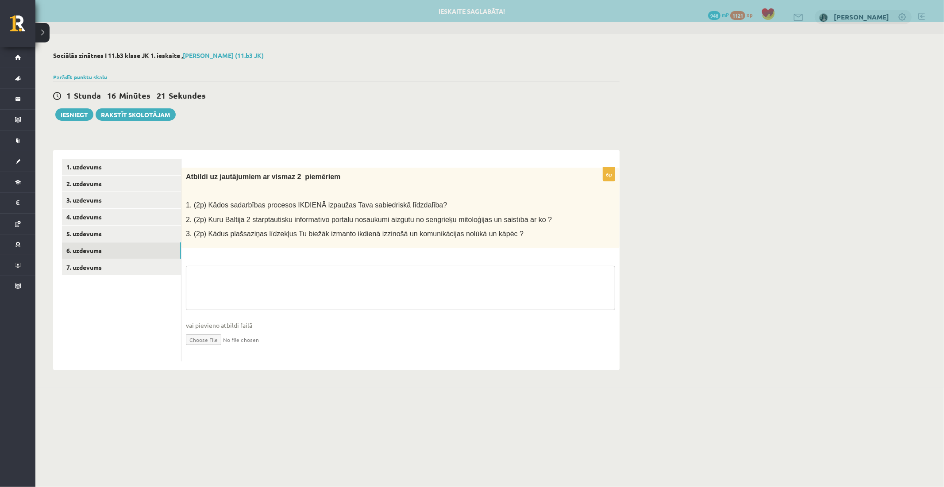
click at [262, 276] on textarea at bounding box center [400, 288] width 429 height 44
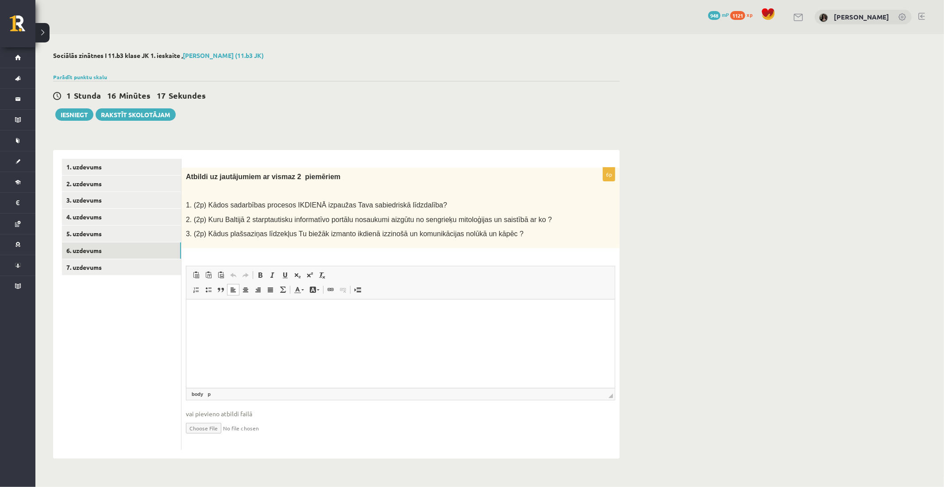
click at [271, 325] on html at bounding box center [400, 312] width 428 height 27
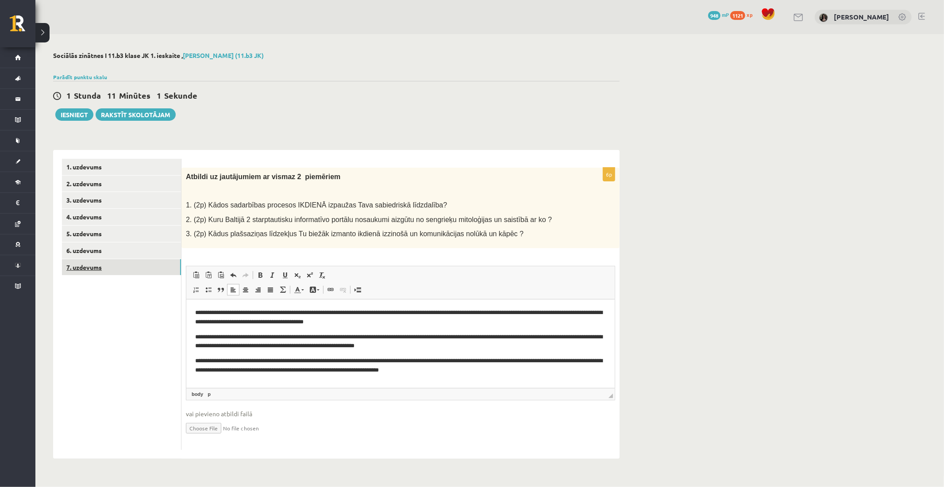
click at [152, 273] on link "7. uzdevums" at bounding box center [121, 267] width 119 height 16
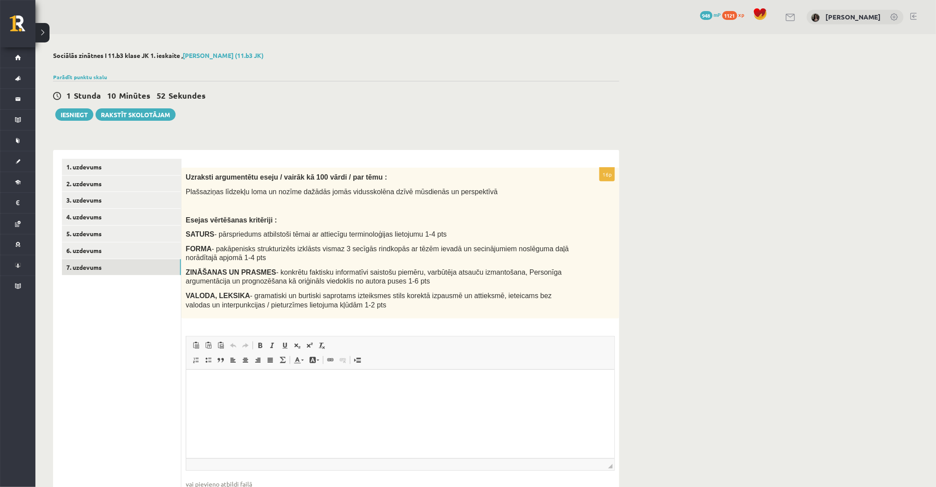
click at [300, 222] on p "Esejas vērtēšanas kritēriji :" at bounding box center [378, 219] width 385 height 9
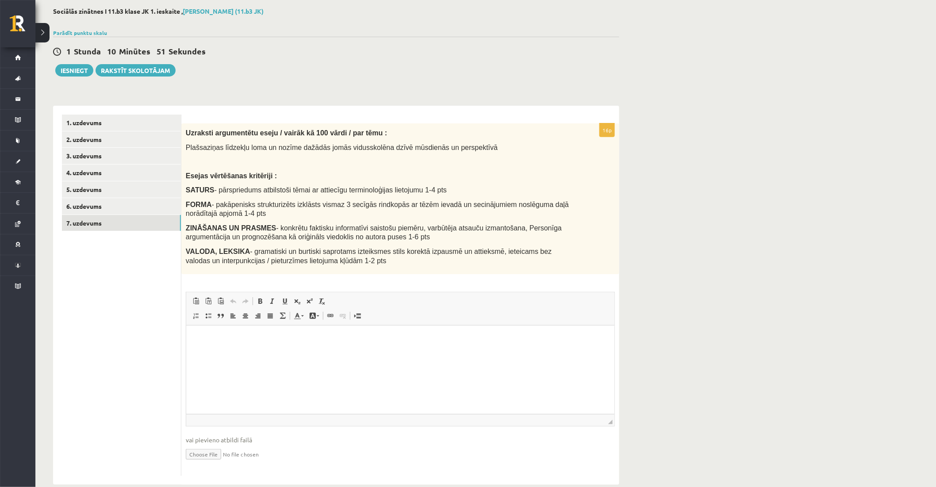
scroll to position [60, 0]
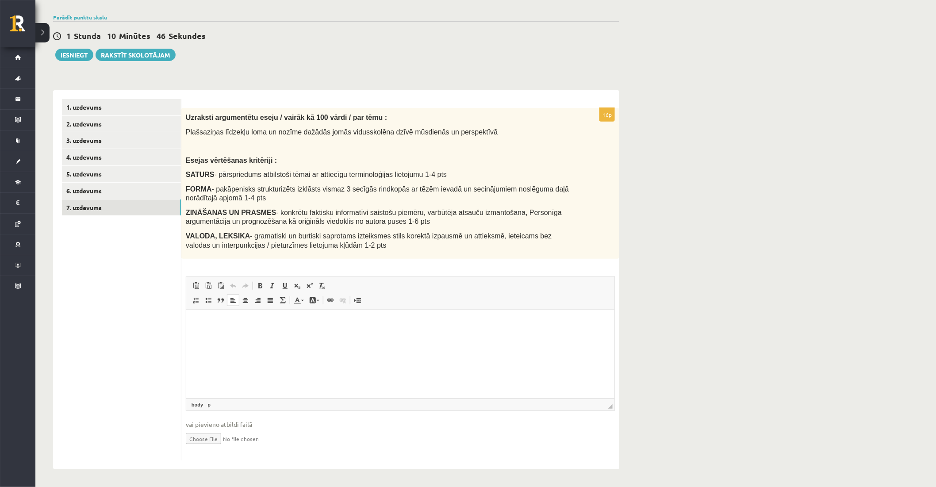
click at [273, 321] on p "Editor, wiswyg-editor-user-answer-47433959720320" at bounding box center [400, 323] width 411 height 9
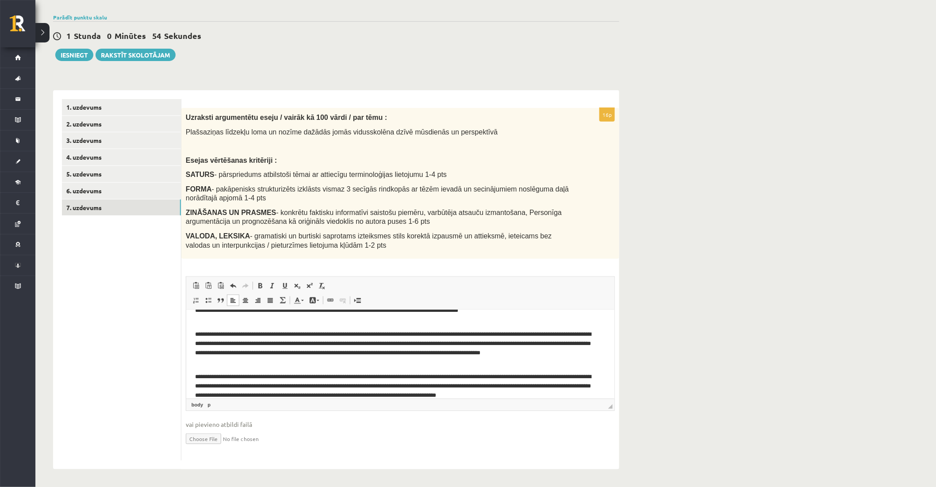
scroll to position [41, 0]
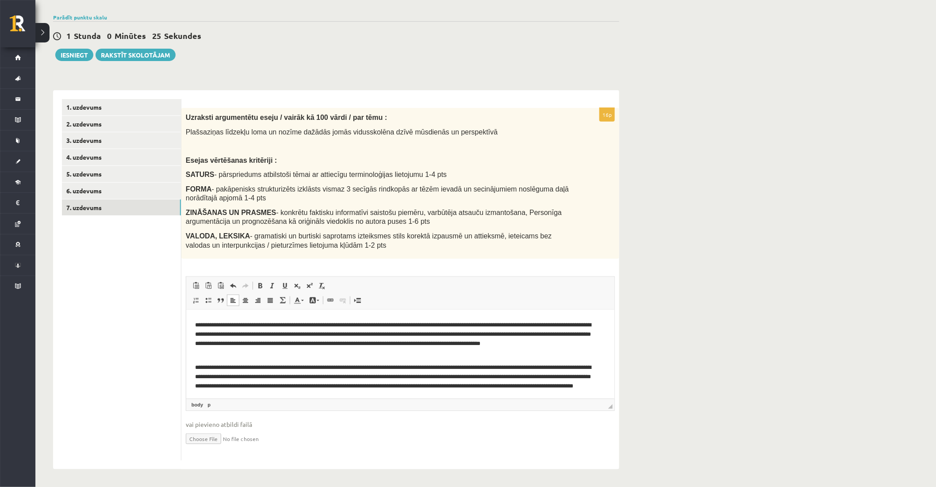
click at [277, 331] on p "**********" at bounding box center [396, 338] width 403 height 37
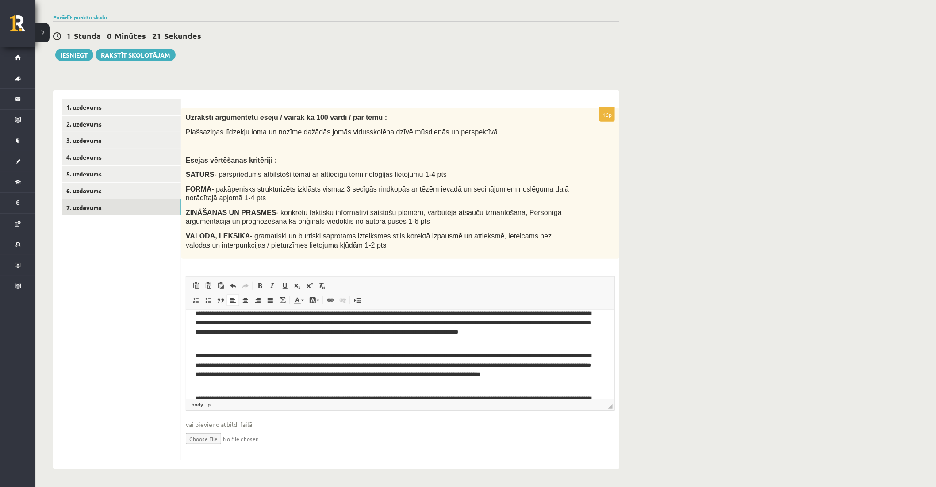
click at [445, 264] on div "16p Uzraksti argumentētu eseju / vairāk kā 100 vārdi / par tēmu : Plašsaziņas l…" at bounding box center [400, 284] width 438 height 353
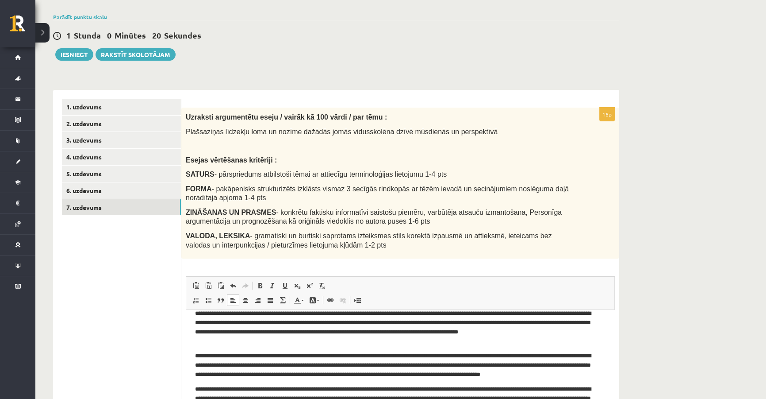
scroll to position [9, 0]
drag, startPoint x: 445, startPoint y: 264, endPoint x: 365, endPoint y: 216, distance: 94.0
click at [365, 216] on p "ZINĀŠANAS UN PRASMES - konkrētu faktisku informatīvi saistošu piemēru, varbūtēj…" at bounding box center [378, 216] width 385 height 18
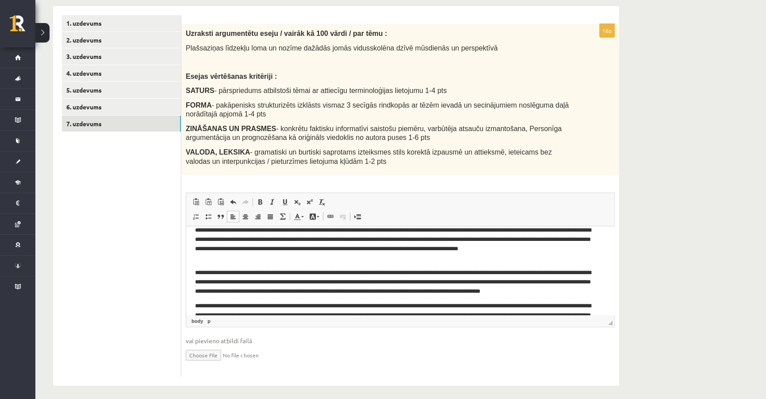
scroll to position [148, 0]
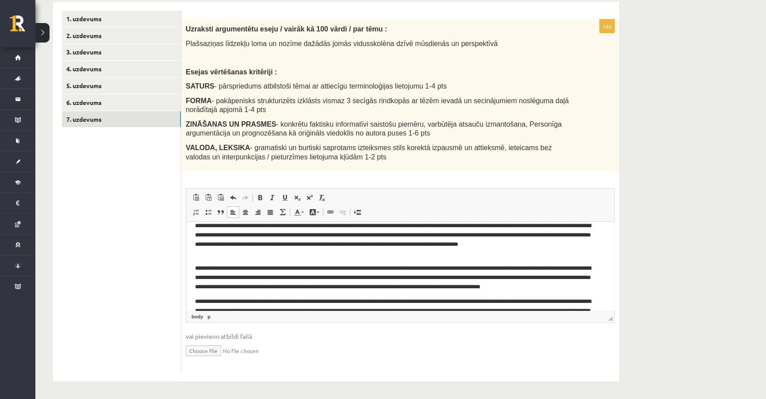
click at [363, 250] on p "**********" at bounding box center [397, 239] width 405 height 37
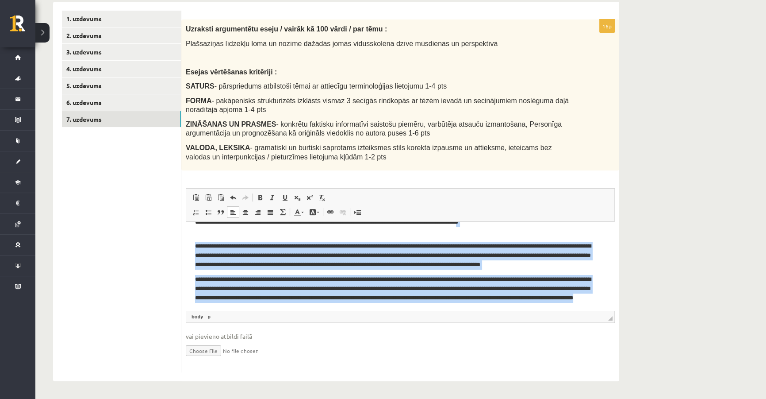
scroll to position [0, 0]
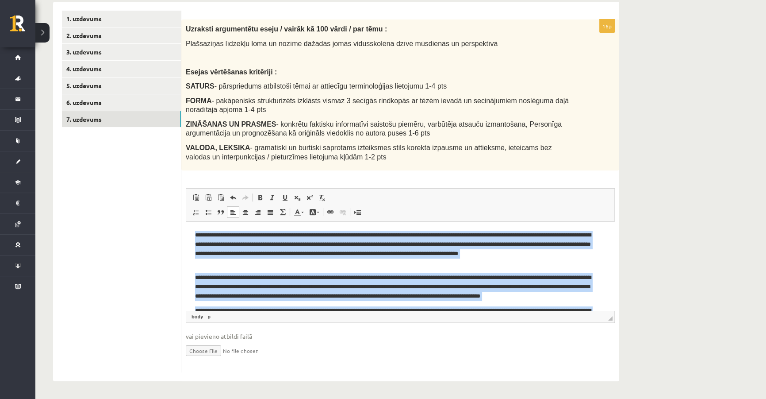
drag, startPoint x: 342, startPoint y: 307, endPoint x: 185, endPoint y: 214, distance: 182.5
click at [186, 222] on html "**********" at bounding box center [400, 287] width 428 height 130
copy body "**********"
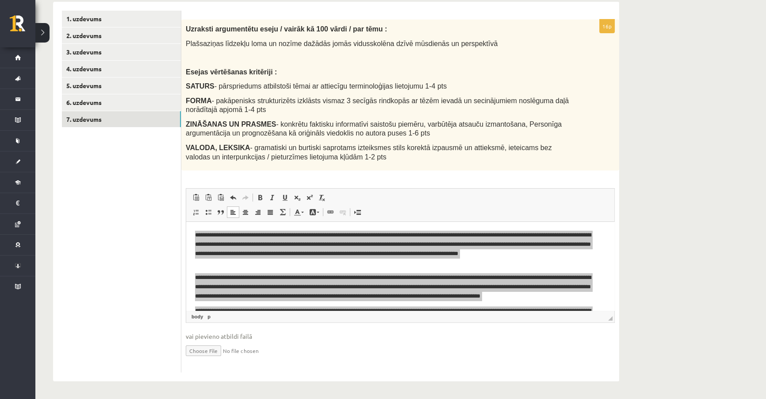
click at [209, 86] on span "SATURS - pārspriedums atbilstoši tēmai ar attiecīgu terminoloģijas lietojumu 1-…" at bounding box center [316, 86] width 261 height 8
click at [140, 102] on link "6. uzdevums" at bounding box center [121, 102] width 119 height 16
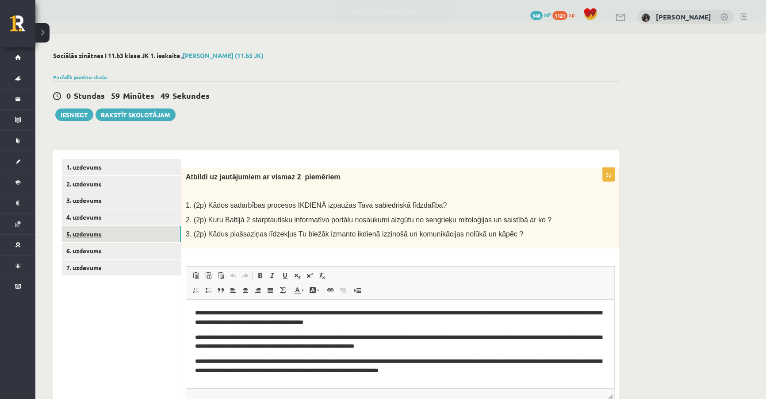
click at [135, 234] on link "5. uzdevums" at bounding box center [121, 234] width 119 height 16
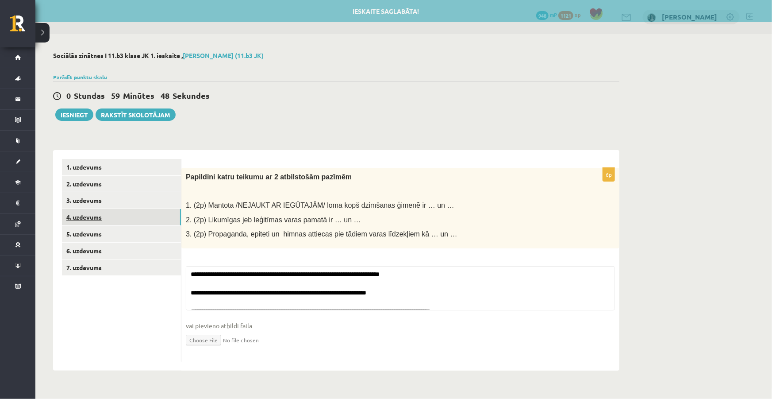
click at [133, 219] on link "4. uzdevums" at bounding box center [121, 217] width 119 height 16
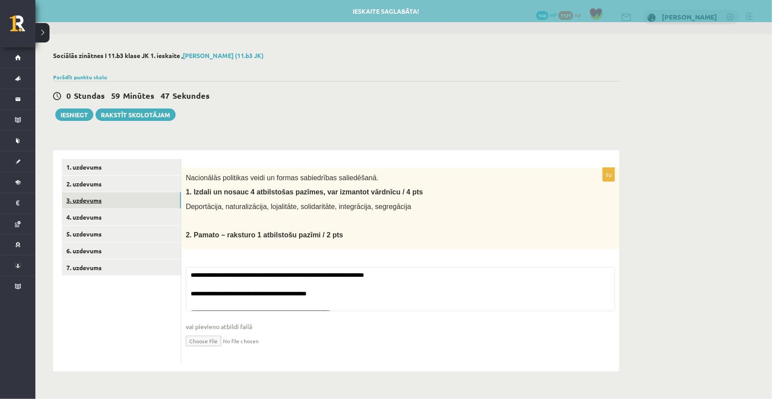
click at [128, 205] on link "3. uzdevums" at bounding box center [121, 200] width 119 height 16
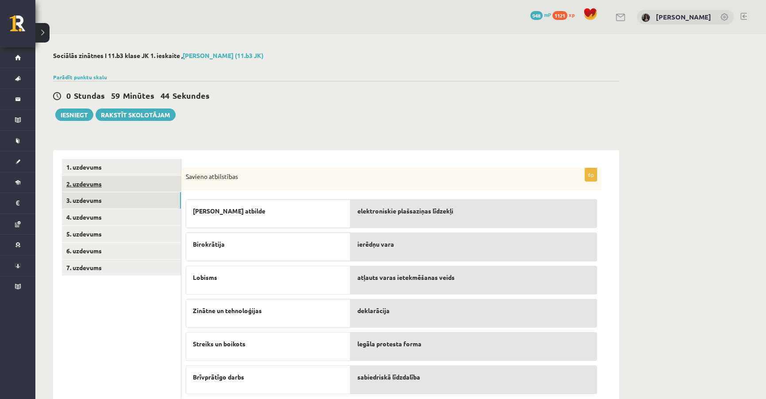
click at [122, 178] on link "2. uzdevums" at bounding box center [121, 184] width 119 height 16
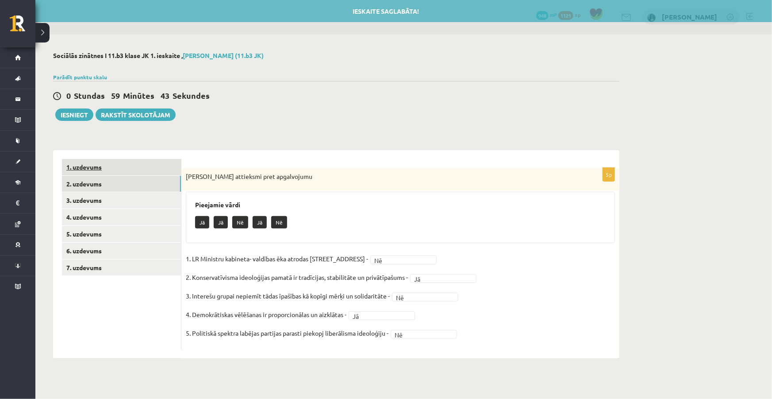
click at [121, 165] on link "1. uzdevums" at bounding box center [121, 167] width 119 height 16
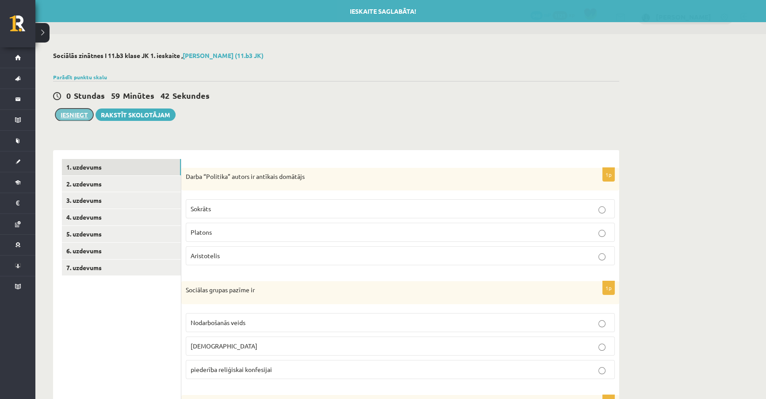
click at [70, 119] on button "Iesniegt" at bounding box center [74, 114] width 38 height 12
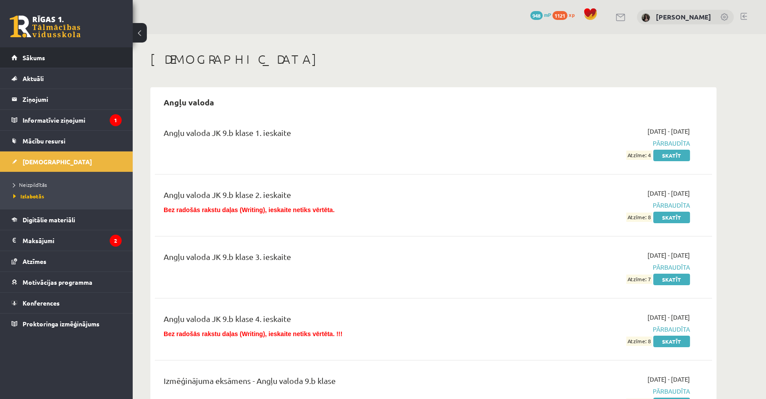
click at [123, 57] on li "Sākums" at bounding box center [66, 57] width 133 height 21
click at [89, 57] on link "Sākums" at bounding box center [67, 57] width 110 height 20
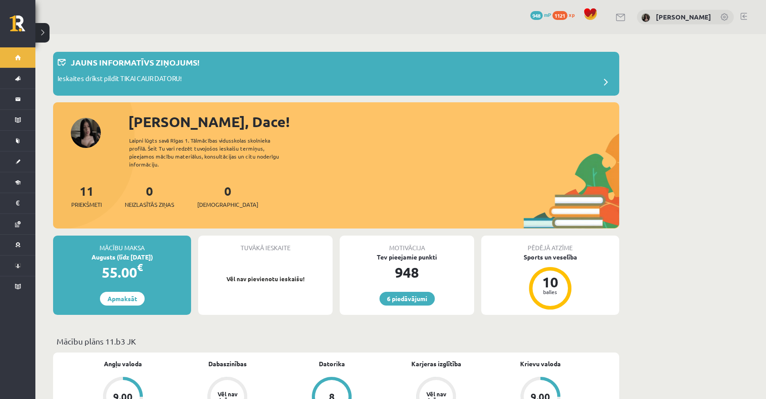
click at [288, 141] on div "Laipni lūgts savā Rīgas 1. Tālmācības vidusskolas skolnieka profilā. Šeit Tu va…" at bounding box center [211, 152] width 165 height 32
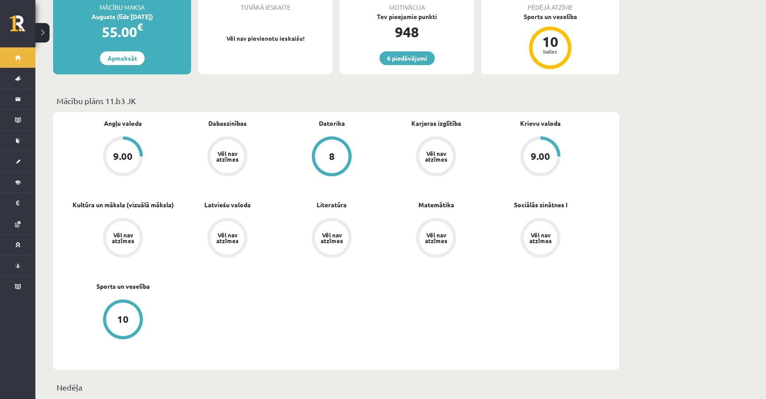
scroll to position [241, 0]
